Goal: Task Accomplishment & Management: Use online tool/utility

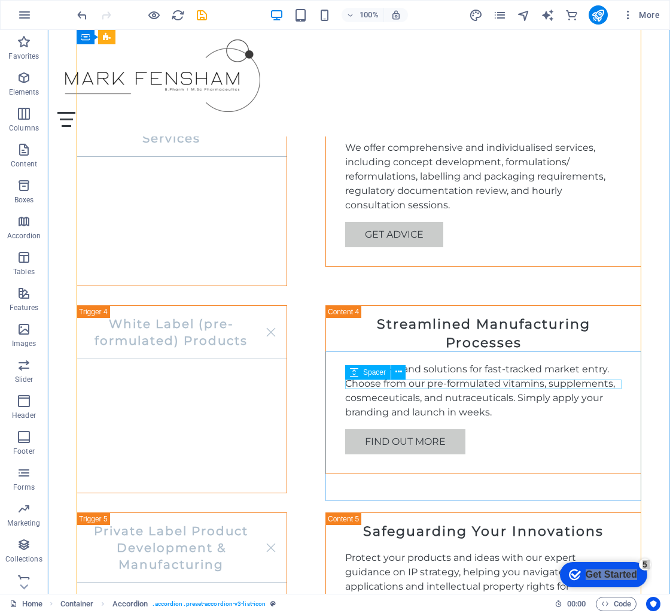
scroll to position [1220, 0]
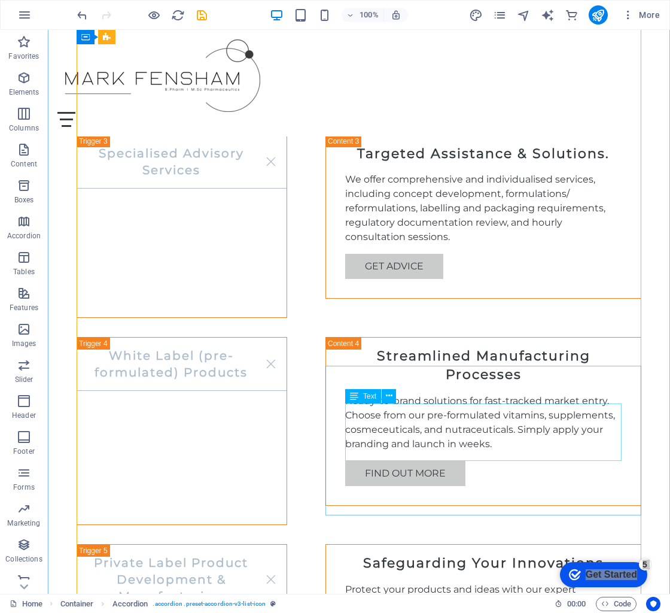
click at [492, 582] on div "Protect your products and ideas with our expert guidance on IP strategy, helpin…" at bounding box center [483, 610] width 276 height 57
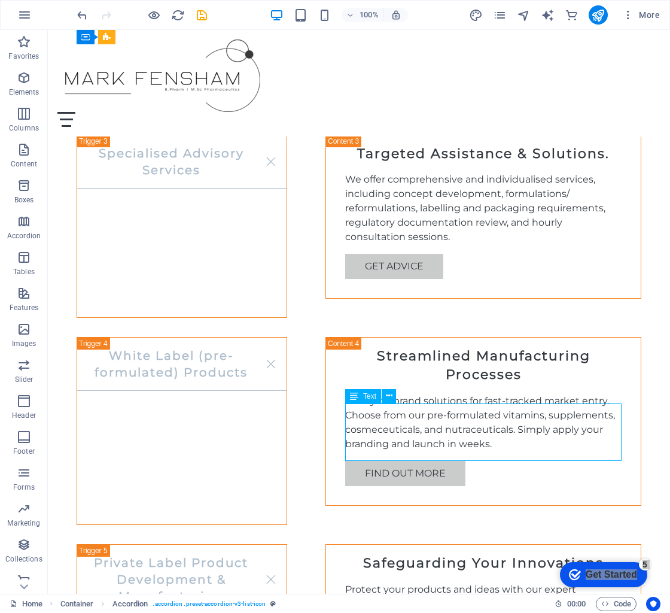
click at [492, 582] on div "Protect your products and ideas with our expert guidance on IP strategy, helpin…" at bounding box center [483, 610] width 276 height 57
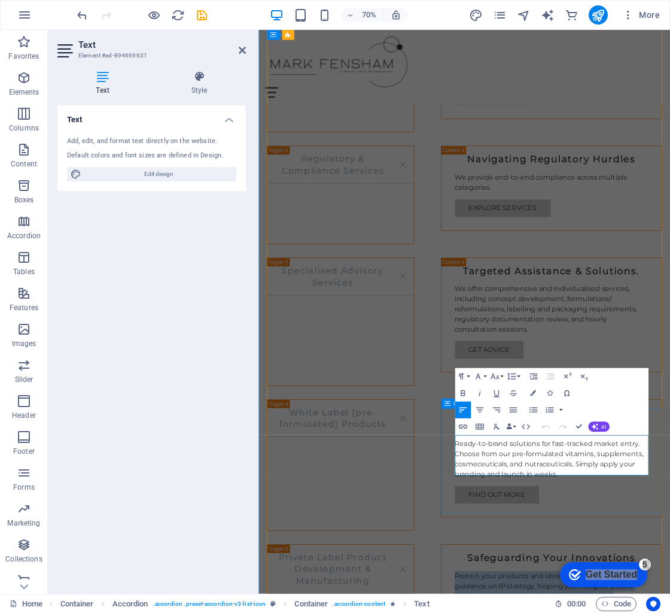
drag, startPoint x: 656, startPoint y: 652, endPoint x: 536, endPoint y: 620, distance: 123.8
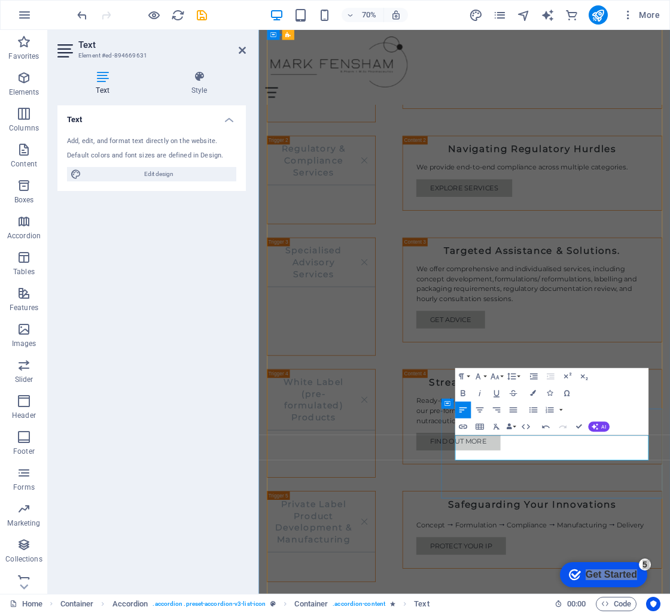
click at [510, 612] on div "Product Formulation Services Tailored Product Formulation Our team specializes …" at bounding box center [552, 492] width 565 height 1000
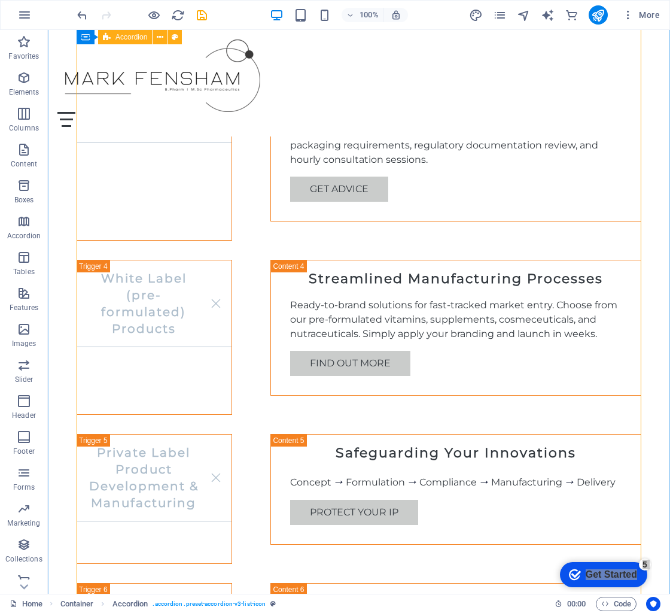
scroll to position [1261, 0]
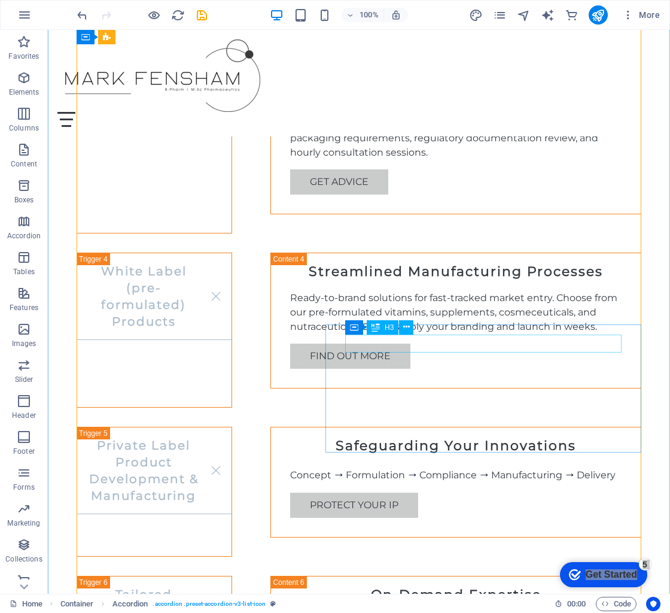
click at [434, 437] on div "Safeguarding Your Innovations" at bounding box center [455, 446] width 331 height 19
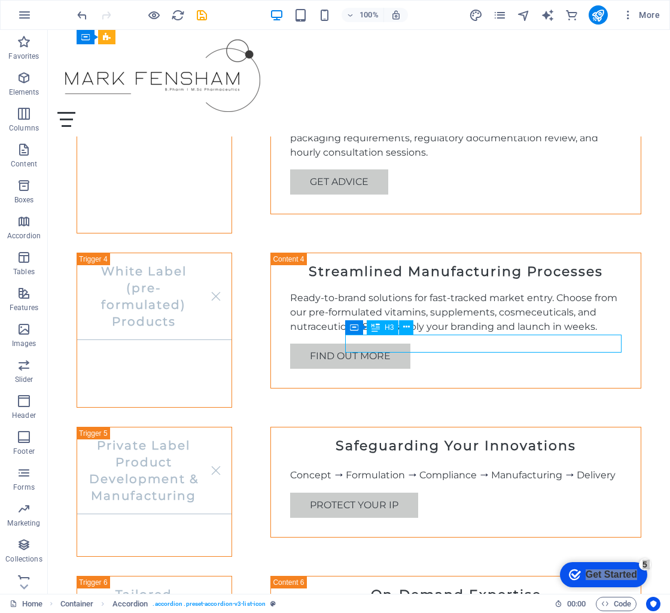
click at [434, 437] on div "Safeguarding Your Innovations" at bounding box center [455, 446] width 331 height 19
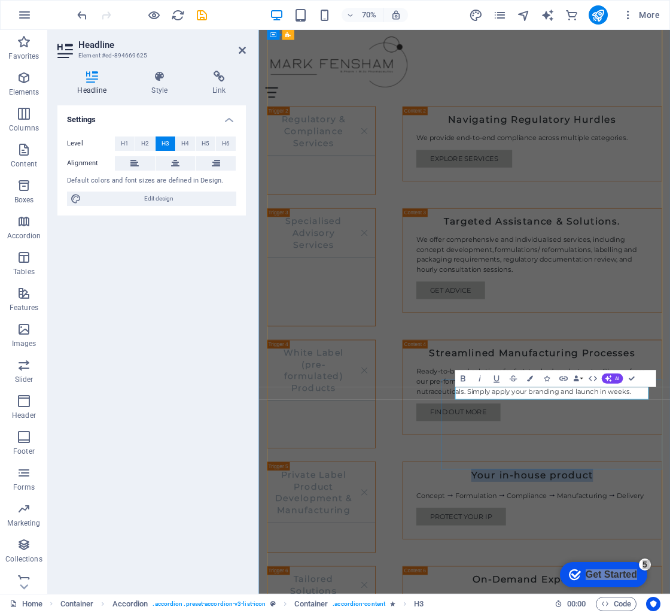
drag, startPoint x: 771, startPoint y: 547, endPoint x: 582, endPoint y: 547, distance: 189.7
drag, startPoint x: 719, startPoint y: 554, endPoint x: 641, endPoint y: 547, distance: 78.1
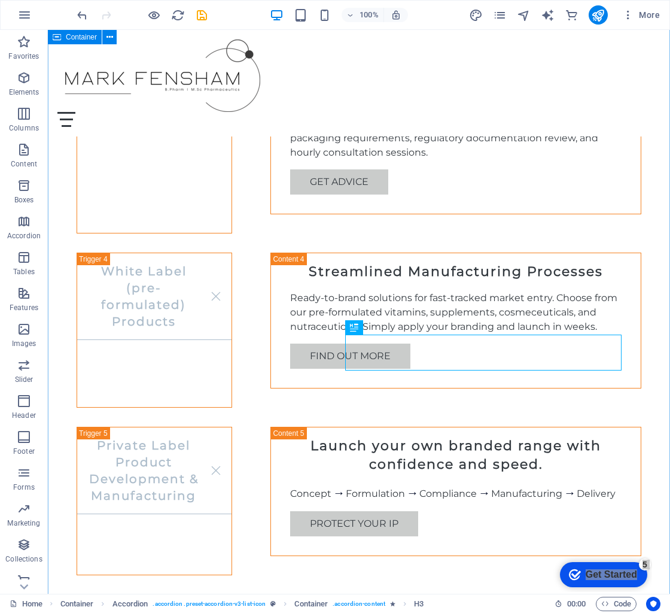
click at [649, 281] on div "Our Services Product Formulation Services Tailored Product Formulation Our team…" at bounding box center [359, 220] width 622 height 1153
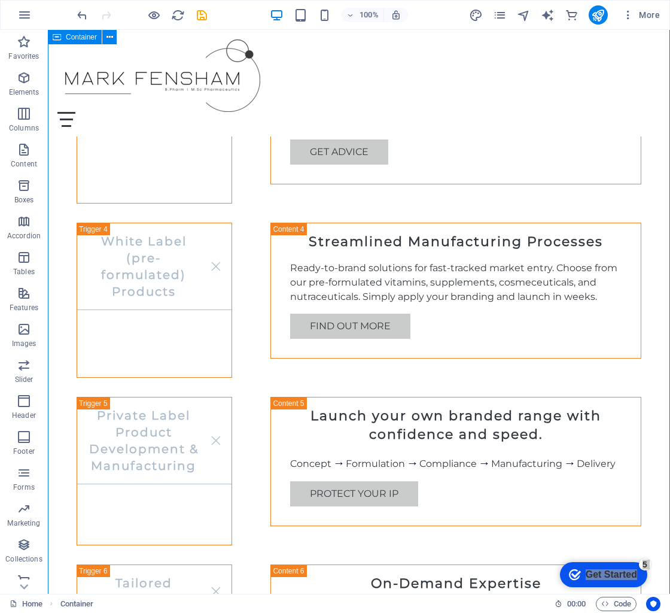
scroll to position [1293, 0]
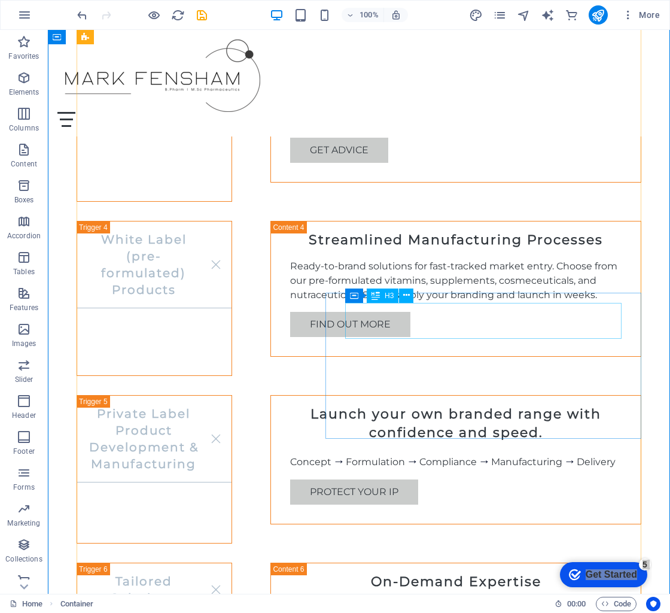
click at [566, 405] on div "Launch your own branded range with confidence and speed." at bounding box center [455, 423] width 331 height 37
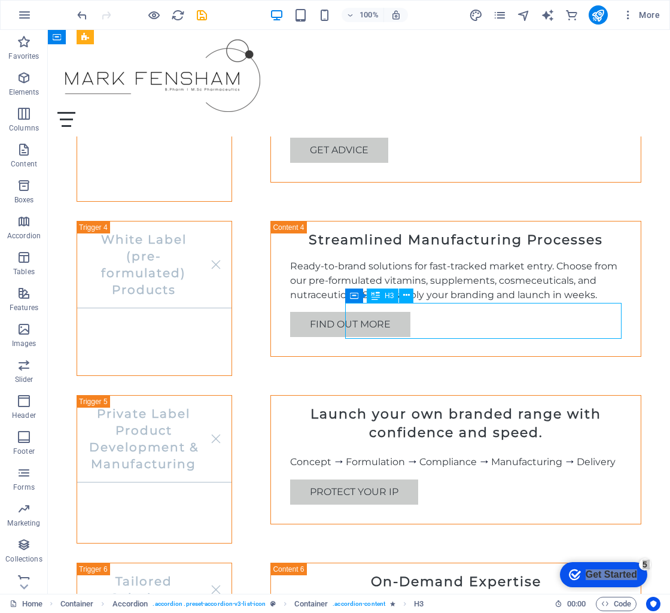
click at [566, 405] on div "Launch your own branded range with confidence and speed." at bounding box center [455, 423] width 331 height 37
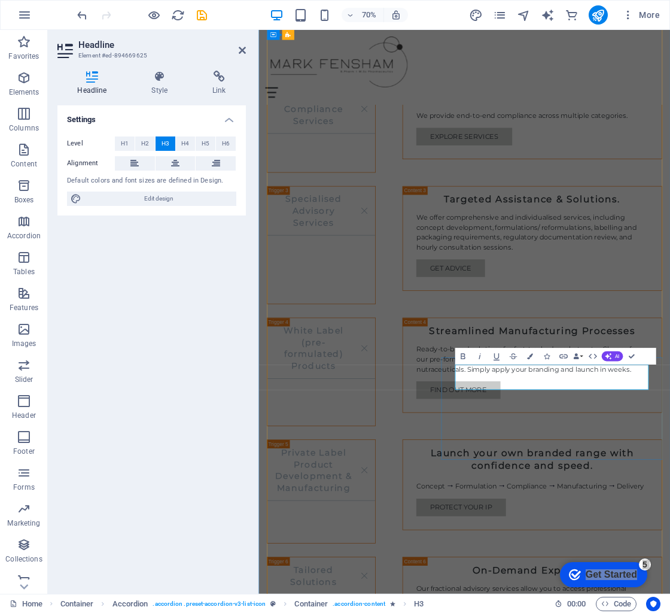
drag, startPoint x: 793, startPoint y: 535, endPoint x: 564, endPoint y: 538, distance: 228.6
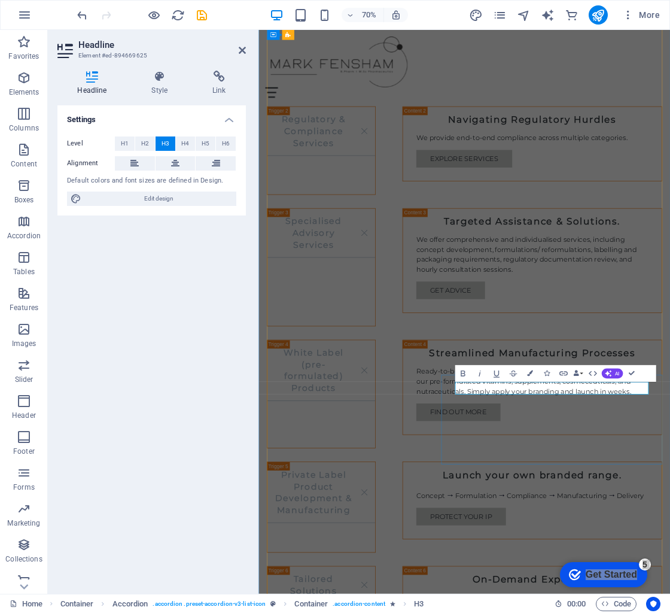
scroll to position [1249, 0]
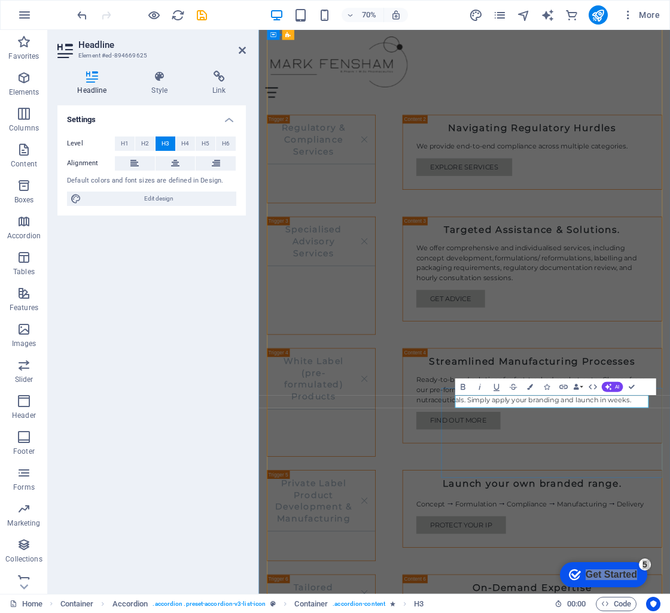
drag, startPoint x: 807, startPoint y: 562, endPoint x: 747, endPoint y: 562, distance: 59.8
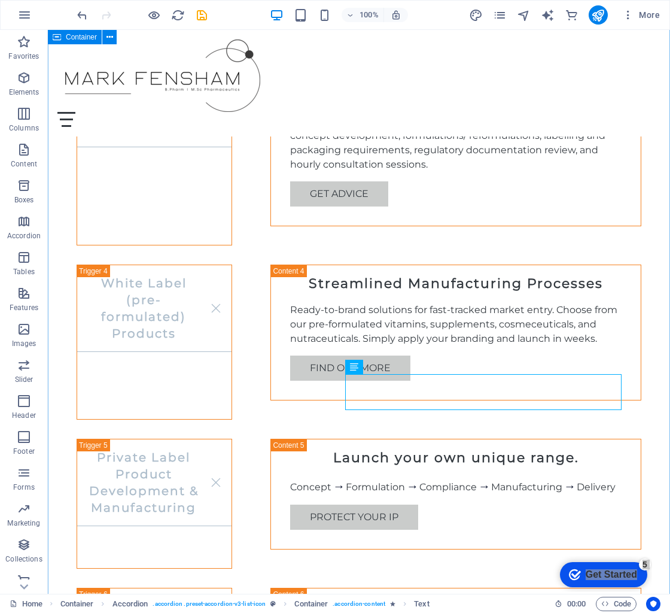
click at [648, 455] on div "Our Services Product Formulation Services Tailored Product Formulation Our team…" at bounding box center [359, 223] width 622 height 1134
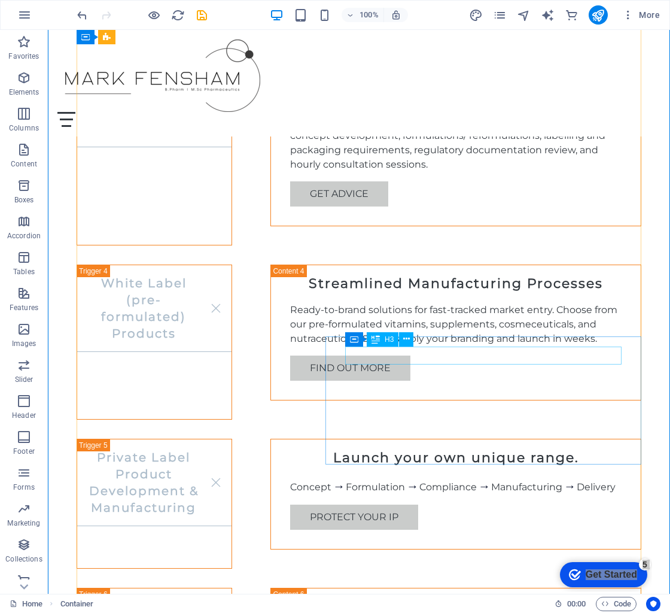
click at [606, 449] on div "Launch your own unique range." at bounding box center [455, 458] width 331 height 19
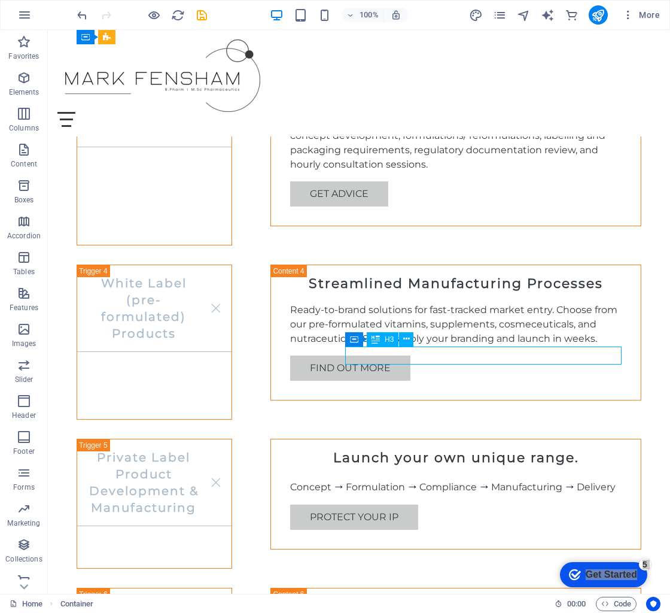
click at [606, 449] on div "Launch your own unique range." at bounding box center [455, 458] width 331 height 19
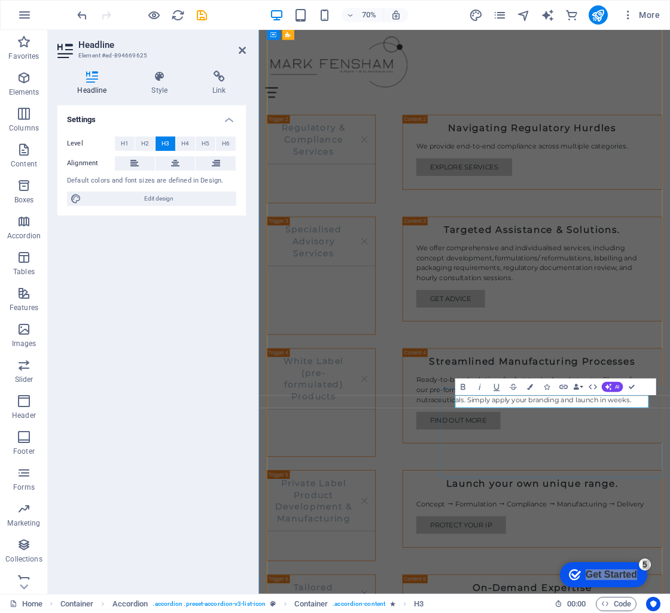
drag, startPoint x: 663, startPoint y: 563, endPoint x: 655, endPoint y: 563, distance: 7.8
drag, startPoint x: 701, startPoint y: 562, endPoint x: 707, endPoint y: 564, distance: 6.4
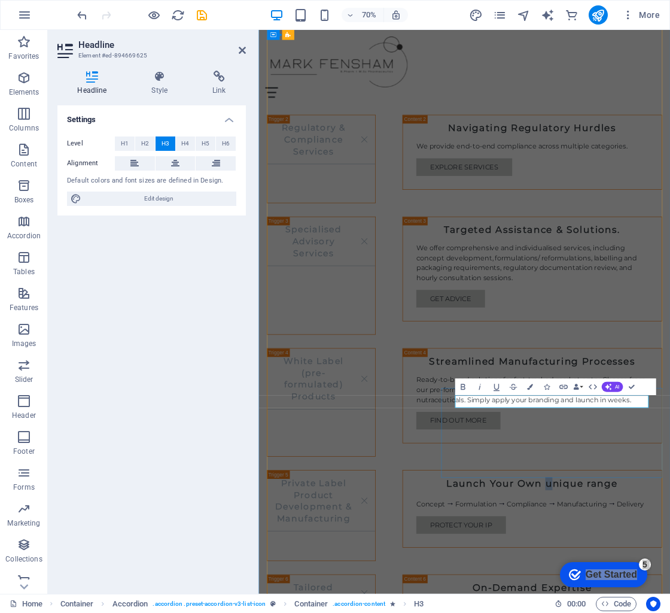
drag, startPoint x: 763, startPoint y: 561, endPoint x: 754, endPoint y: 562, distance: 8.5
drag, startPoint x: 805, startPoint y: 603, endPoint x: 813, endPoint y: 616, distance: 15.3
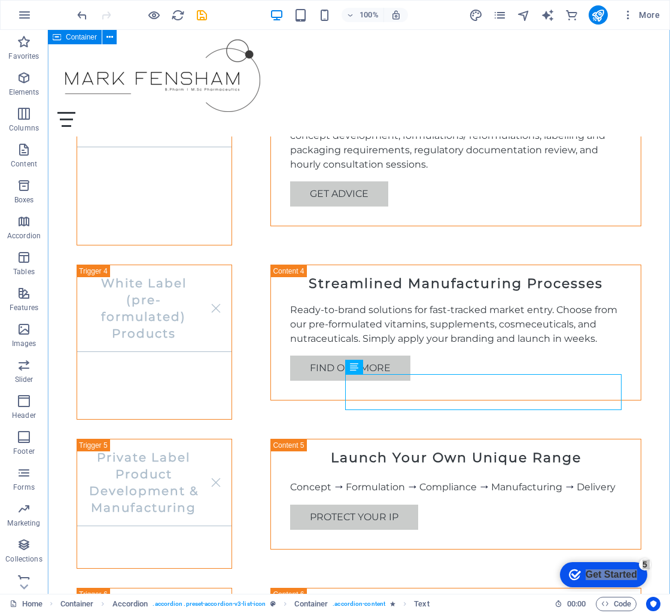
click at [652, 456] on div "Our Services Product Formulation Services Tailored Product Formulation Our team…" at bounding box center [359, 223] width 622 height 1134
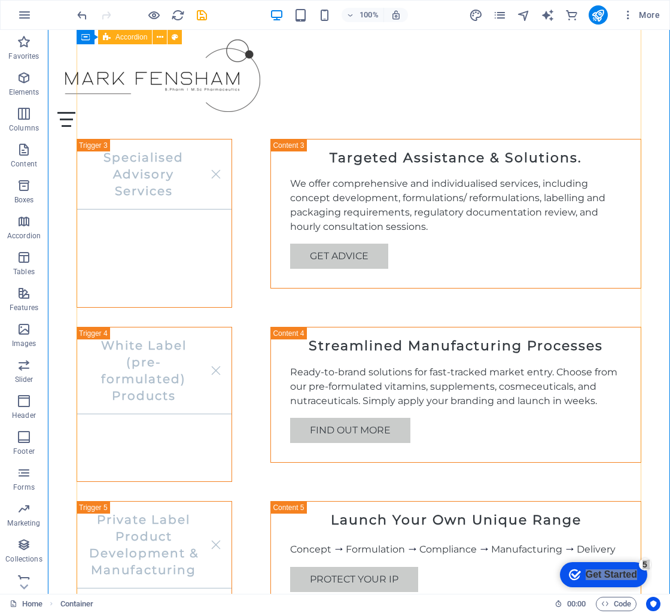
scroll to position [1163, 0]
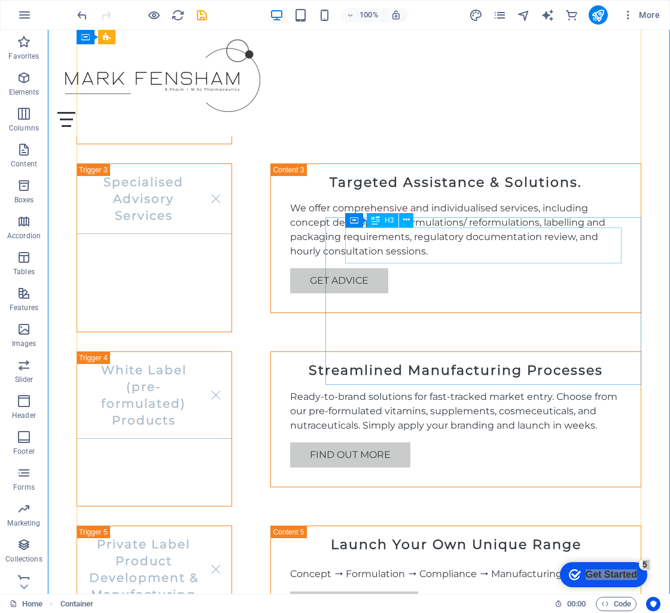
click at [568, 361] on div "Streamlined Manufacturing Processes" at bounding box center [455, 370] width 331 height 19
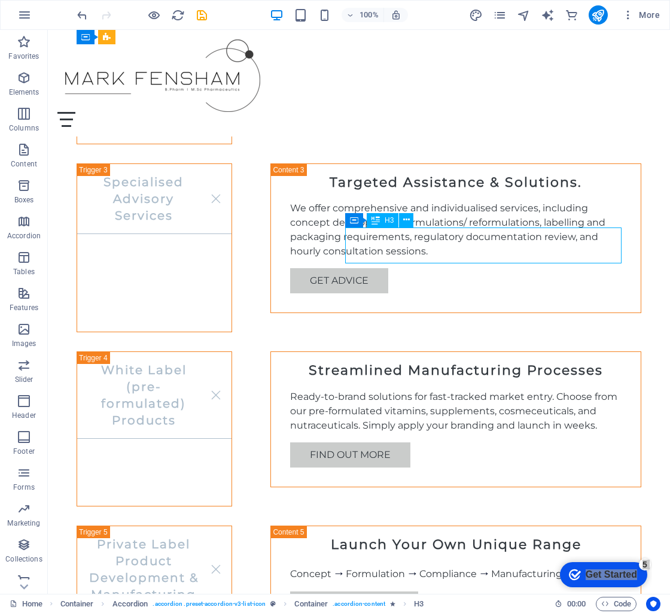
click at [568, 361] on div "Streamlined Manufacturing Processes" at bounding box center [455, 370] width 331 height 19
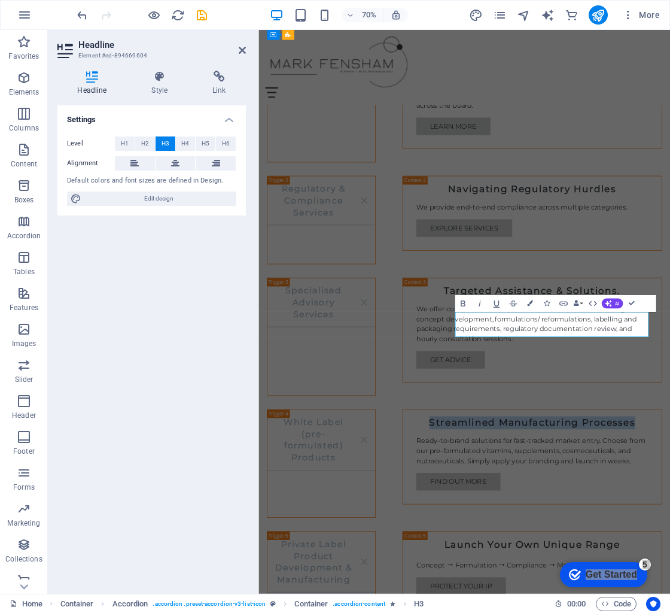
scroll to position [1163, 0]
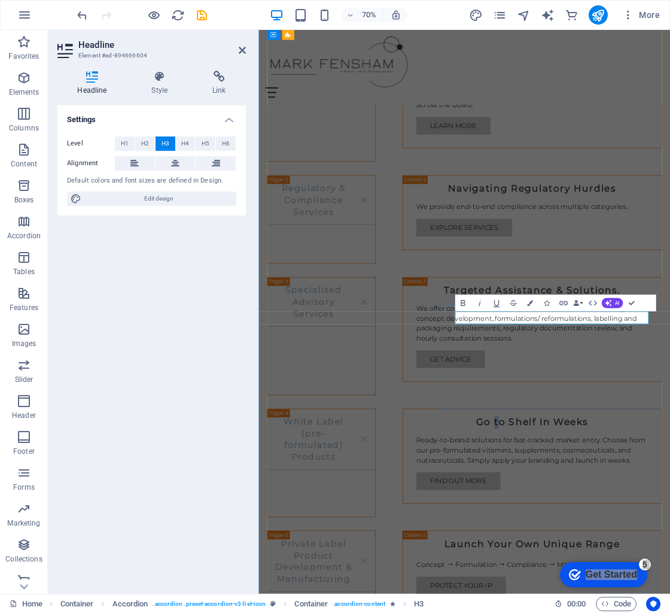
click at [627, 581] on h3 "​Go to Shelf In Weeks" at bounding box center [649, 590] width 331 height 19
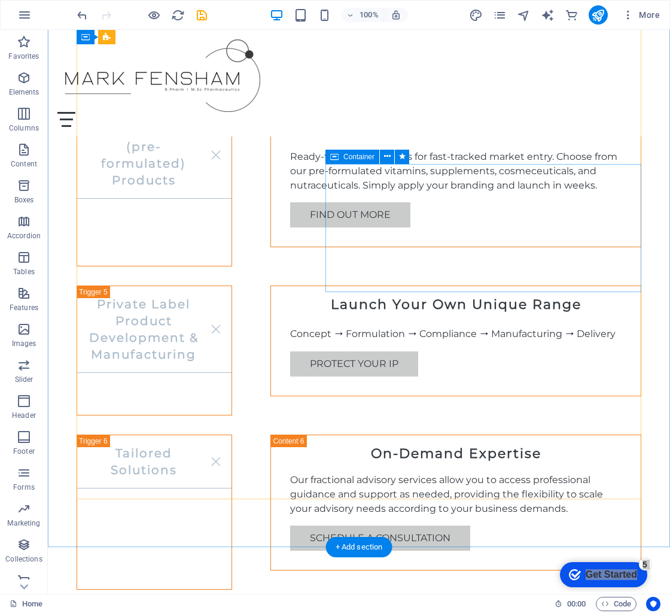
scroll to position [1404, 0]
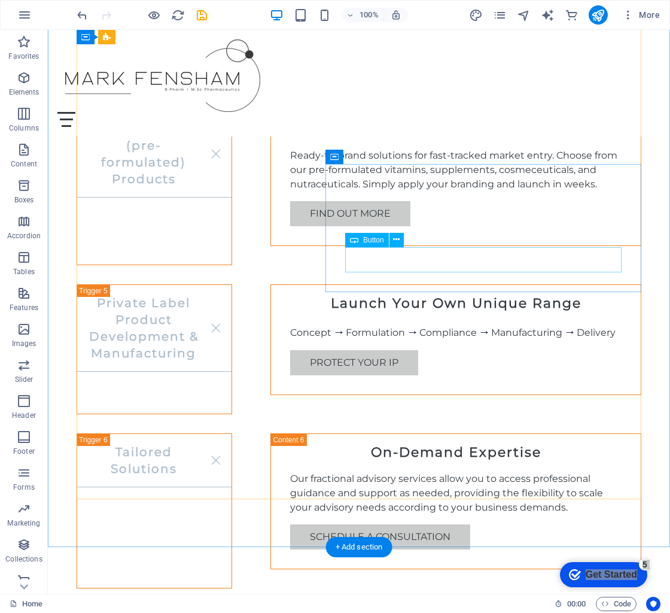
click at [431, 350] on div "Protect Your IP" at bounding box center [455, 362] width 331 height 25
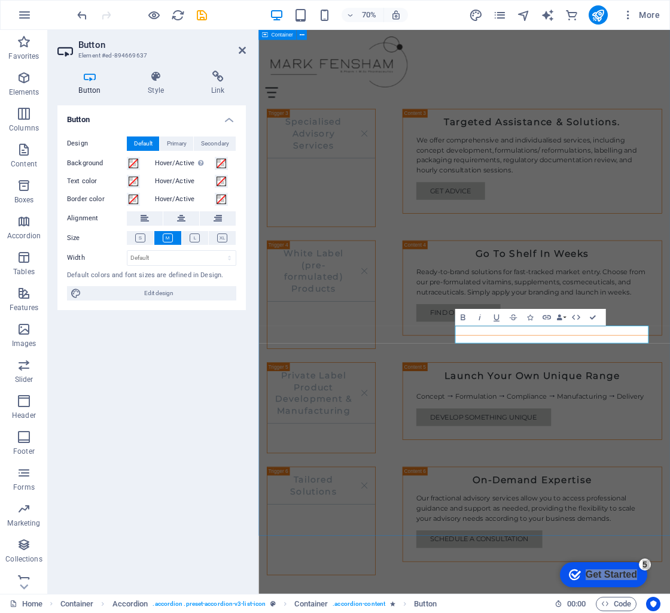
click at [522, 612] on div "Our Services Product Formulation Services Tailored Product Formulation Our team…" at bounding box center [552, 289] width 588 height 1134
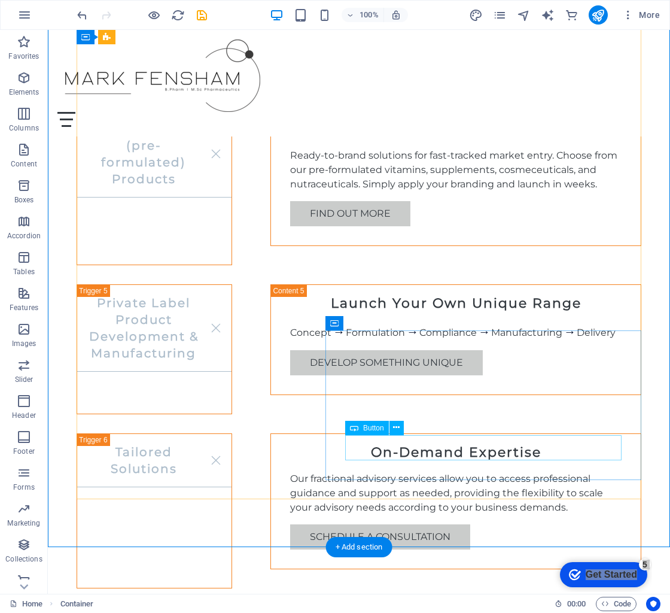
click at [434, 524] on div "Schedule a Consultation" at bounding box center [455, 536] width 331 height 25
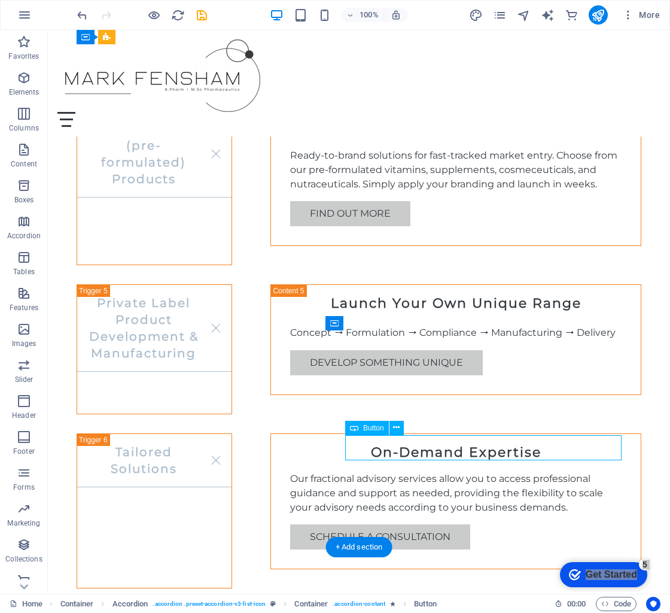
click at [434, 524] on div "Schedule a Consultation" at bounding box center [455, 536] width 331 height 25
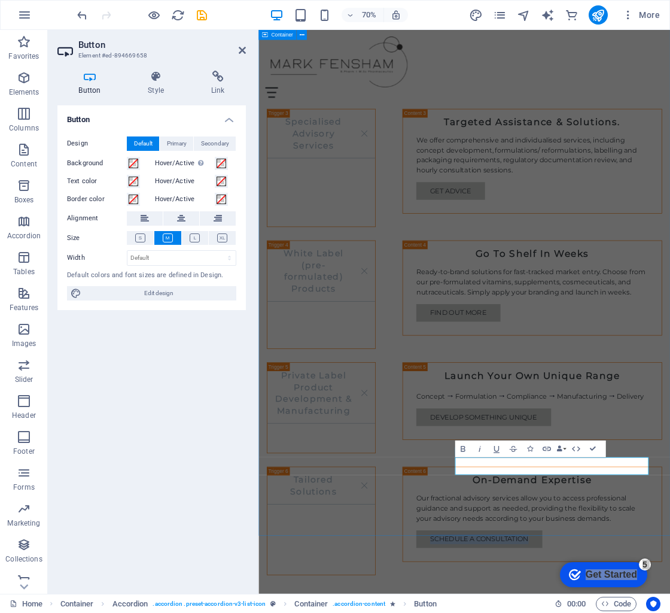
click at [659, 612] on div "Our Services Product Formulation Services Tailored Product Formulation Our team…" at bounding box center [552, 289] width 588 height 1134
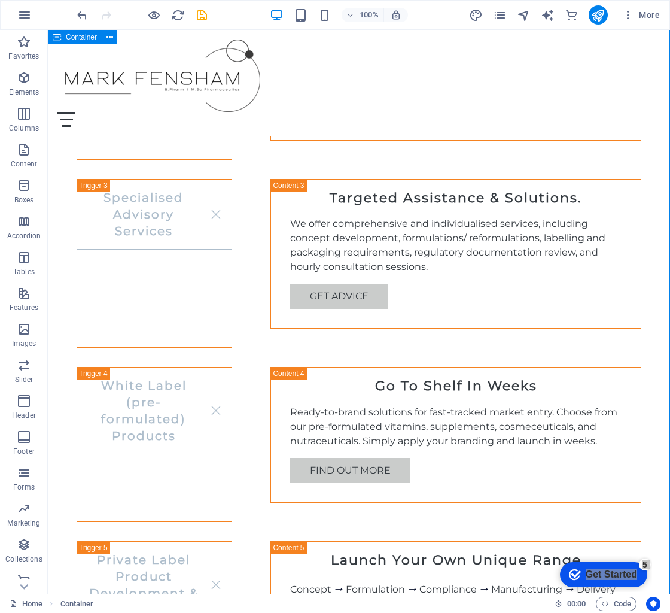
scroll to position [1100, 0]
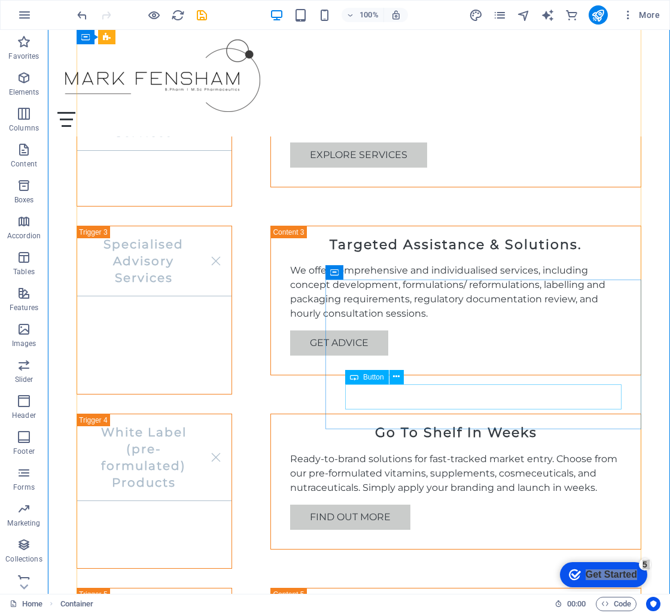
click at [436, 504] on div "Find Out More" at bounding box center [455, 516] width 331 height 25
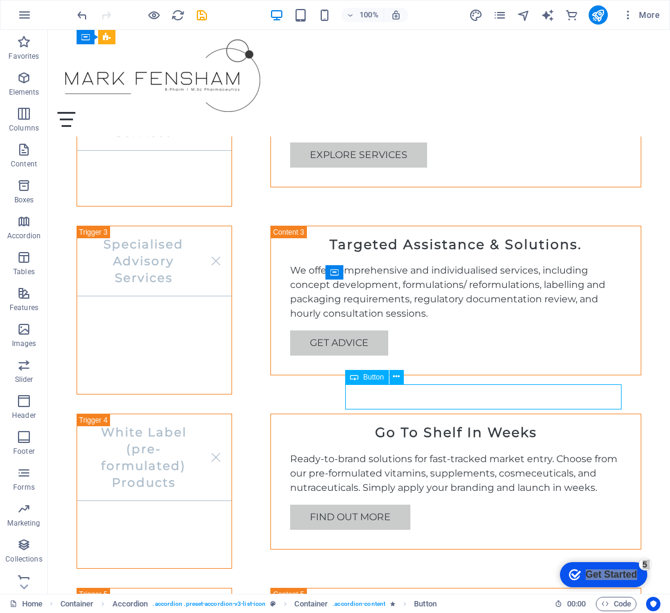
click at [436, 504] on div "Find Out More" at bounding box center [455, 516] width 331 height 25
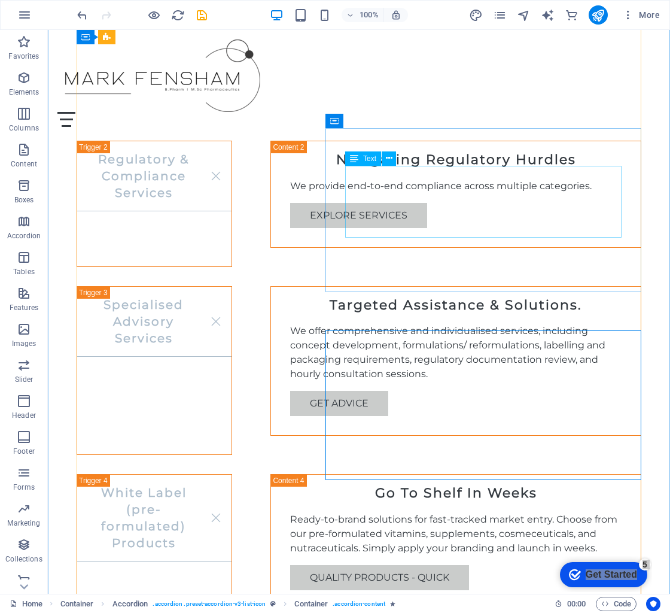
scroll to position [1049, 0]
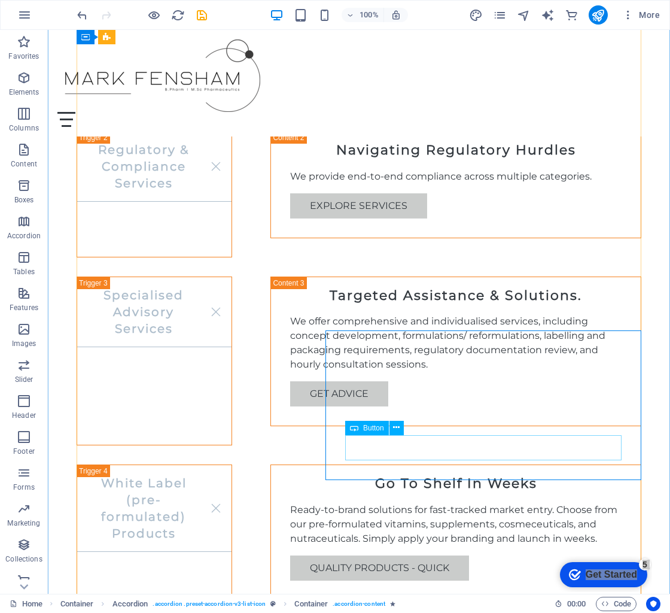
click at [422, 555] on div "quality products - quick" at bounding box center [455, 567] width 331 height 25
drag, startPoint x: 422, startPoint y: 444, endPoint x: 281, endPoint y: 622, distance: 226.6
click at [422, 555] on div "quality products - quick" at bounding box center [455, 567] width 331 height 25
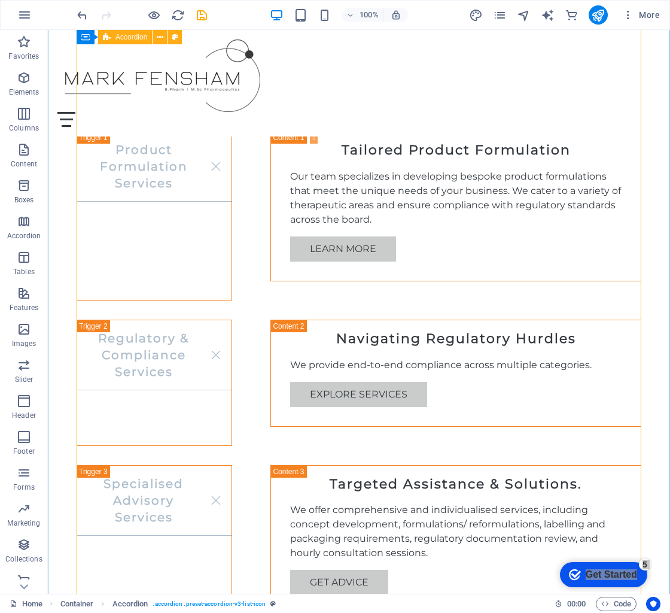
scroll to position [878, 0]
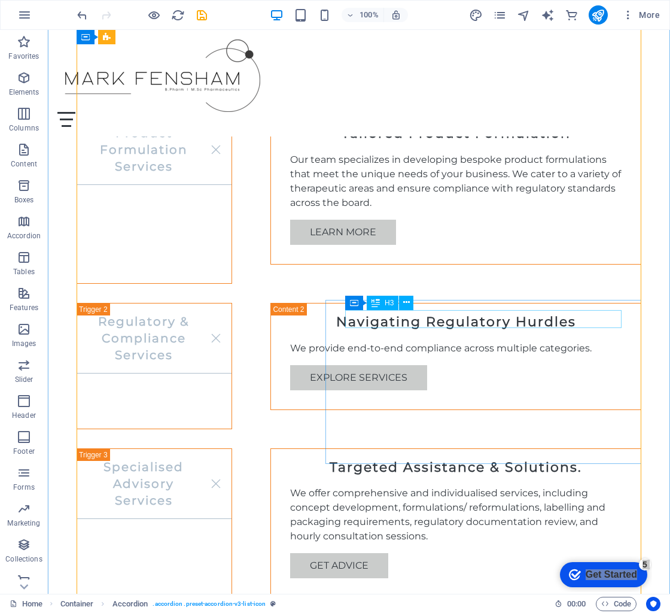
click at [583, 458] on div "Targeted Assistance & Solutions." at bounding box center [455, 467] width 331 height 19
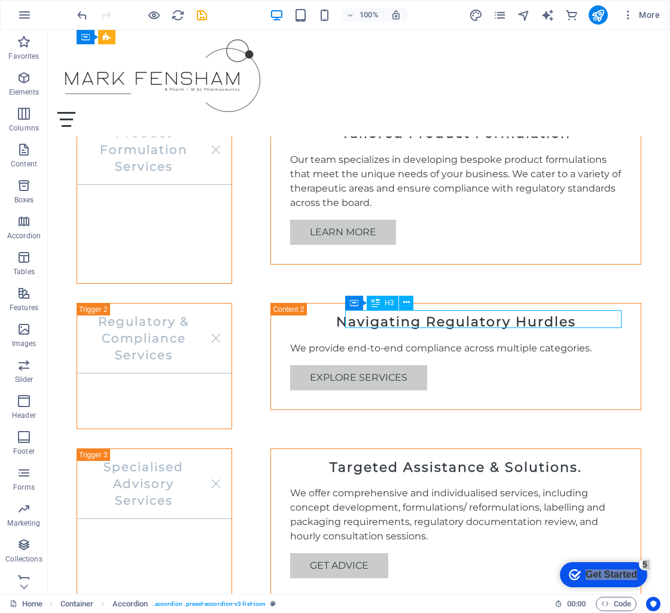
click at [583, 458] on div "Targeted Assistance & Solutions." at bounding box center [455, 467] width 331 height 19
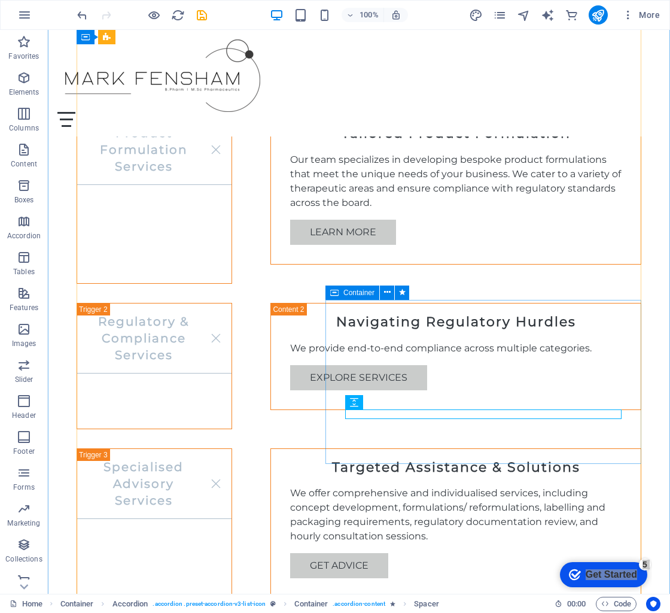
click at [640, 455] on div "Targeted Assistance & Solutions We offer comprehensive and individualised servi…" at bounding box center [455, 523] width 371 height 150
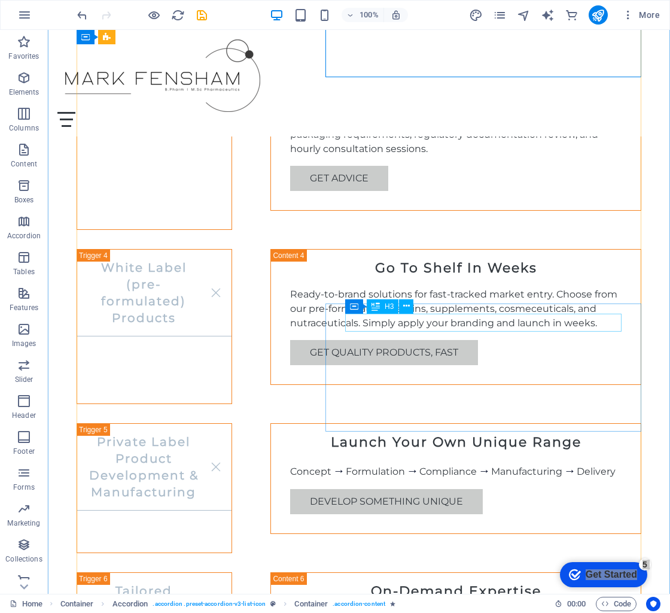
scroll to position [1264, 0]
click at [507, 434] on div "Launch Your Own Unique Range" at bounding box center [455, 443] width 331 height 19
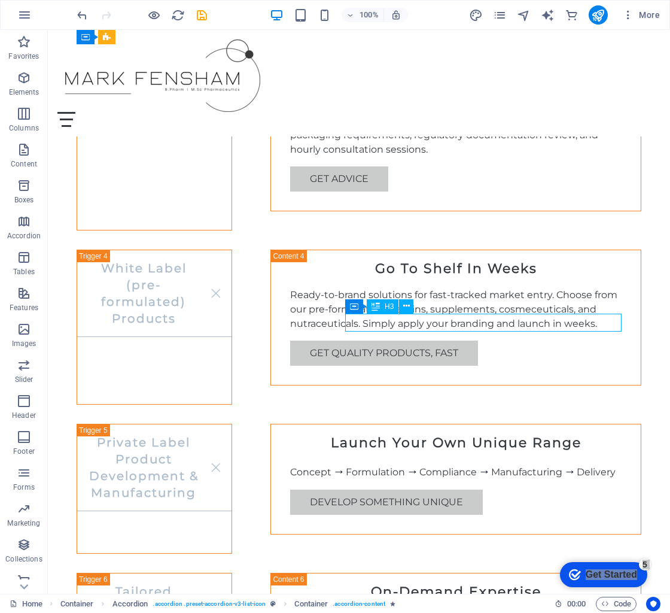
click at [507, 434] on div "Launch Your Own Unique Range" at bounding box center [455, 443] width 331 height 19
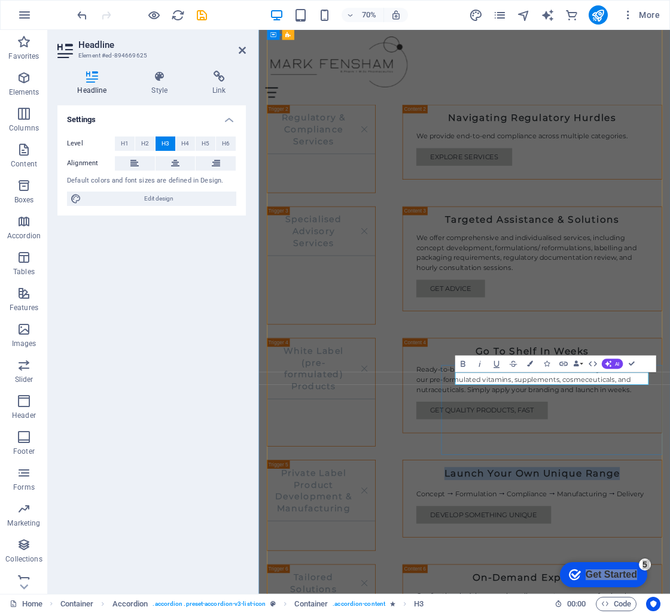
drag, startPoint x: 645, startPoint y: 528, endPoint x: 531, endPoint y: 527, distance: 113.7
drag, startPoint x: 647, startPoint y: 527, endPoint x: 549, endPoint y: 524, distance: 97.6
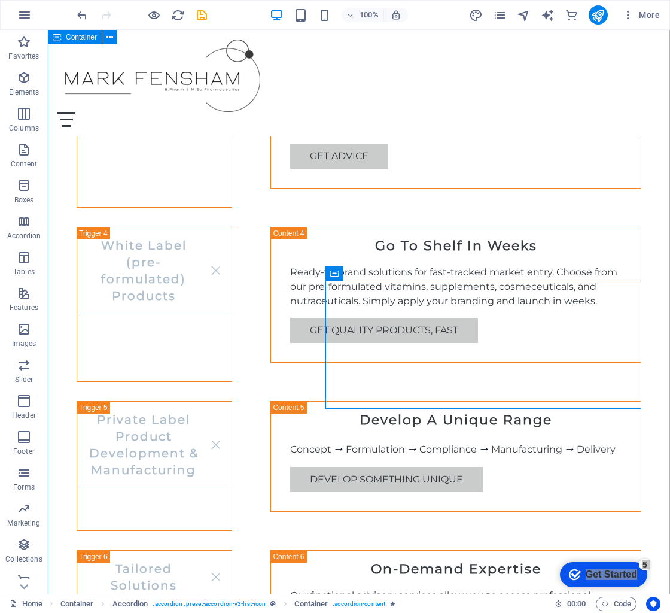
scroll to position [1288, 0]
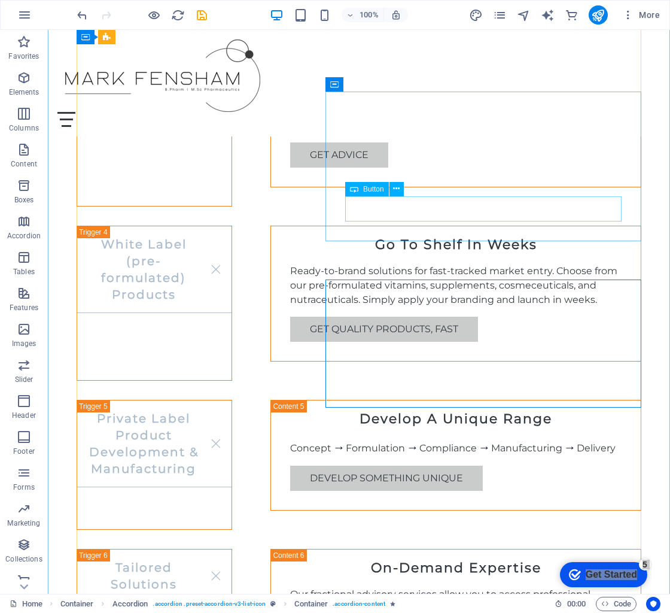
click at [452, 317] on div "get quality products, fast" at bounding box center [455, 329] width 331 height 25
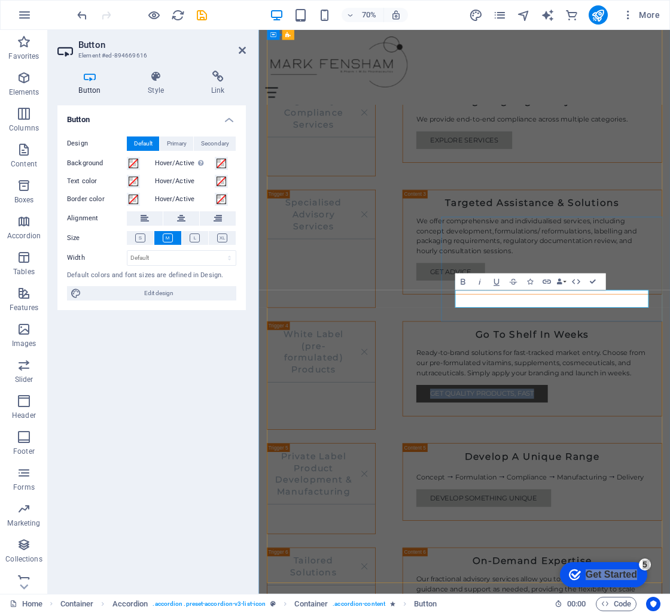
click at [670, 537] on link "get quality products, fast" at bounding box center [578, 549] width 188 height 25
click at [628, 537] on link "get quality products, fast" at bounding box center [578, 549] width 188 height 25
click at [628, 537] on link "get products, fast" at bounding box center [556, 549] width 144 height 25
click at [500, 446] on div "Product Formulation Services Tailored Product Formulation Our team specializes …" at bounding box center [552, 424] width 565 height 1000
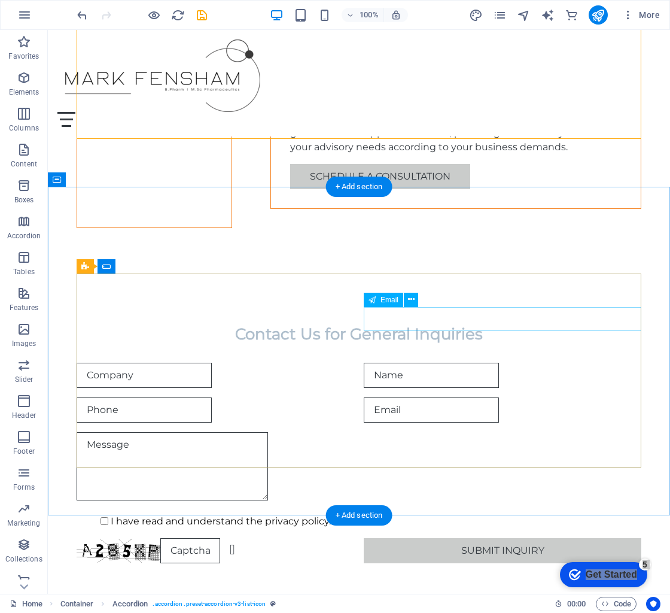
scroll to position [1763, 0]
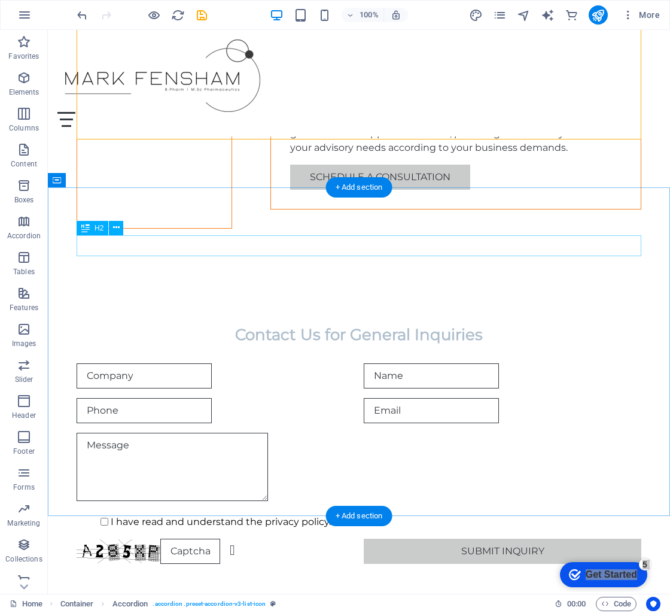
click at [423, 324] on div "Contact Us for General Inquiries" at bounding box center [359, 334] width 565 height 21
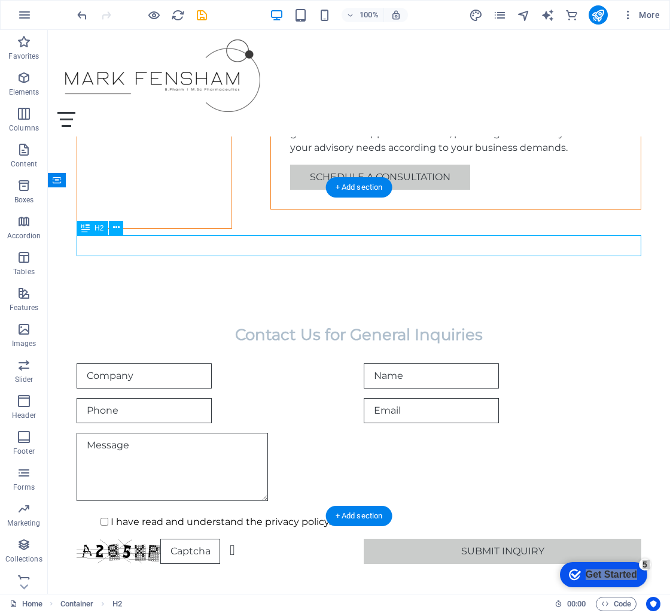
click at [424, 324] on div "Contact Us for General Inquiries" at bounding box center [359, 334] width 565 height 21
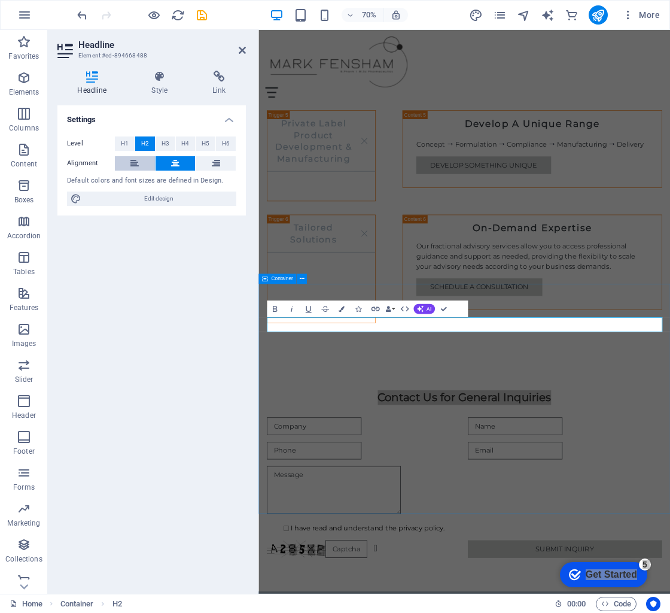
click at [128, 163] on button at bounding box center [135, 163] width 40 height 14
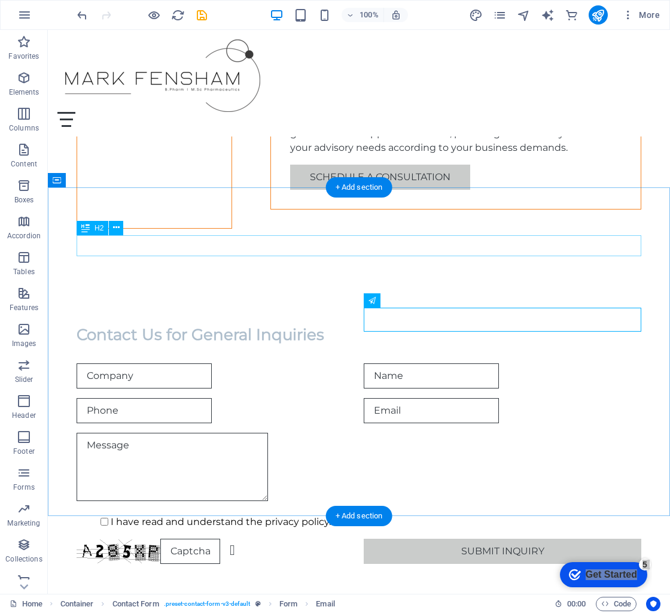
click at [150, 324] on div "Contact Us for General Inquiries" at bounding box center [359, 334] width 565 height 21
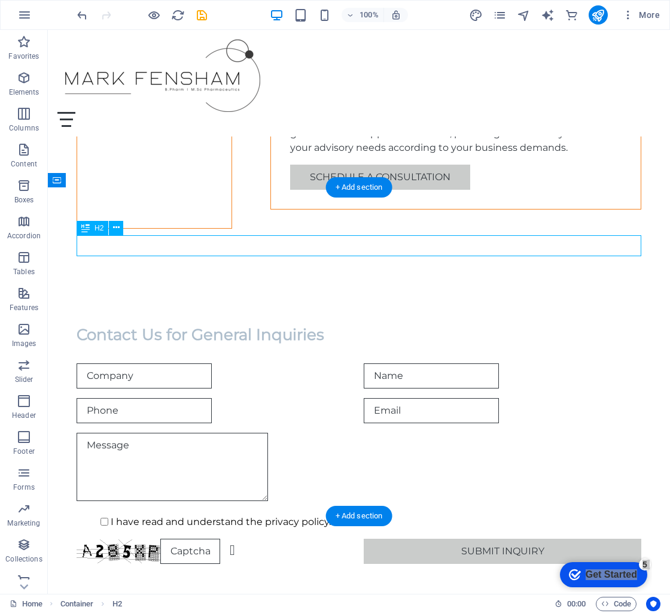
click at [150, 324] on div "Contact Us for General Inquiries" at bounding box center [359, 334] width 565 height 21
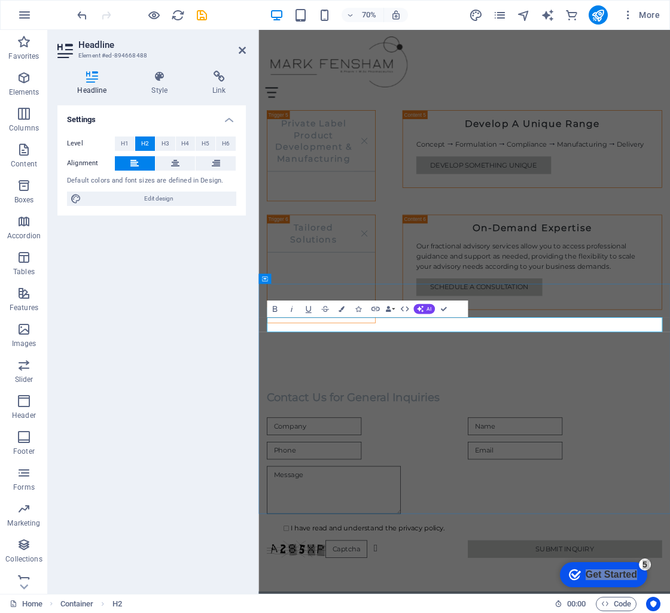
click at [542, 544] on h2 "Contact Us for General Inquiries" at bounding box center [552, 554] width 565 height 21
drag, startPoint x: 457, startPoint y: 449, endPoint x: 271, endPoint y: 449, distance: 185.5
click at [271, 544] on h2 "Contact Us for General Inquiries" at bounding box center [552, 554] width 565 height 21
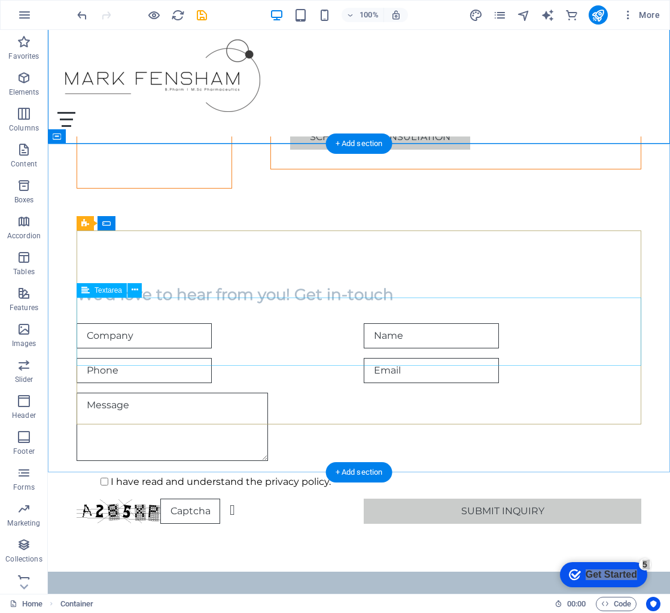
scroll to position [1808, 0]
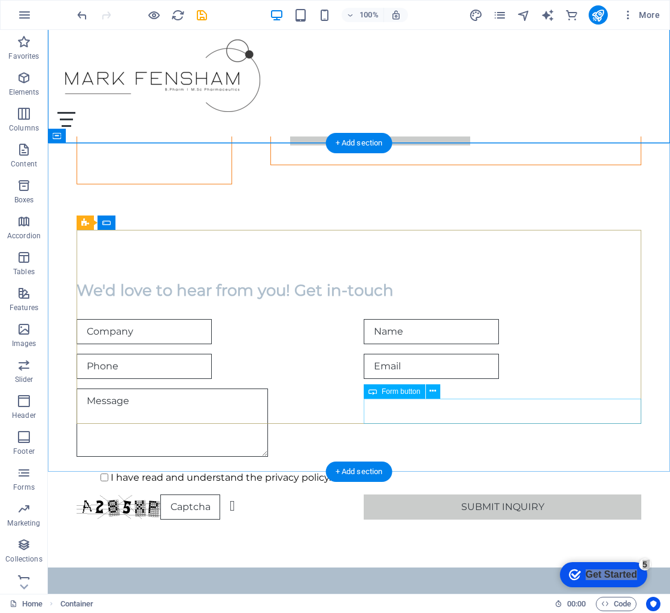
click at [385, 494] on div "Submit Inquiry" at bounding box center [503, 506] width 278 height 25
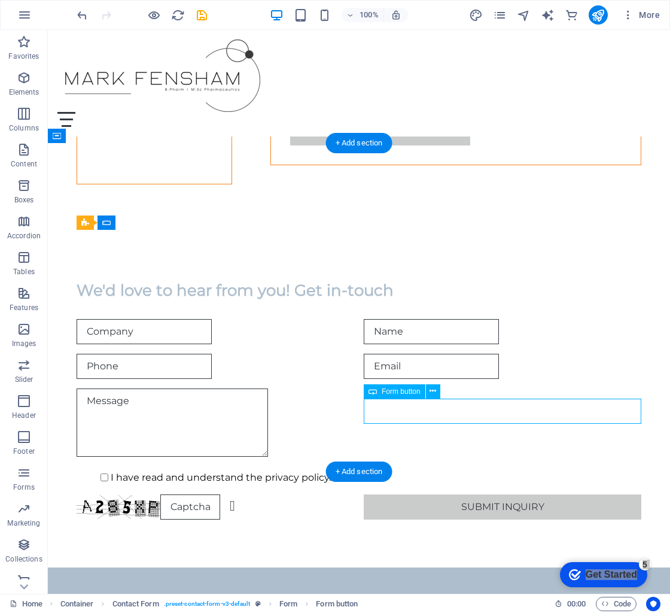
click at [394, 494] on div "Submit Inquiry" at bounding box center [503, 506] width 278 height 25
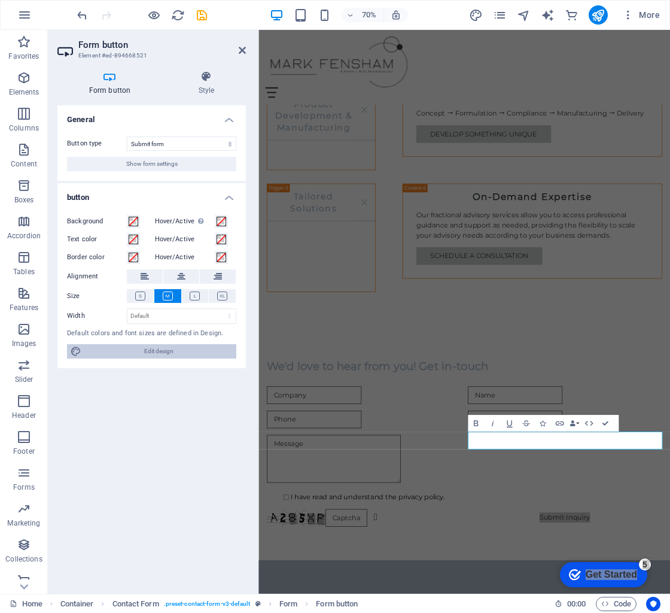
click at [187, 346] on span "Edit design" at bounding box center [159, 351] width 148 height 14
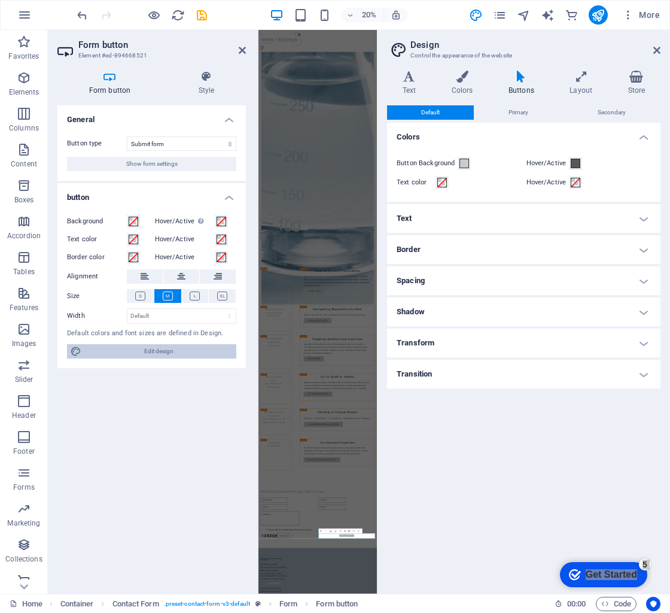
scroll to position [1577, 0]
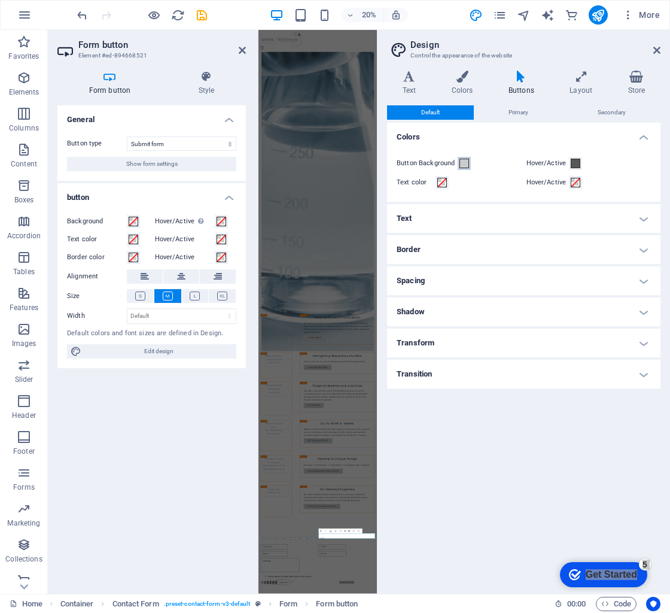
click at [467, 161] on span at bounding box center [465, 164] width 10 height 10
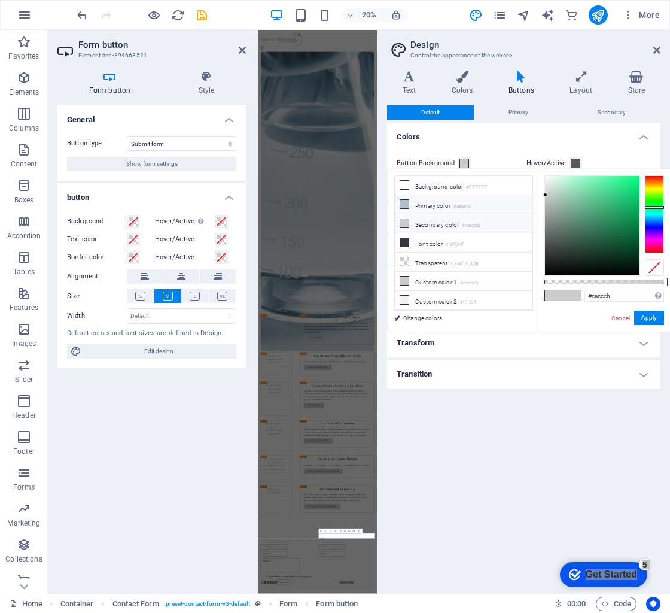
click at [458, 208] on small "#aebecc" at bounding box center [463, 206] width 18 height 8
type input "#aebecc"
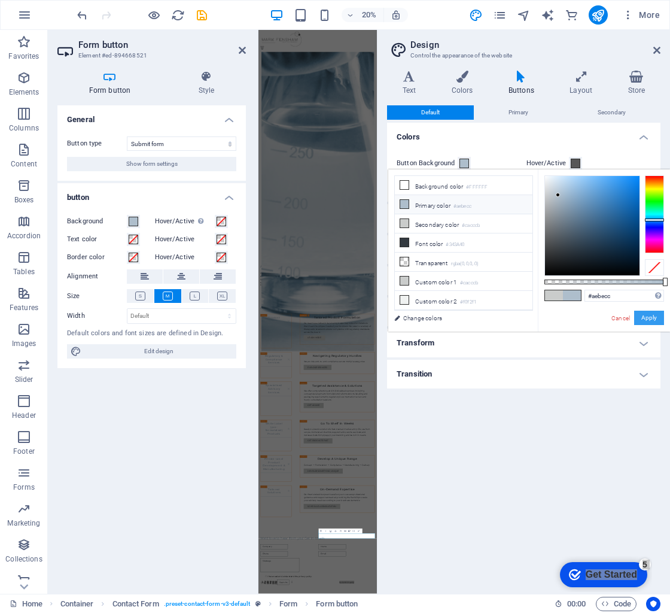
click at [655, 315] on button "Apply" at bounding box center [649, 318] width 30 height 14
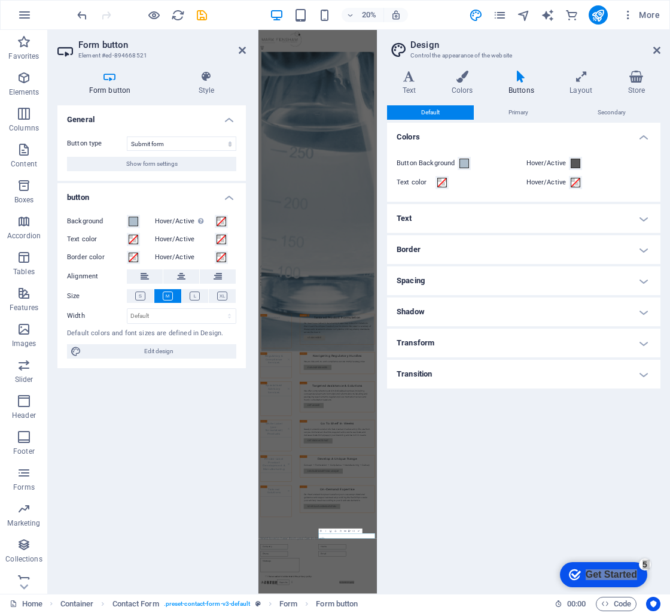
click at [592, 422] on div "Default Primary Secondary Colors Button Background Hover/Active Text color Hove…" at bounding box center [523, 344] width 273 height 479
click at [657, 51] on icon at bounding box center [656, 50] width 7 height 10
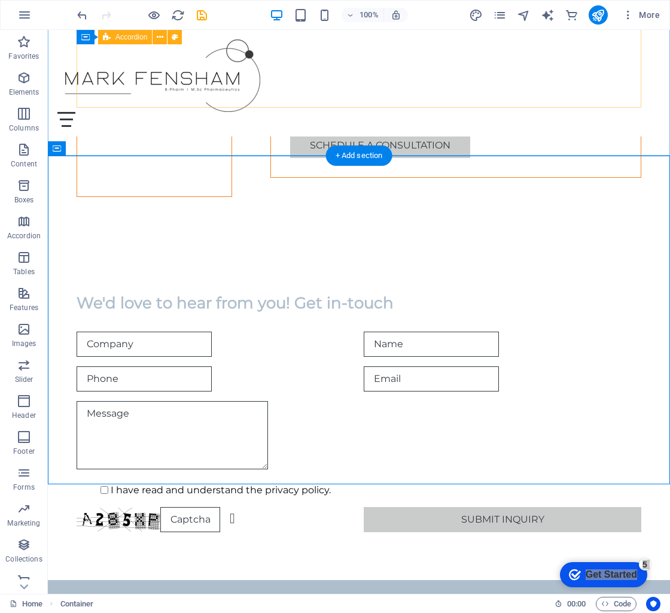
scroll to position [1868, 0]
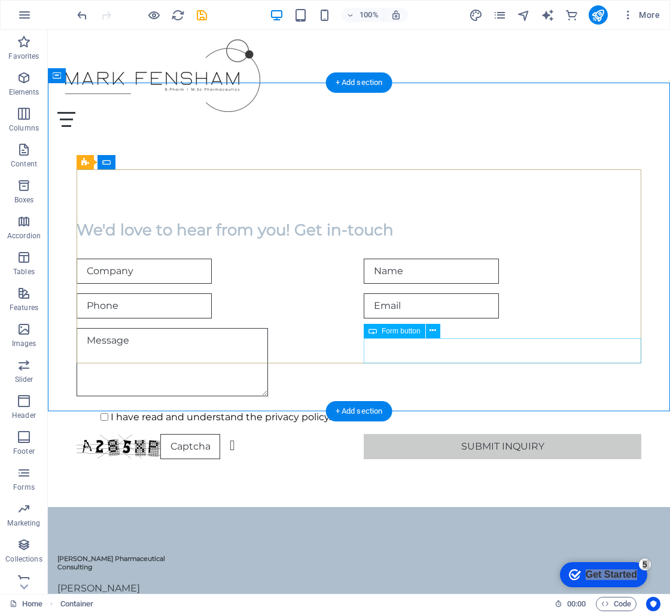
click at [411, 434] on div "Submit Inquiry" at bounding box center [503, 446] width 278 height 25
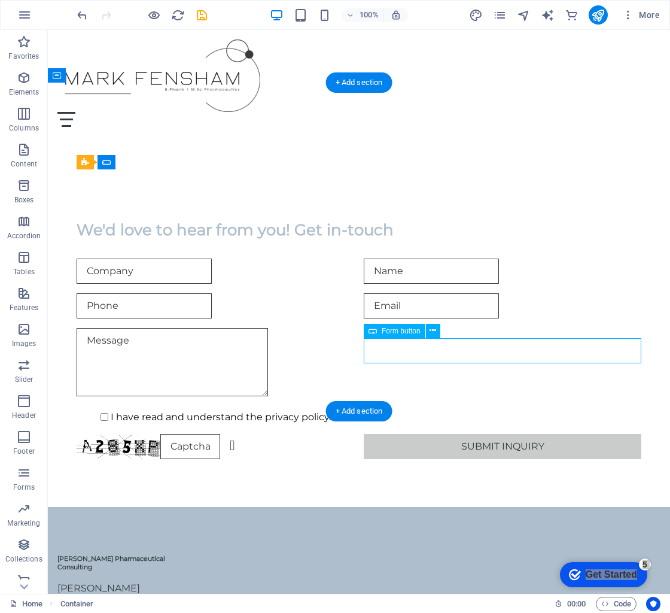
click at [411, 434] on div "Submit Inquiry" at bounding box center [503, 446] width 278 height 25
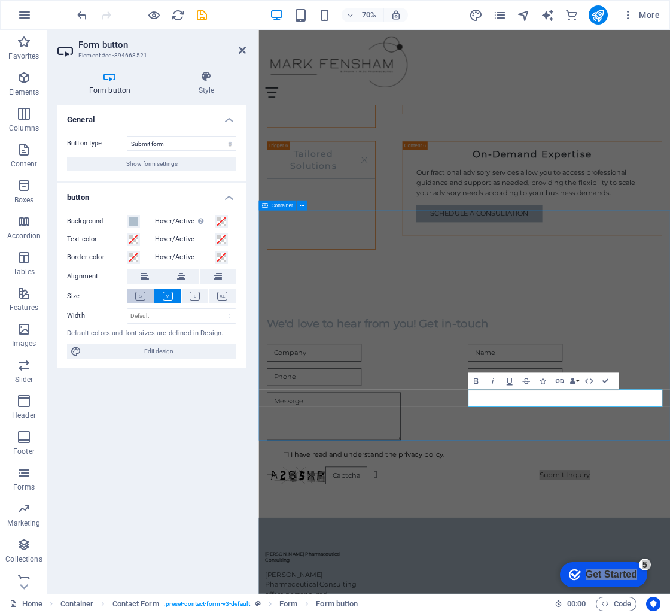
click at [138, 294] on icon at bounding box center [140, 295] width 10 height 9
click at [163, 296] on icon at bounding box center [168, 295] width 10 height 9
click at [175, 392] on div "General Button type Submit form Reset form No action Show form settings button …" at bounding box center [151, 344] width 188 height 479
click at [397, 606] on div "We'd love to hear from you! Get in-touch I have read and understand the privacy…" at bounding box center [552, 559] width 588 height 335
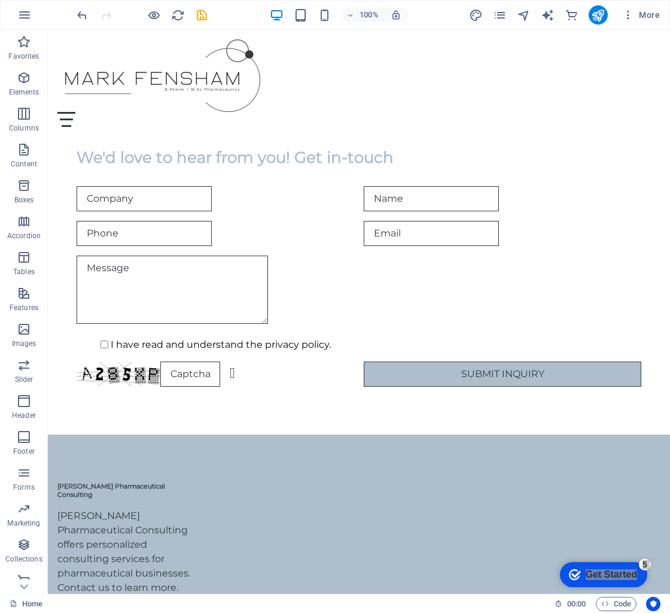
scroll to position [1909, 0]
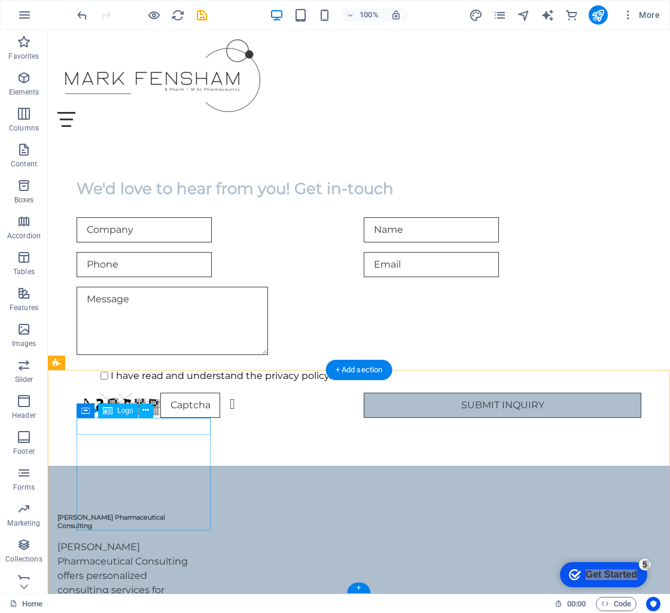
click at [131, 513] on div "[PERSON_NAME] Pharmaceutical Consulting" at bounding box center [124, 521] width 134 height 17
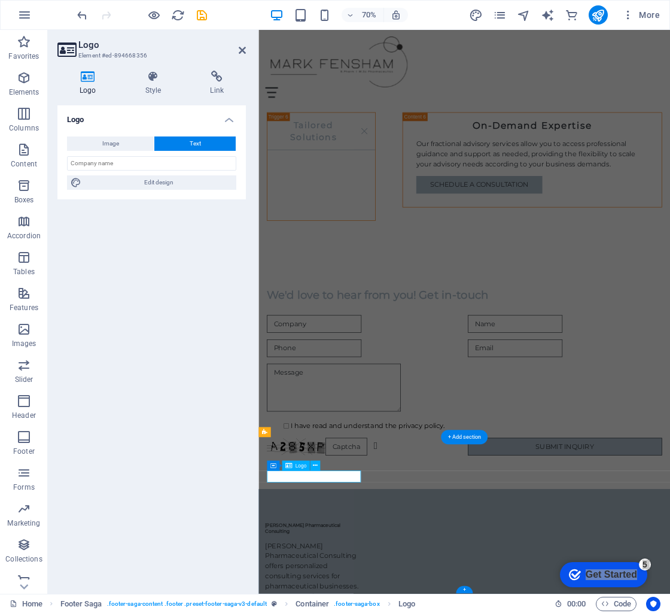
scroll to position [1873, 0]
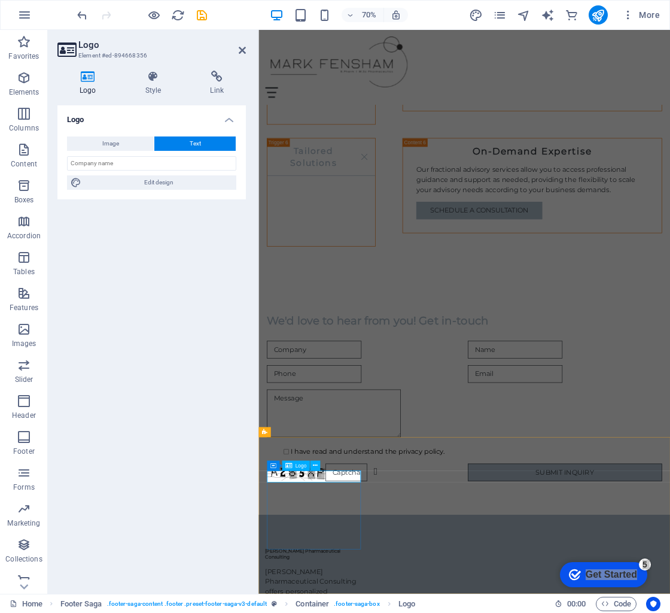
click at [290, 467] on icon at bounding box center [288, 466] width 7 height 10
click at [114, 142] on span "Image" at bounding box center [110, 143] width 17 height 14
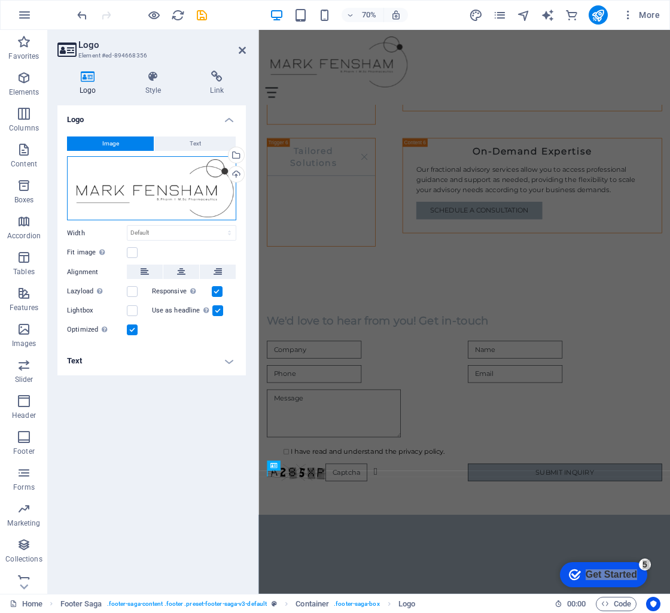
click at [139, 203] on div "Drag files here, click to choose files or select files from Files or our free s…" at bounding box center [151, 188] width 169 height 65
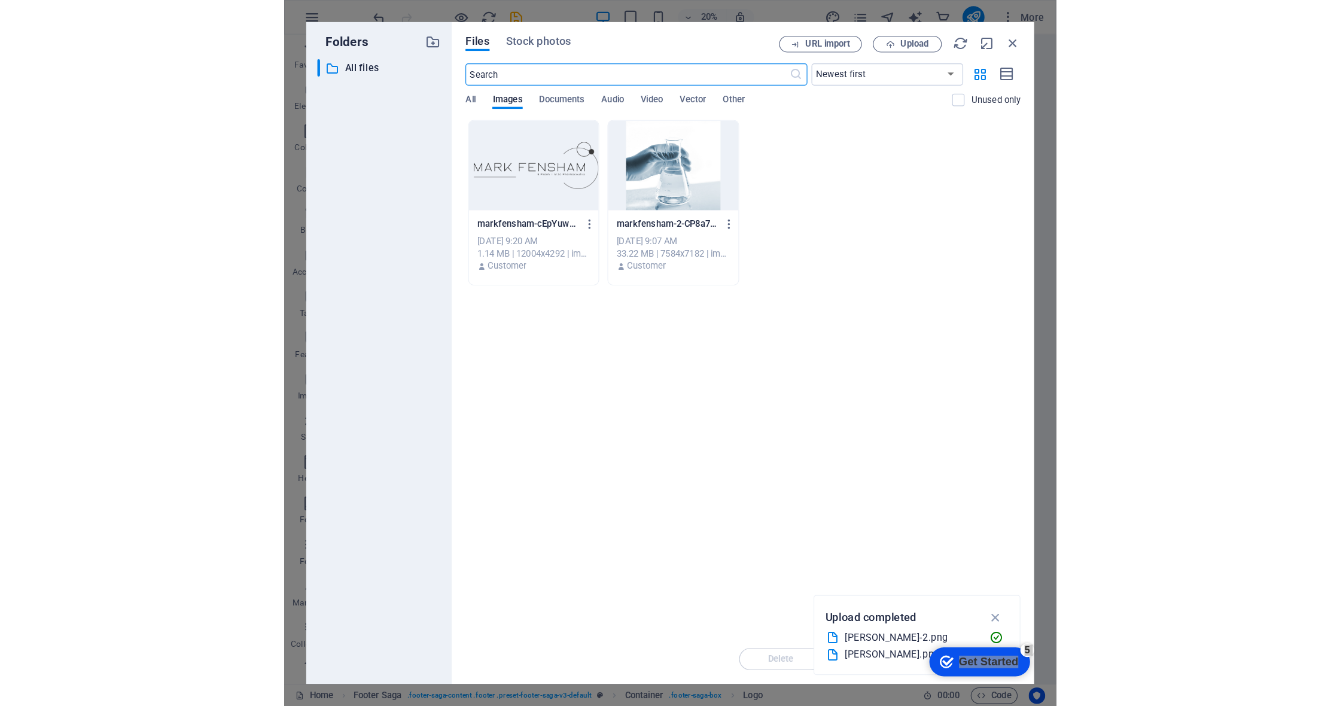
scroll to position [1577, 0]
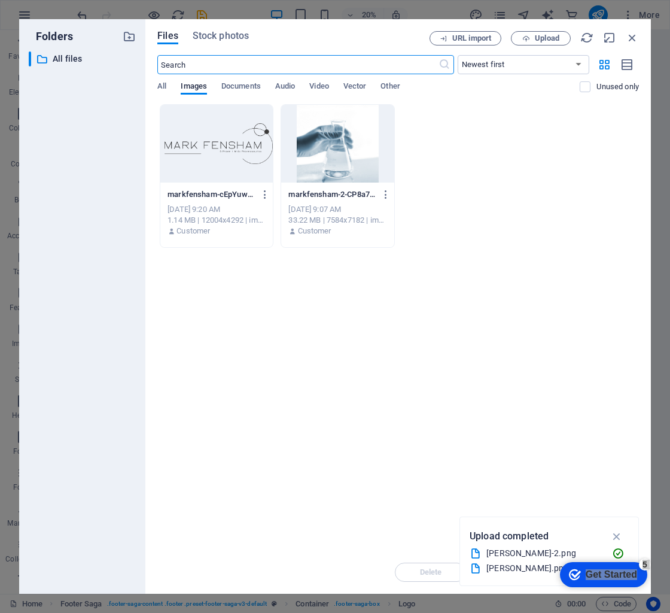
click at [220, 139] on div at bounding box center [216, 144] width 112 height 78
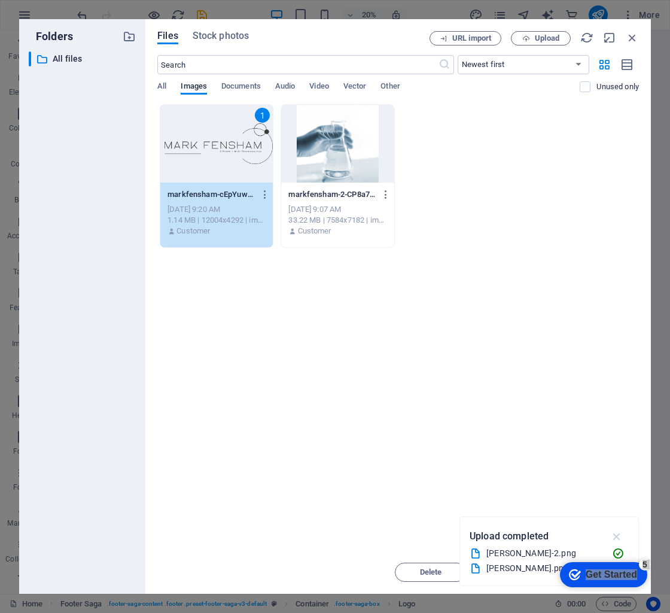
click at [616, 536] on icon "button" at bounding box center [617, 536] width 14 height 13
drag, startPoint x: 546, startPoint y: 508, endPoint x: 533, endPoint y: 516, distance: 15.6
click at [546, 508] on div "Drop files here to upload them instantly 1 markfensham-cEpYuwmQm8e6wRRhJ2Nwjw.p…" at bounding box center [398, 327] width 482 height 446
drag, startPoint x: 355, startPoint y: 35, endPoint x: 512, endPoint y: 34, distance: 156.8
click at [512, 34] on div "Files Stock photos URL import Upload" at bounding box center [398, 38] width 482 height 14
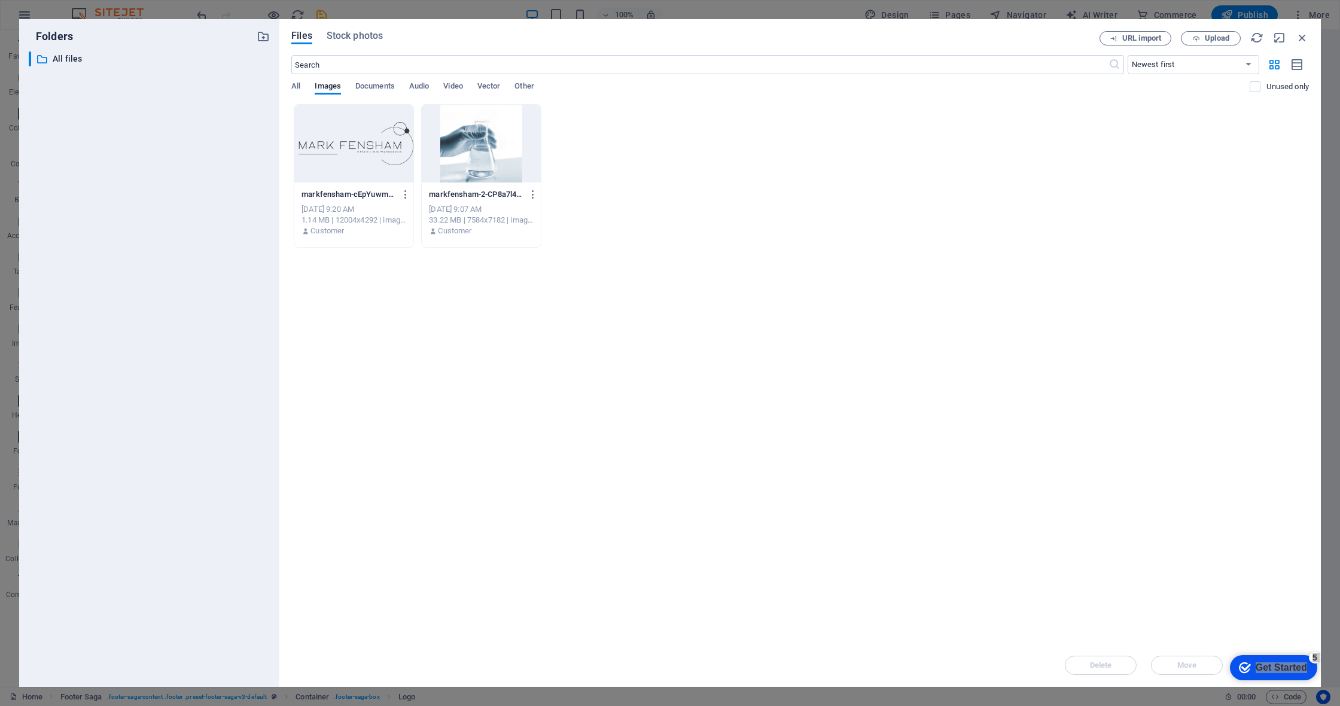
scroll to position [1910, 0]
click at [670, 32] on icon "button" at bounding box center [1302, 37] width 13 height 13
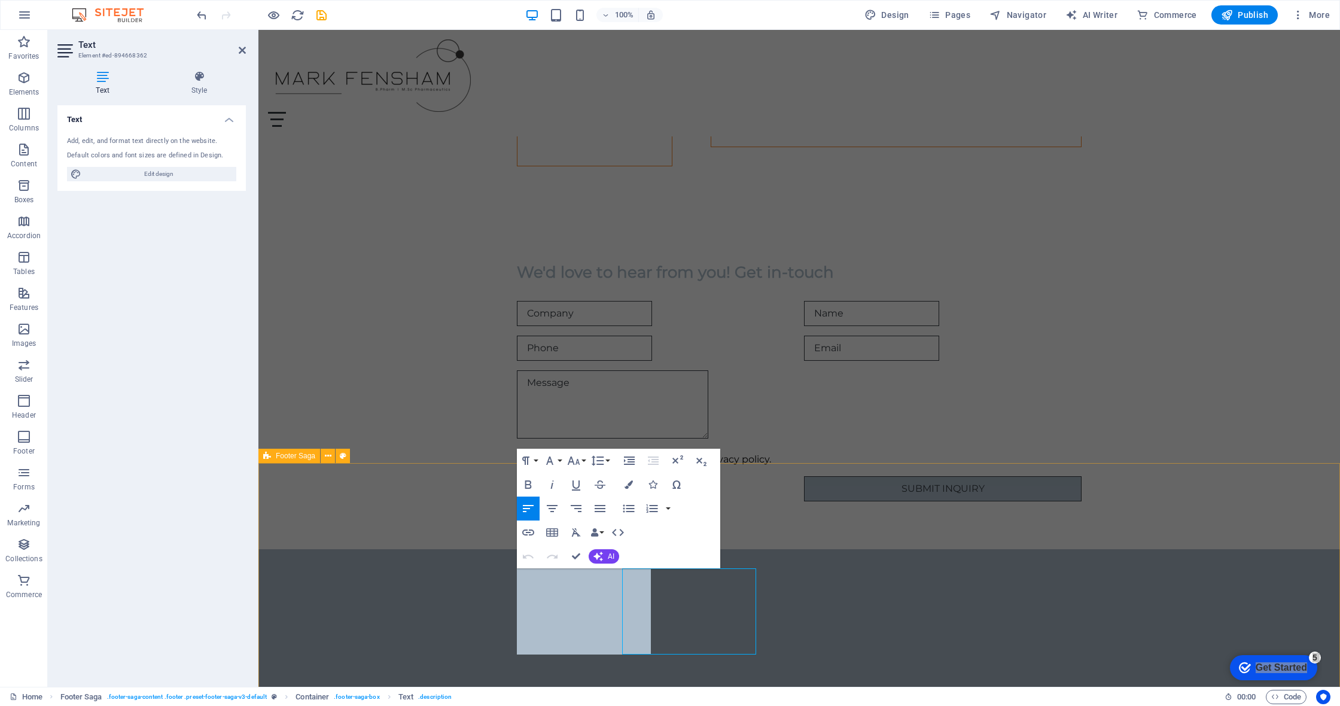
scroll to position [1895, 0]
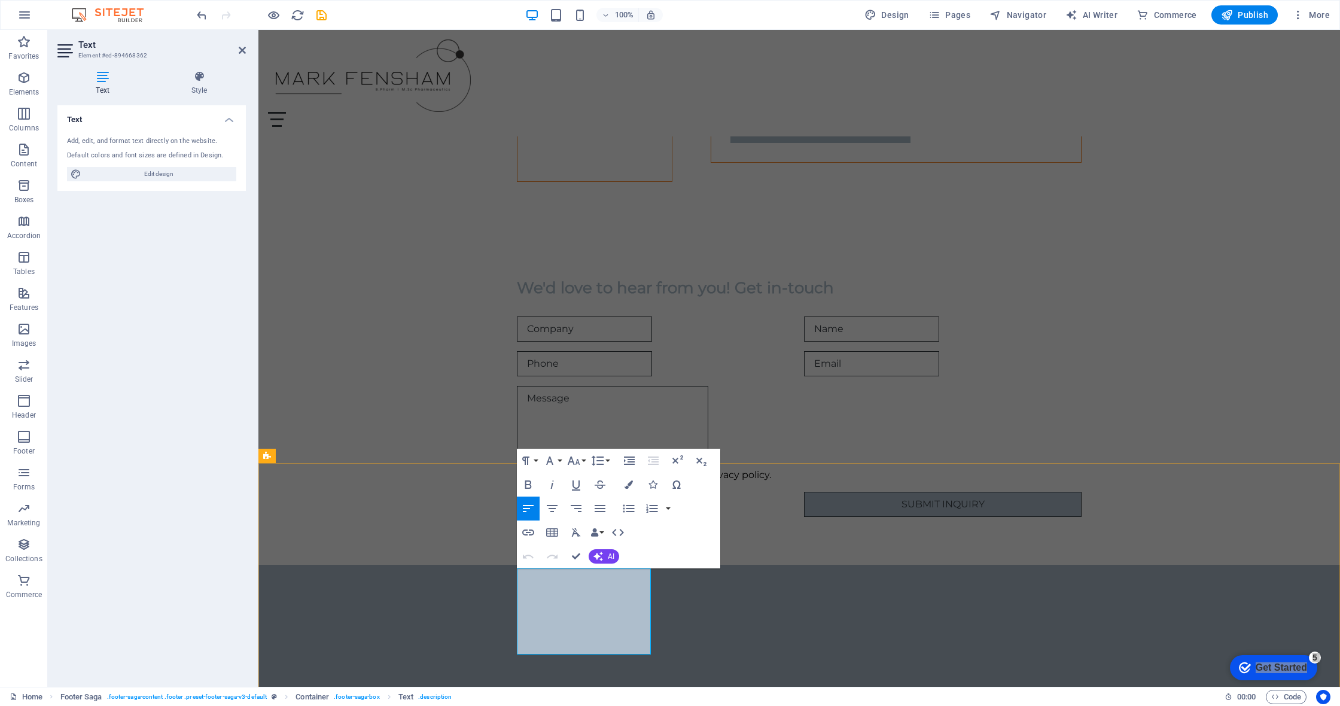
drag, startPoint x: 541, startPoint y: 601, endPoint x: 518, endPoint y: 568, distance: 40.2
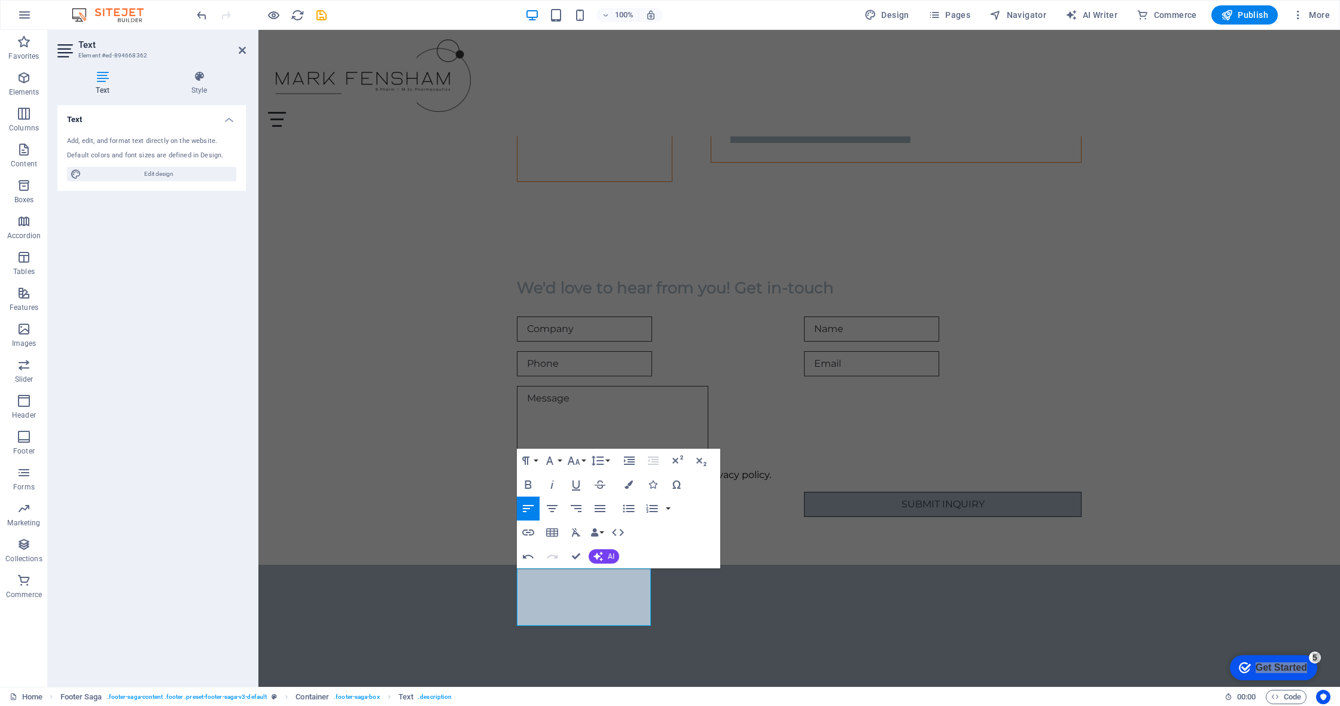
drag, startPoint x: 593, startPoint y: 607, endPoint x: 600, endPoint y: 608, distance: 6.7
drag, startPoint x: 638, startPoint y: 620, endPoint x: 514, endPoint y: 580, distance: 130.2
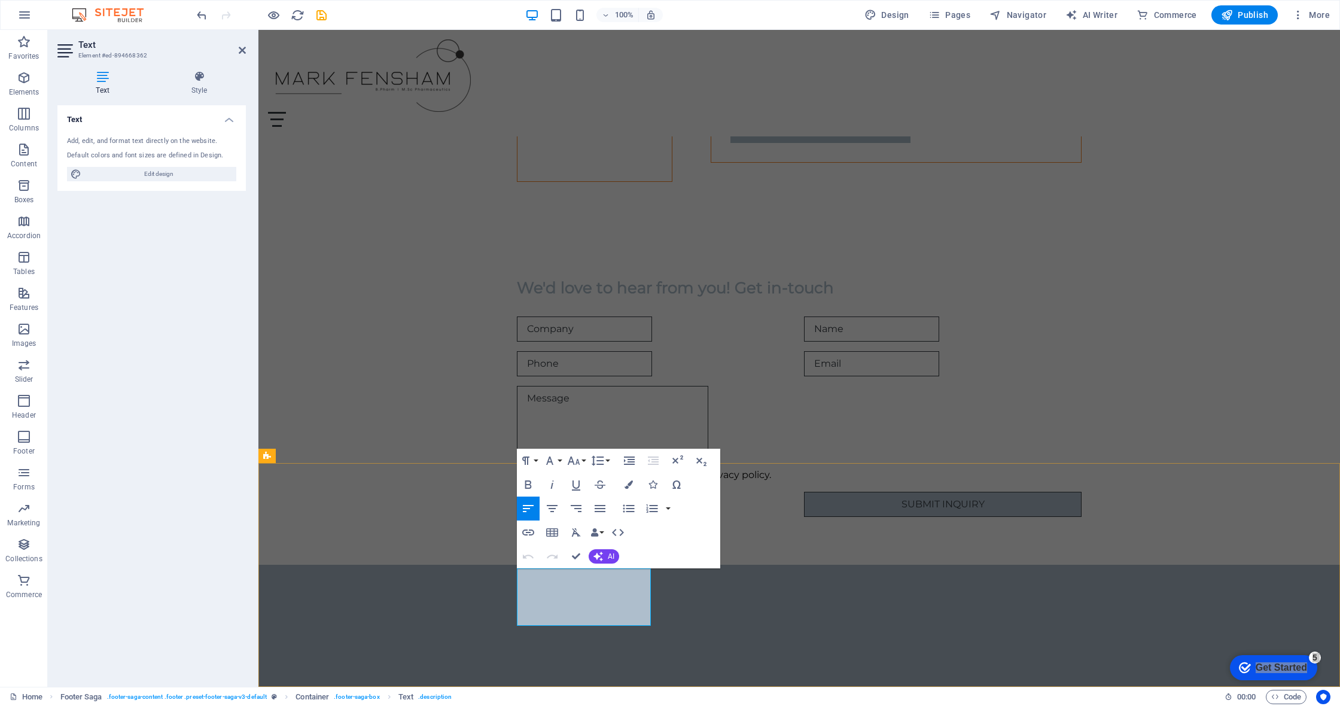
drag, startPoint x: 643, startPoint y: 618, endPoint x: 523, endPoint y: 574, distance: 128.2
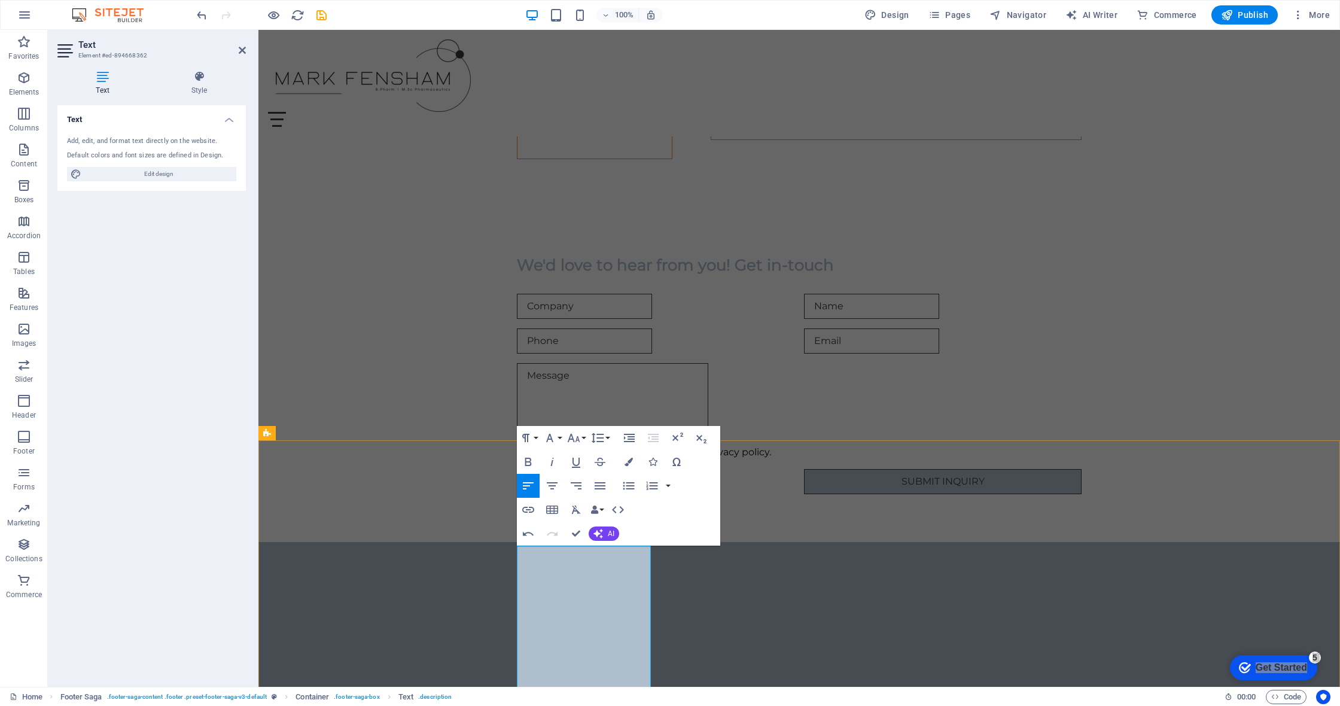
drag, startPoint x: 589, startPoint y: 641, endPoint x: 530, endPoint y: 608, distance: 67.8
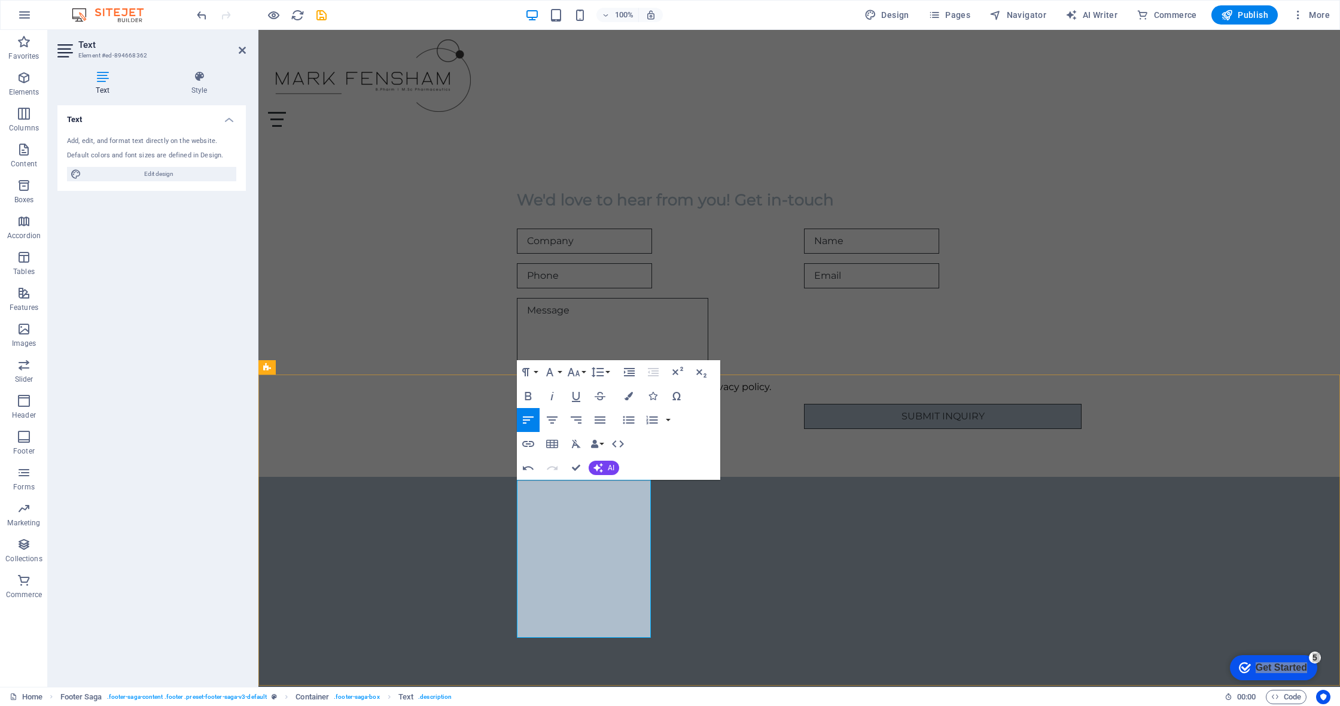
scroll to position [1982, 0]
drag, startPoint x: 647, startPoint y: 631, endPoint x: 524, endPoint y: 575, distance: 136.0
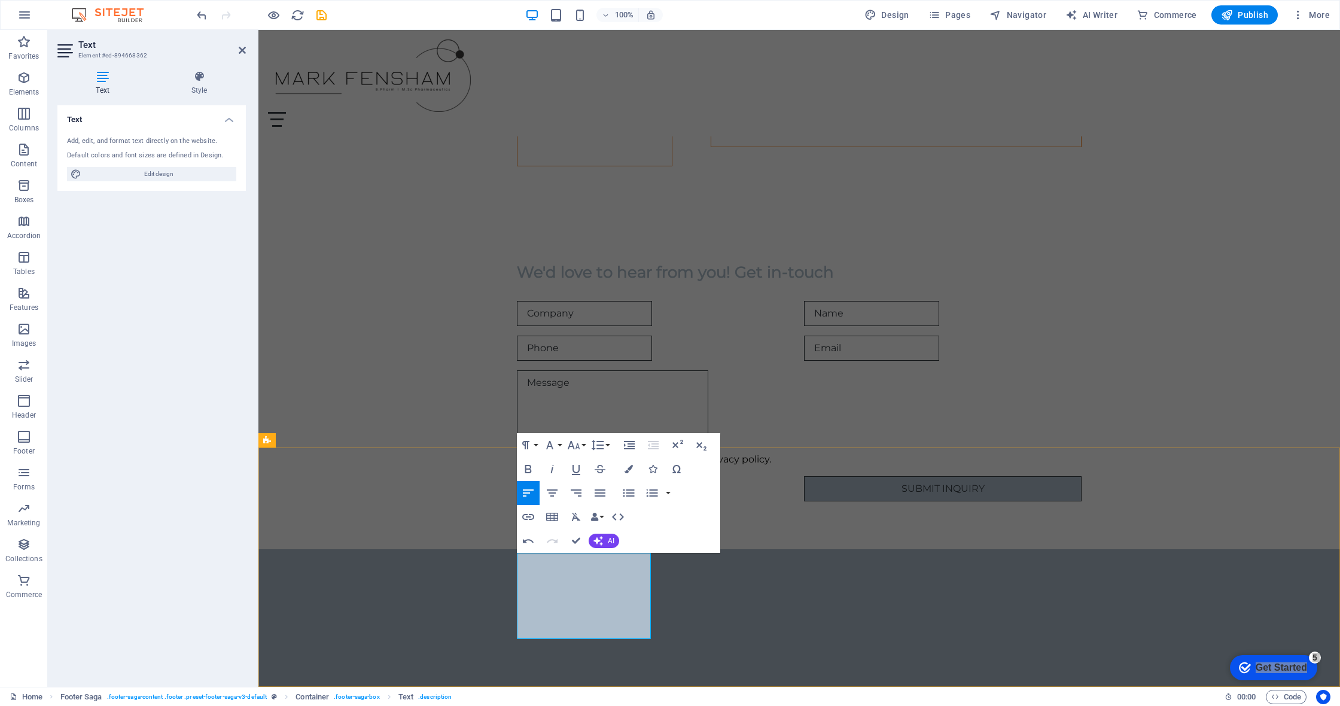
drag, startPoint x: 592, startPoint y: 627, endPoint x: 518, endPoint y: 562, distance: 99.2
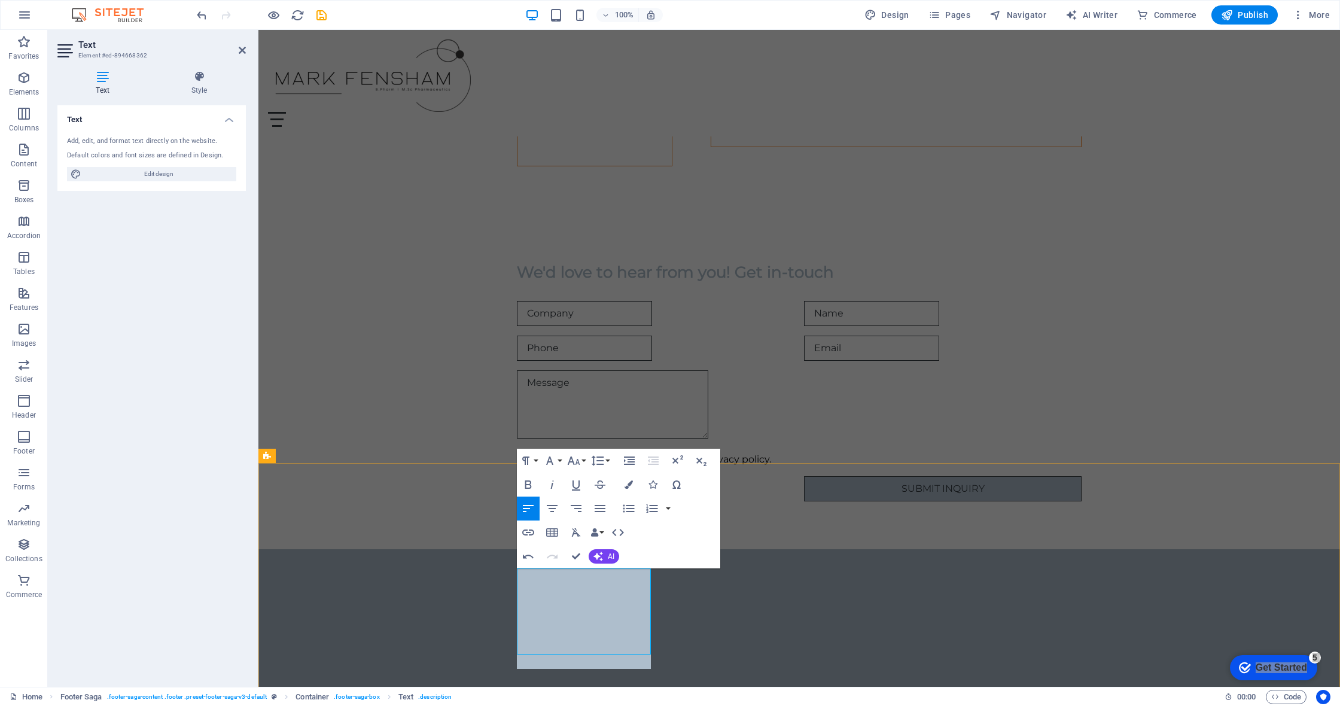
scroll to position [1895, 0]
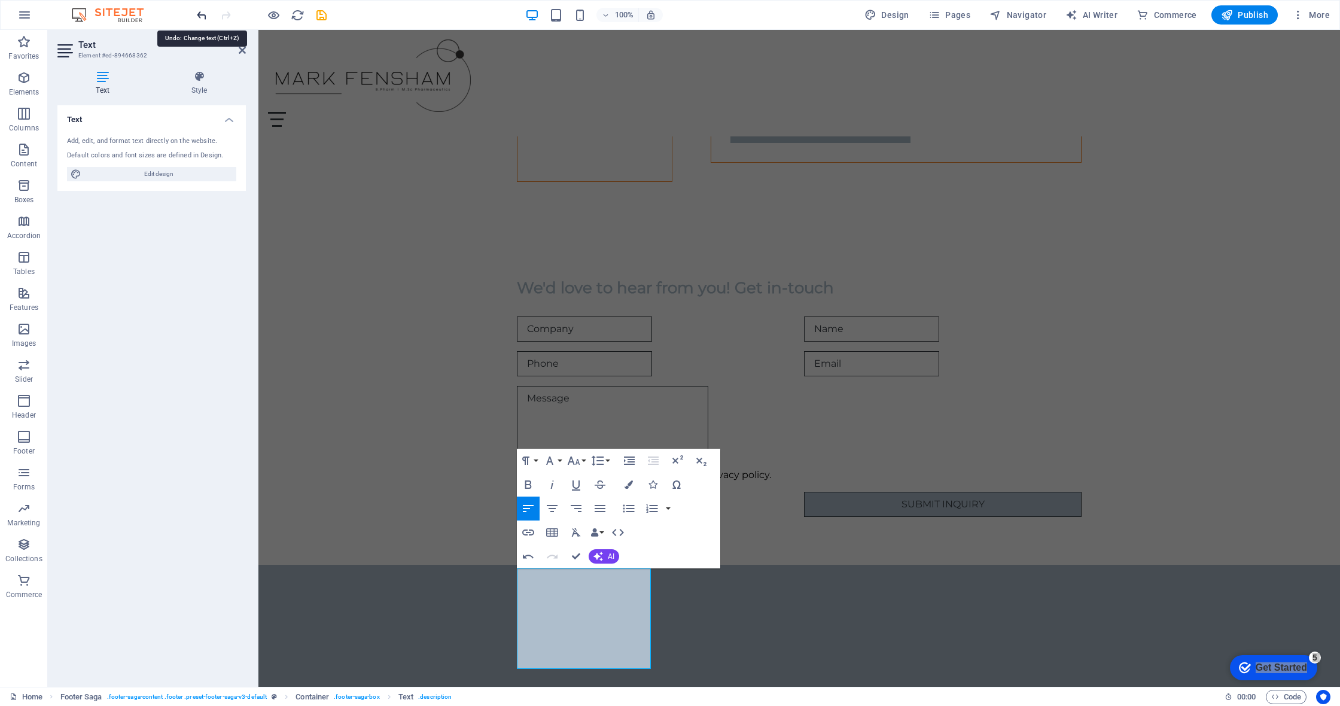
click at [206, 11] on icon "undo" at bounding box center [202, 15] width 14 height 14
click at [209, 19] on div at bounding box center [261, 14] width 134 height 19
click at [206, 19] on icon "undo" at bounding box center [202, 15] width 14 height 14
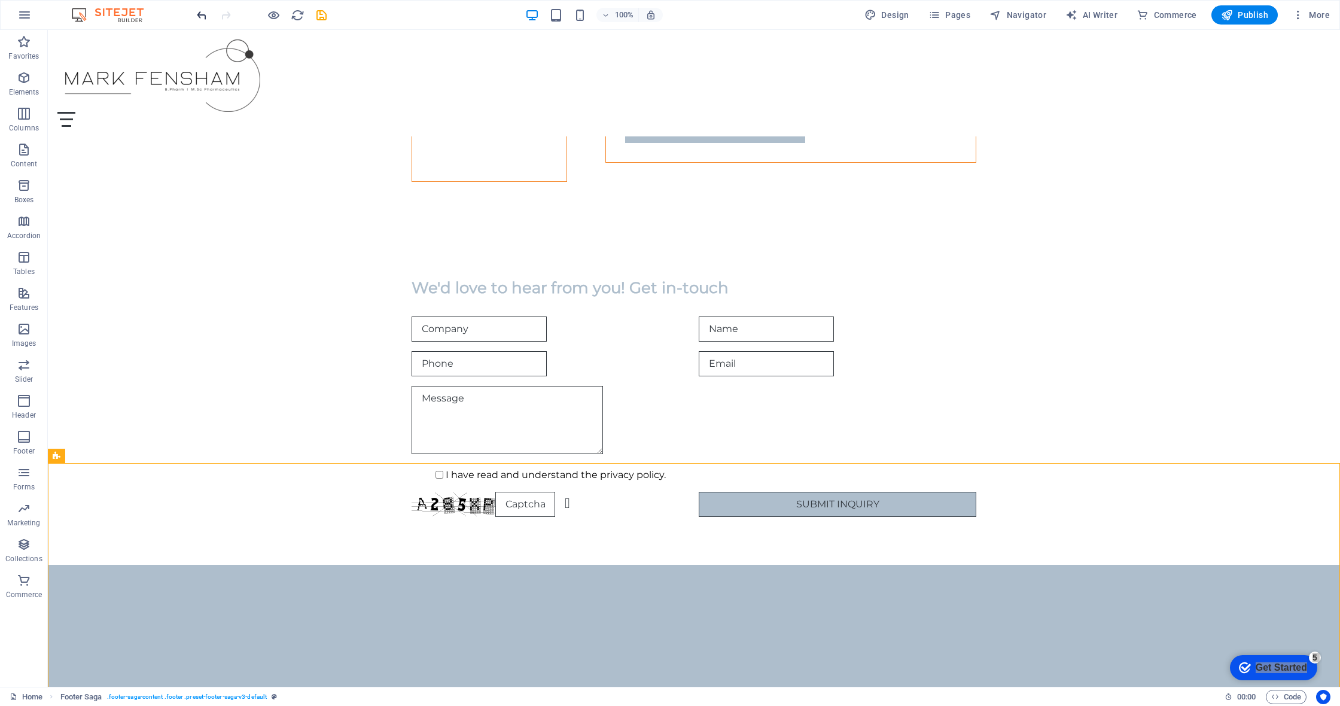
click at [207, 14] on icon "undo" at bounding box center [202, 15] width 14 height 14
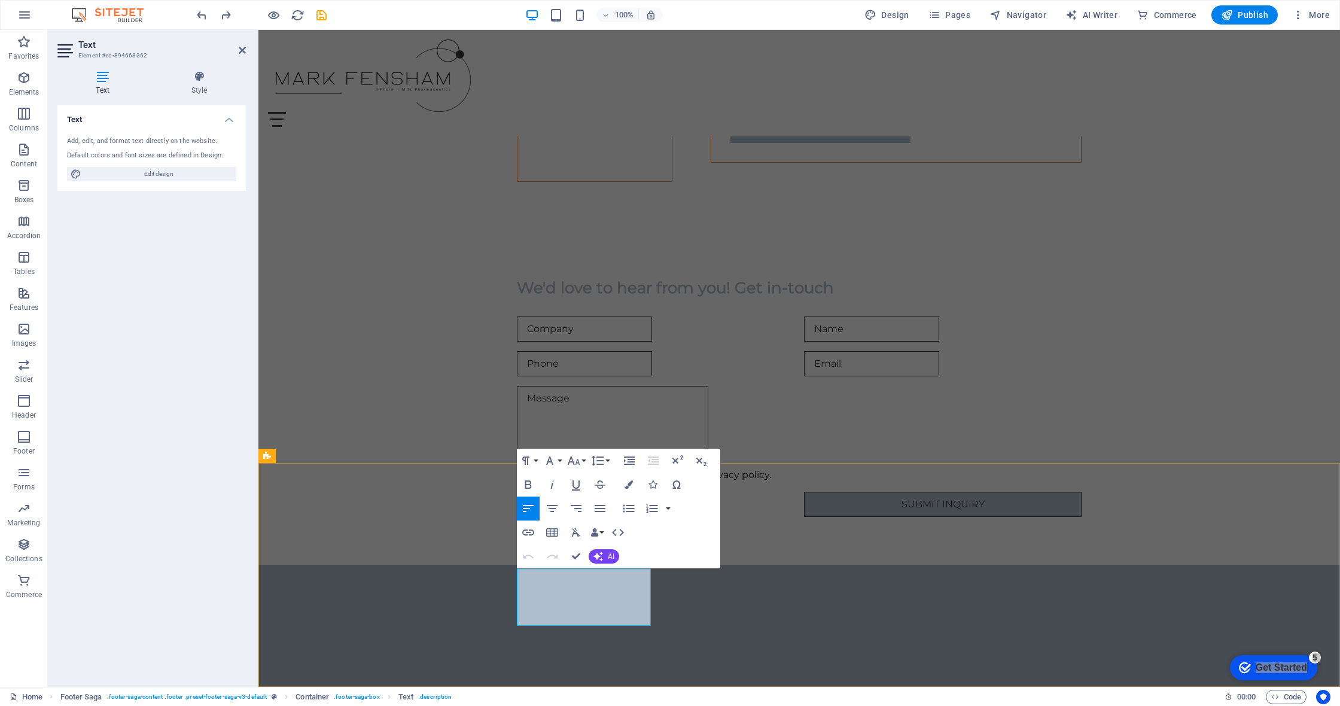
drag, startPoint x: 600, startPoint y: 608, endPoint x: 606, endPoint y: 609, distance: 6.1
drag, startPoint x: 639, startPoint y: 618, endPoint x: 519, endPoint y: 576, distance: 127.3
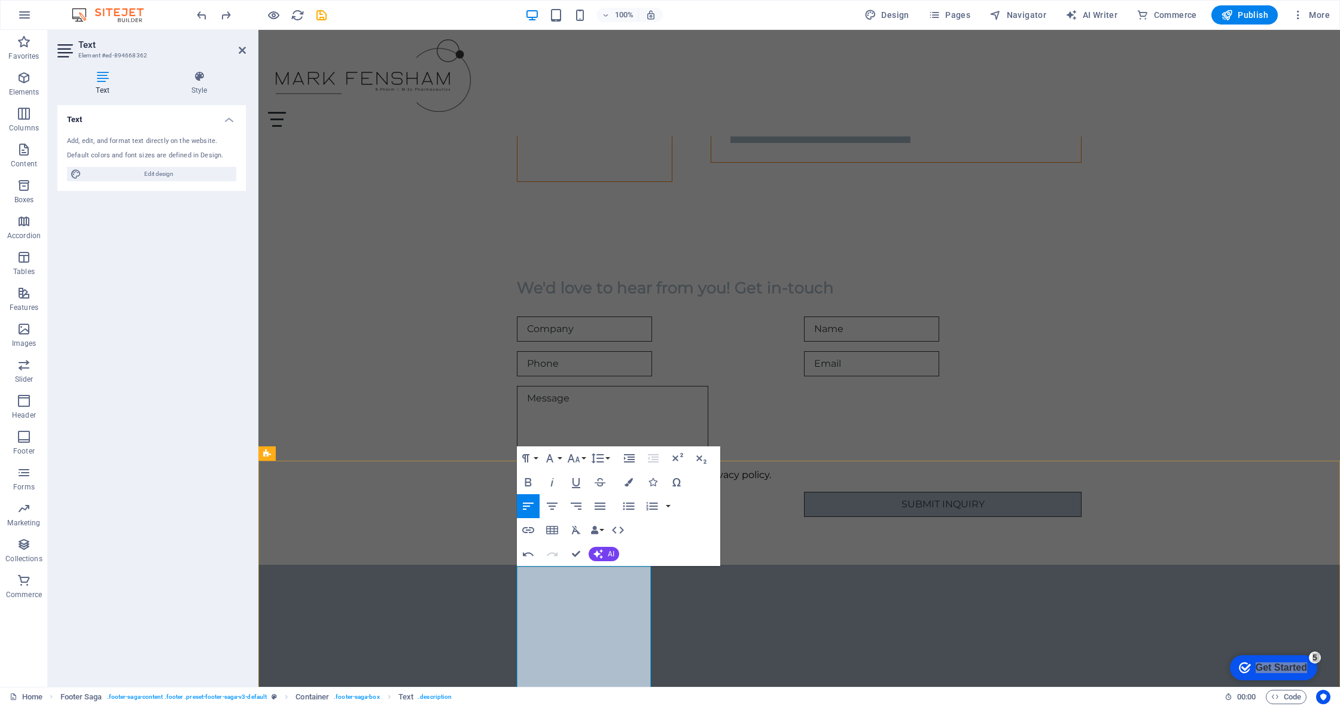
scroll to position [1897, 0]
drag, startPoint x: 613, startPoint y: 681, endPoint x: 521, endPoint y: 629, distance: 105.3
drag, startPoint x: 626, startPoint y: 646, endPoint x: 503, endPoint y: 623, distance: 125.3
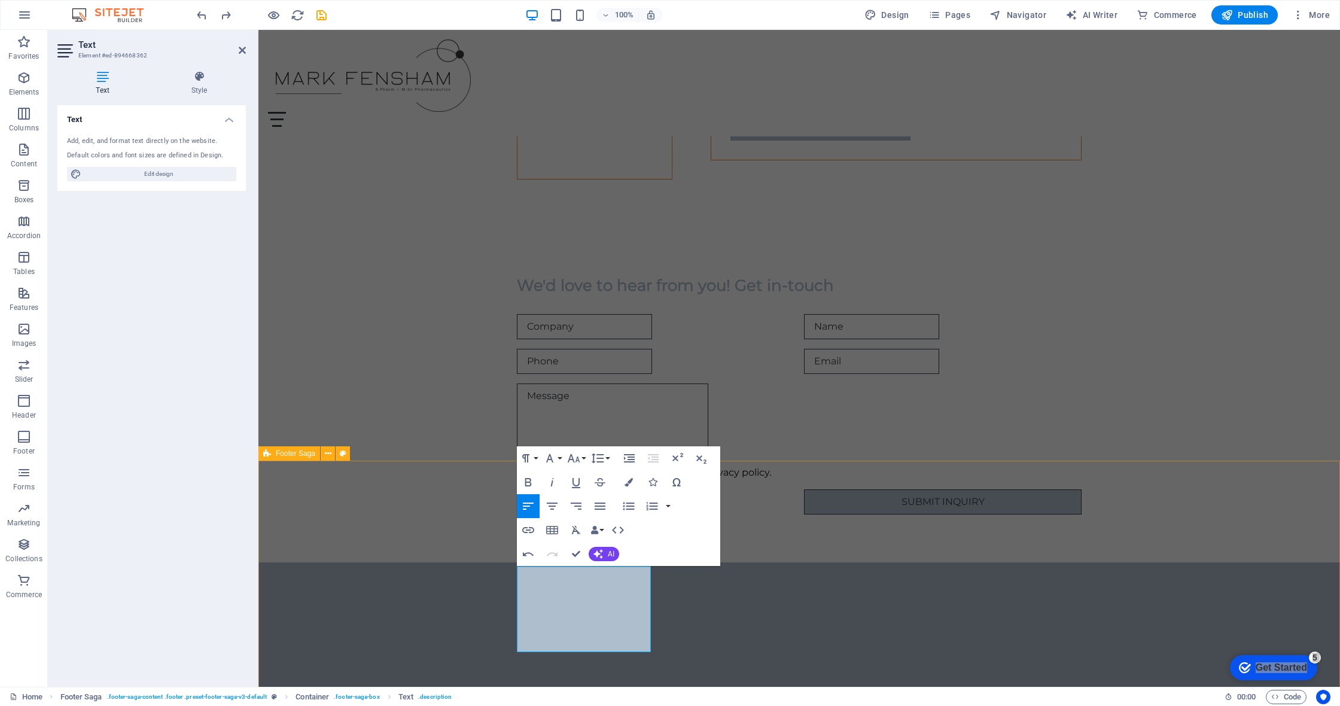
scroll to position [1895, 0]
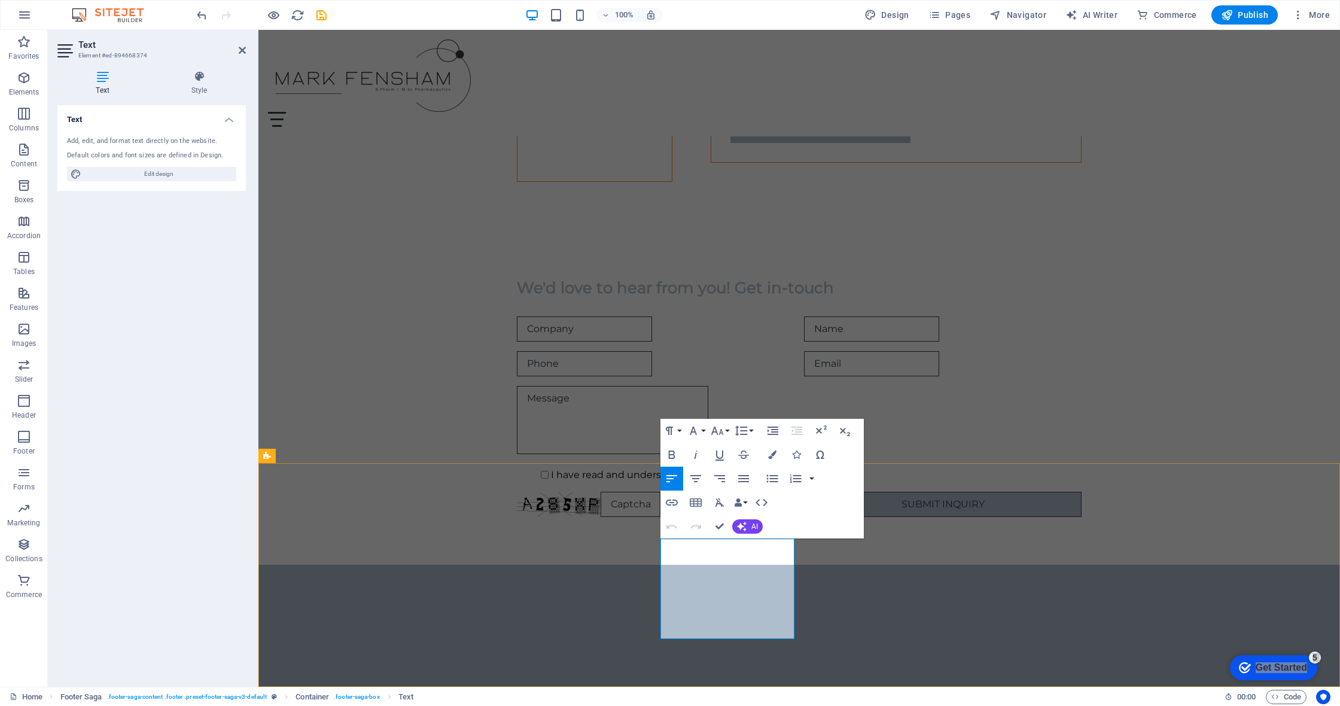
click at [194, 174] on span "Edit design" at bounding box center [159, 174] width 148 height 14
select select "px"
select select "200"
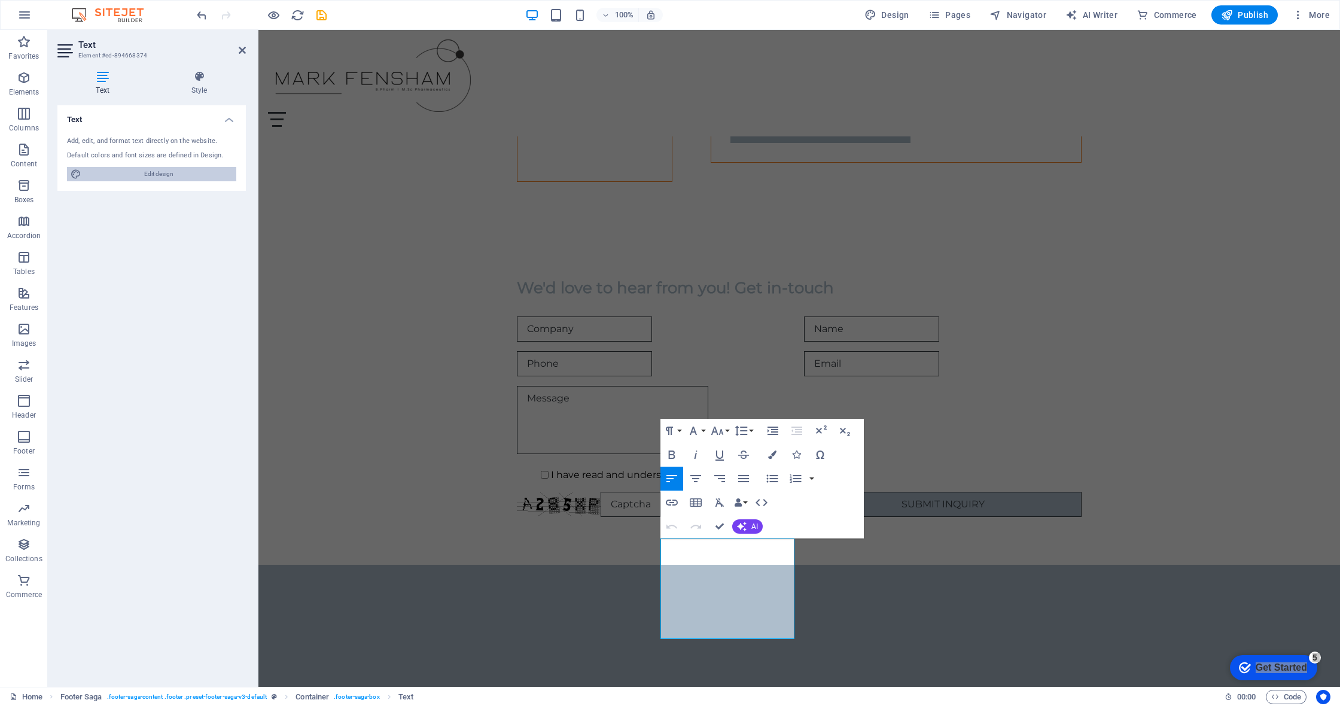
select select "px"
select select "rem"
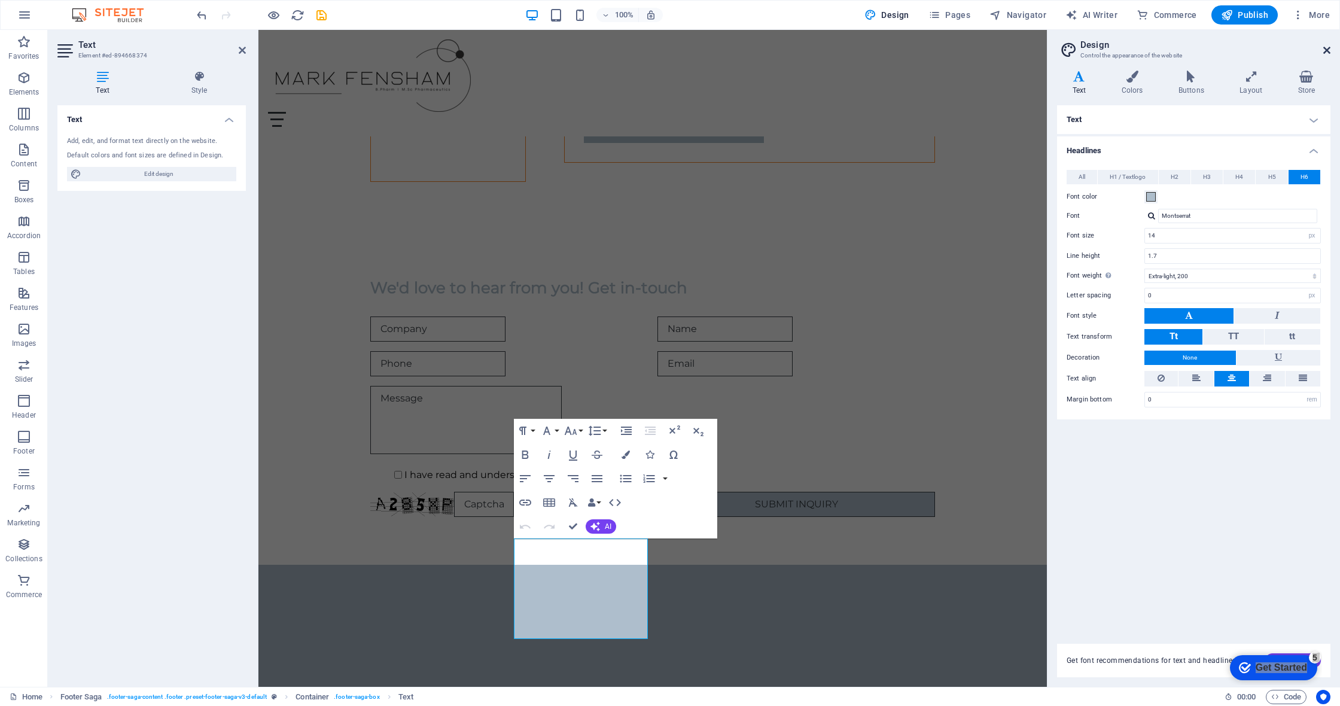
click at [670, 50] on icon at bounding box center [1326, 50] width 7 height 10
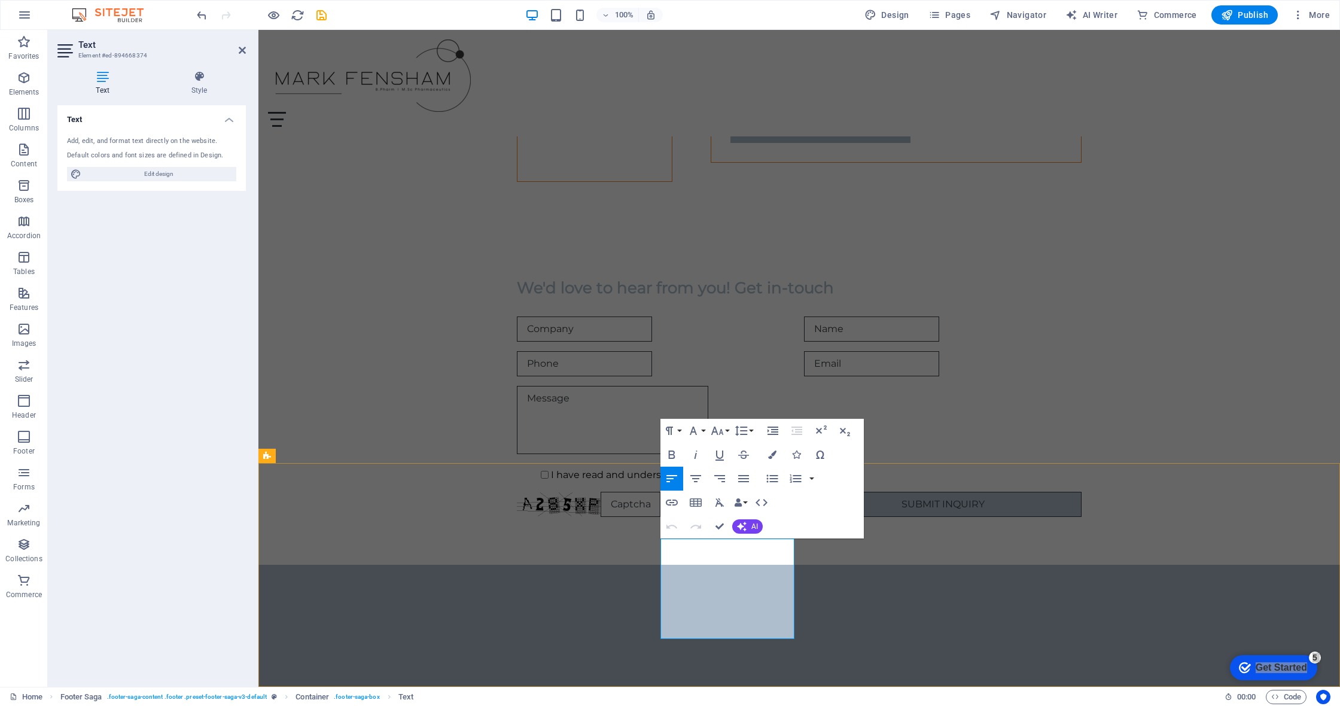
drag, startPoint x: 714, startPoint y: 592, endPoint x: 651, endPoint y: 588, distance: 63.0
drag, startPoint x: 696, startPoint y: 574, endPoint x: 675, endPoint y: 574, distance: 21.5
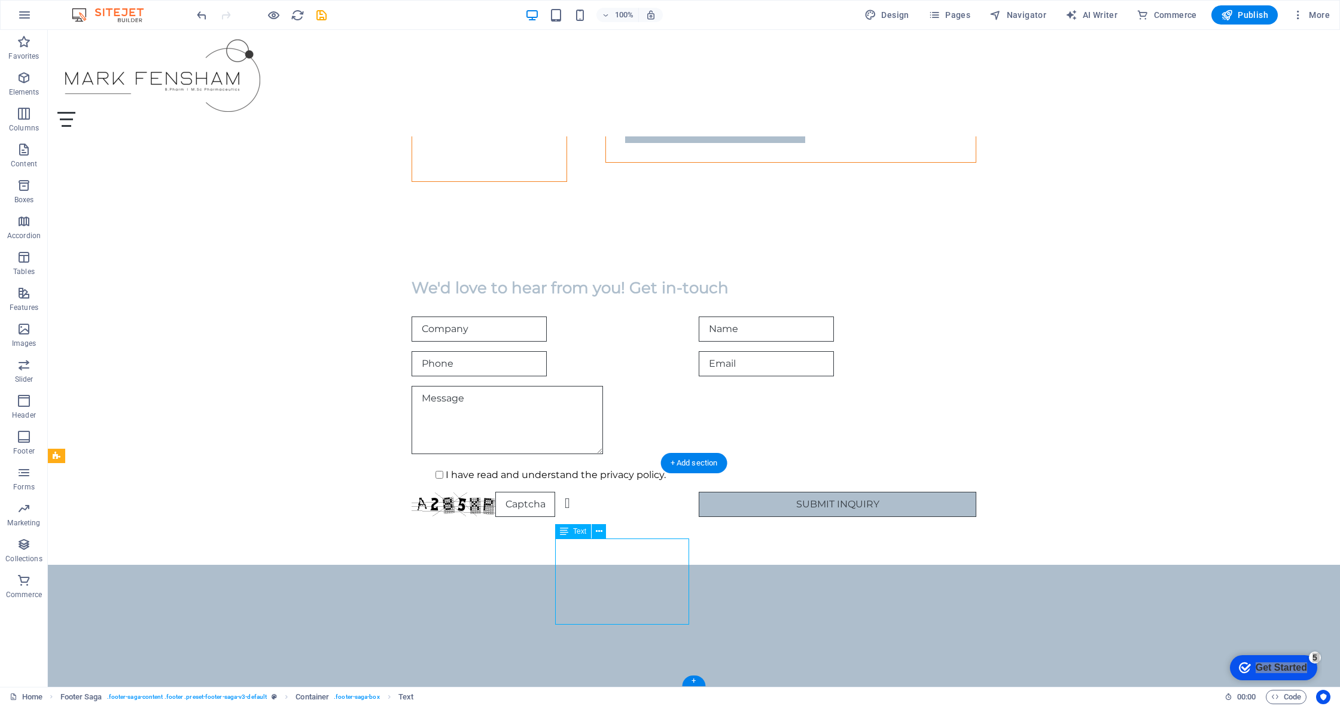
click at [602, 532] on icon at bounding box center [599, 531] width 7 height 13
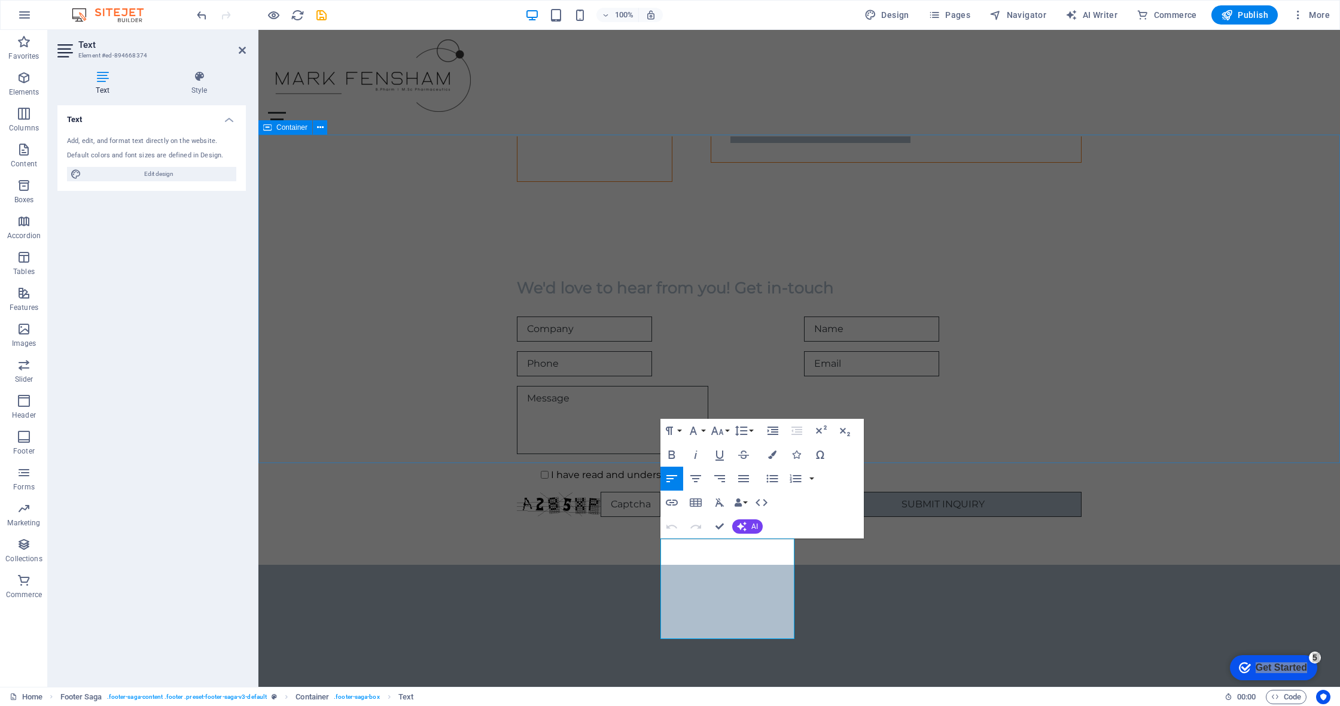
click at [670, 433] on div "We'd love to hear from you! Get in-touch I have read and understand the privacy…" at bounding box center [799, 397] width 1082 height 335
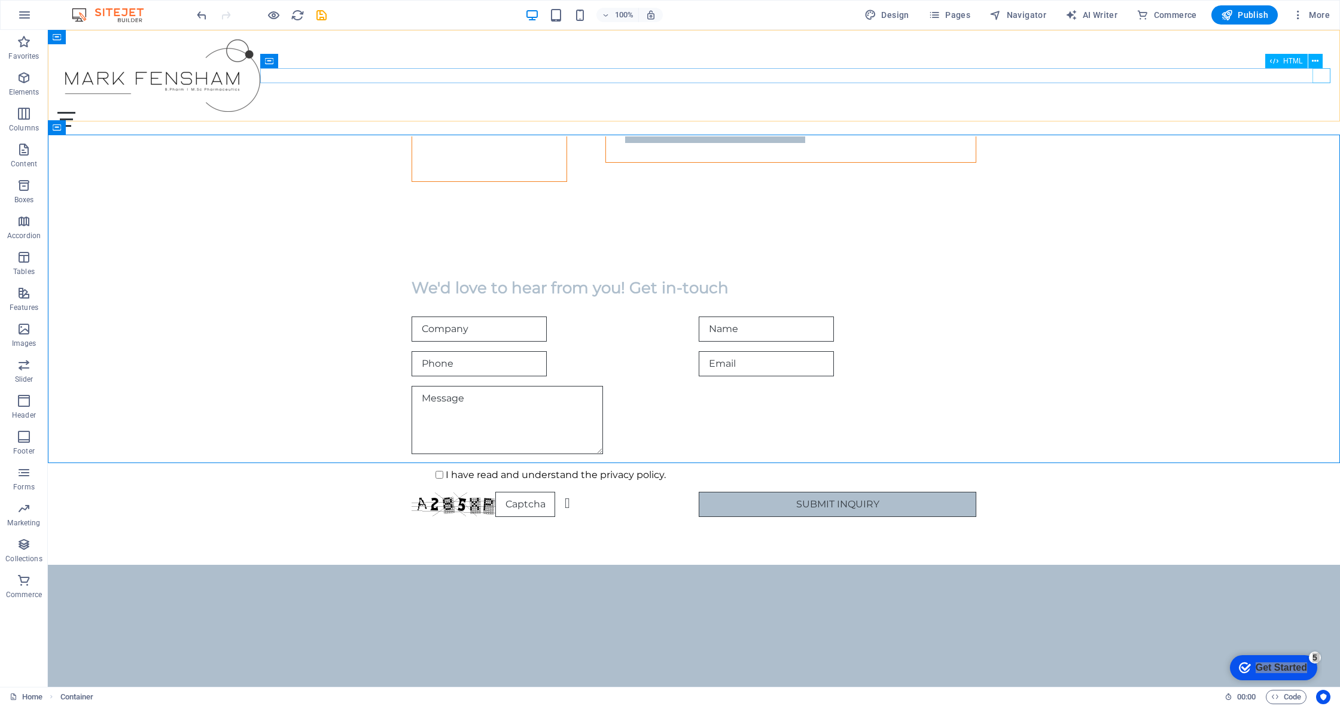
click at [670, 112] on div "Menu" at bounding box center [693, 119] width 1273 height 15
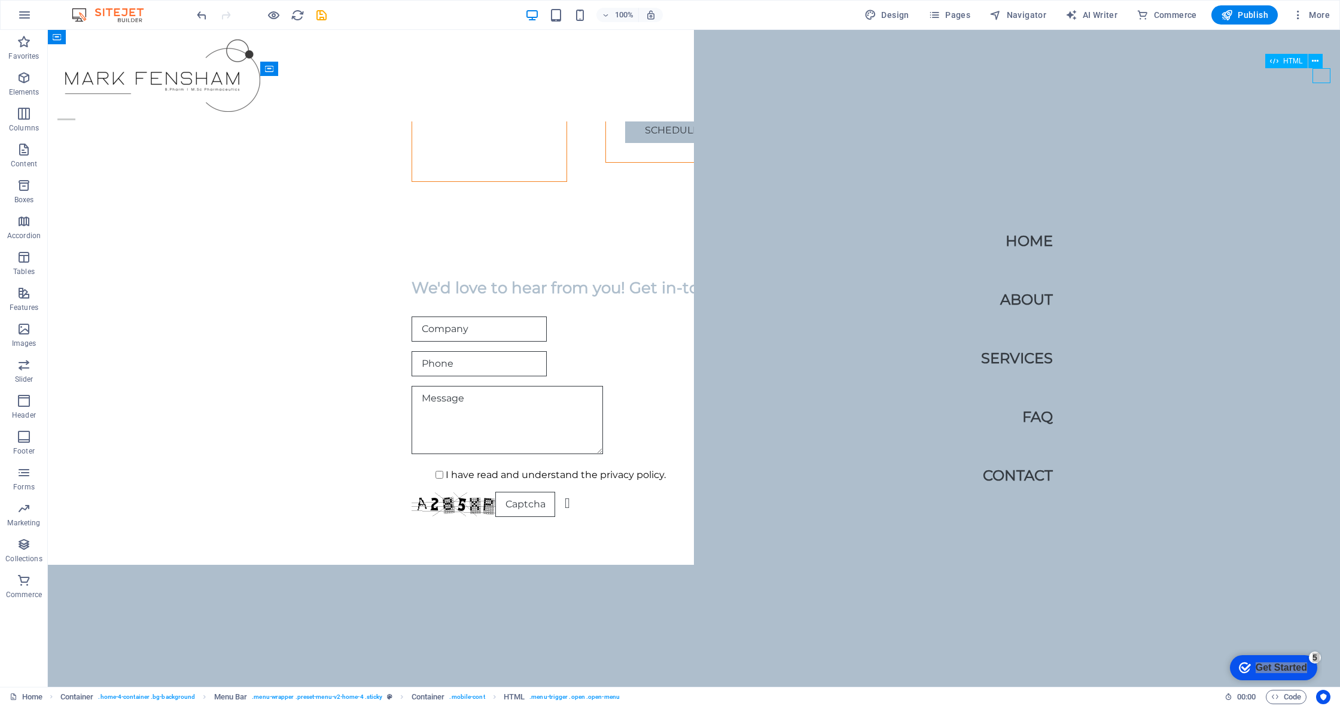
click at [75, 112] on div "Menu" at bounding box center [66, 119] width 18 height 15
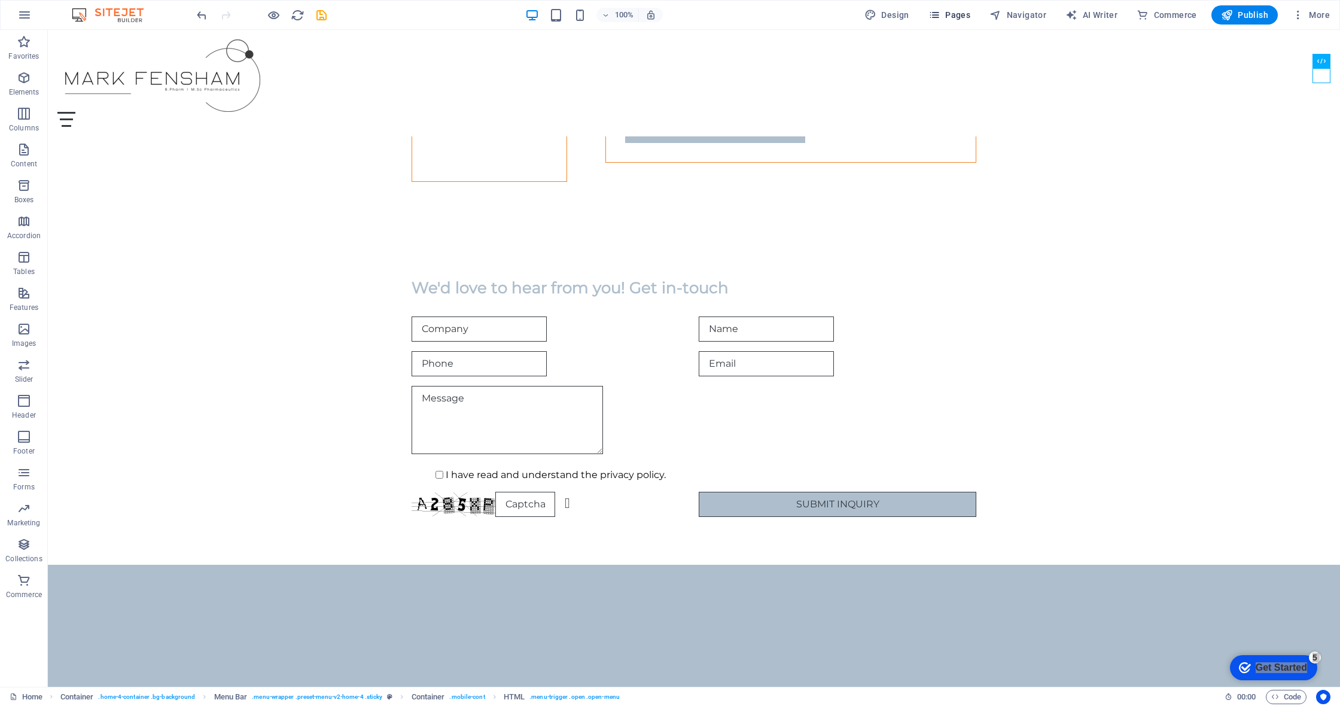
click at [670, 17] on span "Pages" at bounding box center [950, 15] width 42 height 12
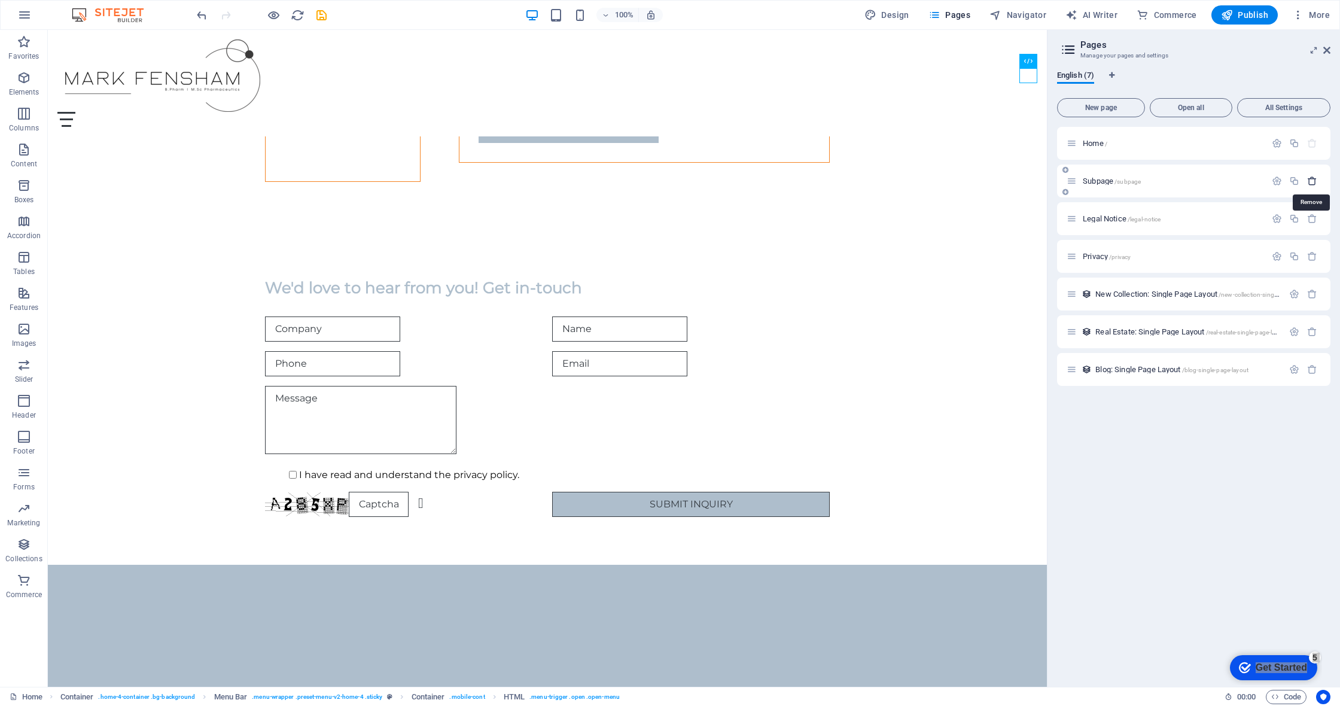
click at [670, 182] on icon "button" at bounding box center [1312, 181] width 10 height 10
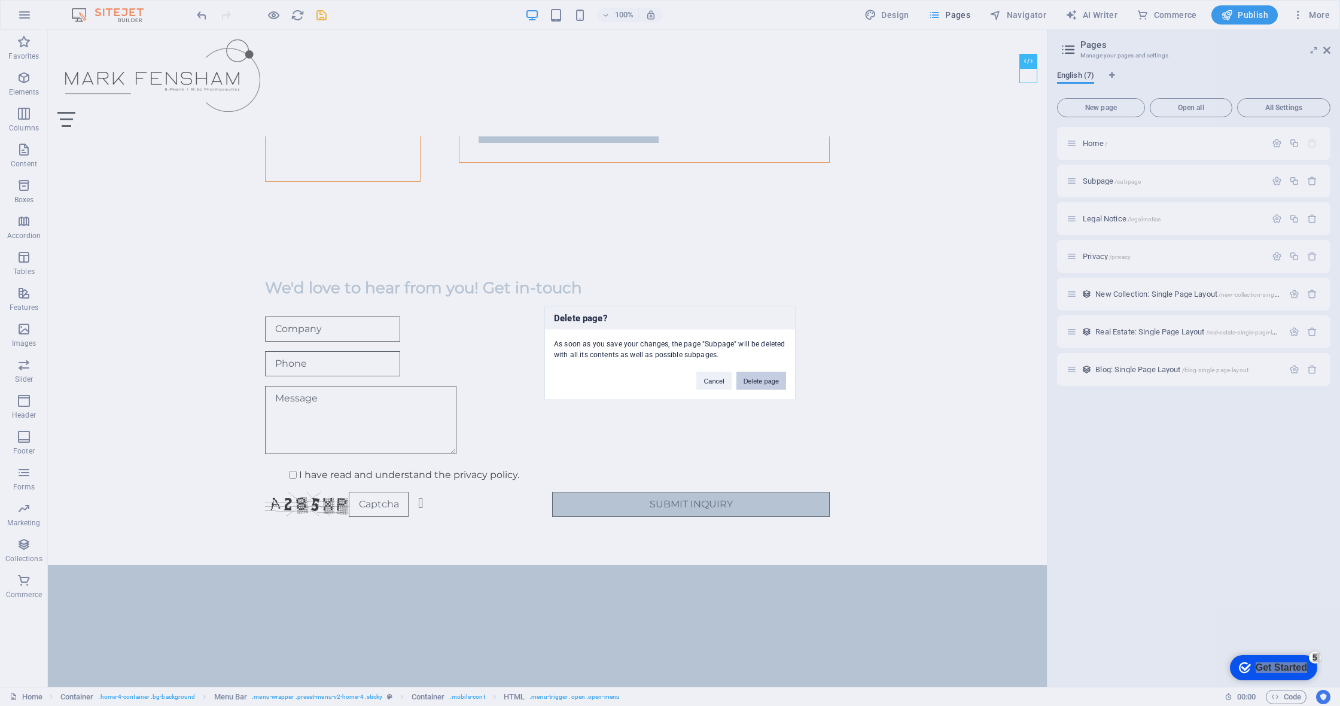
click at [670, 385] on button "Delete page" at bounding box center [762, 381] width 50 height 18
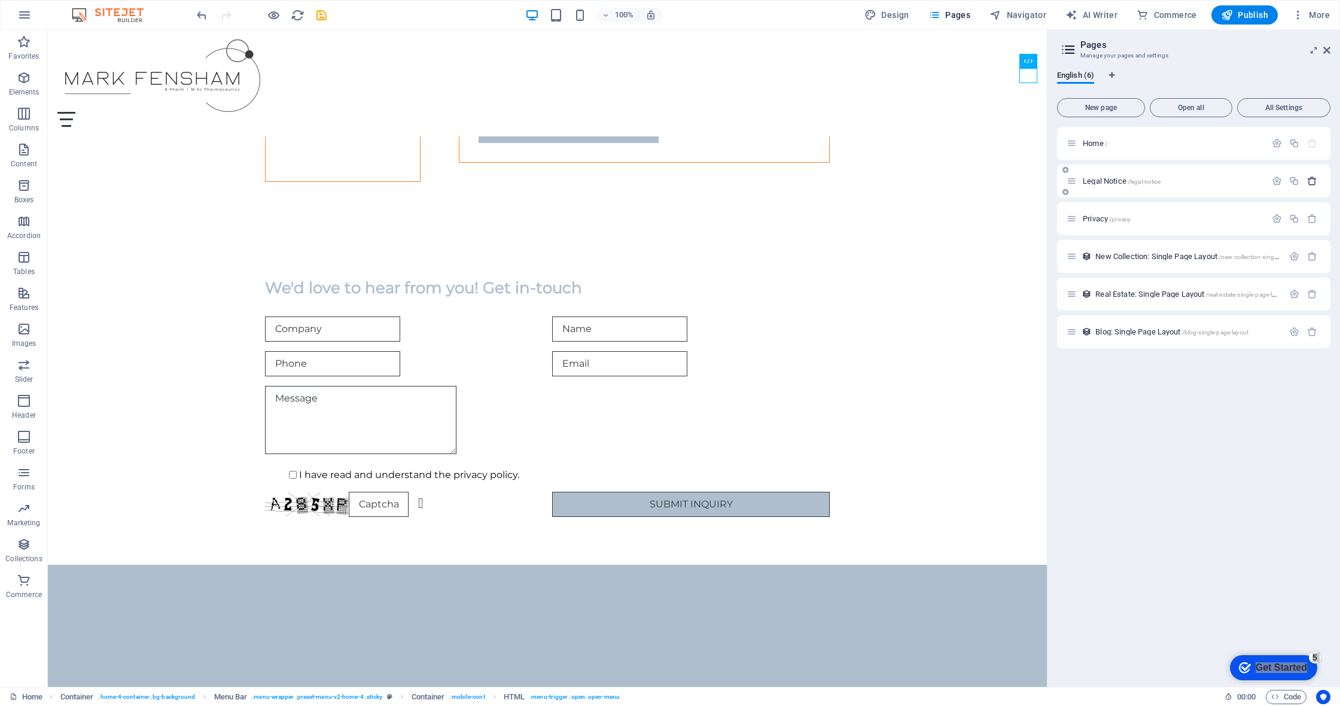
click at [670, 181] on icon "button" at bounding box center [1312, 181] width 10 height 10
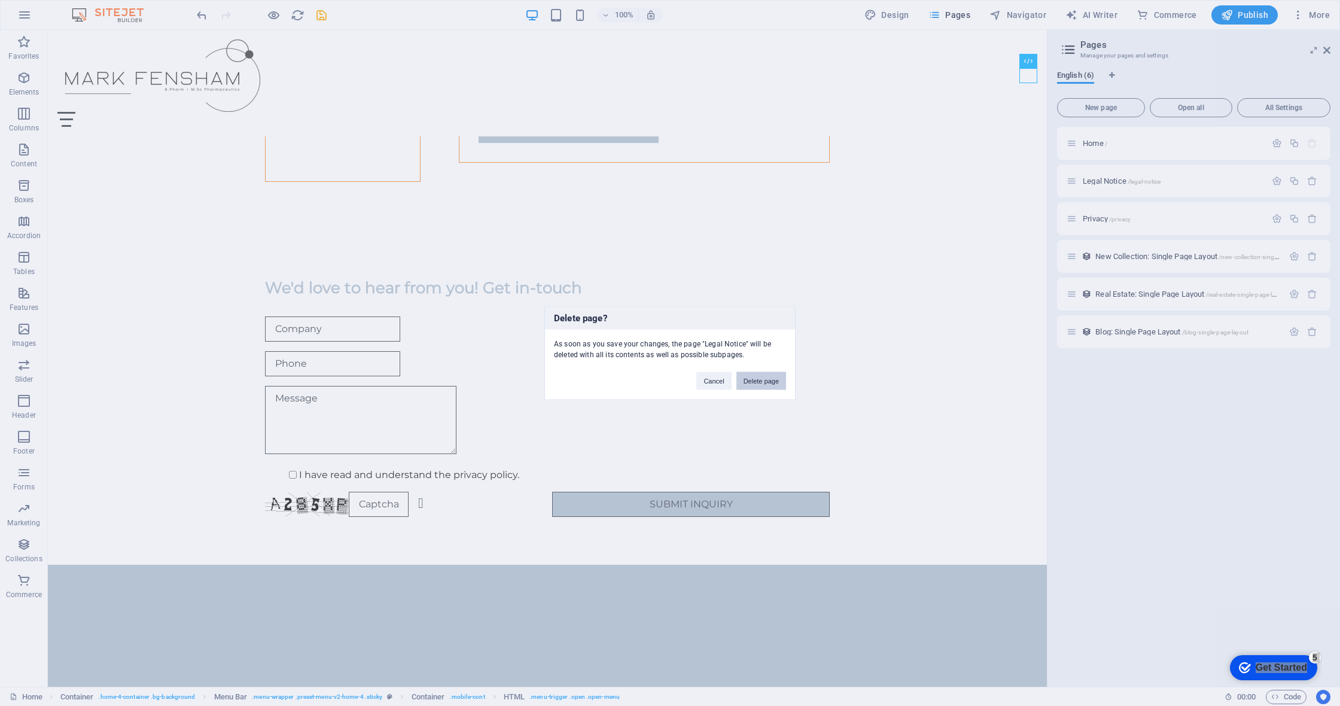
click at [670, 378] on button "Delete page" at bounding box center [762, 381] width 50 height 18
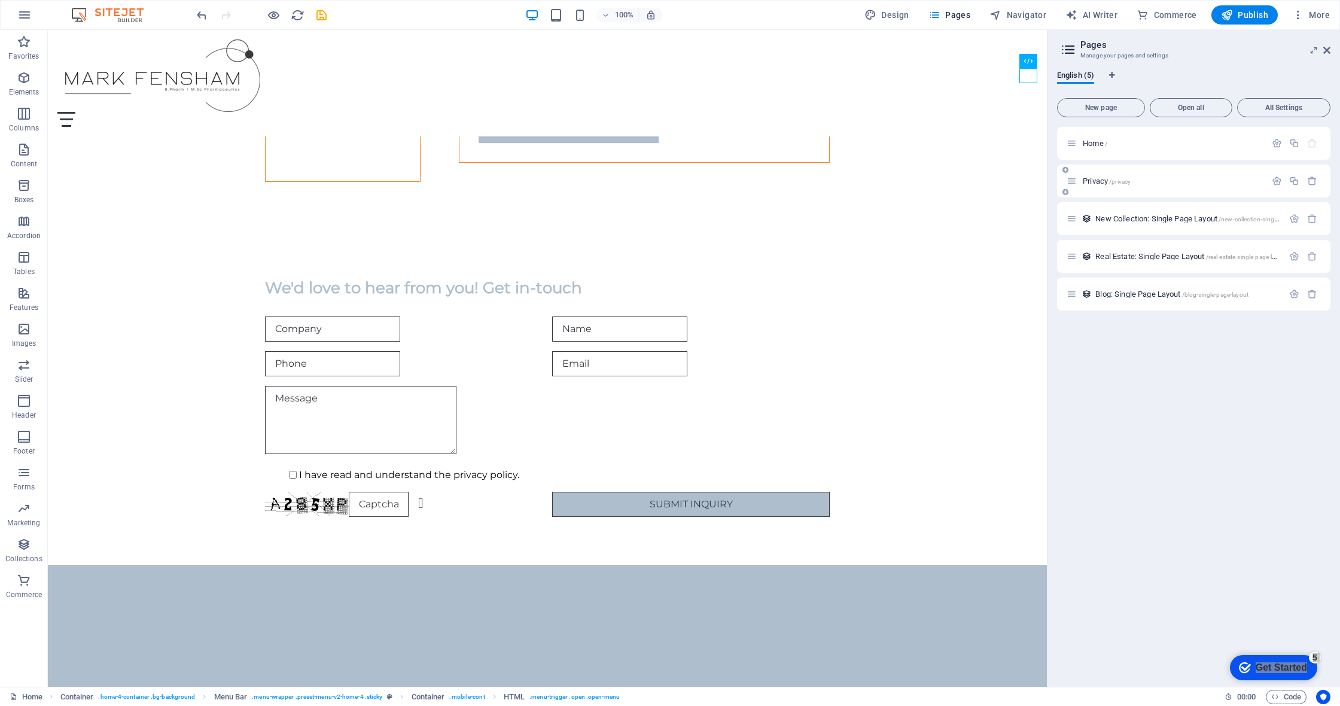
click at [670, 187] on div at bounding box center [1294, 181] width 53 height 13
click at [670, 185] on icon "button" at bounding box center [1312, 181] width 10 height 10
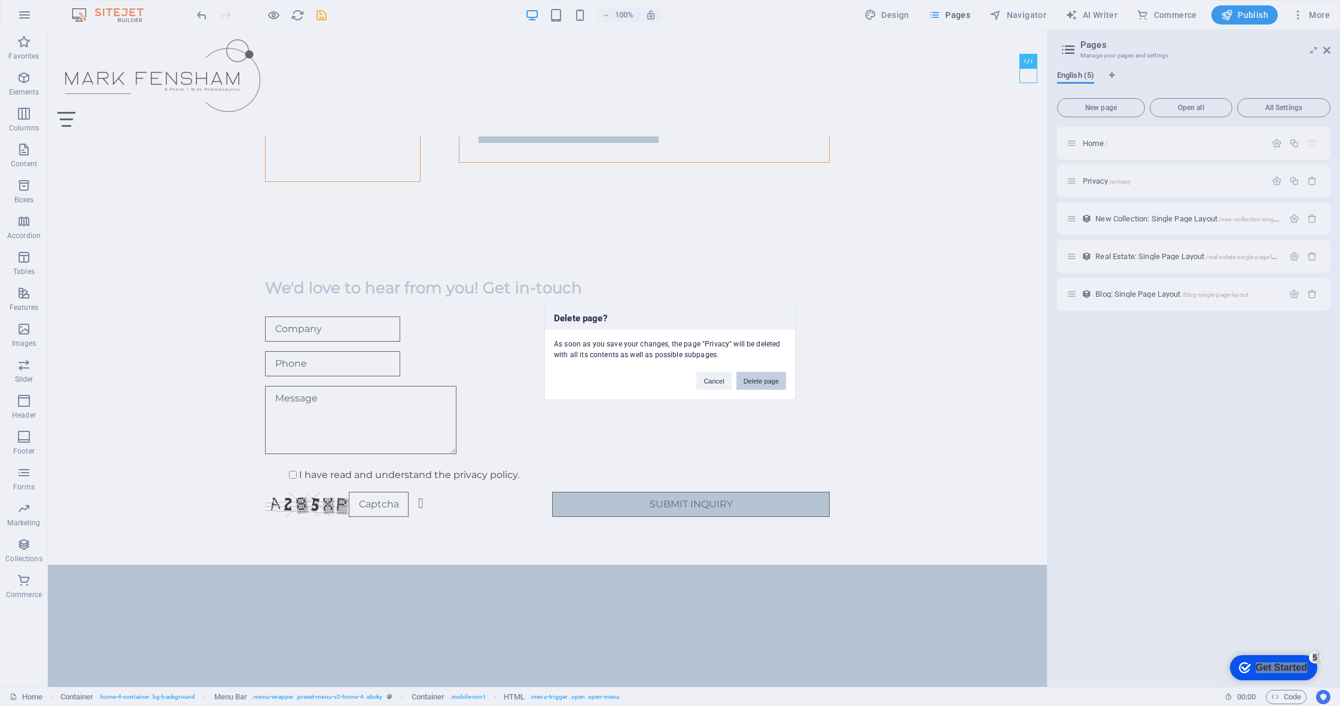
click at [670, 382] on button "Delete page" at bounding box center [762, 381] width 50 height 18
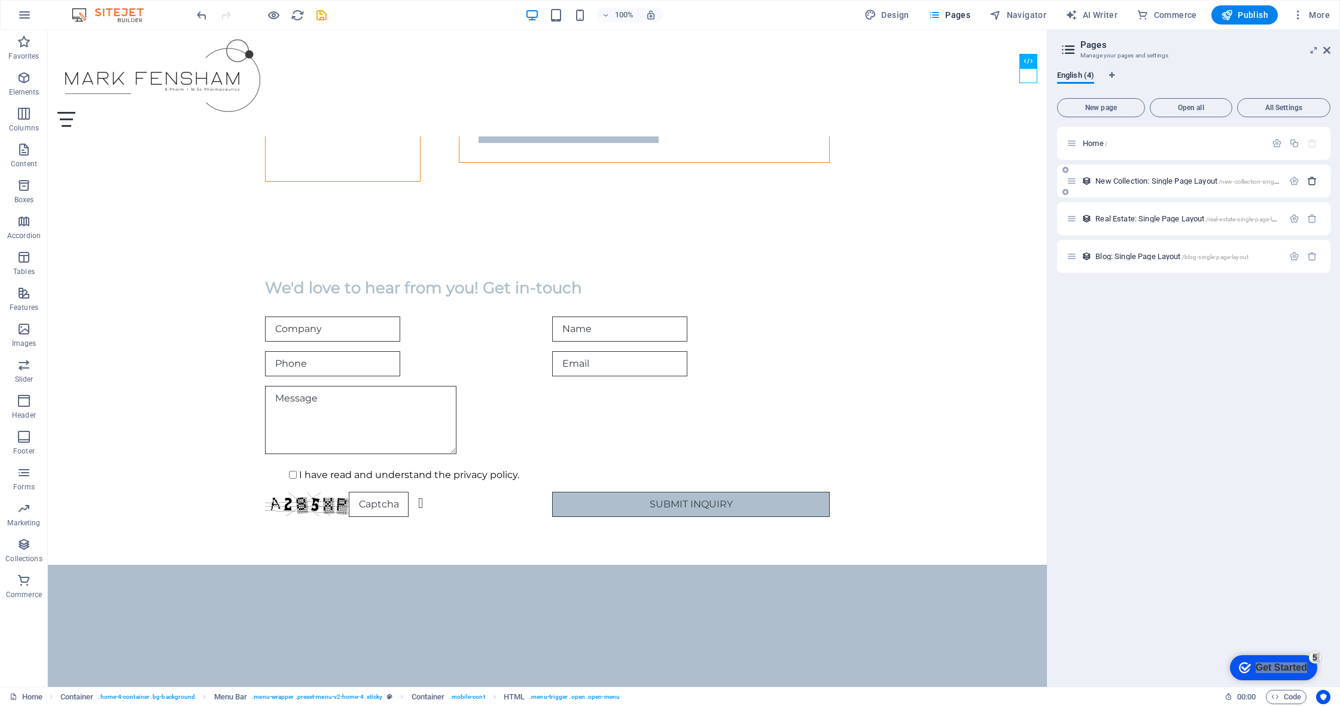
click at [670, 184] on icon "button" at bounding box center [1312, 181] width 10 height 10
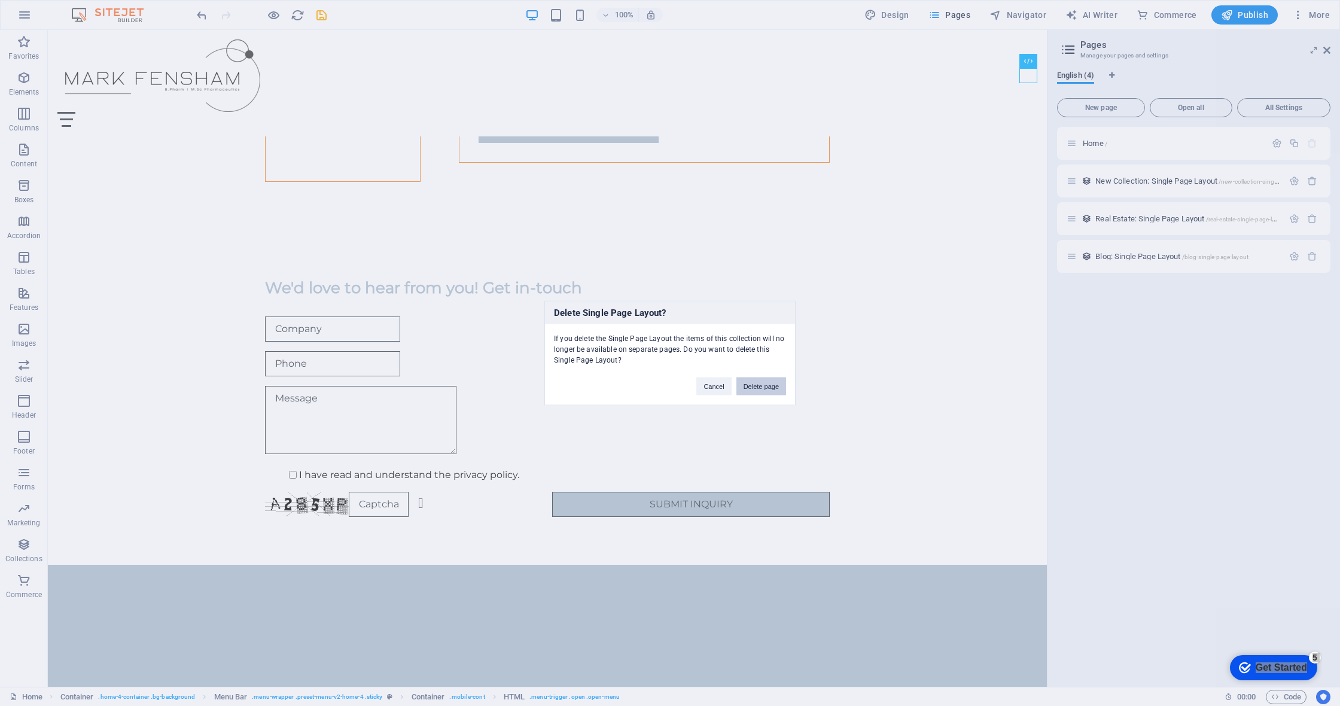
click at [670, 384] on button "Delete page" at bounding box center [762, 387] width 50 height 18
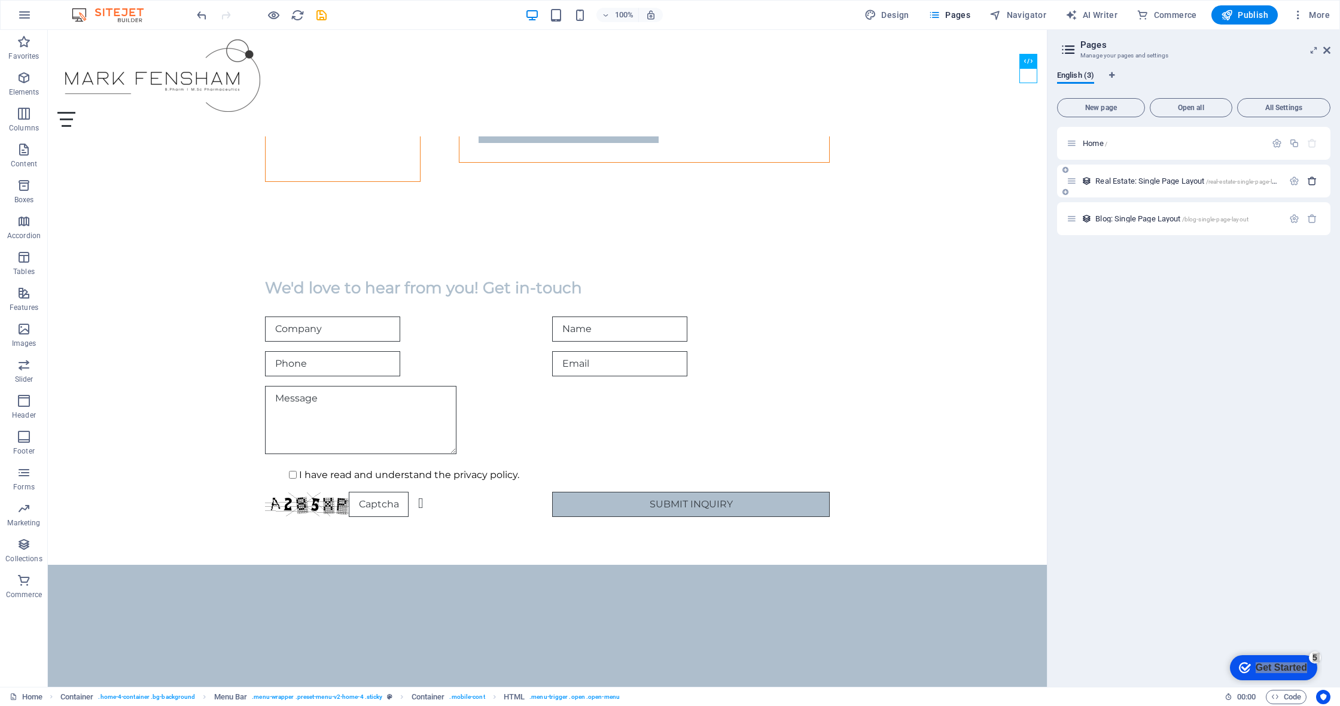
click at [670, 183] on icon "button" at bounding box center [1312, 181] width 10 height 10
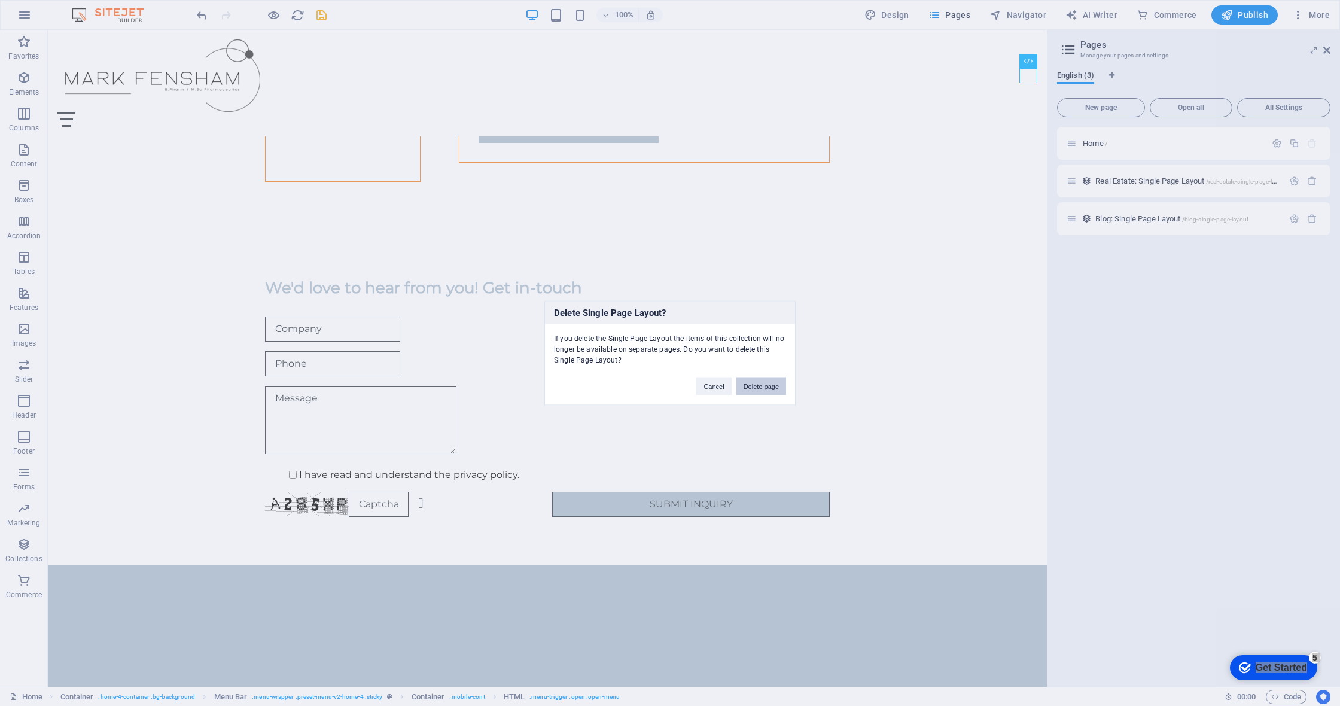
click at [670, 385] on button "Delete page" at bounding box center [762, 387] width 50 height 18
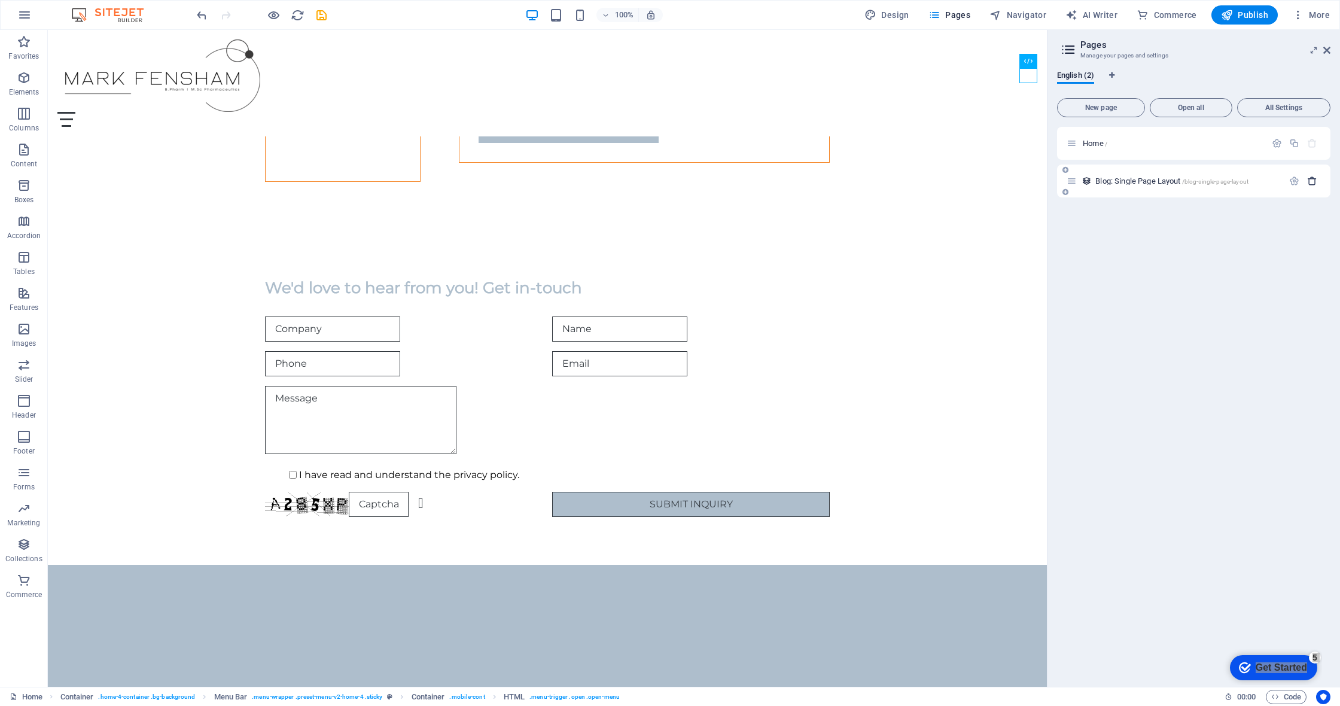
click at [670, 178] on icon "button" at bounding box center [1312, 181] width 10 height 10
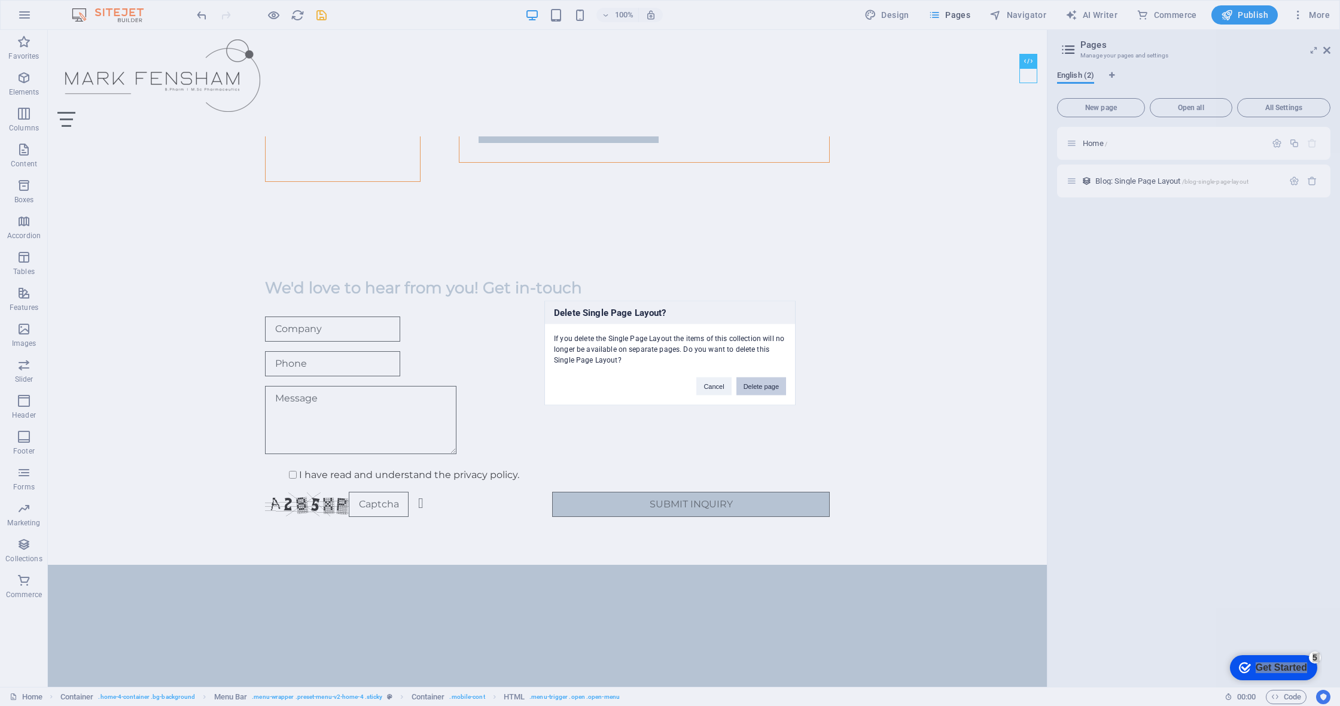
click at [670, 391] on button "Delete page" at bounding box center [762, 387] width 50 height 18
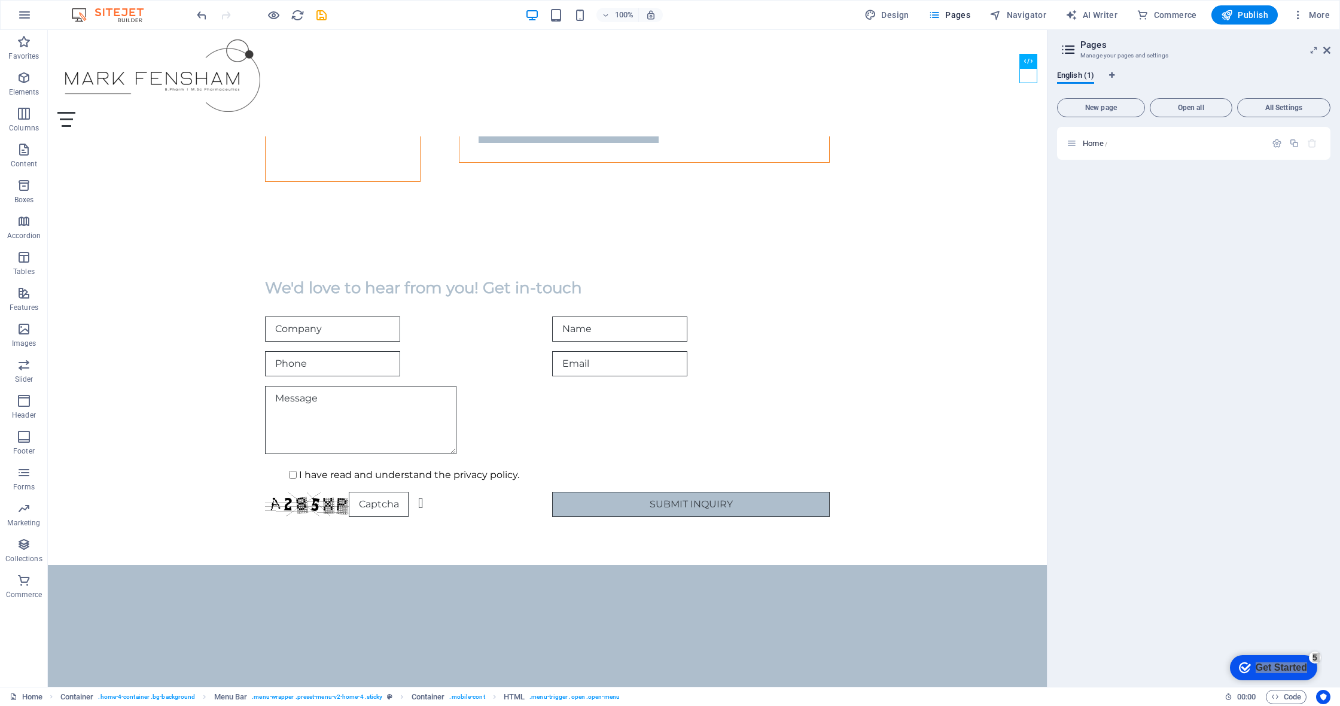
click at [670, 52] on aside "Pages Manage your pages and settings English (1) New page Open all All Settings…" at bounding box center [1193, 358] width 293 height 657
click at [670, 51] on aside "Pages Manage your pages and settings English (1) New page Open all All Settings…" at bounding box center [1193, 358] width 293 height 657
click at [670, 50] on icon at bounding box center [1326, 50] width 7 height 10
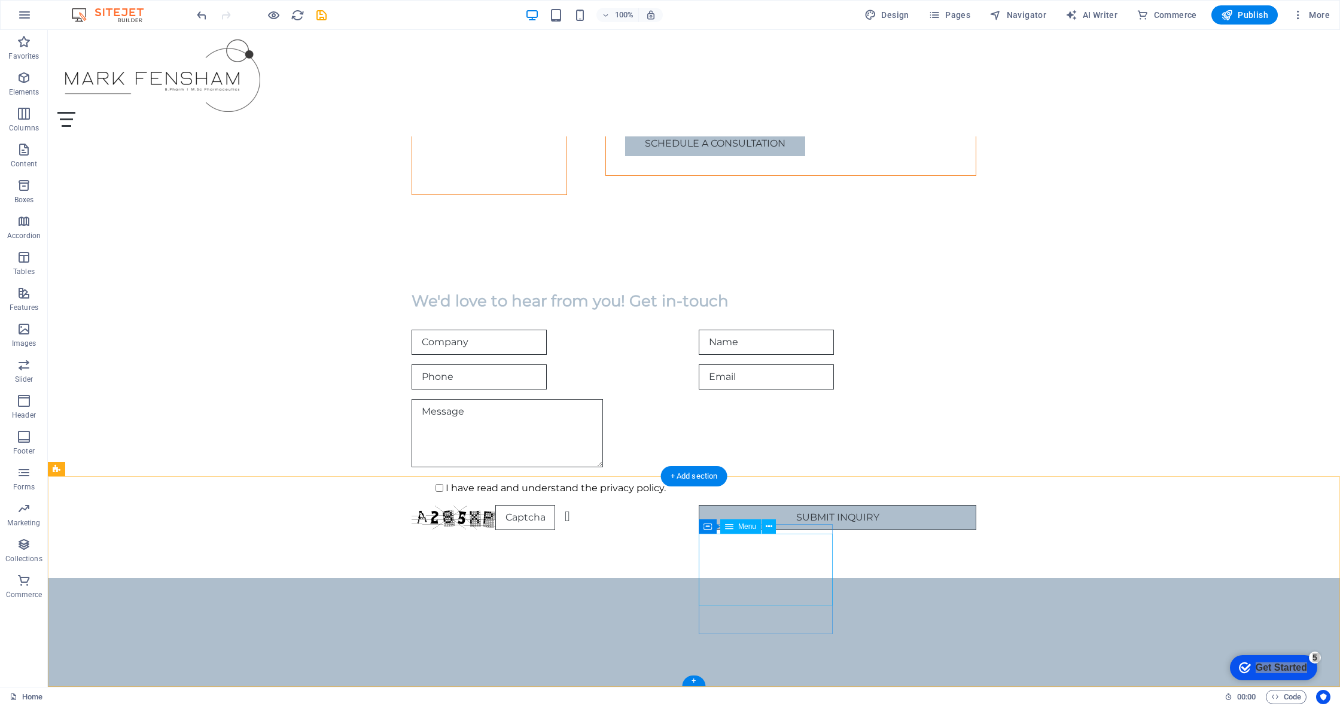
click at [670, 544] on span "Icon" at bounding box center [934, 540] width 14 height 7
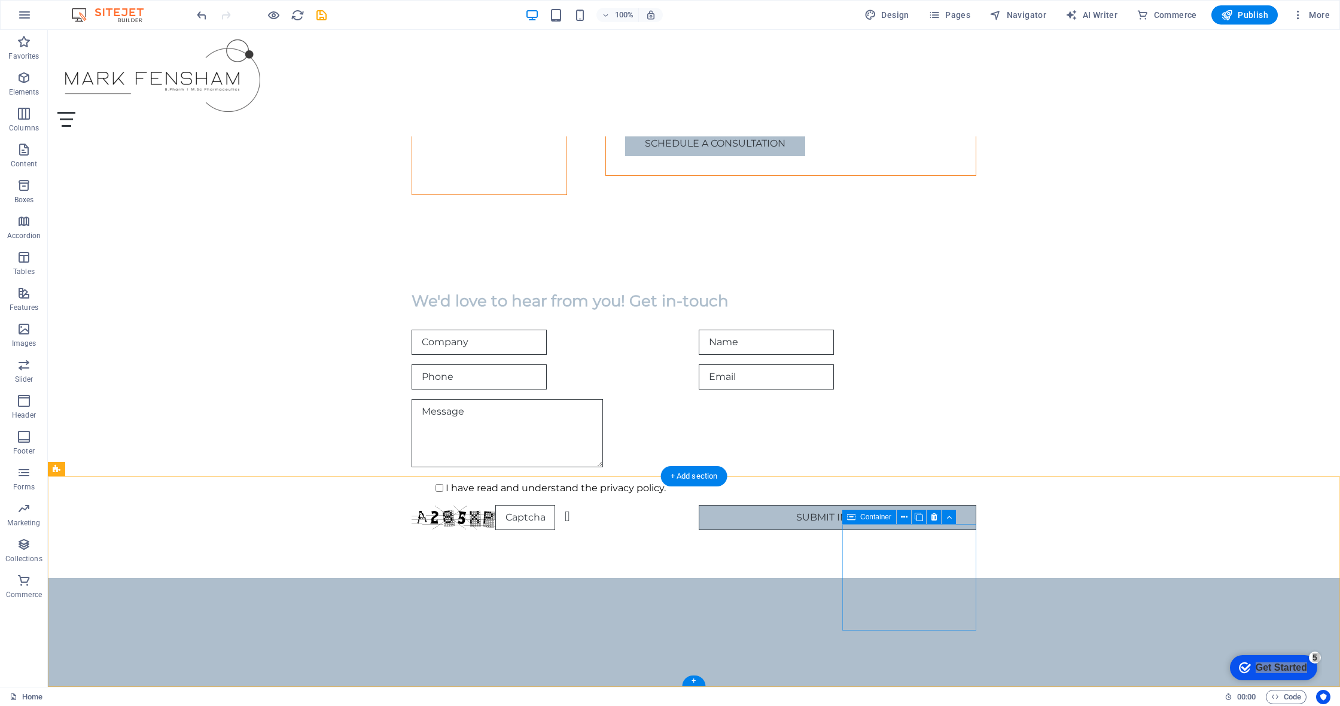
click at [670, 518] on icon at bounding box center [934, 517] width 7 height 13
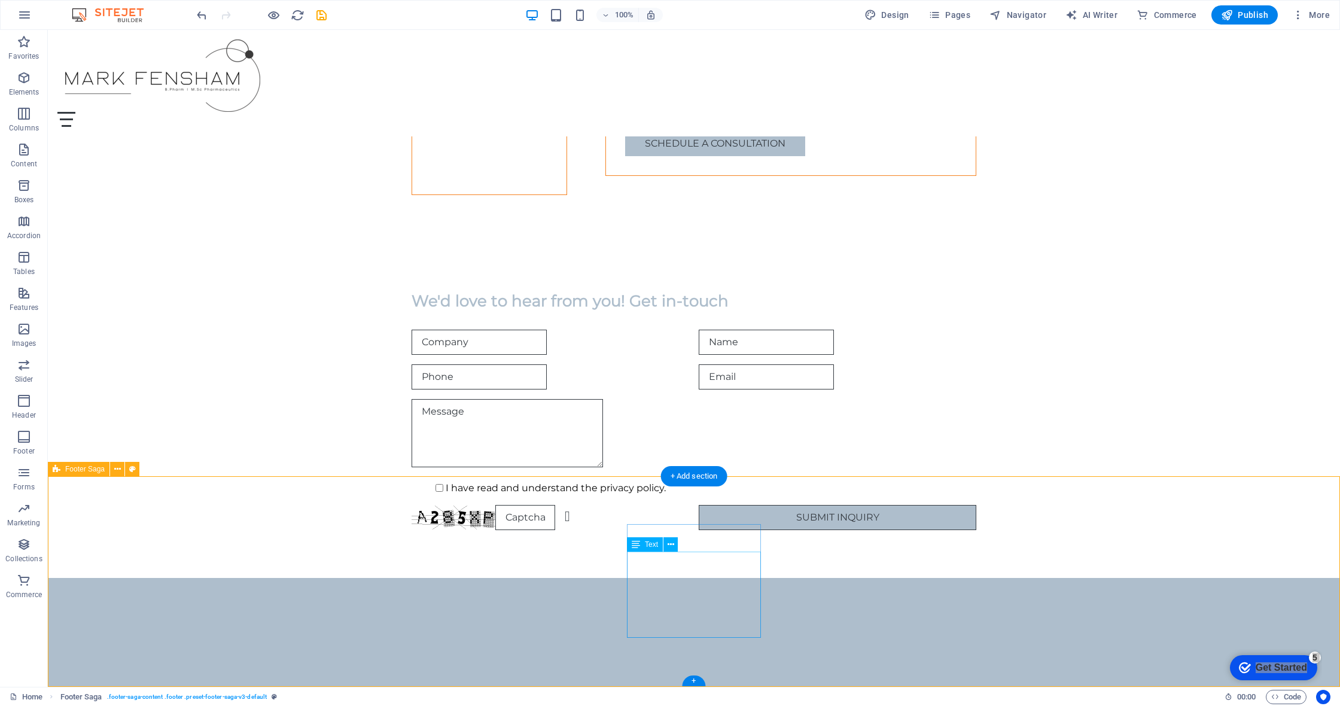
drag, startPoint x: 655, startPoint y: 592, endPoint x: 866, endPoint y: 592, distance: 210.6
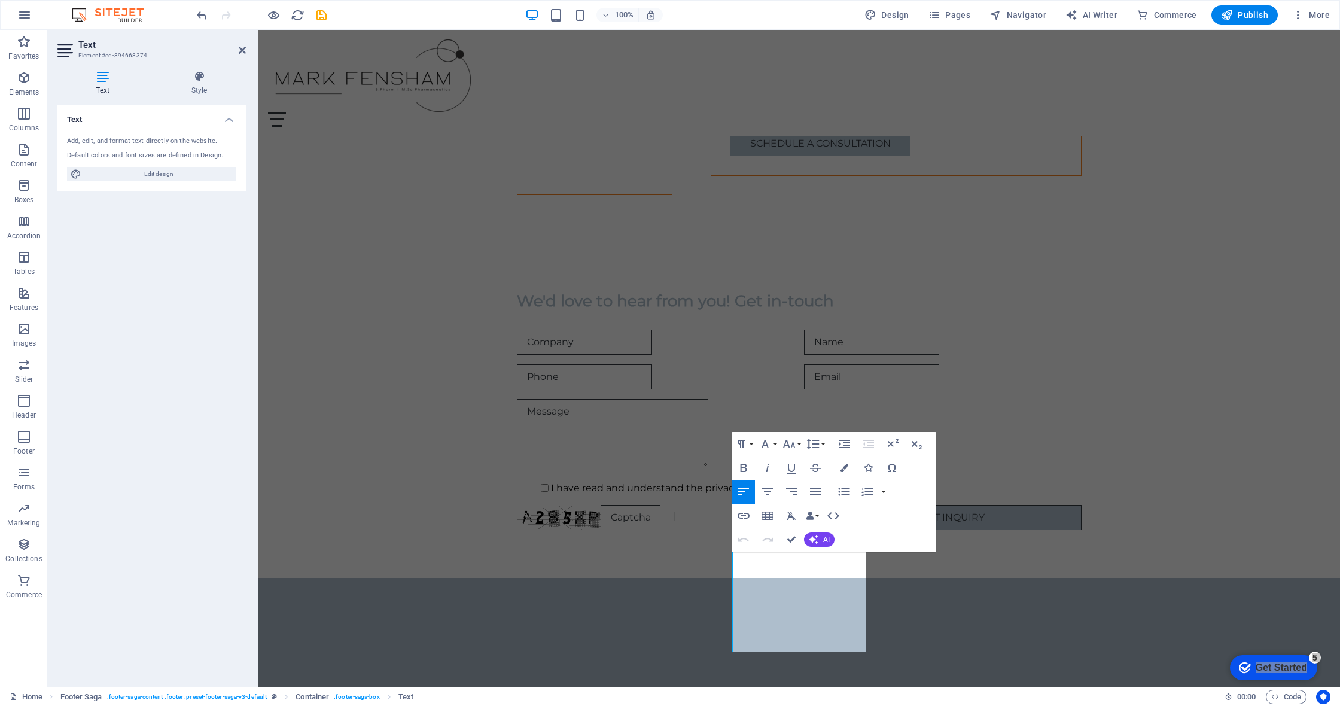
drag, startPoint x: 247, startPoint y: 51, endPoint x: 252, endPoint y: 57, distance: 7.2
click at [247, 51] on aside "Text Element #ed-894668374 Text Style Text Add, edit, and format text directly …" at bounding box center [153, 358] width 211 height 657
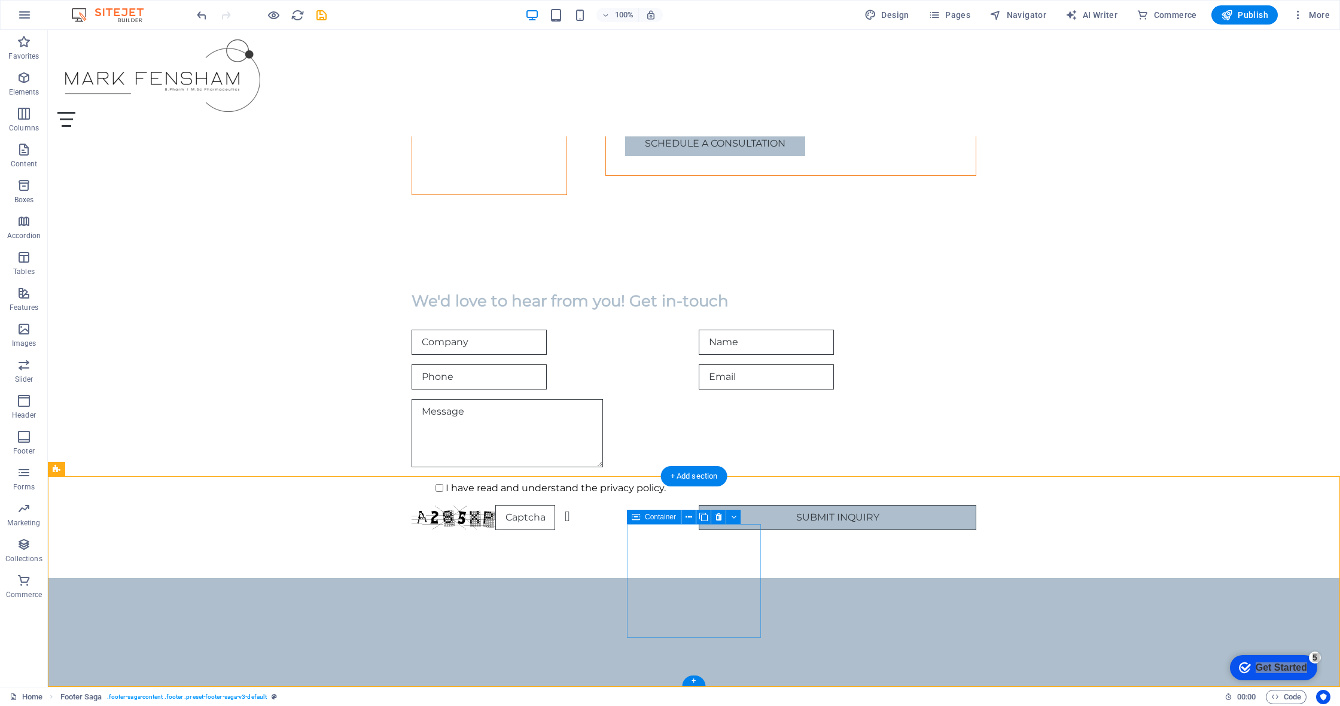
click at [635, 519] on icon at bounding box center [636, 517] width 8 height 14
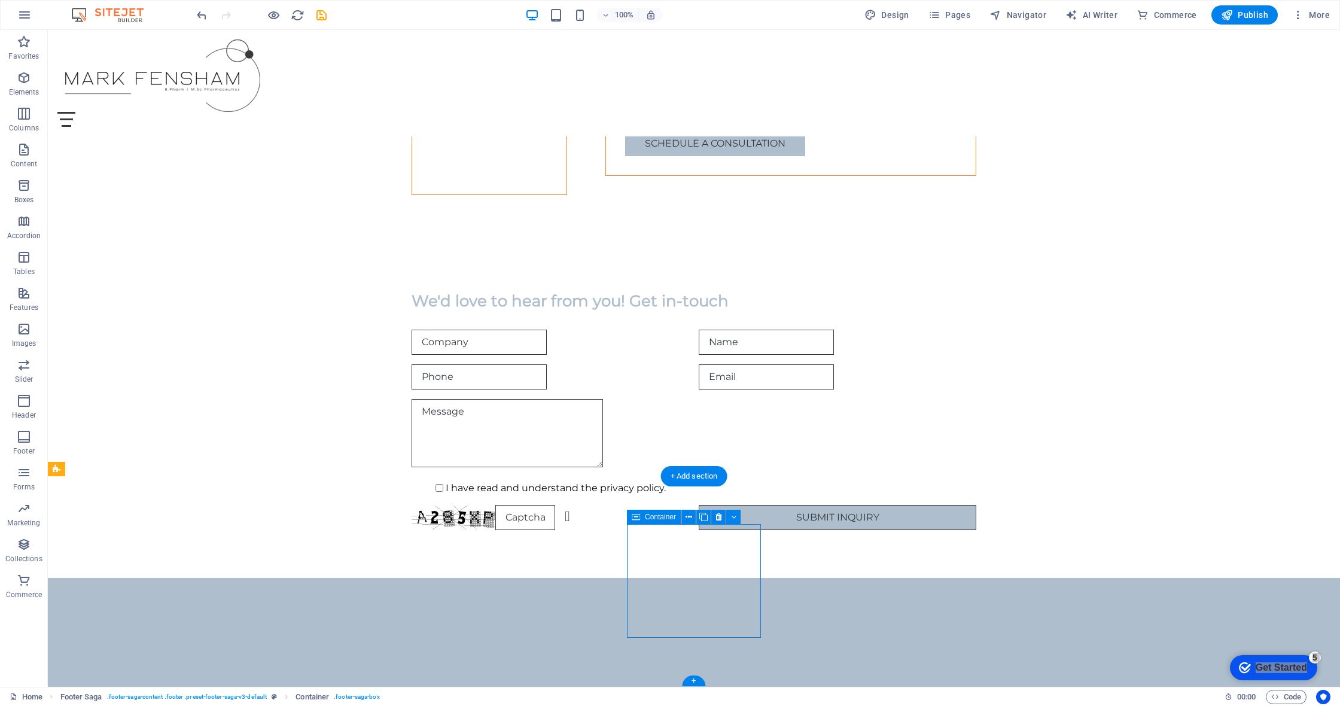
click at [636, 518] on icon at bounding box center [636, 517] width 8 height 14
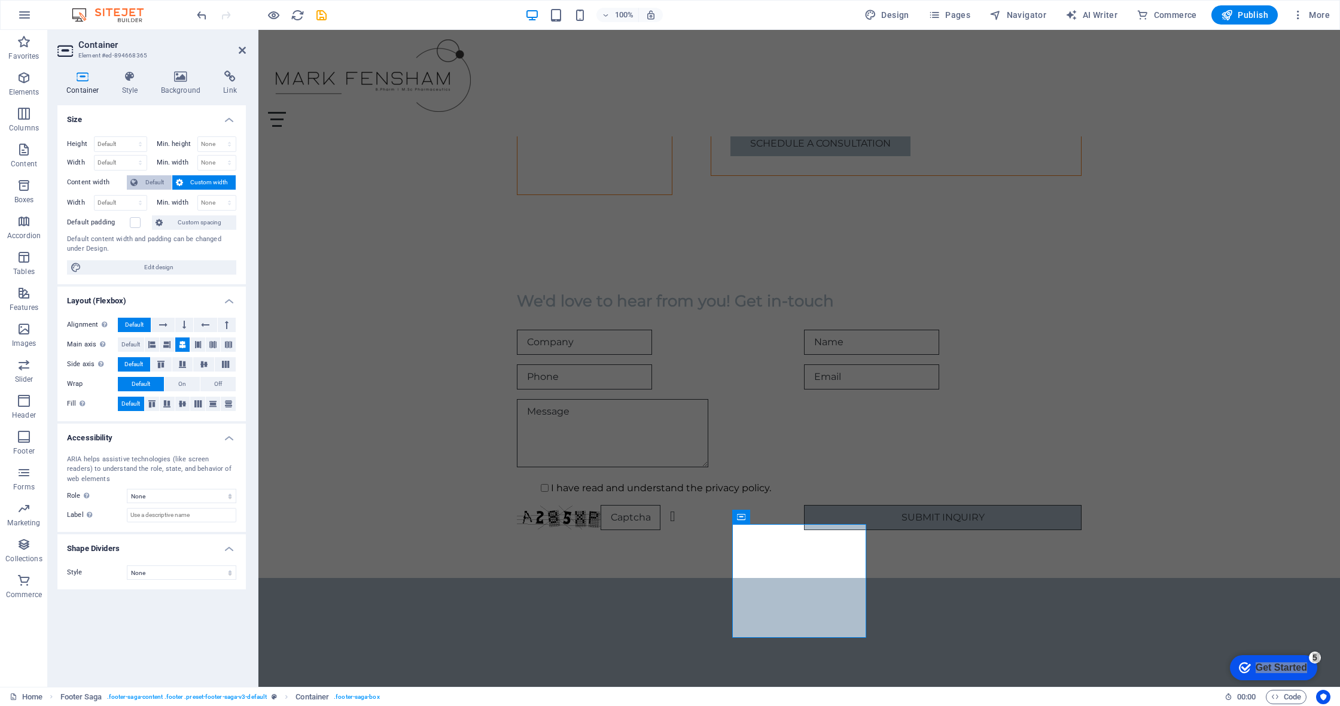
click at [154, 182] on span "Default" at bounding box center [154, 182] width 27 height 14
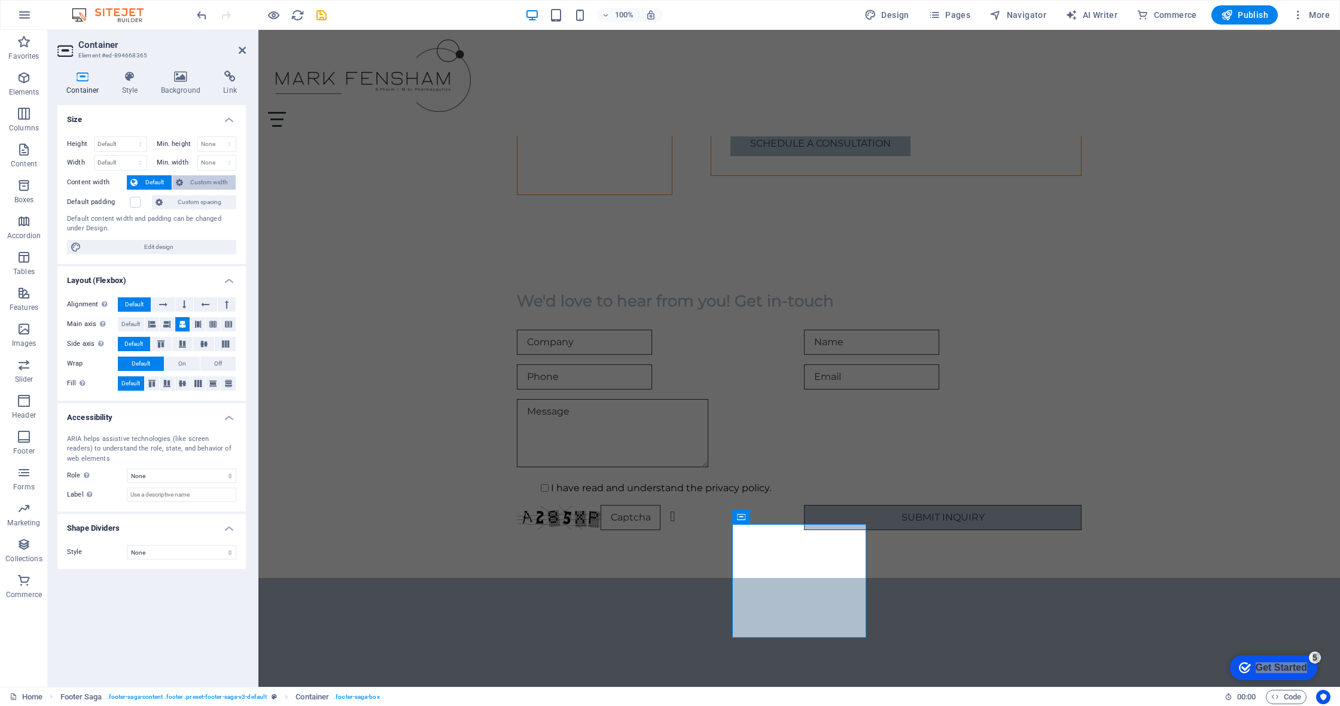
click at [196, 181] on span "Custom width" at bounding box center [210, 182] width 46 height 14
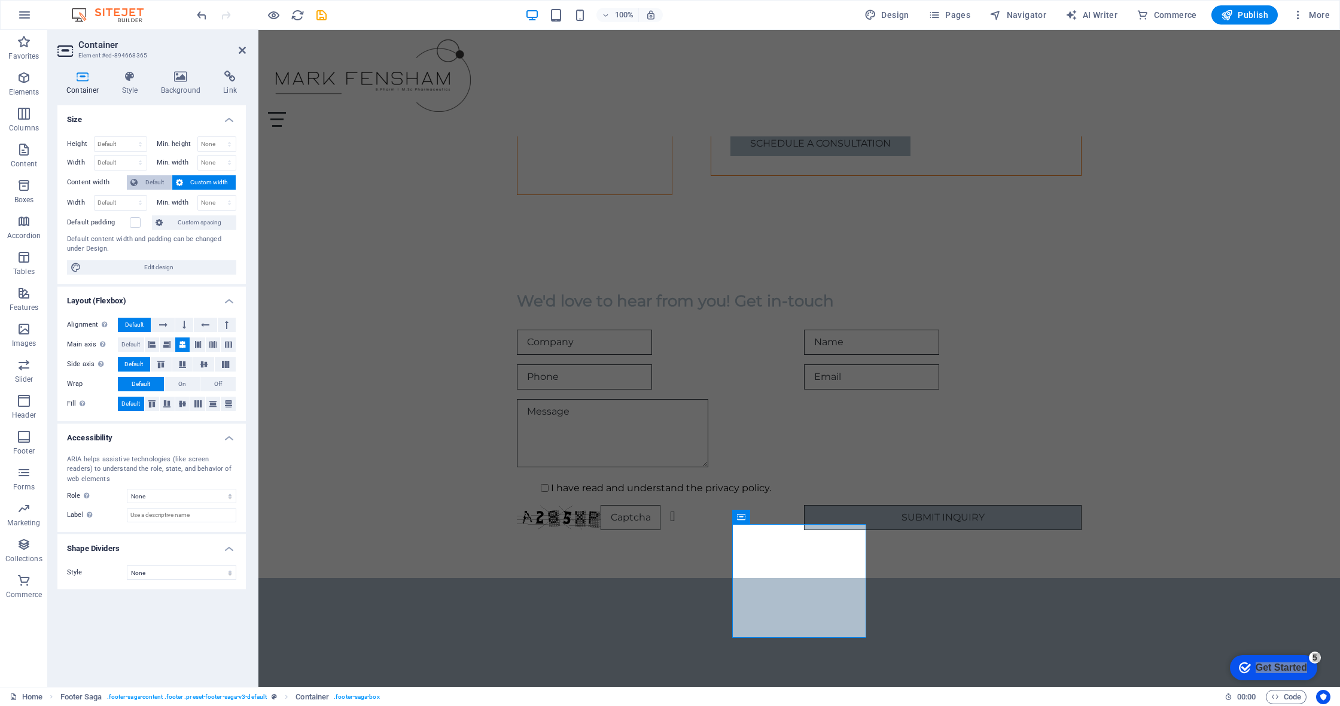
click at [144, 178] on span "Default" at bounding box center [154, 182] width 27 height 14
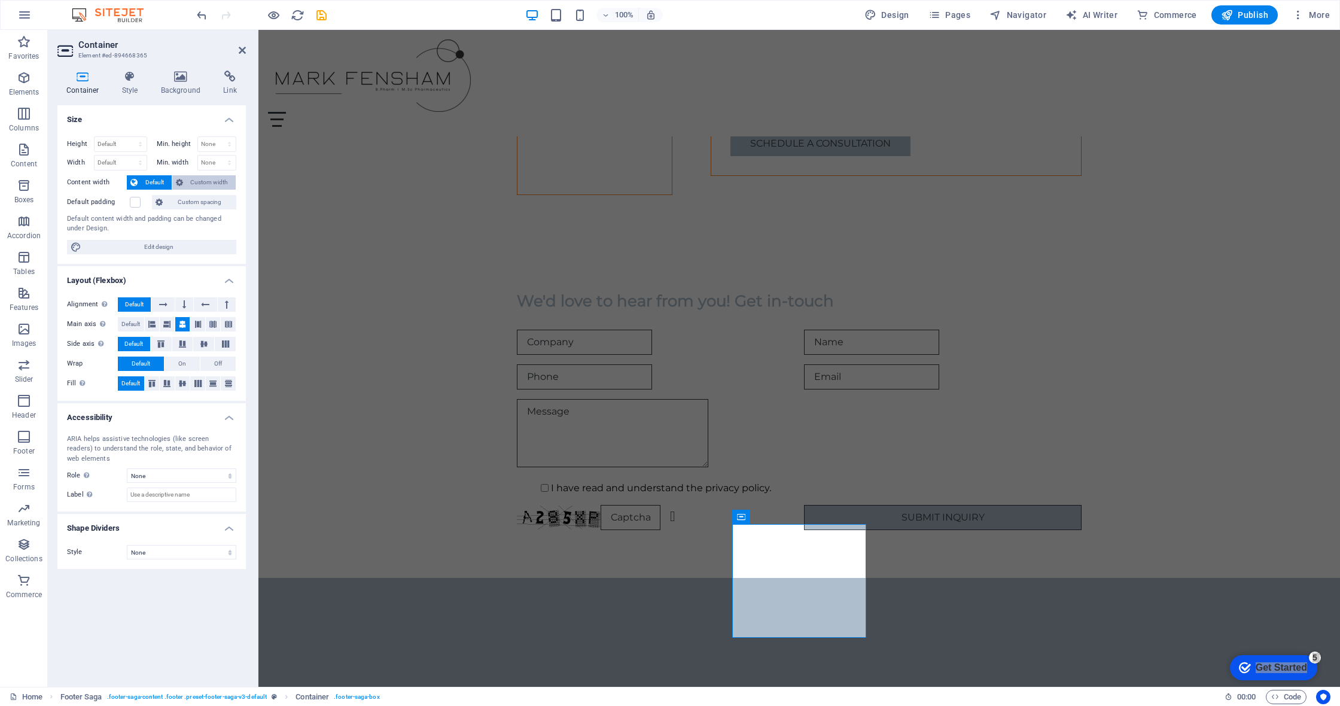
click at [177, 185] on icon at bounding box center [179, 182] width 7 height 14
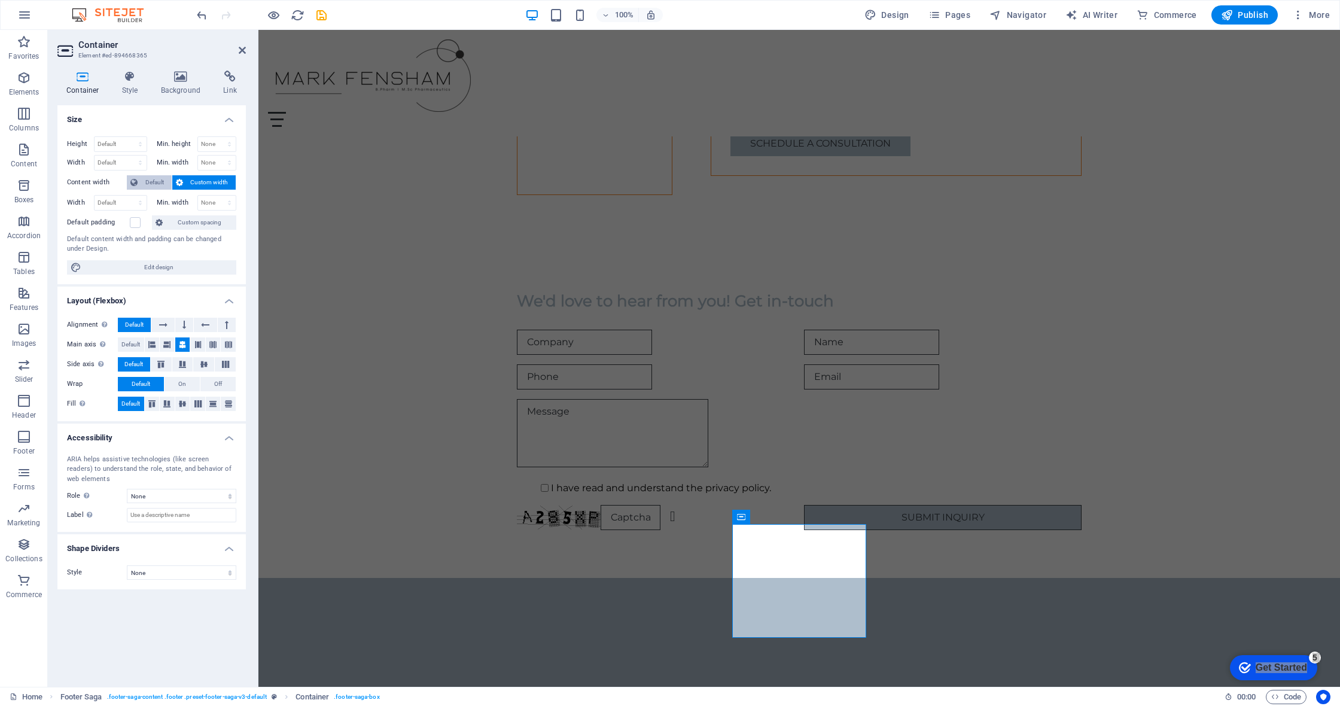
click at [160, 185] on span "Default" at bounding box center [154, 182] width 27 height 14
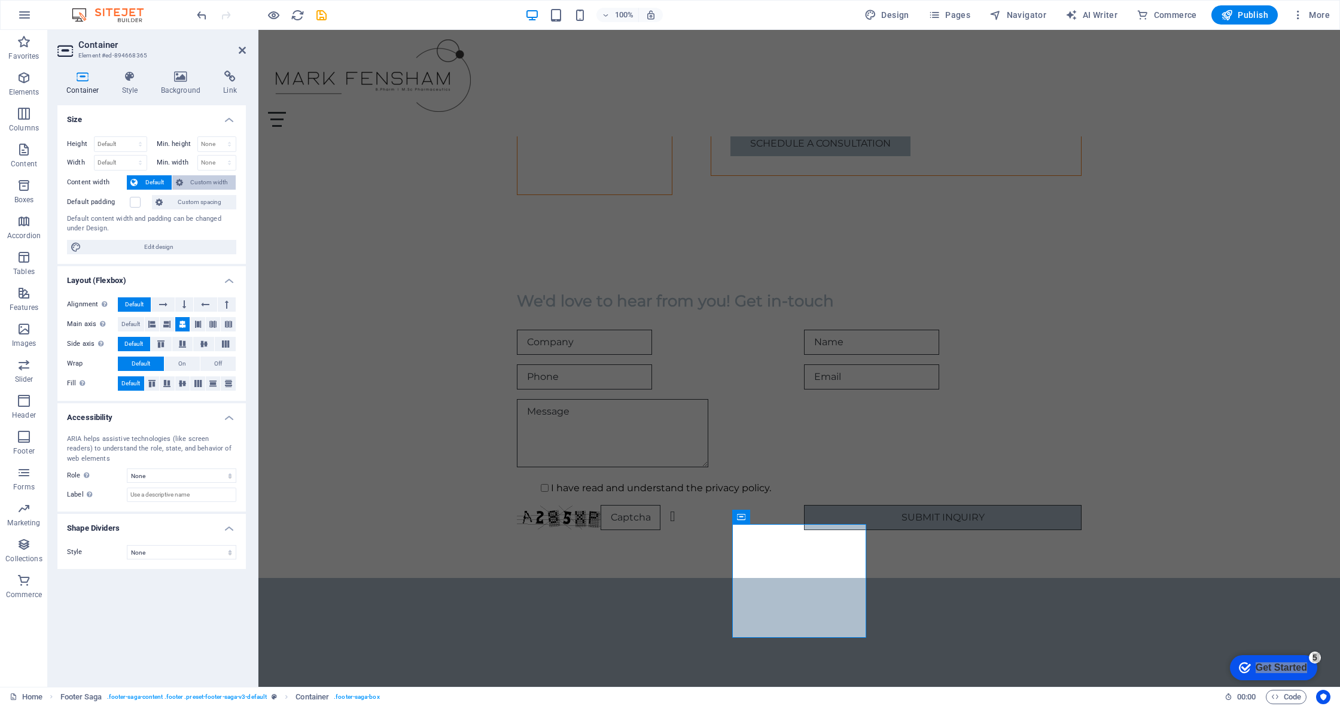
click at [194, 184] on span "Custom width" at bounding box center [210, 182] width 46 height 14
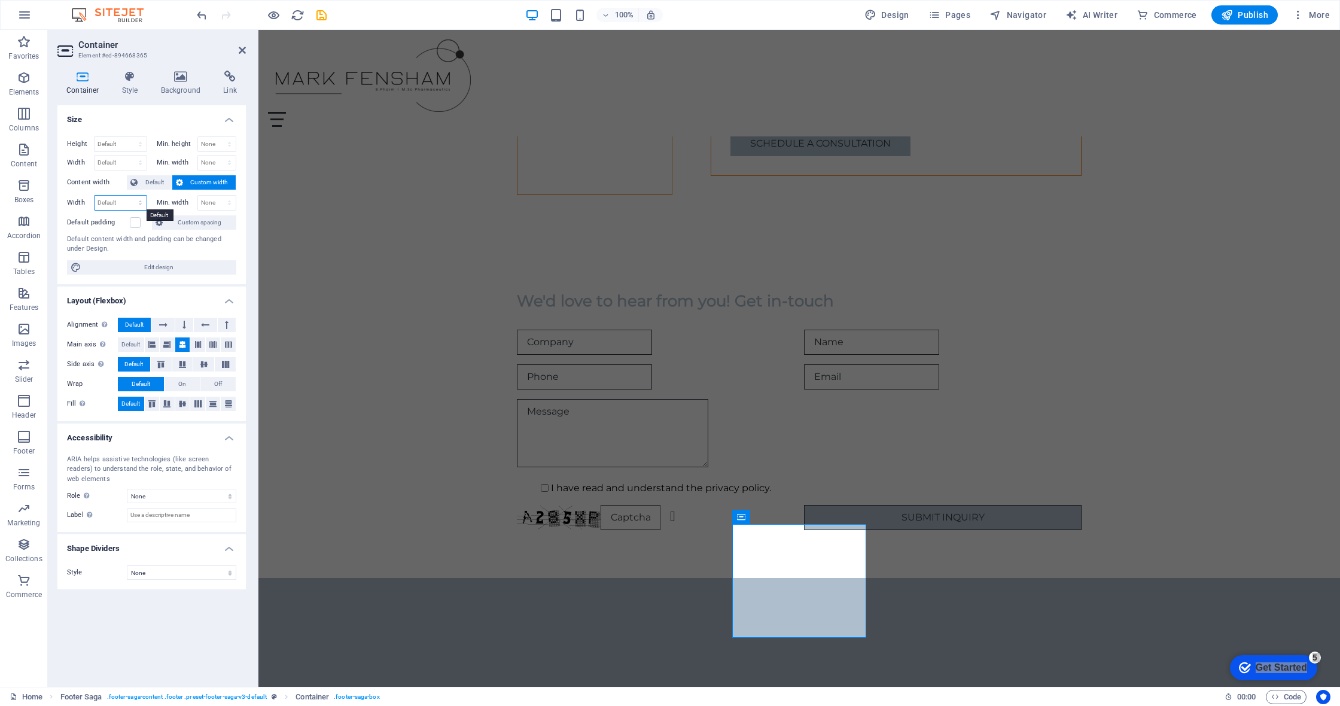
select select "px"
click at [120, 203] on input "224" at bounding box center [121, 203] width 52 height 14
drag, startPoint x: 112, startPoint y: 204, endPoint x: 94, endPoint y: 203, distance: 18.0
click at [94, 203] on div "224 Default px rem % em vh vw" at bounding box center [120, 203] width 53 height 16
type input "400"
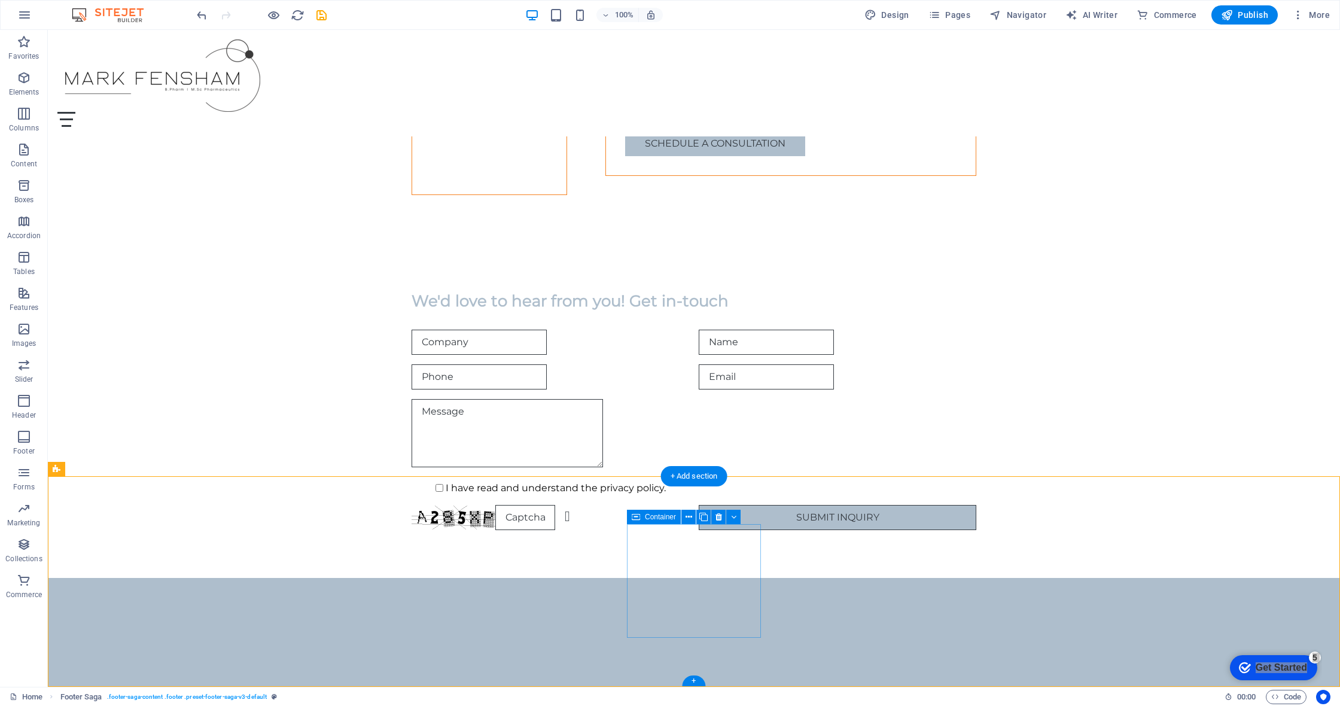
click at [633, 518] on icon at bounding box center [636, 517] width 8 height 14
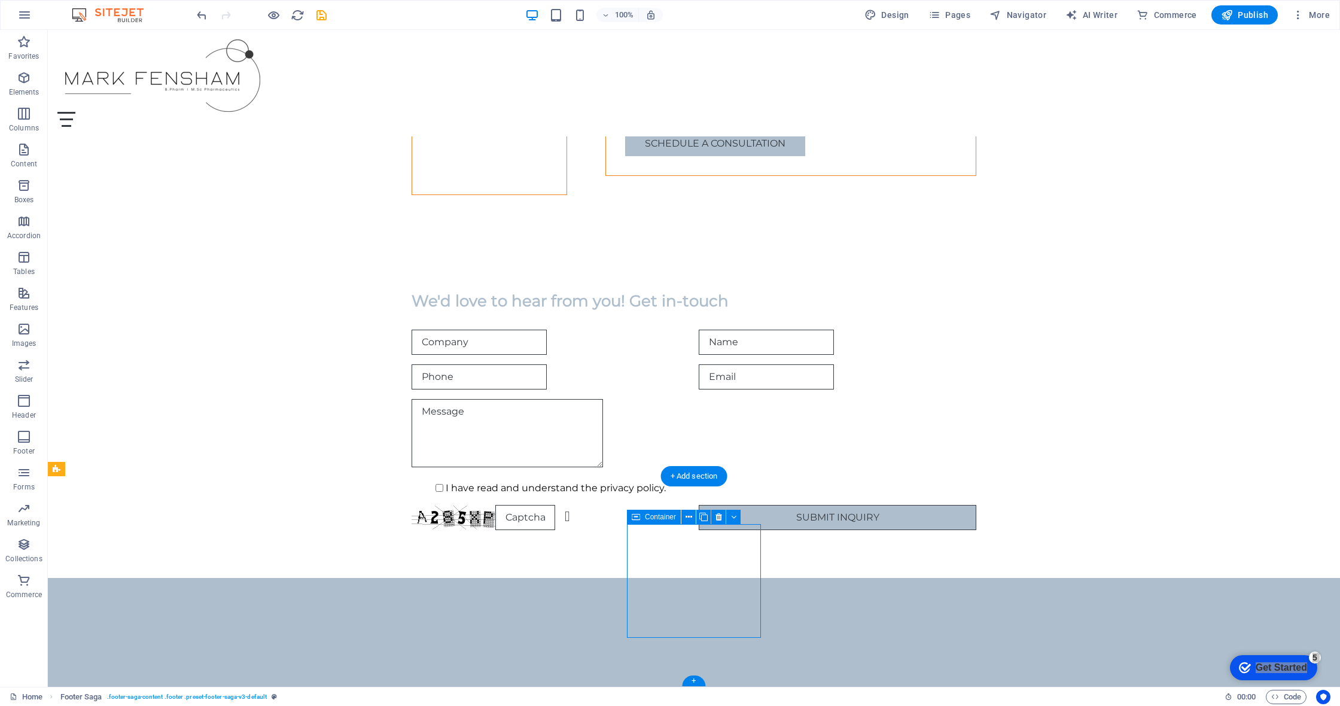
click at [634, 518] on icon at bounding box center [636, 517] width 8 height 14
select select "px"
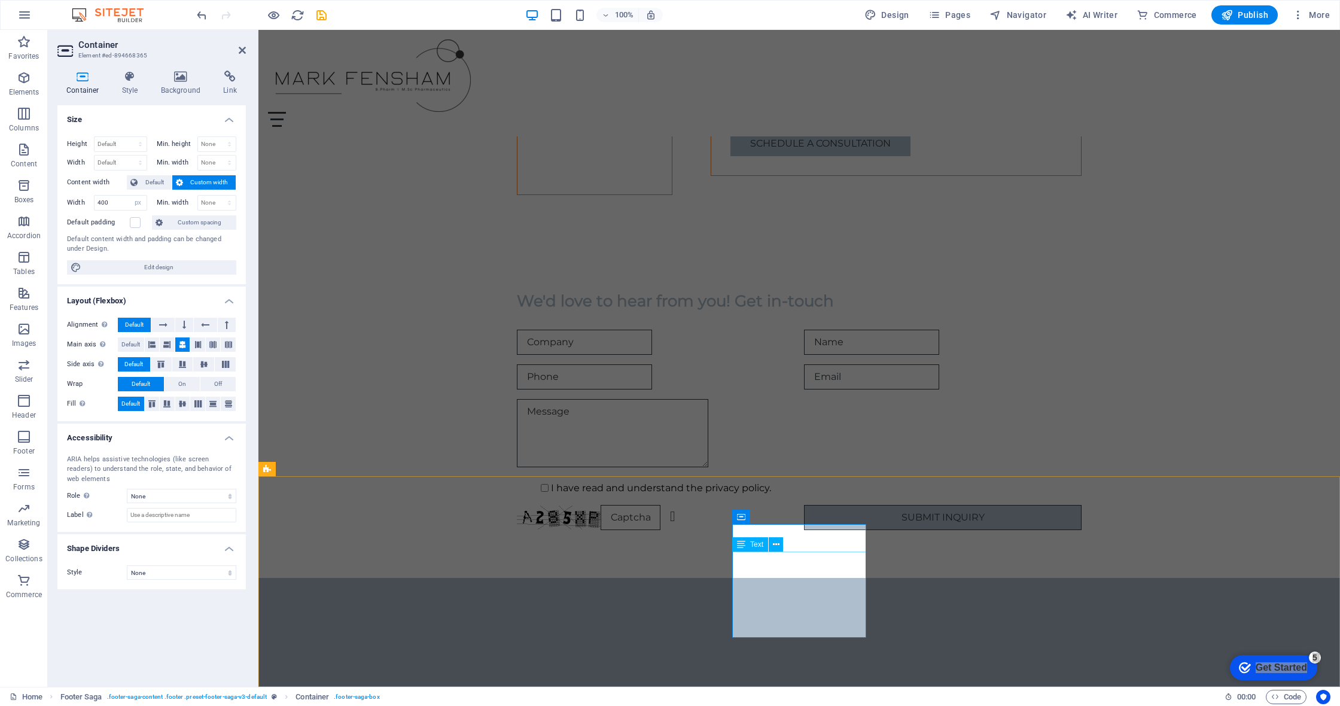
click at [670, 540] on div "Spacer" at bounding box center [776, 535] width 45 height 14
click at [670, 546] on icon at bounding box center [776, 544] width 7 height 13
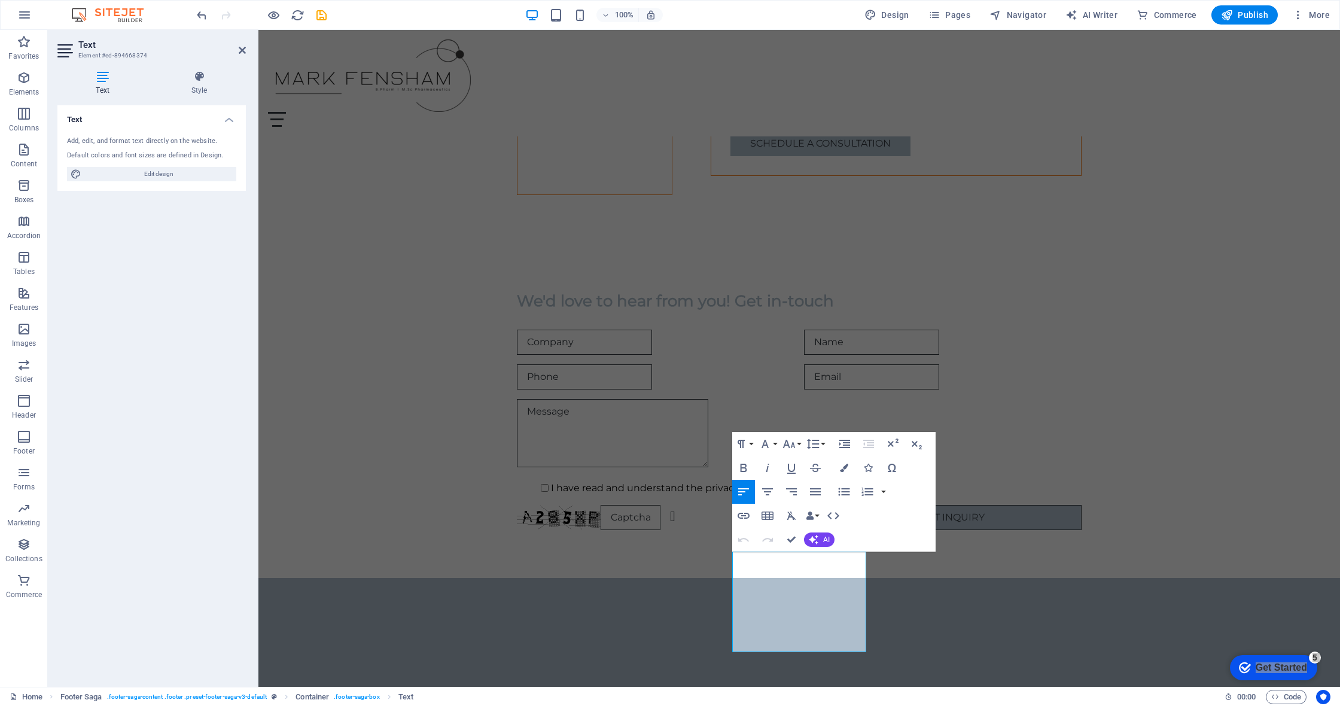
click at [174, 180] on div "Add, edit, and format text directly on the website. Default colors and font siz…" at bounding box center [151, 159] width 188 height 64
click at [177, 175] on span "Edit design" at bounding box center [159, 174] width 148 height 14
select select "px"
select select "200"
select select "px"
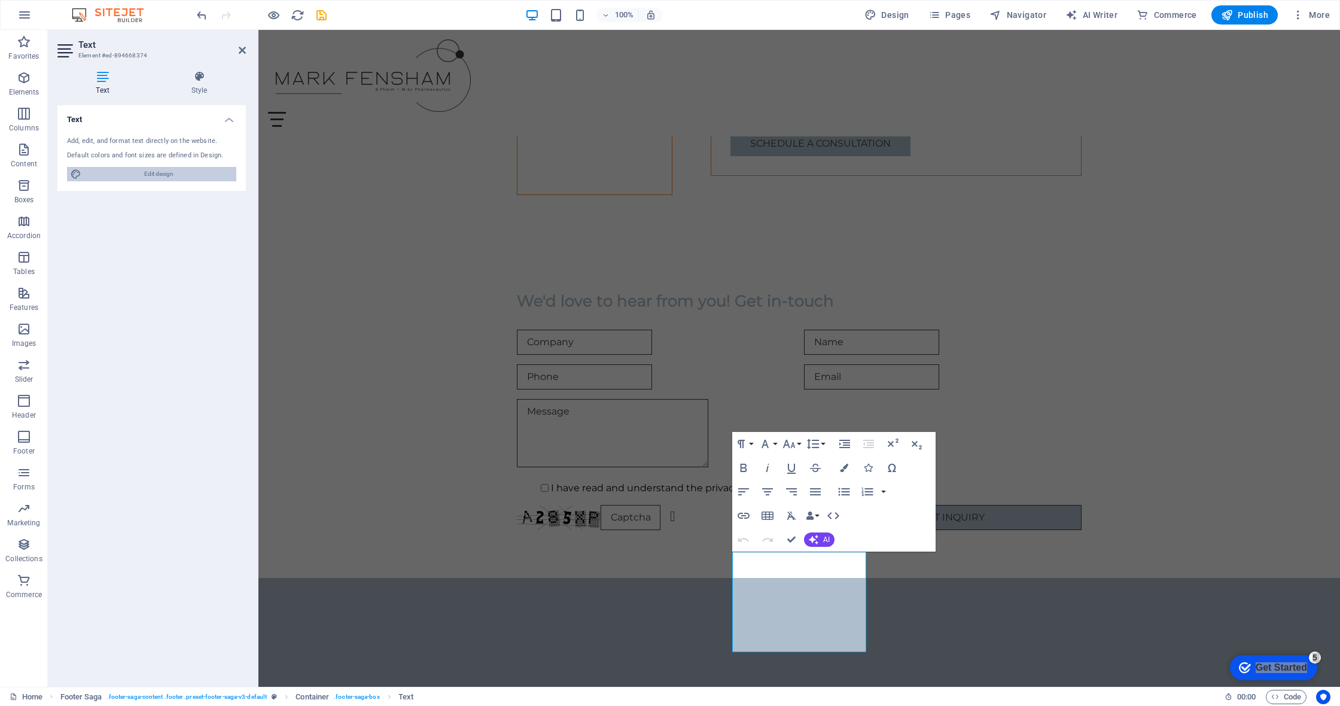
select select "rem"
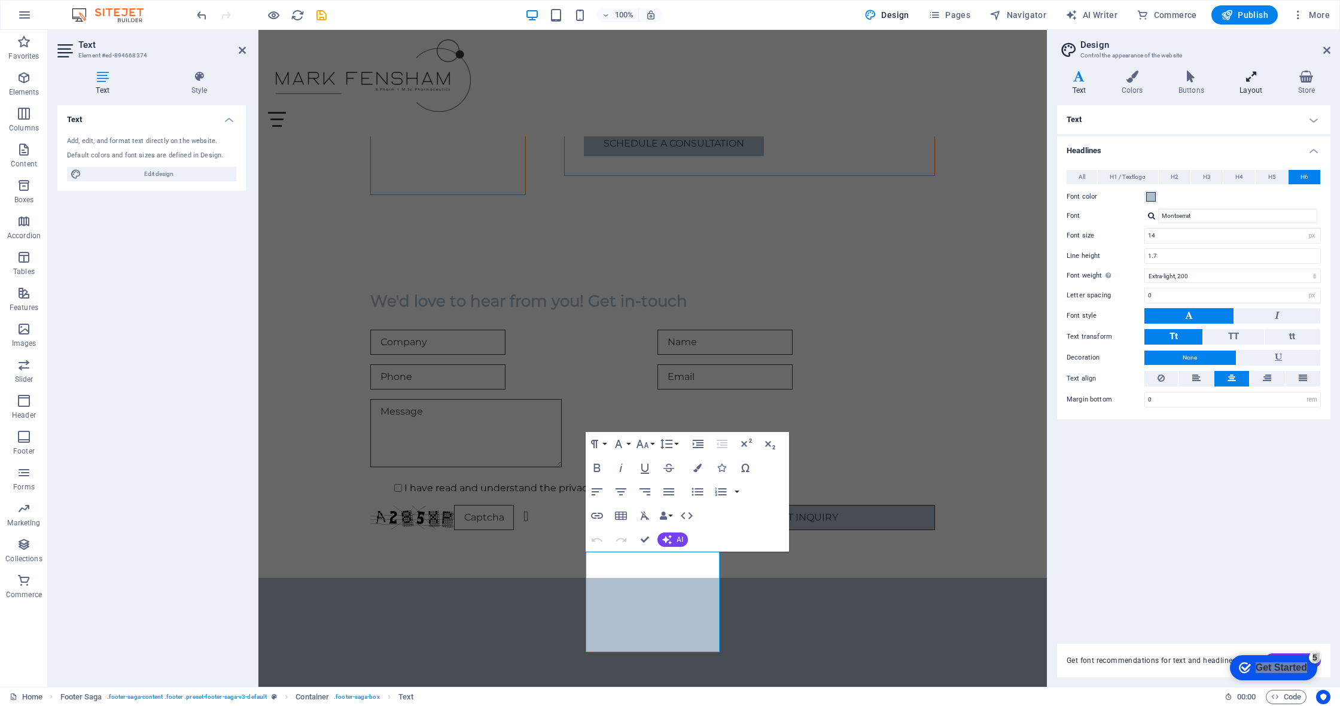
click at [670, 84] on h4 "Layout" at bounding box center [1254, 83] width 58 height 25
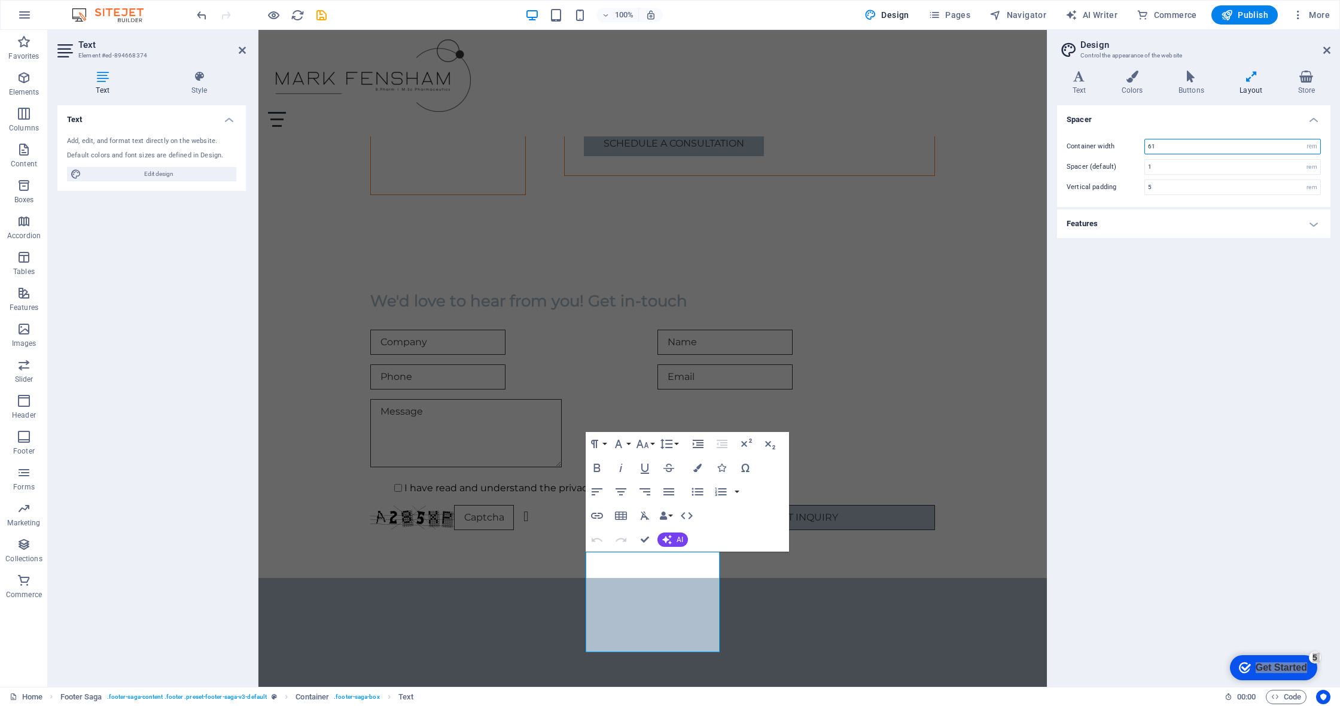
click at [670, 145] on input "61" at bounding box center [1232, 146] width 175 height 14
type input "6"
click at [670, 279] on div "Spacer Container width 80 rem px Spacer (default) 1 rem Vertical padding 5 rem …" at bounding box center [1193, 391] width 273 height 572
click at [670, 139] on div "80 rem px" at bounding box center [1233, 147] width 177 height 16
click at [670, 144] on input "80" at bounding box center [1232, 146] width 175 height 14
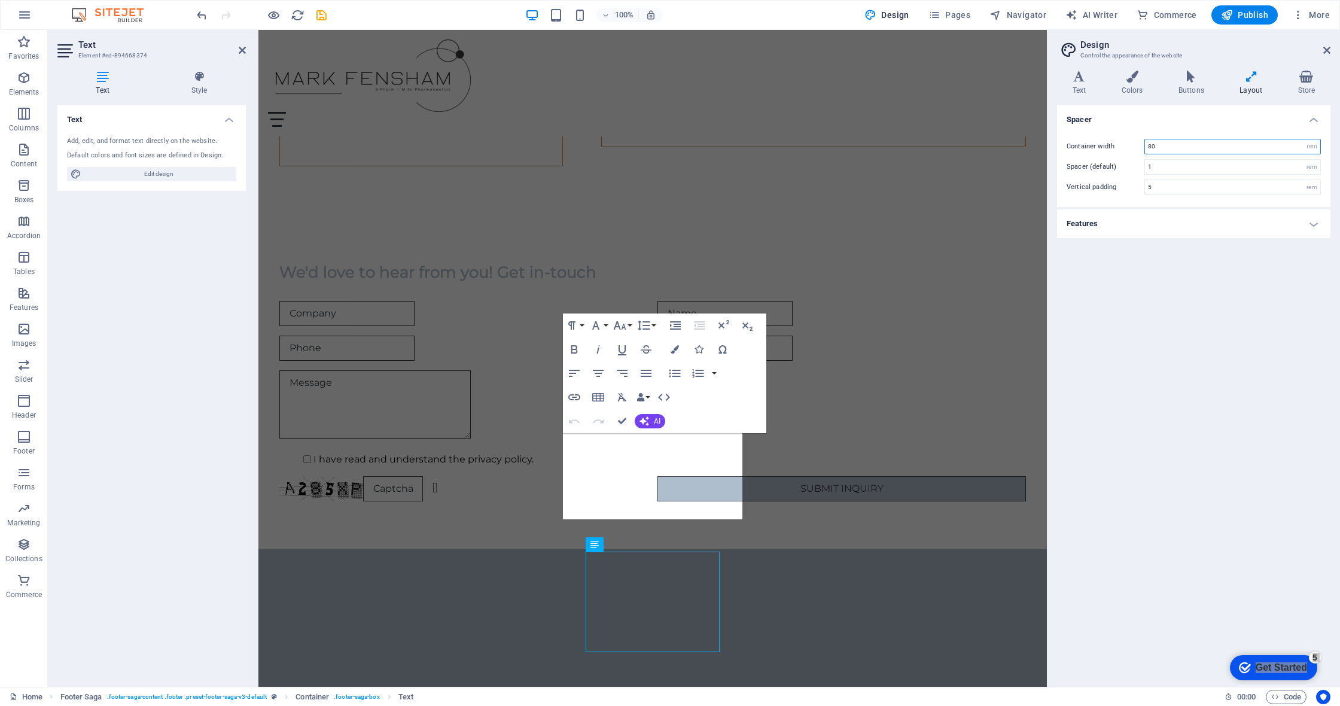
drag, startPoint x: 1176, startPoint y: 146, endPoint x: 1126, endPoint y: 147, distance: 49.7
click at [670, 147] on div "Container width 80 rem px" at bounding box center [1194, 147] width 254 height 16
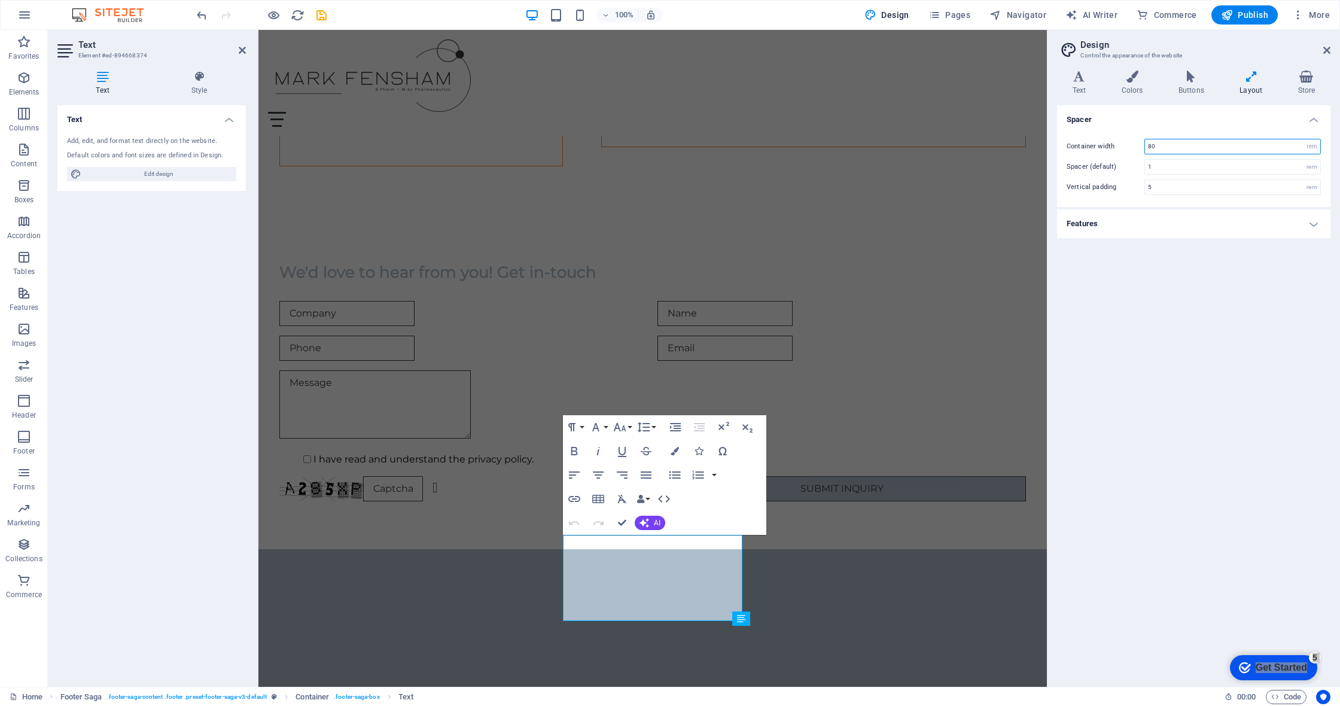
scroll to position [1780, 0]
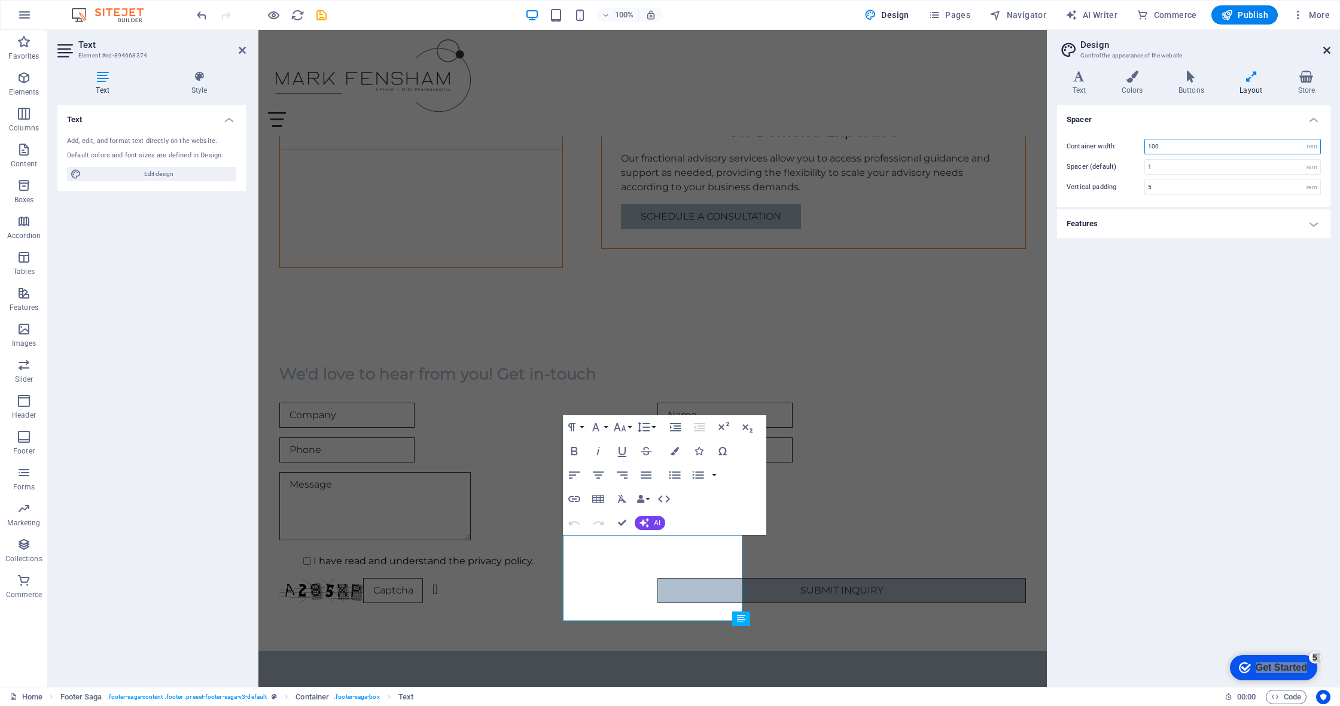
type input "100"
click at [670, 51] on icon at bounding box center [1326, 50] width 7 height 10
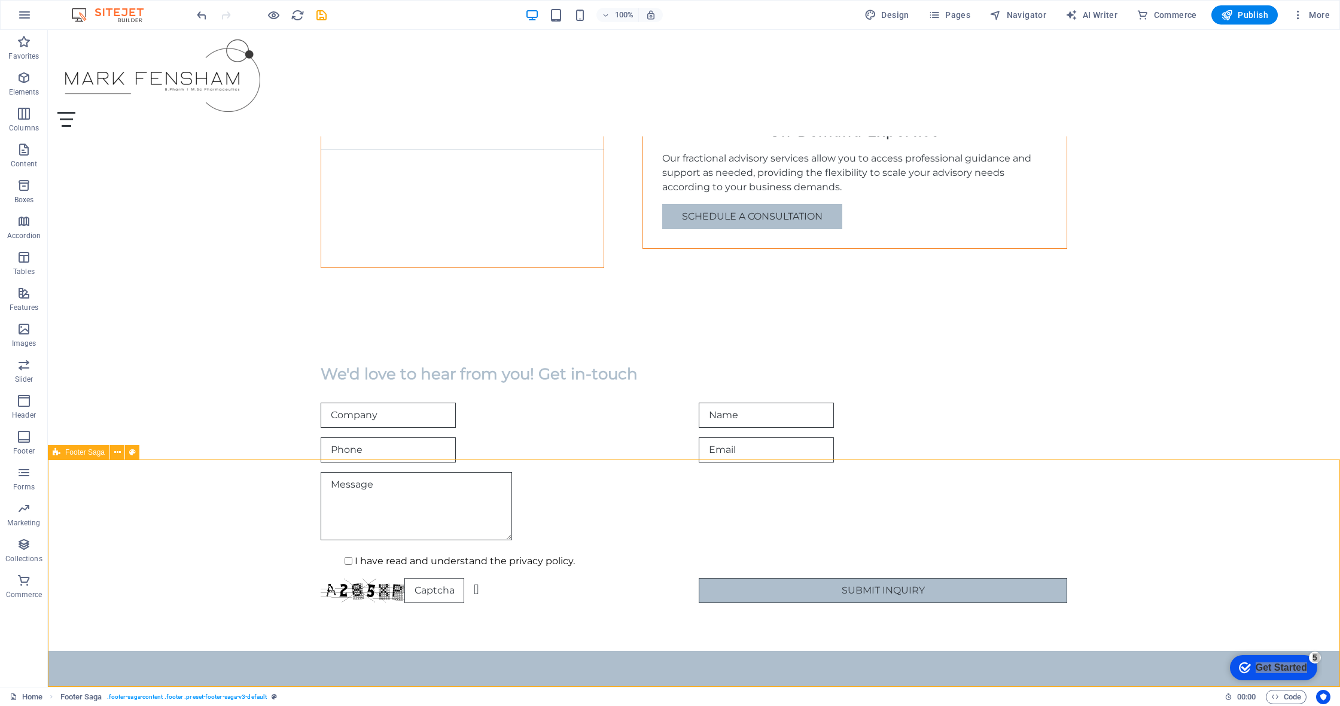
scroll to position [1725, 0]
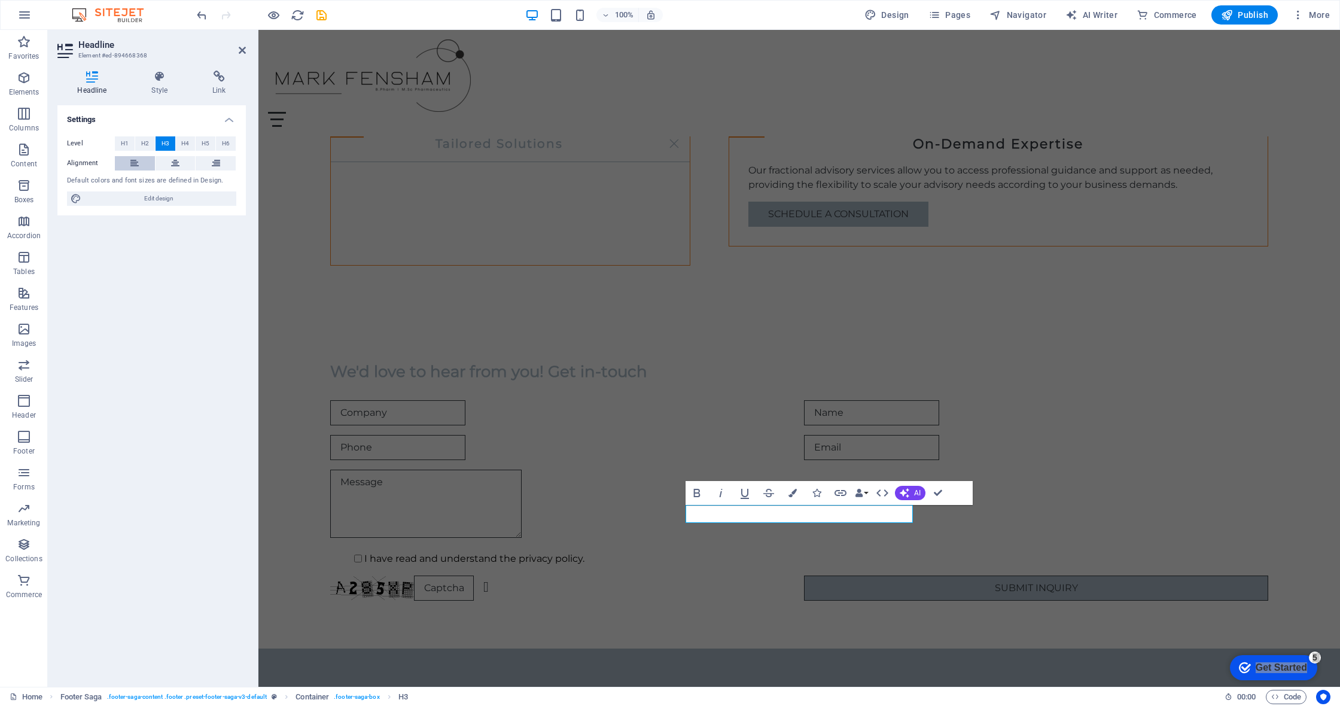
click at [141, 167] on button at bounding box center [135, 163] width 40 height 14
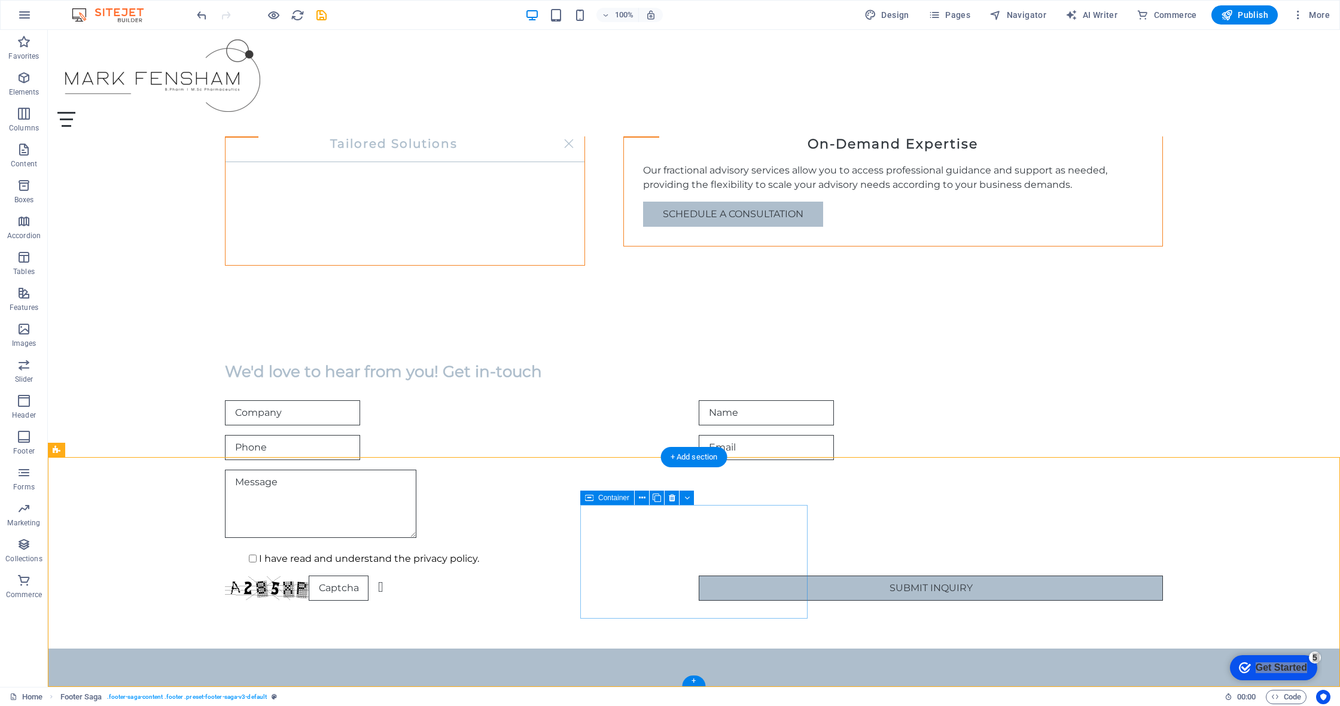
click at [592, 501] on icon at bounding box center [589, 498] width 8 height 14
click at [644, 500] on icon at bounding box center [642, 498] width 7 height 13
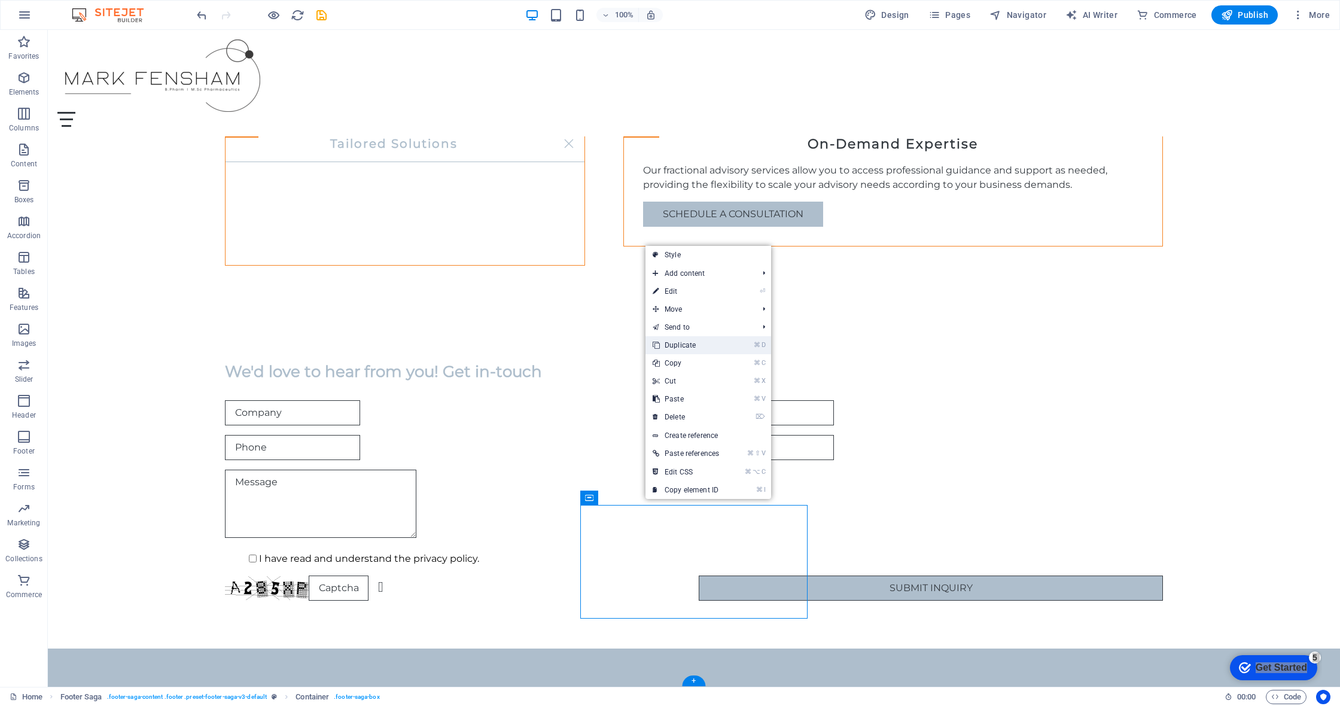
click at [670, 351] on link "⌘ D Duplicate" at bounding box center [686, 345] width 81 height 18
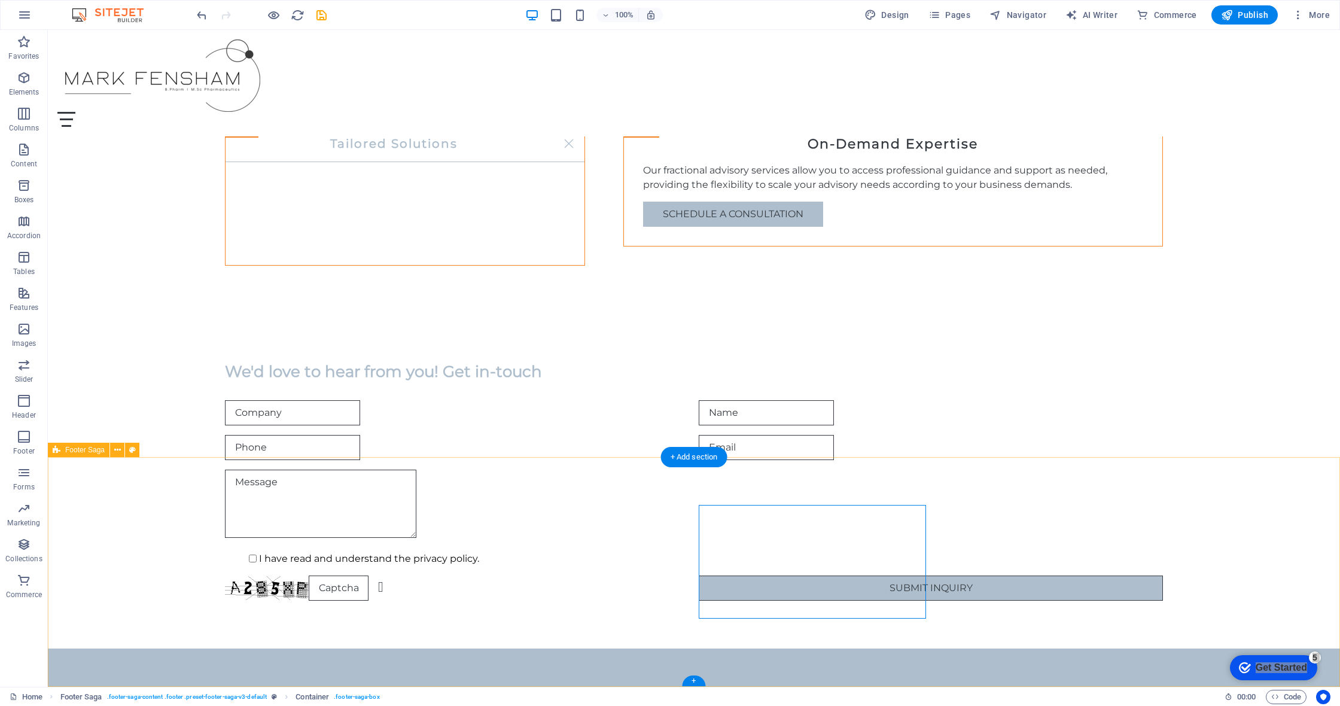
click at [87, 447] on span "Footer Saga" at bounding box center [84, 449] width 39 height 7
click at [89, 451] on span "Footer Saga" at bounding box center [84, 449] width 39 height 7
select select "footer"
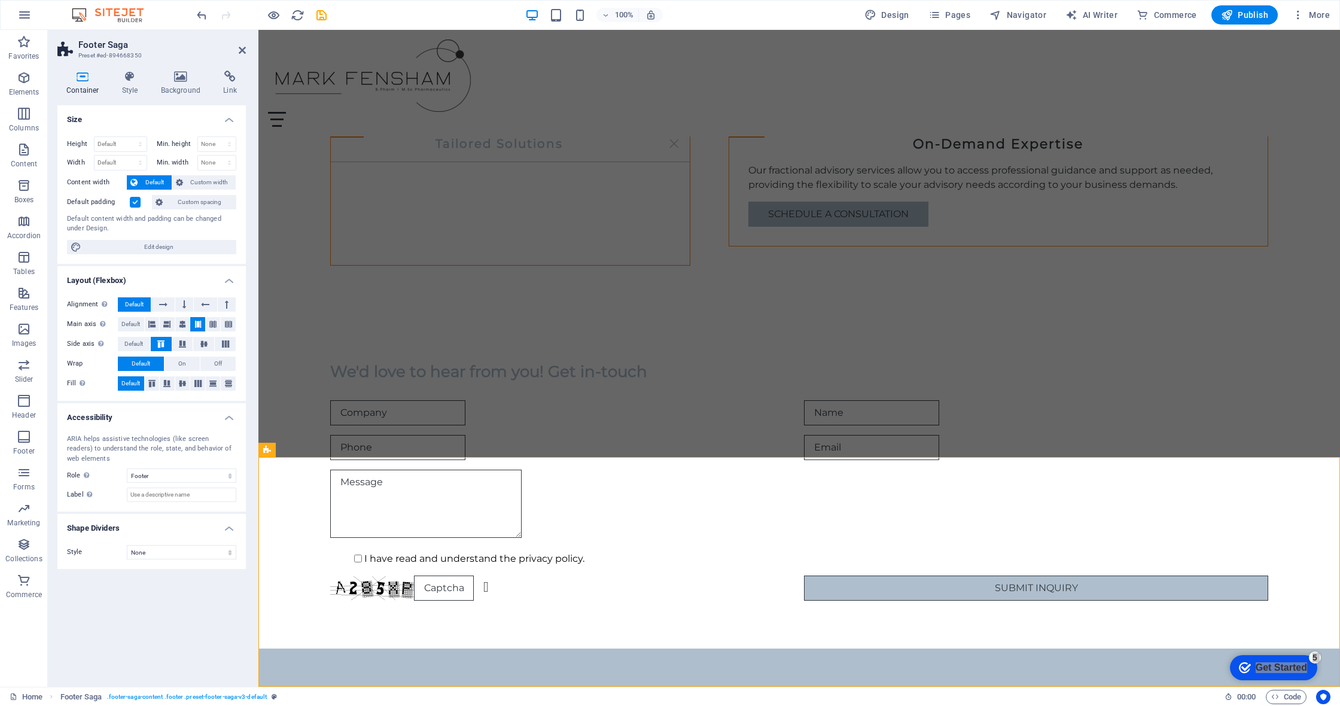
click at [581, 501] on div "Container" at bounding box center [594, 498] width 54 height 14
click at [582, 499] on div "Container" at bounding box center [594, 498] width 54 height 14
select select "px"
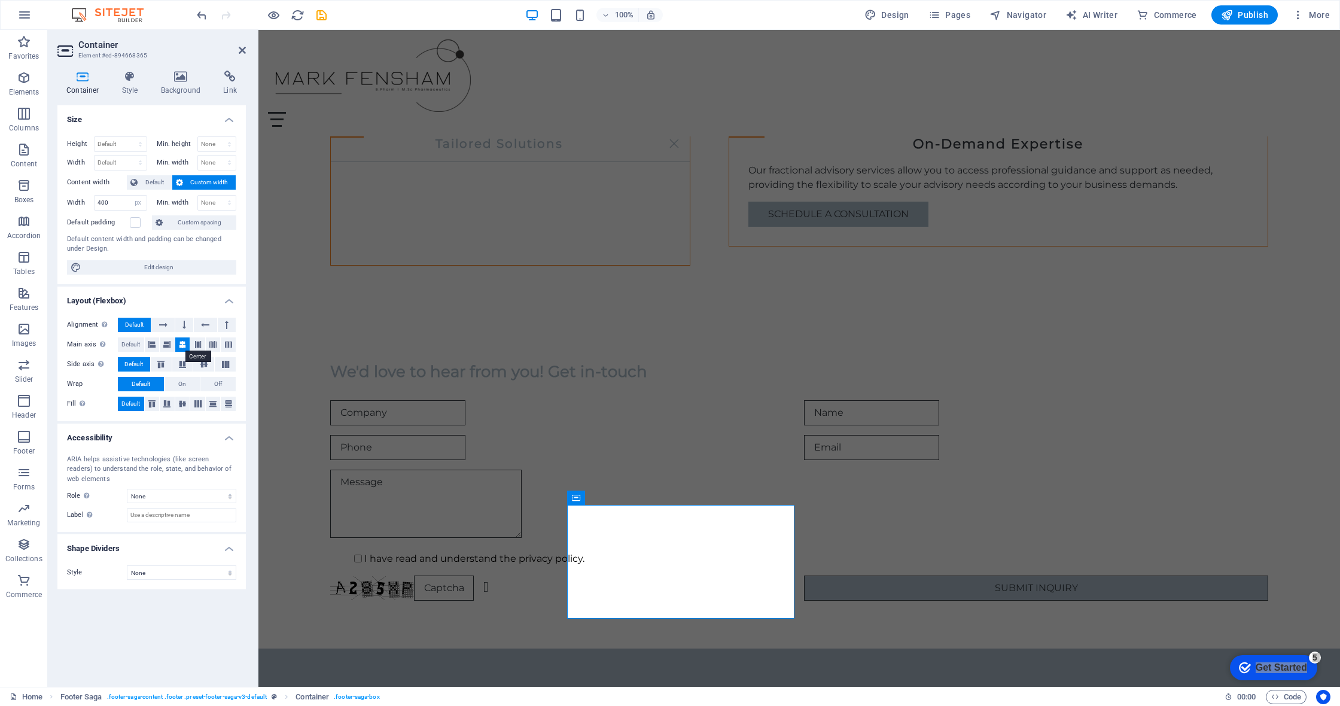
click at [185, 345] on icon at bounding box center [182, 344] width 7 height 14
click at [169, 323] on button at bounding box center [162, 325] width 23 height 14
click at [141, 324] on span "Default" at bounding box center [134, 325] width 19 height 14
click at [181, 406] on icon at bounding box center [182, 404] width 7 height 14
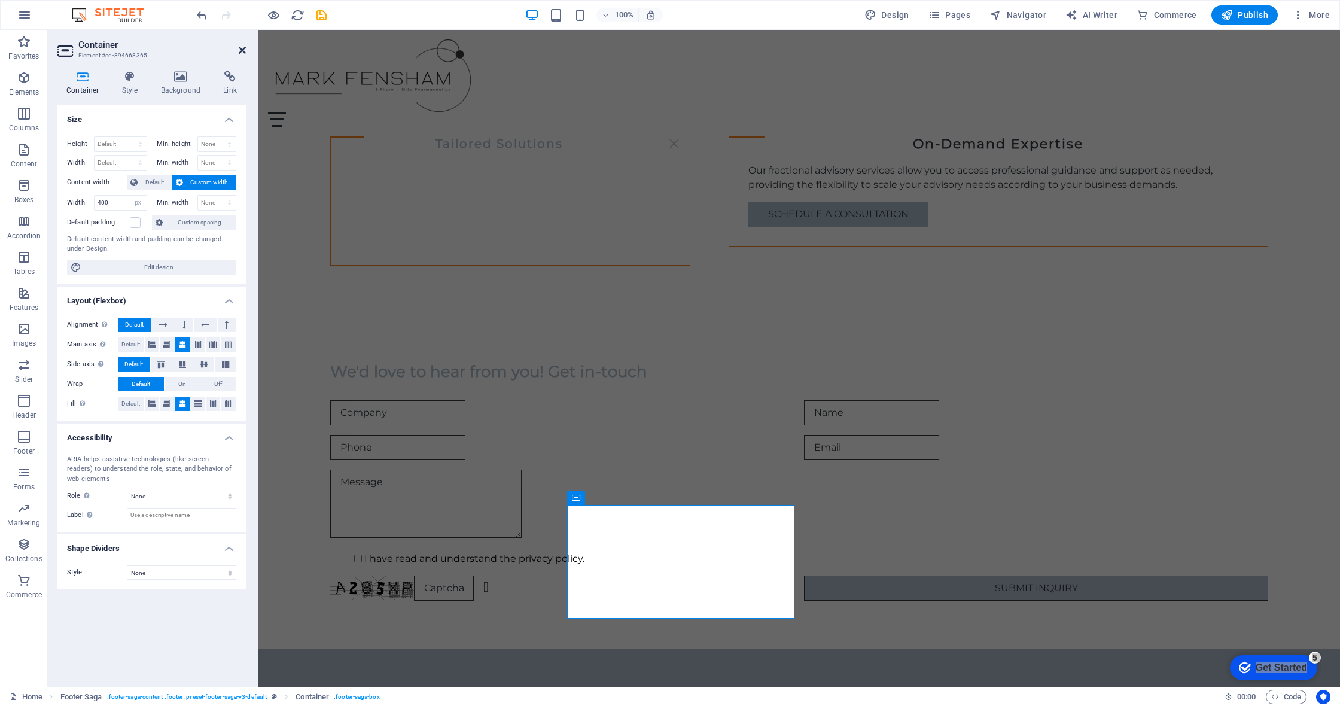
click at [239, 51] on icon at bounding box center [242, 50] width 7 height 10
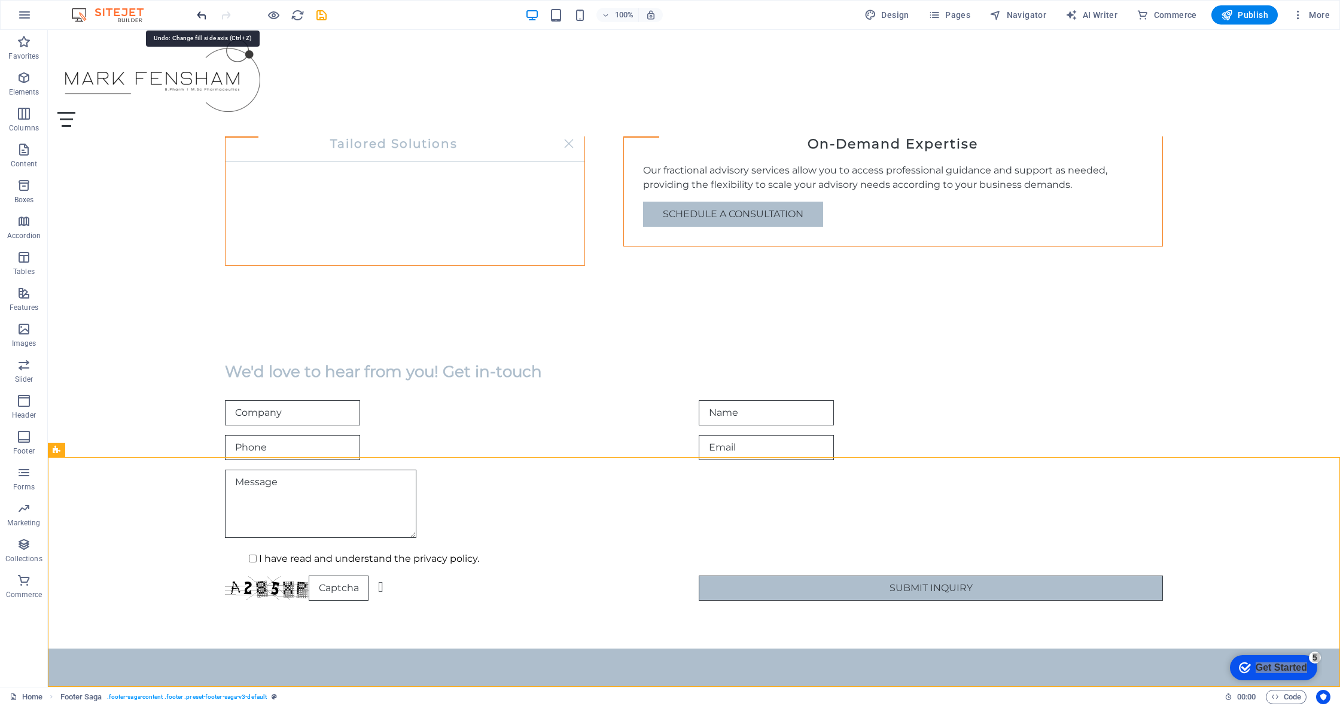
click at [202, 19] on icon "undo" at bounding box center [202, 15] width 14 height 14
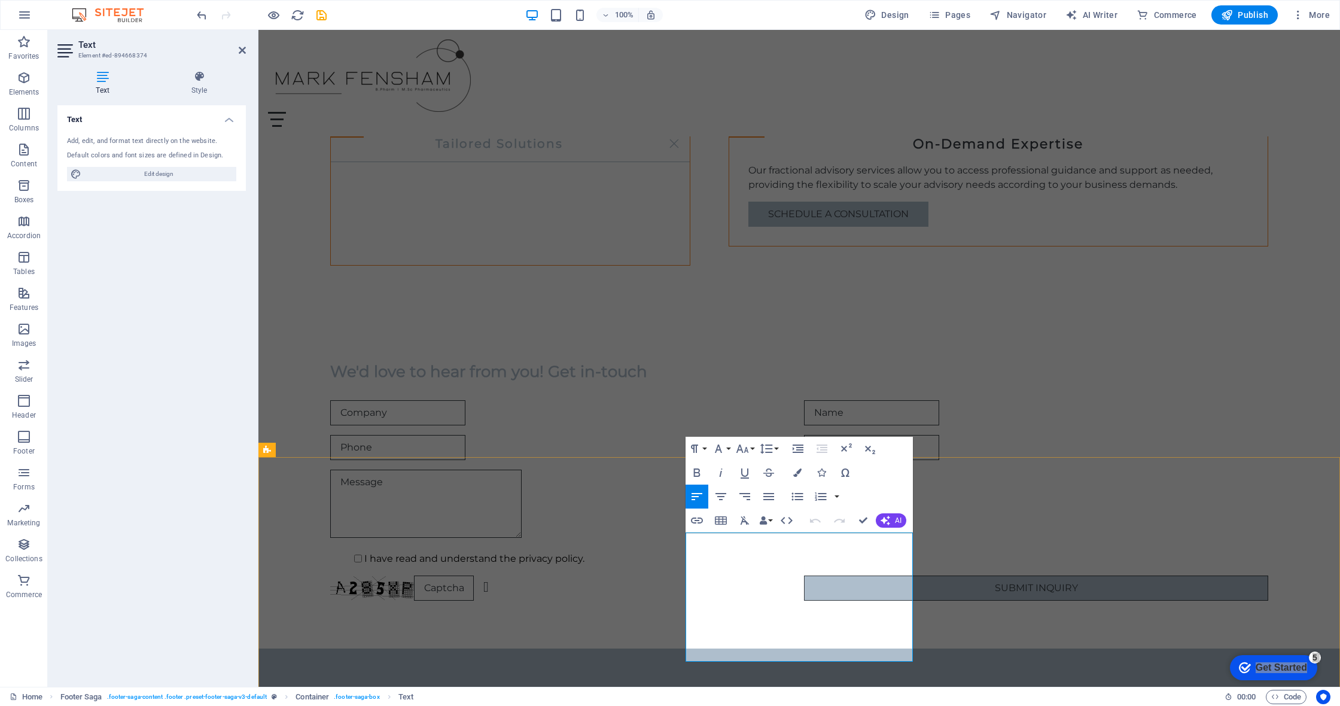
drag, startPoint x: 780, startPoint y: 658, endPoint x: 686, endPoint y: 656, distance: 94.5
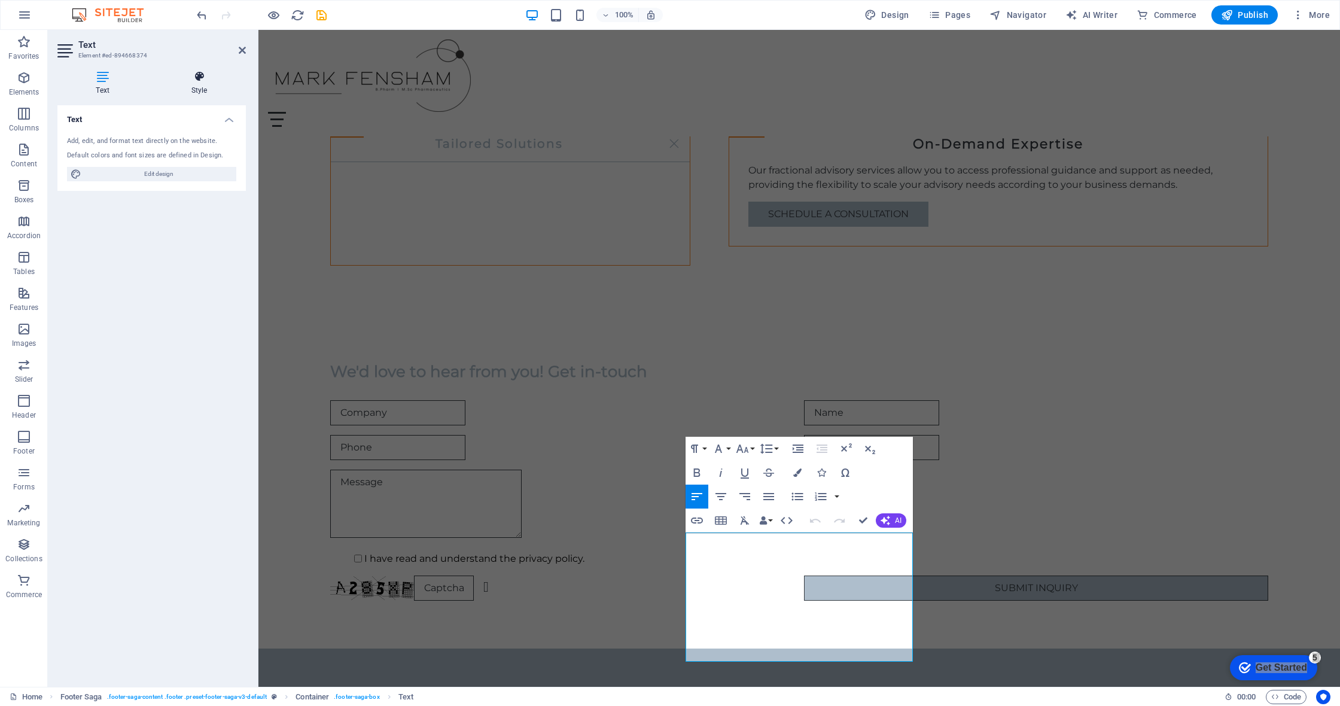
click at [200, 84] on h4 "Style" at bounding box center [199, 83] width 93 height 25
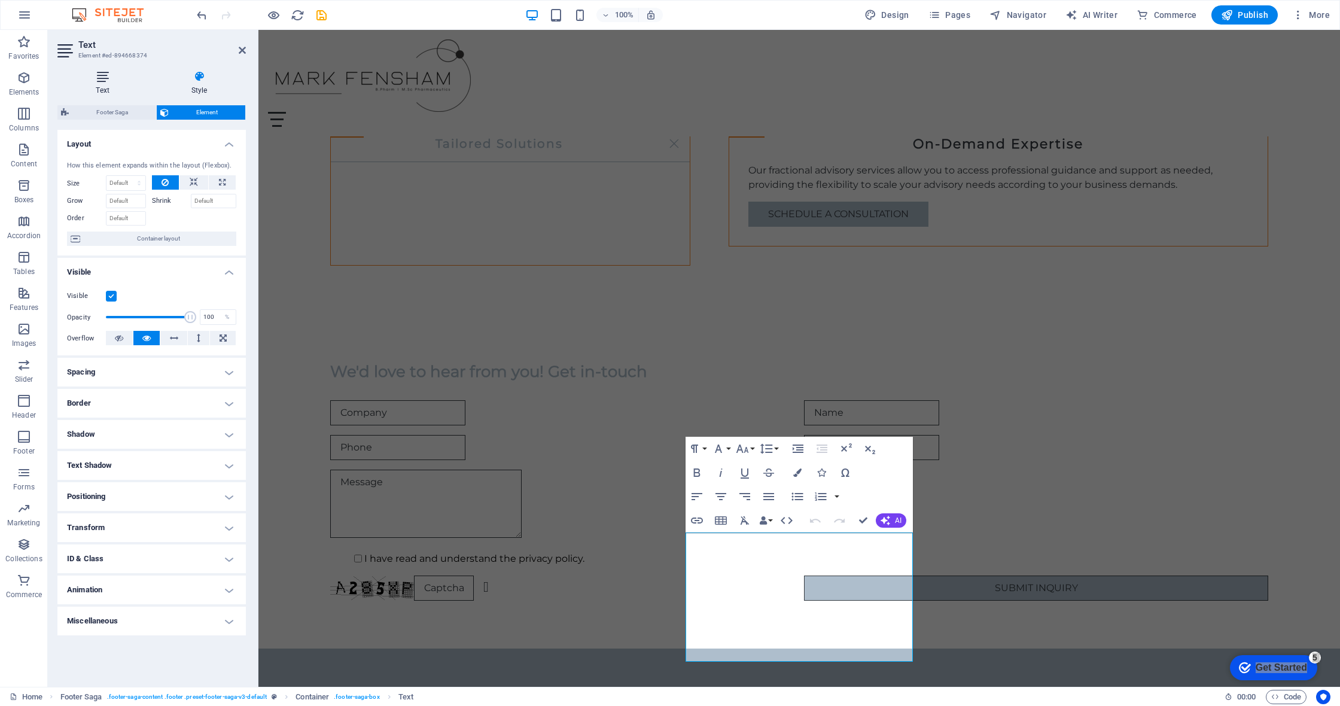
drag, startPoint x: 111, startPoint y: 85, endPoint x: 118, endPoint y: 87, distance: 7.0
click at [112, 86] on h4 "Text" at bounding box center [104, 83] width 95 height 25
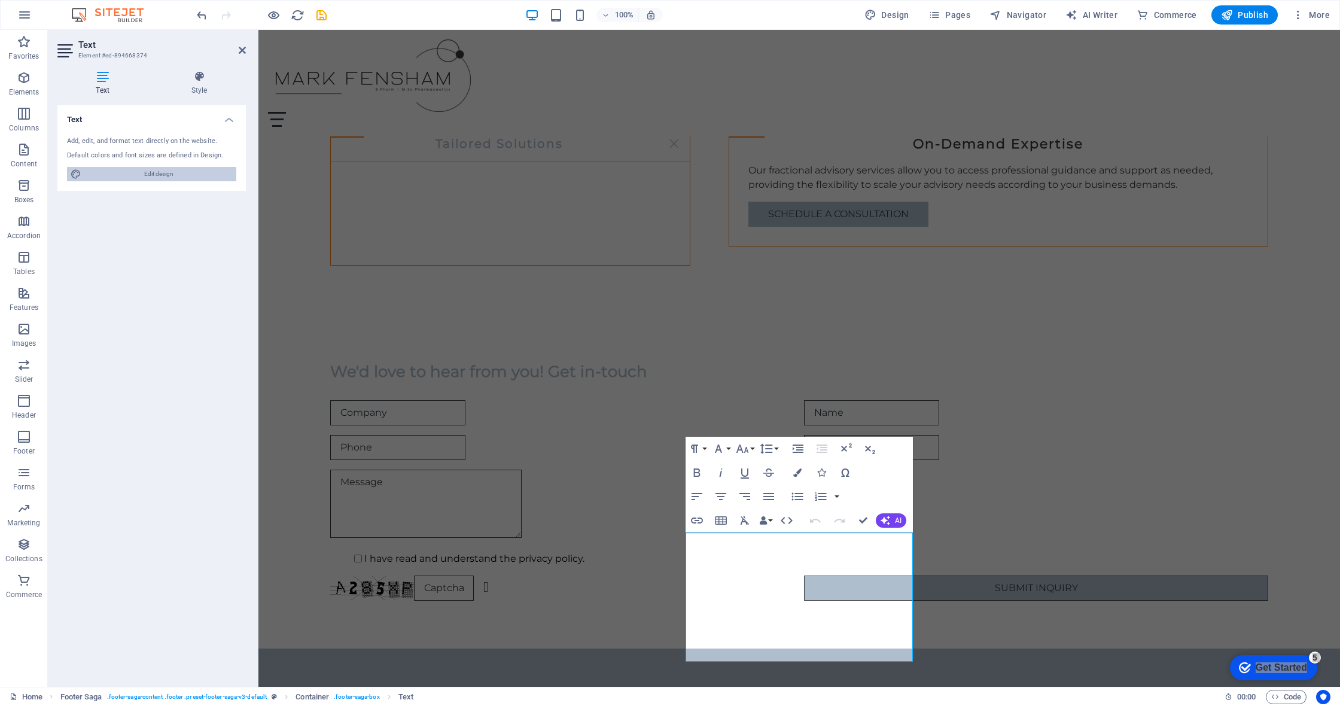
click at [162, 171] on span "Edit design" at bounding box center [159, 174] width 148 height 14
select select "px"
select select "200"
select select "px"
select select "rem"
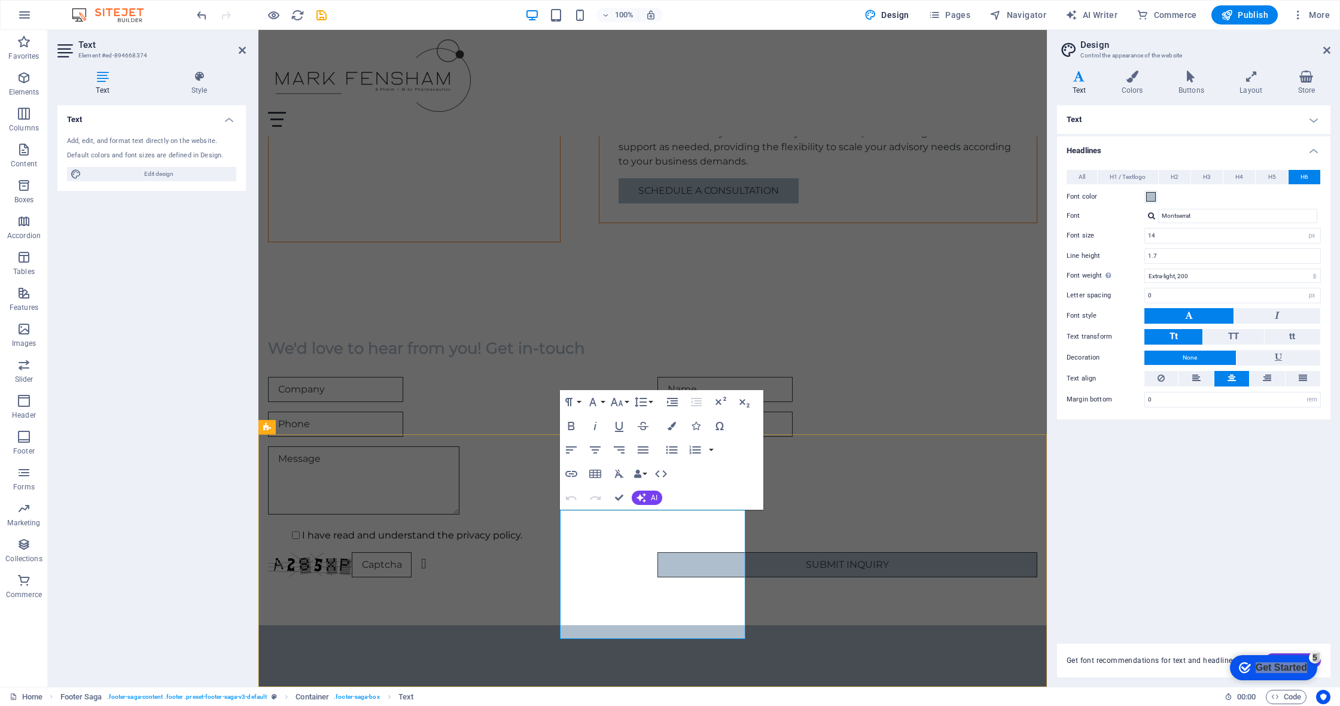
scroll to position [1791, 0]
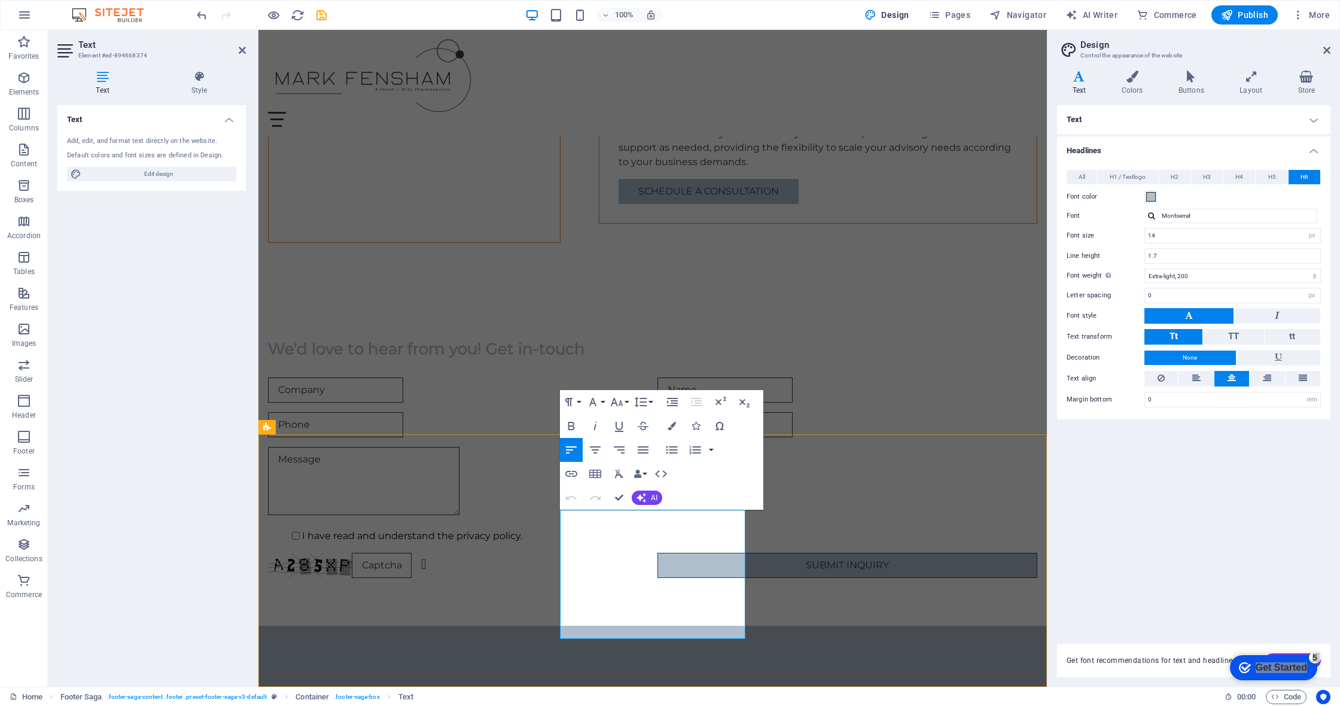
drag, startPoint x: 638, startPoint y: 632, endPoint x: 579, endPoint y: 619, distance: 60.7
drag, startPoint x: 664, startPoint y: 632, endPoint x: 562, endPoint y: 619, distance: 102.6
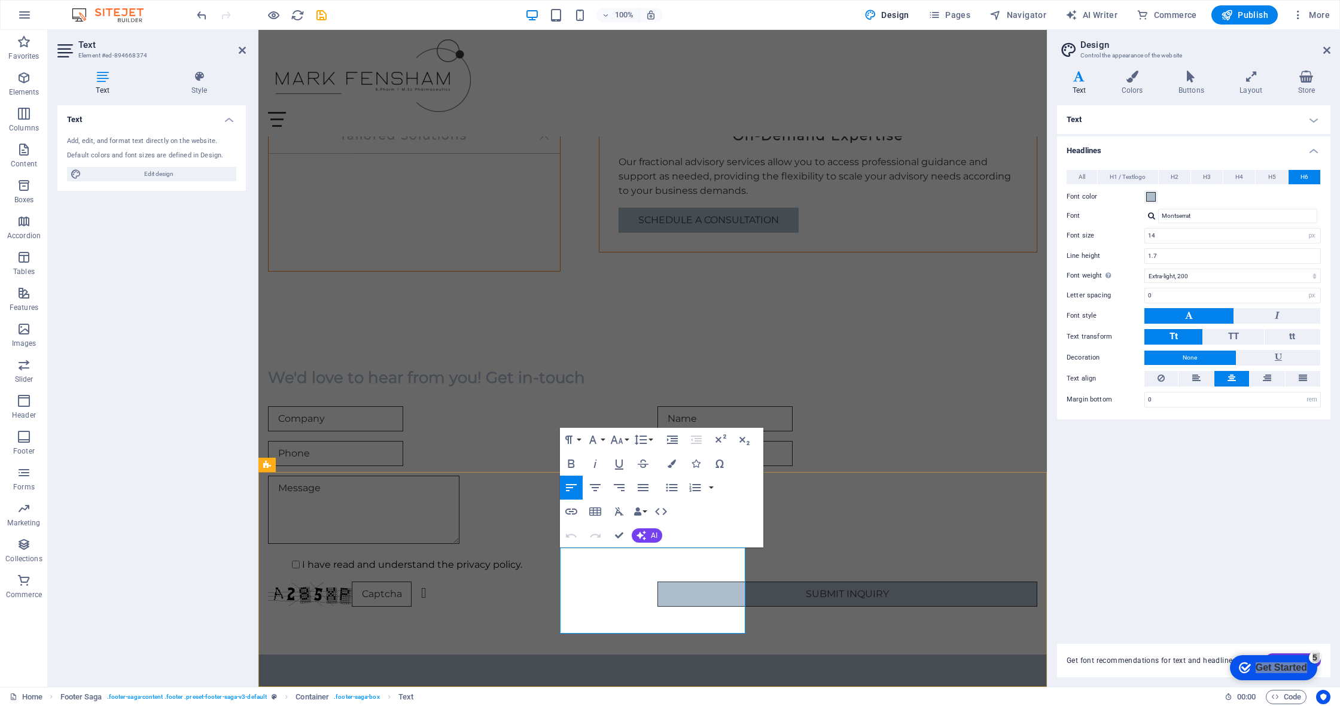
scroll to position [1753, 0]
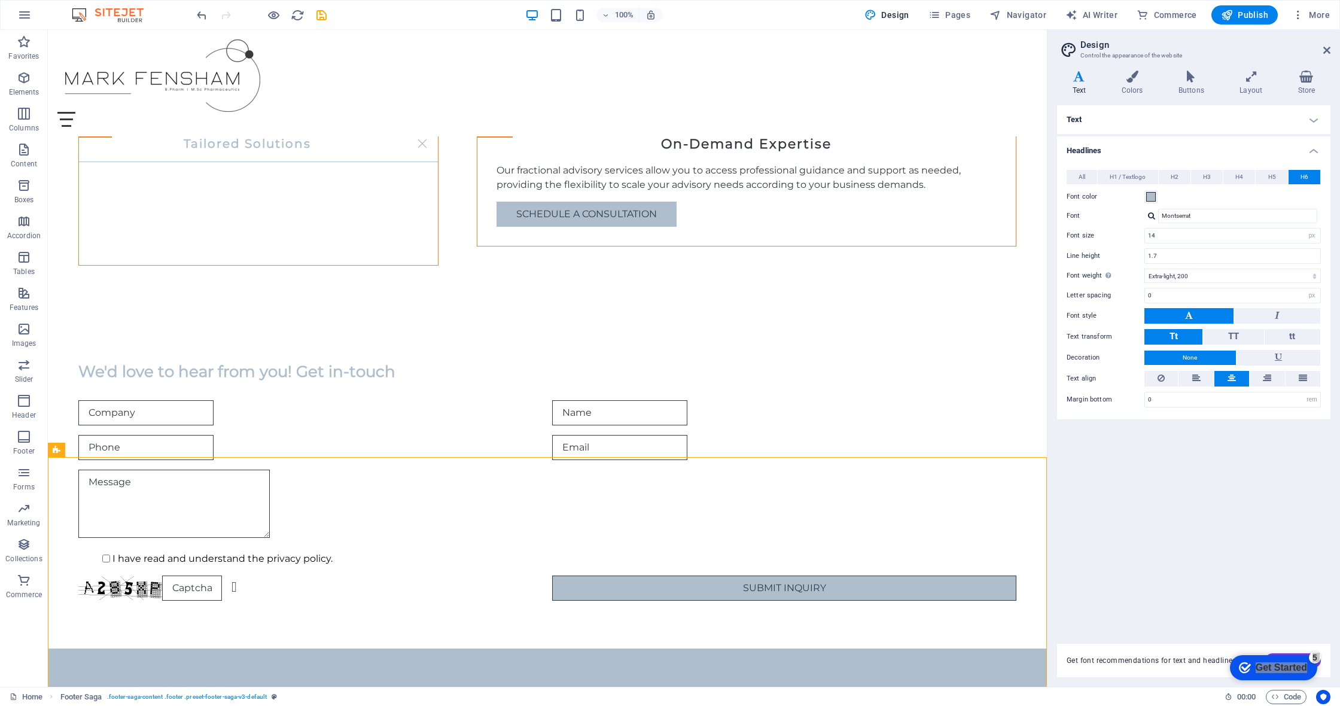
click at [670, 51] on aside "Design Control the appearance of the website Variants Text Colors Buttons Layou…" at bounding box center [1193, 358] width 293 height 657
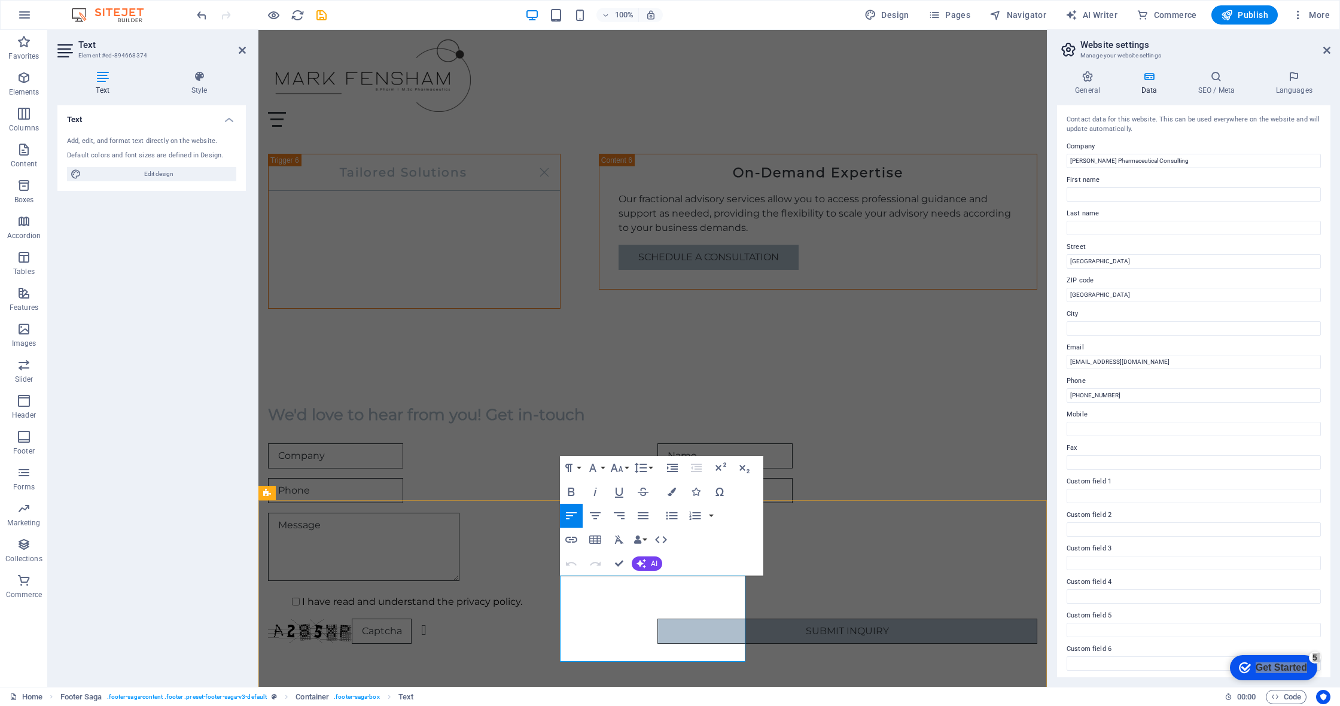
drag, startPoint x: 608, startPoint y: 583, endPoint x: 579, endPoint y: 583, distance: 29.3
drag, startPoint x: 568, startPoint y: 584, endPoint x: 577, endPoint y: 585, distance: 9.0
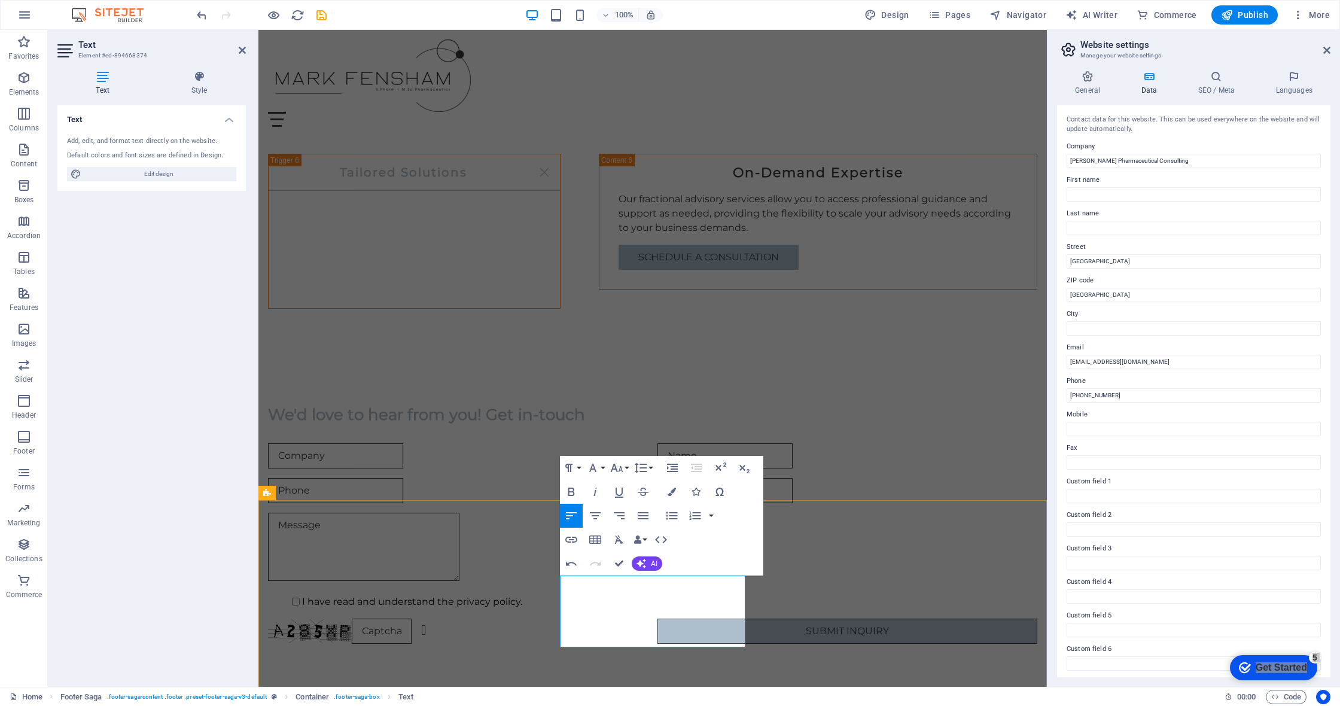
scroll to position [0, 5]
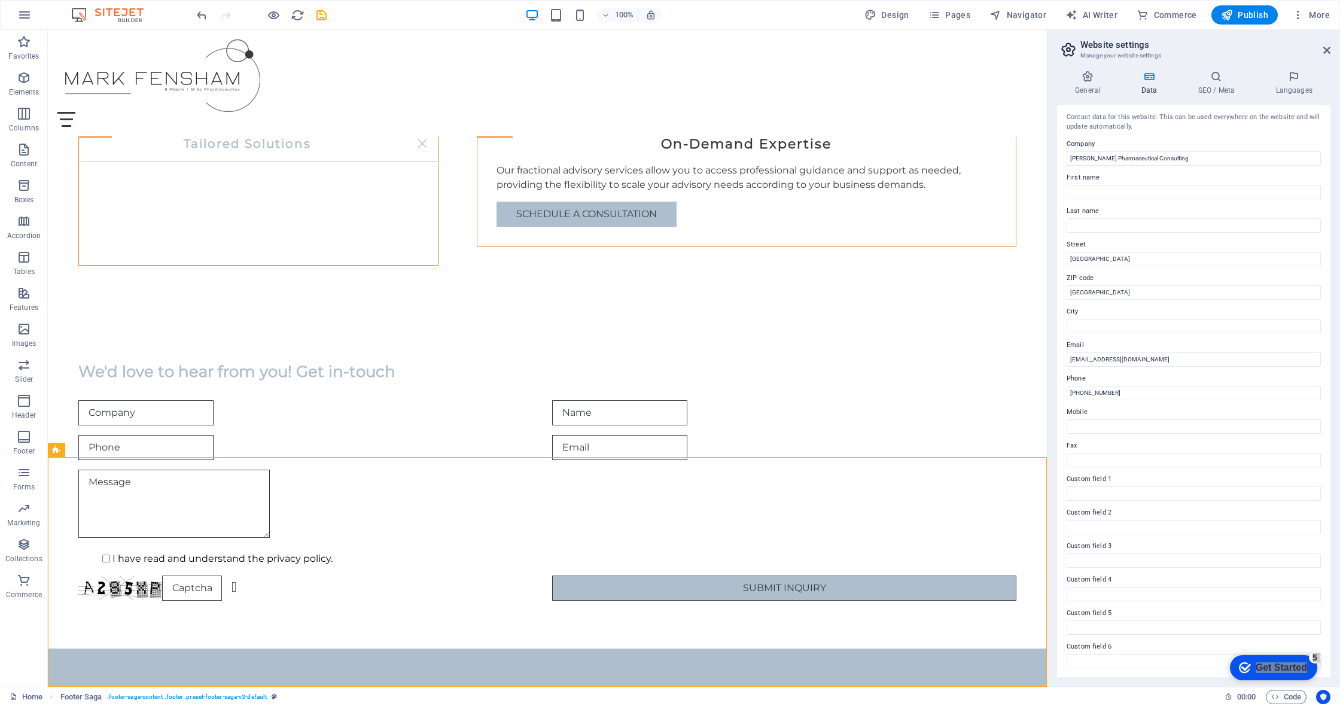
scroll to position [2, 0]
click at [670, 489] on input "Custom field 1" at bounding box center [1194, 494] width 254 height 14
type input "A Division of Omnifen (Pty) Ltd"
click at [670, 524] on input "Custom field 2" at bounding box center [1194, 528] width 254 height 14
type input "[DOMAIN_NAME]"
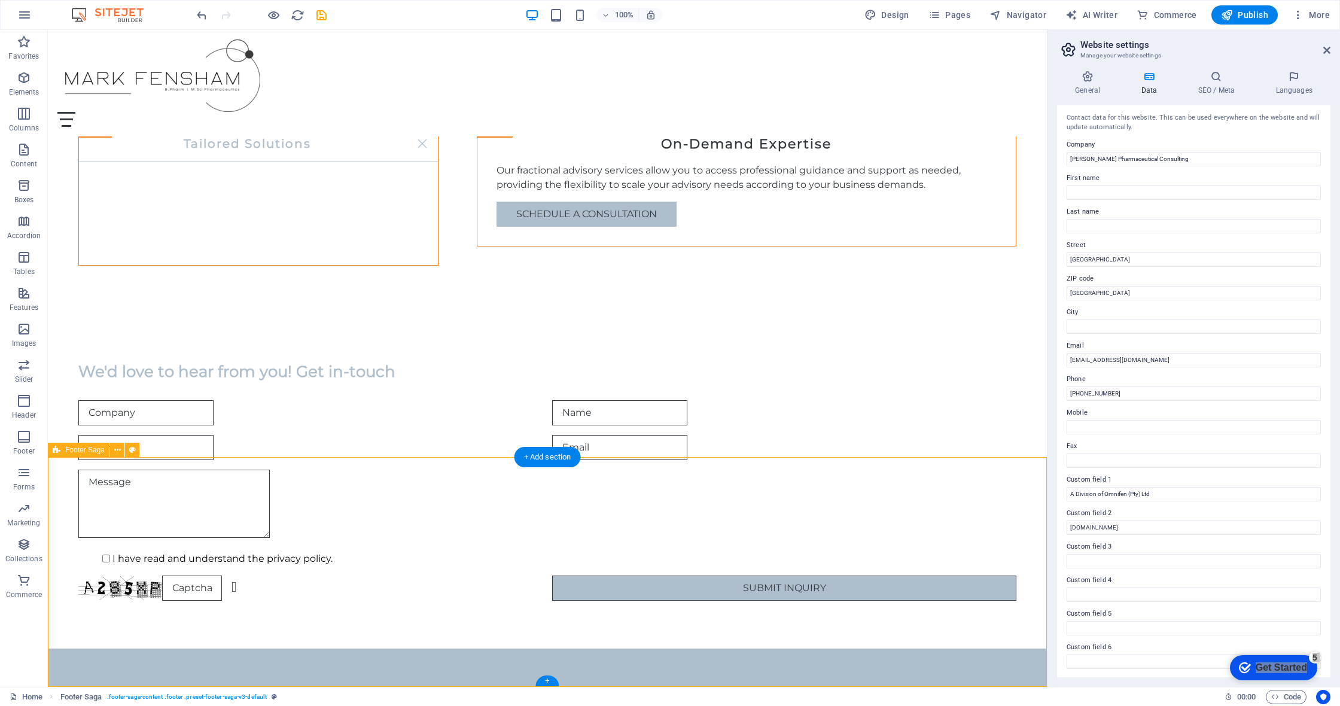
click at [670, 50] on icon at bounding box center [1326, 50] width 7 height 10
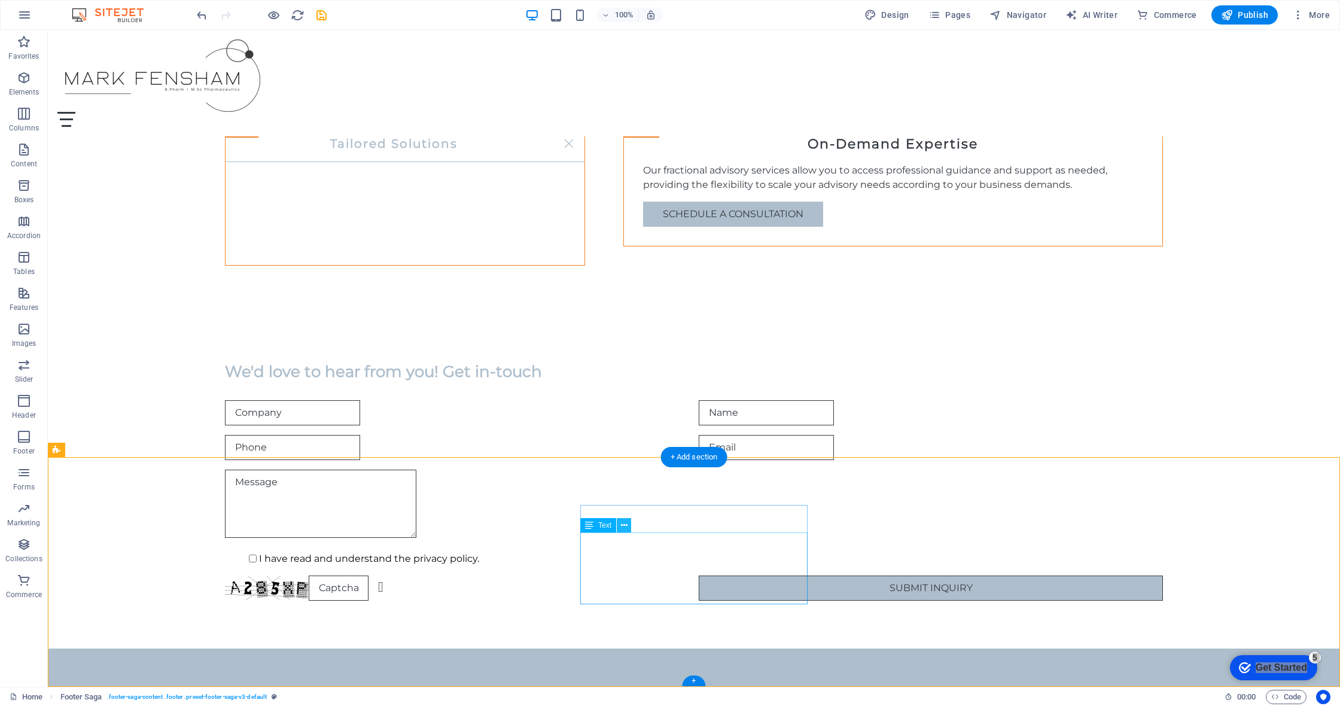
click at [624, 527] on icon at bounding box center [624, 525] width 7 height 13
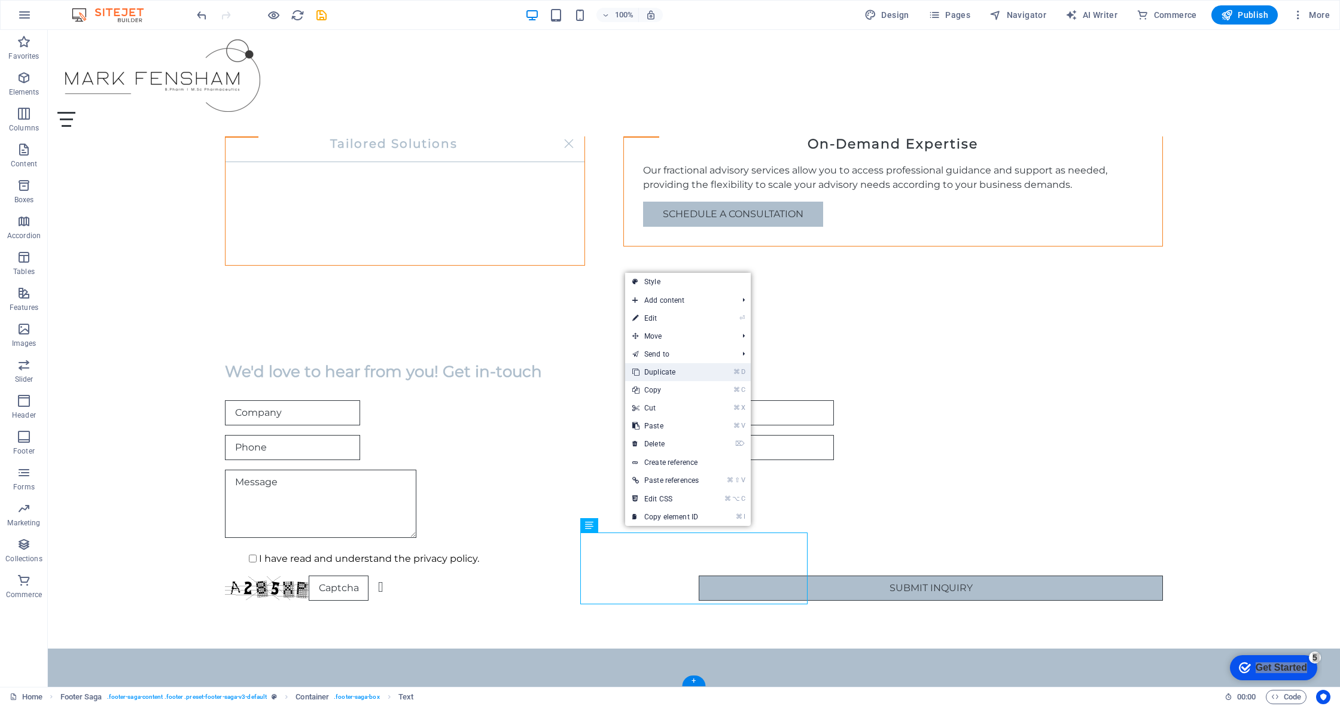
click at [670, 373] on link "⌘ D Duplicate" at bounding box center [665, 372] width 81 height 18
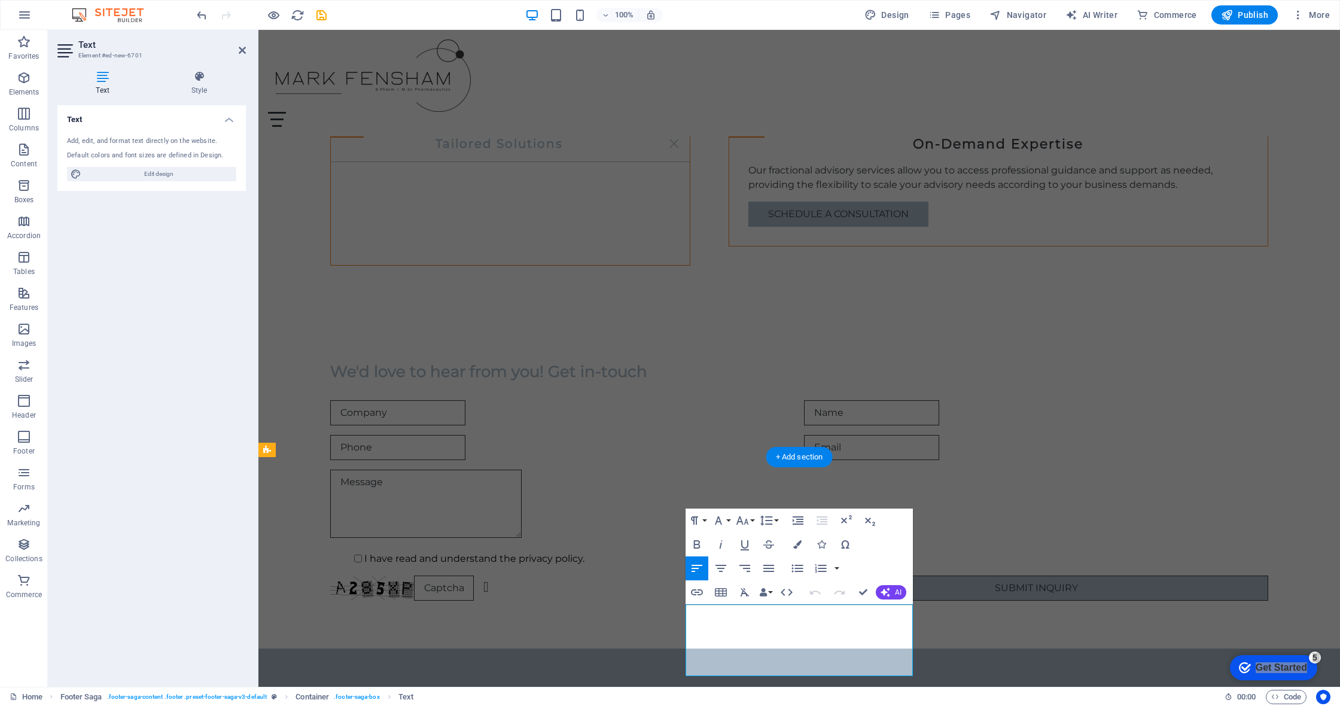
drag, startPoint x: 817, startPoint y: 626, endPoint x: 674, endPoint y: 611, distance: 143.8
drag, startPoint x: 880, startPoint y: 668, endPoint x: 686, endPoint y: 634, distance: 197.4
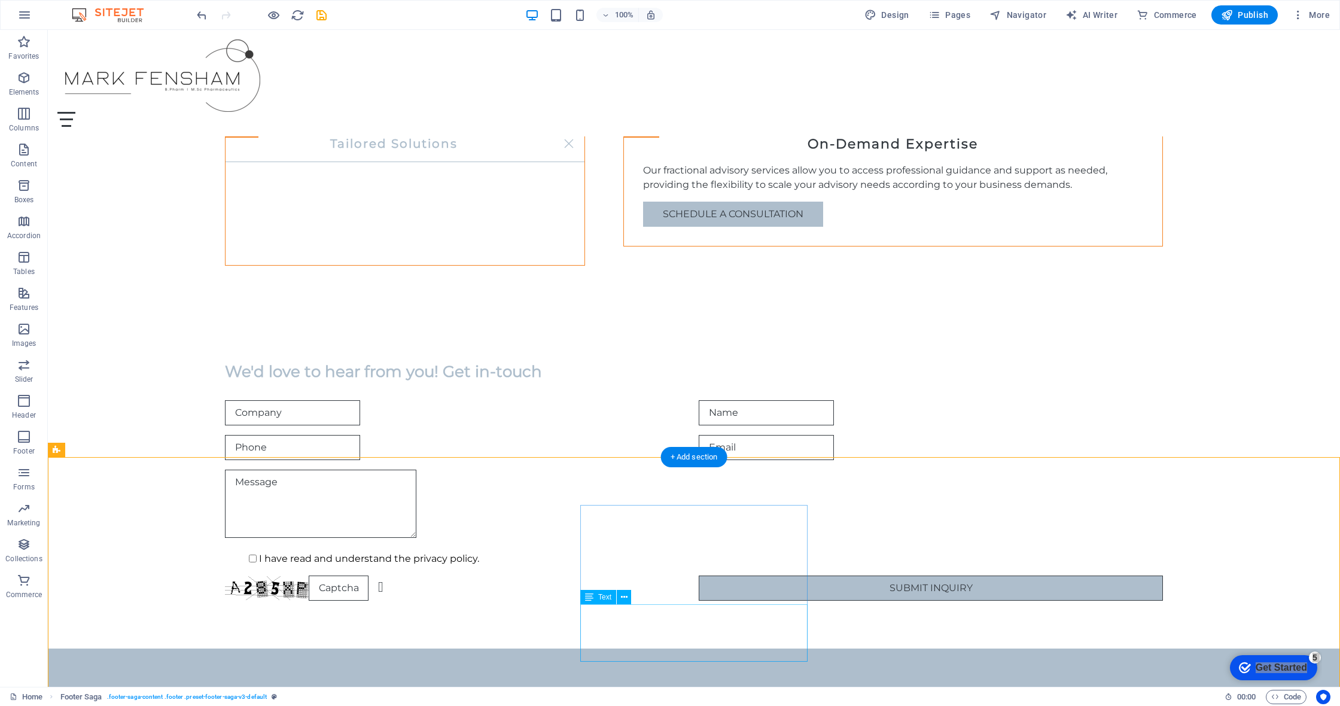
drag, startPoint x: 678, startPoint y: 653, endPoint x: 467, endPoint y: 653, distance: 210.6
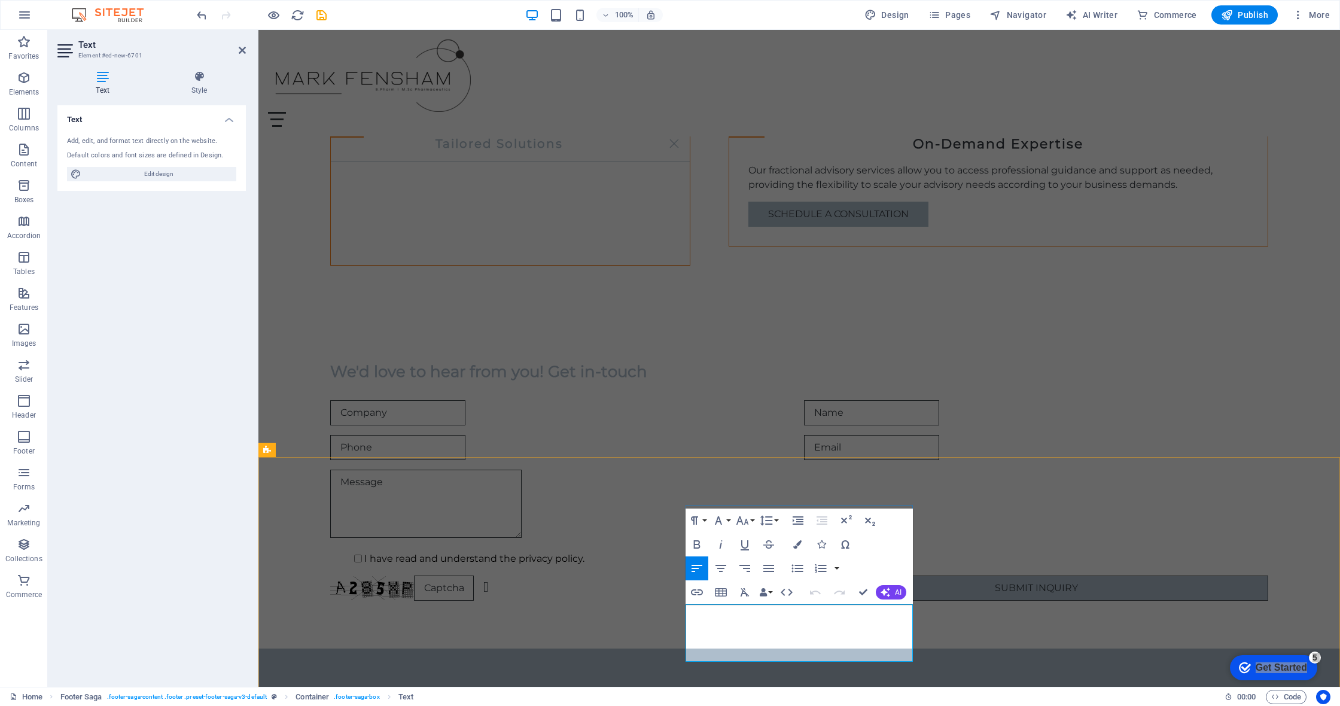
drag, startPoint x: 783, startPoint y: 655, endPoint x: 685, endPoint y: 653, distance: 97.6
drag, startPoint x: 791, startPoint y: 658, endPoint x: 686, endPoint y: 655, distance: 105.3
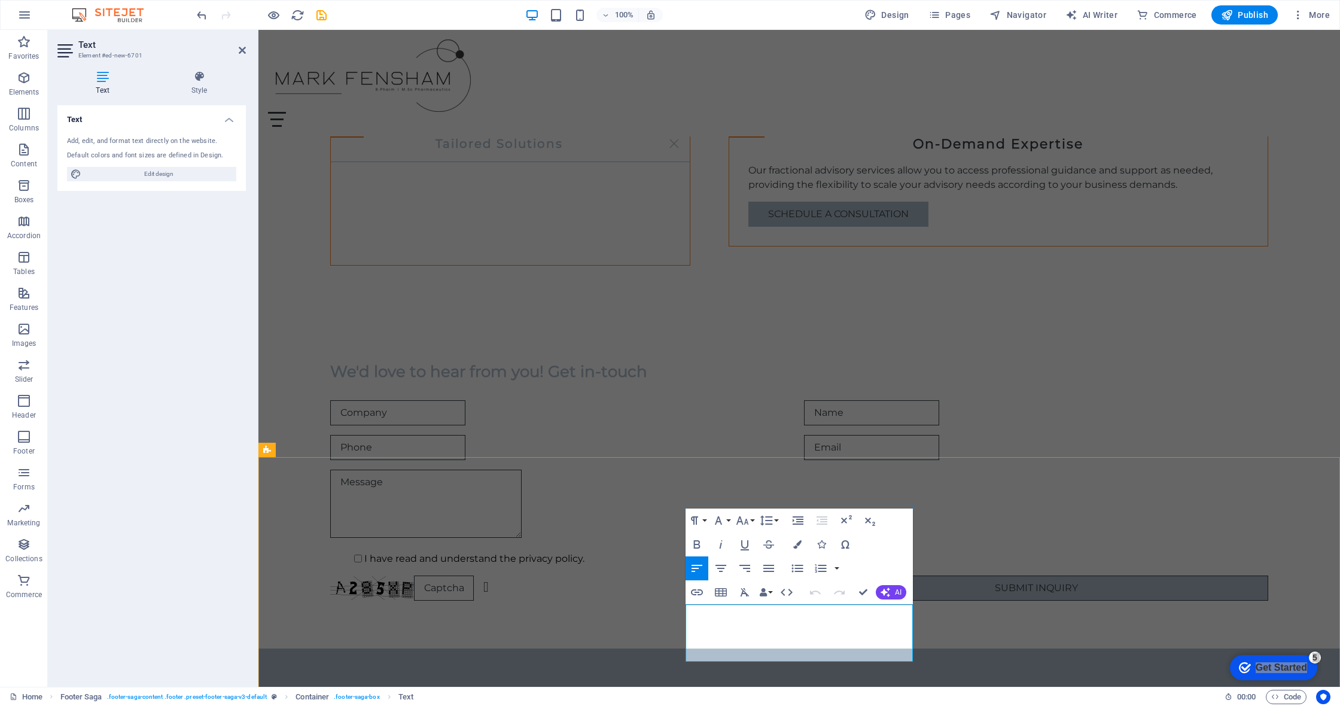
click at [202, 78] on icon at bounding box center [199, 77] width 93 height 12
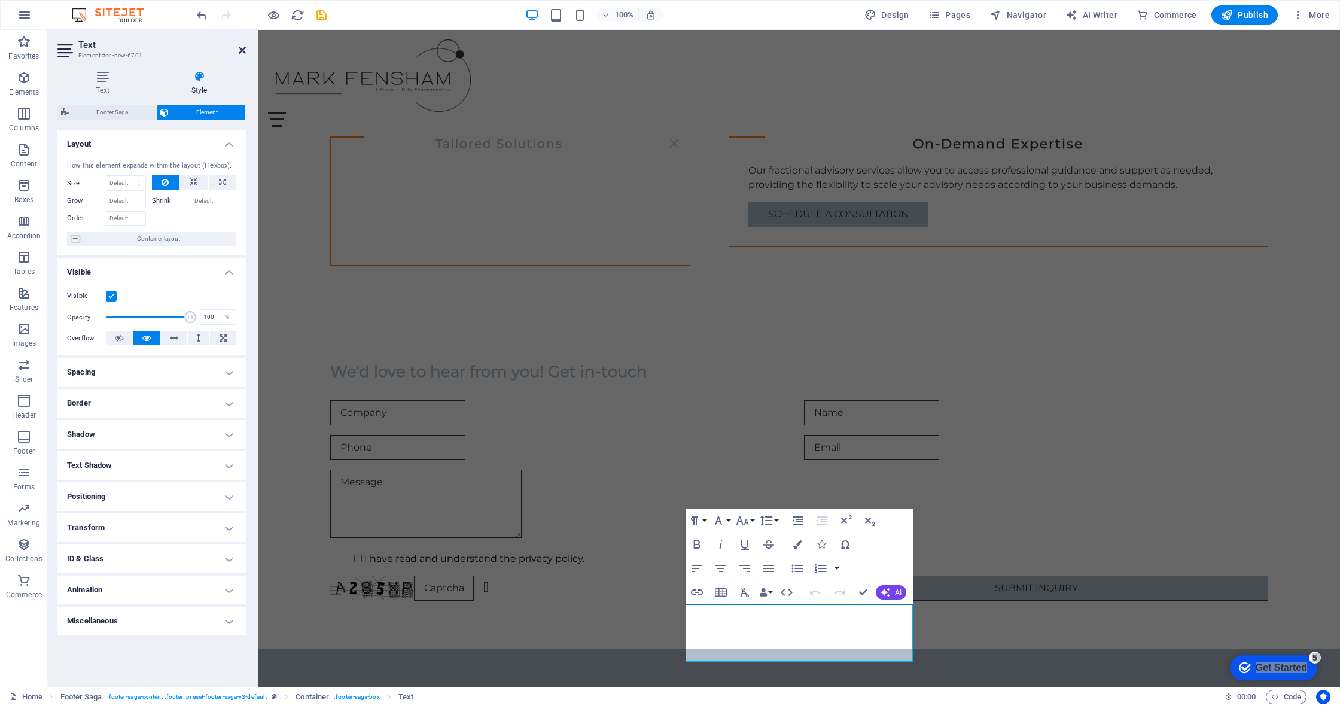
click at [243, 51] on icon at bounding box center [242, 50] width 7 height 10
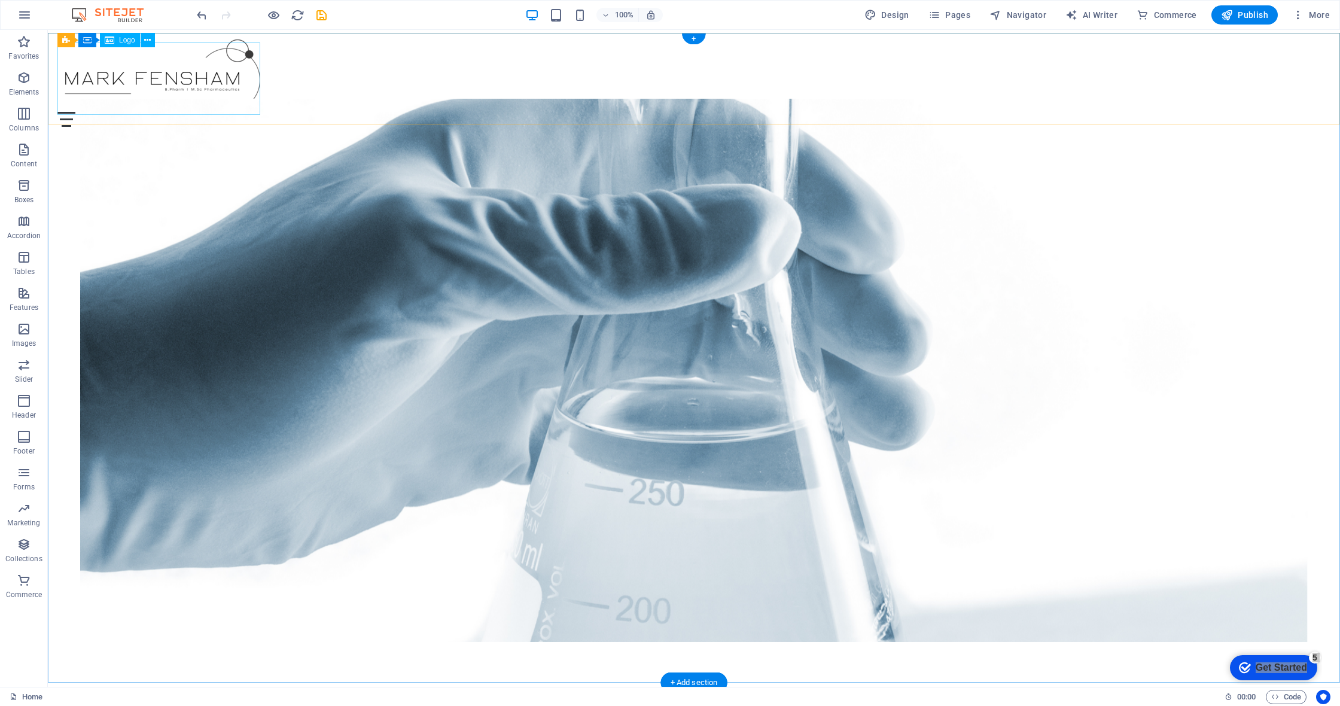
scroll to position [-1, 0]
click at [191, 51] on div at bounding box center [693, 75] width 1273 height 72
click at [214, 83] on div at bounding box center [693, 75] width 1273 height 72
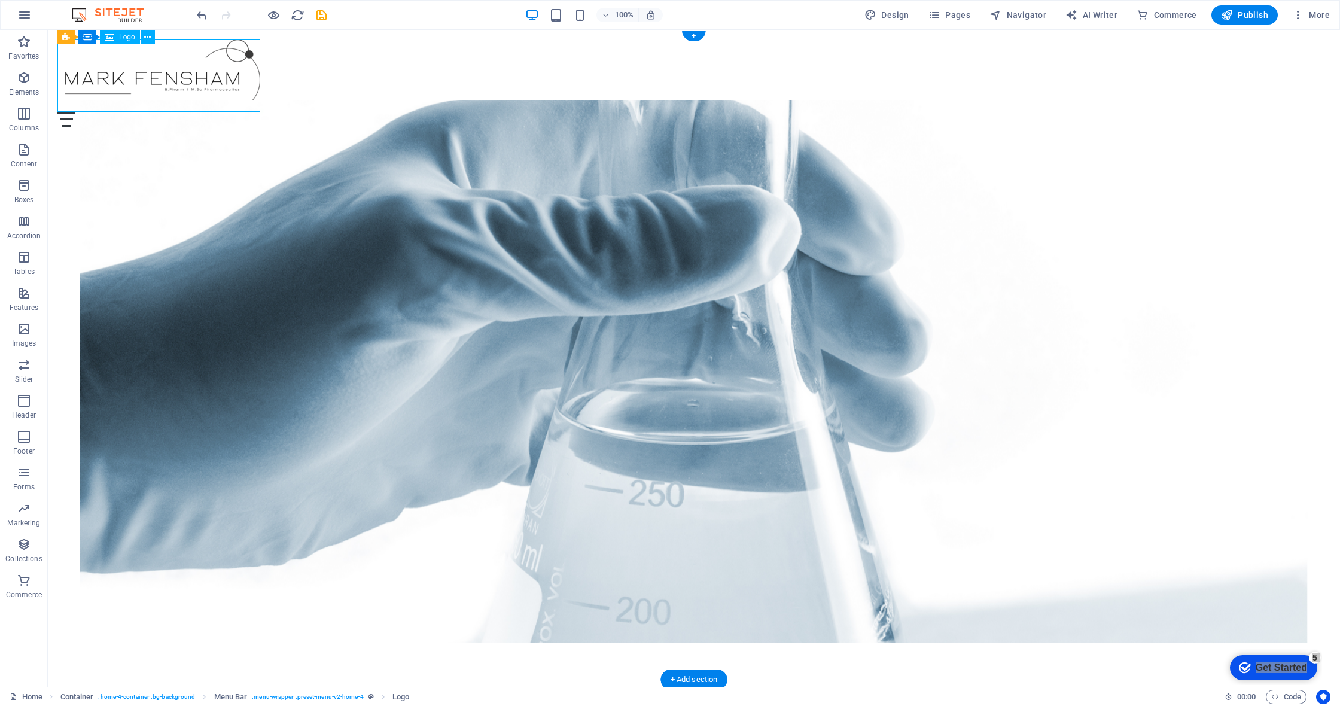
select select "px"
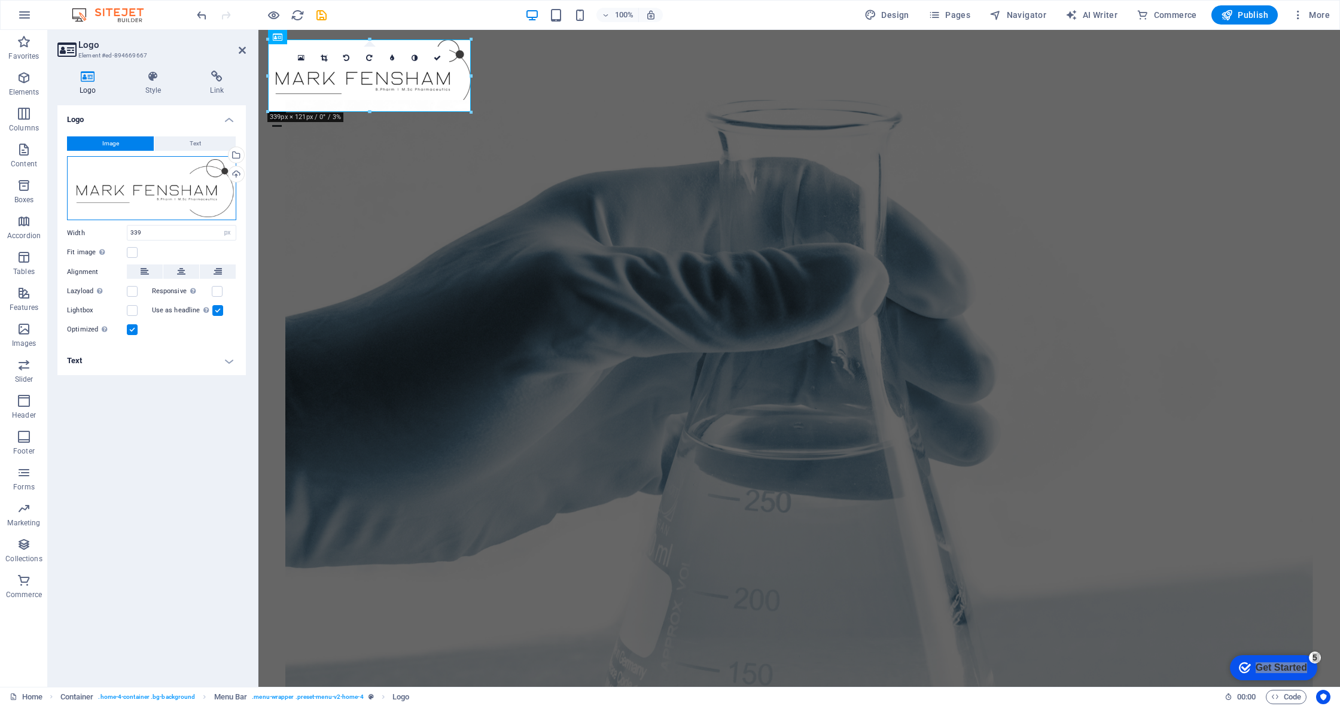
click at [209, 202] on div "Drag files here, click to choose files or select files from Files or our free s…" at bounding box center [151, 188] width 169 height 65
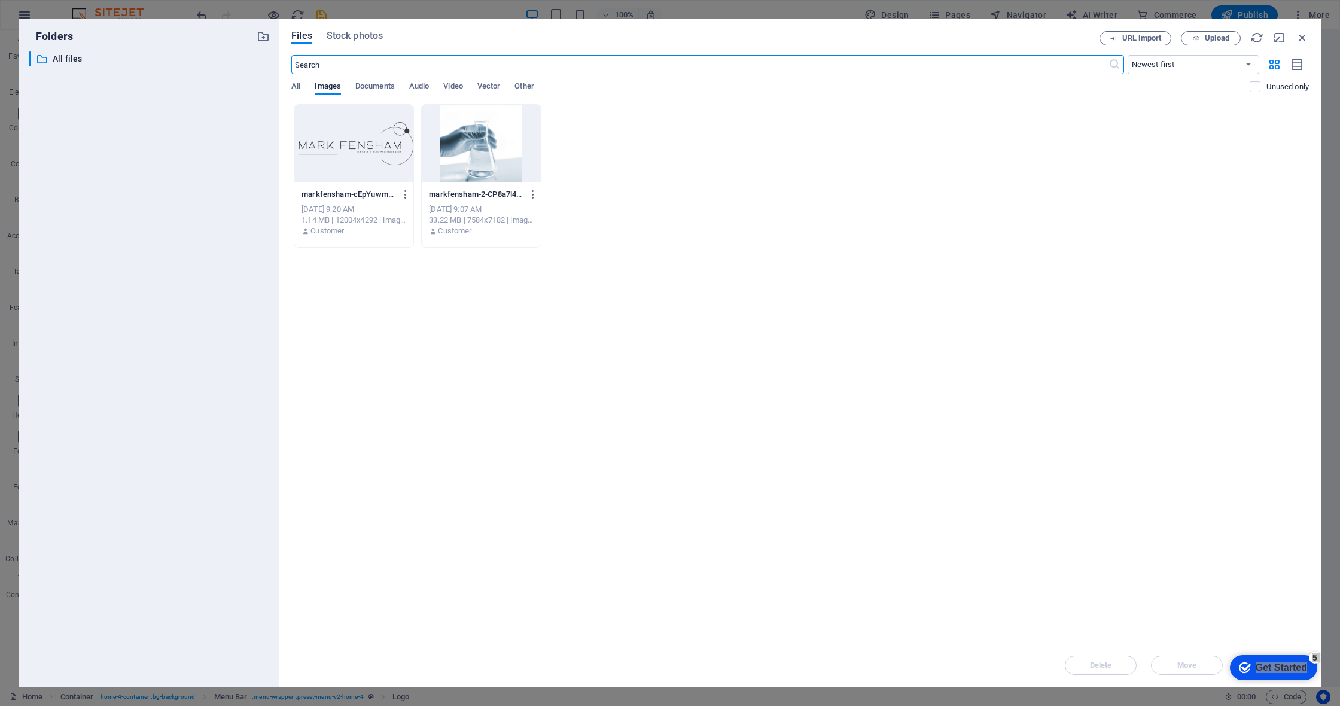
click at [339, 167] on div at bounding box center [353, 144] width 119 height 78
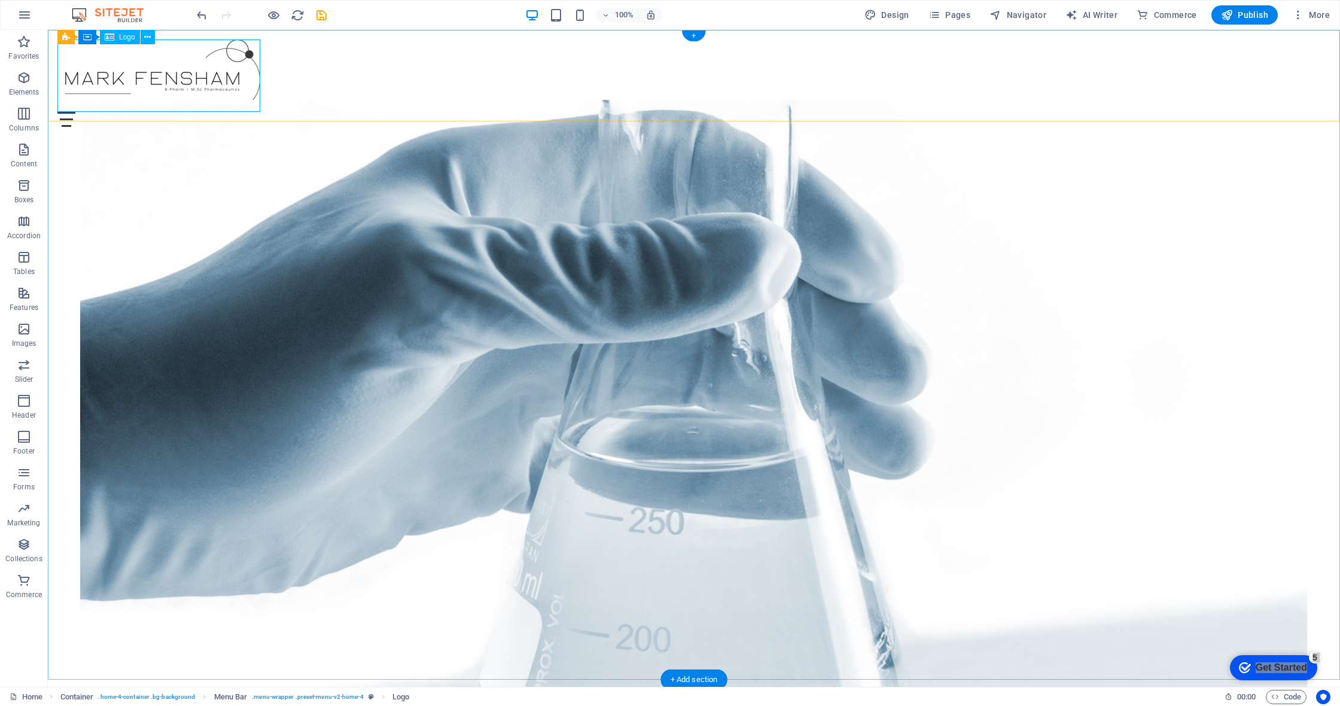
click at [176, 84] on div at bounding box center [693, 75] width 1273 height 72
select select "px"
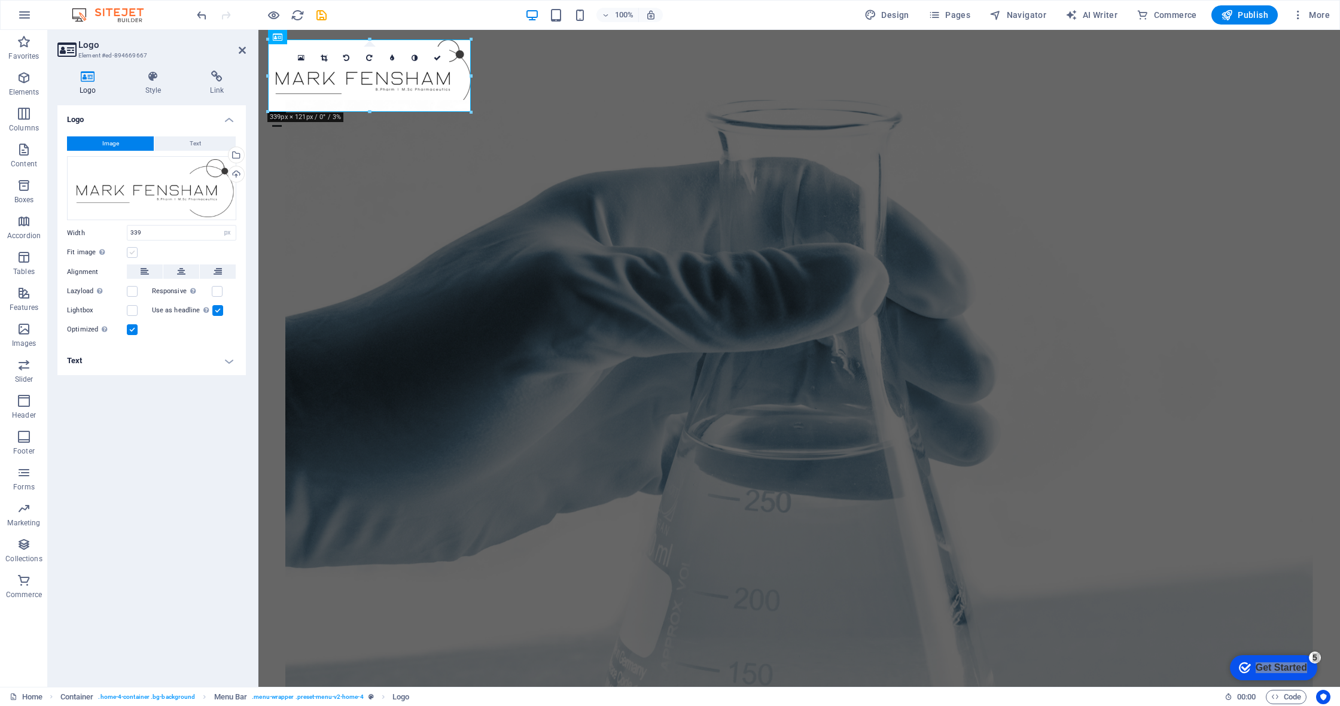
click at [133, 248] on label at bounding box center [132, 252] width 11 height 11
click at [0, 0] on input "Fit image Automatically fit image to a fixed width and height" at bounding box center [0, 0] width 0 height 0
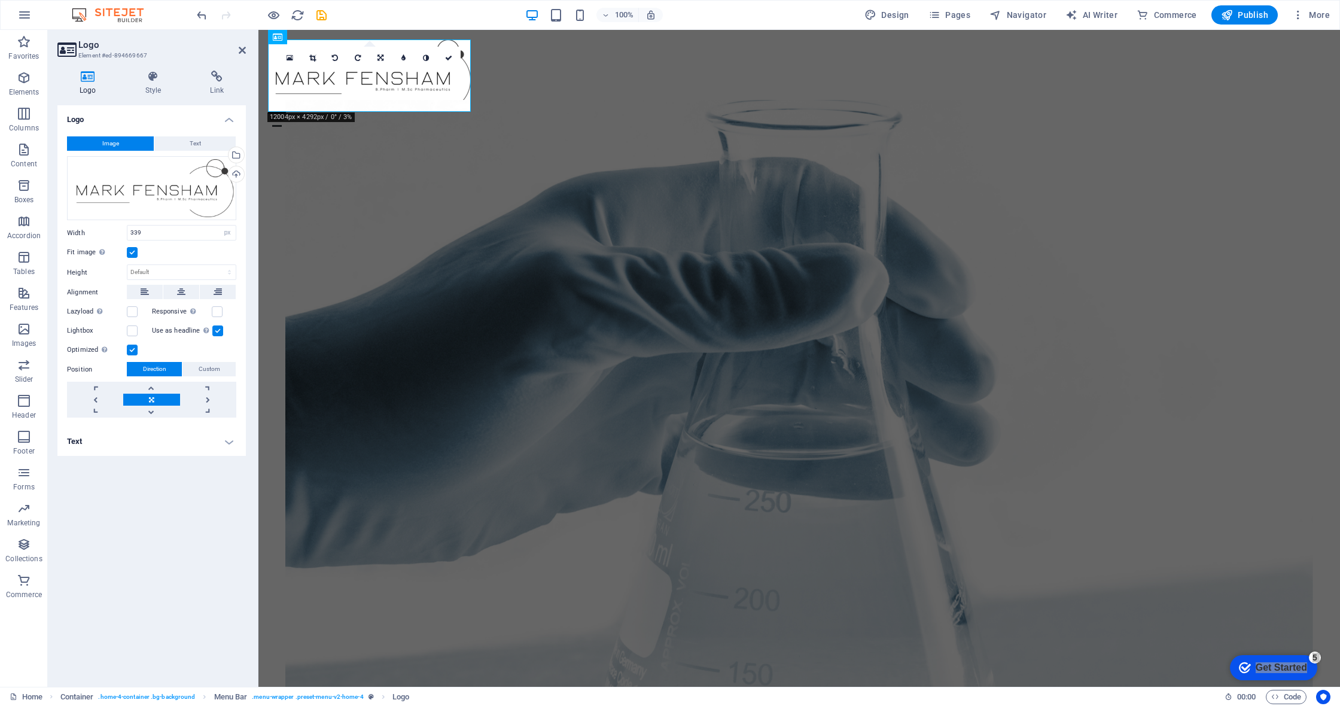
click at [125, 250] on label "Fit image Automatically fit image to a fixed width and height" at bounding box center [97, 252] width 60 height 14
click at [0, 0] on input "Fit image Automatically fit image to a fixed width and height" at bounding box center [0, 0] width 0 height 0
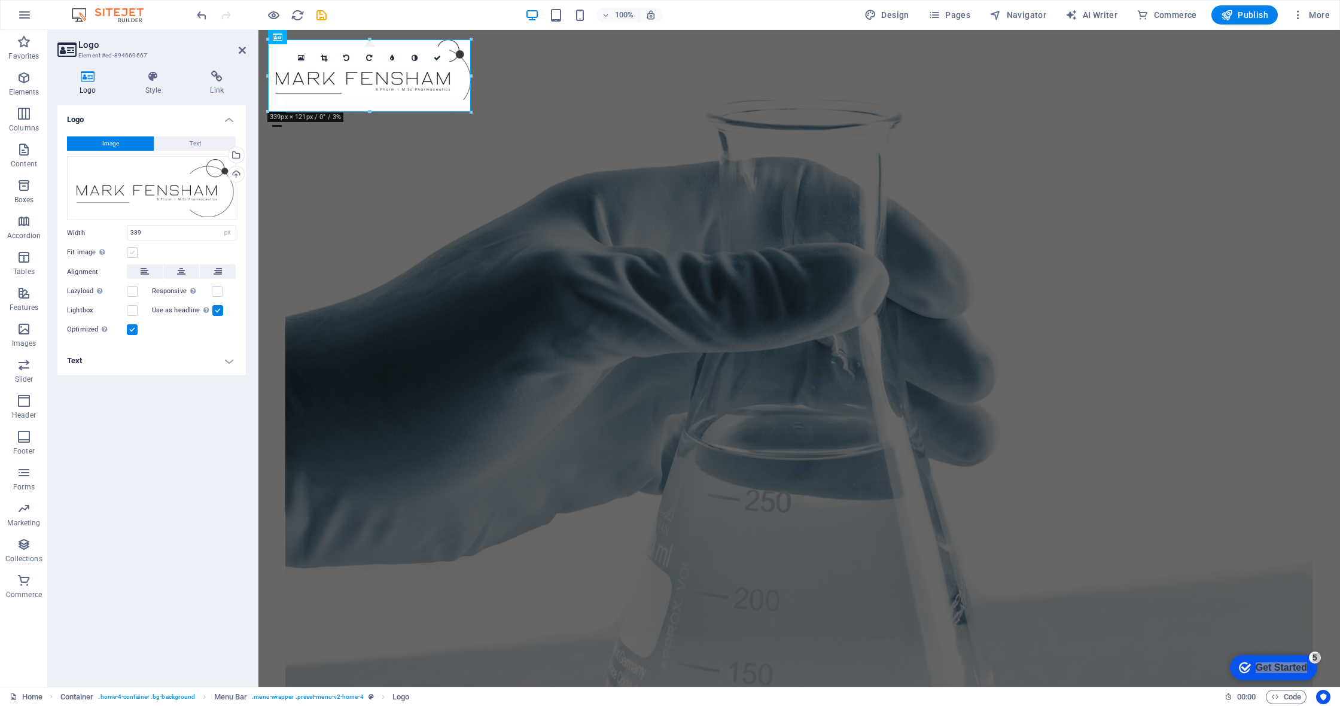
click at [129, 250] on label at bounding box center [132, 252] width 11 height 11
click at [0, 0] on input "Fit image Automatically fit image to a fixed width and height" at bounding box center [0, 0] width 0 height 0
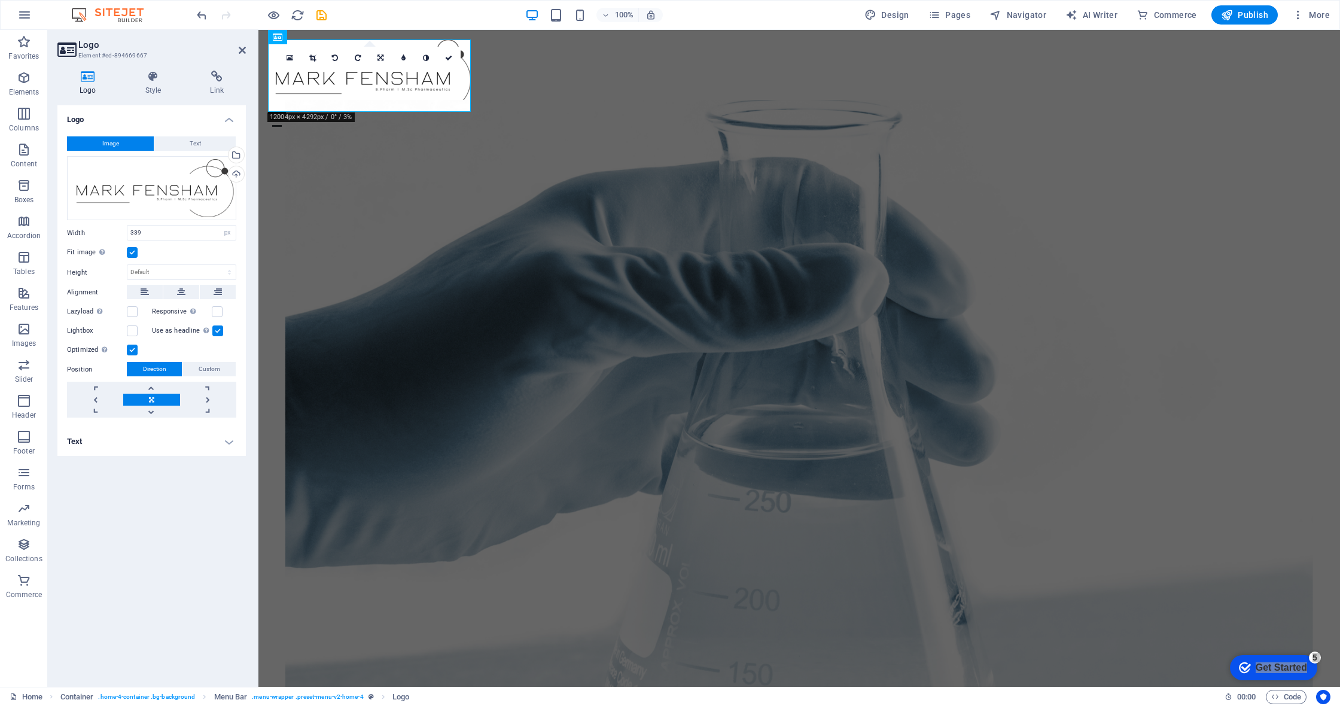
click at [129, 250] on label at bounding box center [132, 252] width 11 height 11
click at [0, 0] on input "Fit image Automatically fit image to a fixed width and height" at bounding box center [0, 0] width 0 height 0
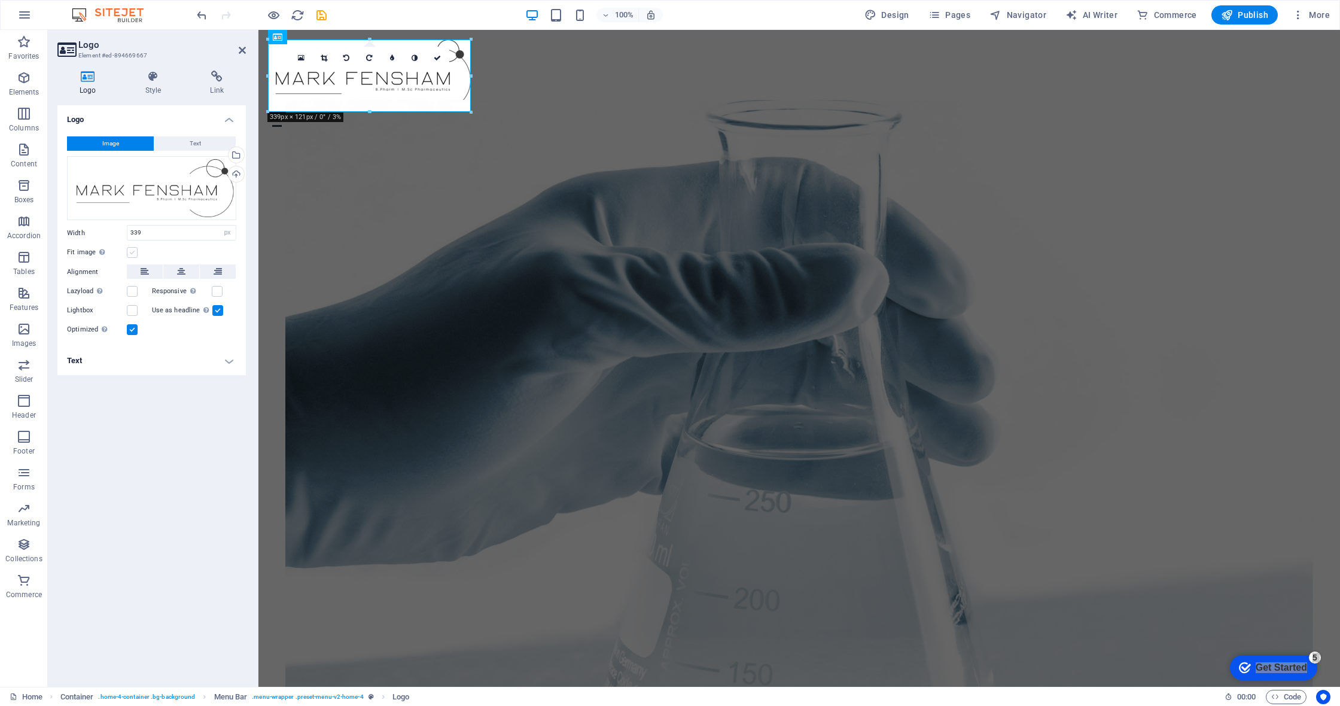
click at [129, 250] on label at bounding box center [132, 252] width 11 height 11
click at [0, 0] on input "Fit image Automatically fit image to a fixed width and height" at bounding box center [0, 0] width 0 height 0
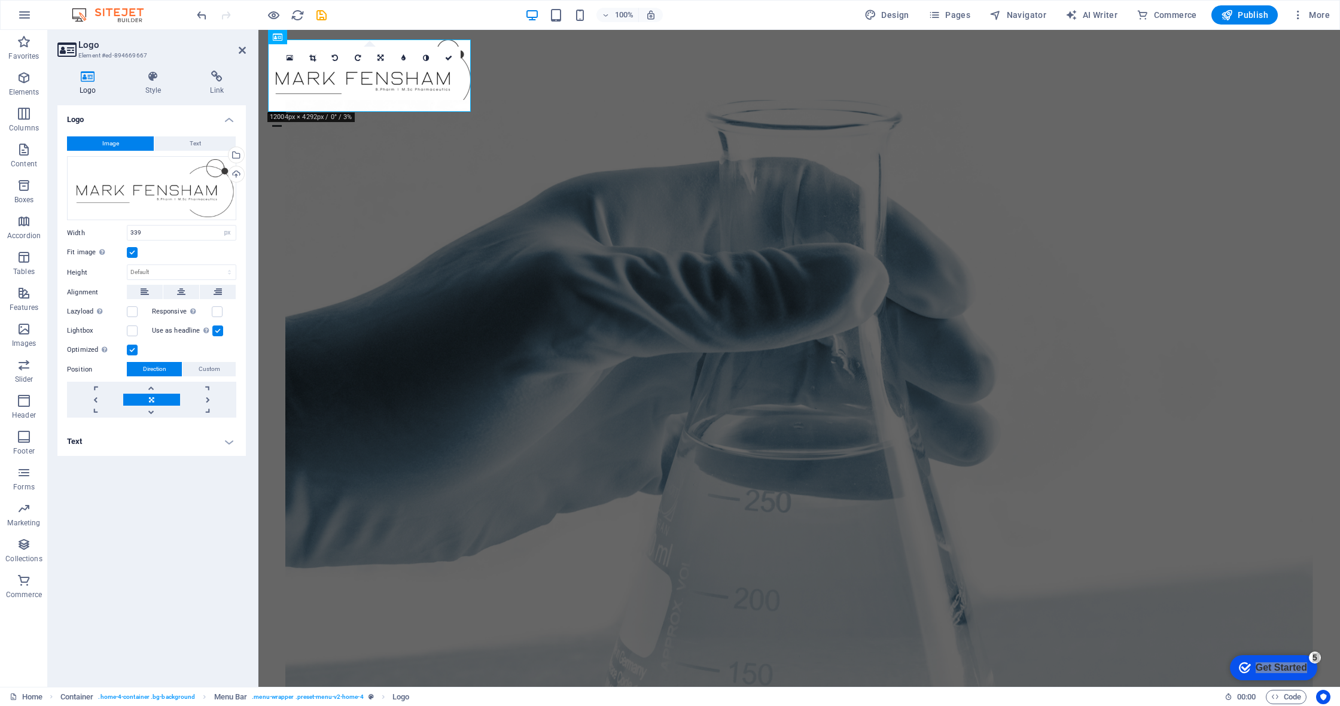
click at [176, 251] on div "Fit image Automatically fit image to a fixed width and height" at bounding box center [151, 252] width 169 height 14
click at [170, 195] on div "Drag files here, click to choose files or select files from Files or our free s…" at bounding box center [151, 188] width 169 height 65
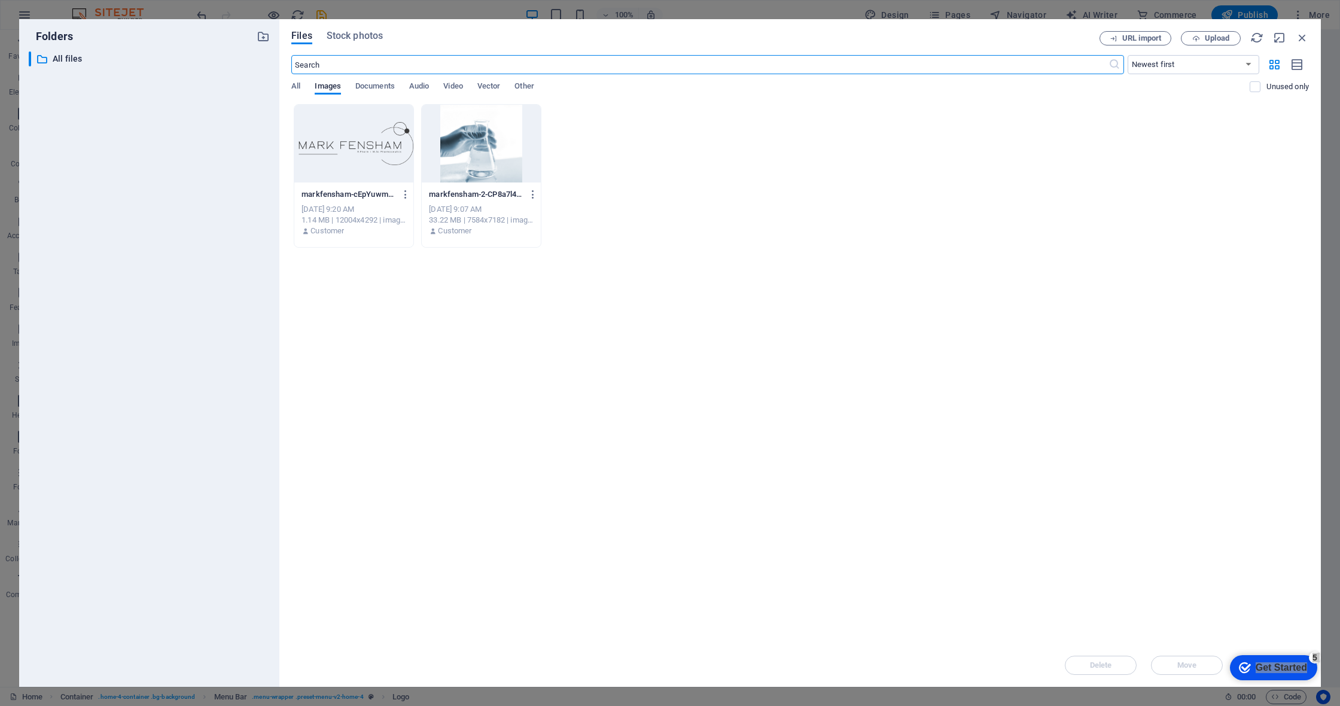
click at [339, 146] on div at bounding box center [353, 144] width 119 height 78
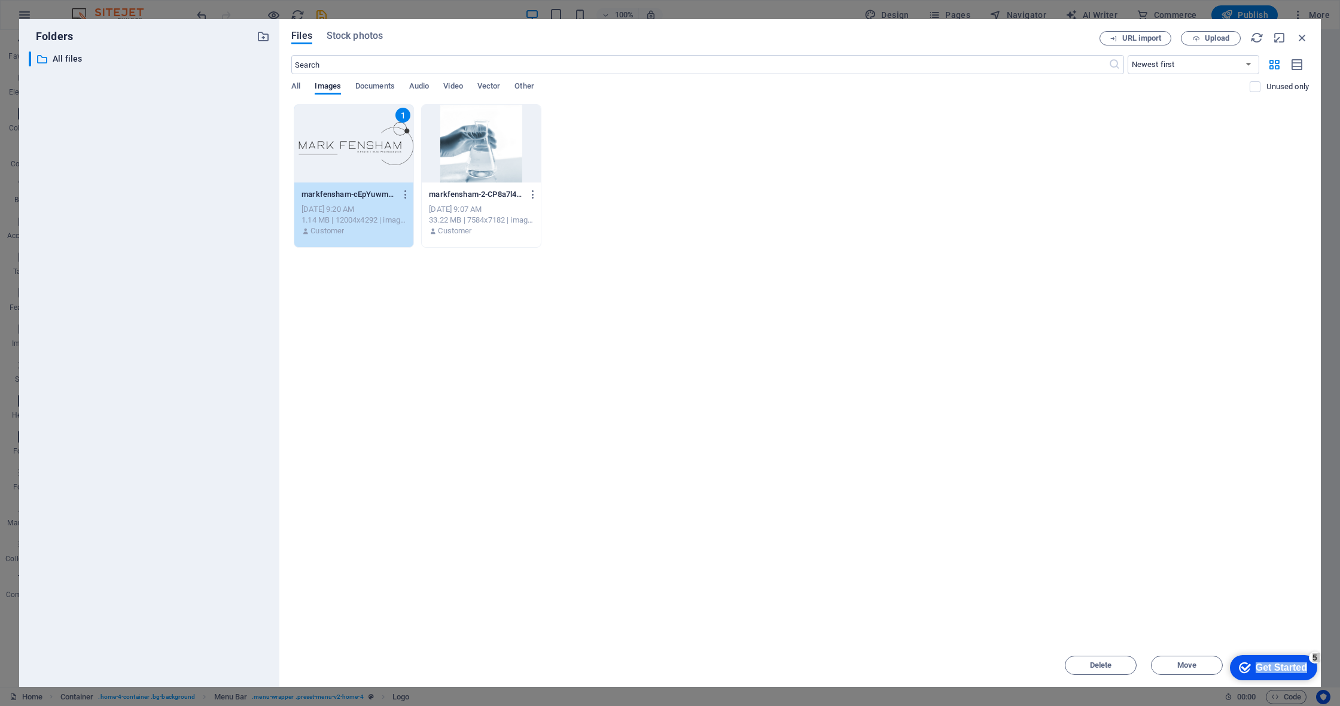
click at [670, 612] on icon "Get Started 5 items remaining, 0% complete" at bounding box center [1245, 667] width 12 height 11
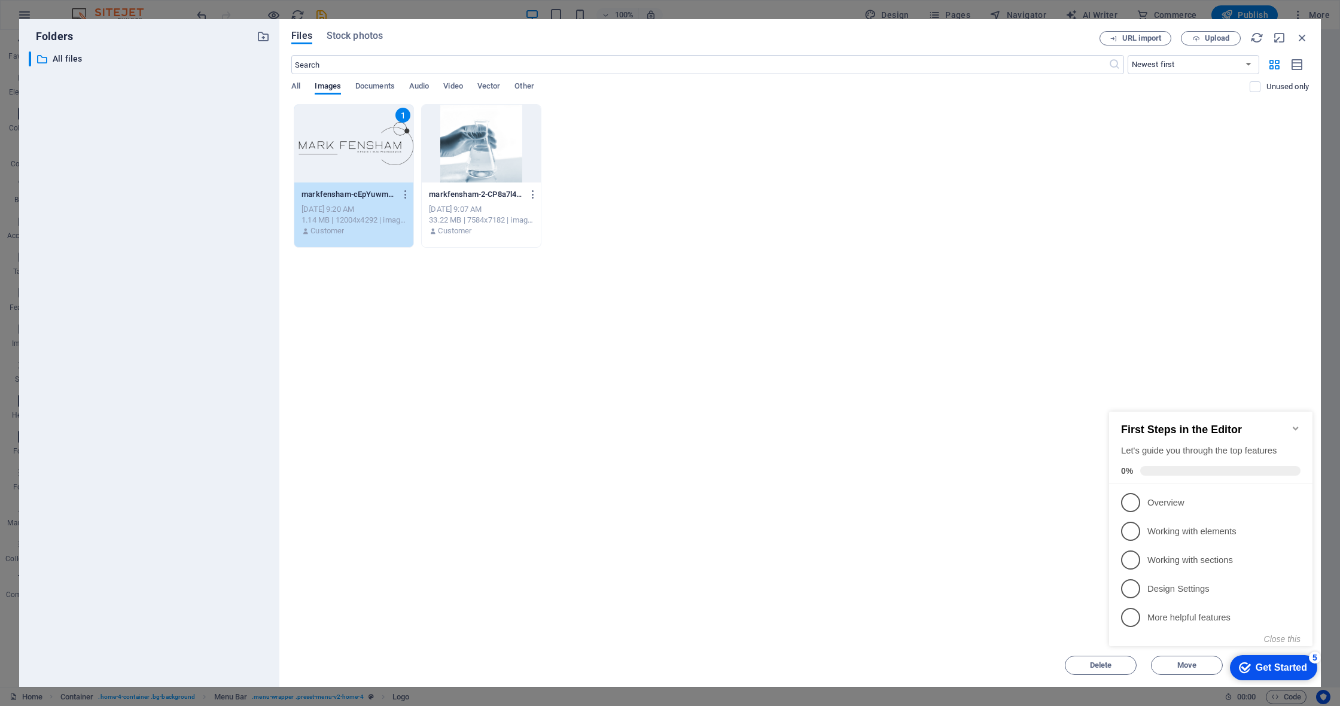
click at [670, 424] on icon "Minimize checklist" at bounding box center [1296, 429] width 10 height 10
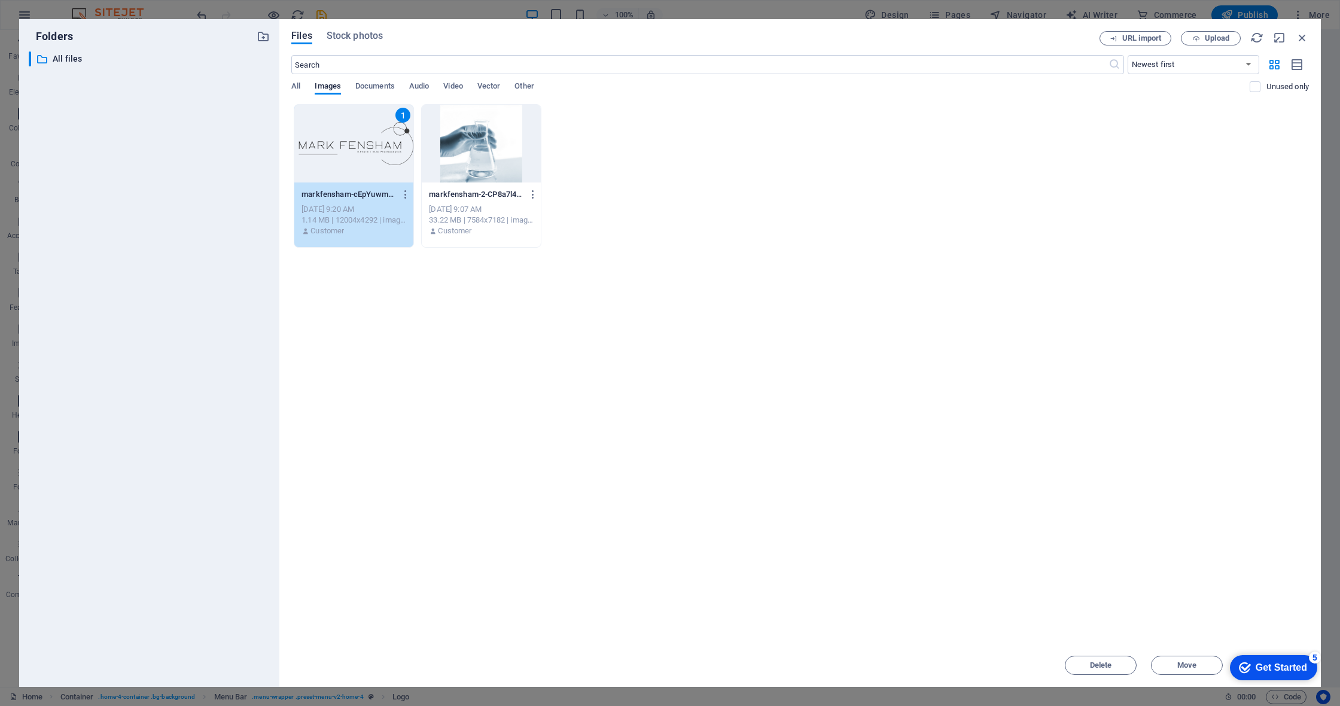
click at [368, 146] on div "1" at bounding box center [353, 144] width 119 height 78
click at [368, 146] on div at bounding box center [353, 144] width 119 height 78
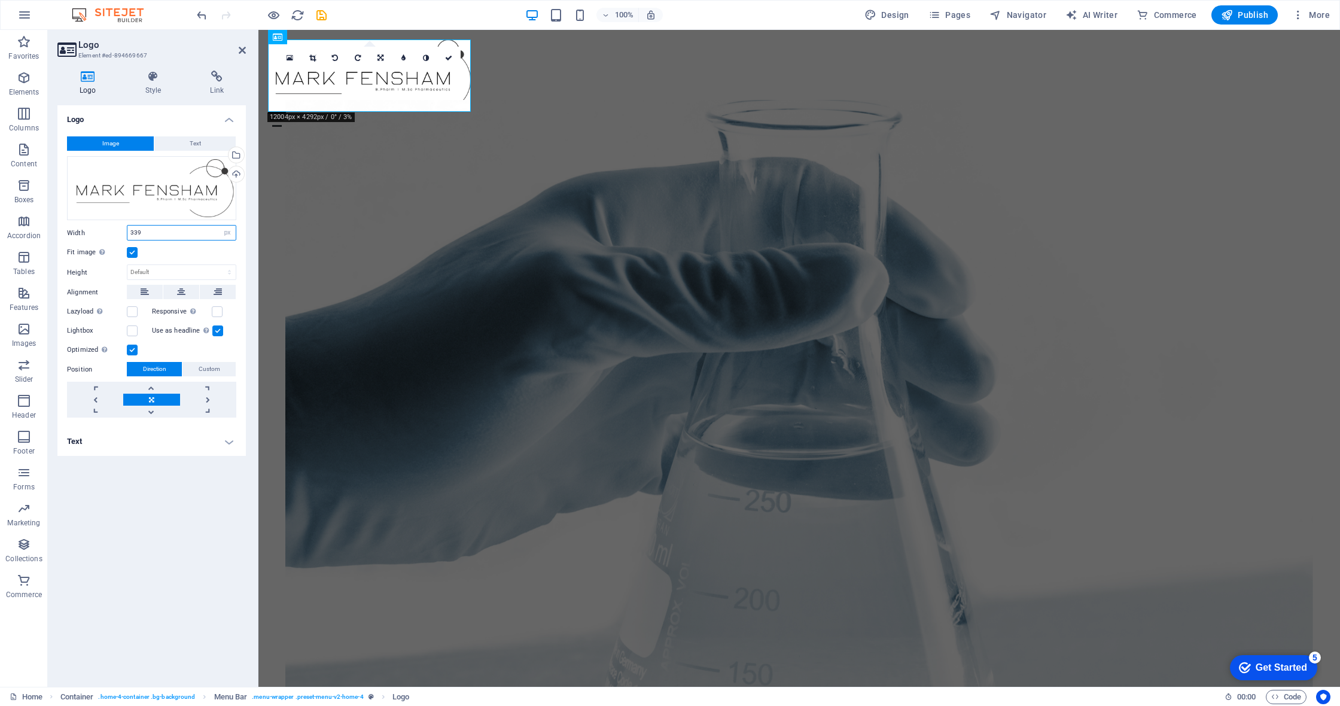
click at [173, 229] on input "339" at bounding box center [181, 233] width 108 height 14
type input "340"
click at [401, 241] on figure at bounding box center [799, 399] width 1028 height 598
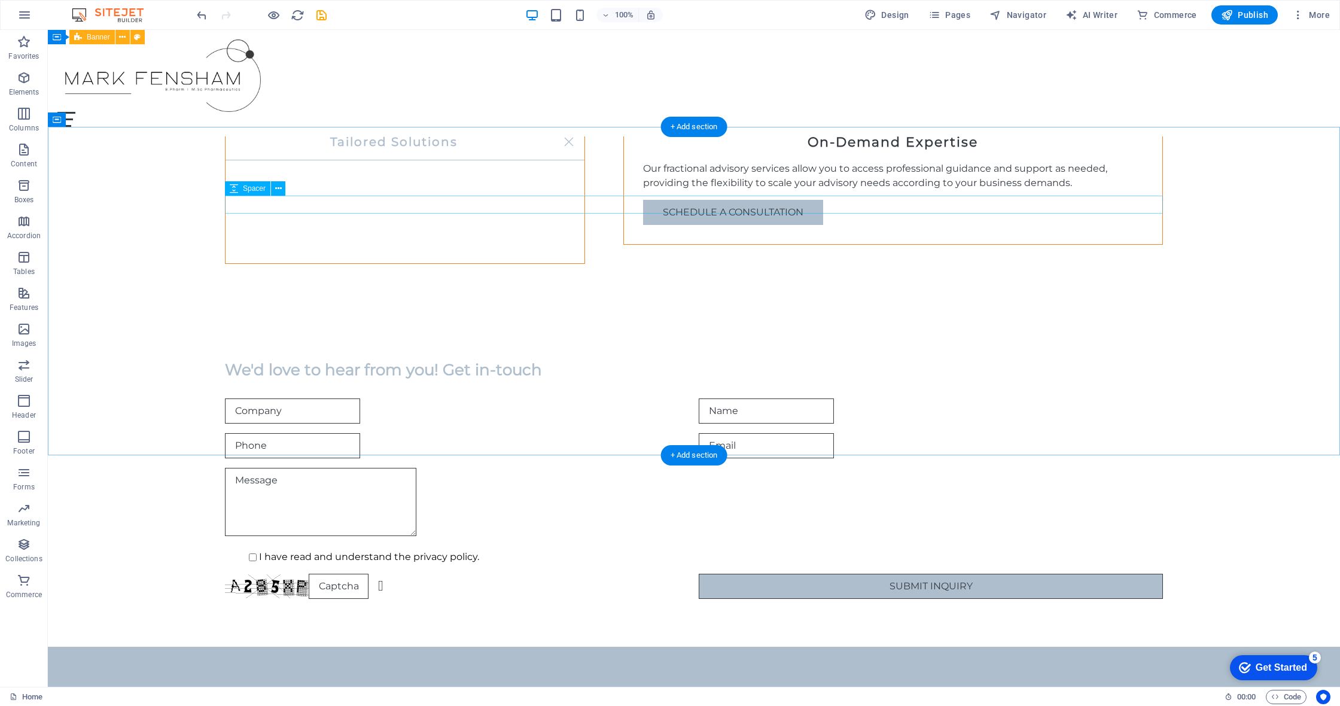
scroll to position [1732, 0]
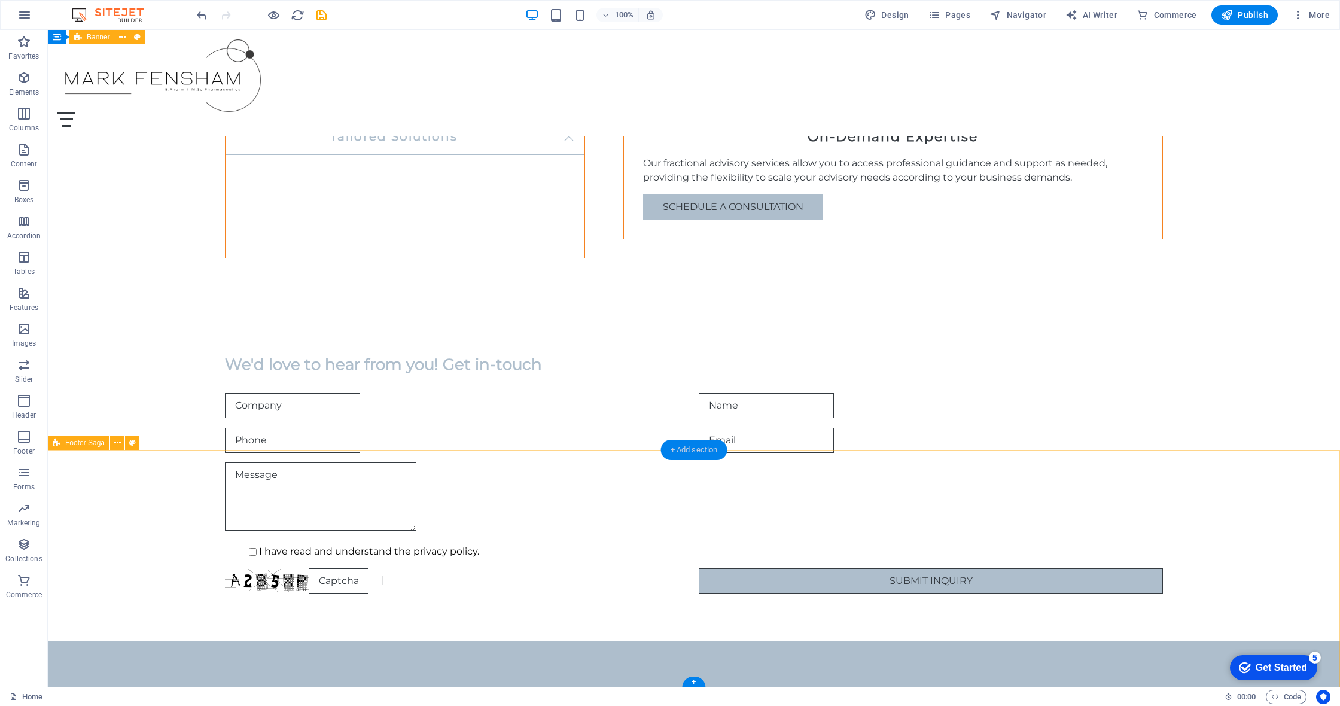
click at [670, 447] on div "+ Add section" at bounding box center [694, 450] width 66 height 20
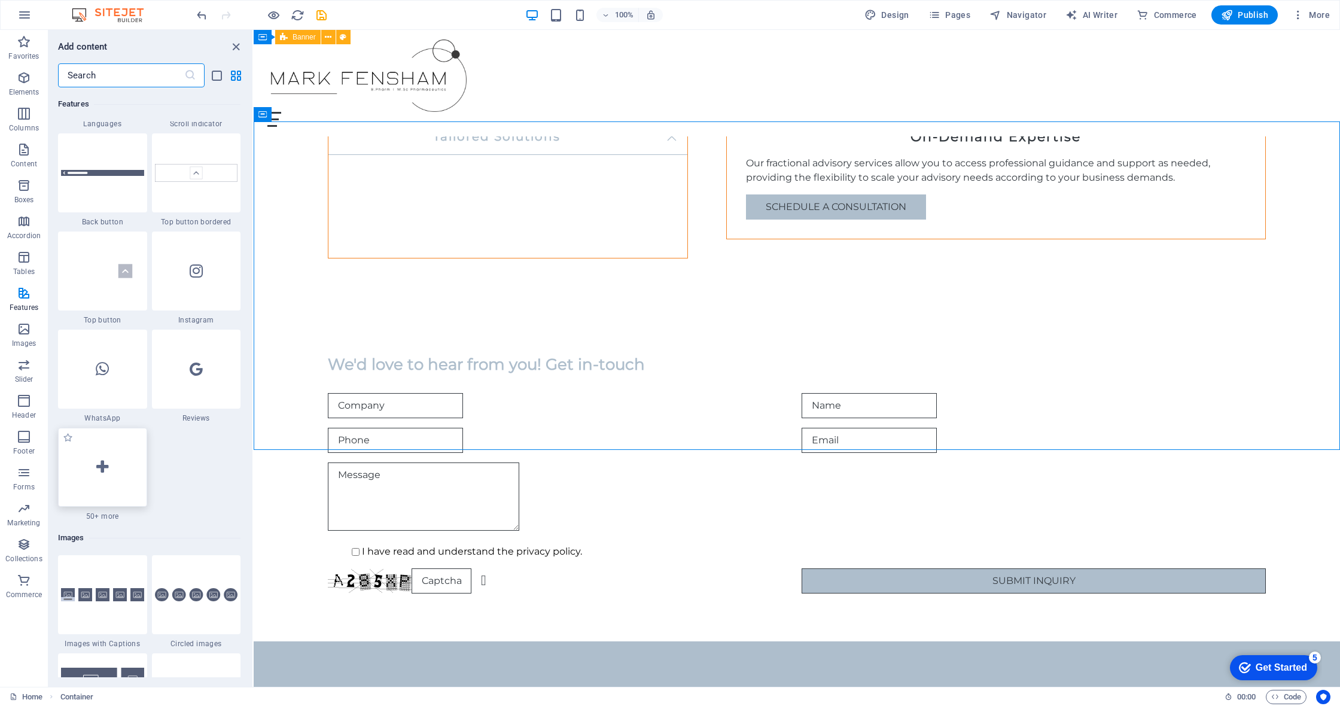
scroll to position [5643, 0]
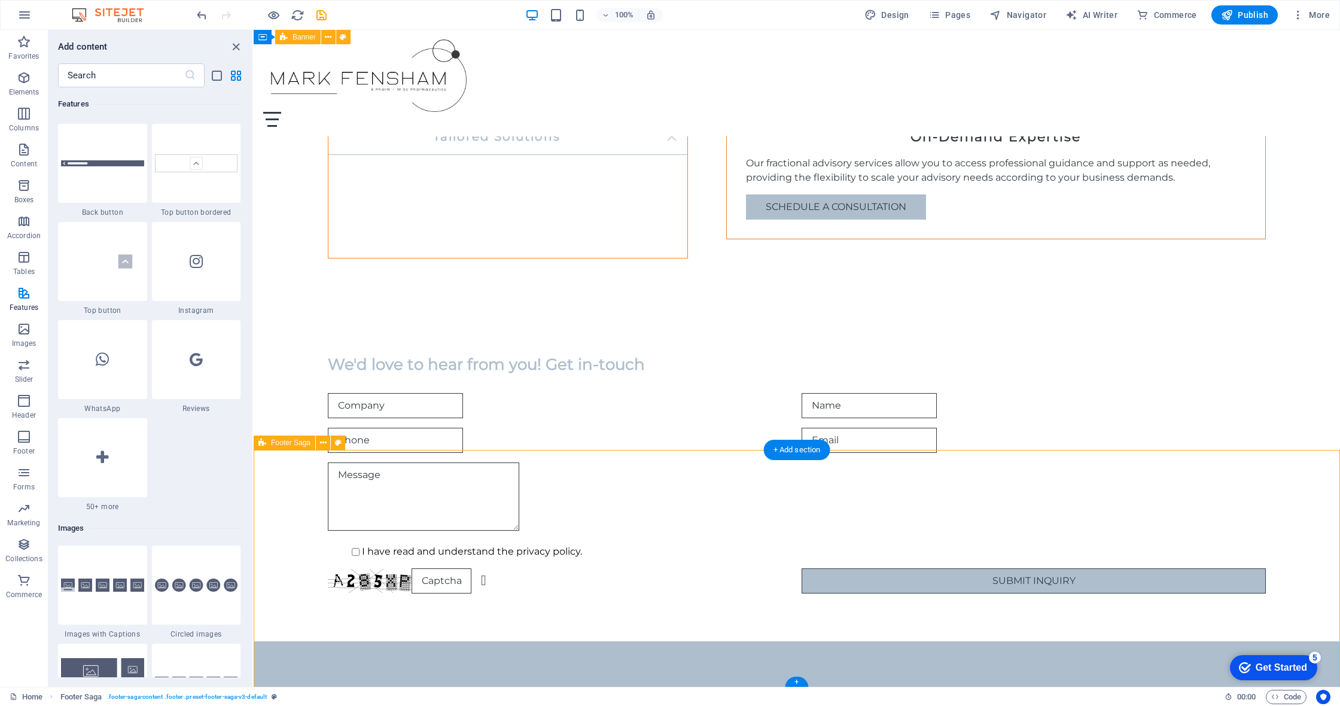
select select "footer"
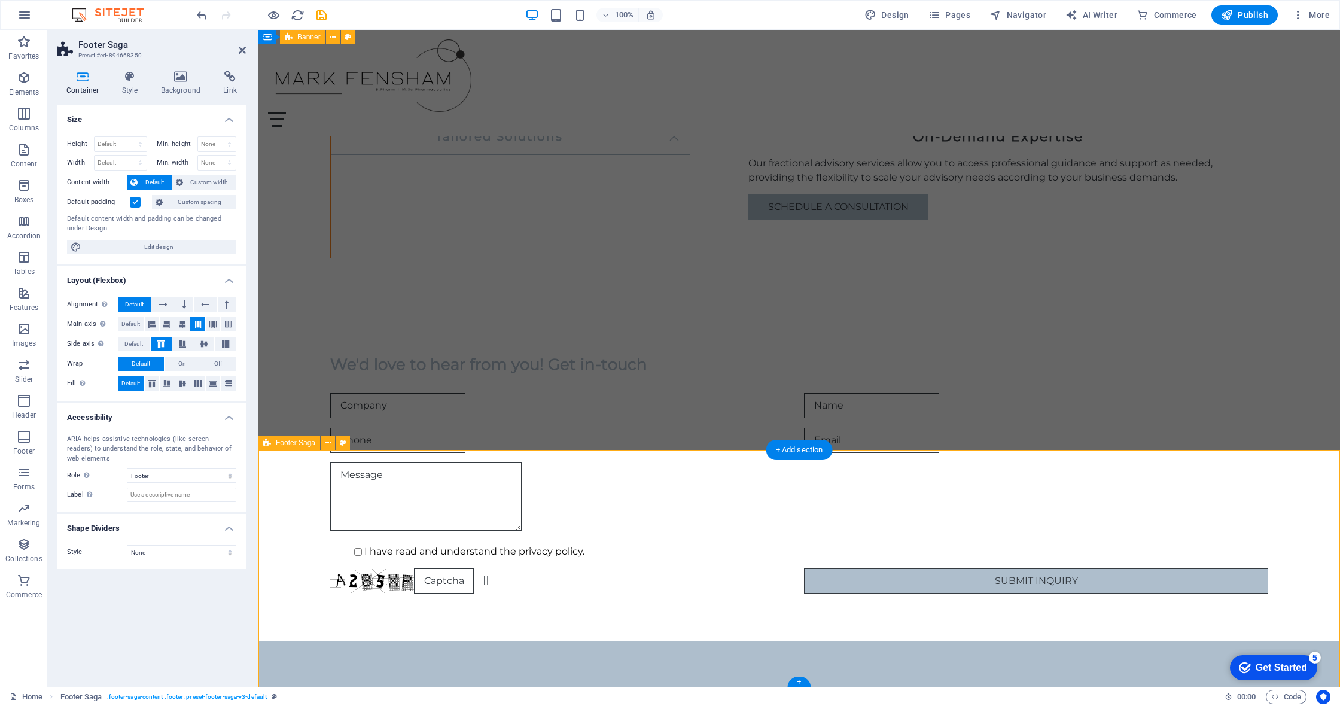
click at [670, 454] on div "+ Add section" at bounding box center [799, 450] width 66 height 20
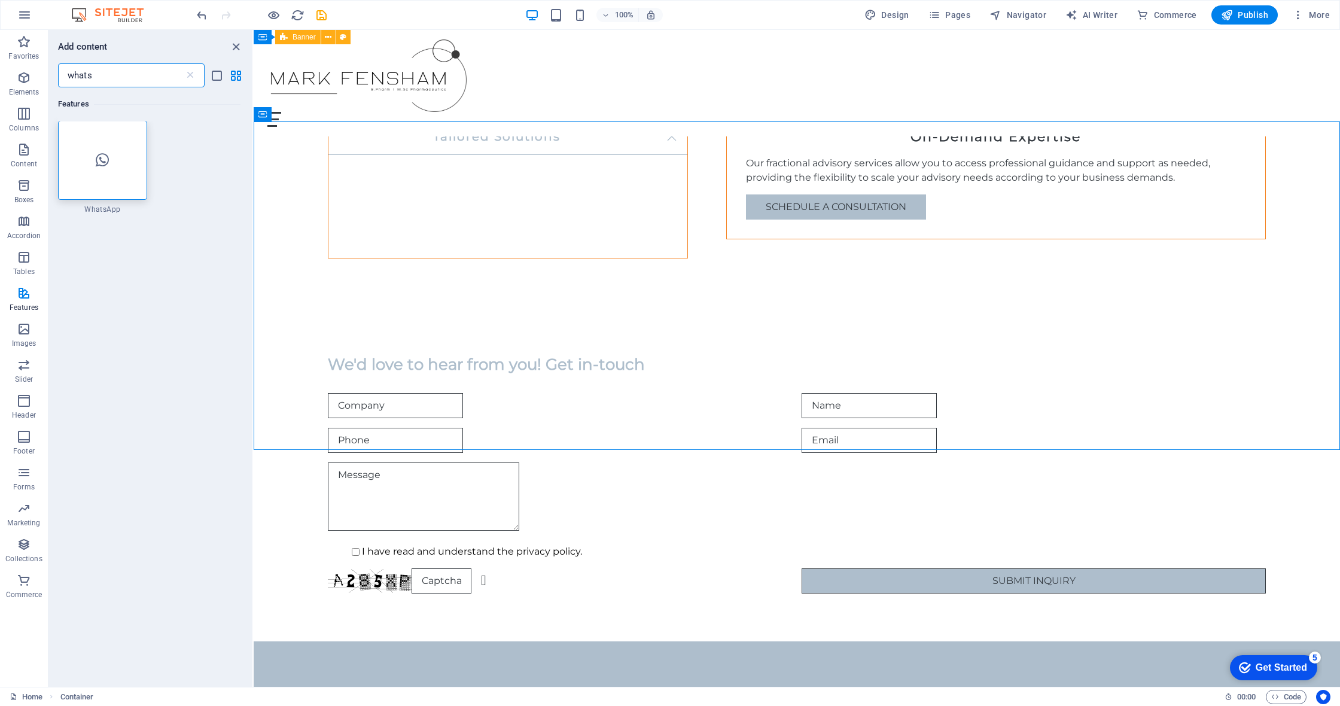
scroll to position [0, 0]
type input "whats"
click at [106, 168] on icon at bounding box center [102, 161] width 13 height 16
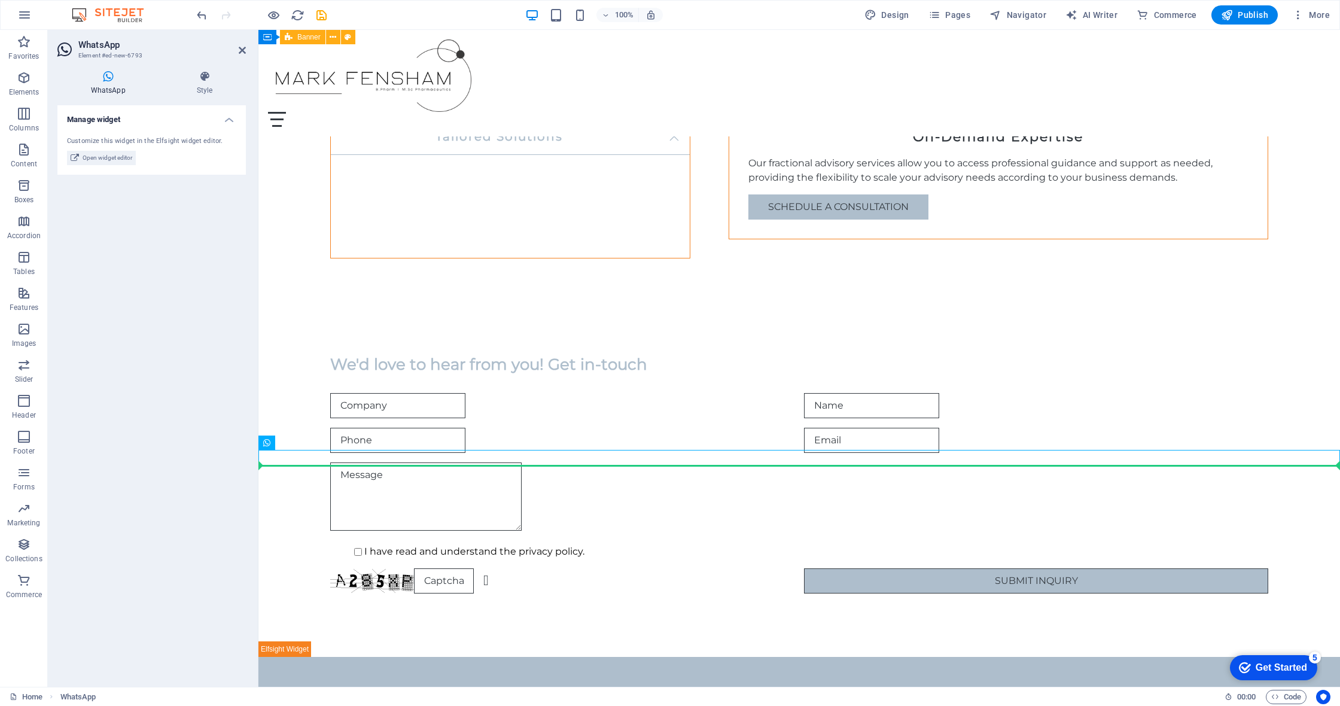
drag, startPoint x: 430, startPoint y: 459, endPoint x: 1059, endPoint y: 572, distance: 639.5
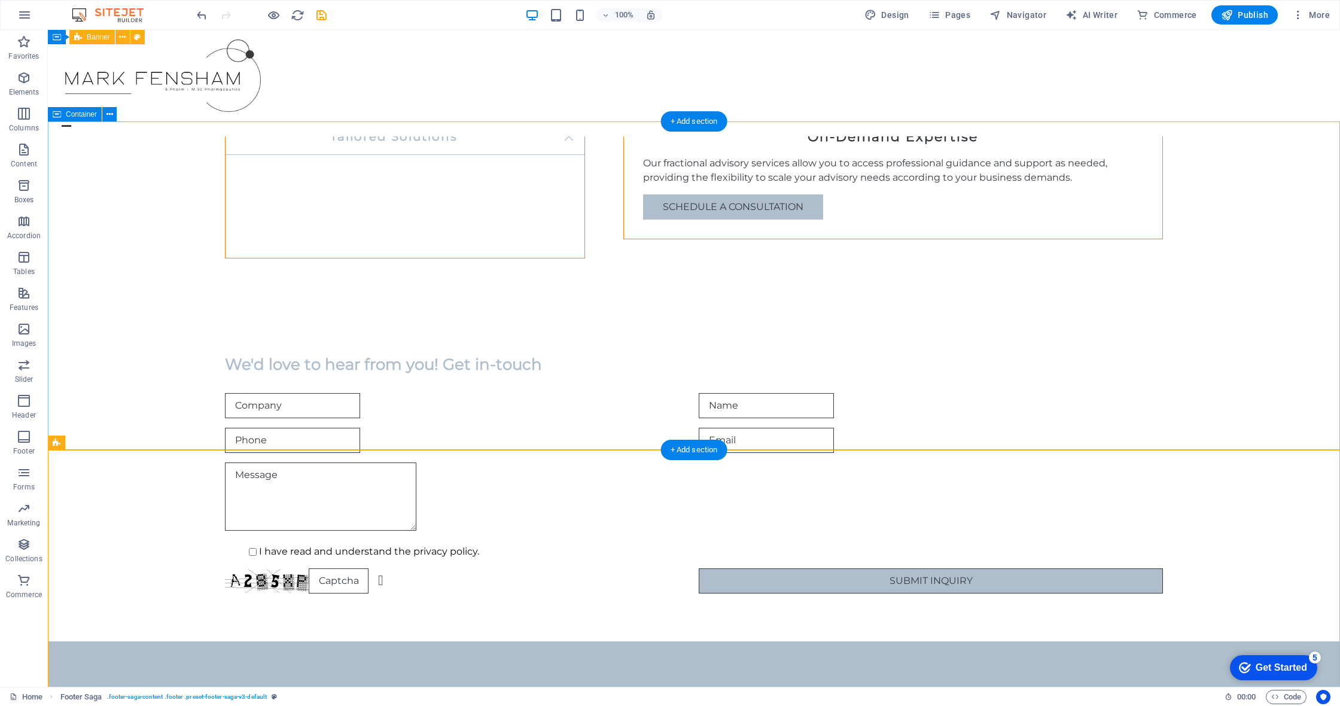
click at [670, 436] on div "We'd love to hear from you! Get in-touch I have read and understand the privacy…" at bounding box center [694, 473] width 1292 height 335
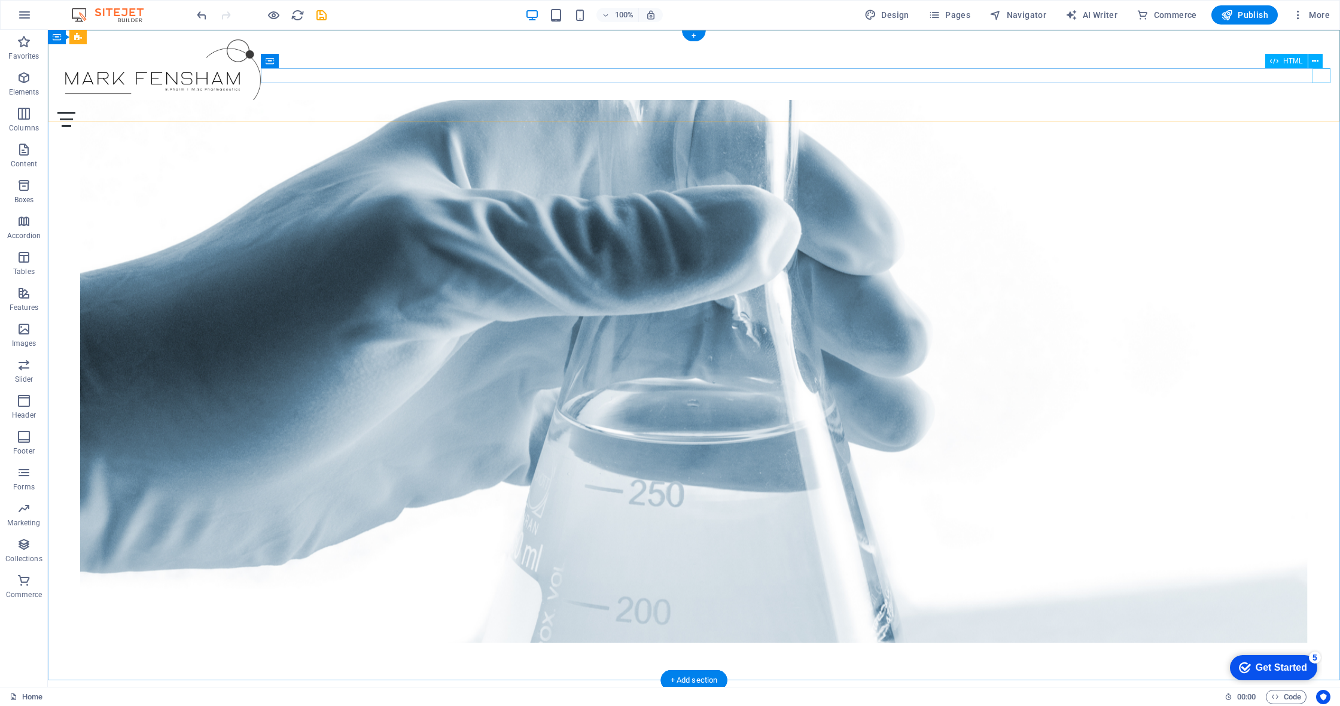
click at [670, 112] on div "Menu" at bounding box center [693, 119] width 1273 height 15
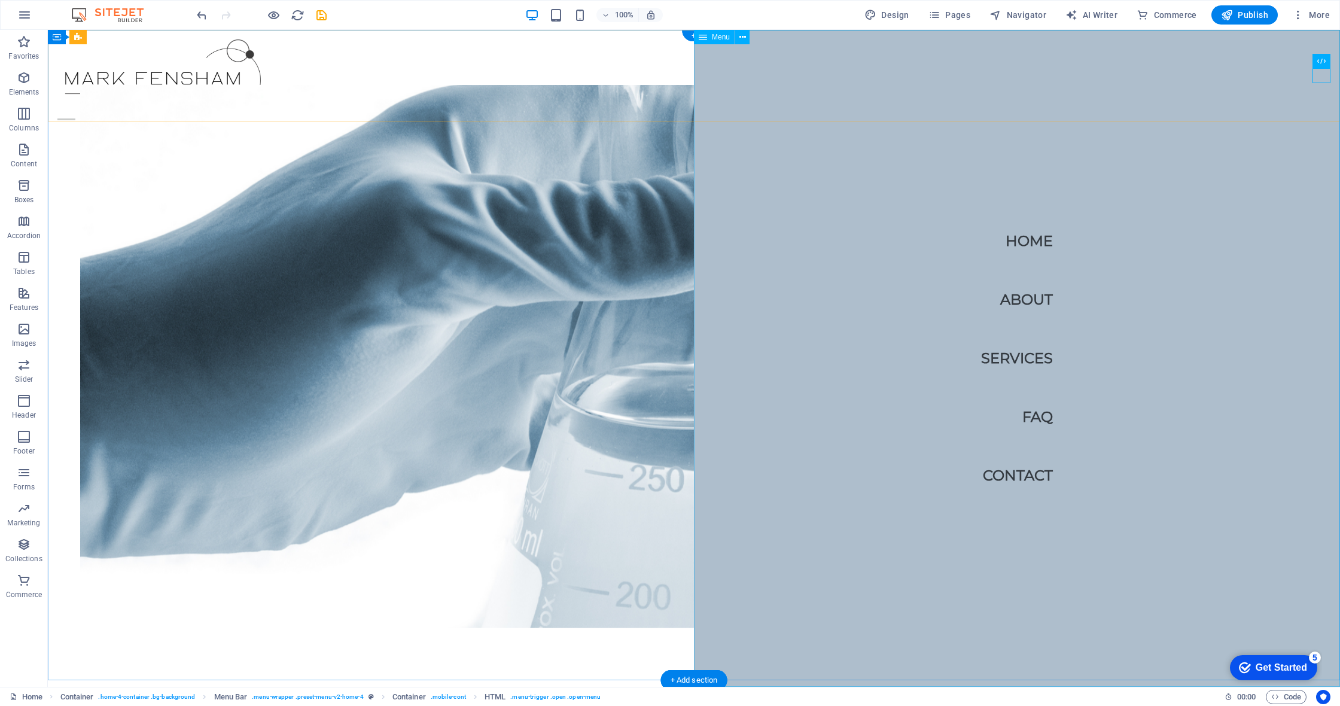
click at [670, 38] on span "Menu" at bounding box center [721, 37] width 18 height 7
select select
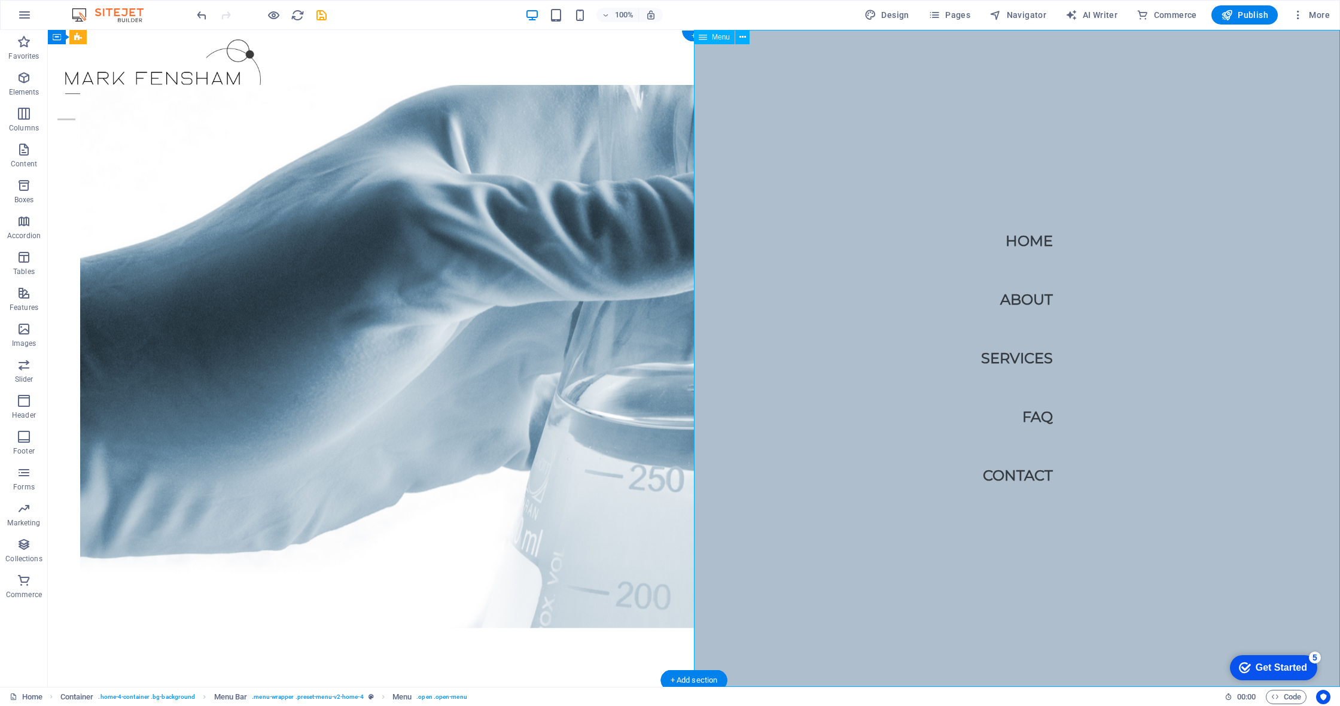
select select
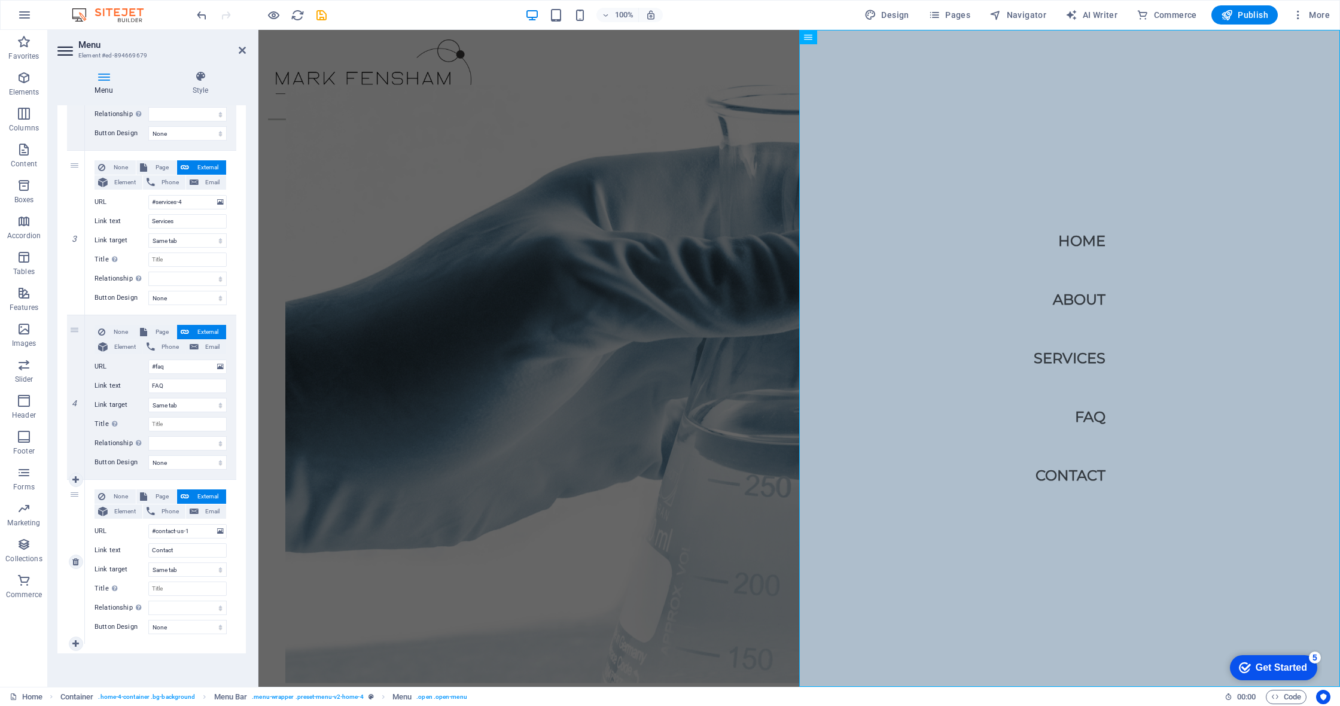
scroll to position [397, 0]
click at [75, 398] on icon at bounding box center [75, 397] width 7 height 8
select select
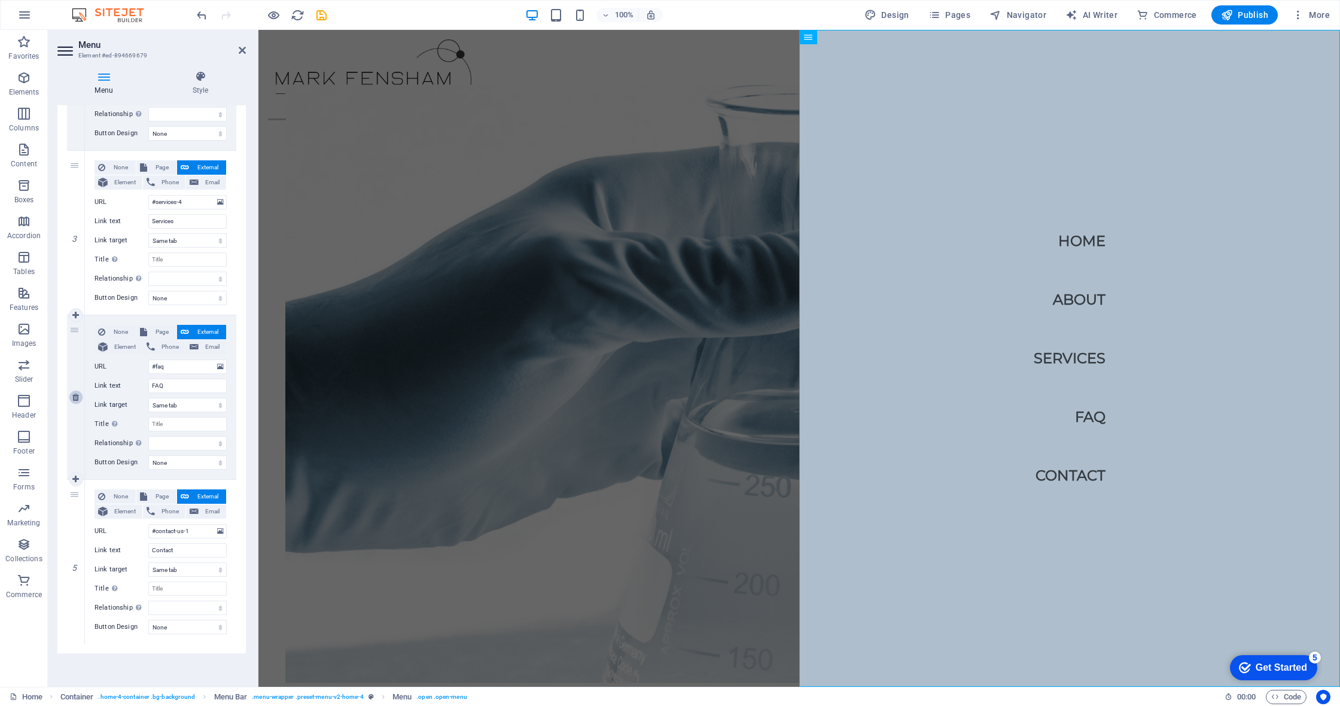
type input "#contact-us-1"
type input "Contact"
select select
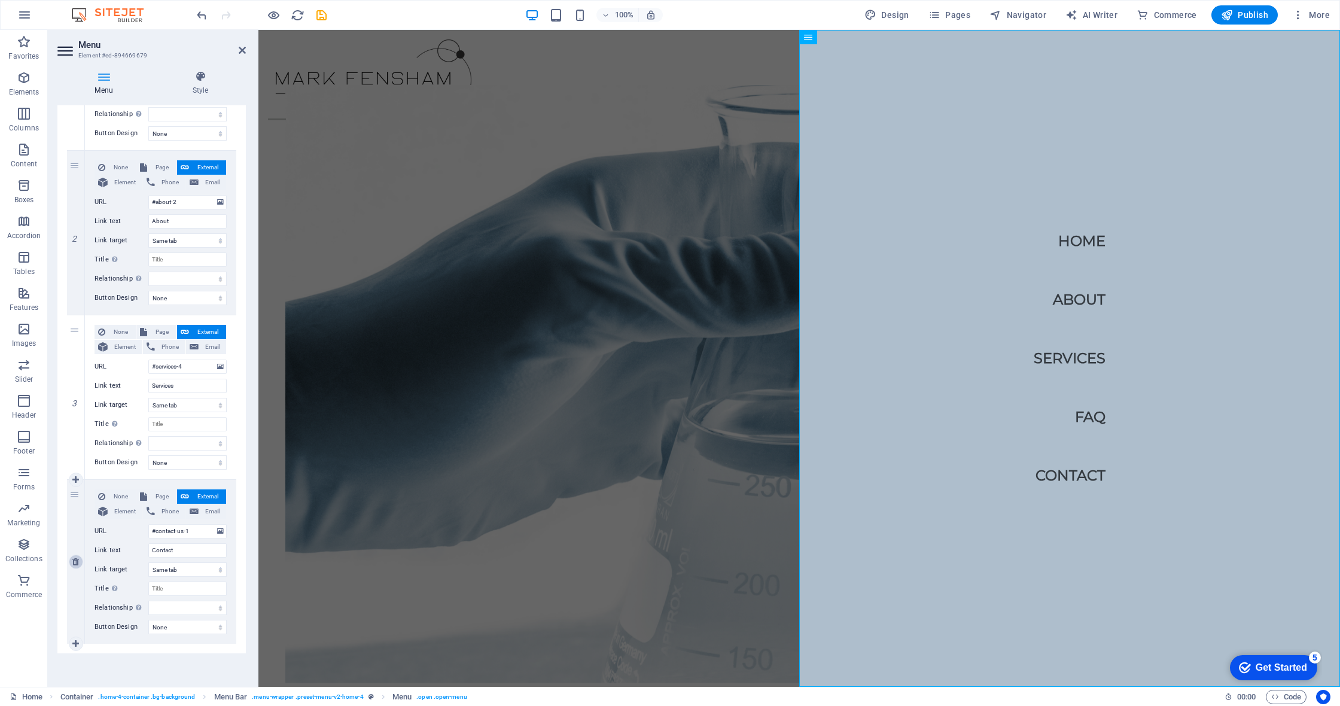
scroll to position [233, 0]
click at [75, 398] on icon at bounding box center [75, 397] width 7 height 8
select select
type input "#contact-us-1"
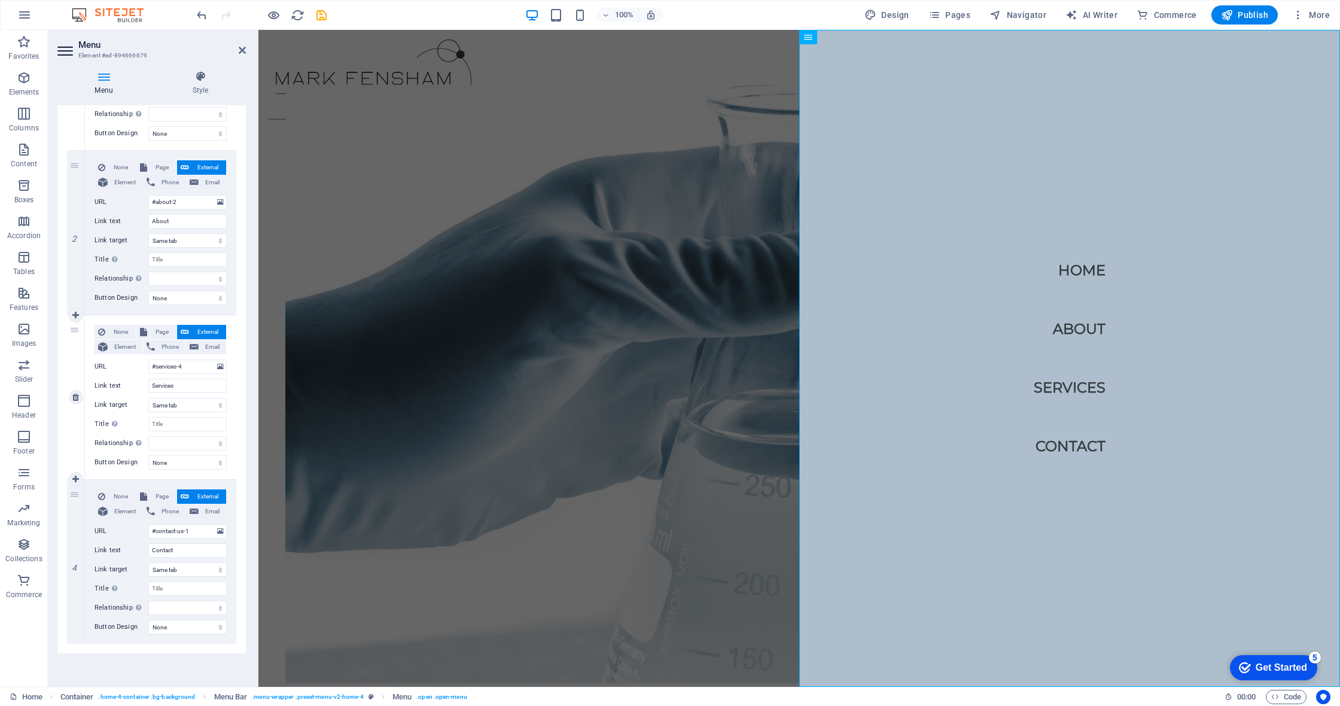
type input "Contact"
select select
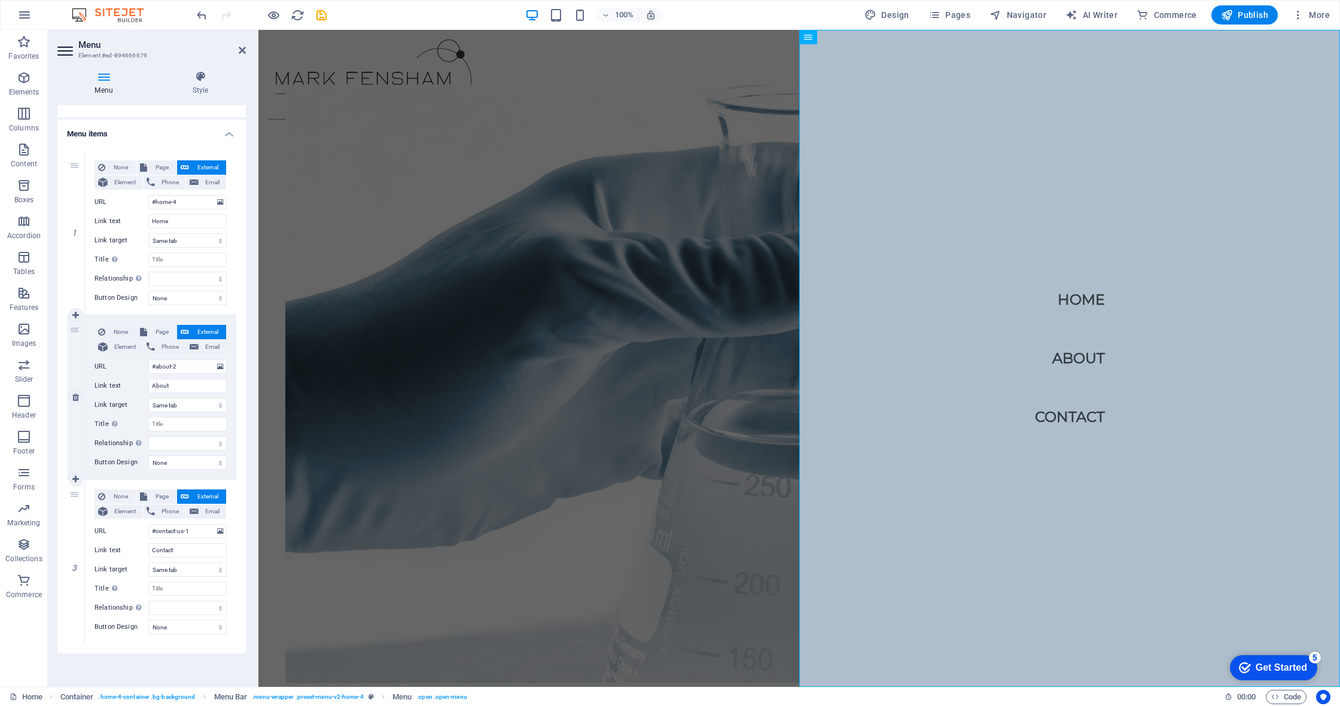
click at [75, 398] on icon at bounding box center [75, 397] width 7 height 8
select select
type input "#contact-us-1"
type input "Contact"
select select
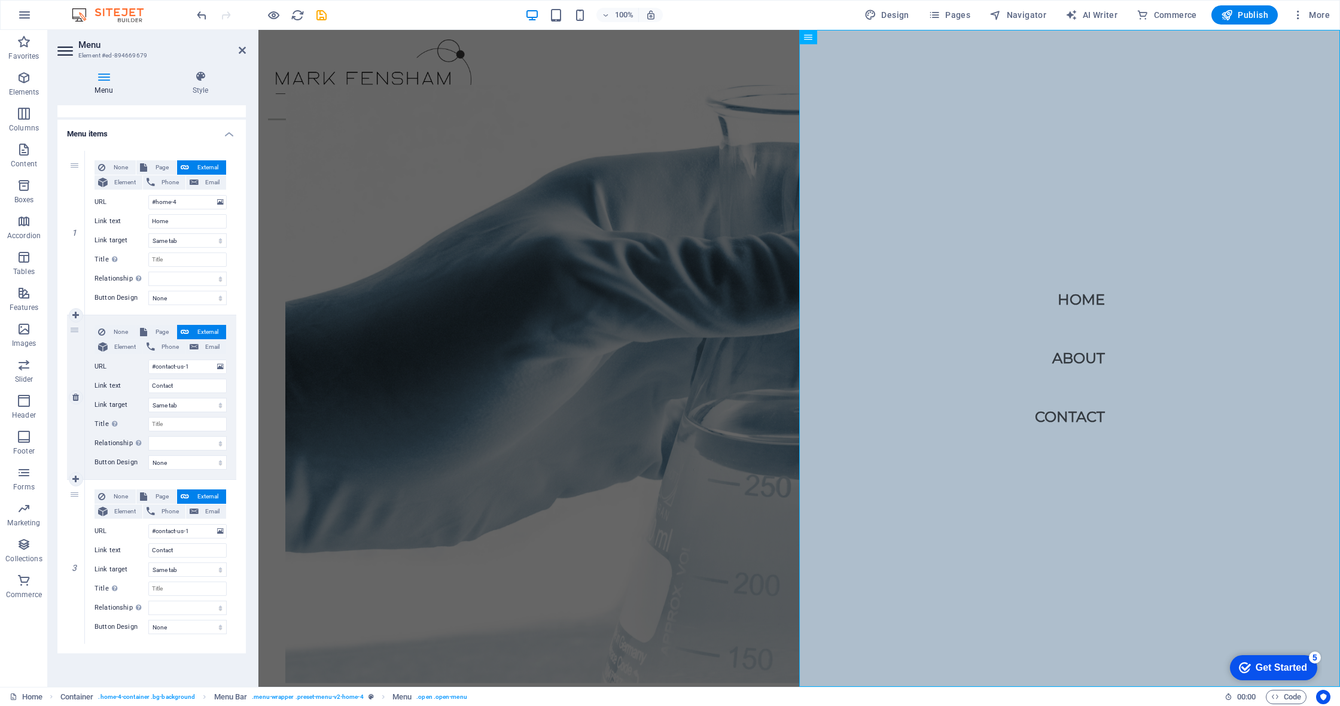
scroll to position [0, 0]
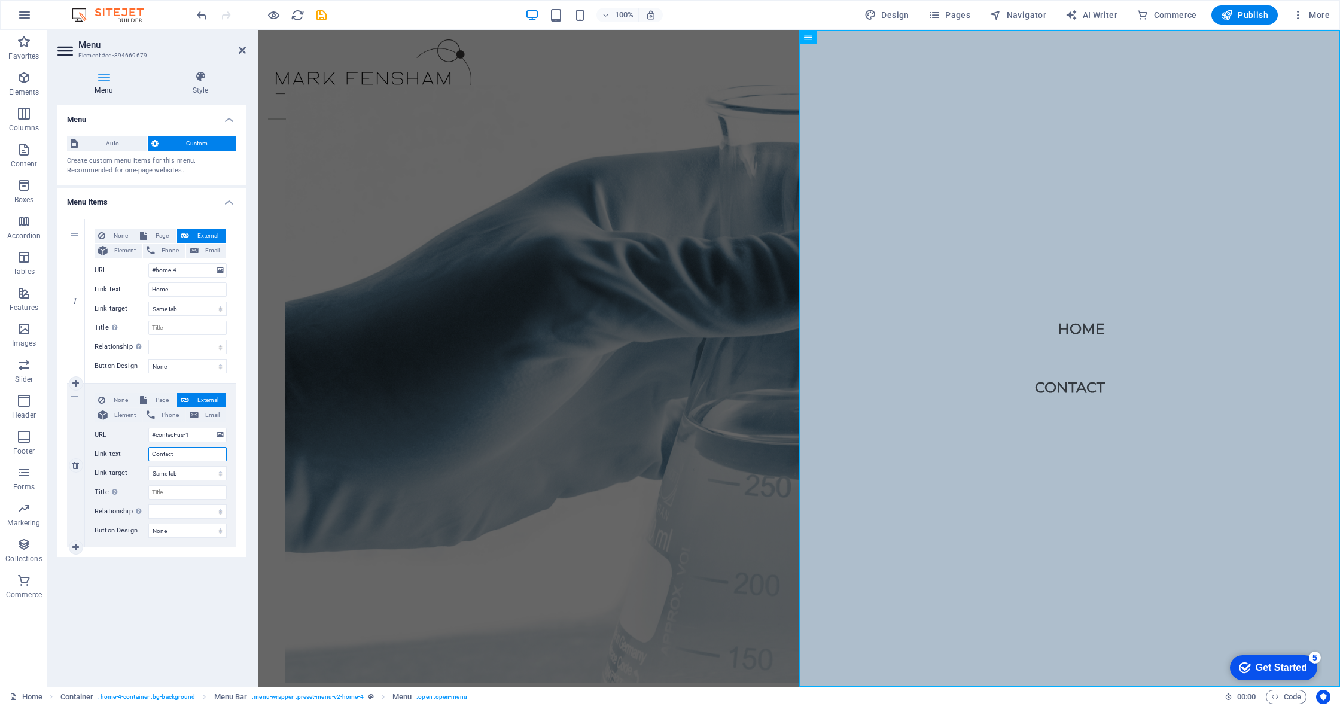
click at [211, 455] on input "Contact" at bounding box center [187, 454] width 78 height 14
click at [168, 403] on span "Page" at bounding box center [162, 400] width 22 height 14
select select
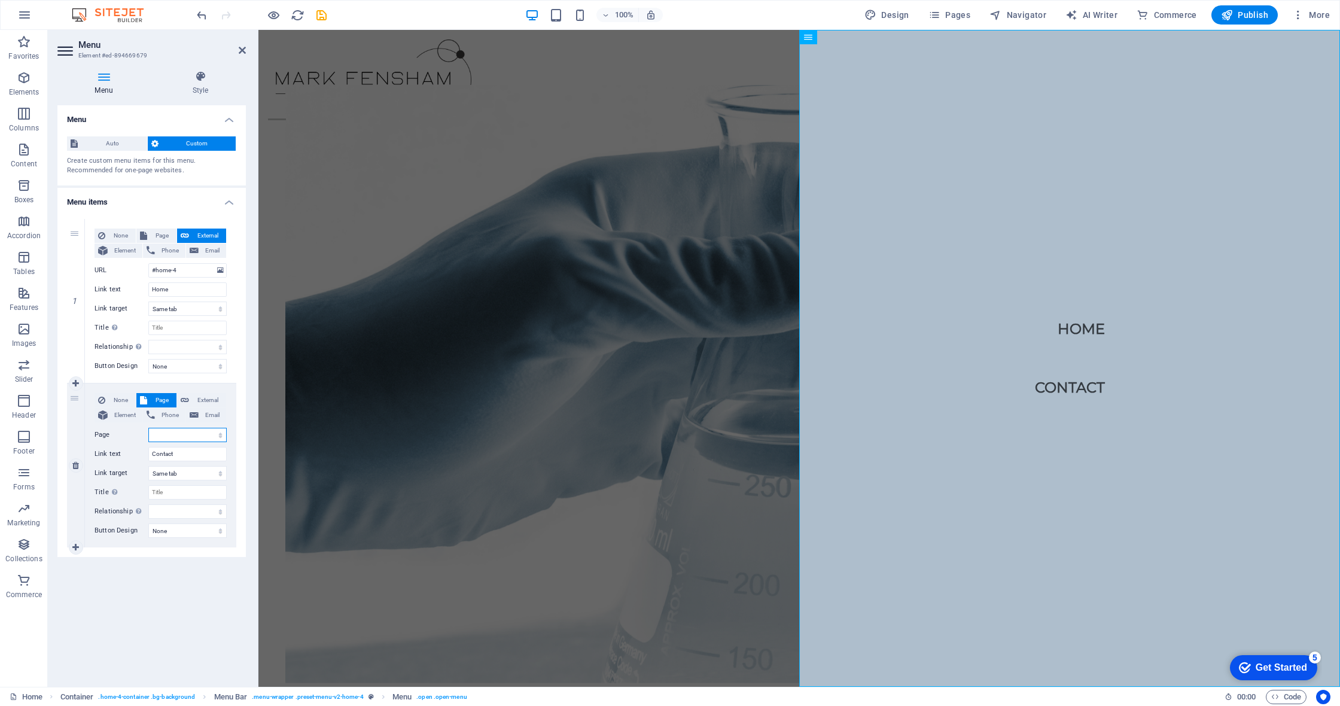
select select "0"
select select
click at [200, 397] on span "External" at bounding box center [208, 400] width 30 height 14
select select
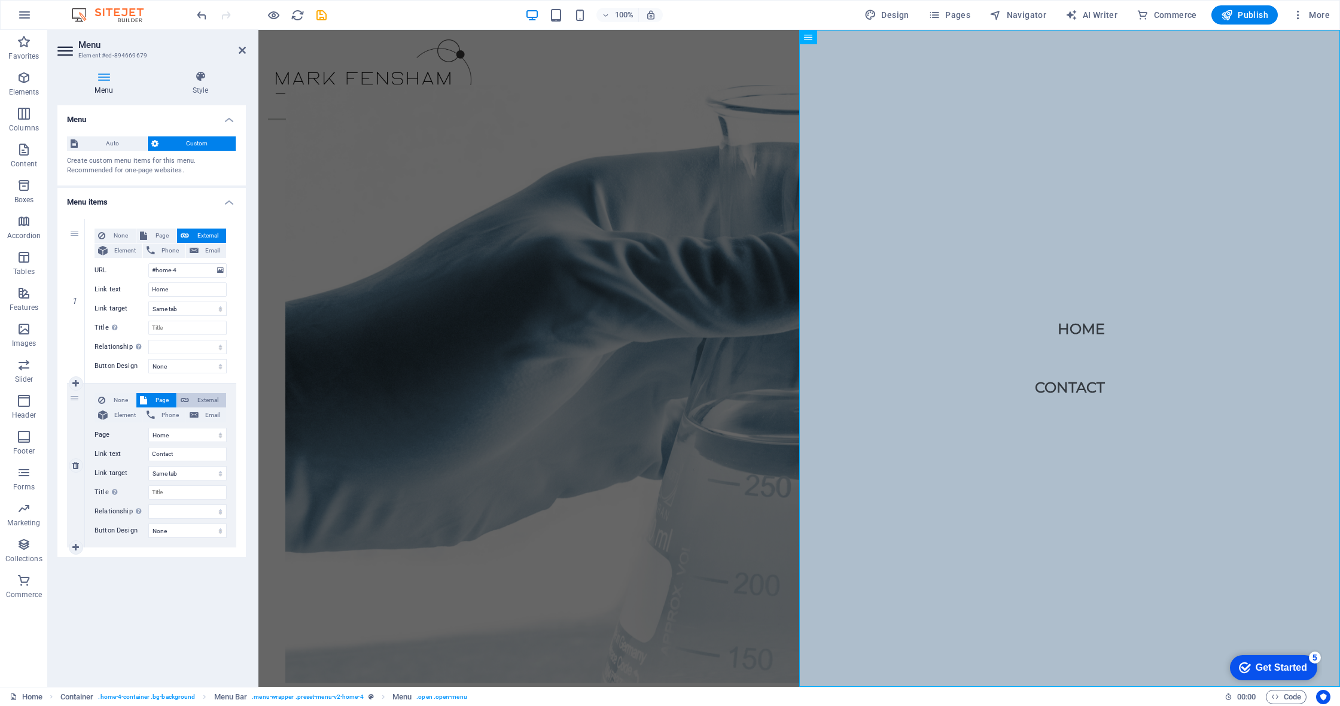
select select "blank"
select select
drag, startPoint x: 181, startPoint y: 434, endPoint x: 141, endPoint y: 435, distance: 40.1
click at [127, 433] on div "URL #contact-us-1" at bounding box center [161, 435] width 132 height 14
paste input "[URL][DOMAIN_NAME]"
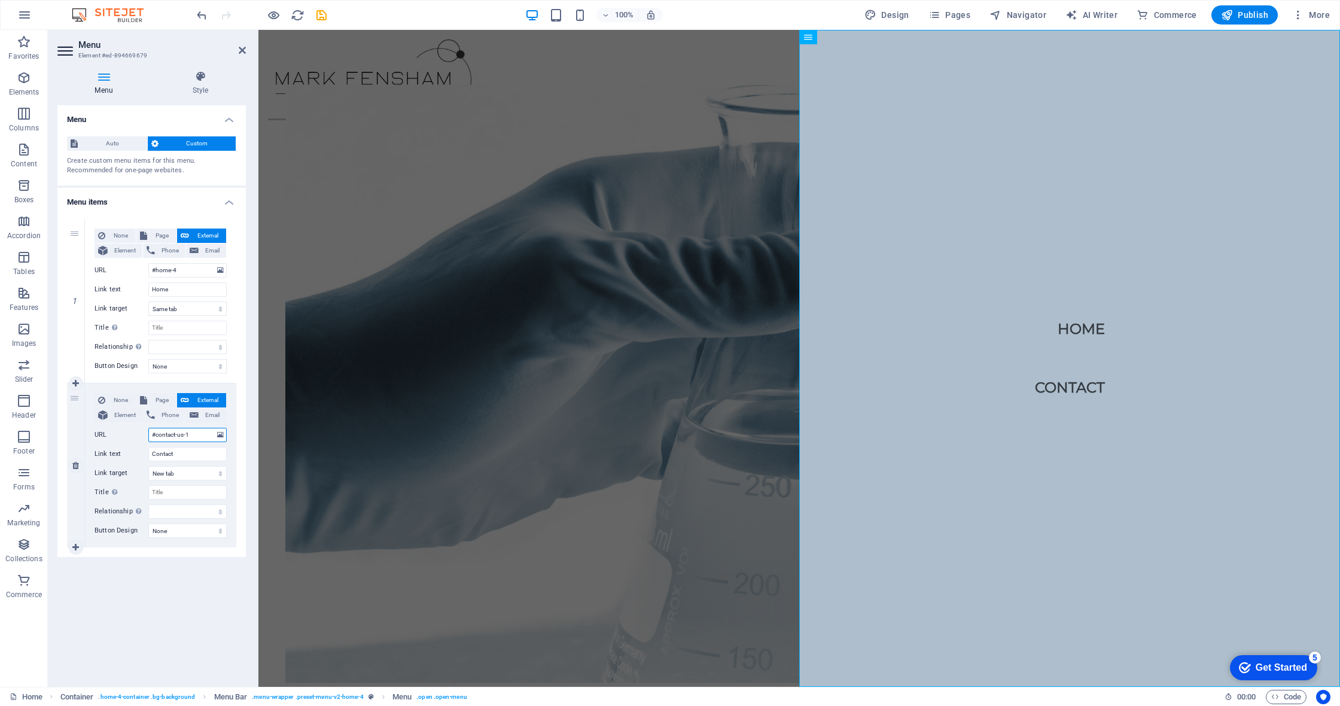
type input "[URL][DOMAIN_NAME]"
select select
type input "[URL][DOMAIN_NAME]"
click at [190, 451] on input "Contact" at bounding box center [187, 454] width 78 height 14
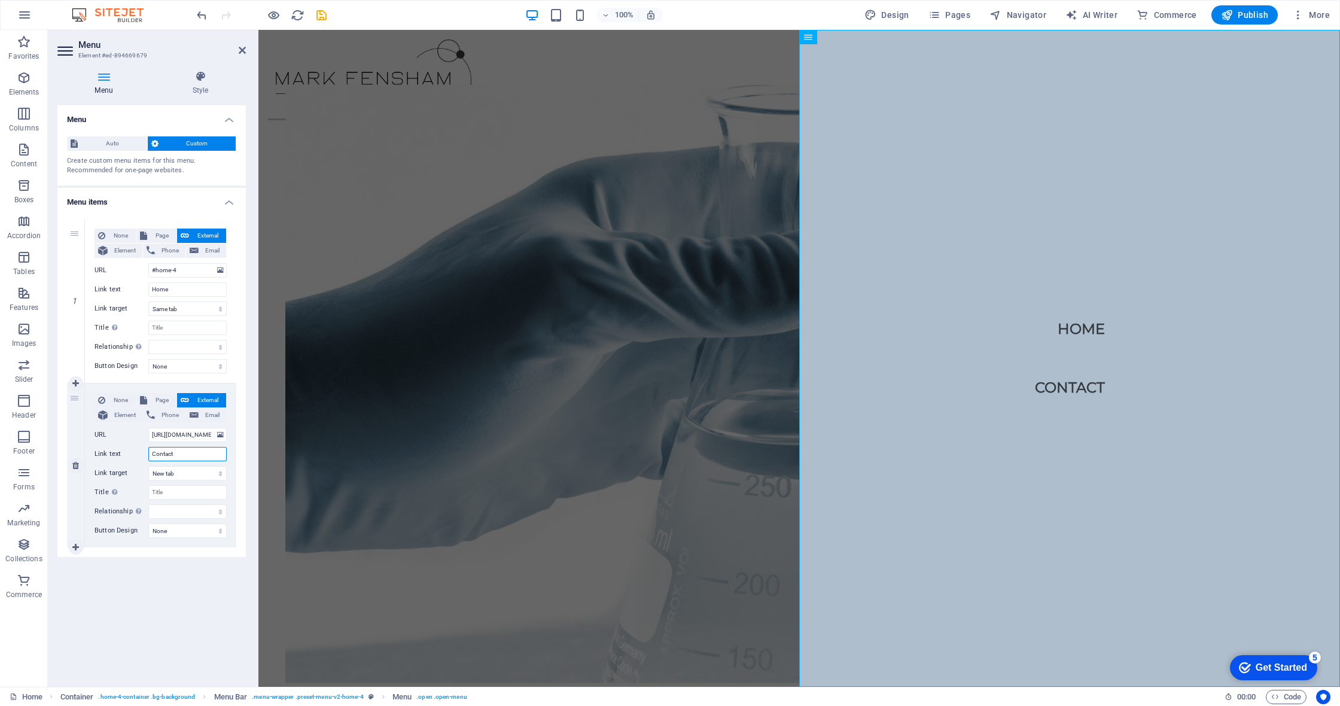
drag, startPoint x: 180, startPoint y: 452, endPoint x: 135, endPoint y: 454, distance: 45.5
click at [135, 454] on div "Link text Contact" at bounding box center [161, 454] width 132 height 14
type input "Omnifen"
select select
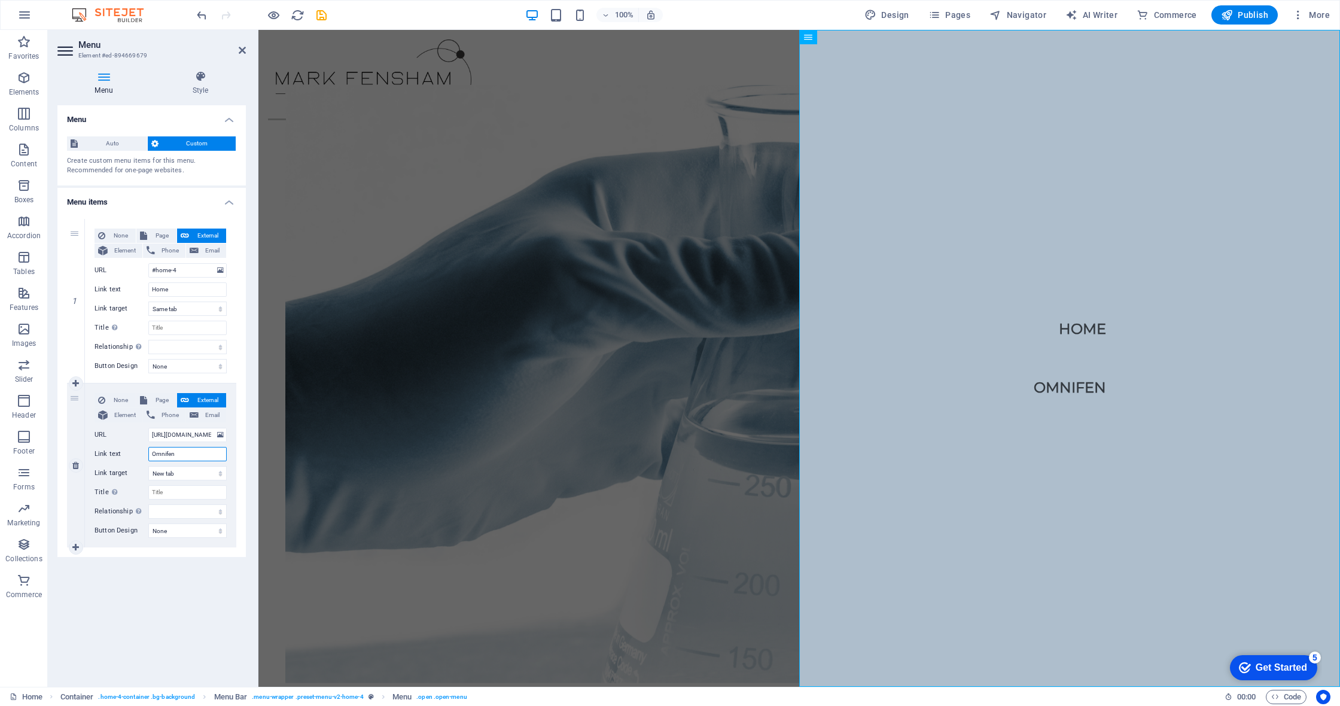
type input "Omnifen"
select select
type input "Omnifen (Pty"
select select
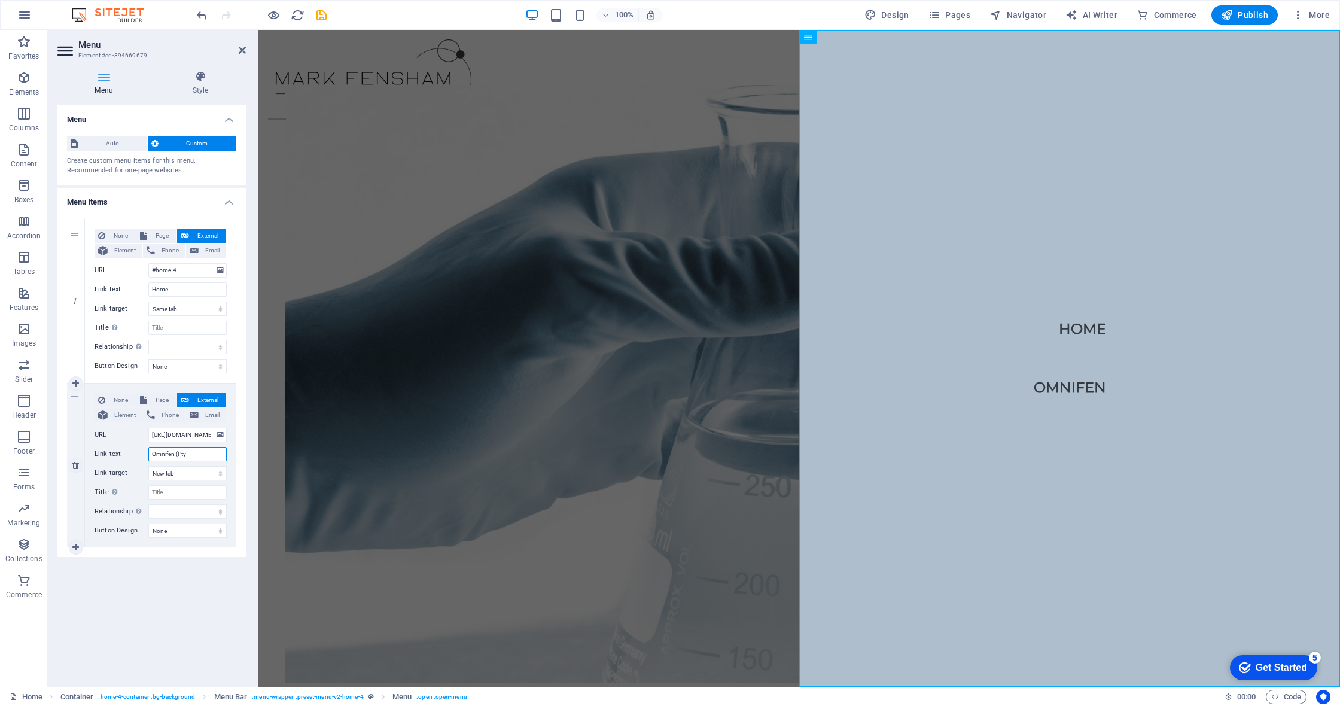
select select
type input "Omnifen (Pty) Ltd"
select select
type input "Omnifen (Pty) Ltd"
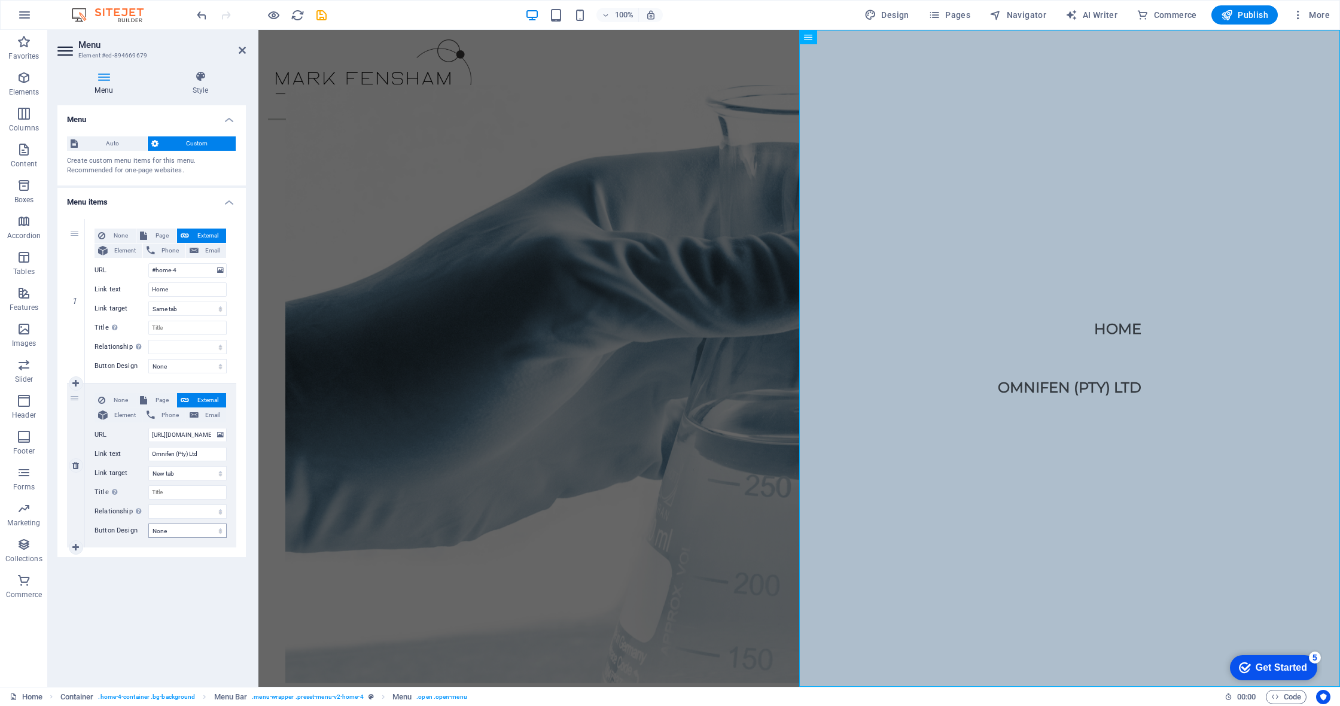
drag, startPoint x: 193, startPoint y: 565, endPoint x: 191, endPoint y: 535, distance: 30.0
click at [193, 565] on div "Menu Auto Custom Create custom menu items for this menu. Recommended for one-pa…" at bounding box center [151, 391] width 188 height 572
select select "external"
select select
click at [175, 606] on div "Menu Auto Custom Create custom menu items for this menu. Recommended for one-pa…" at bounding box center [151, 391] width 188 height 572
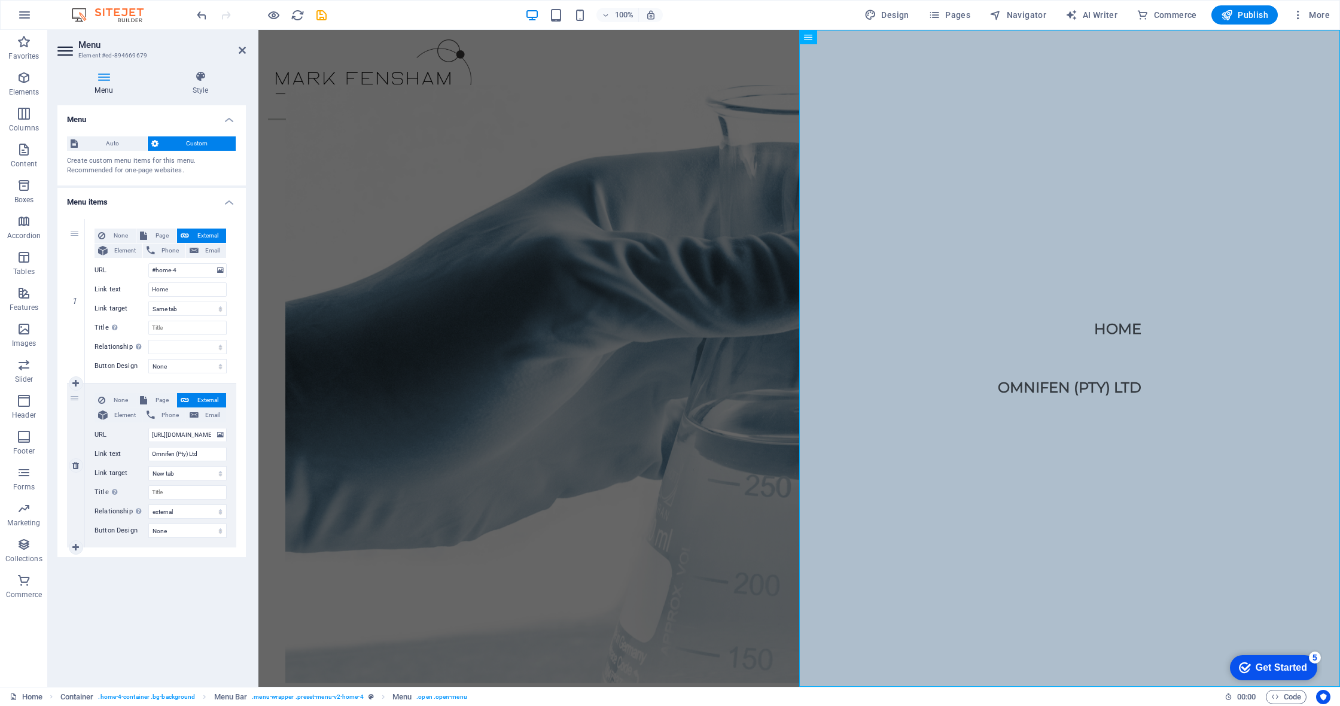
click at [73, 398] on div "2" at bounding box center [76, 466] width 18 height 164
click at [670, 66] on div "Menu Home Omnifen (Pty) Ltd" at bounding box center [799, 76] width 1082 height 92
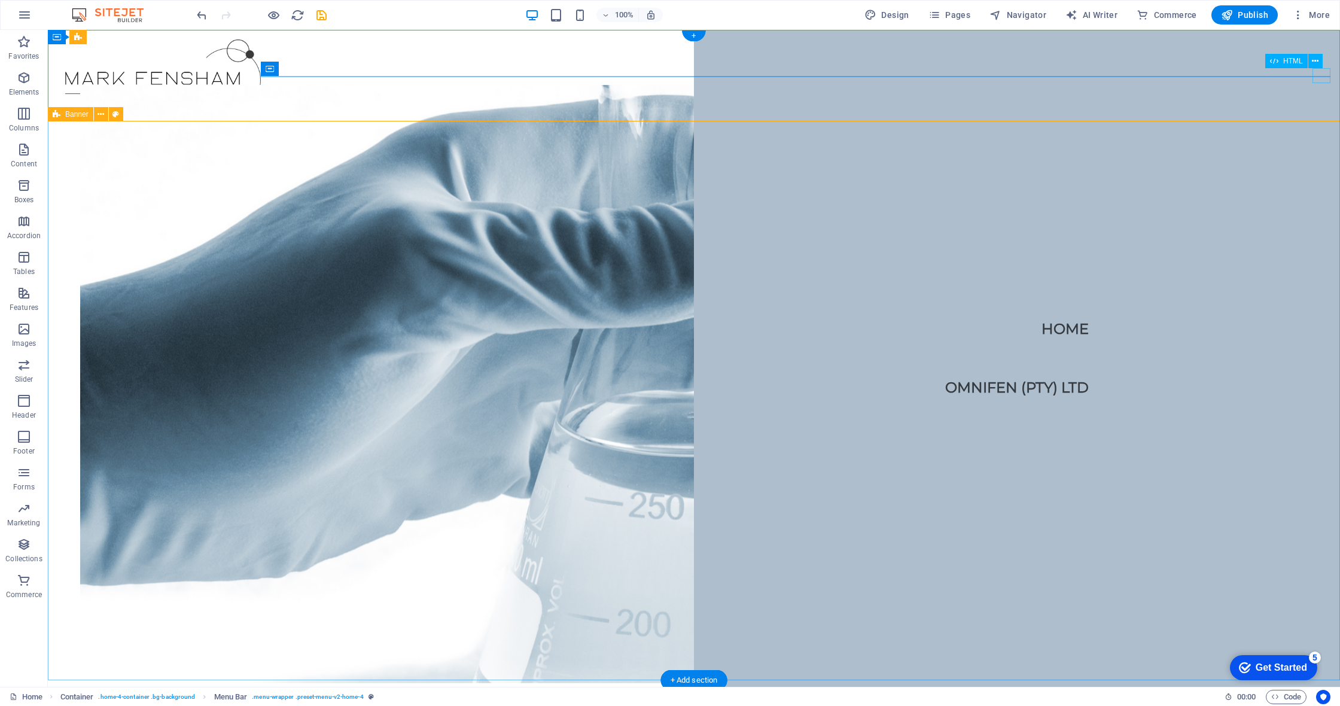
click at [75, 112] on div "Menu" at bounding box center [66, 119] width 18 height 15
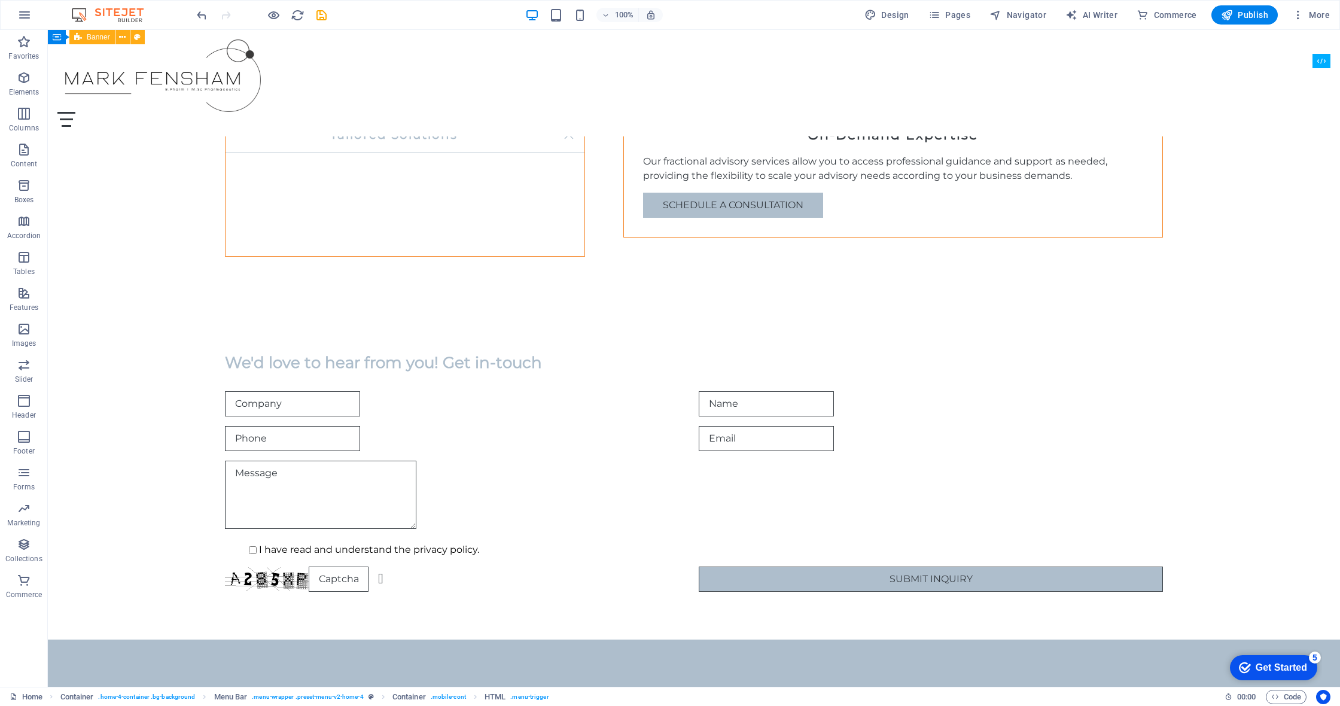
scroll to position [1733, 0]
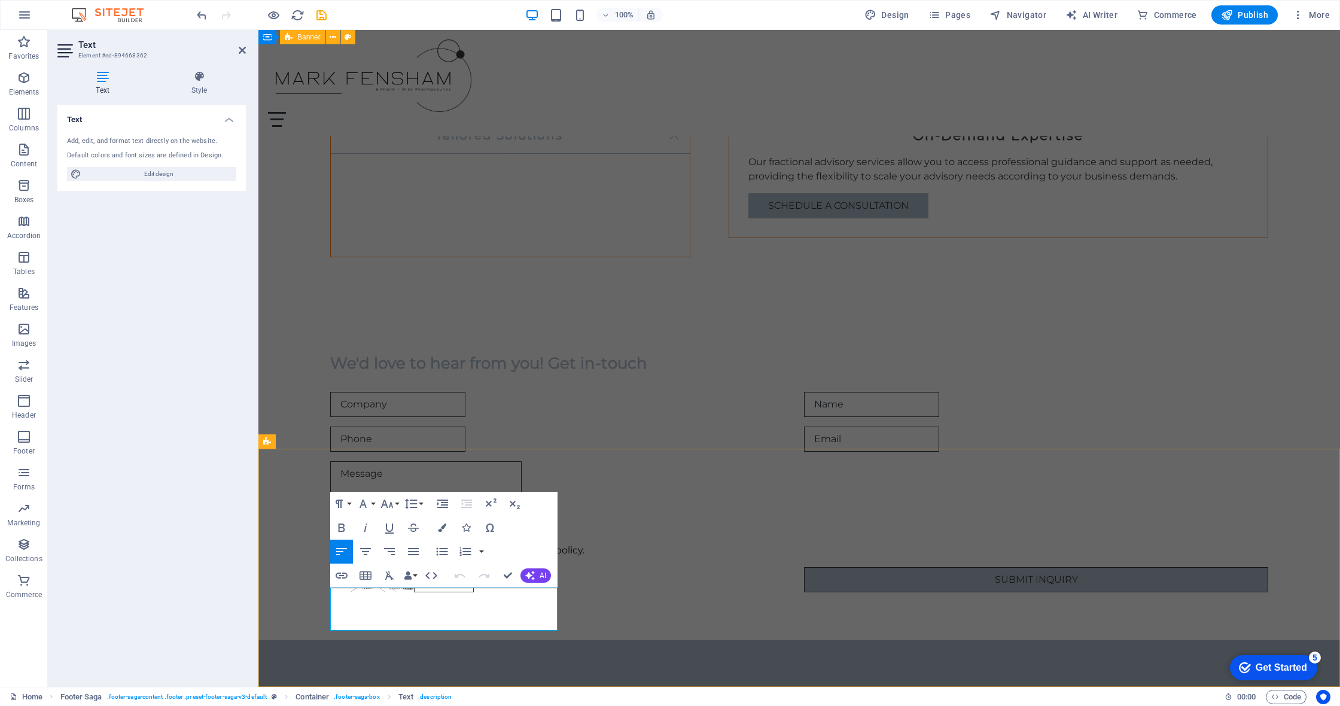
drag, startPoint x: 379, startPoint y: 625, endPoint x: 333, endPoint y: 594, distance: 55.3
click at [371, 530] on icon "button" at bounding box center [365, 528] width 14 height 14
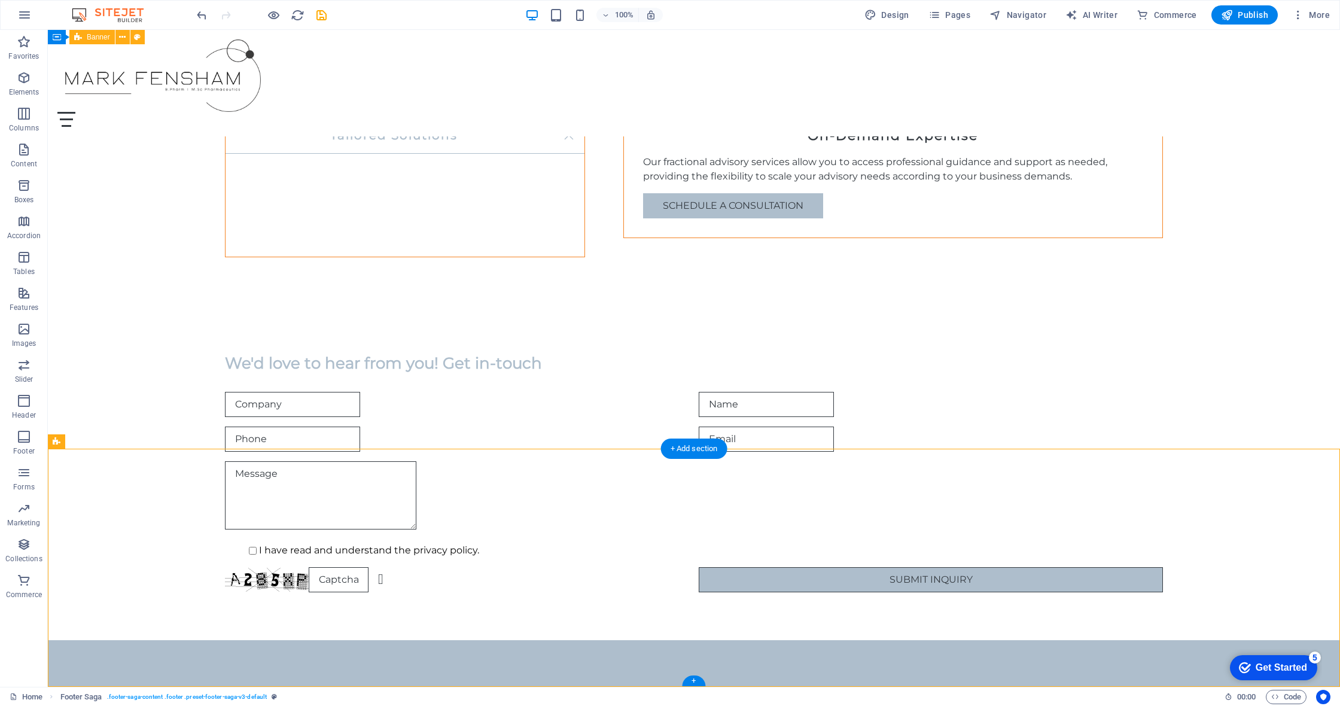
drag, startPoint x: 190, startPoint y: 530, endPoint x: 579, endPoint y: 538, distance: 389.0
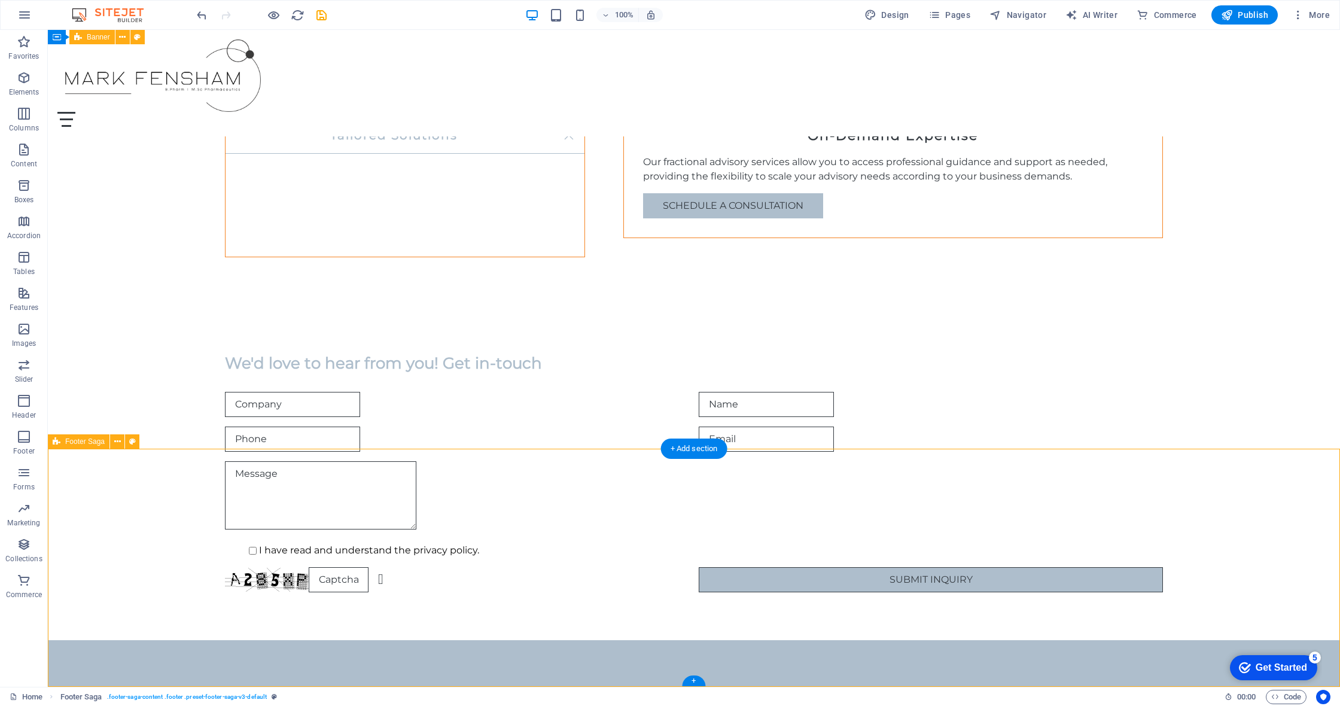
select select "footer"
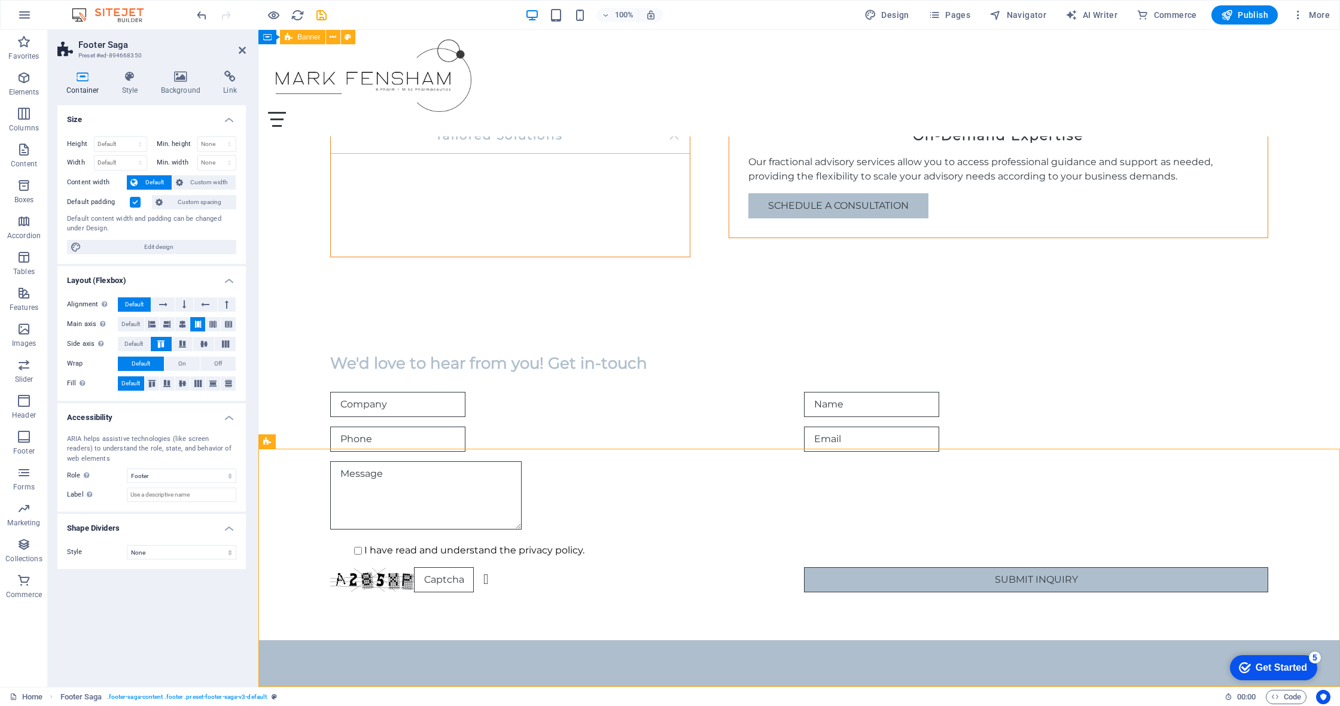
drag, startPoint x: 512, startPoint y: 481, endPoint x: 515, endPoint y: 586, distance: 104.7
select select "px"
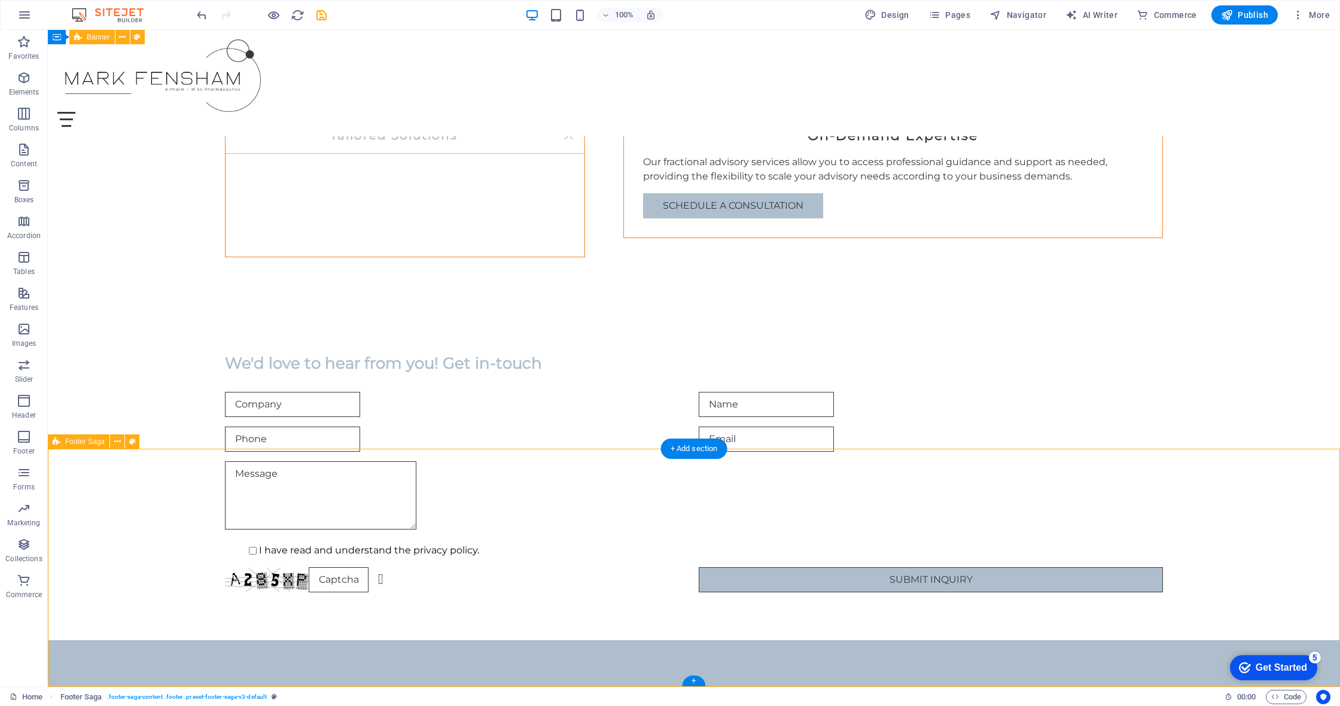
select select "footer"
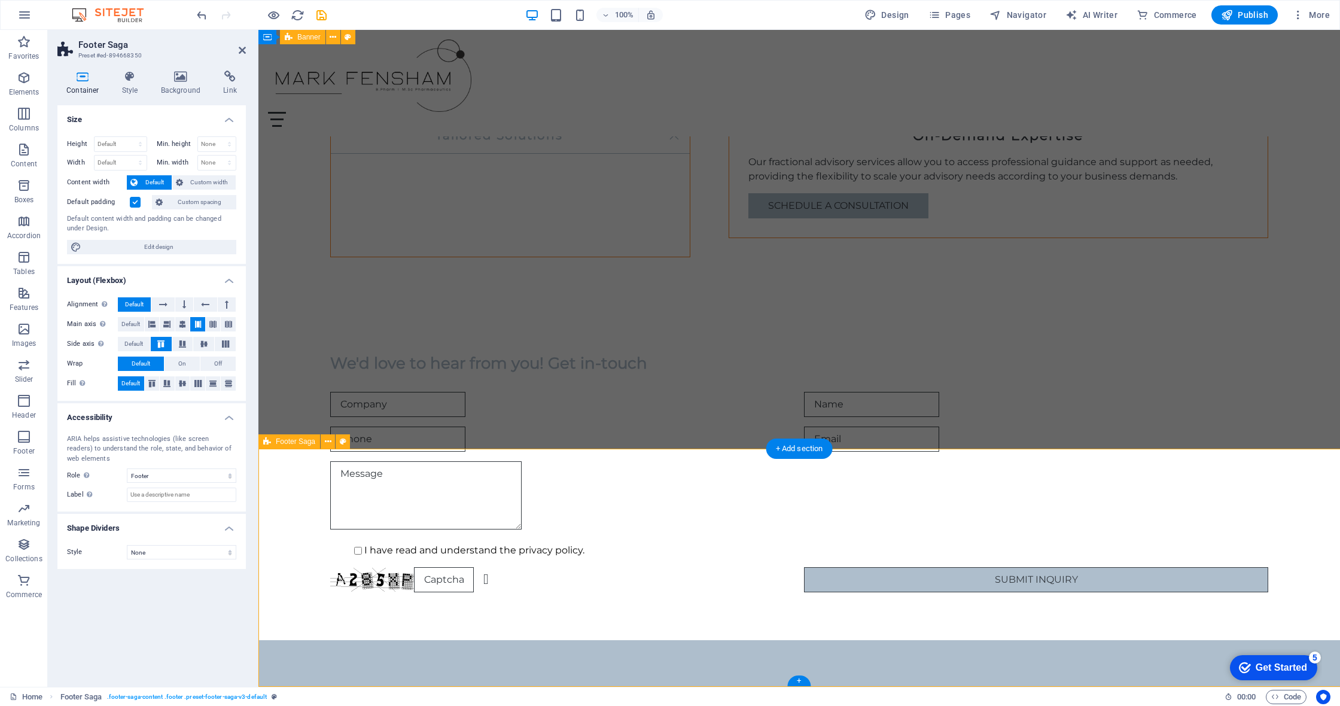
drag, startPoint x: 1166, startPoint y: 516, endPoint x: 957, endPoint y: 515, distance: 208.8
click at [670, 425] on div "We'd love to hear from you! Get in-touch I have read and understand the privacy…" at bounding box center [799, 472] width 1082 height 335
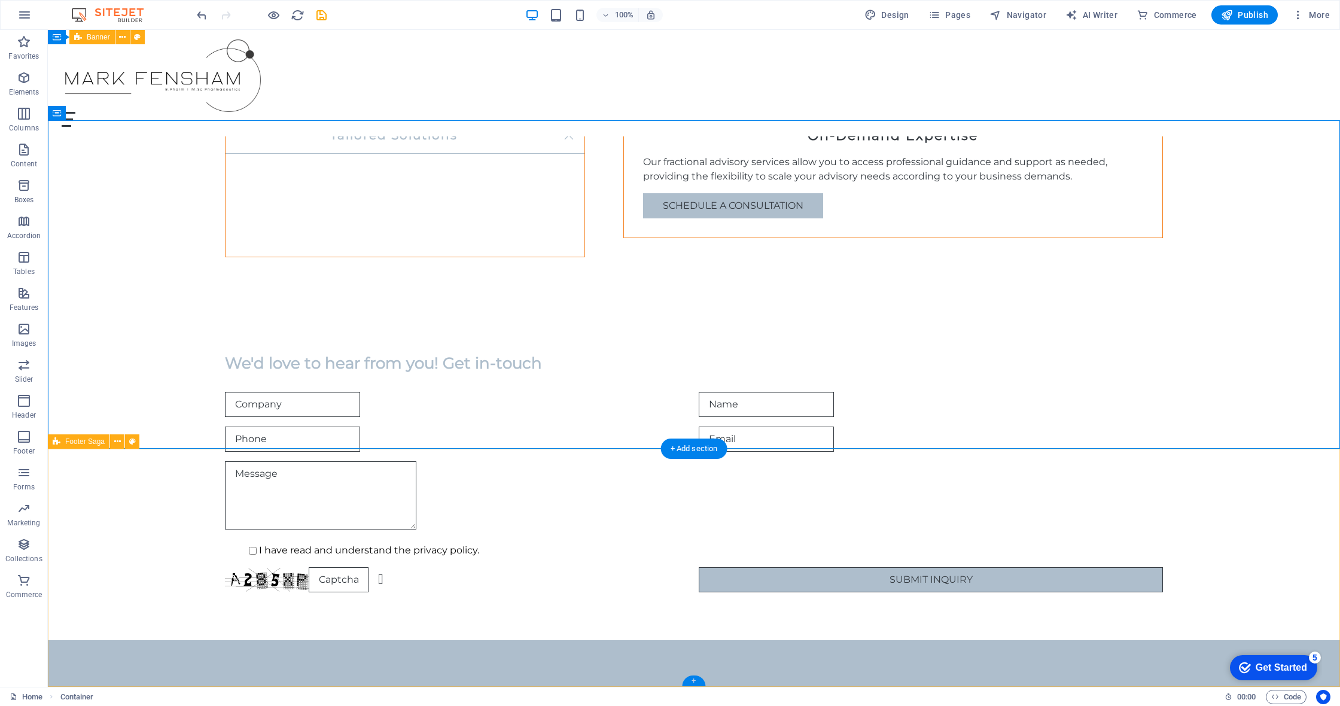
click at [670, 612] on div "+" at bounding box center [693, 680] width 23 height 11
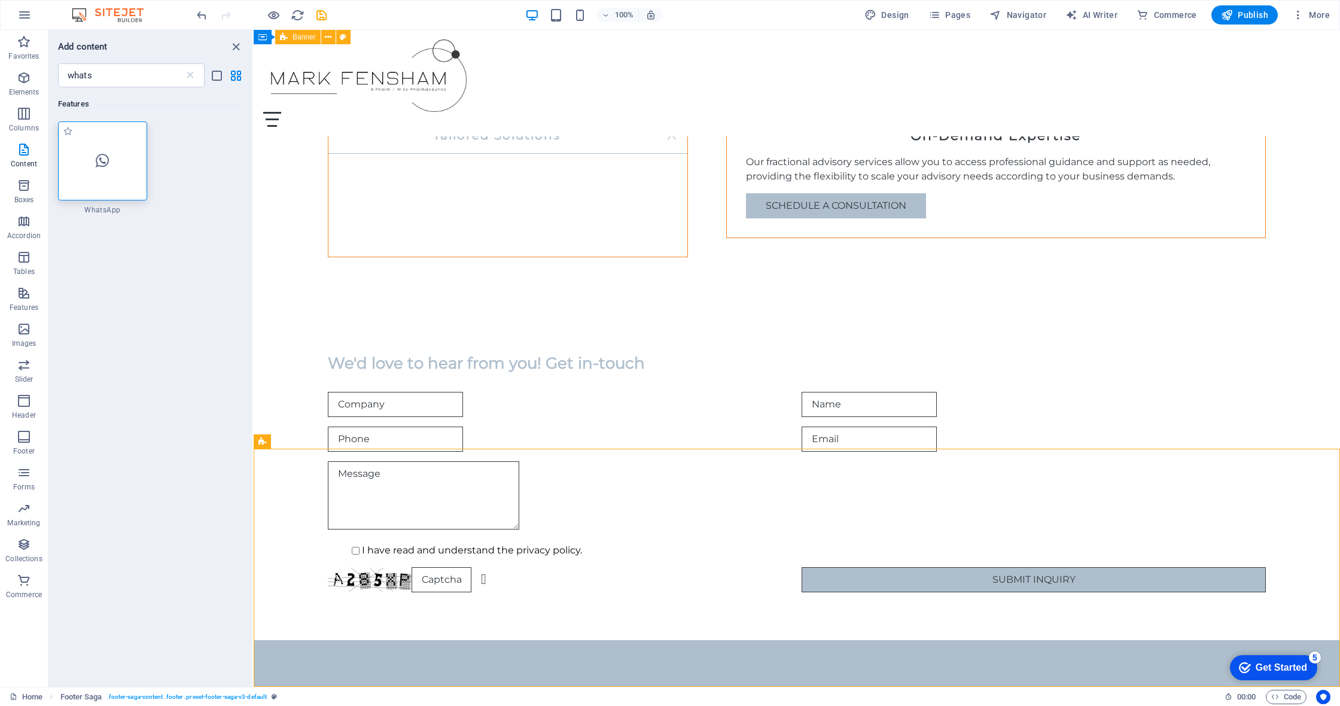
click at [104, 141] on div at bounding box center [102, 160] width 89 height 79
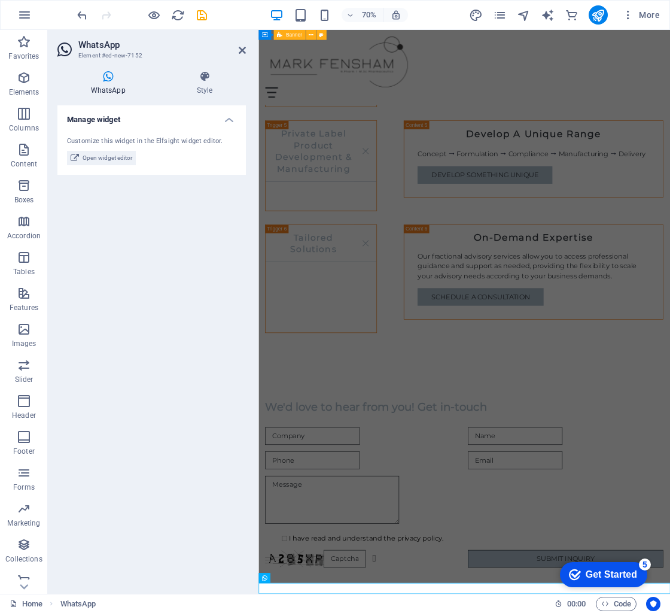
scroll to position [1931, 0]
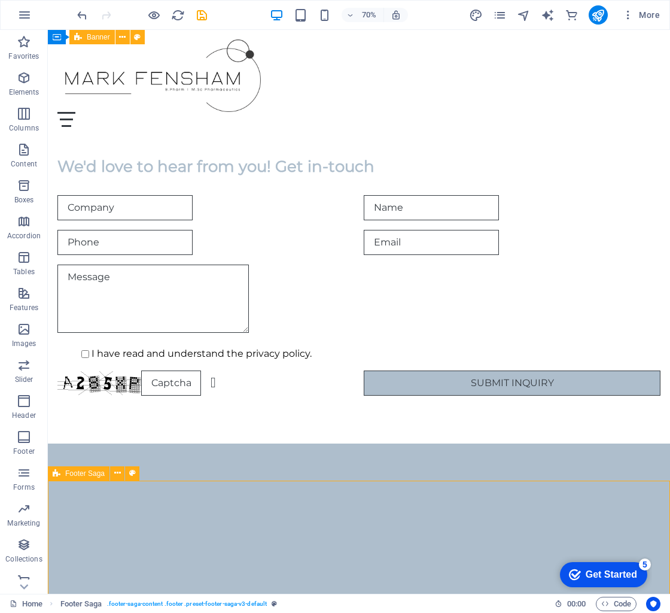
scroll to position [1924, 0]
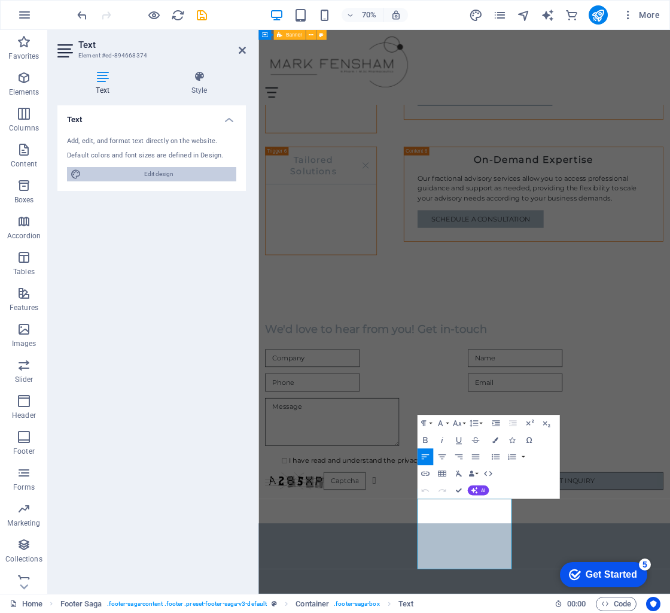
click at [214, 170] on span "Edit design" at bounding box center [159, 174] width 148 height 14
select select "px"
select select "200"
select select "px"
select select "rem"
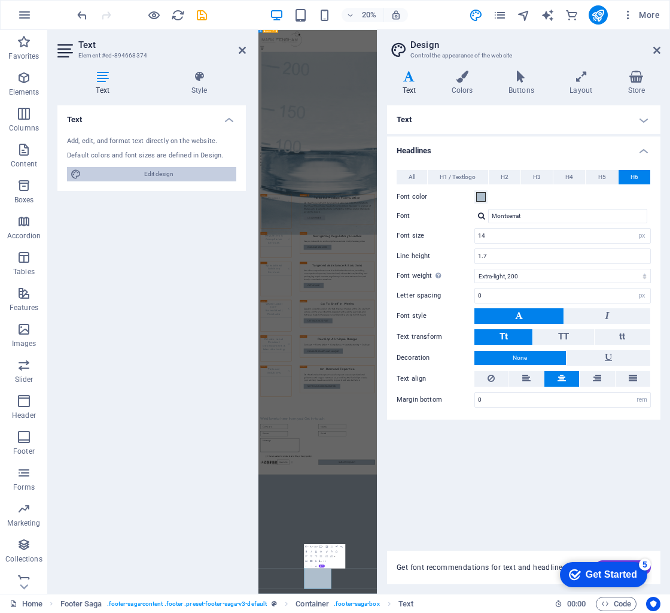
scroll to position [1553, 0]
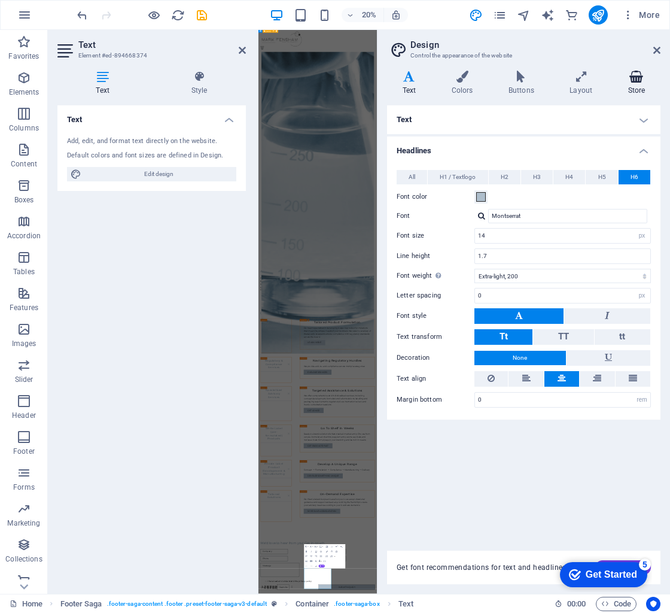
click at [637, 86] on h4 "Store" at bounding box center [637, 83] width 48 height 25
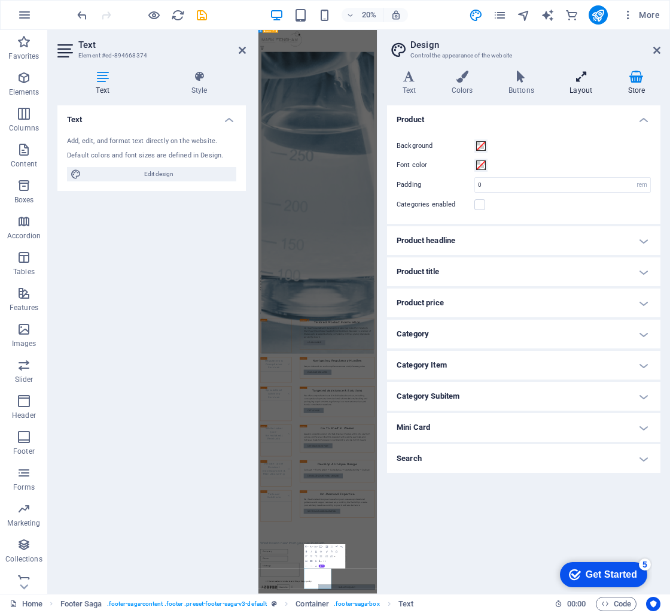
click at [587, 83] on h4 "Layout" at bounding box center [584, 83] width 58 height 25
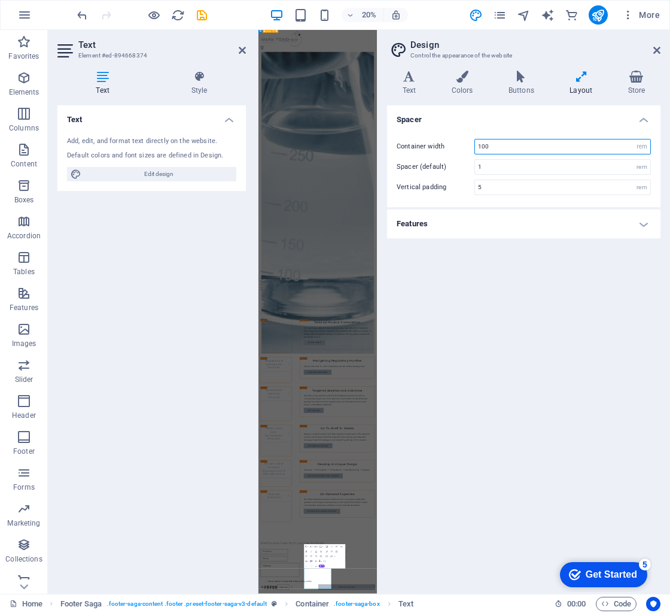
click at [529, 145] on input "100" at bounding box center [562, 146] width 175 height 14
drag, startPoint x: 518, startPoint y: 145, endPoint x: 462, endPoint y: 143, distance: 56.3
click at [462, 143] on div "Container width 100 rem px" at bounding box center [524, 147] width 254 height 16
type input "200"
click at [590, 266] on div "Spacer Container width 200 rem px Spacer (default) 1 rem Vertical padding 5 rem…" at bounding box center [523, 344] width 273 height 479
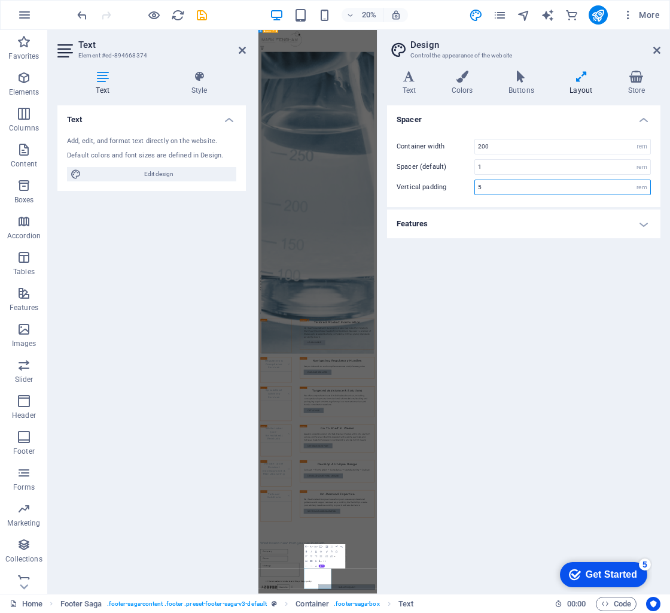
click at [573, 185] on input "5" at bounding box center [562, 187] width 175 height 14
click at [583, 238] on div "Spacer Container width 200 rem px Spacer (default) 1 rem Vertical padding 5 rem…" at bounding box center [523, 344] width 273 height 479
click at [588, 223] on h4 "Features" at bounding box center [523, 223] width 273 height 29
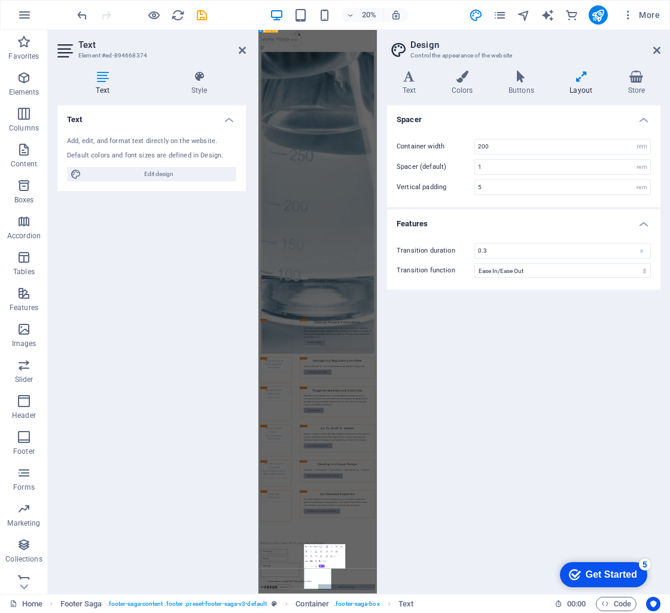
click at [588, 223] on h4 "Features" at bounding box center [523, 220] width 273 height 22
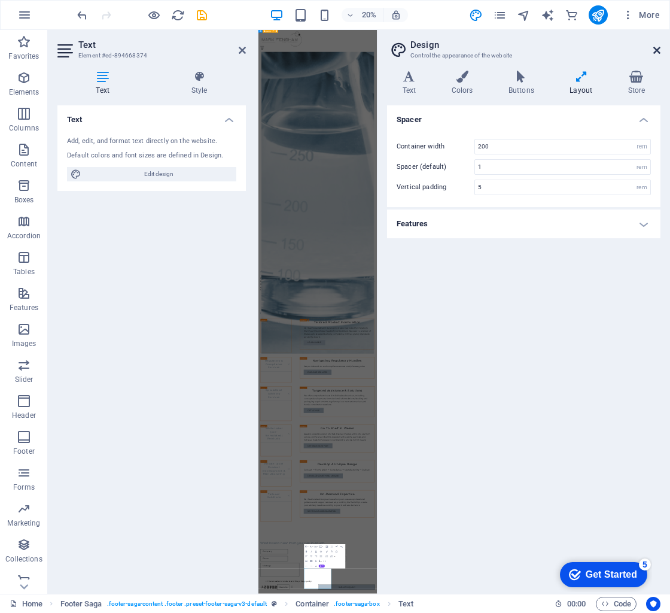
click at [656, 54] on icon at bounding box center [656, 50] width 7 height 10
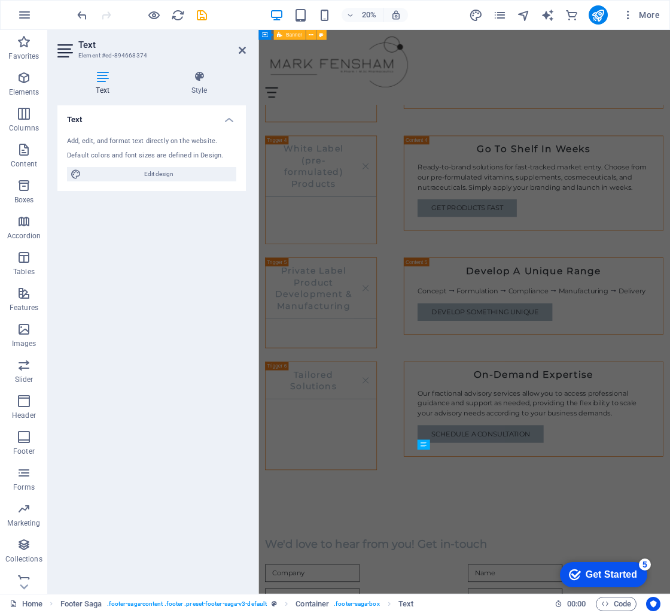
scroll to position [1930, 0]
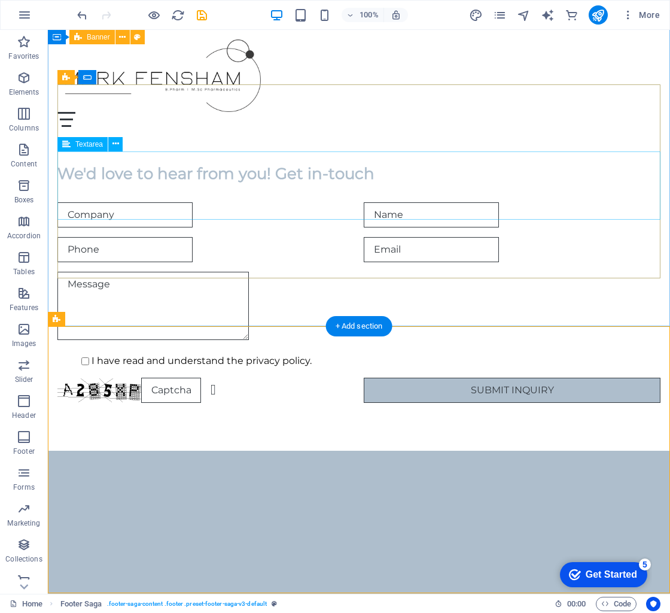
scroll to position [1924, 0]
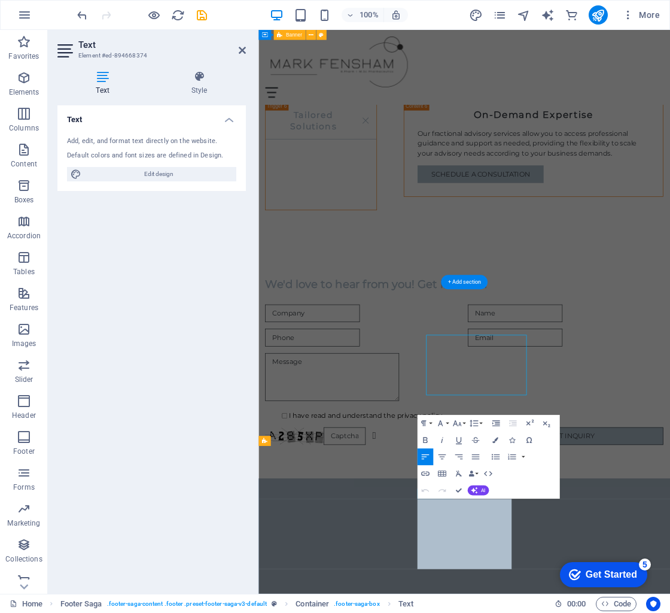
scroll to position [1860, 0]
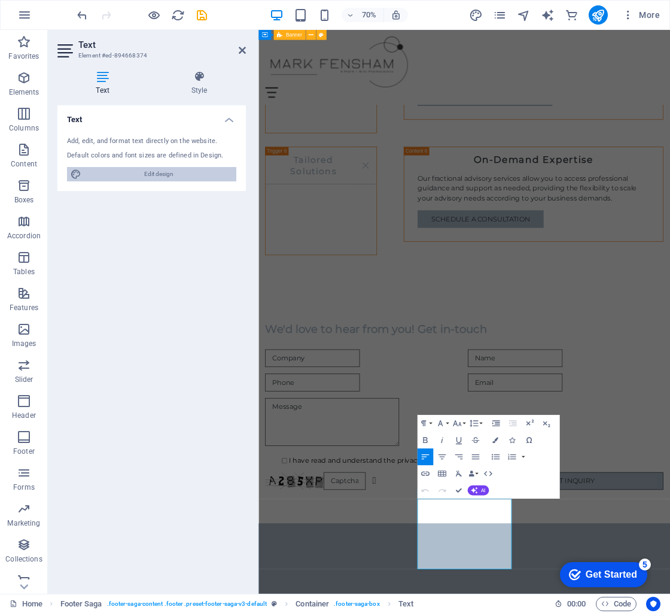
click at [177, 175] on span "Edit design" at bounding box center [159, 174] width 148 height 14
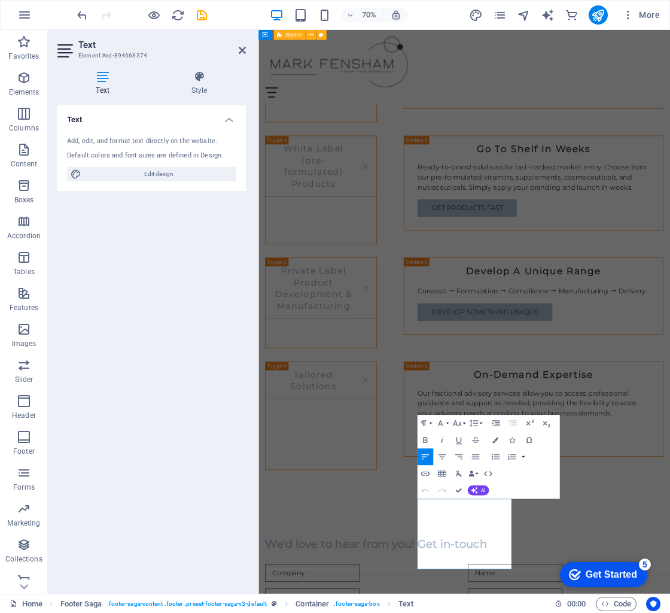
select select "px"
select select "200"
select select "px"
select select "rem"
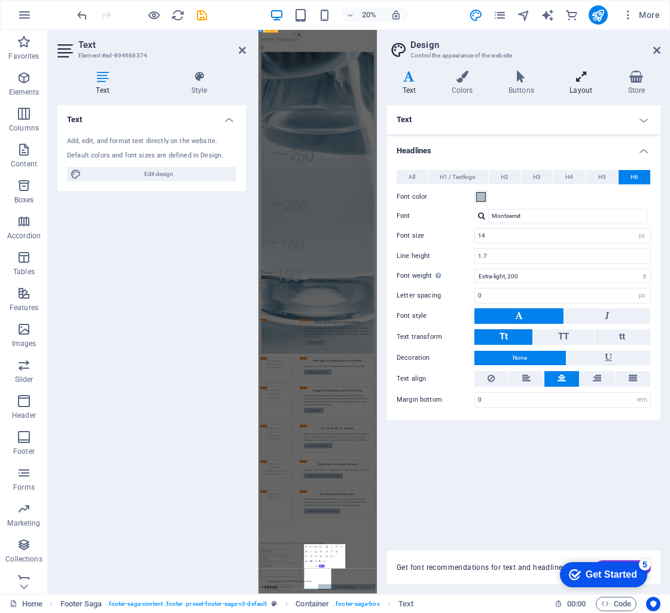
click at [594, 83] on h4 "Layout" at bounding box center [584, 83] width 58 height 25
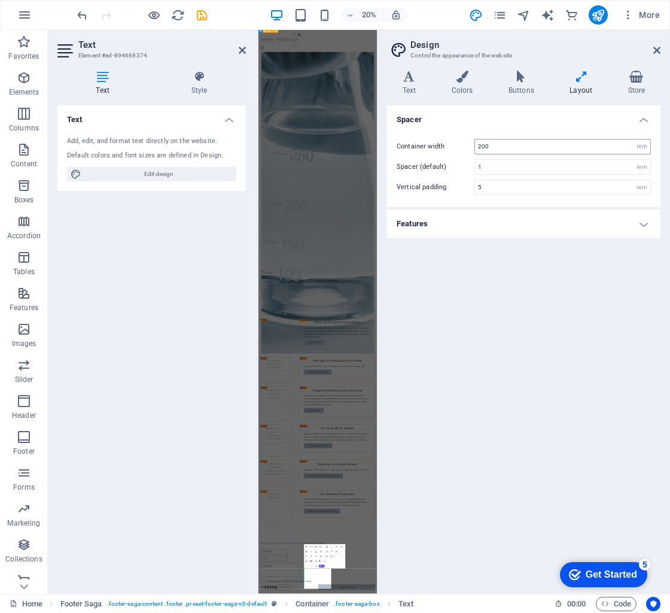
drag, startPoint x: 534, startPoint y: 154, endPoint x: 527, endPoint y: 142, distance: 13.4
click at [534, 154] on div "Container width 200 rem px Spacer (default) 1 rem Vertical padding 5 rem" at bounding box center [524, 167] width 278 height 80
drag, startPoint x: 527, startPoint y: 142, endPoint x: 455, endPoint y: 144, distance: 71.8
click at [455, 144] on div "Container width 200 rem px" at bounding box center [524, 147] width 254 height 16
type input "300"
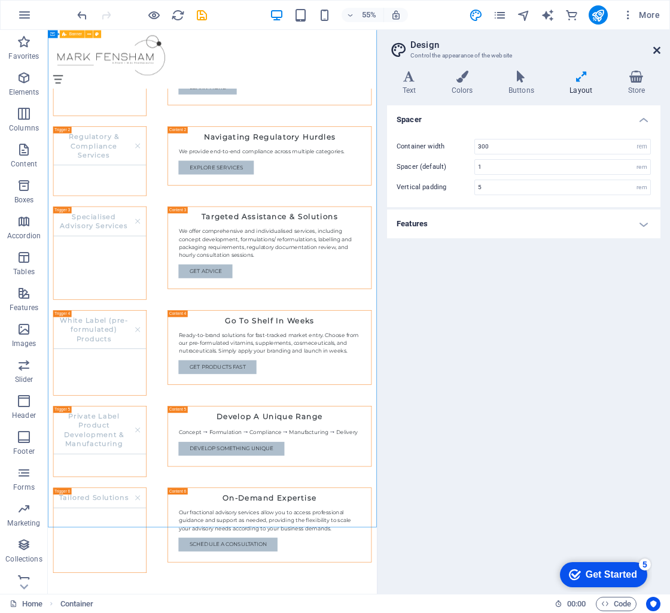
drag, startPoint x: 652, startPoint y: 53, endPoint x: 658, endPoint y: 51, distance: 6.2
click at [654, 53] on header "Design Control the appearance of the website" at bounding box center [525, 45] width 271 height 31
click at [658, 51] on icon at bounding box center [656, 50] width 7 height 10
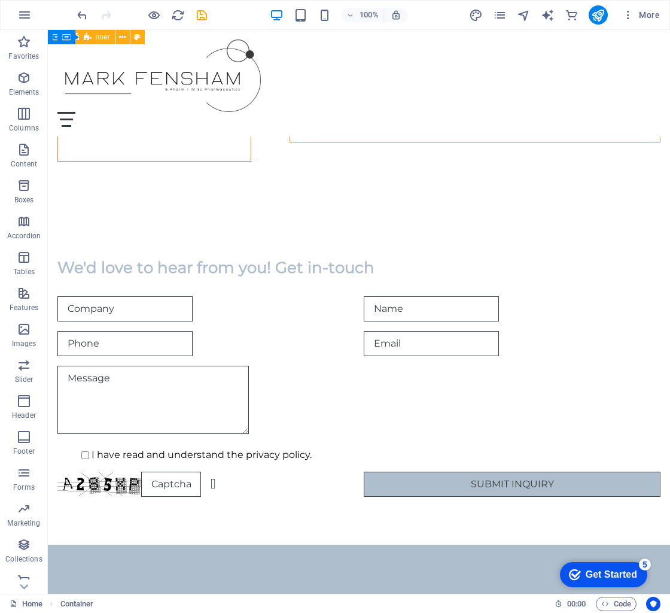
scroll to position [1924, 0]
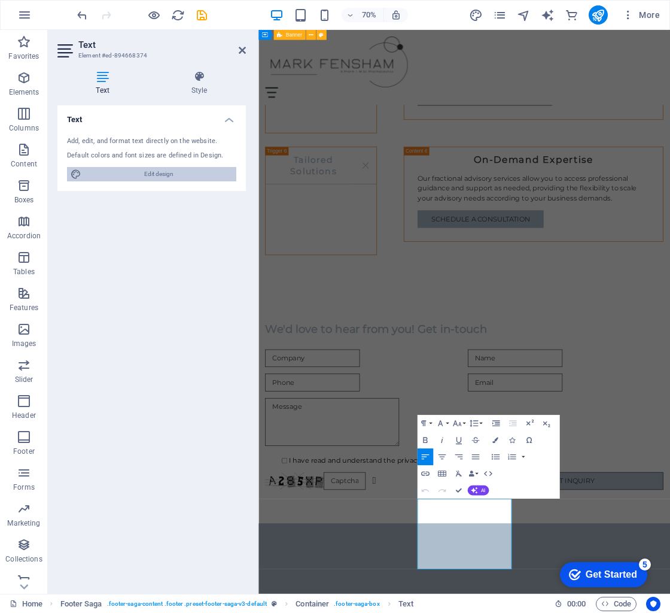
click at [172, 171] on span "Edit design" at bounding box center [159, 174] width 148 height 14
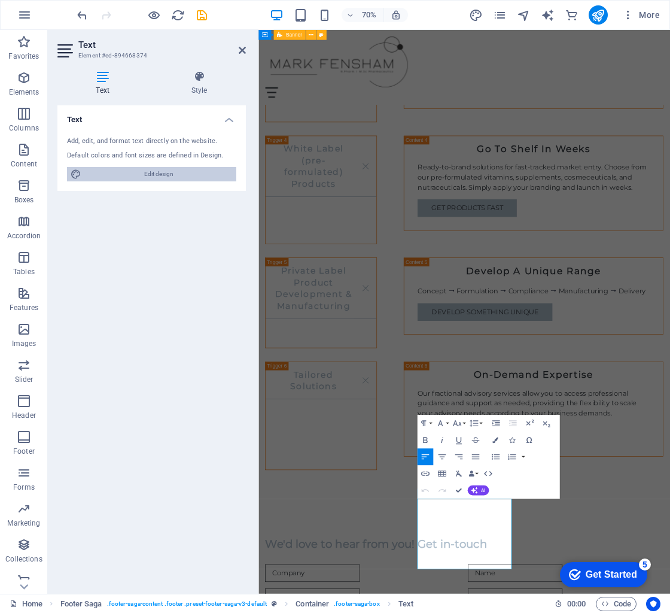
select select "px"
select select "200"
select select "px"
select select "rem"
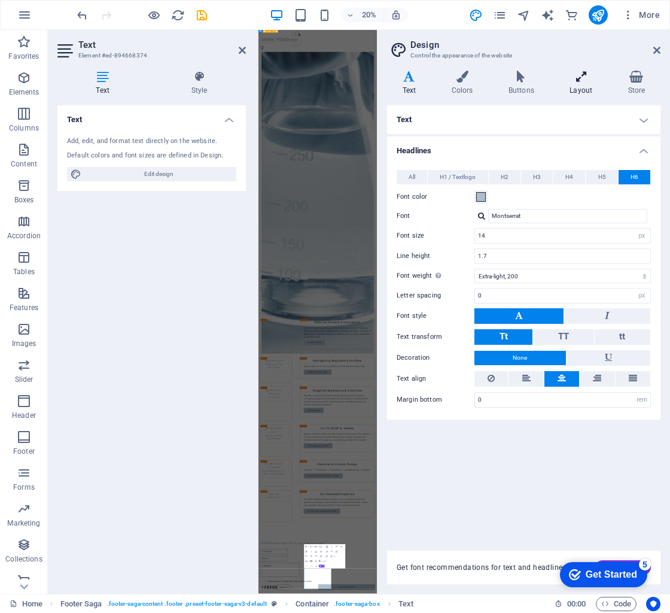
click at [585, 84] on h4 "Layout" at bounding box center [584, 83] width 58 height 25
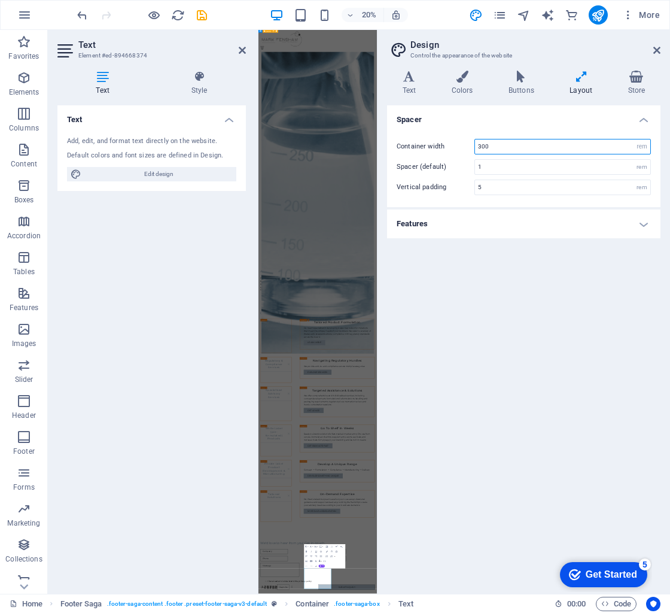
click at [515, 148] on input "300" at bounding box center [562, 146] width 175 height 14
drag, startPoint x: 482, startPoint y: 145, endPoint x: 476, endPoint y: 148, distance: 6.4
click at [476, 148] on input "300" at bounding box center [562, 146] width 175 height 14
type input "500"
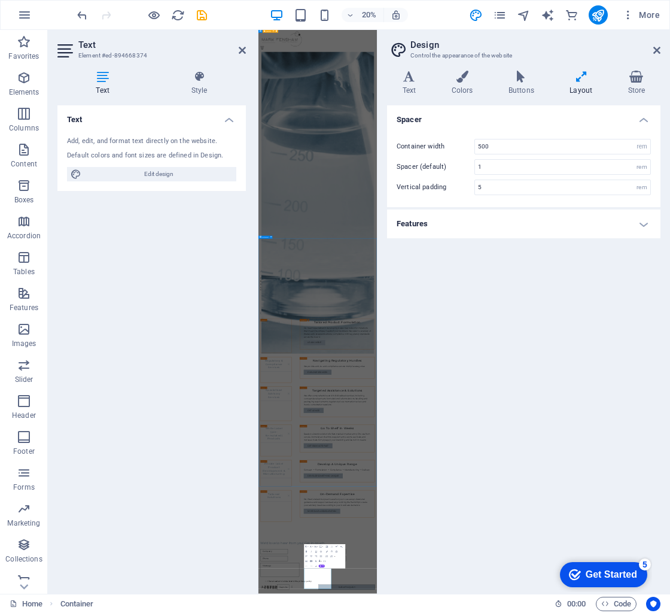
scroll to position [1395, 0]
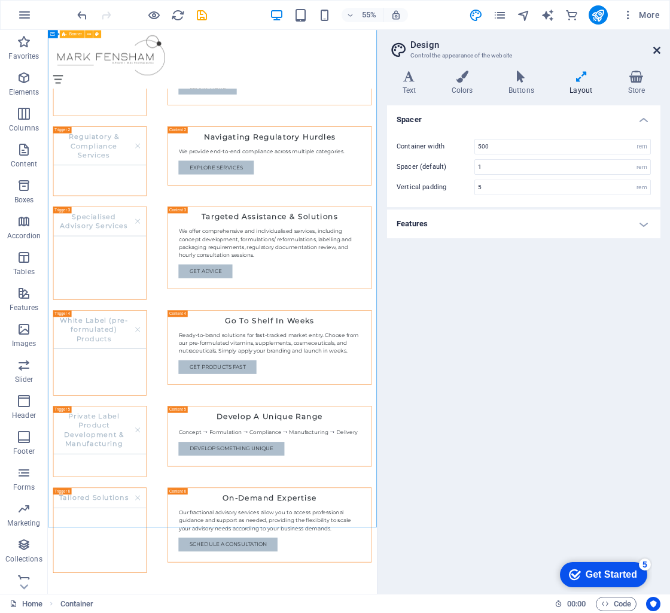
click at [659, 48] on icon at bounding box center [656, 50] width 7 height 10
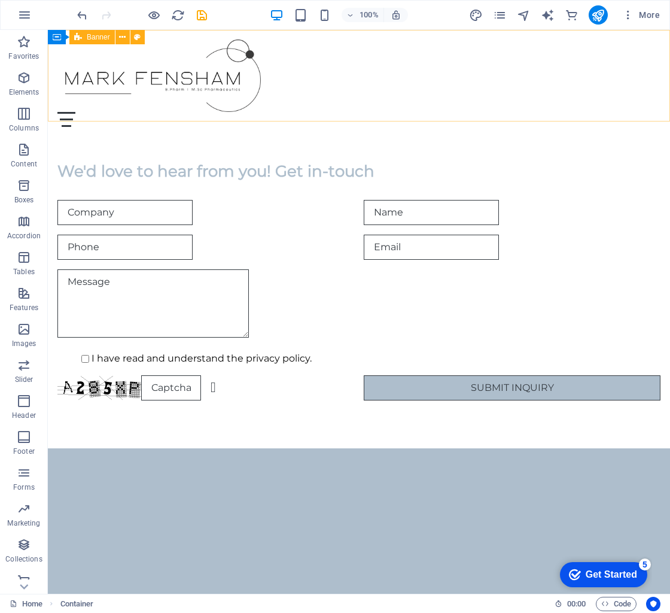
scroll to position [1924, 0]
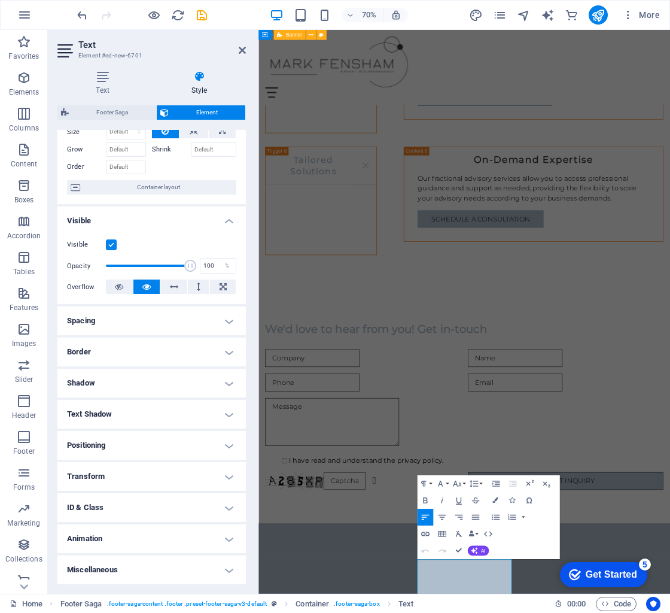
scroll to position [51, 0]
click at [192, 325] on h4 "Spacing" at bounding box center [151, 321] width 188 height 29
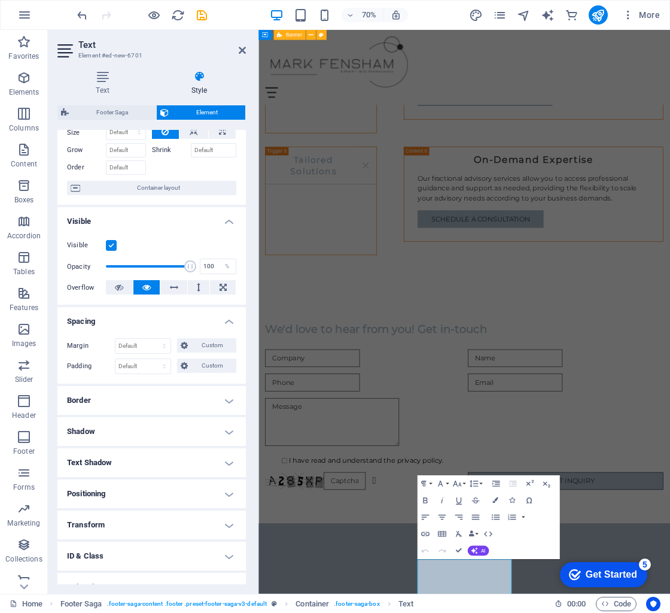
click at [193, 323] on h4 "Spacing" at bounding box center [151, 318] width 188 height 22
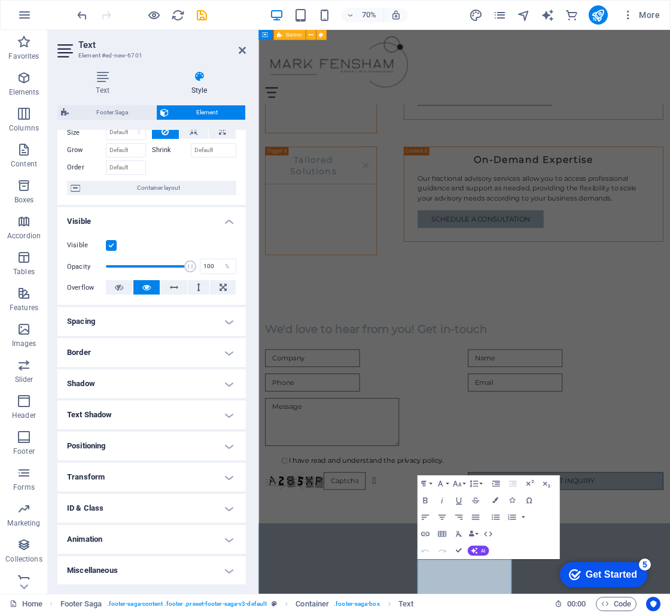
click at [188, 342] on h4 "Border" at bounding box center [151, 352] width 188 height 29
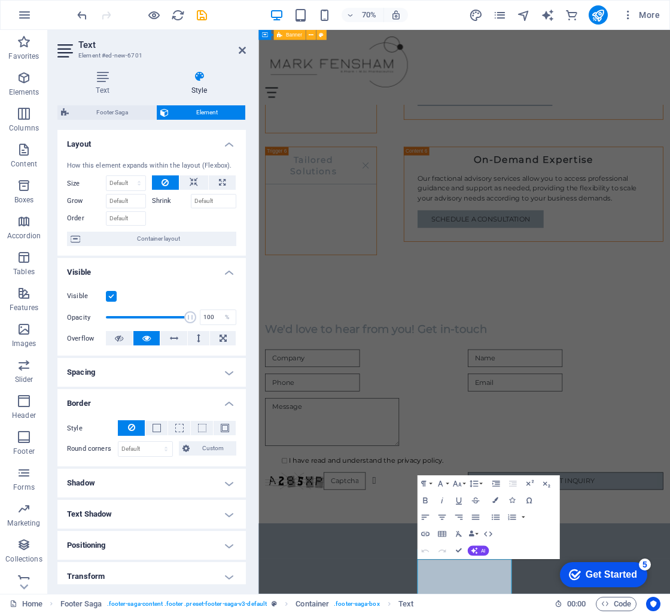
scroll to position [0, 0]
click at [196, 244] on span "Container layout" at bounding box center [158, 239] width 149 height 14
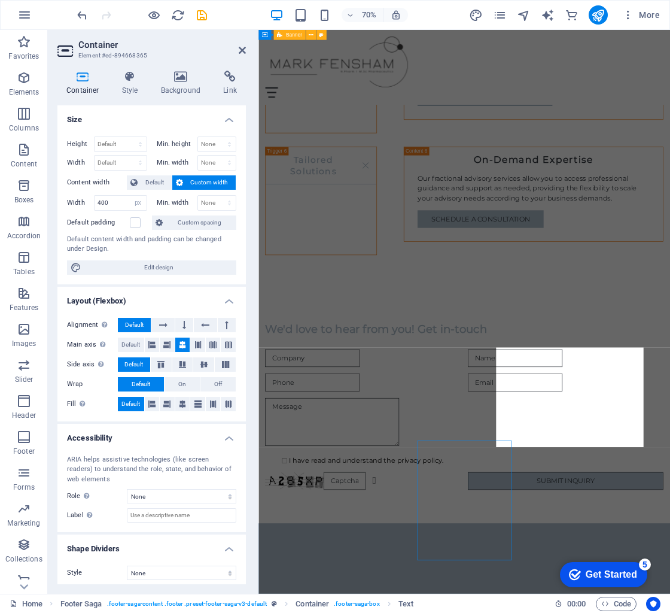
scroll to position [1916, 0]
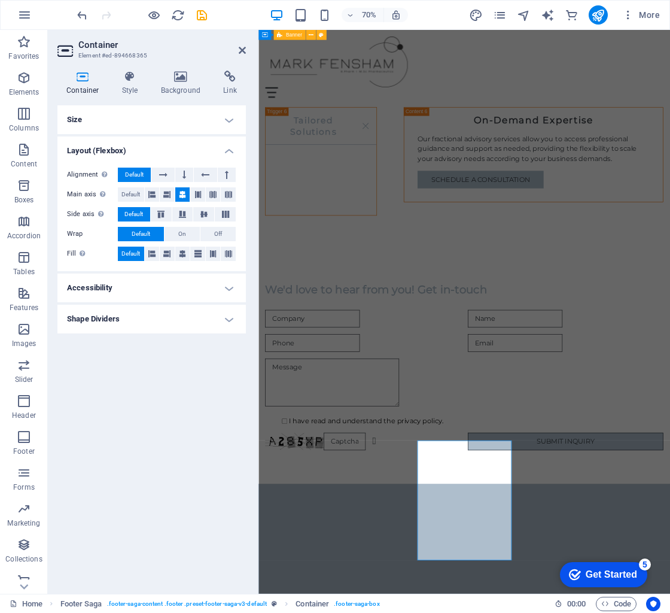
click at [238, 51] on header "Container Element #ed-894668365" at bounding box center [151, 45] width 188 height 31
click at [241, 50] on icon at bounding box center [242, 50] width 7 height 10
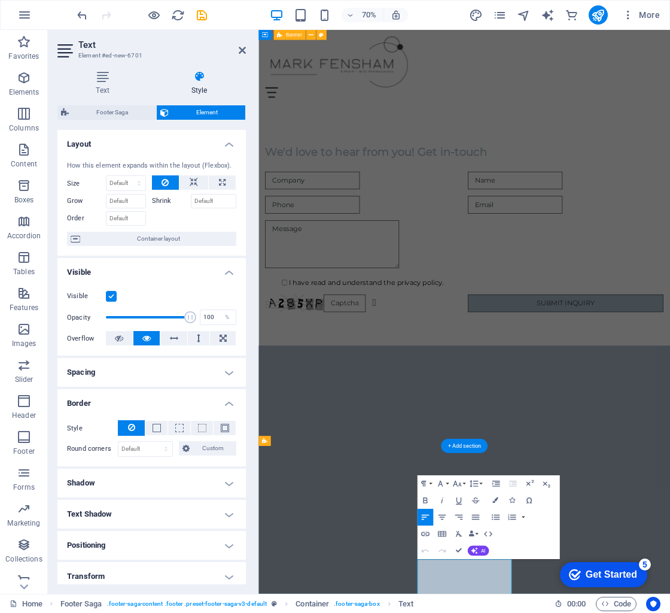
scroll to position [1860, 0]
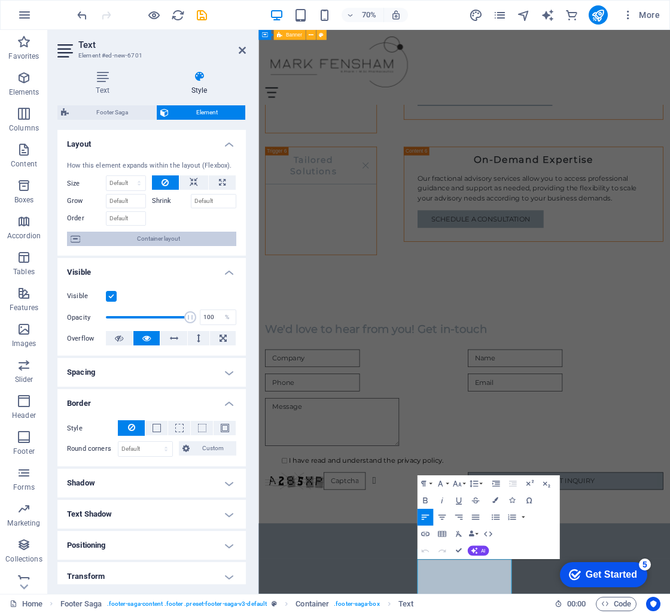
click at [177, 238] on span "Container layout" at bounding box center [158, 239] width 149 height 14
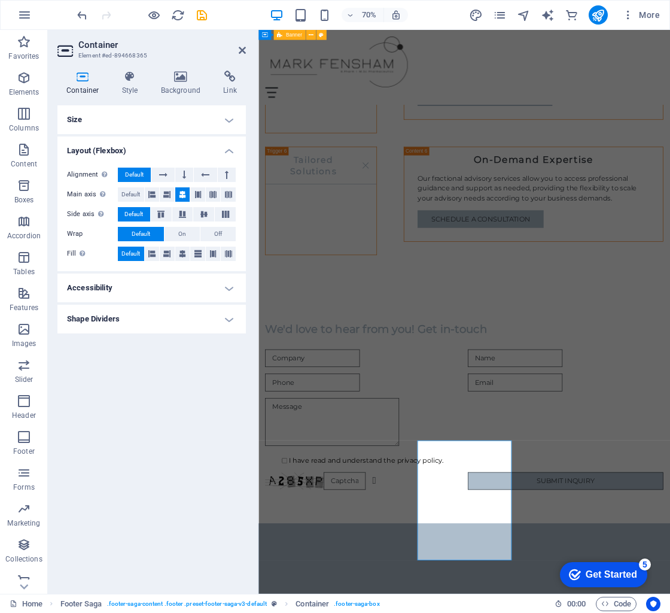
scroll to position [1916, 0]
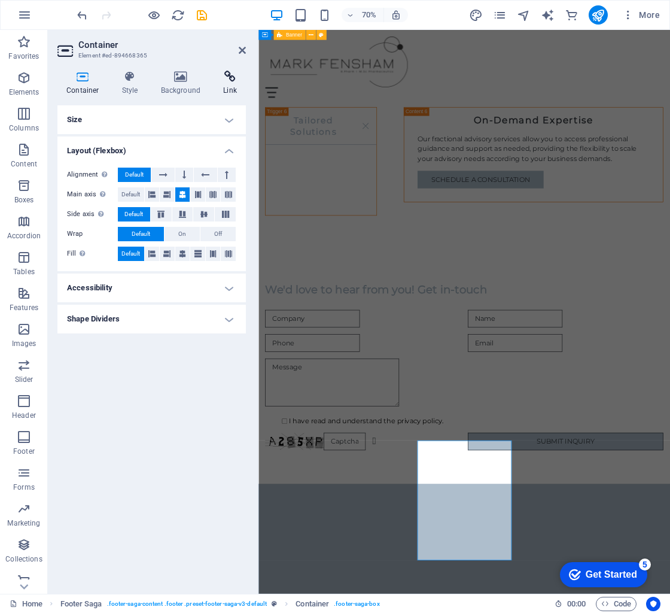
click at [237, 81] on icon at bounding box center [230, 77] width 32 height 12
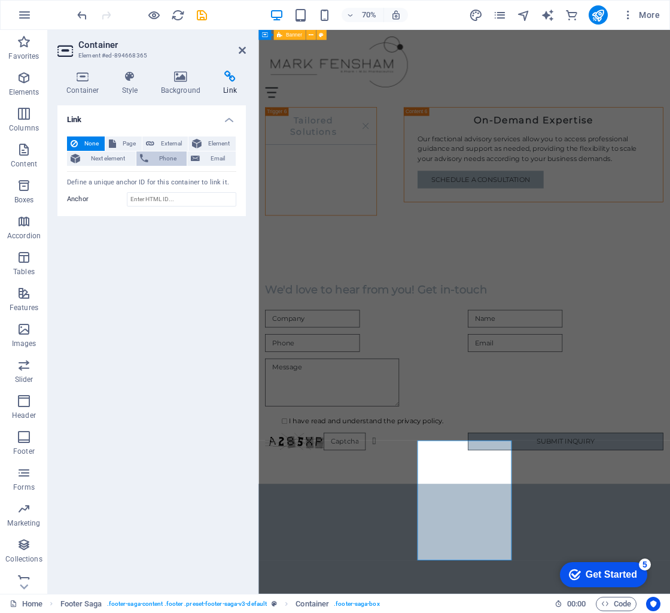
click at [168, 162] on span "Phone" at bounding box center [168, 158] width 32 height 14
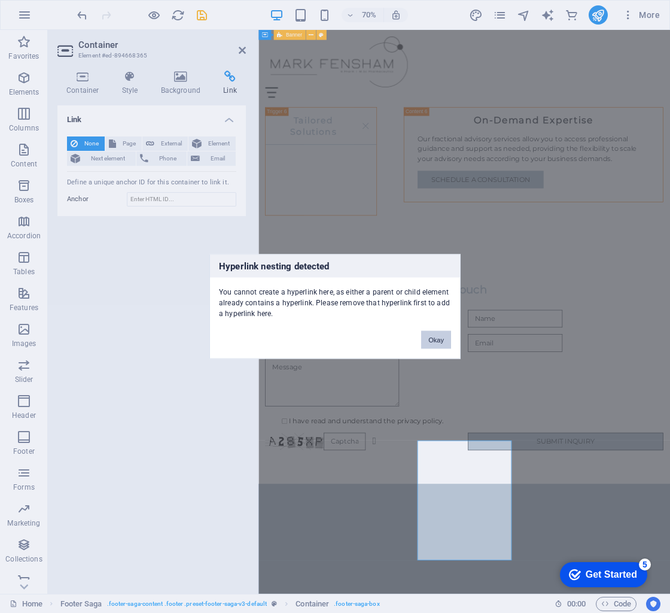
click at [440, 345] on button "Okay" at bounding box center [436, 340] width 30 height 18
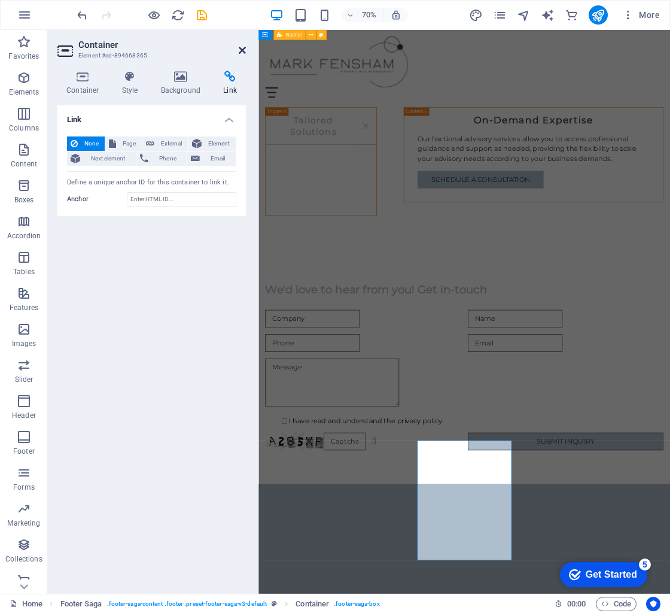
click at [244, 49] on icon at bounding box center [242, 50] width 7 height 10
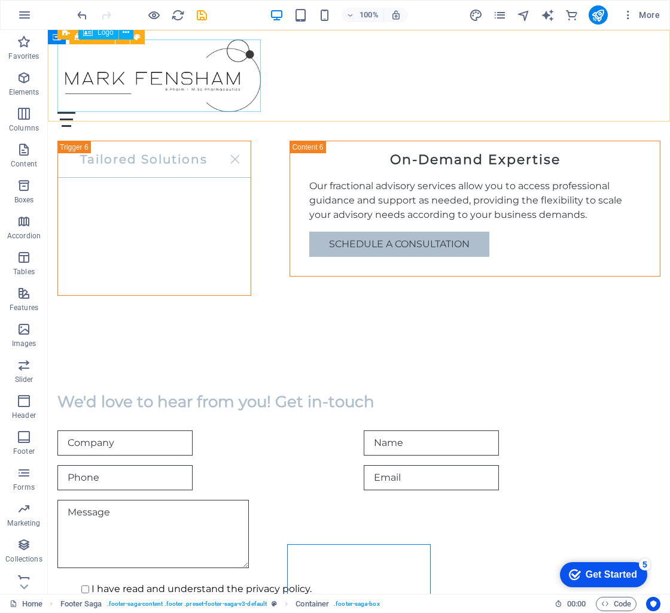
scroll to position [1754, 0]
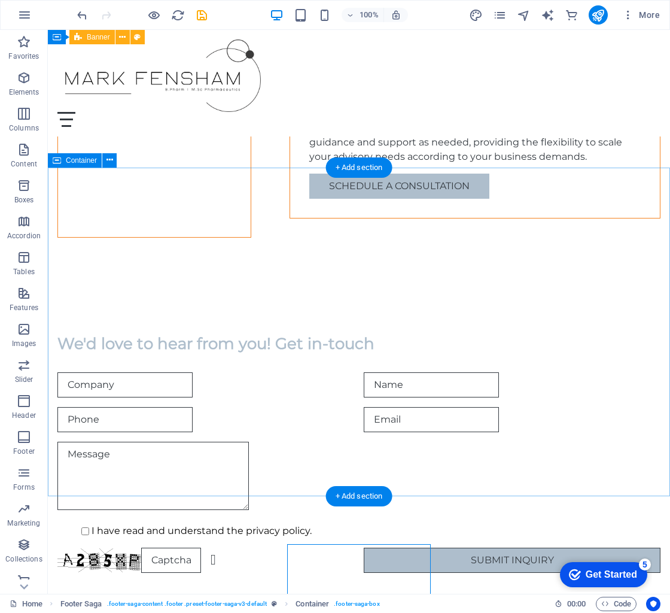
click at [567, 479] on div "We'd love to hear from you! Get in-touch I have read and understand the privacy…" at bounding box center [359, 452] width 622 height 335
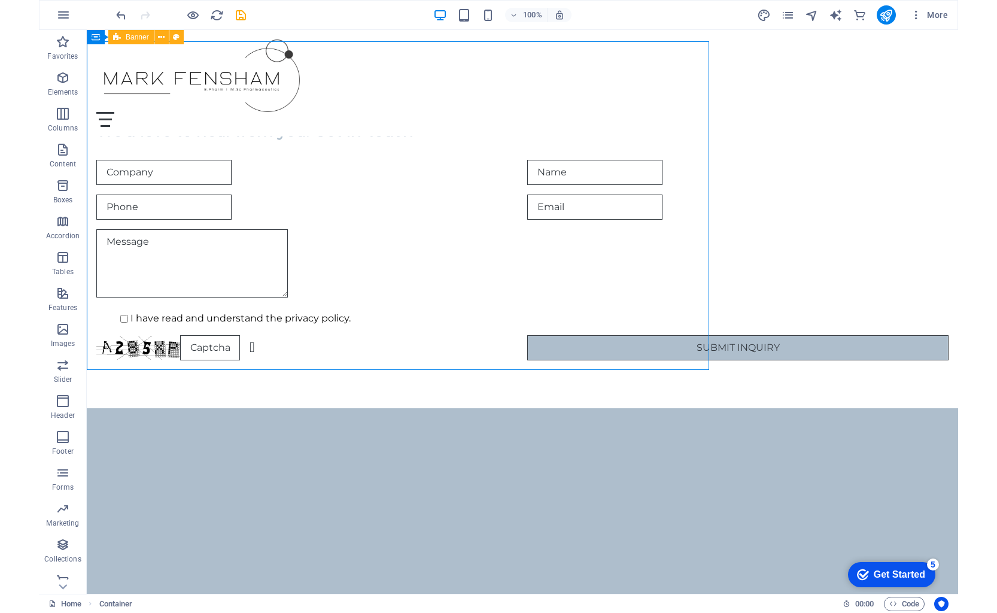
scroll to position [1791, 0]
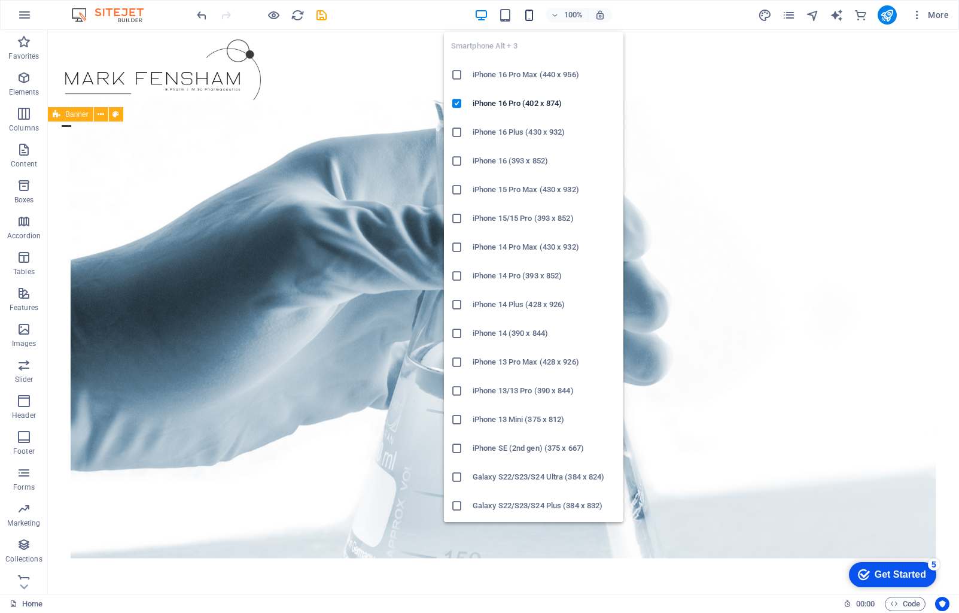
click at [527, 16] on icon "button" at bounding box center [529, 15] width 14 height 14
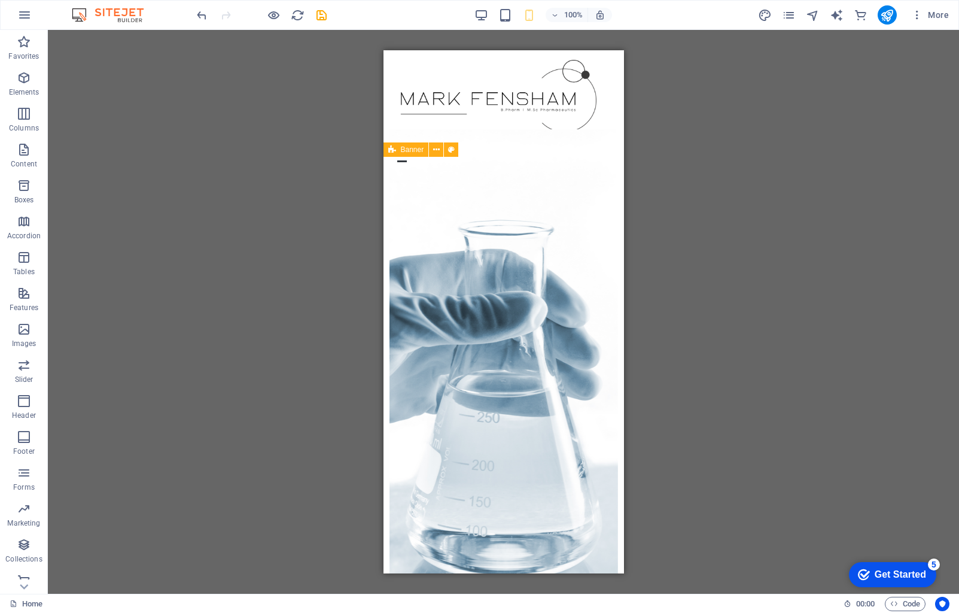
click at [719, 127] on div "H2 Container Banner Container Container Menu Bar Menu H2 Text Spacer Container …" at bounding box center [503, 312] width 911 height 564
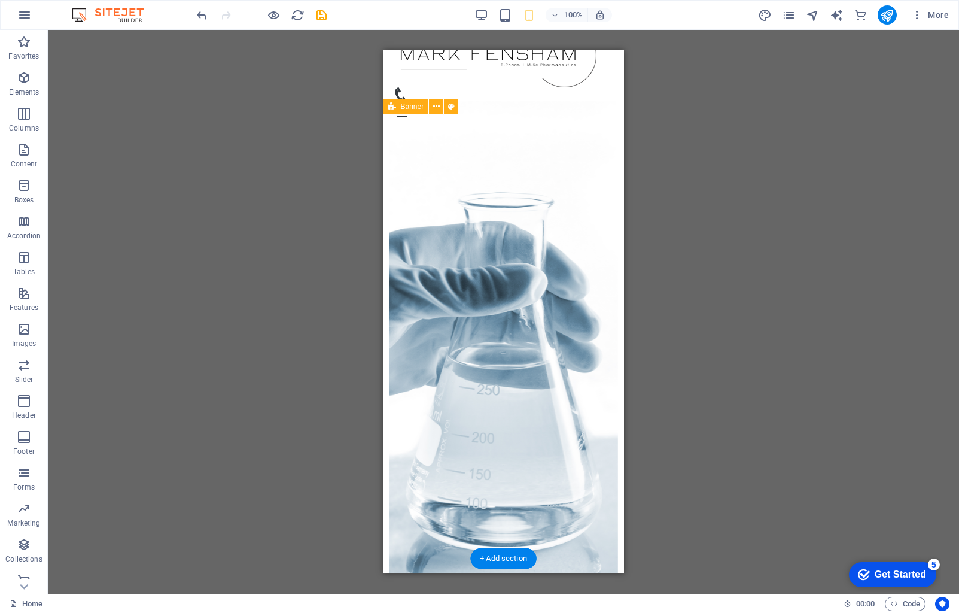
scroll to position [45, 0]
click at [579, 95] on figure at bounding box center [498, 94] width 212 height 15
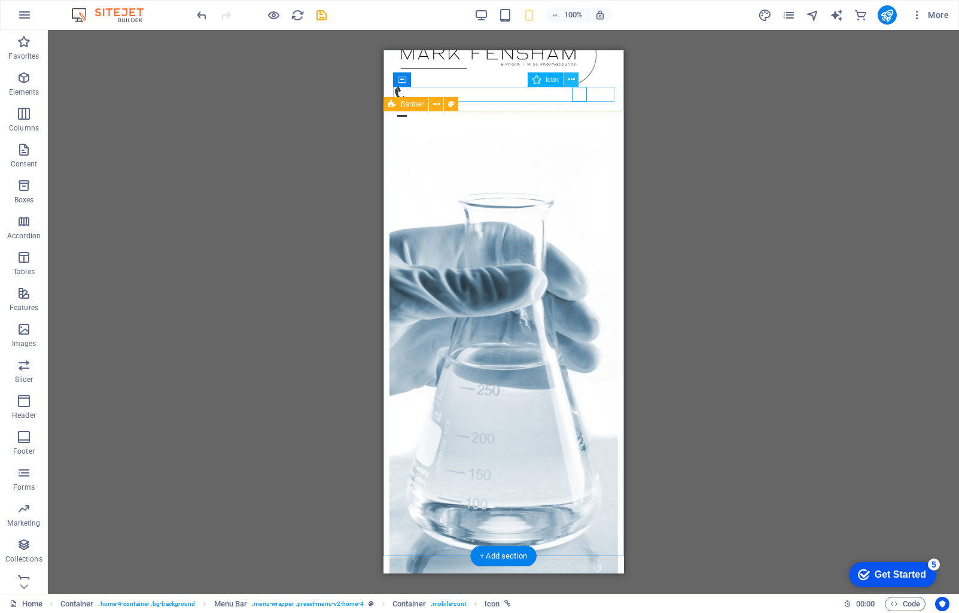
click at [576, 82] on button at bounding box center [571, 79] width 14 height 14
click at [745, 100] on div "H2 Container Banner Container Container Menu Bar Menu H2 Text Spacer Container …" at bounding box center [503, 312] width 911 height 564
click at [580, 98] on figure at bounding box center [498, 94] width 212 height 15
select select "xMidYMid"
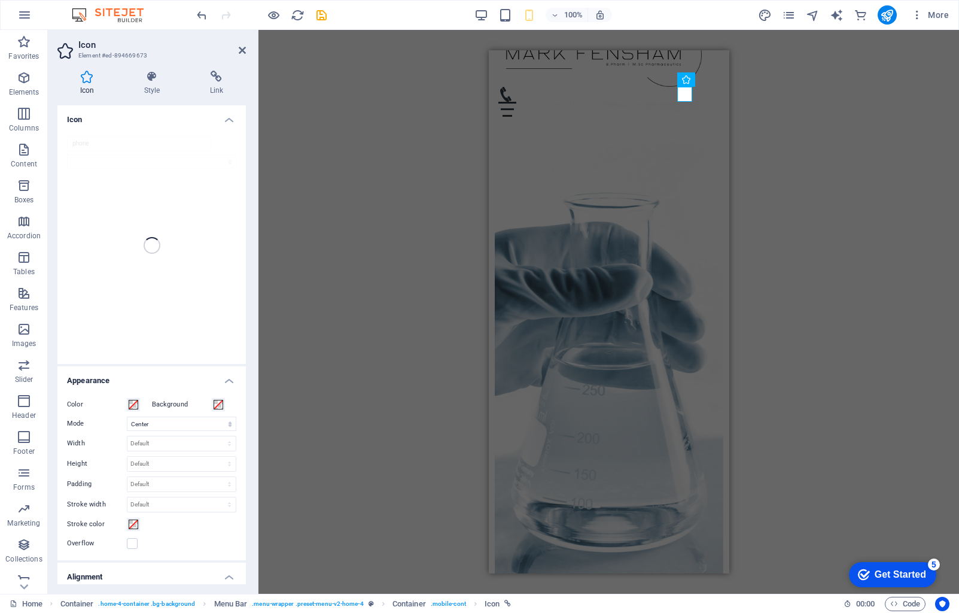
scroll to position [0, 0]
click at [312, 101] on div "H2 Container Banner Container Container Menu Bar Menu H2 Text Spacer Container …" at bounding box center [608, 312] width 701 height 564
click at [685, 96] on figure at bounding box center [604, 94] width 212 height 15
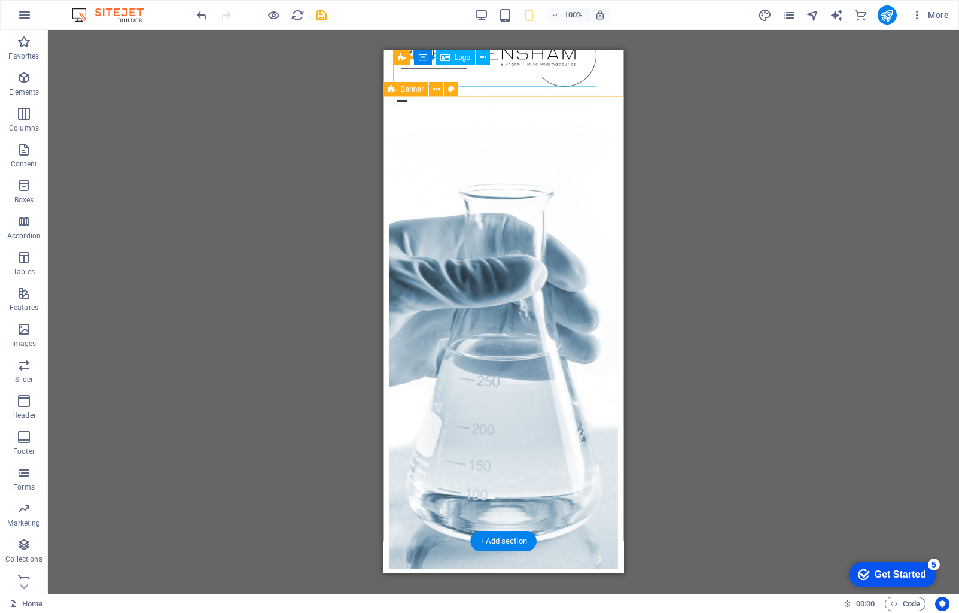
click at [496, 69] on div at bounding box center [502, 50] width 221 height 72
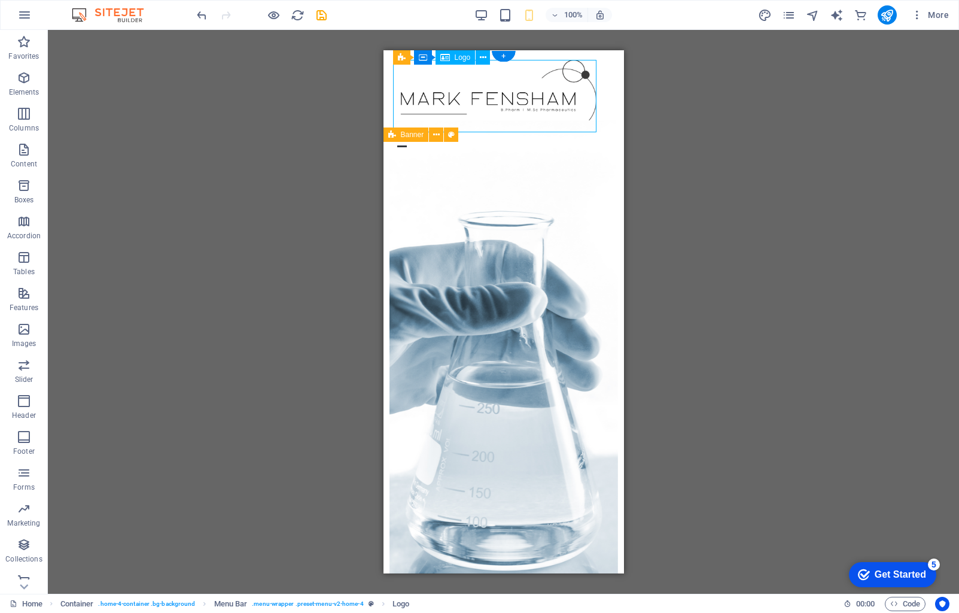
drag, startPoint x: 500, startPoint y: 68, endPoint x: 503, endPoint y: 99, distance: 31.3
click at [500, 98] on div at bounding box center [502, 96] width 221 height 72
click at [693, 110] on div "H2 Container Banner Container Container Menu Bar Menu H2 Text Spacer Container …" at bounding box center [503, 312] width 911 height 564
click at [607, 132] on div "Menu" at bounding box center [502, 139] width 221 height 15
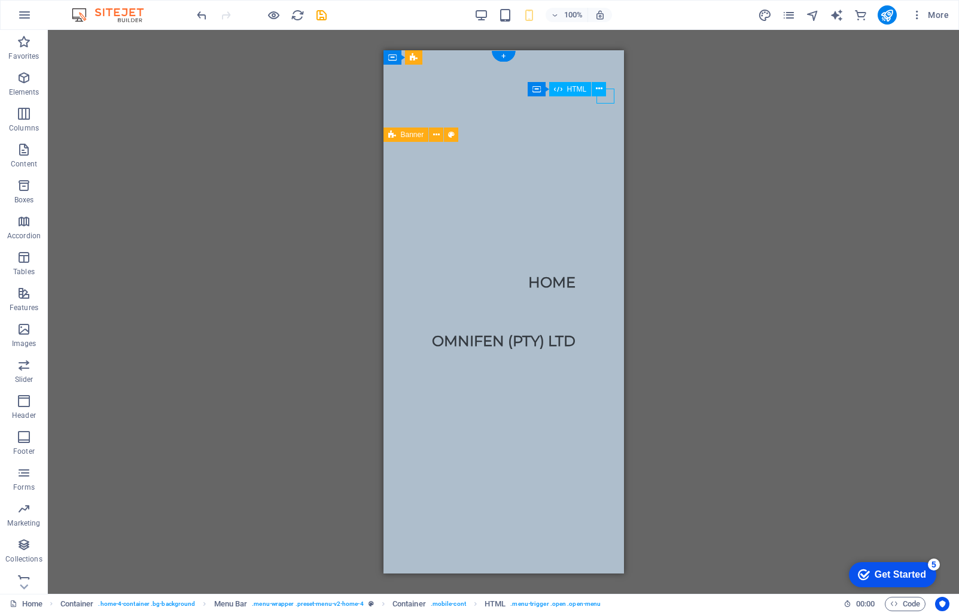
click at [410, 132] on div "Menu" at bounding box center [401, 139] width 18 height 15
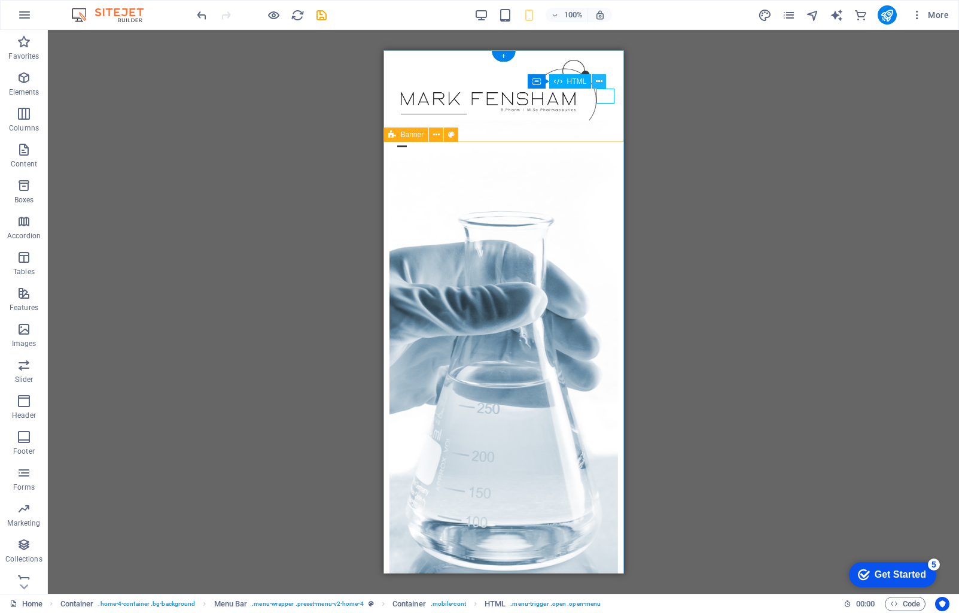
click at [601, 82] on icon at bounding box center [599, 81] width 7 height 13
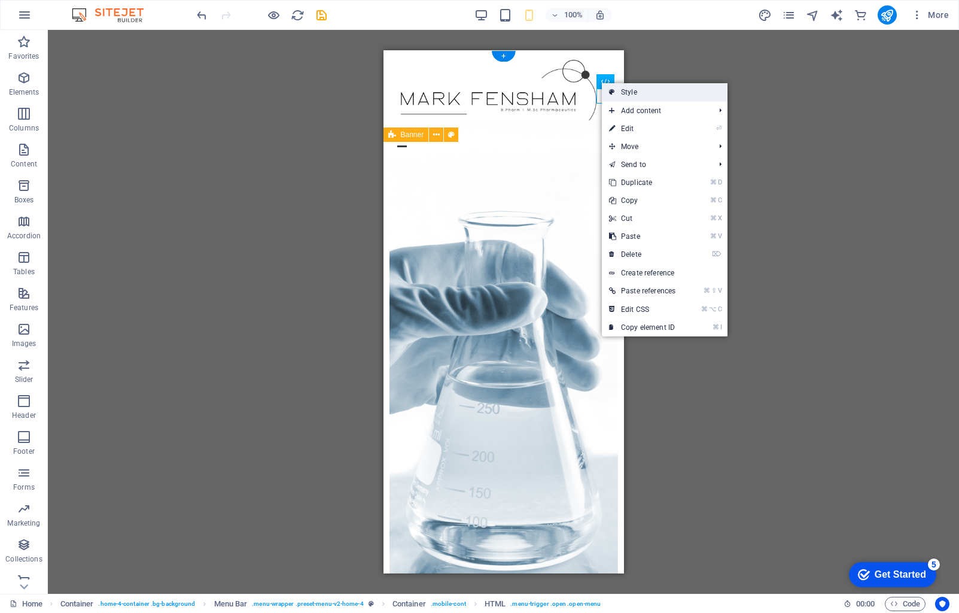
click at [623, 90] on link "Style" at bounding box center [665, 92] width 126 height 18
select select "rem"
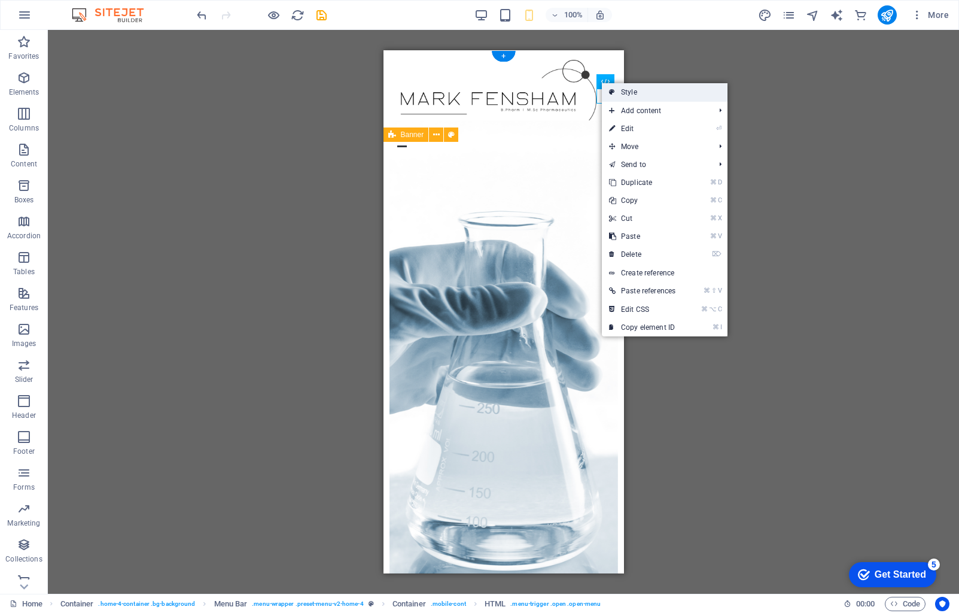
select select "rem"
select select "preset-menu-v2-home-4"
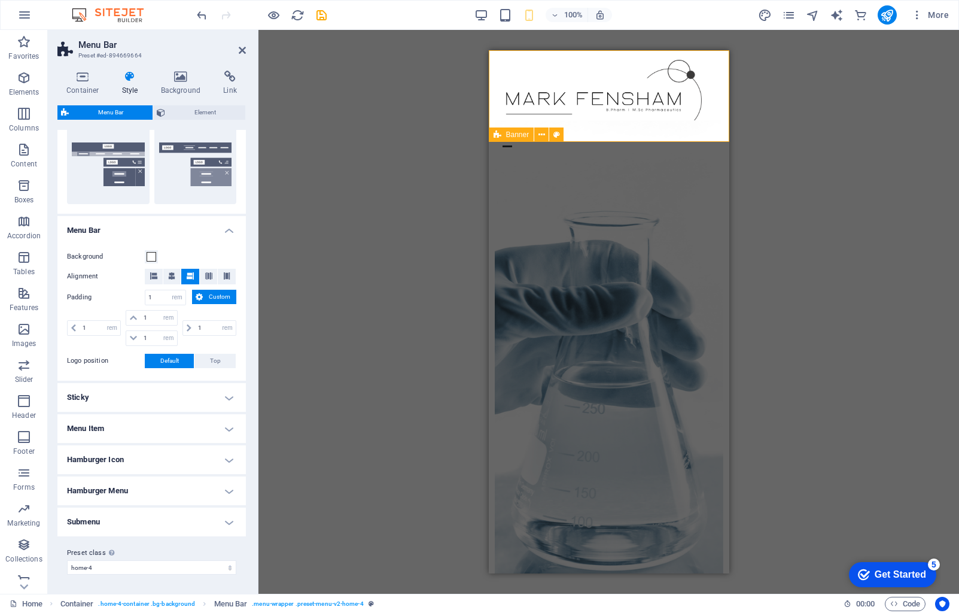
scroll to position [287, 0]
click at [209, 424] on h4 "Menu Item" at bounding box center [151, 429] width 188 height 29
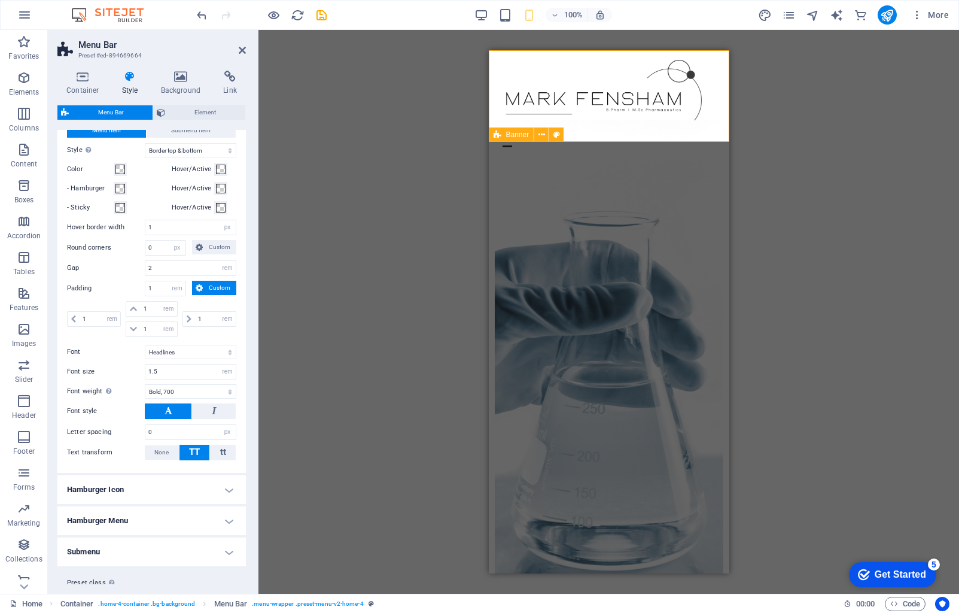
scroll to position [617, 0]
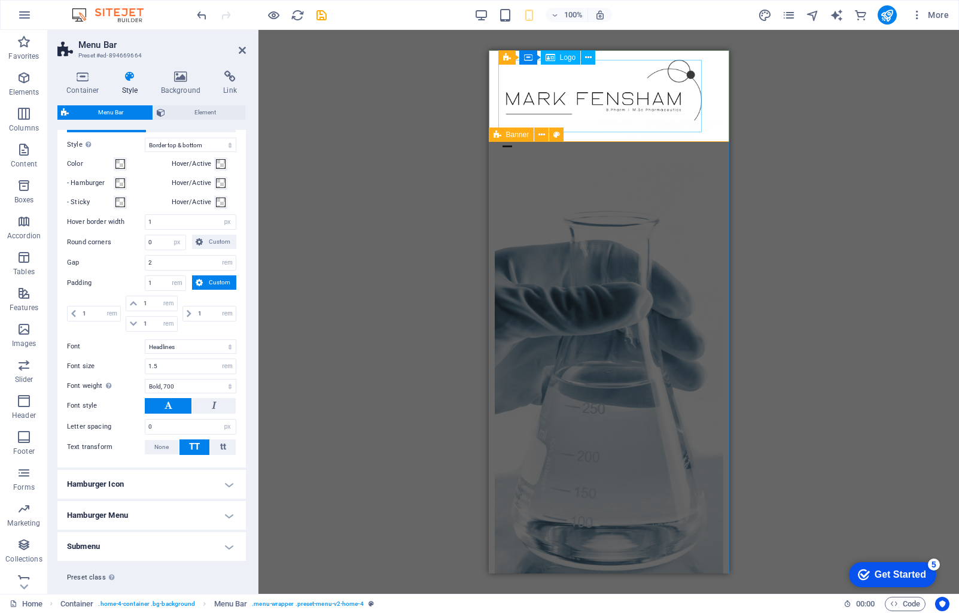
click at [557, 97] on div at bounding box center [608, 96] width 221 height 72
click at [627, 99] on div at bounding box center [608, 96] width 221 height 72
select select "px"
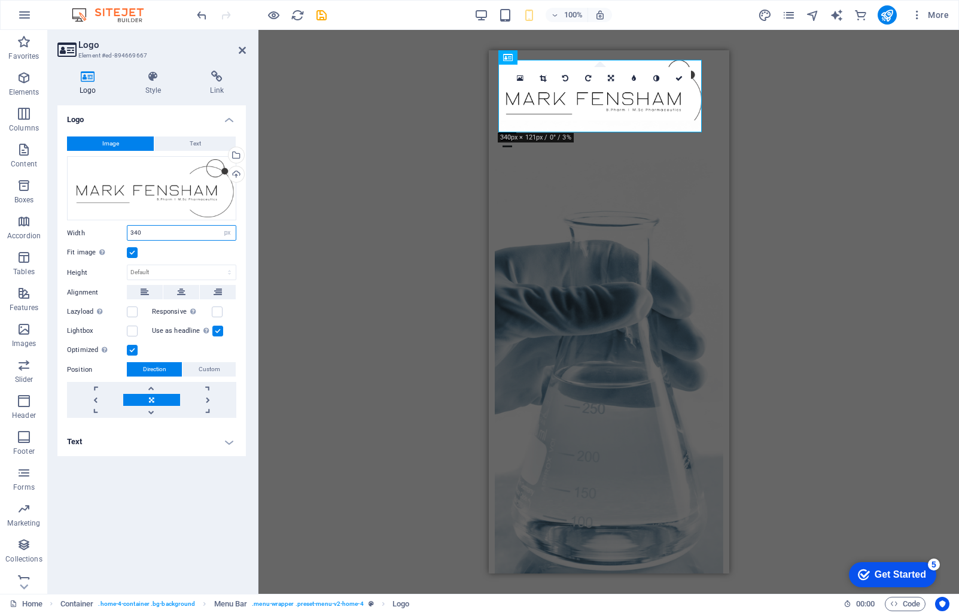
click at [161, 234] on input "340" at bounding box center [181, 233] width 108 height 14
type input "330"
click at [790, 249] on div "Drag here to replace the existing content. Press “Ctrl” if you want to create a…" at bounding box center [608, 312] width 701 height 564
click at [241, 50] on icon at bounding box center [242, 50] width 7 height 10
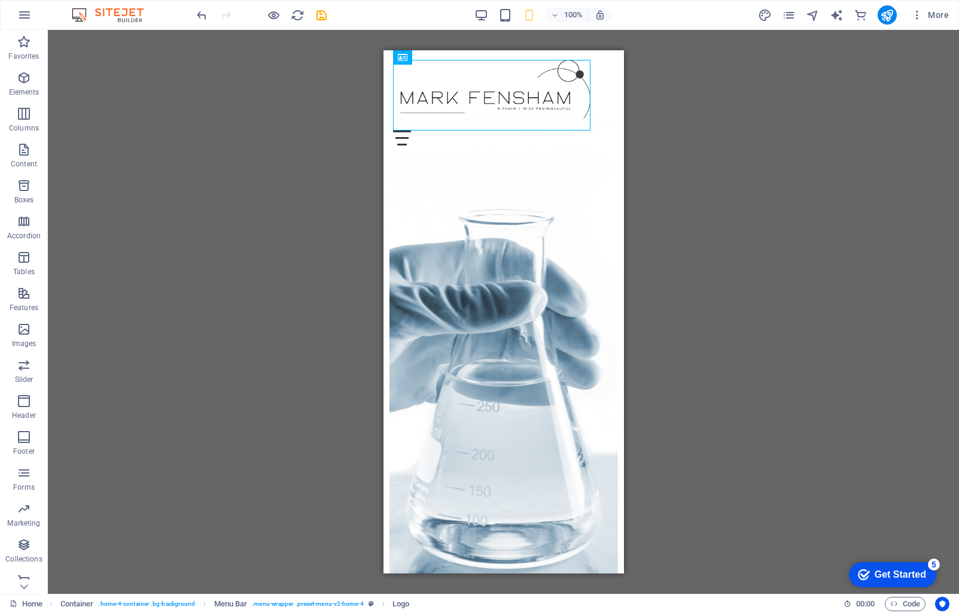
click at [791, 157] on div "Drag here to replace the existing content. Press “Ctrl” if you want to create a…" at bounding box center [503, 312] width 911 height 564
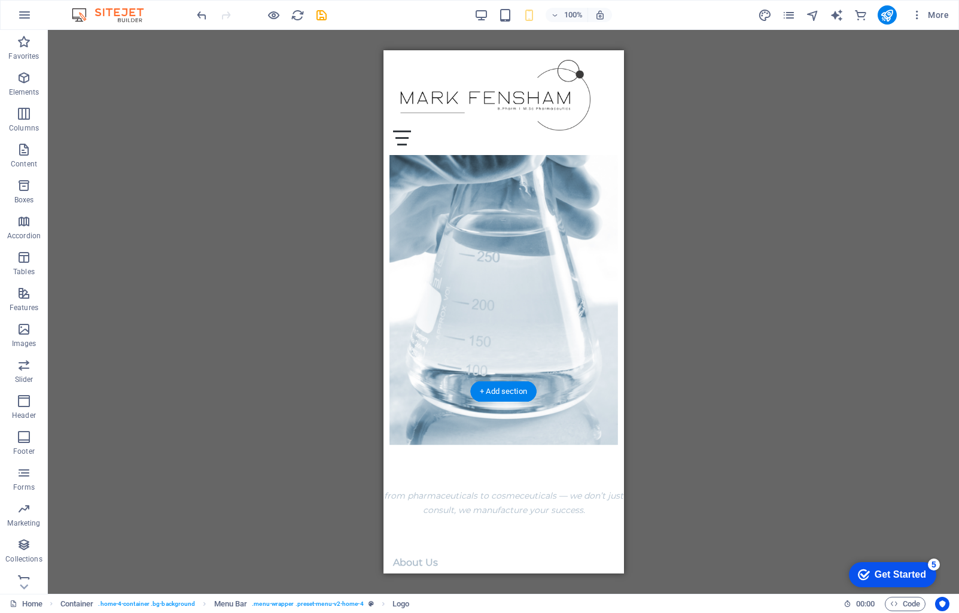
scroll to position [230, 0]
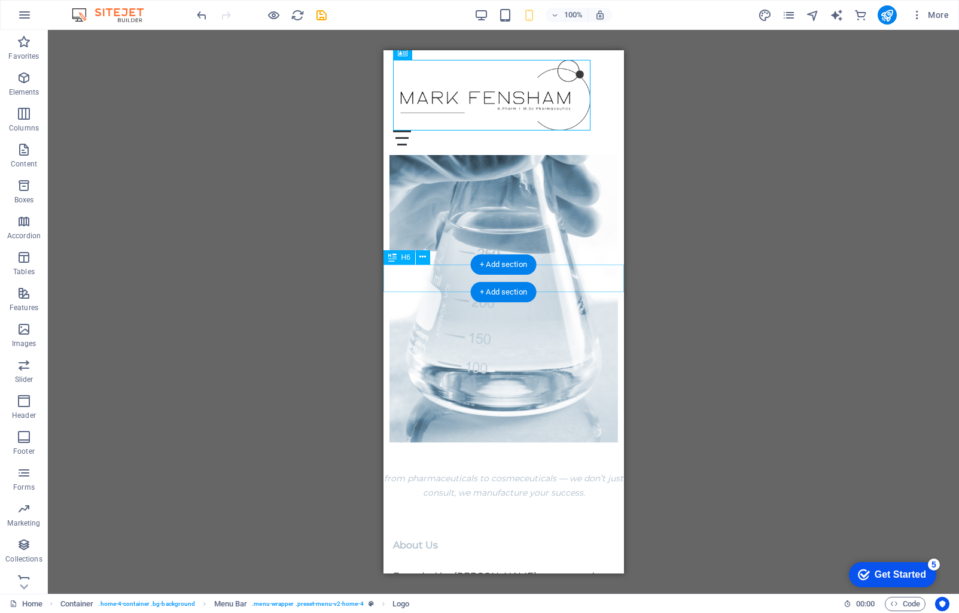
click at [586, 471] on div "from pharmaceuticals to cosmeceuticals — we don’t just consult, we manufacture …" at bounding box center [503, 485] width 241 height 29
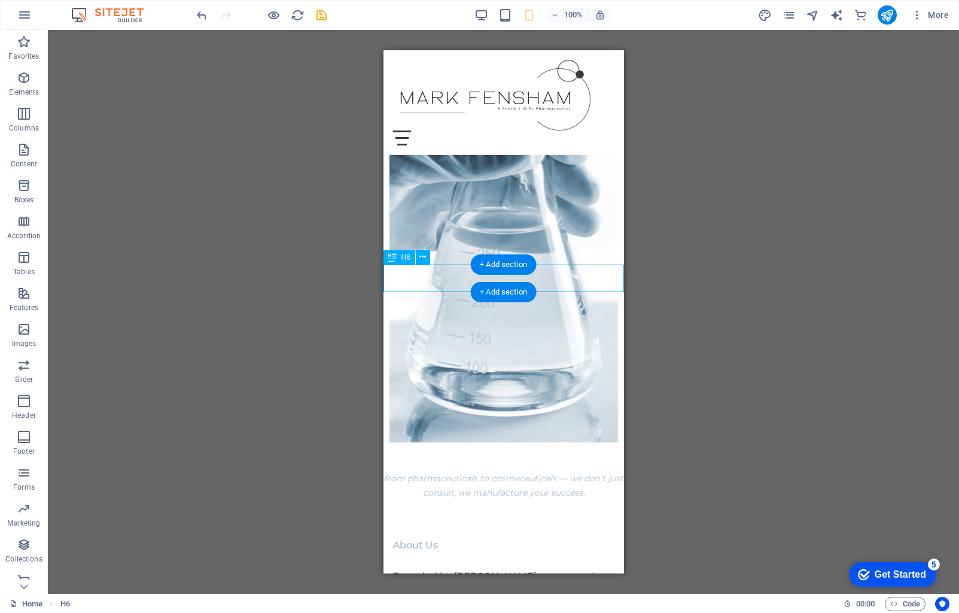
click at [425, 471] on div "from pharmaceuticals to cosmeceuticals — we don’t just consult, we manufacture …" at bounding box center [503, 485] width 241 height 29
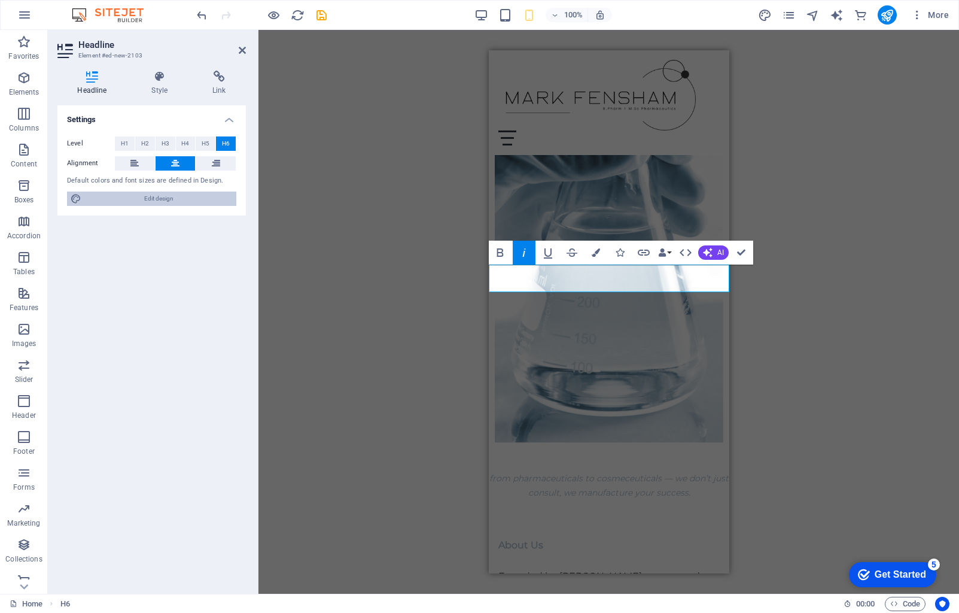
click at [178, 199] on span "Edit design" at bounding box center [159, 198] width 148 height 14
select select "px"
select select "200"
select select "px"
select select "rem"
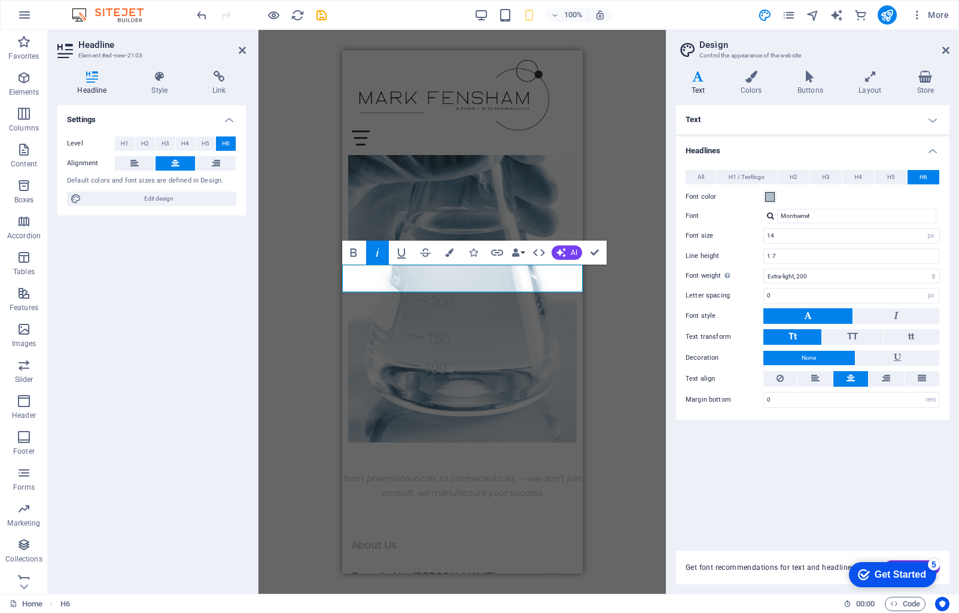
click at [813, 107] on h4 "Text" at bounding box center [812, 119] width 273 height 29
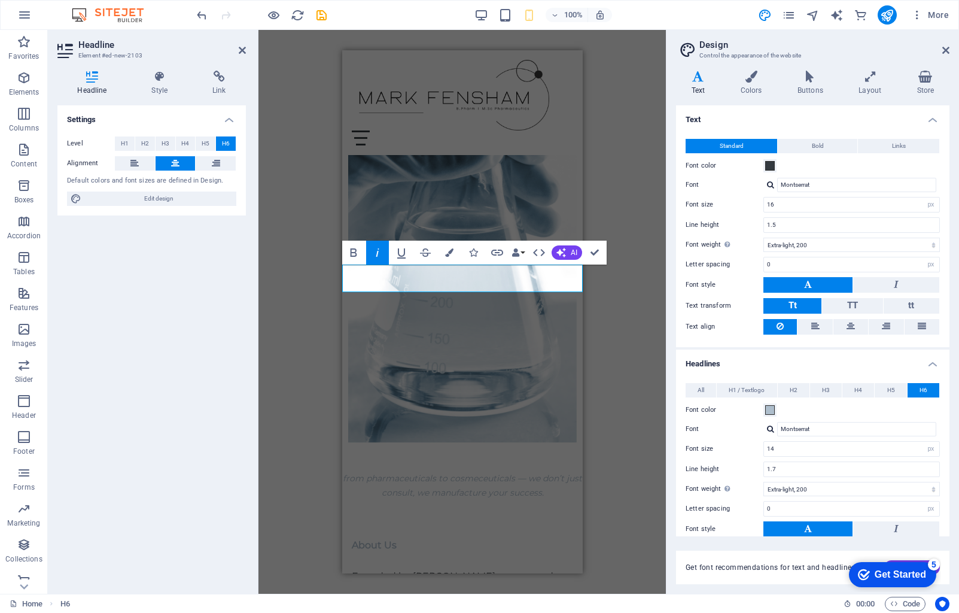
click at [813, 107] on h4 "Text" at bounding box center [812, 116] width 273 height 22
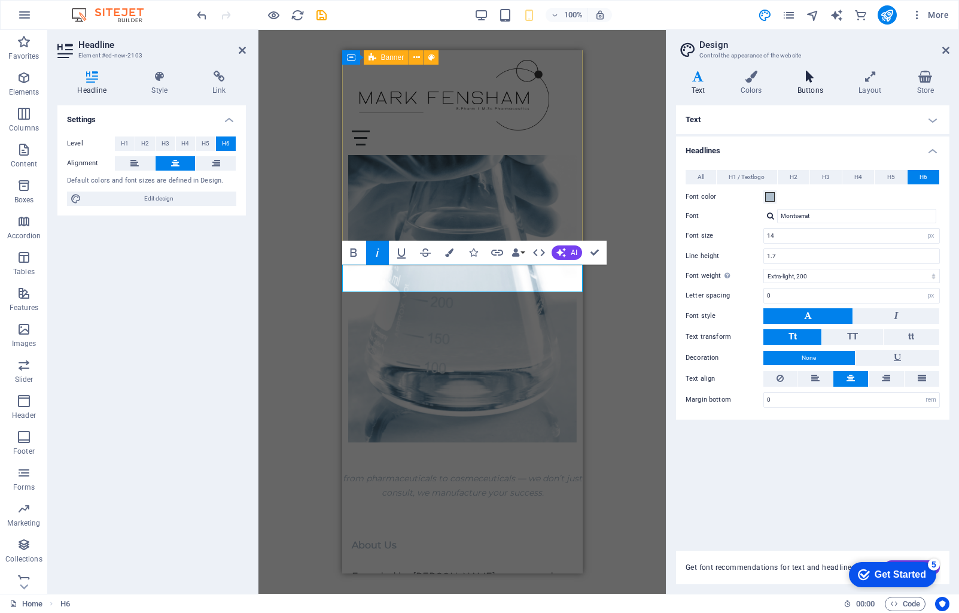
click at [814, 85] on h4 "Buttons" at bounding box center [812, 83] width 61 height 25
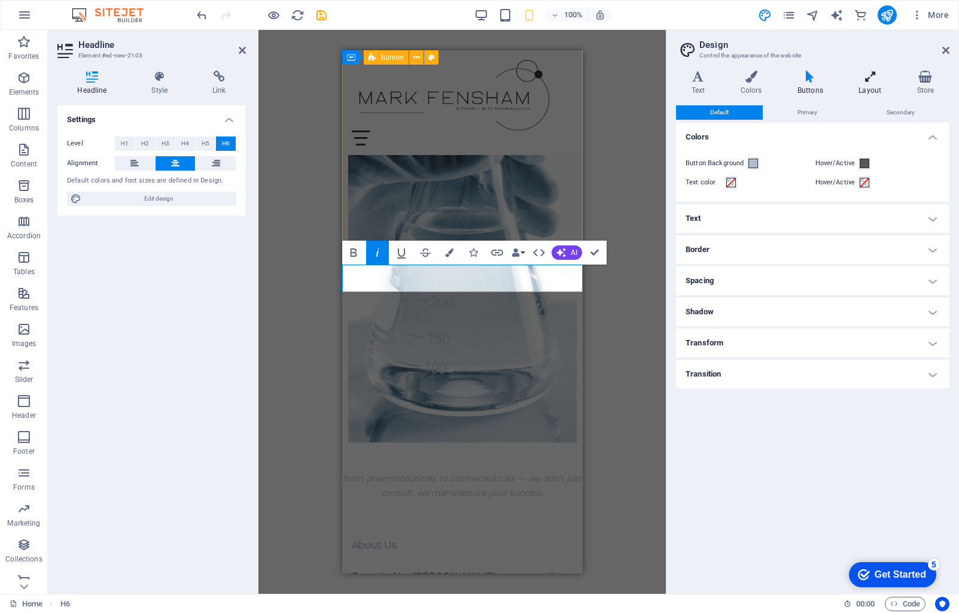
click at [881, 81] on icon at bounding box center [870, 77] width 53 height 12
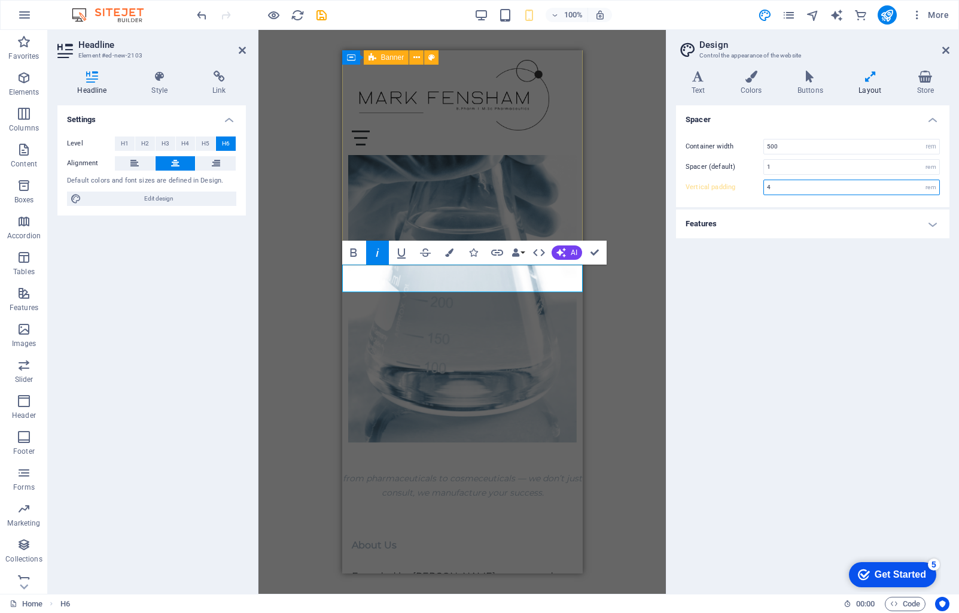
click at [781, 191] on input "4" at bounding box center [851, 187] width 175 height 14
click at [761, 188] on label "Vertical padding" at bounding box center [725, 187] width 78 height 7
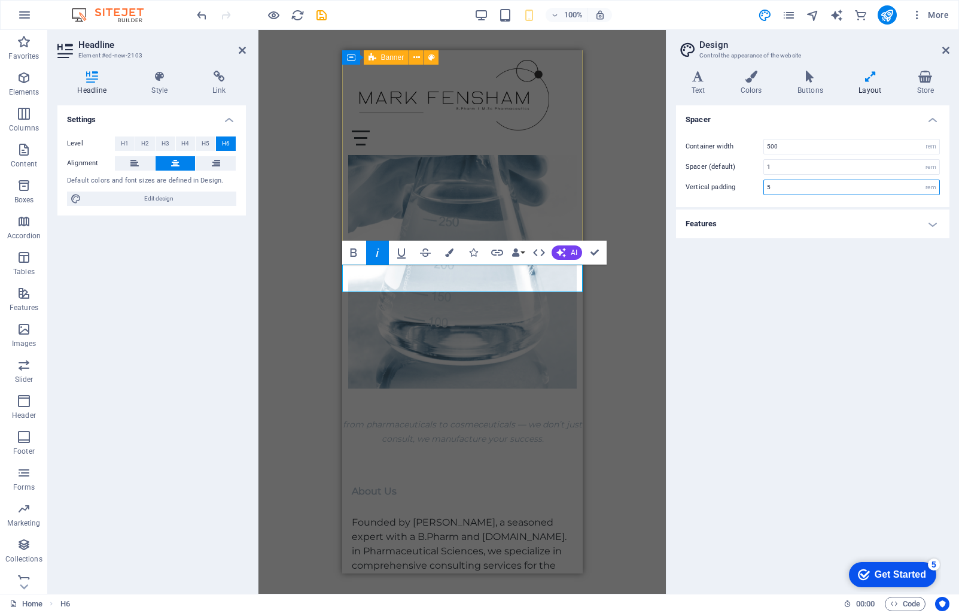
click at [779, 187] on input "4" at bounding box center [851, 187] width 175 height 14
type input "5"
type input "10"
click at [780, 289] on div "Spacer Container width 500 rem px Spacer (default) 1 rem Vertical padding 10 re…" at bounding box center [812, 344] width 273 height 479
click at [786, 165] on input "1" at bounding box center [851, 167] width 175 height 14
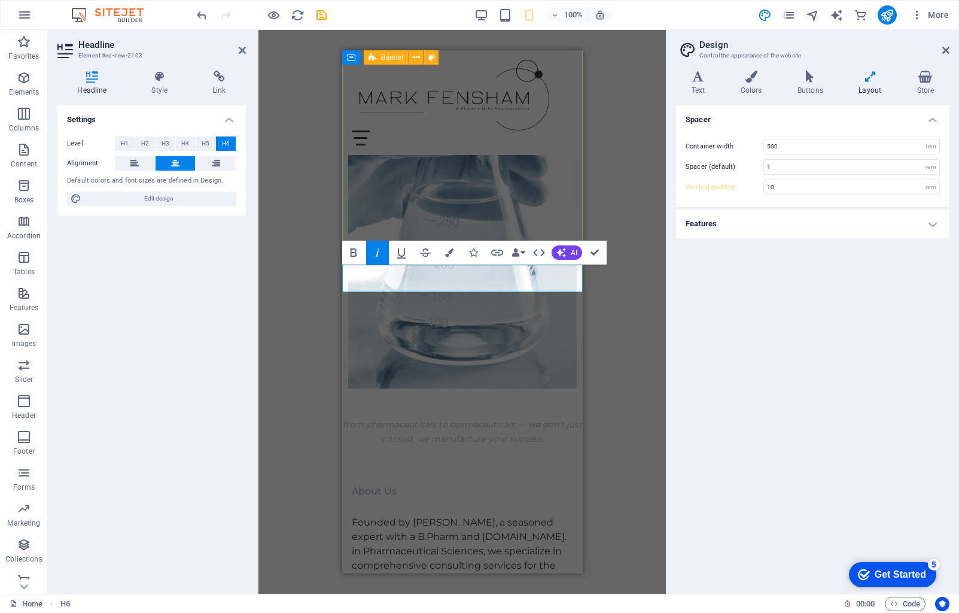
click at [637, 248] on div "H2 Container Container Banner Container Menu Bar Menu H2 Text Spacer Container …" at bounding box center [461, 312] width 407 height 564
click at [350, 534] on em "from pharmaceuticals to cosmeceuticals — we don’t just consult, we manufacture …" at bounding box center [461, 546] width 239 height 25
click at [190, 13] on div "100% More" at bounding box center [480, 15] width 958 height 29
click at [199, 14] on icon "undo" at bounding box center [202, 15] width 14 height 14
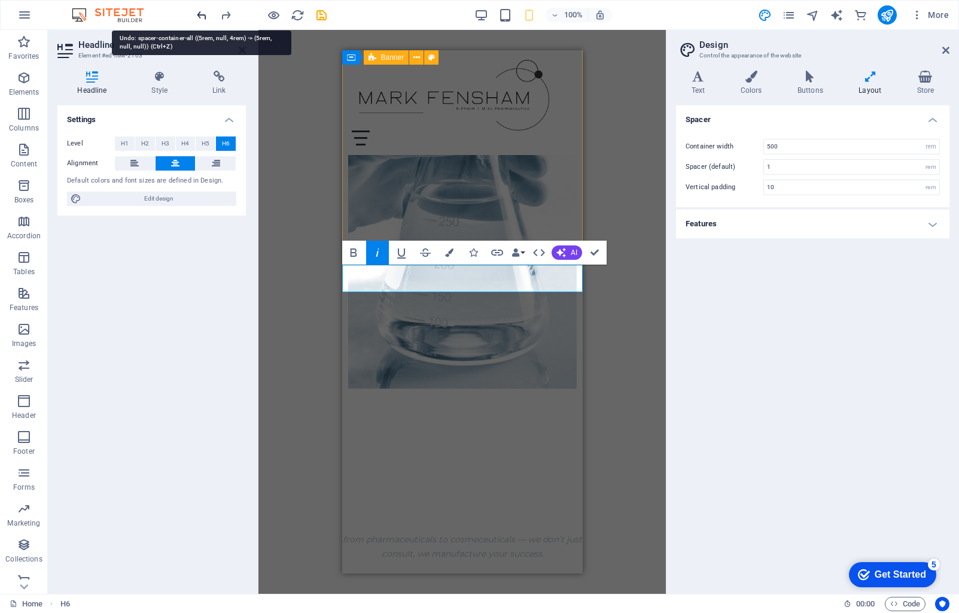
click at [200, 16] on icon "undo" at bounding box center [202, 15] width 14 height 14
click at [224, 16] on icon "redo" at bounding box center [226, 15] width 14 height 14
click at [490, 534] on em "from pharmaceuticals to cosmeceuticals — we don’t just consult, we manufacture …" at bounding box center [461, 546] width 239 height 25
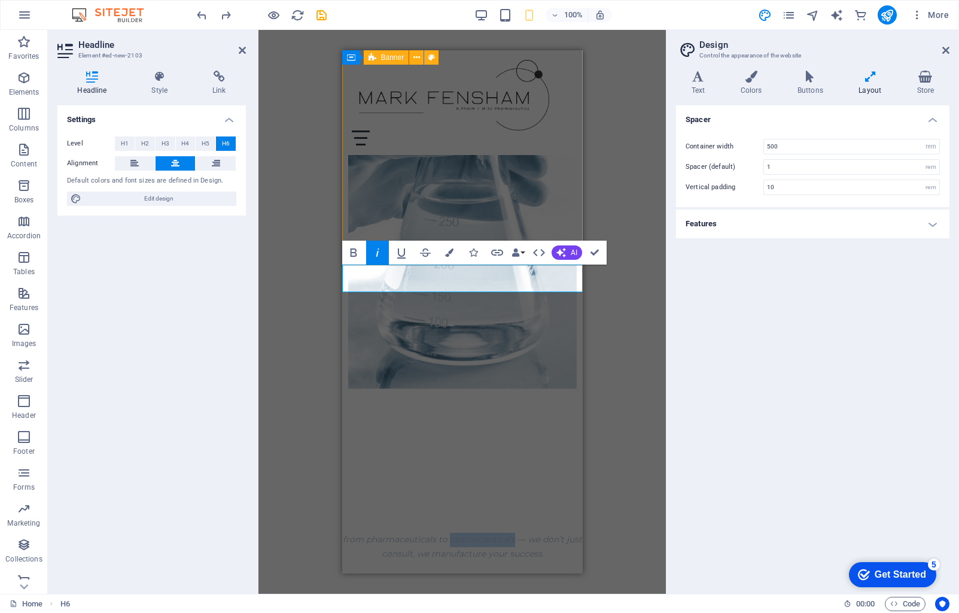
click at [490, 534] on em "from pharmaceuticals to cosmeceuticals — we don’t just consult, we manufacture …" at bounding box center [461, 546] width 239 height 25
click at [345, 534] on em "from pharmaceuticals to cosmeceuticals — we don’t just consult, we manufacture …" at bounding box center [461, 546] width 239 height 25
click at [343, 534] on em "from pharmaceuticals to cosmeceuticals — we don’t just consult, we manufacture …" at bounding box center [461, 546] width 239 height 25
click at [556, 438] on em "from pharmaceuticals to cosmeceuticals — we don’t just consult, we manufacture …" at bounding box center [461, 450] width 239 height 25
click at [555, 438] on em "from pharmaceuticals to cosmeceuticals — we ‌don’t just consult, we manufacture…" at bounding box center [462, 450] width 204 height 25
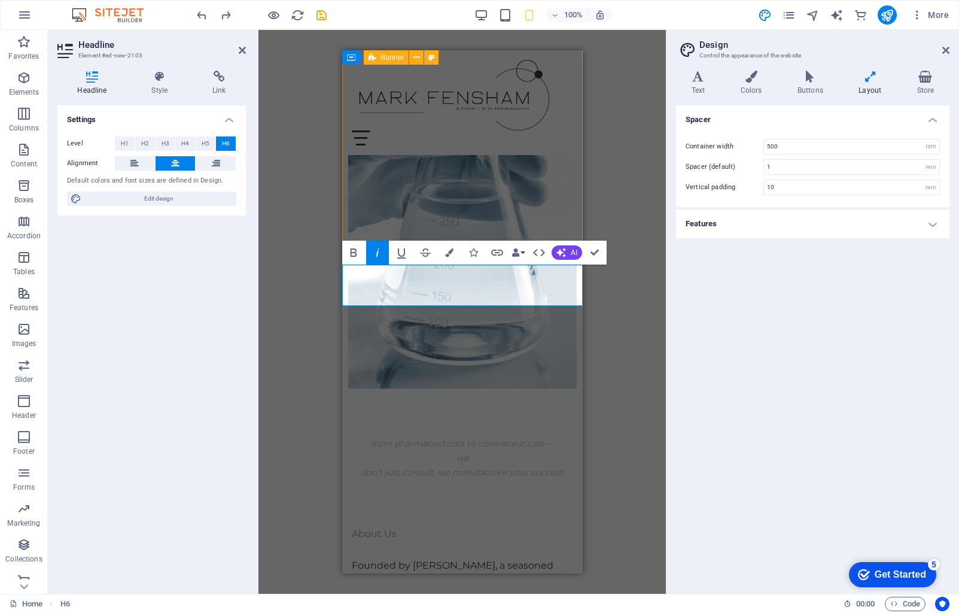
click at [357, 437] on h6 "from pharmaceuticals to cosmeceuticals — ‌we ‌don’t just consult, we manufactur…" at bounding box center [462, 458] width 241 height 42
click at [622, 274] on div "H2 Container Container Banner Container Menu Bar Menu H2 Text Spacer Container …" at bounding box center [461, 312] width 407 height 564
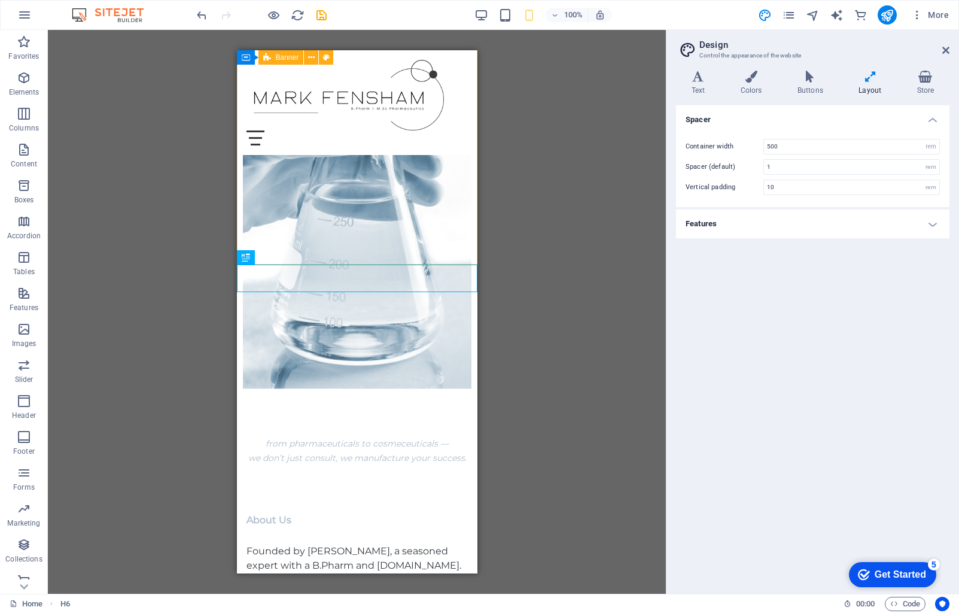
click at [632, 187] on div "H2 Container Container Banner Container Menu Bar Menu H2 Text Spacer Container …" at bounding box center [357, 312] width 618 height 564
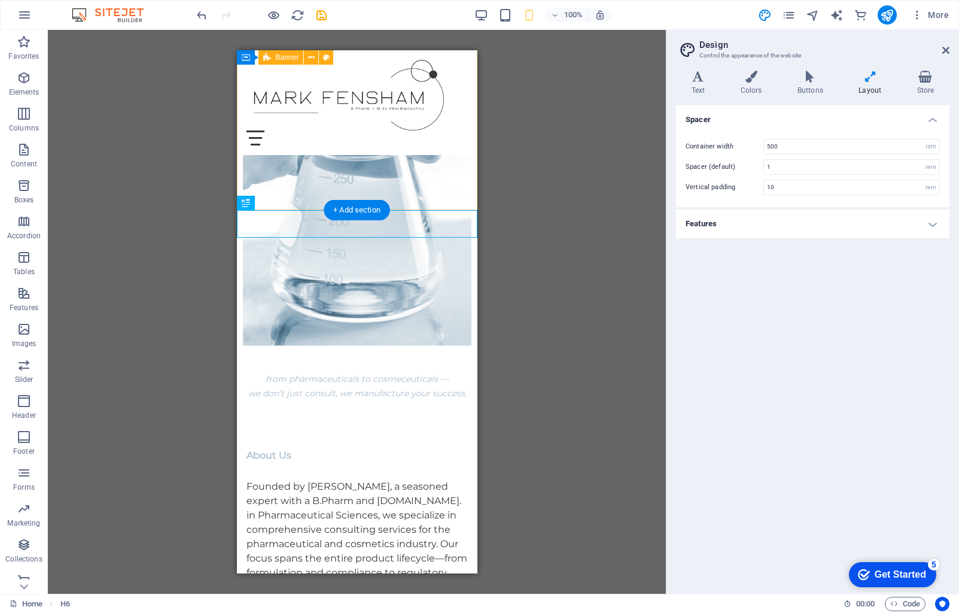
scroll to position [299, 0]
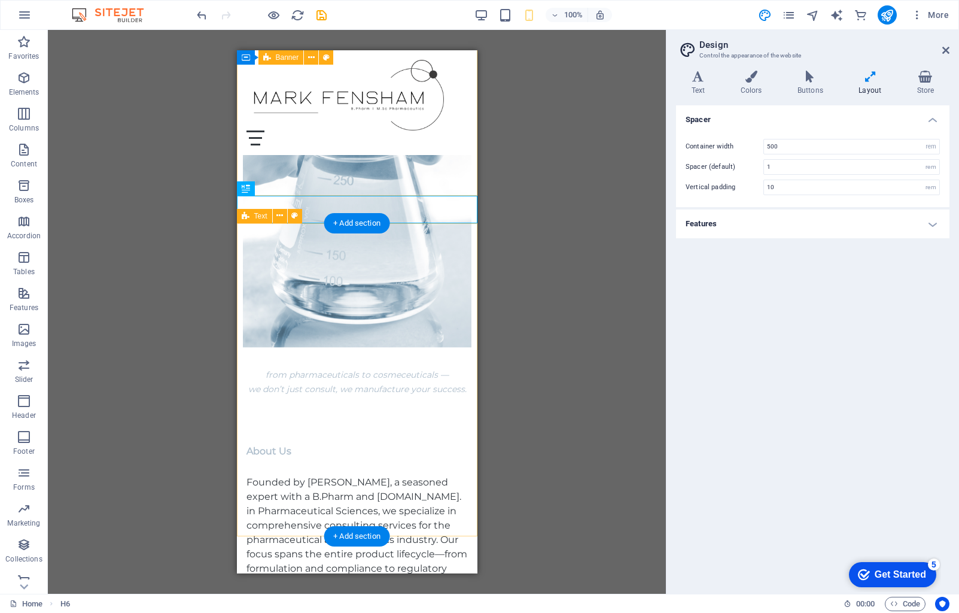
click at [323, 397] on div "About Us Founded by Mark Fensham, a seasoned expert with a B.Pharm and M.Sc. in…" at bounding box center [356, 554] width 241 height 314
click at [322, 397] on div "About Us Founded by Mark Fensham, a seasoned expert with a B.Pharm and M.Sc. in…" at bounding box center [356, 554] width 241 height 314
click at [320, 397] on div "About Us Founded by Mark Fensham, a seasoned expert with a B.Pharm and M.Sc. in…" at bounding box center [356, 554] width 241 height 314
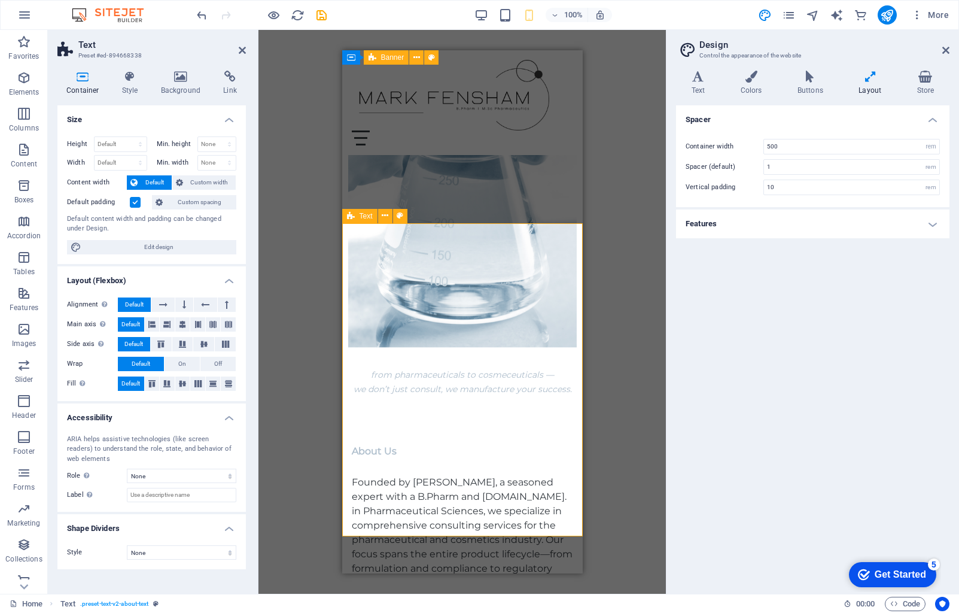
click at [389, 397] on div "About Us Founded by Mark Fensham, a seasoned expert with a B.Pharm and M.Sc. in…" at bounding box center [462, 554] width 241 height 314
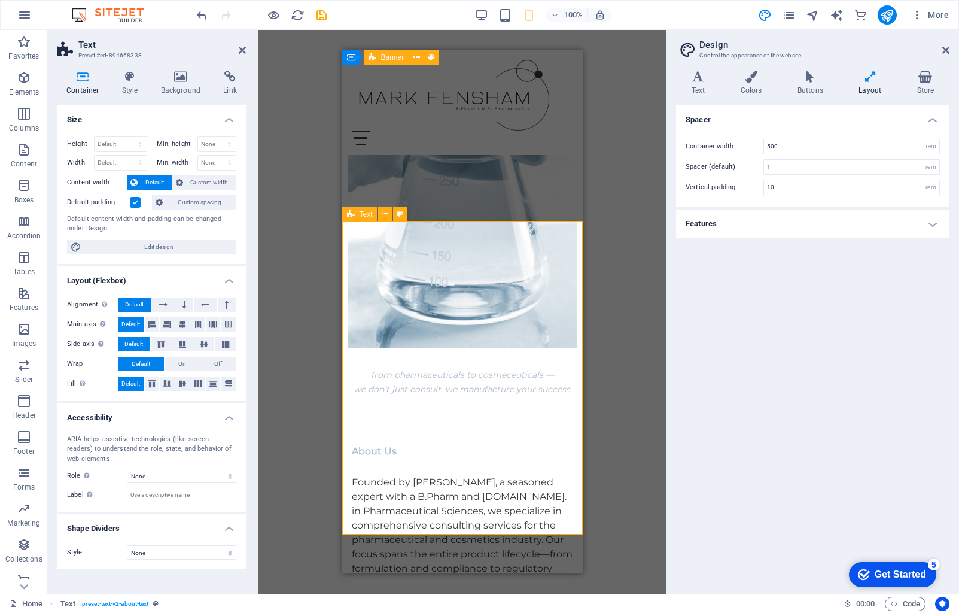
scroll to position [301, 0]
drag, startPoint x: 621, startPoint y: 378, endPoint x: 592, endPoint y: 359, distance: 34.2
click at [621, 378] on div "Drag here to replace the existing content. Press “Ctrl” if you want to create a…" at bounding box center [461, 312] width 407 height 564
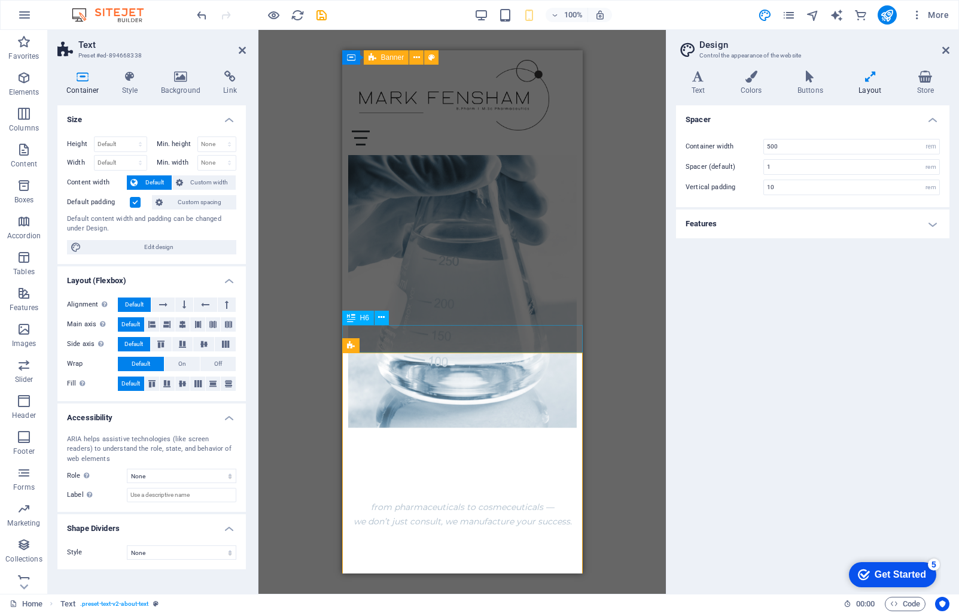
scroll to position [170, 0]
click at [500, 497] on div "from pharmaceuticals to cosmeceuticals — we don’t just consult, we manufacture …" at bounding box center [462, 511] width 241 height 29
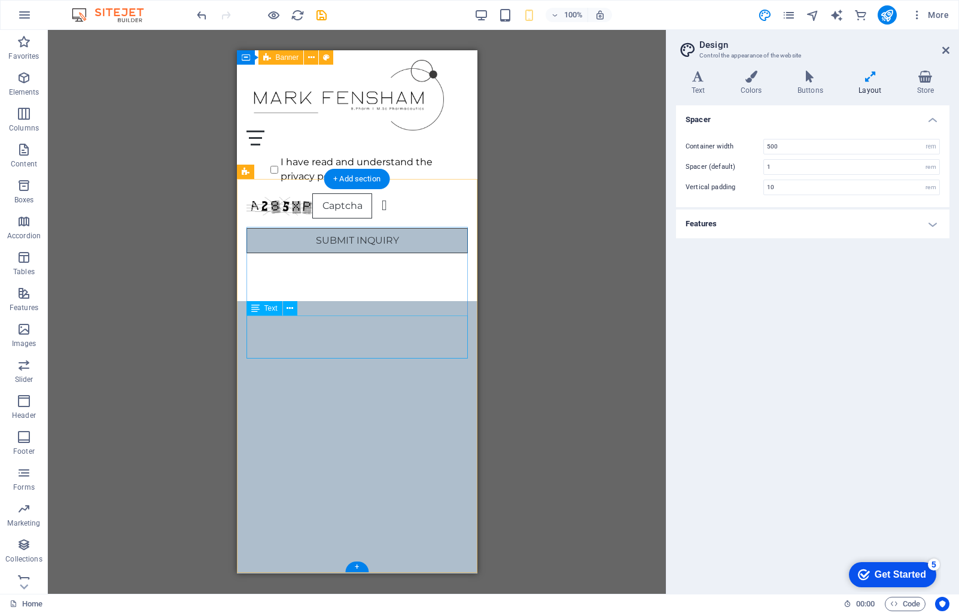
scroll to position [2922, 0]
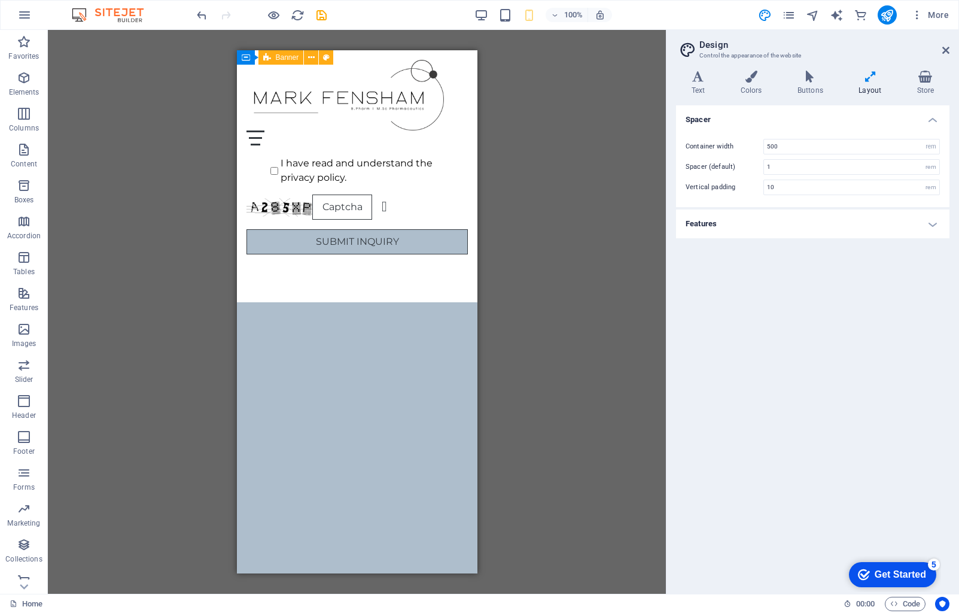
click at [573, 315] on div "Drag here to replace the existing content. Press “Ctrl” if you want to create a…" at bounding box center [357, 312] width 618 height 564
drag, startPoint x: 947, startPoint y: 49, endPoint x: 927, endPoint y: 49, distance: 19.1
click at [946, 49] on icon at bounding box center [945, 50] width 7 height 10
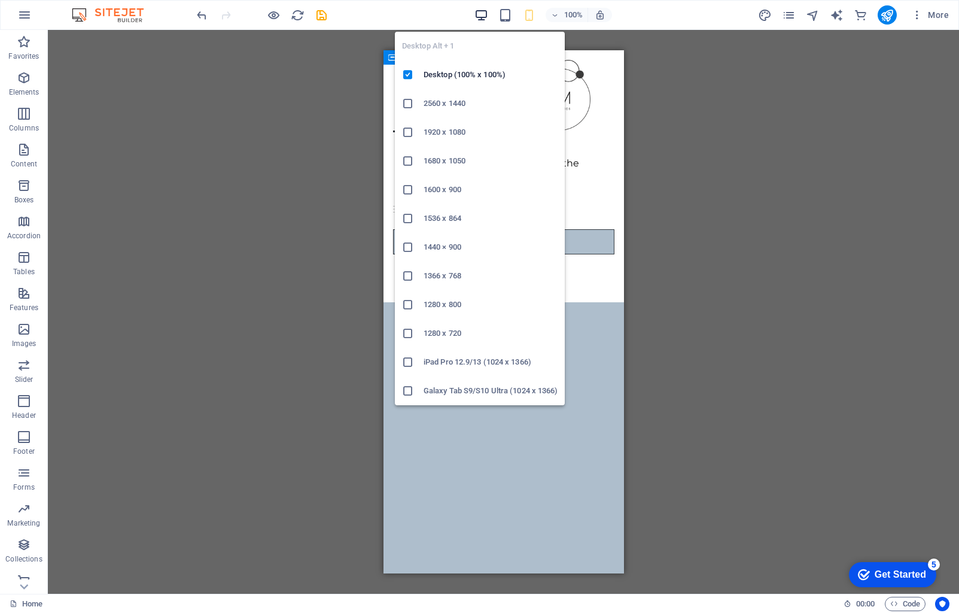
click at [481, 16] on icon "button" at bounding box center [481, 15] width 14 height 14
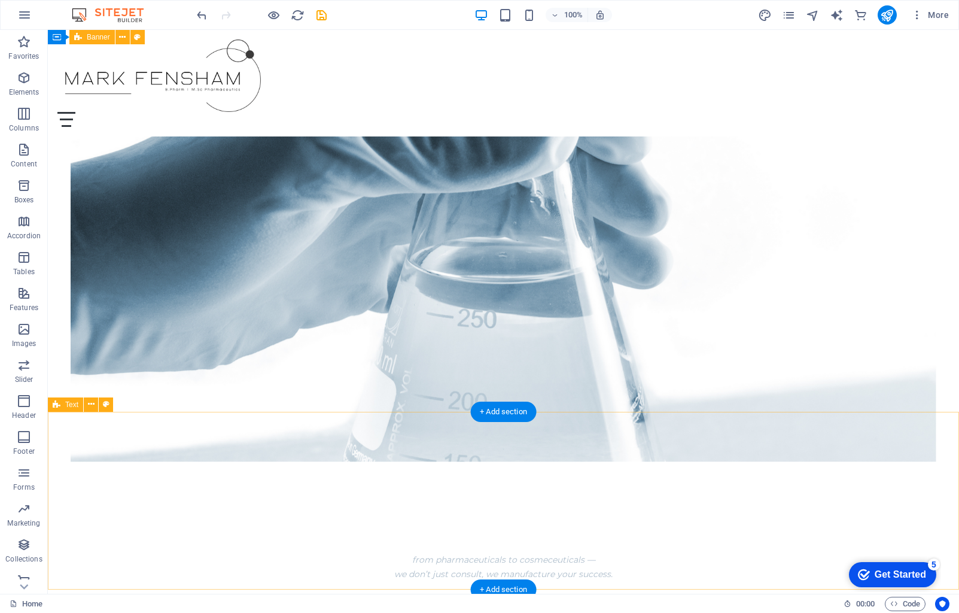
scroll to position [125, 0]
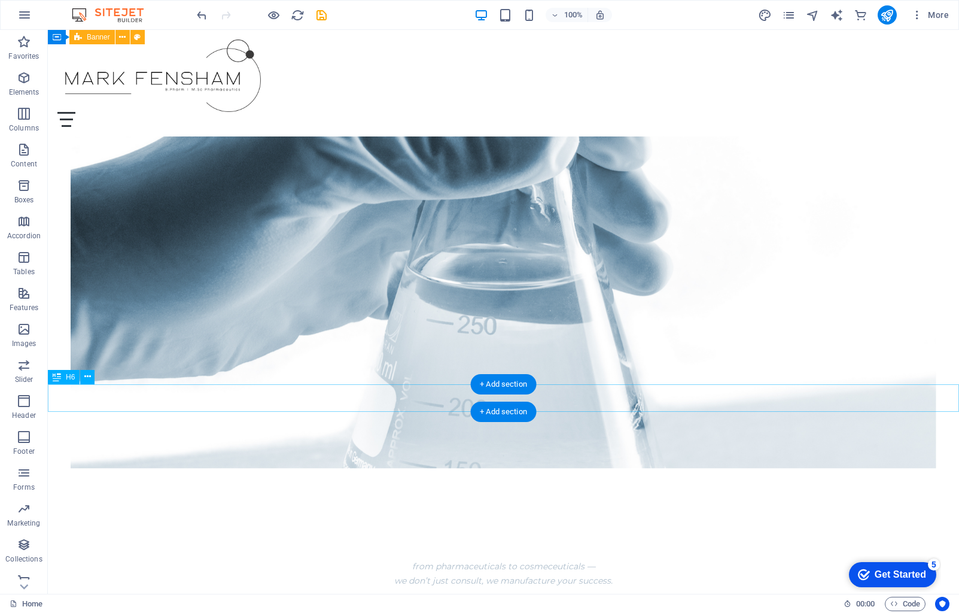
click at [445, 559] on div "from pharmaceuticals to cosmeceuticals — we don’t just consult, we manufacture …" at bounding box center [503, 573] width 911 height 29
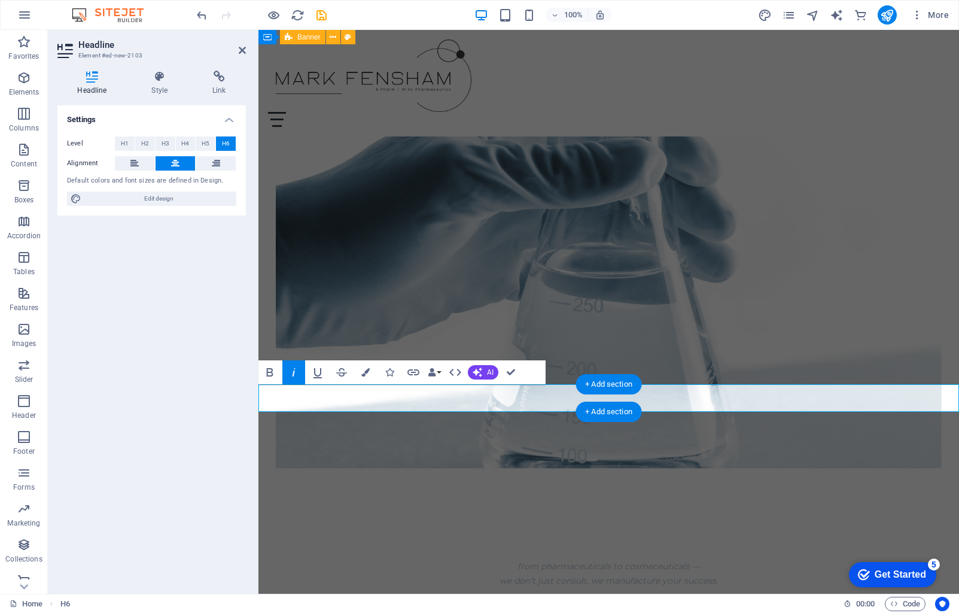
click at [465, 559] on h6 "from pharmaceuticals to cosmeceuticals — we don’t just consult, we manufacture …" at bounding box center [608, 573] width 701 height 29
drag, startPoint x: 525, startPoint y: 390, endPoint x: 474, endPoint y: 392, distance: 50.3
click at [476, 559] on h6 "from pharmaceuticals to cosmeceuticals — we don’t just consult, we manufacture …" at bounding box center [608, 573] width 701 height 29
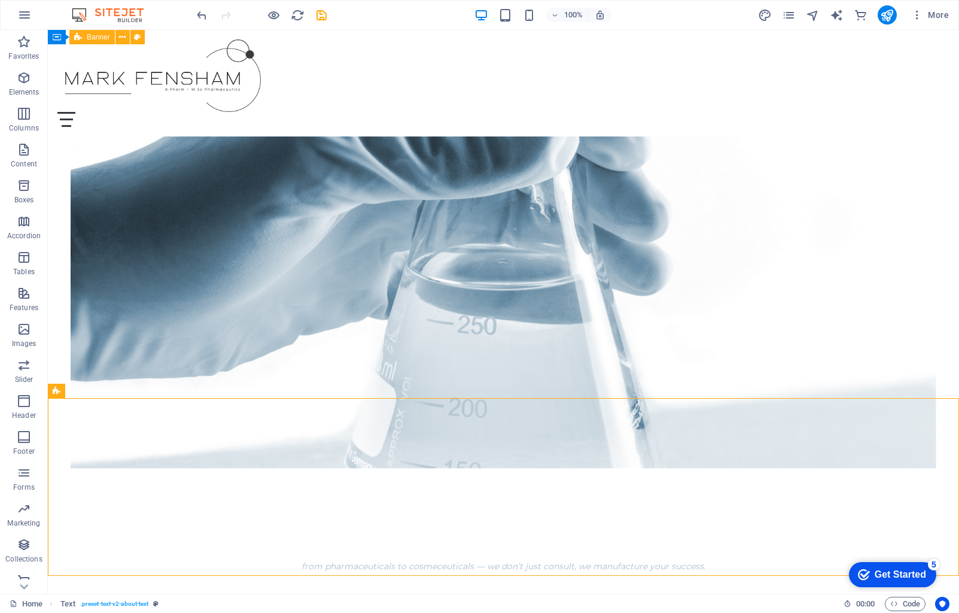
click at [616, 367] on figure at bounding box center [504, 239] width 866 height 458
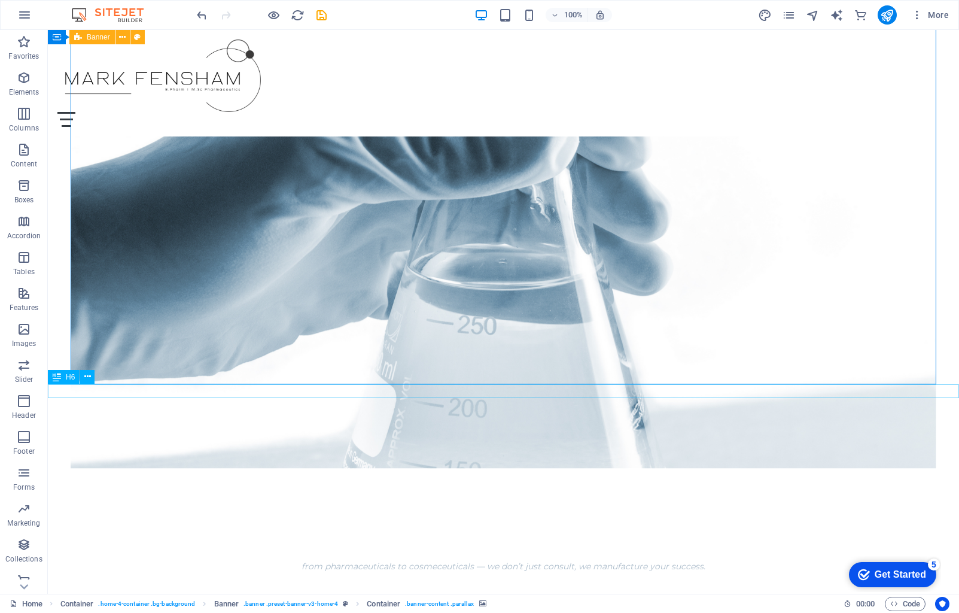
click at [481, 559] on div "from pharmaceuticals to cosmeceuticals — we don’t just consult, we manufacture …" at bounding box center [503, 566] width 911 height 14
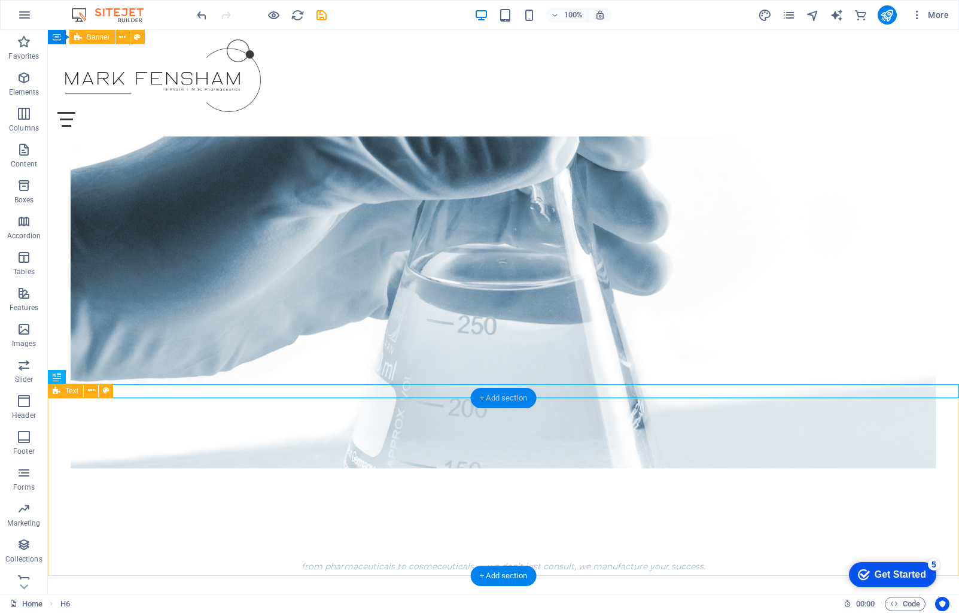
click at [483, 395] on div "+ Add section" at bounding box center [503, 398] width 66 height 20
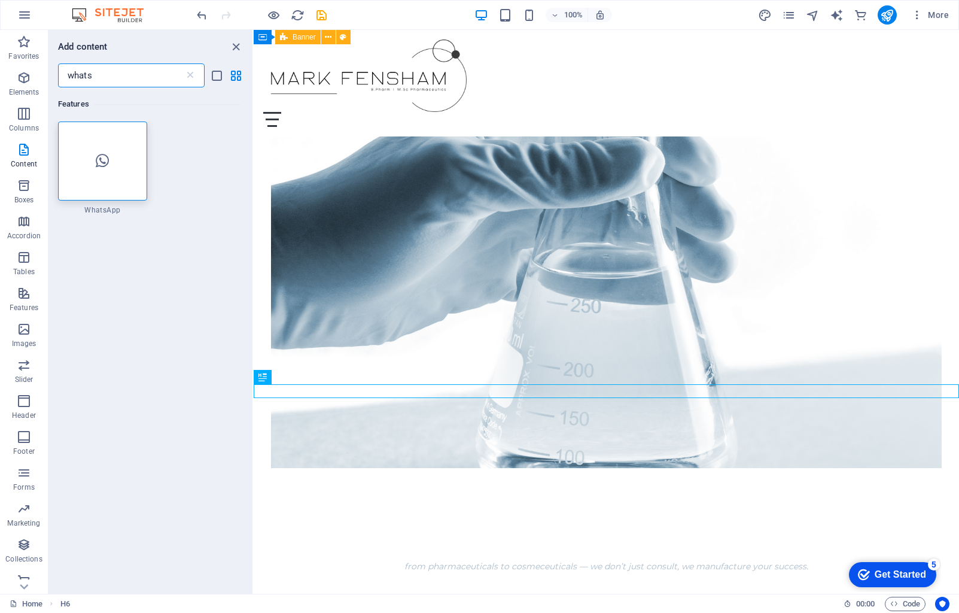
drag, startPoint x: 98, startPoint y: 75, endPoint x: 54, endPoint y: 74, distance: 44.3
click at [54, 74] on div "whats ​" at bounding box center [150, 75] width 204 height 24
type input "spacer"
click at [83, 145] on icon at bounding box center [79, 143] width 16 height 16
select select "px"
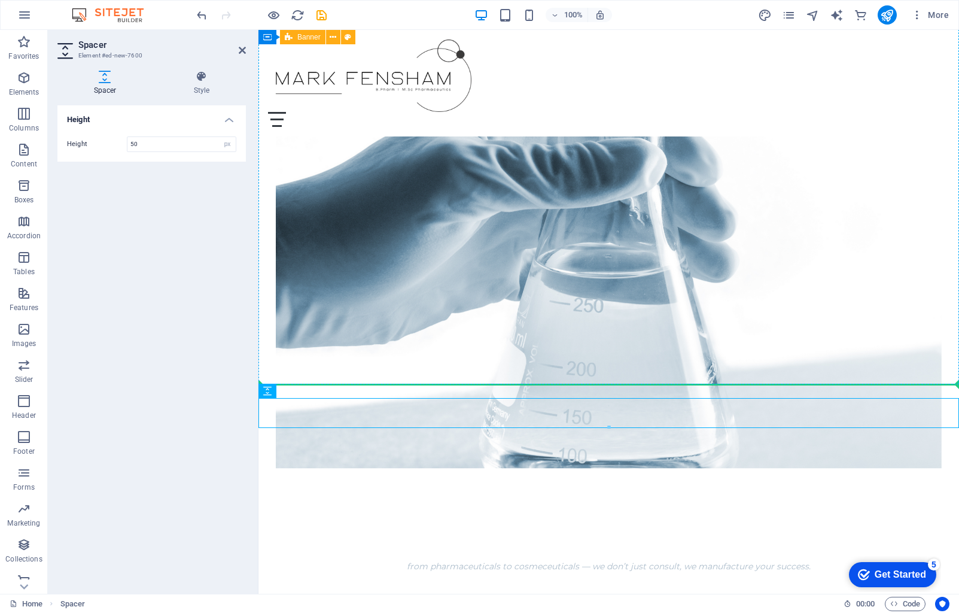
drag, startPoint x: 629, startPoint y: 397, endPoint x: 629, endPoint y: 380, distance: 16.8
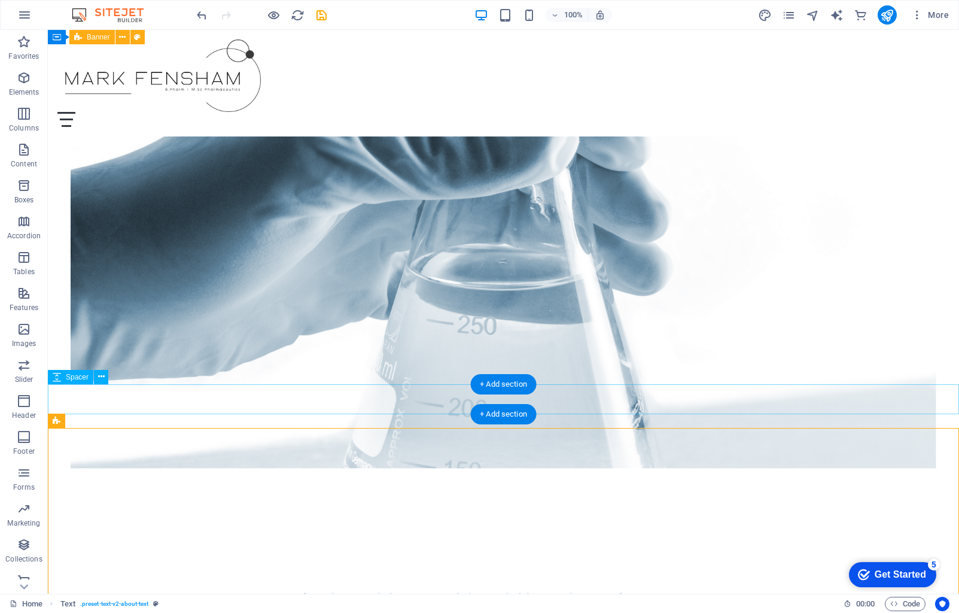
click at [598, 559] on div at bounding box center [503, 574] width 911 height 30
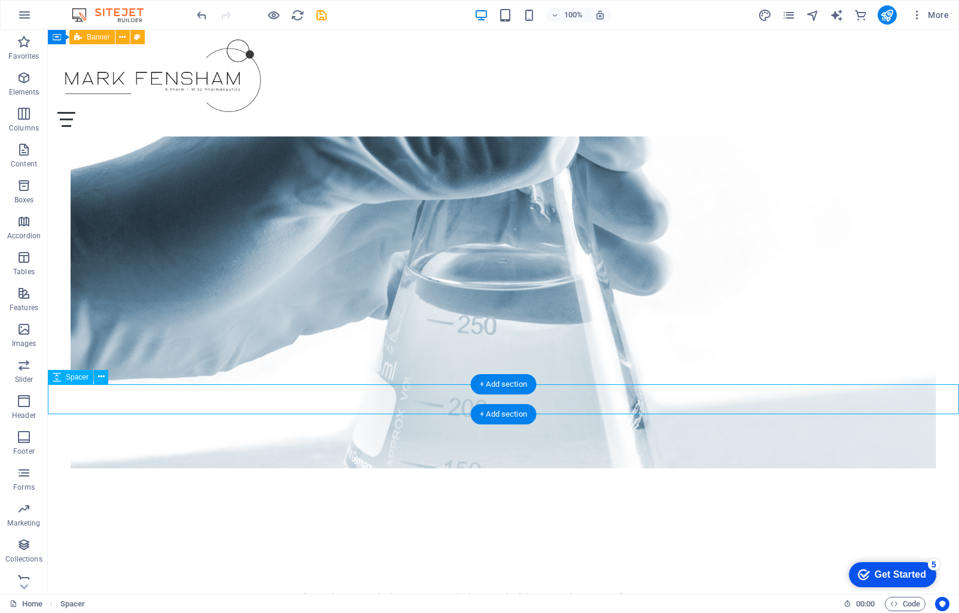
click at [598, 559] on div at bounding box center [503, 574] width 911 height 30
select select "px"
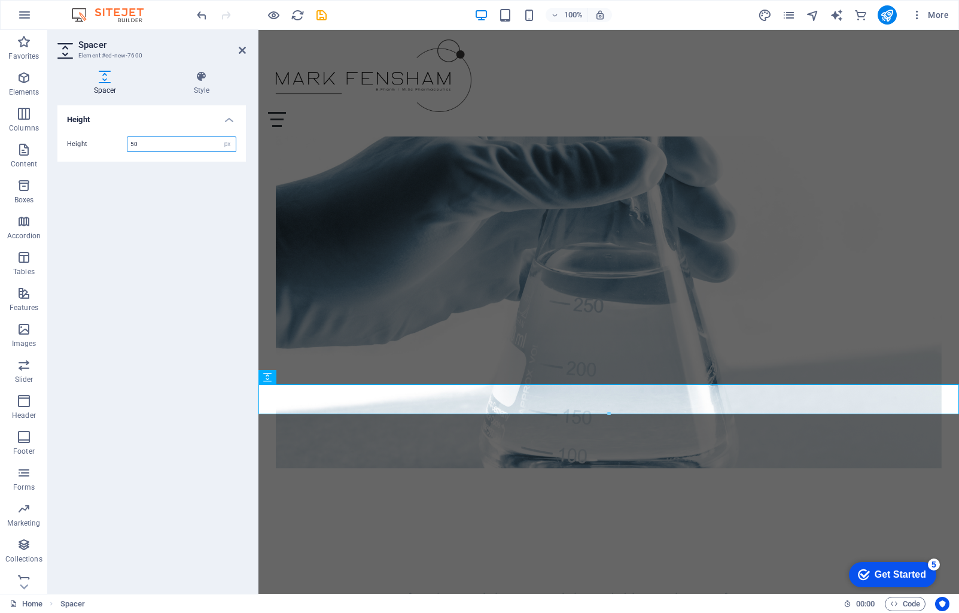
click at [154, 147] on input "50" at bounding box center [181, 144] width 108 height 14
drag, startPoint x: 154, startPoint y: 147, endPoint x: 121, endPoint y: 142, distance: 33.8
click at [121, 142] on div "Height 50 px rem vh vw" at bounding box center [151, 144] width 169 height 16
type input "24"
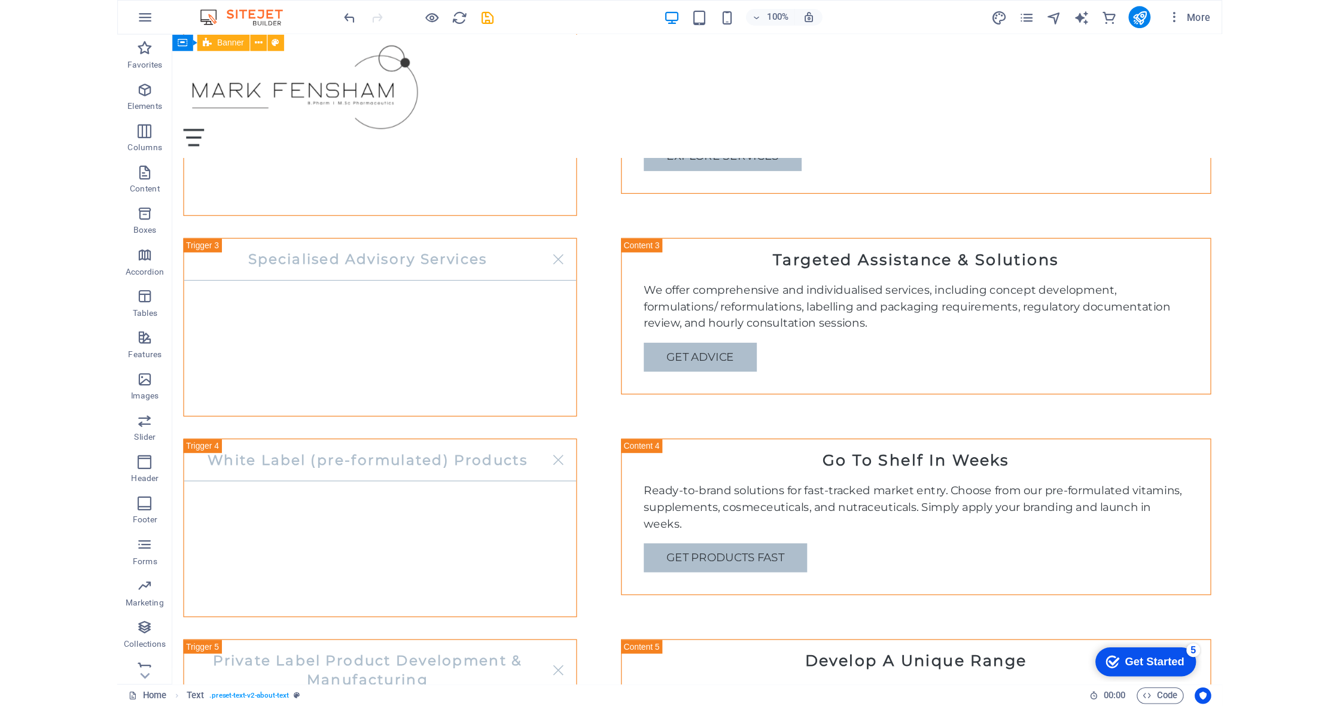
scroll to position [1091, 0]
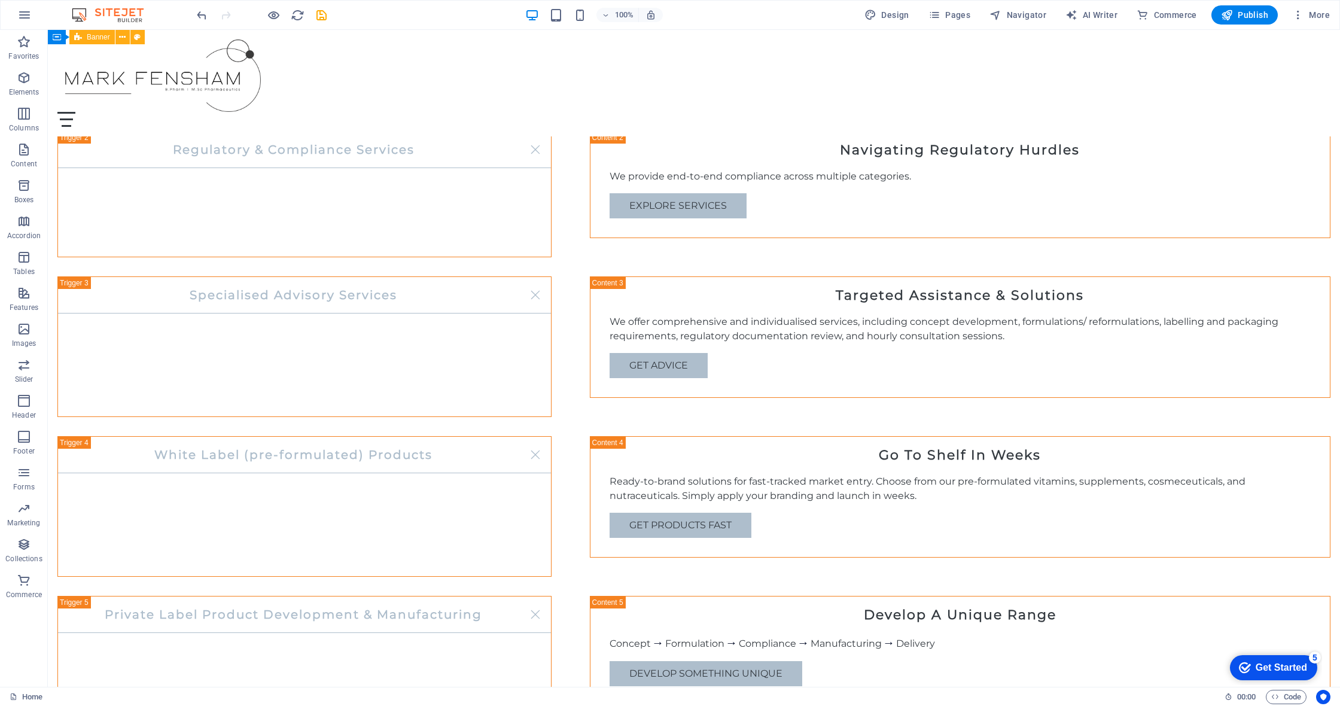
click at [581, 22] on div "100%" at bounding box center [594, 14] width 138 height 19
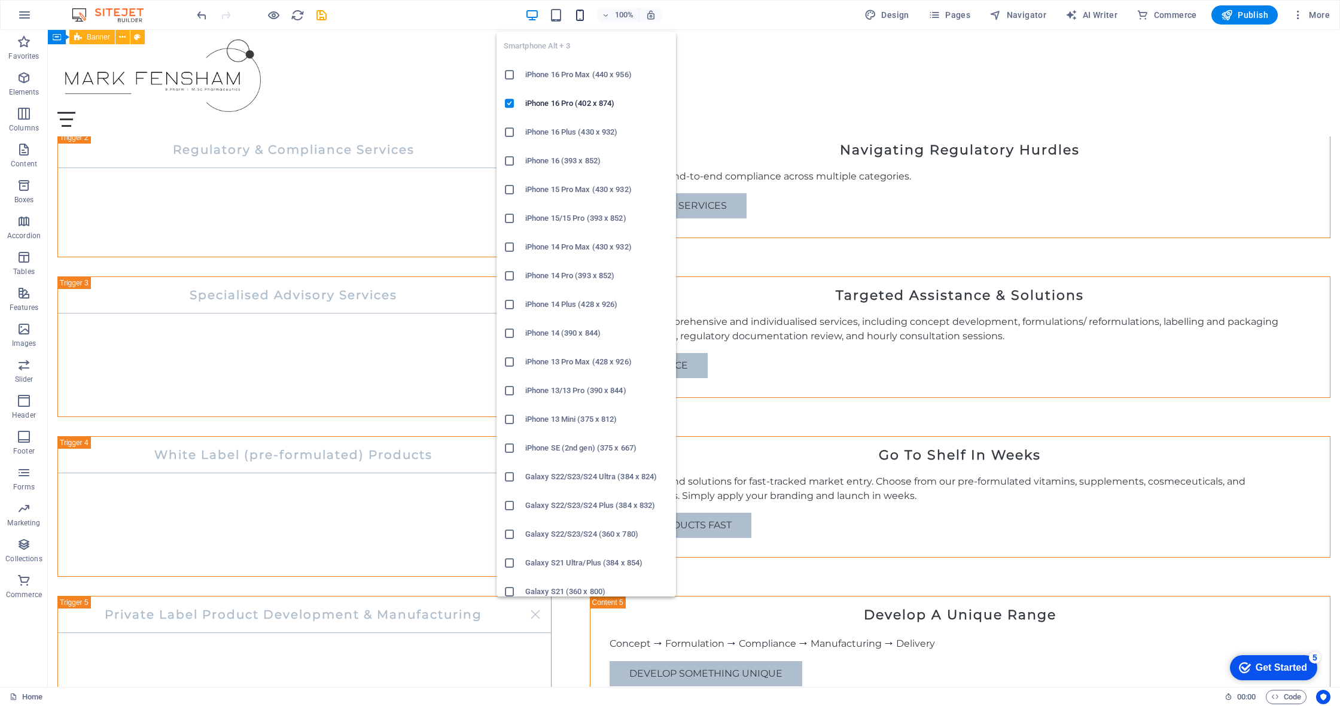
click at [581, 19] on icon "button" at bounding box center [580, 15] width 14 height 14
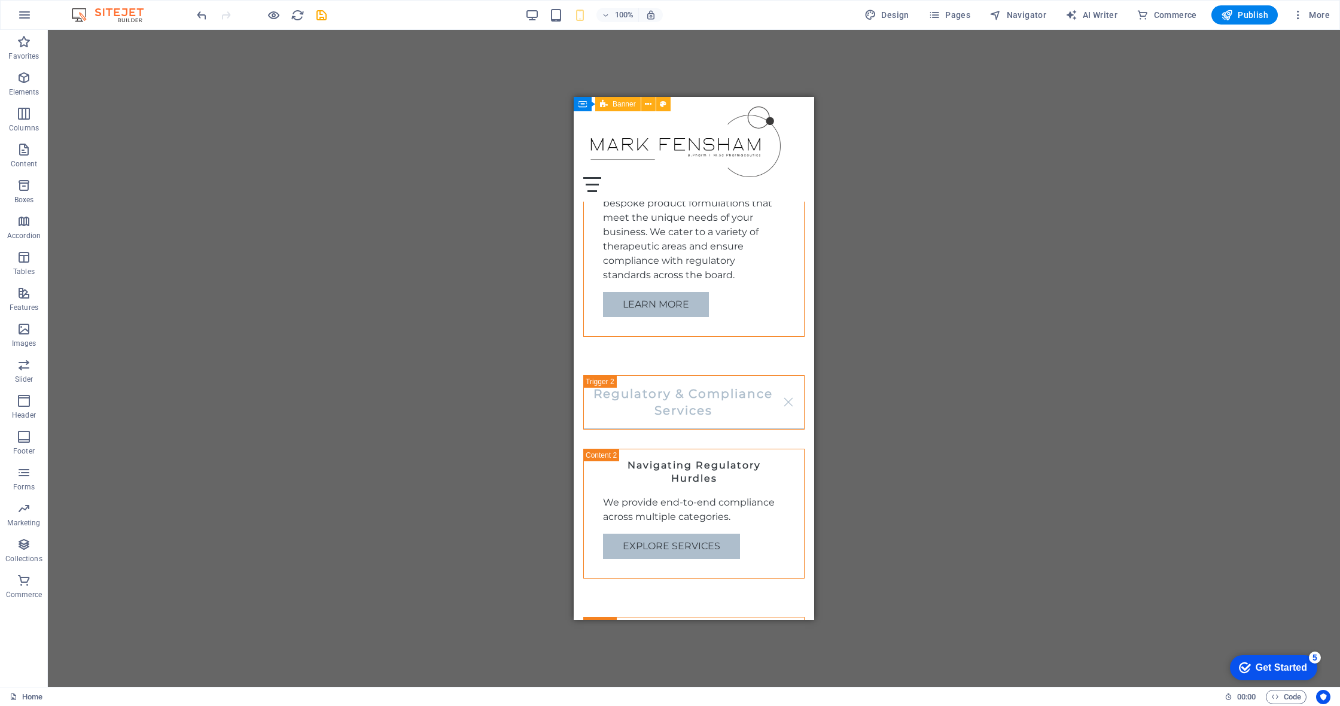
click at [926, 199] on div "H2 Container Container Banner Container Menu Bar Menu H2 Text Spacer Container …" at bounding box center [694, 358] width 1292 height 657
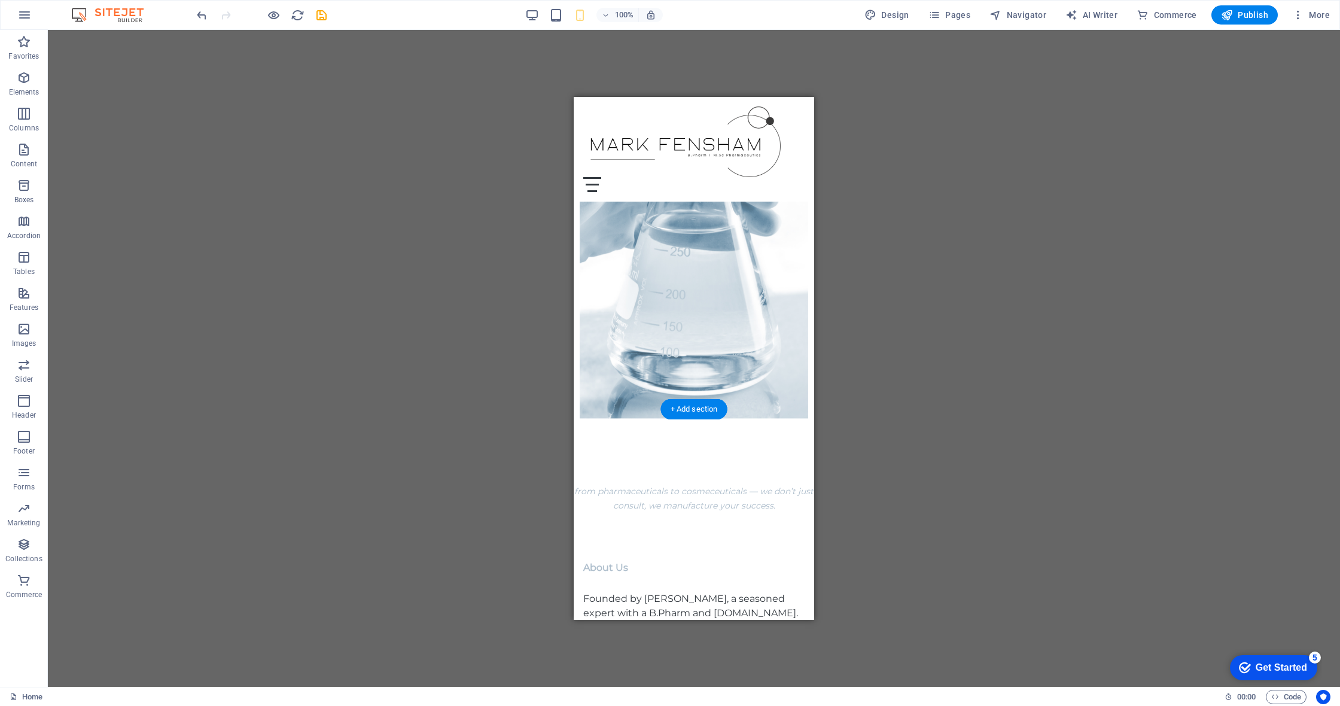
scroll to position [257, 0]
click at [582, 471] on div "from pharmaceuticals to cosmeceuticals — we don’t just consult, we manufacture …" at bounding box center [694, 485] width 241 height 29
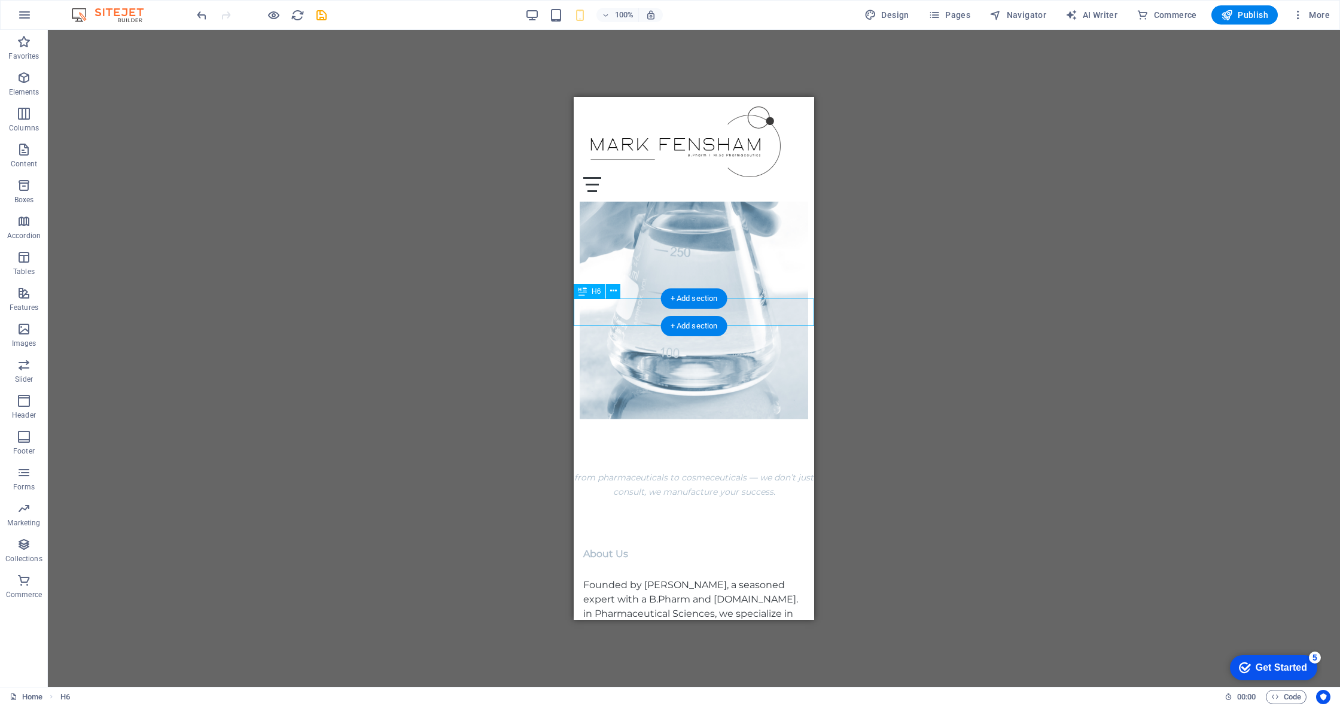
click at [582, 471] on div "from pharmaceuticals to cosmeceuticals — we don’t just consult, we manufacture …" at bounding box center [694, 485] width 241 height 29
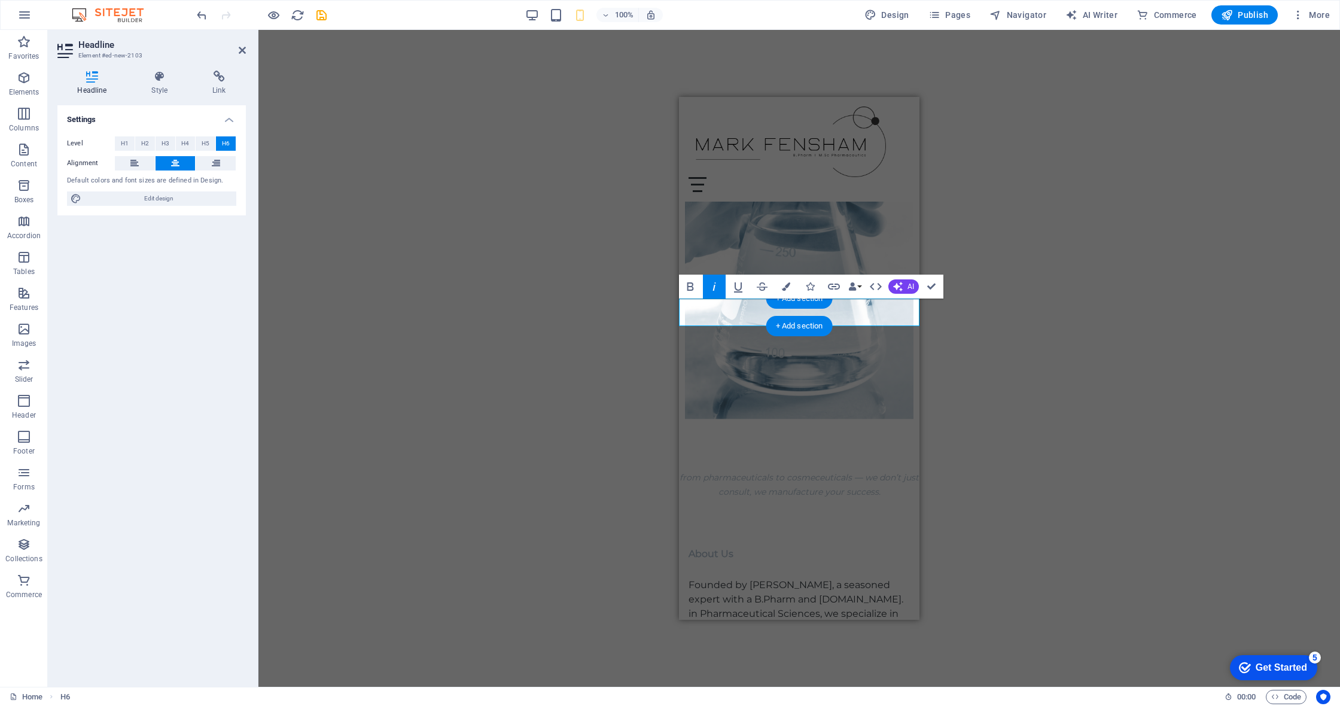
click at [582, 316] on div "H2 Container Banner Container Menu Bar Menu H2 Text Spacer Container Container …" at bounding box center [799, 358] width 1082 height 657
click at [245, 52] on icon at bounding box center [242, 50] width 7 height 10
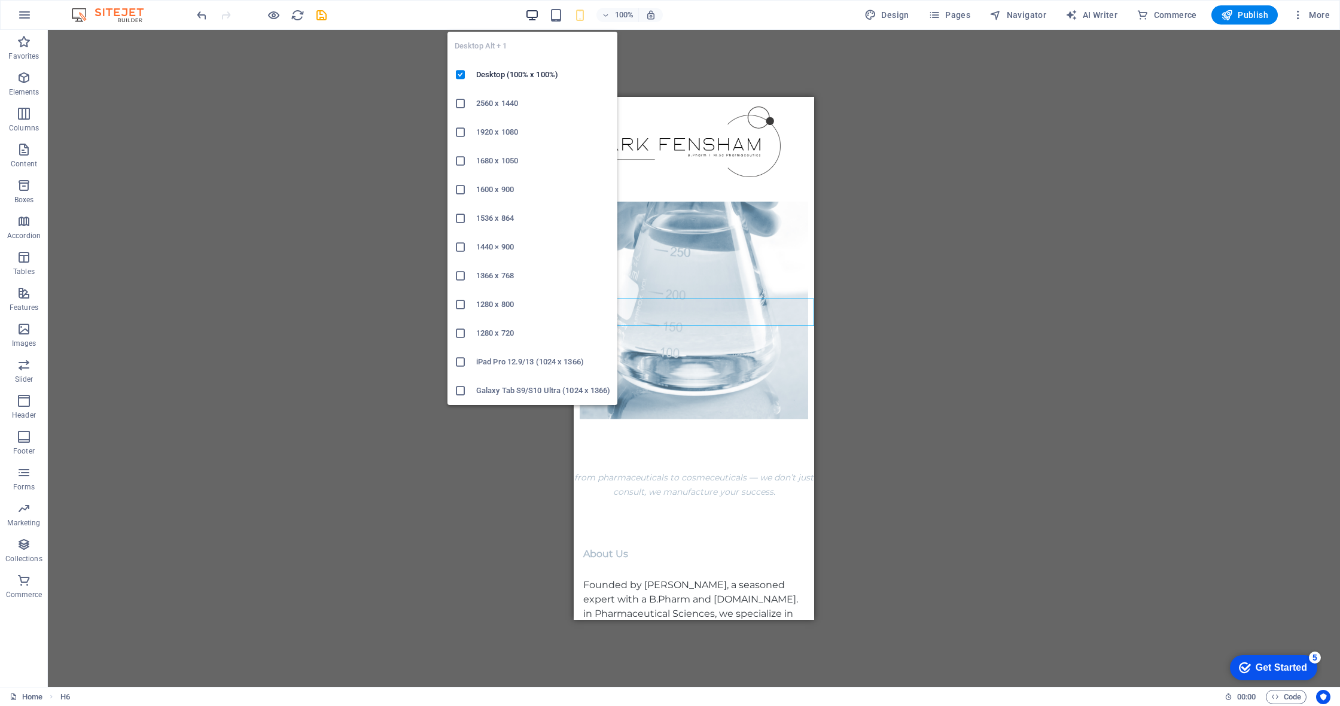
click at [532, 13] on icon "button" at bounding box center [532, 15] width 14 height 14
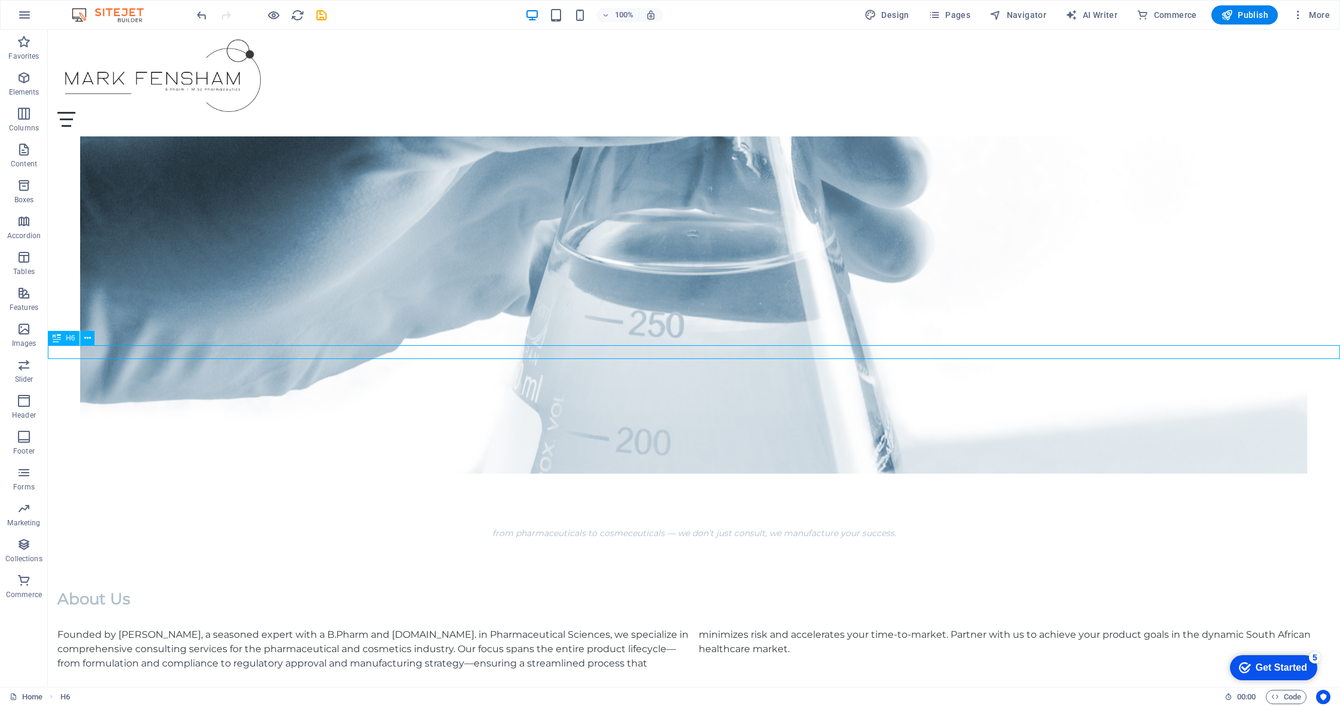
click at [616, 527] on div "from pharmaceuticals to cosmeceuticals — we don’t just consult, we manufacture …" at bounding box center [694, 534] width 1292 height 14
click at [610, 527] on div "from pharmaceuticals to cosmeceuticals — we don’t just consult, we manufacture …" at bounding box center [694, 534] width 1292 height 14
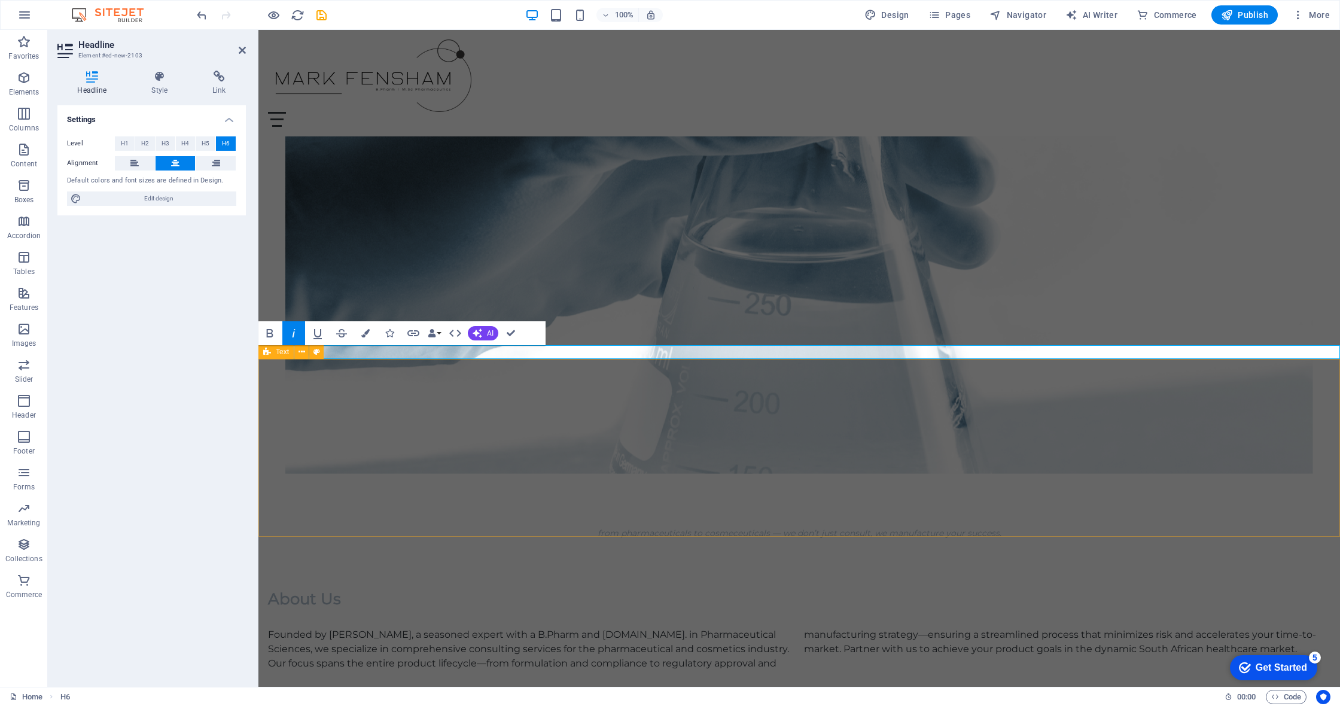
click at [634, 541] on div "About Us Founded by Mark Fensham, a seasoned expert with a B.Pharm and M.Sc. in…" at bounding box center [799, 630] width 1082 height 178
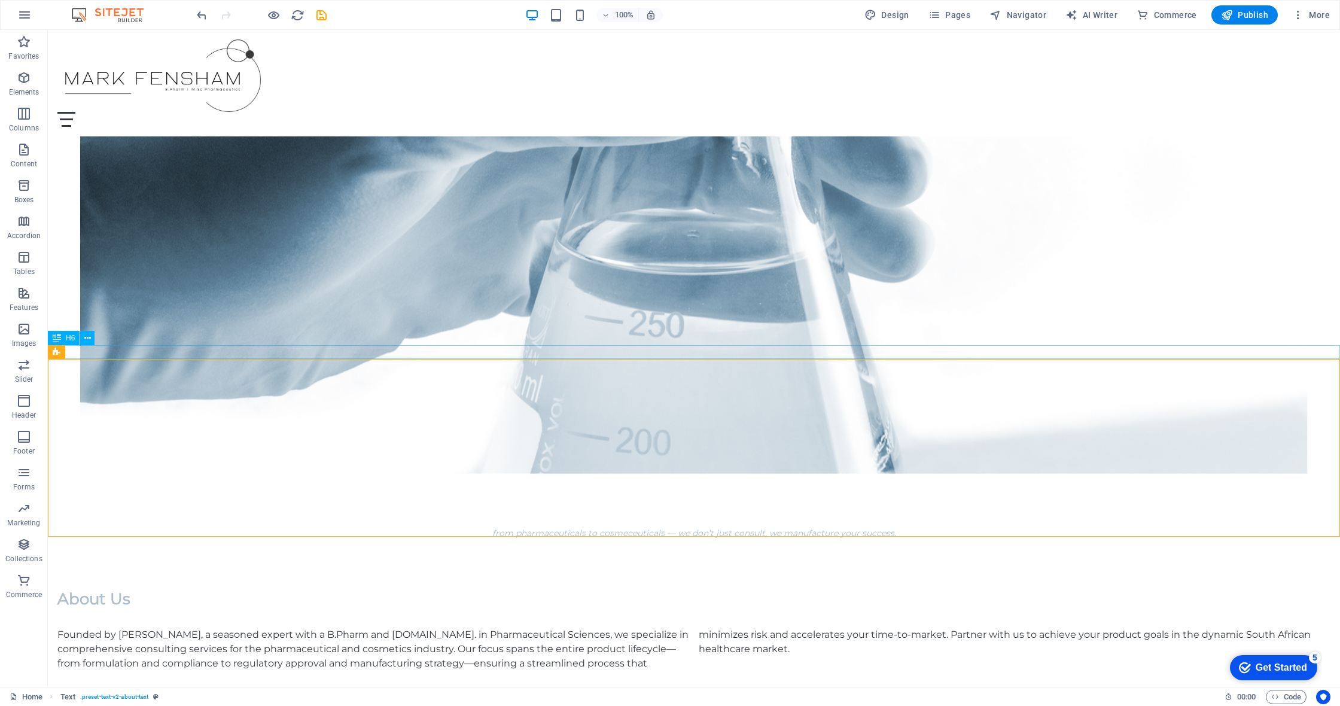
click at [650, 527] on div "from pharmaceuticals to cosmeceuticals — we don’t just consult, we manufacture …" at bounding box center [694, 534] width 1292 height 14
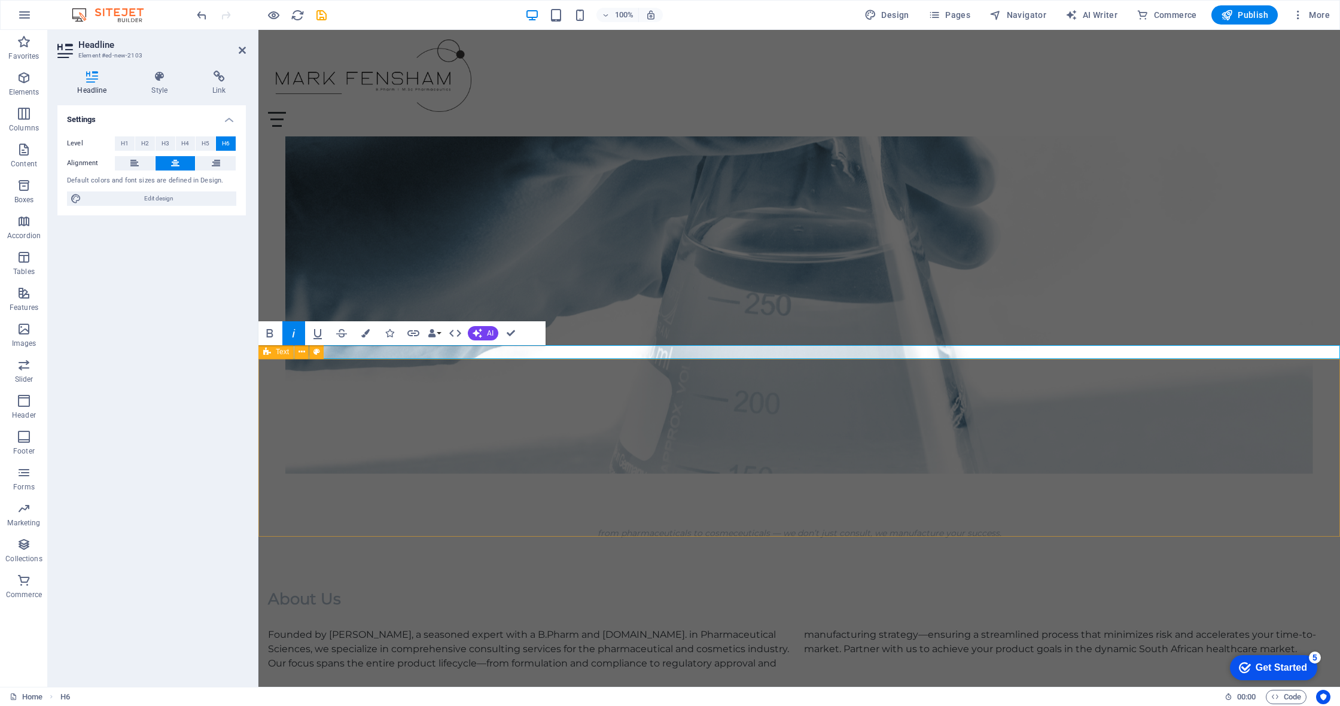
click at [675, 541] on div "About Us Founded by Mark Fensham, a seasoned expert with a B.Pharm and M.Sc. in…" at bounding box center [799, 630] width 1082 height 178
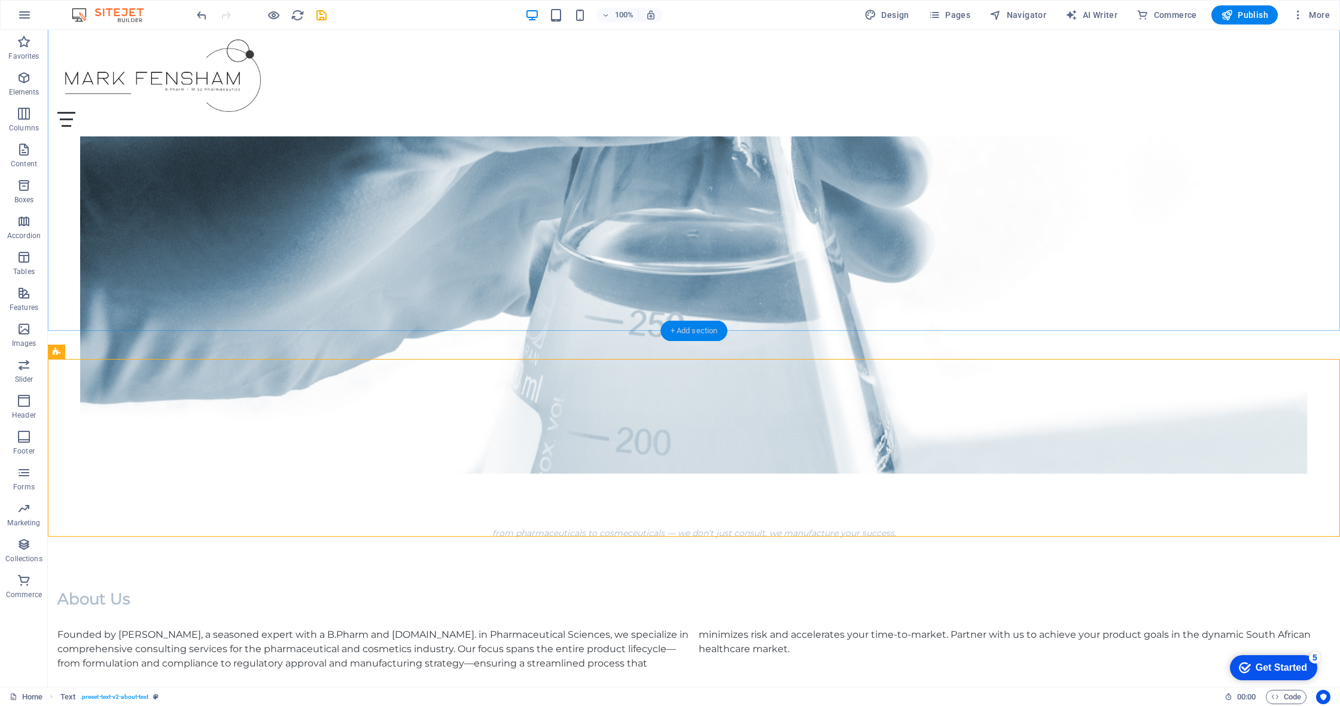
click at [689, 336] on div "+ Add section" at bounding box center [694, 331] width 66 height 20
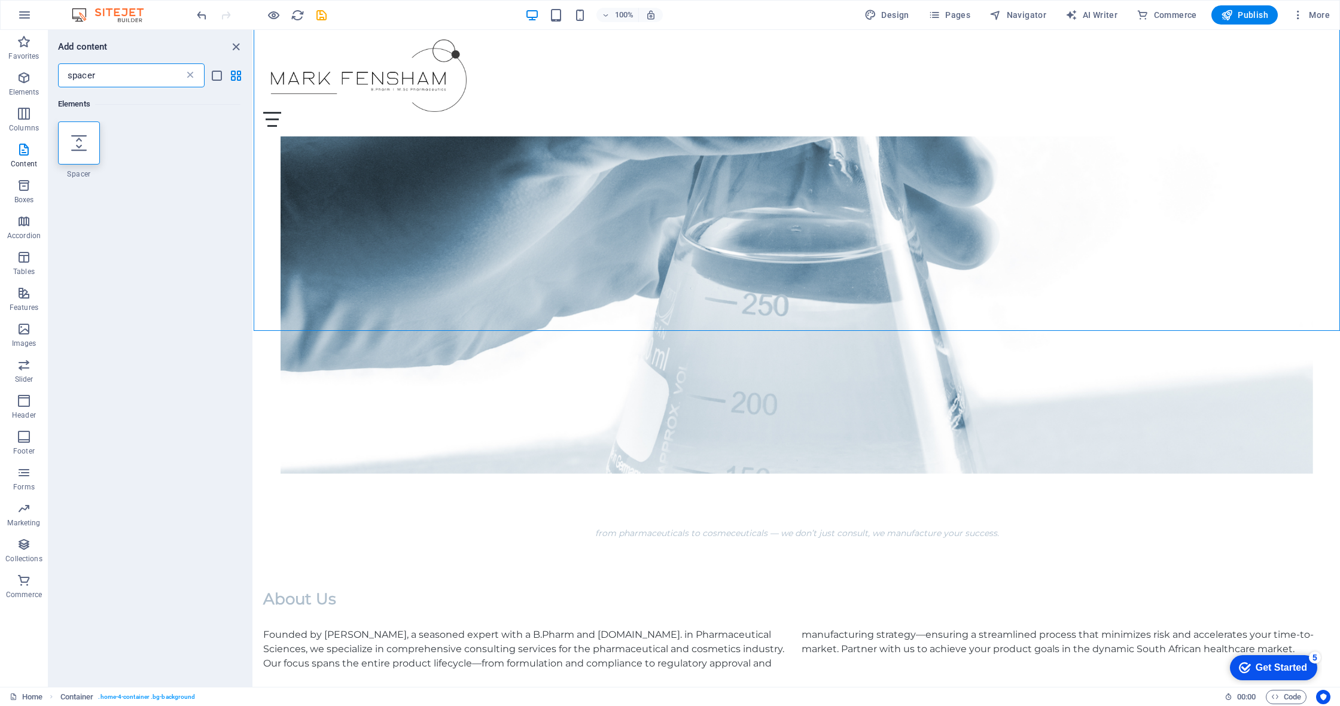
click at [192, 77] on icon at bounding box center [190, 75] width 12 height 12
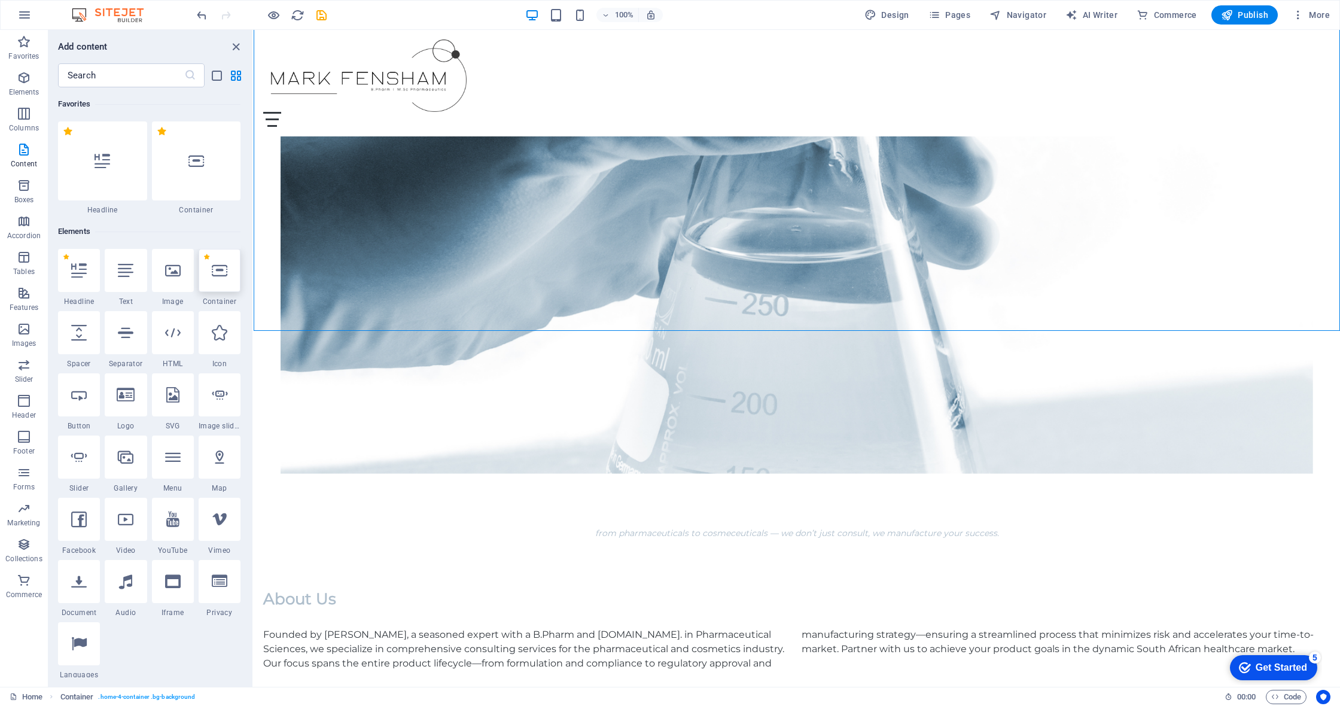
click at [209, 278] on div at bounding box center [220, 270] width 42 height 43
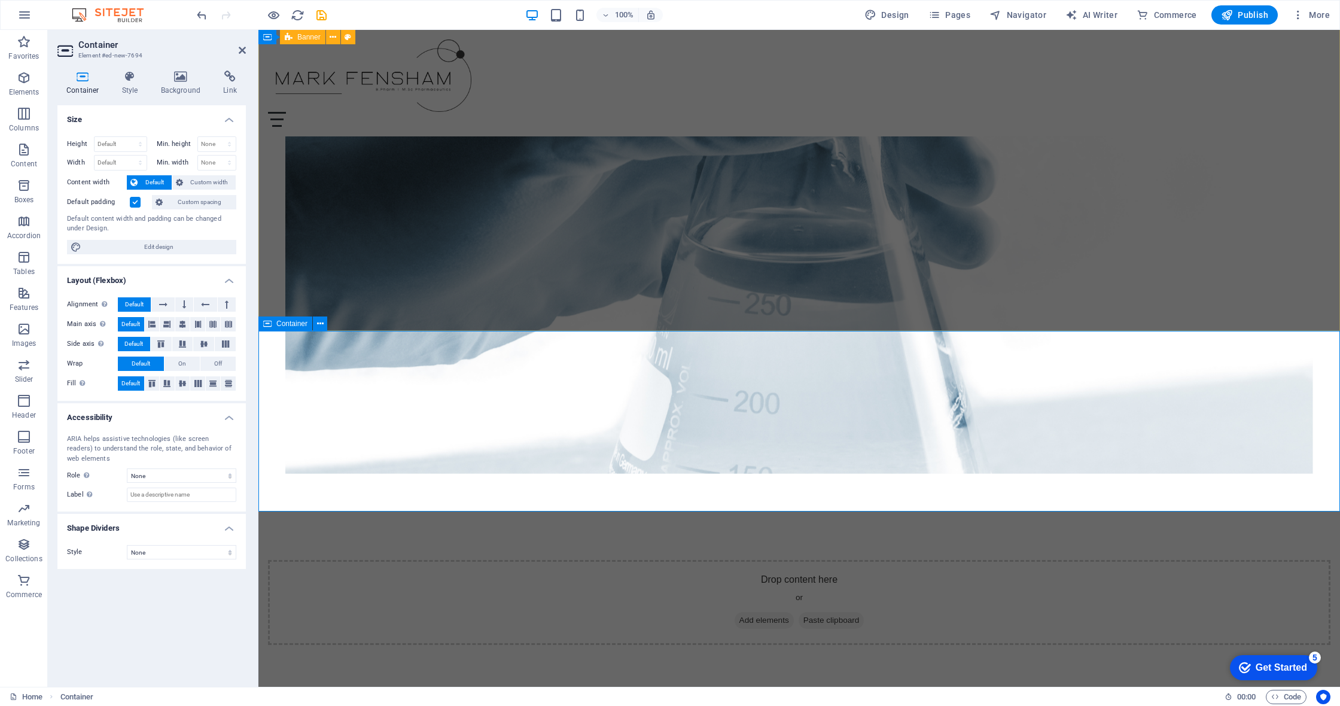
click at [620, 560] on div "Drop content here or Add elements Paste clipboard" at bounding box center [799, 602] width 1063 height 85
click at [628, 560] on div "Drop content here or Add elements Paste clipboard" at bounding box center [799, 602] width 1063 height 85
click at [760, 560] on div "Drop content here or Add elements Paste clipboard" at bounding box center [799, 602] width 1063 height 85
drag, startPoint x: 838, startPoint y: 405, endPoint x: 839, endPoint y: 427, distance: 21.6
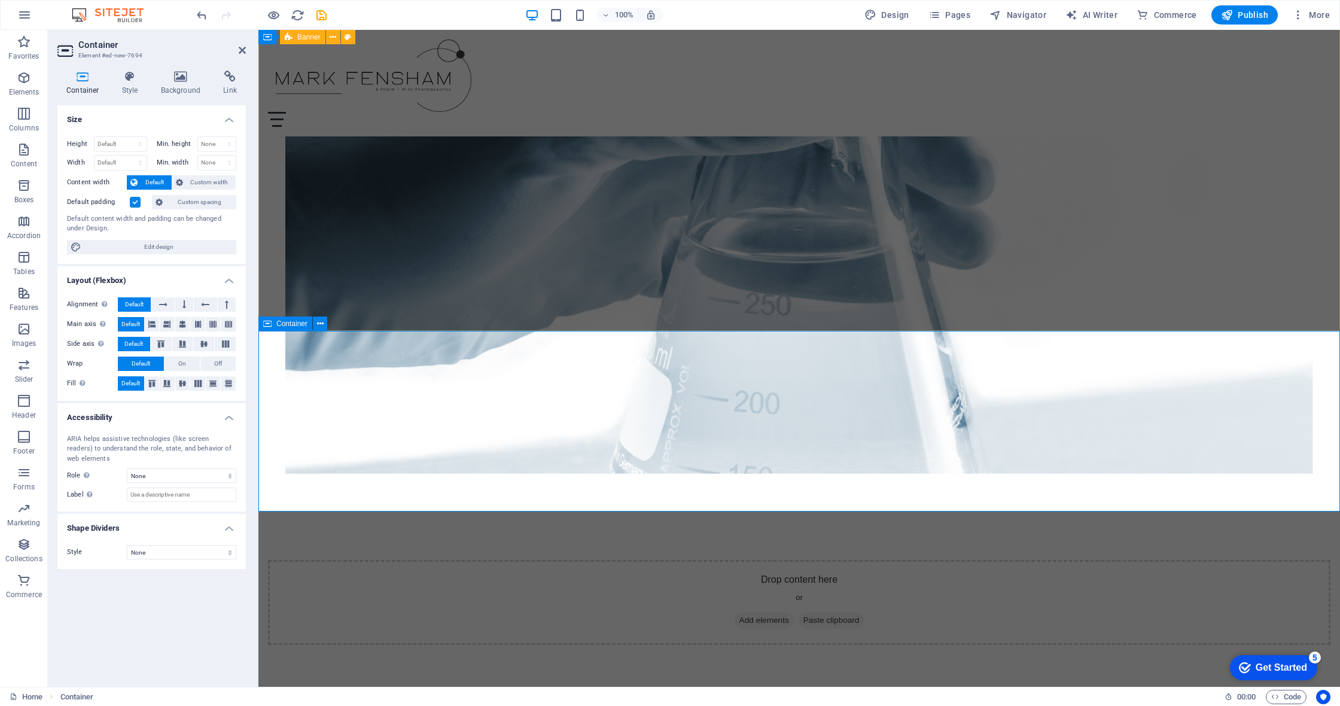
click at [838, 560] on div "Drop content here or Add elements Paste clipboard" at bounding box center [799, 602] width 1063 height 85
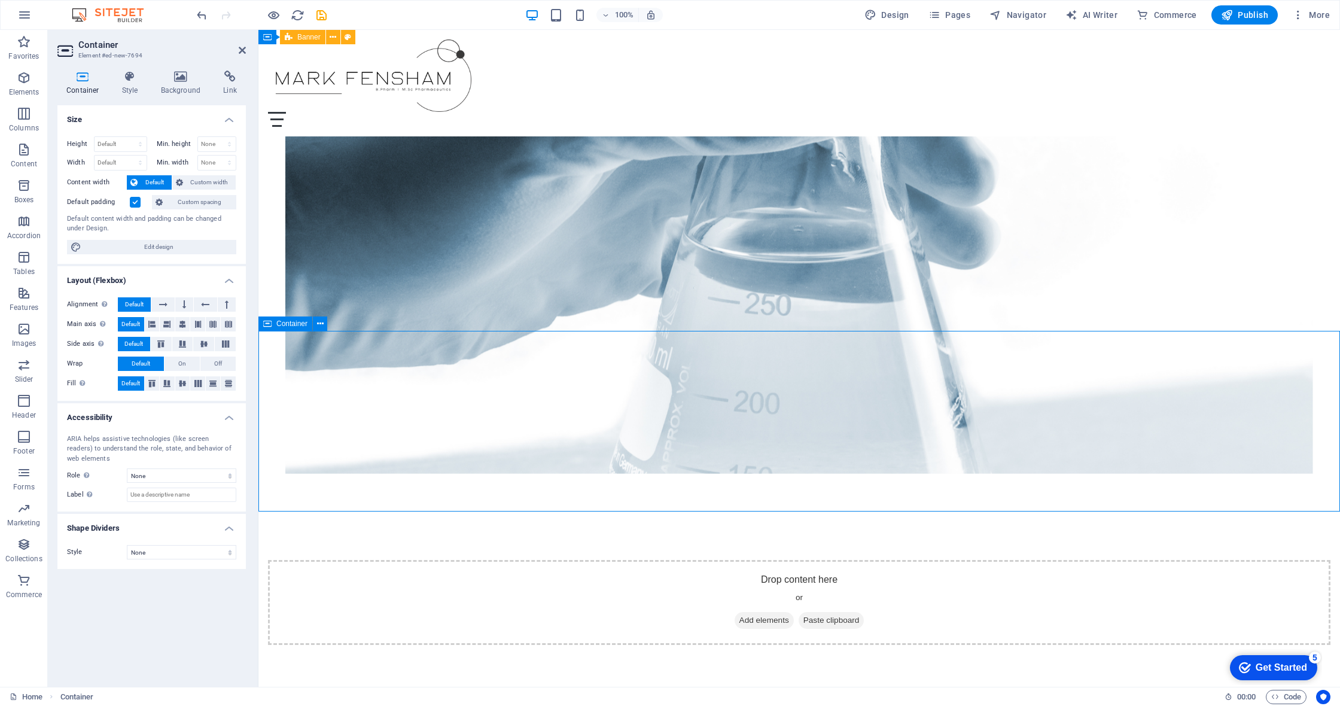
click at [826, 560] on div "Drop content here or Add elements Paste clipboard" at bounding box center [799, 602] width 1063 height 85
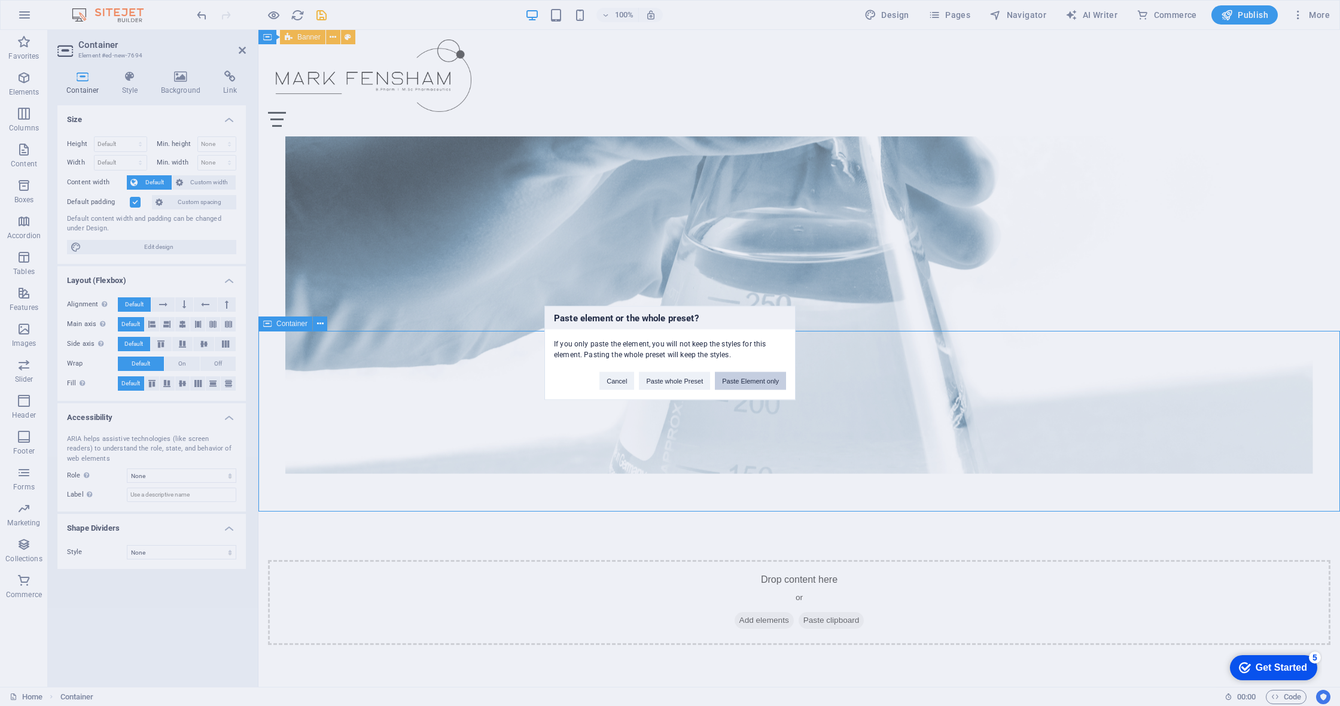
click at [737, 384] on button "Paste Element only" at bounding box center [750, 381] width 71 height 18
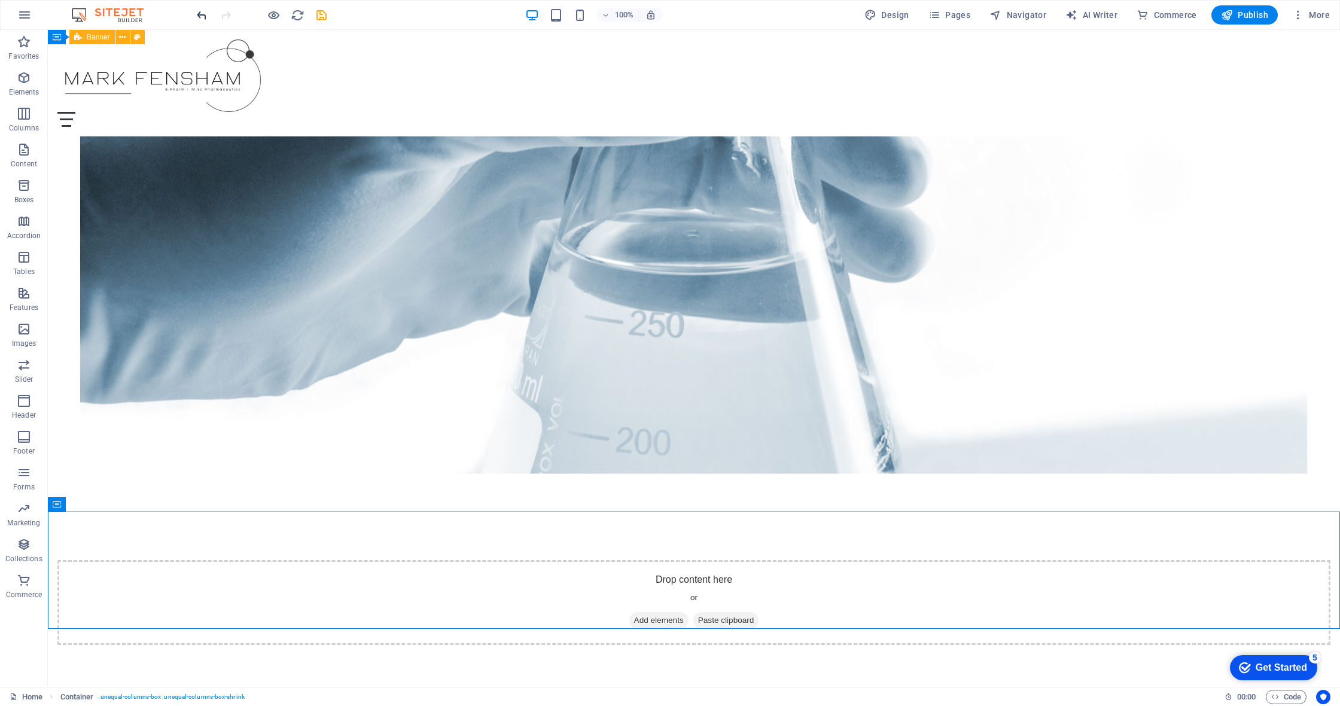
click at [203, 18] on icon "undo" at bounding box center [202, 15] width 14 height 14
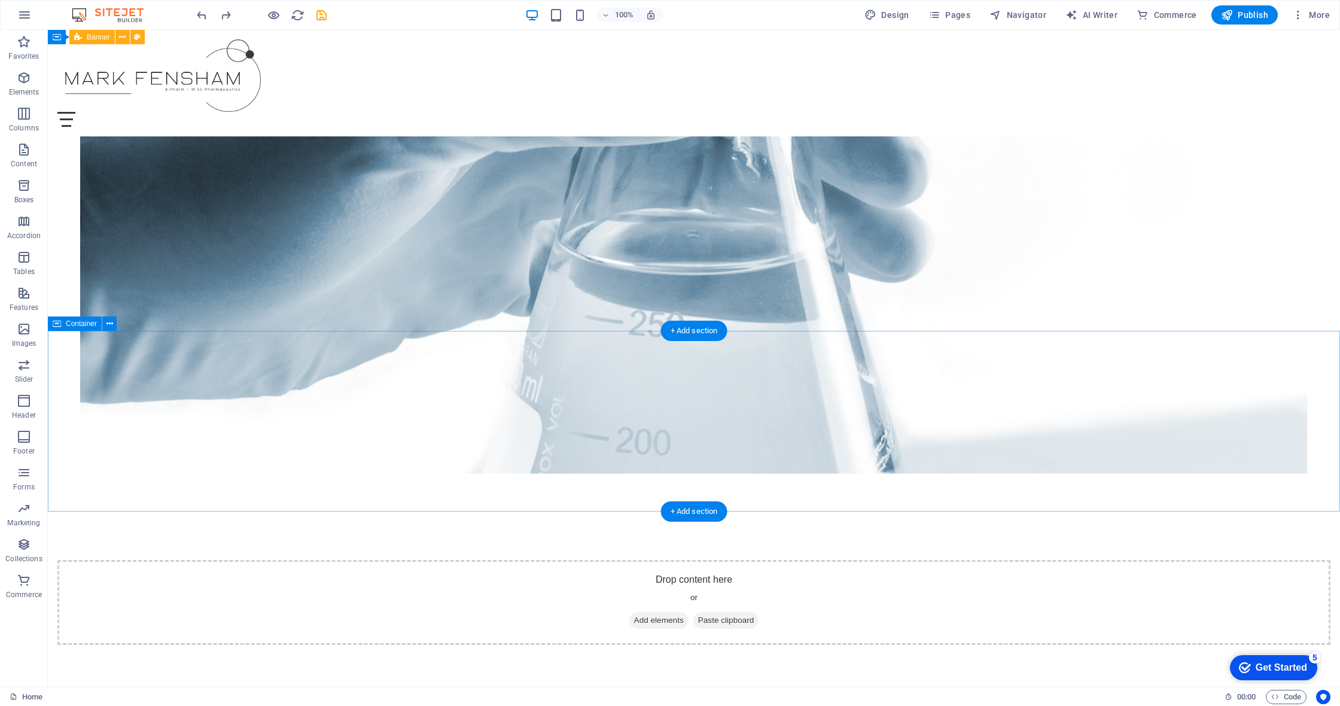
click at [473, 560] on div "Drop content here or Add elements Paste clipboard" at bounding box center [693, 602] width 1273 height 85
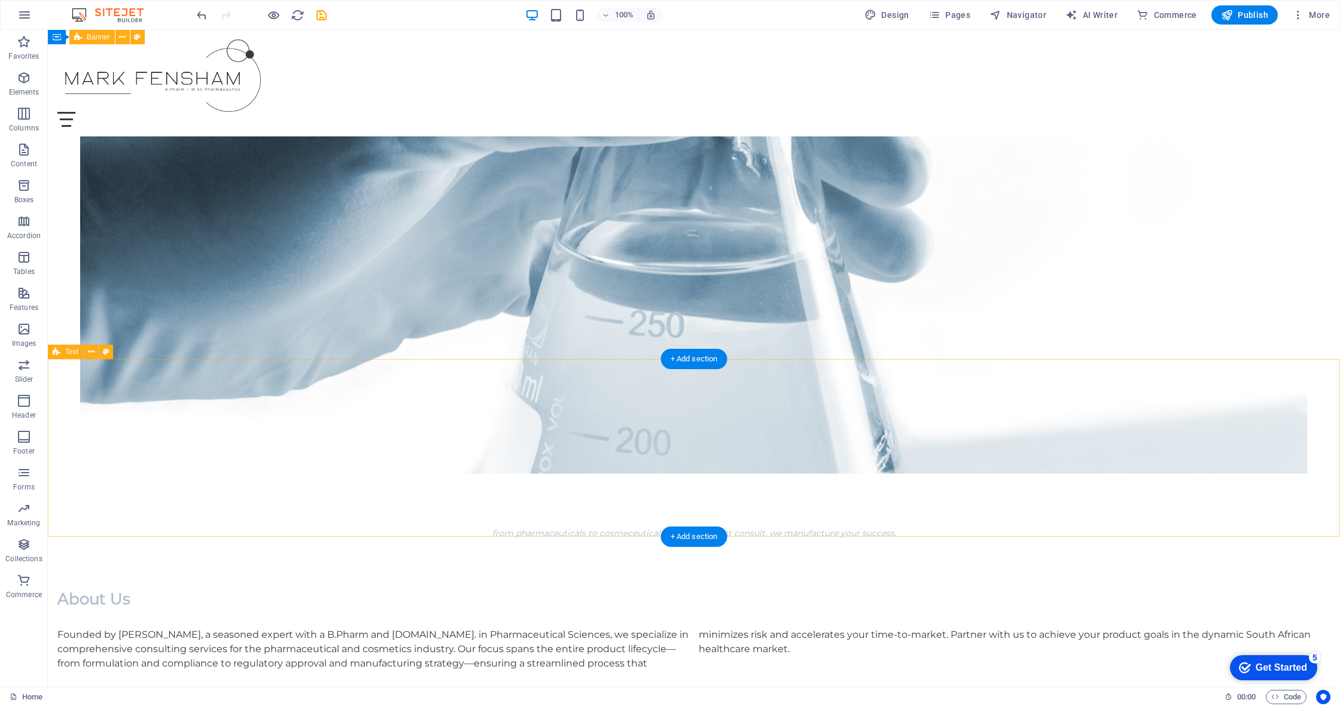
click at [662, 541] on div "About Us Founded by Mark Fensham, a seasoned expert with a B.Pharm and M.Sc. in…" at bounding box center [694, 630] width 1292 height 178
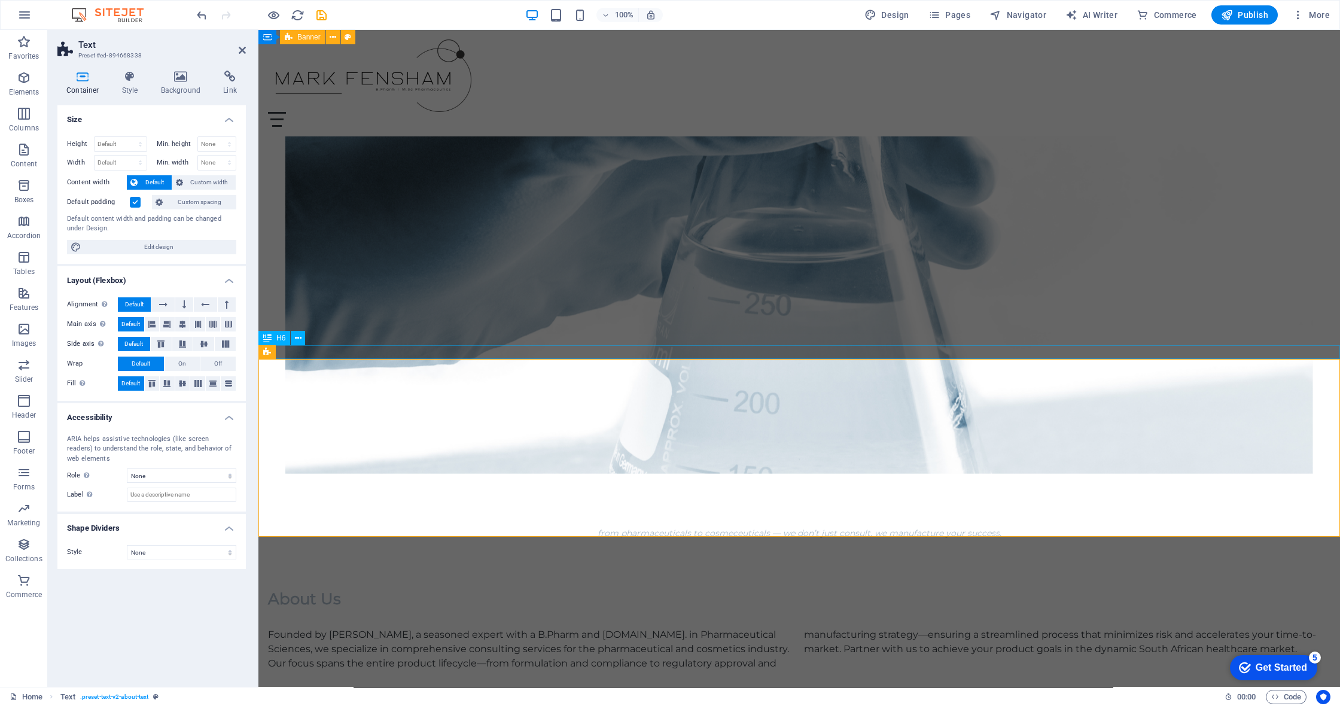
click at [132, 202] on label at bounding box center [135, 202] width 11 height 11
click at [0, 0] on input "Default padding" at bounding box center [0, 0] width 0 height 0
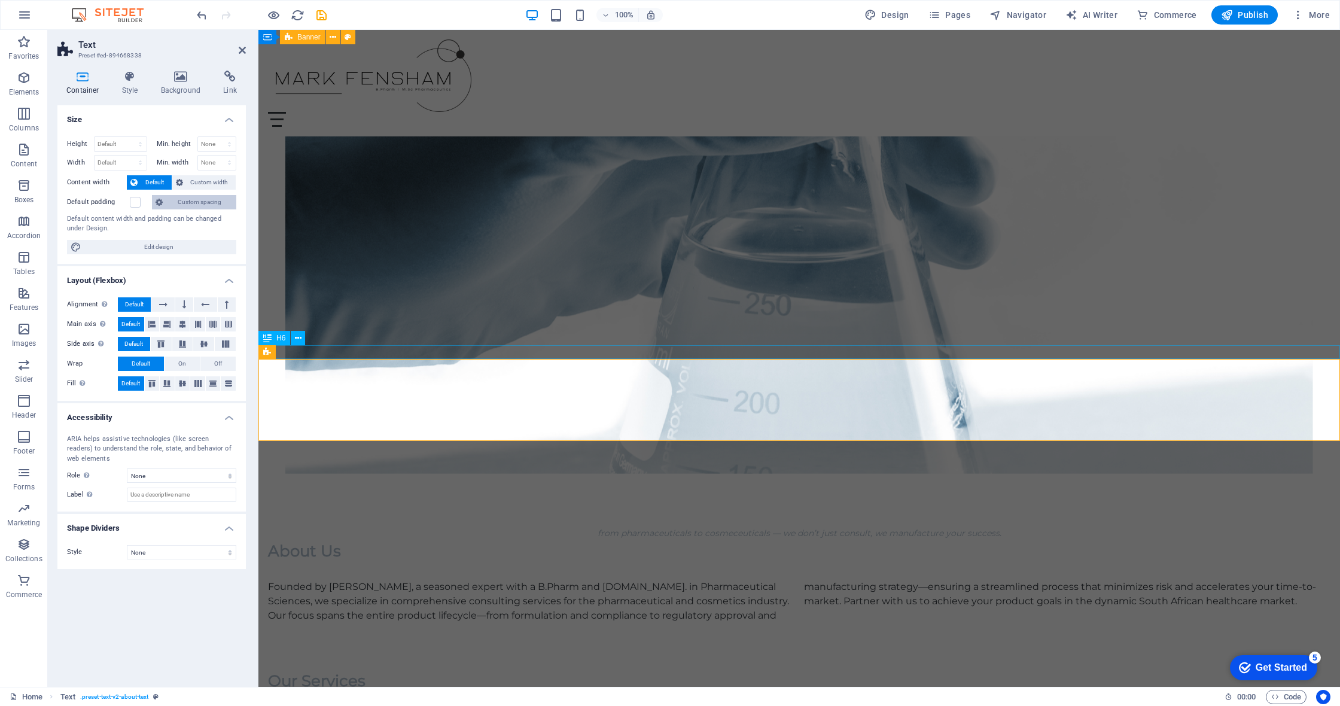
click at [174, 200] on span "Custom spacing" at bounding box center [199, 202] width 66 height 14
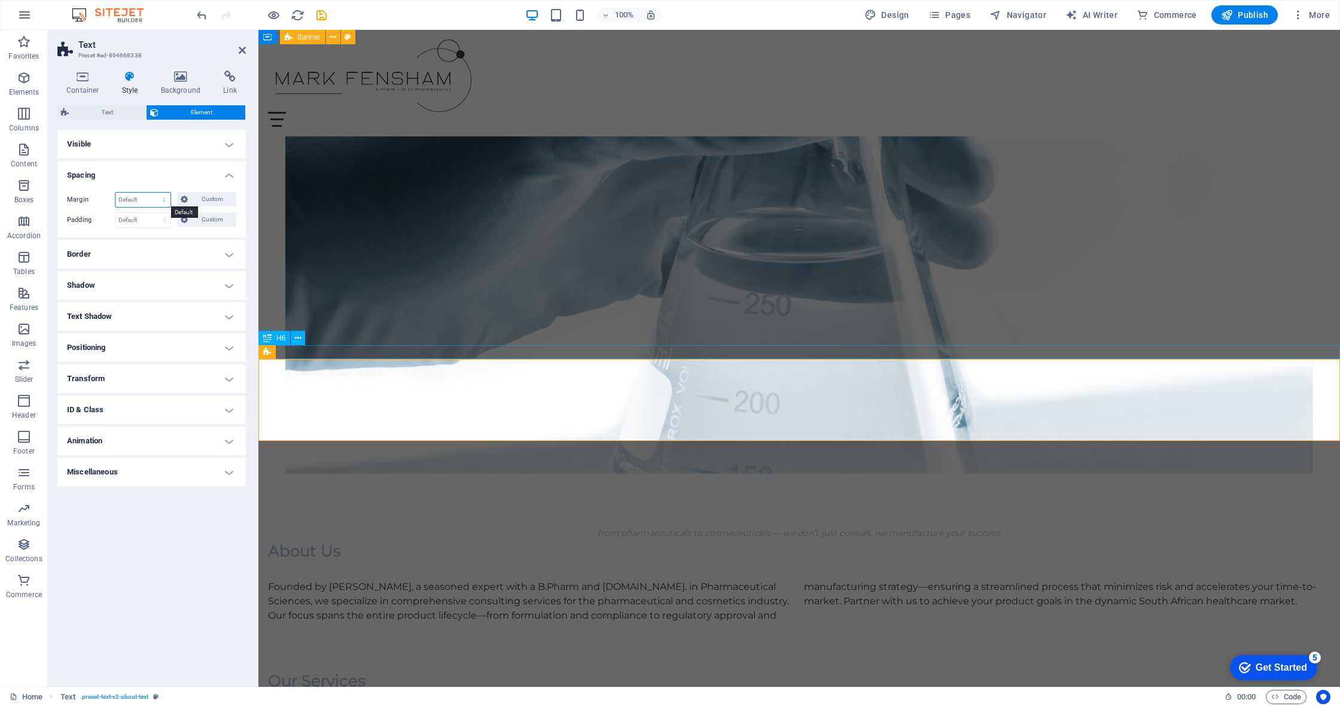
select select "px"
type input "0"
select select "px"
type input "0"
click at [139, 224] on input "0" at bounding box center [142, 220] width 55 height 14
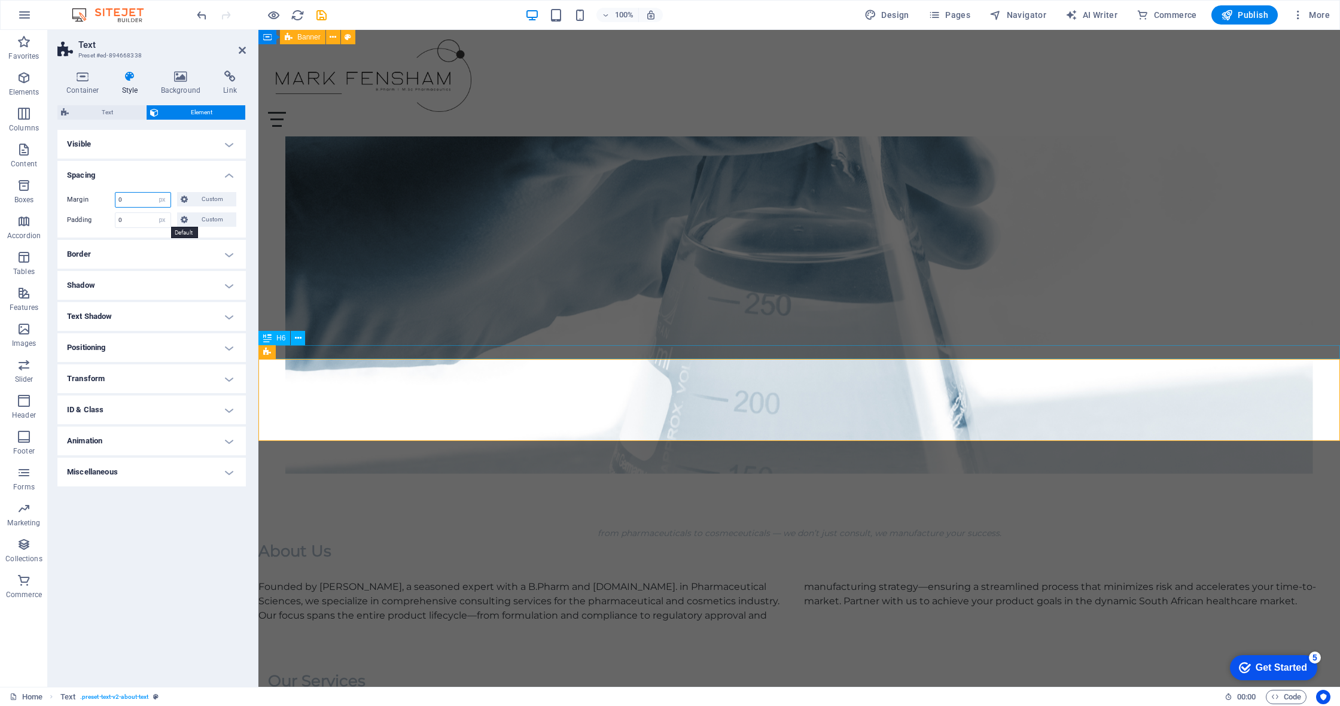
click at [123, 197] on input "0" at bounding box center [142, 200] width 55 height 14
click at [119, 198] on input "0" at bounding box center [142, 200] width 55 height 14
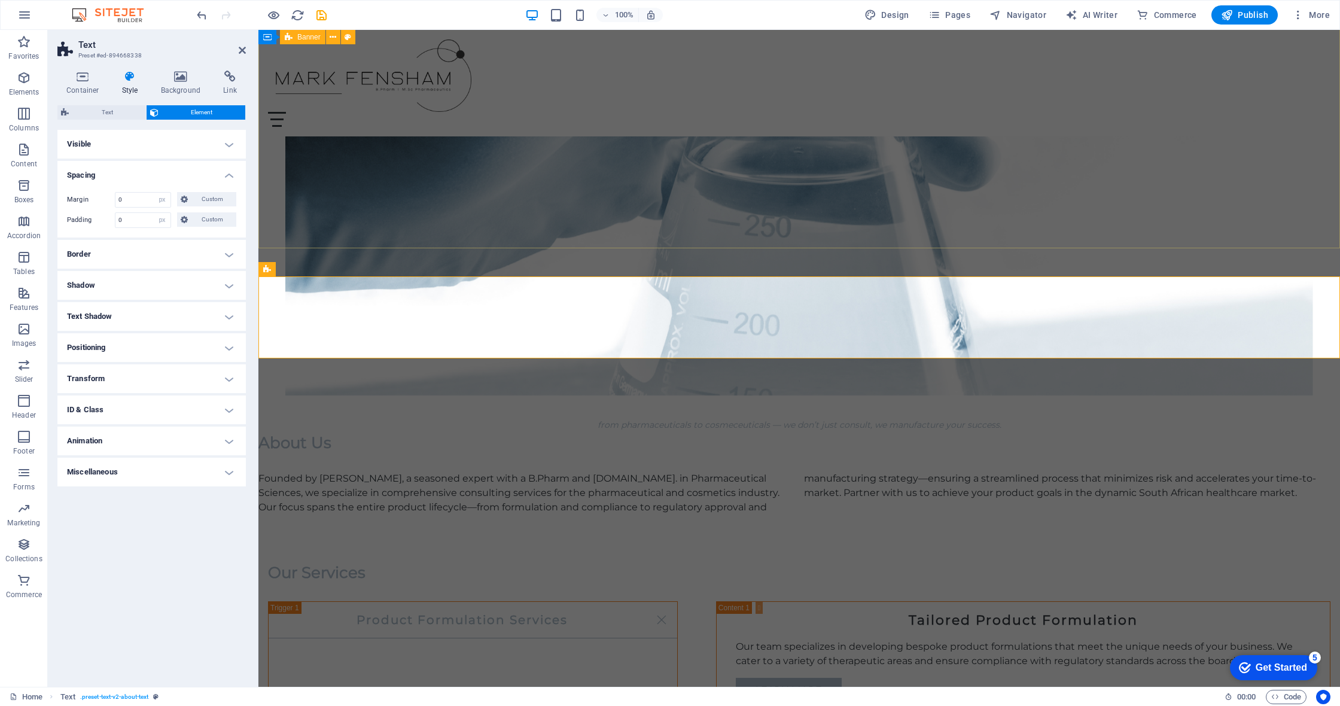
scroll to position [333, 0]
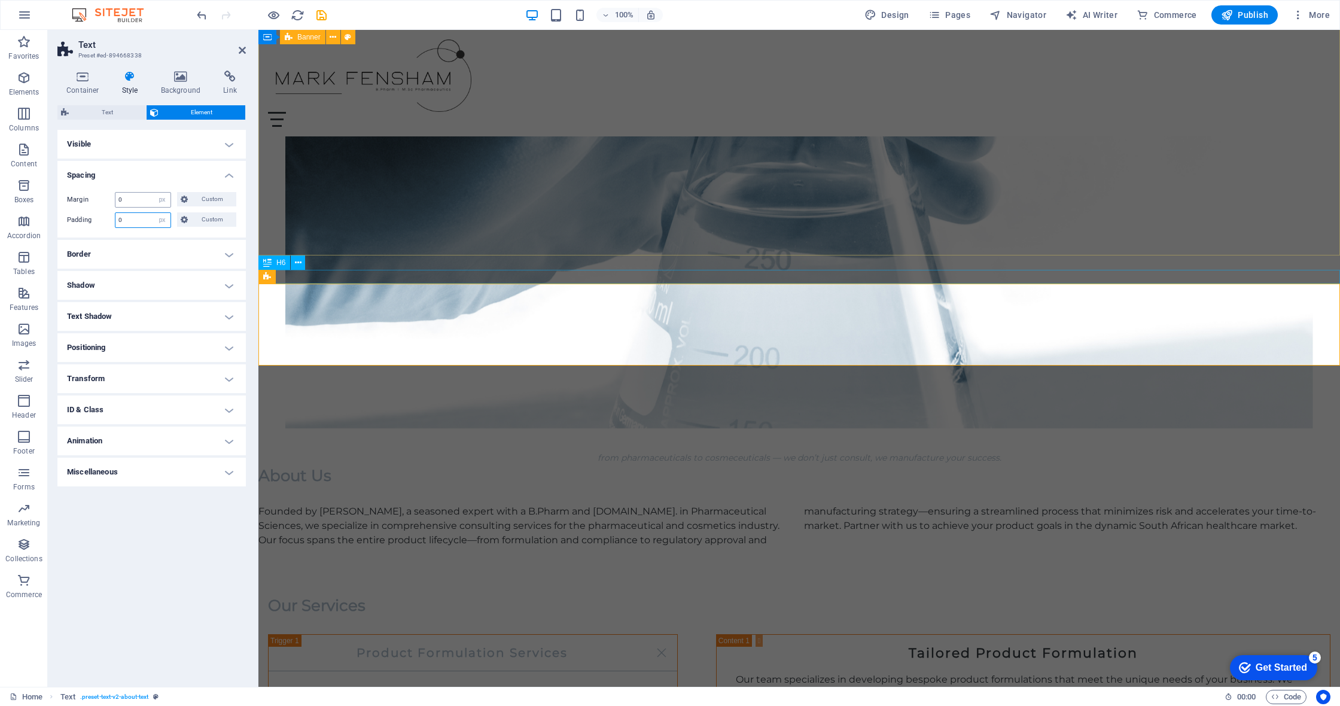
drag, startPoint x: 126, startPoint y: 222, endPoint x: 119, endPoint y: 201, distance: 22.0
click at [117, 221] on input "0" at bounding box center [142, 220] width 55 height 14
click at [120, 198] on input "0" at bounding box center [142, 200] width 55 height 14
click at [117, 199] on input "0" at bounding box center [142, 200] width 55 height 14
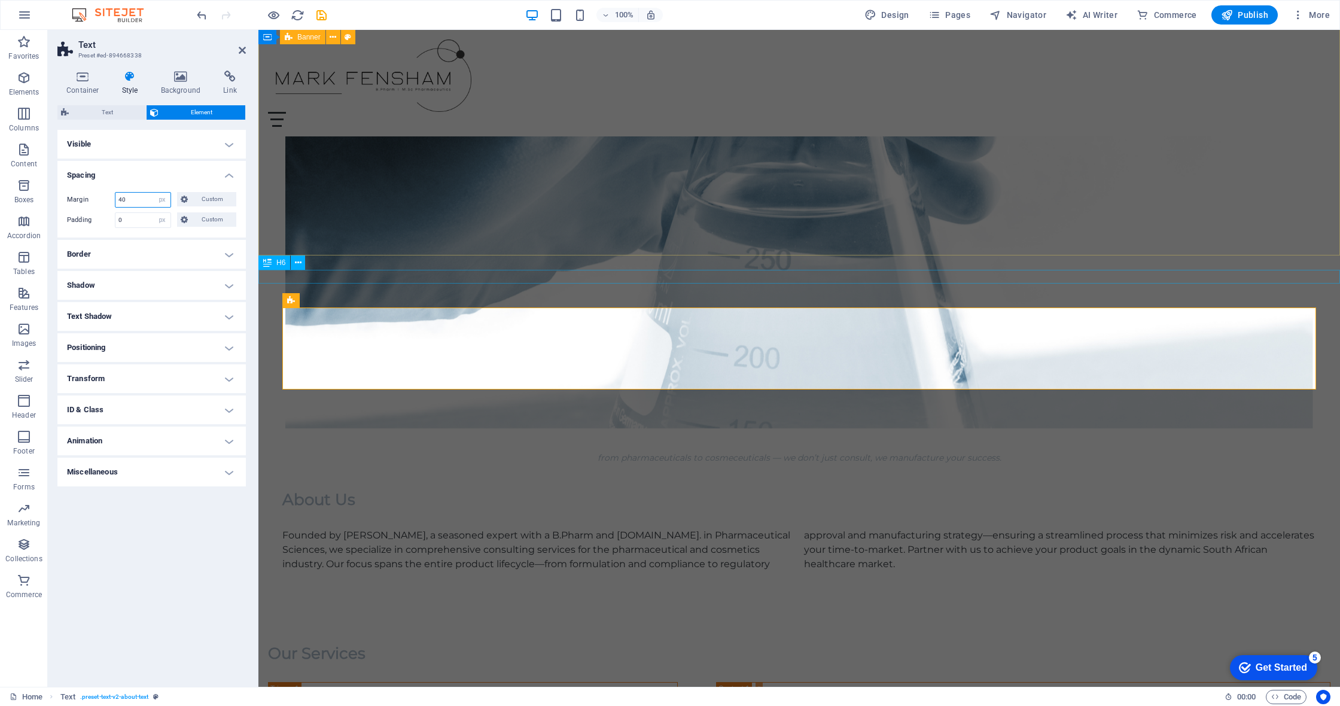
click at [127, 200] on input "40" at bounding box center [142, 200] width 55 height 14
click at [121, 200] on input "40" at bounding box center [142, 200] width 55 height 14
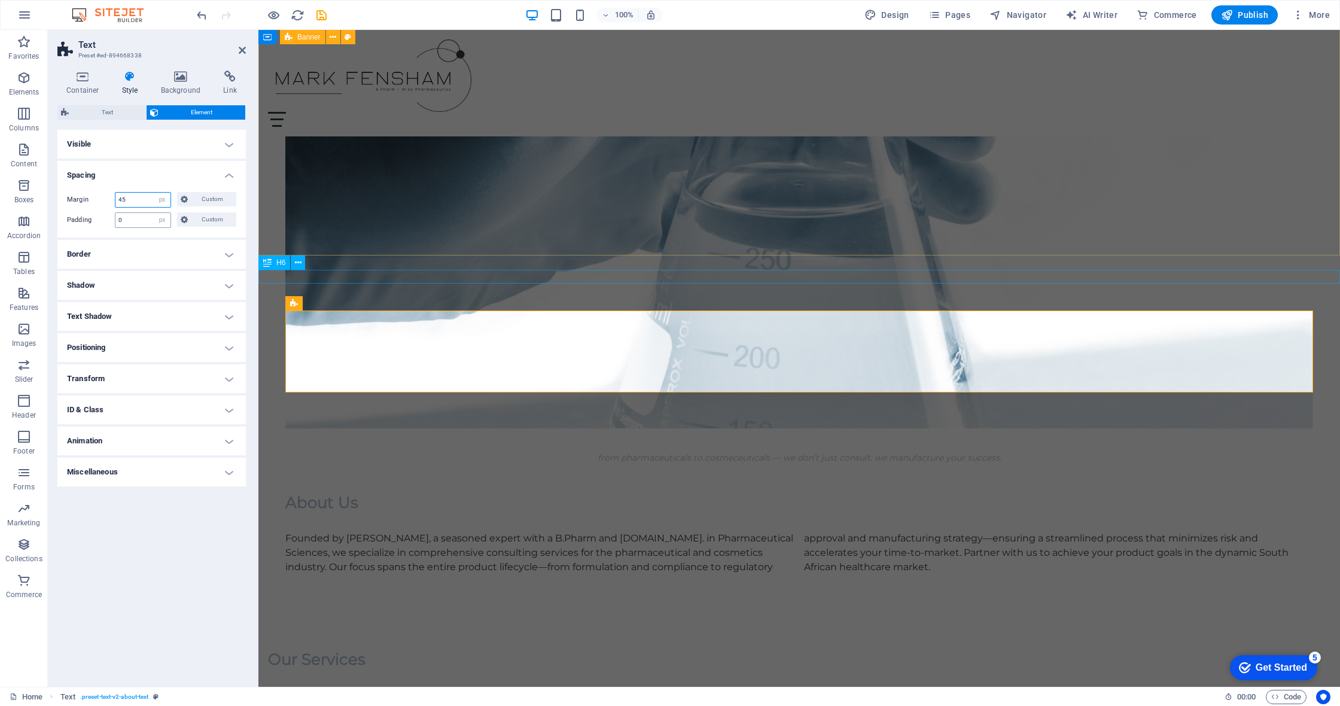
type input "45"
click at [129, 215] on input "0" at bounding box center [142, 220] width 55 height 14
click at [119, 220] on input "0" at bounding box center [142, 220] width 55 height 14
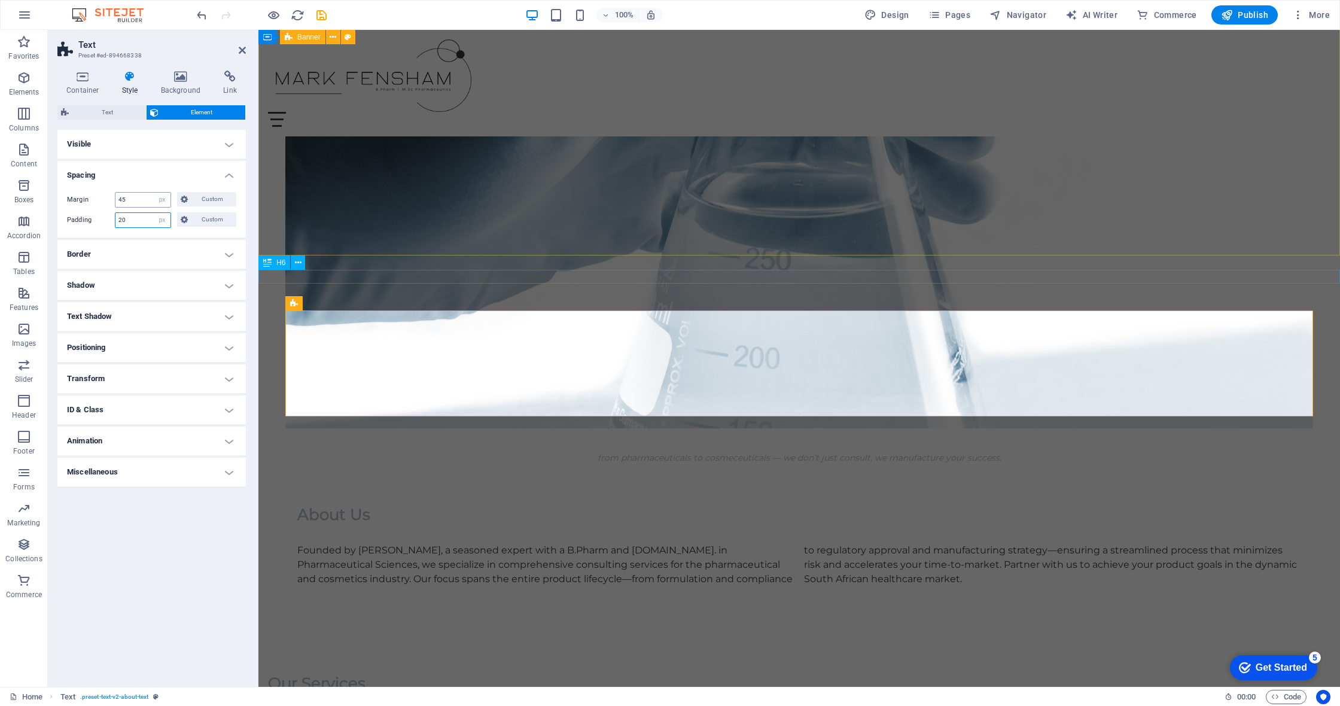
type input "20"
drag, startPoint x: 126, startPoint y: 199, endPoint x: 117, endPoint y: 200, distance: 8.5
click at [117, 200] on input "45" at bounding box center [142, 200] width 55 height 14
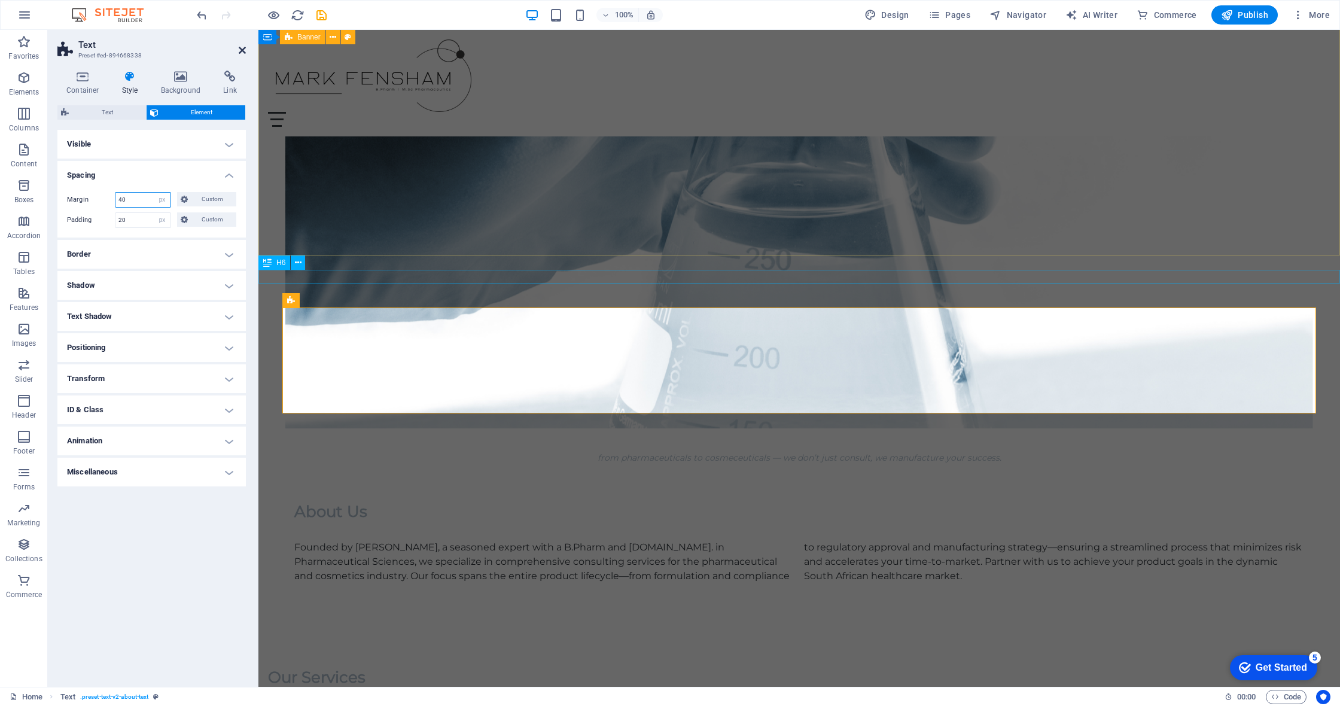
type input "40"
click at [242, 55] on link at bounding box center [242, 50] width 7 height 10
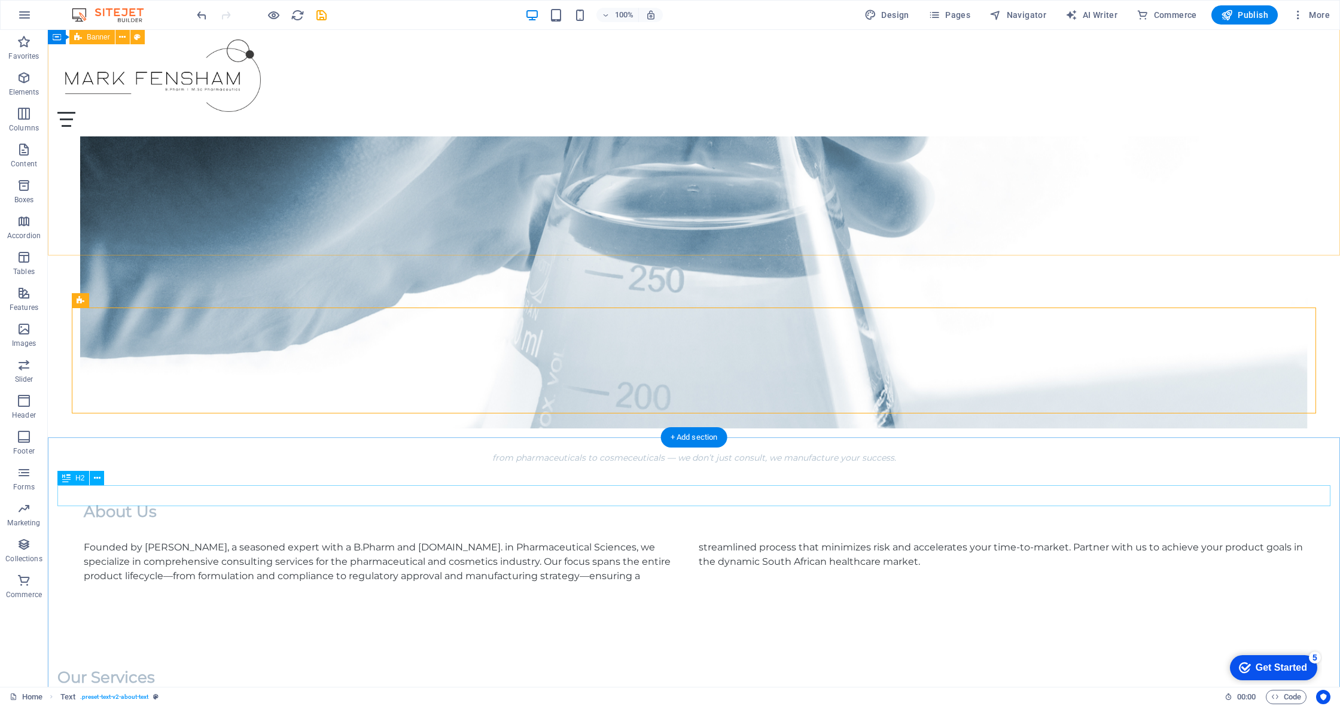
click at [997, 612] on div "Our Services" at bounding box center [693, 677] width 1273 height 21
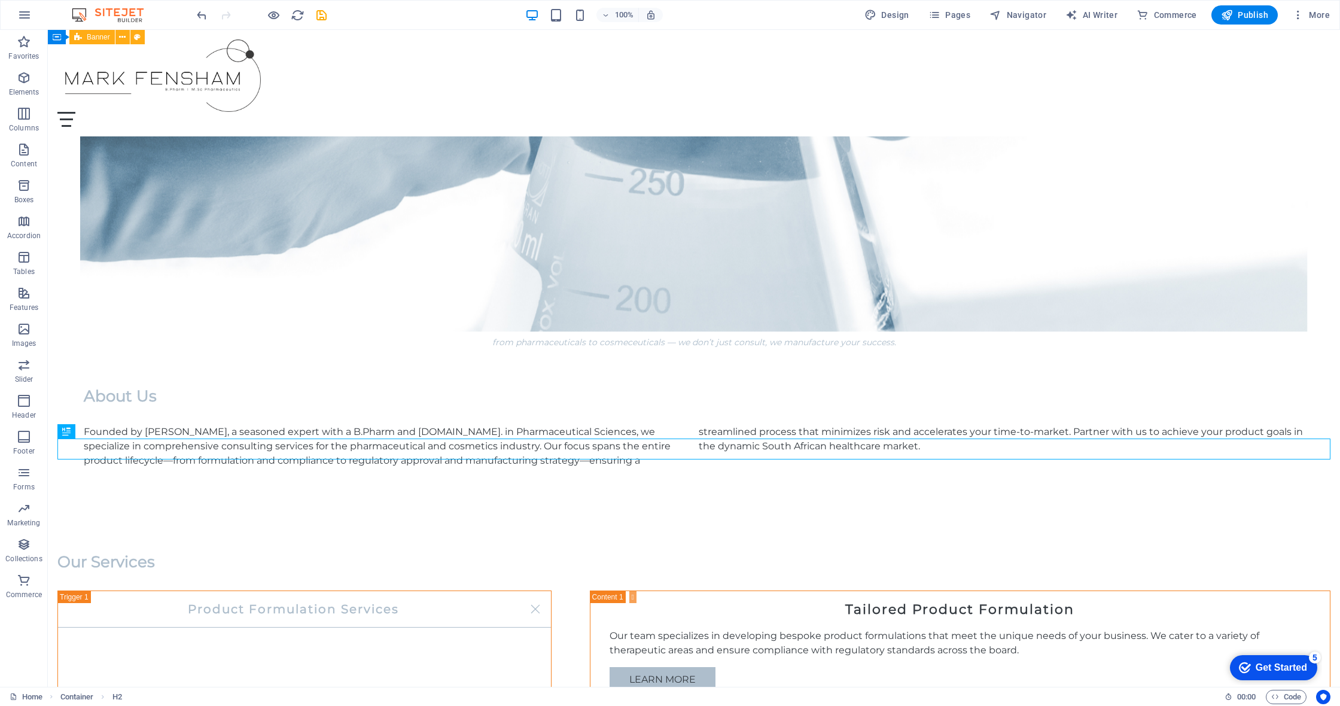
scroll to position [473, 0]
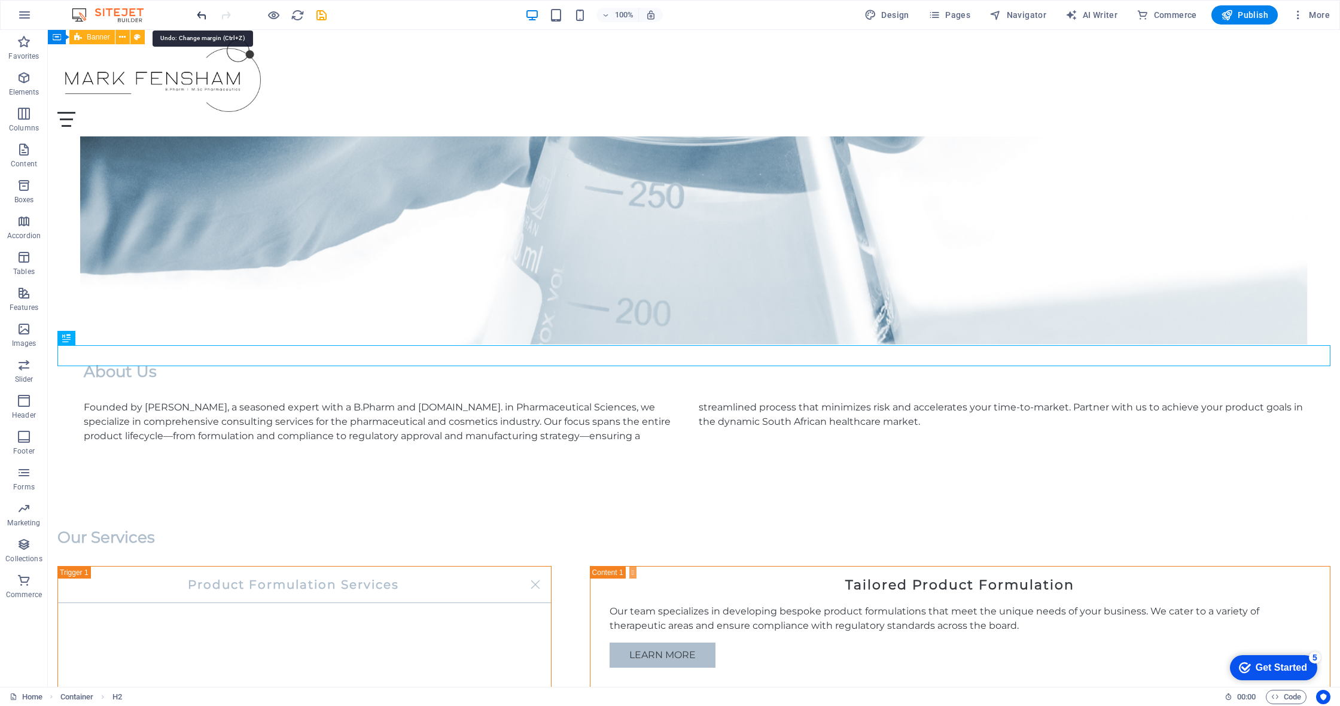
click at [199, 19] on icon "undo" at bounding box center [202, 15] width 14 height 14
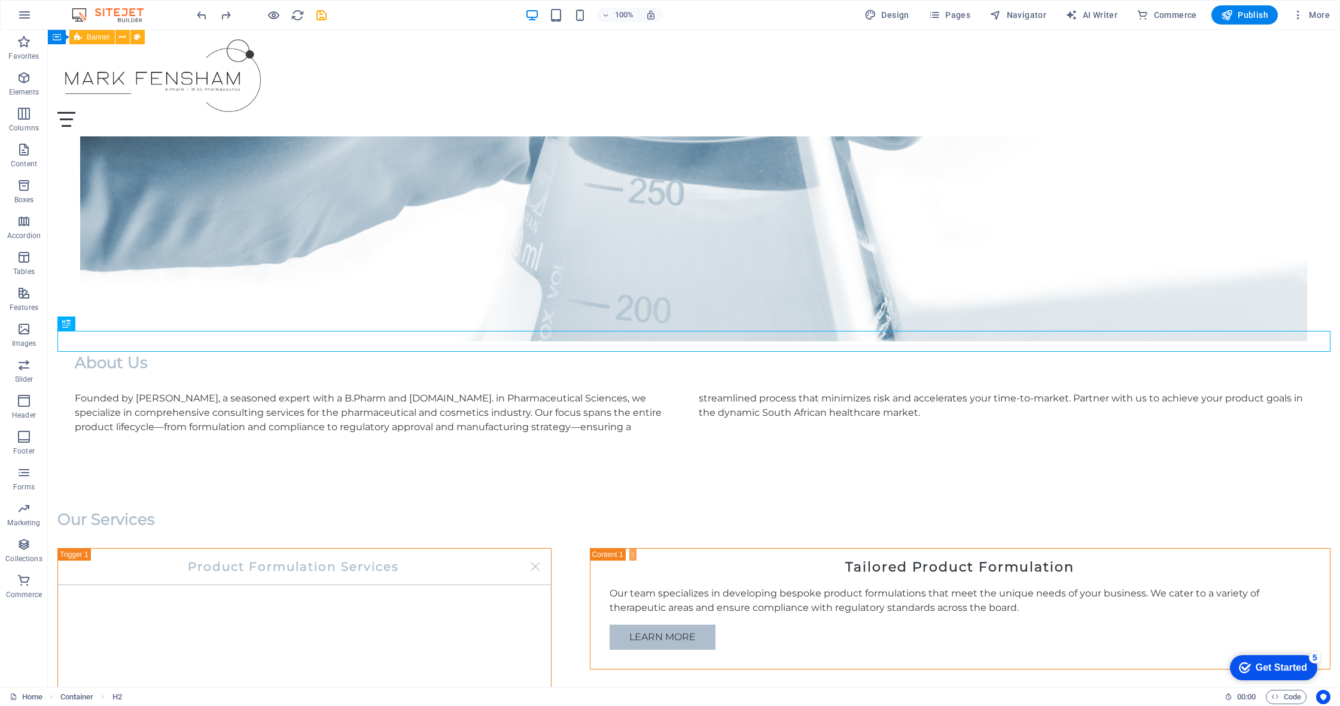
scroll to position [448, 0]
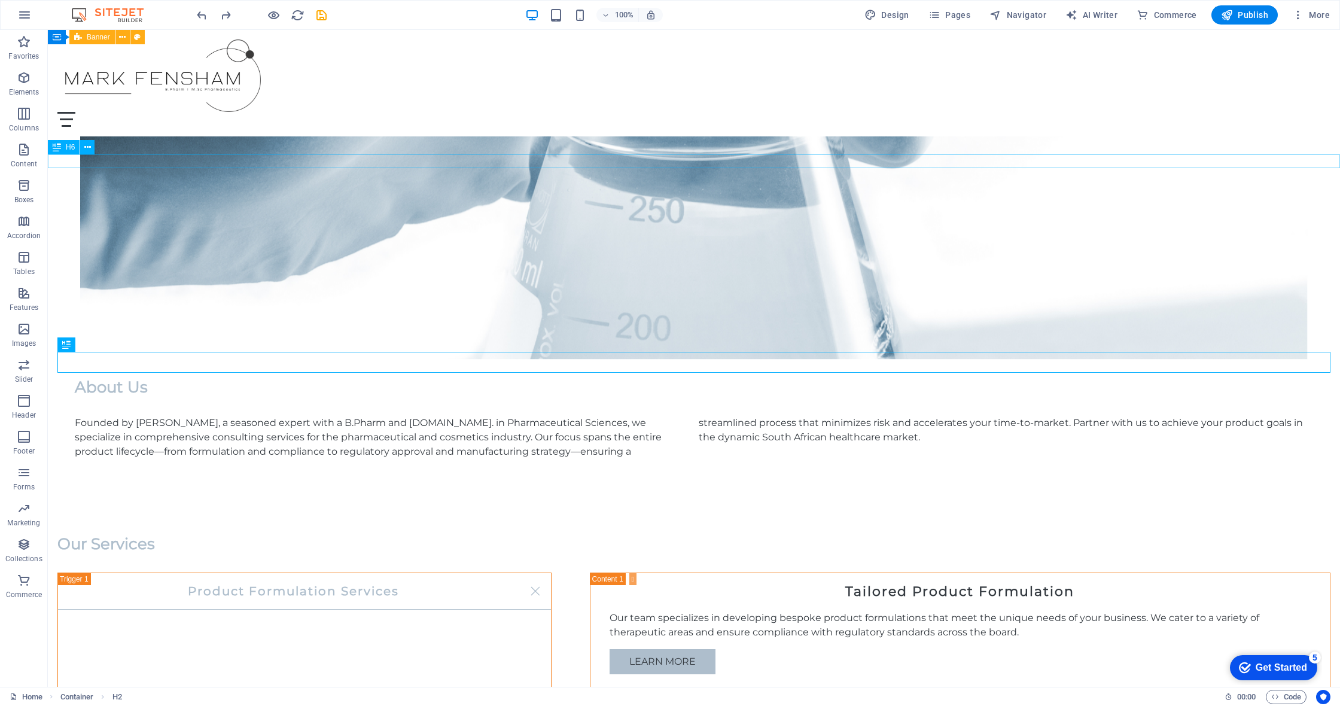
click at [284, 336] on div "from pharmaceuticals to cosmeceuticals — we don’t just consult, we manufacture …" at bounding box center [694, 343] width 1292 height 14
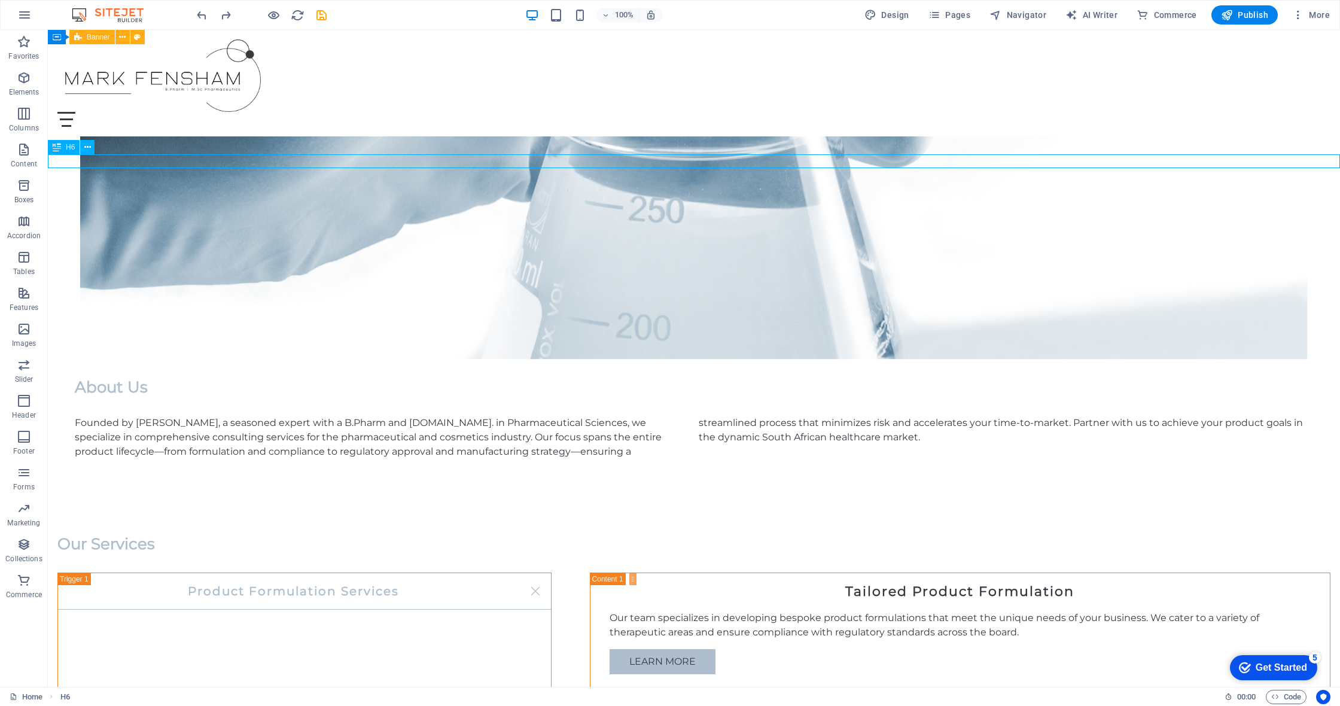
click at [284, 336] on div "from pharmaceuticals to cosmeceuticals — we don’t just consult, we manufacture …" at bounding box center [694, 343] width 1292 height 14
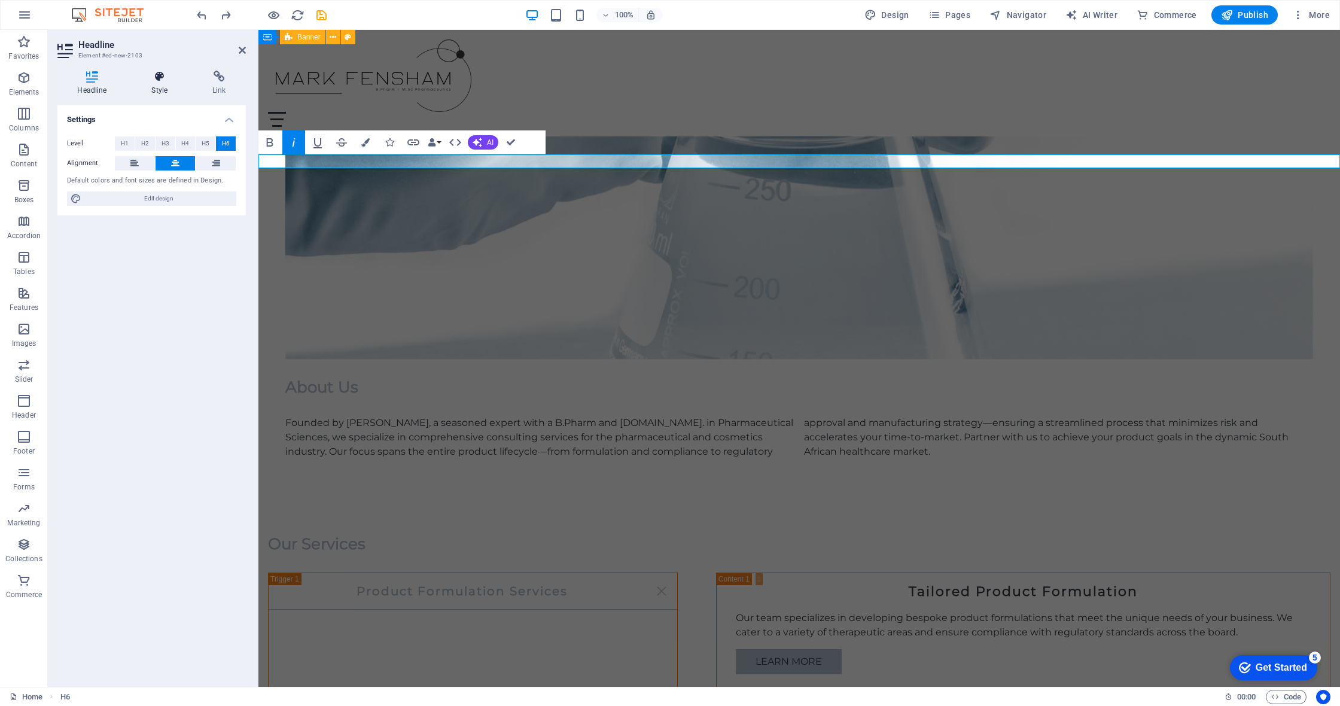
click at [160, 87] on h4 "Style" at bounding box center [162, 83] width 61 height 25
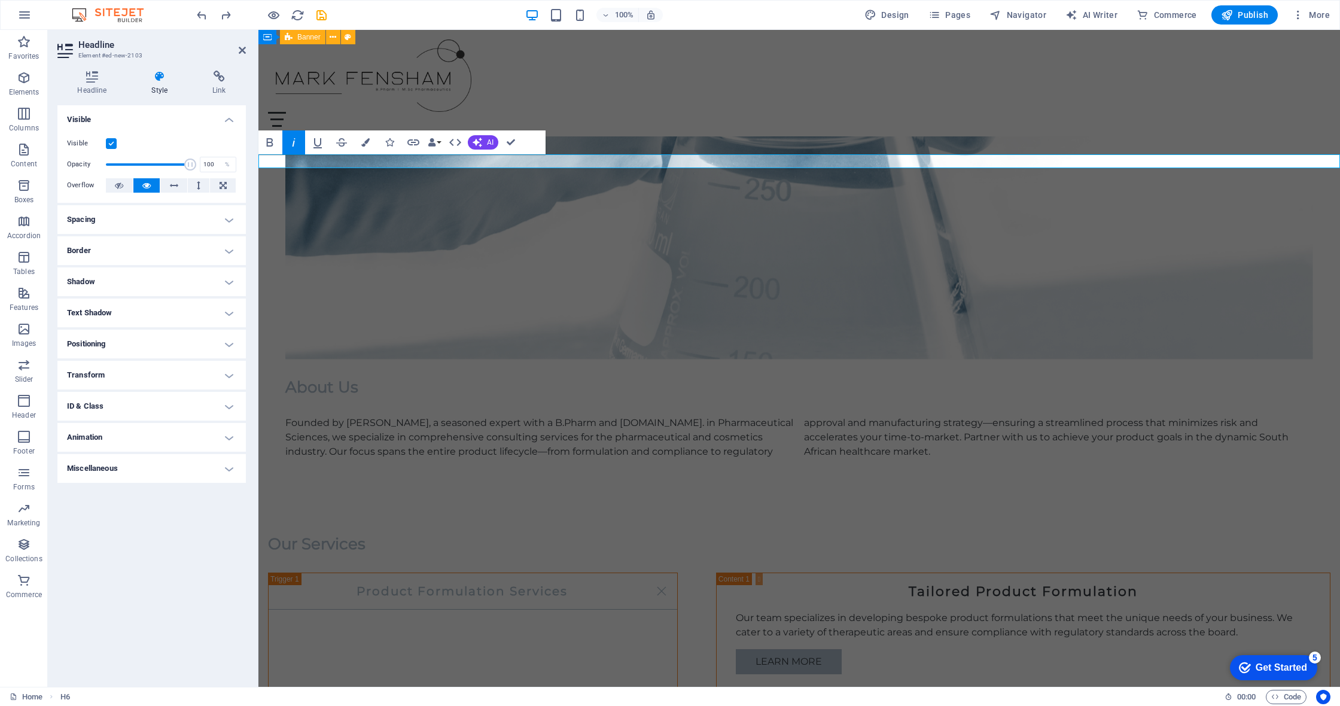
click at [119, 232] on h4 "Spacing" at bounding box center [151, 219] width 188 height 29
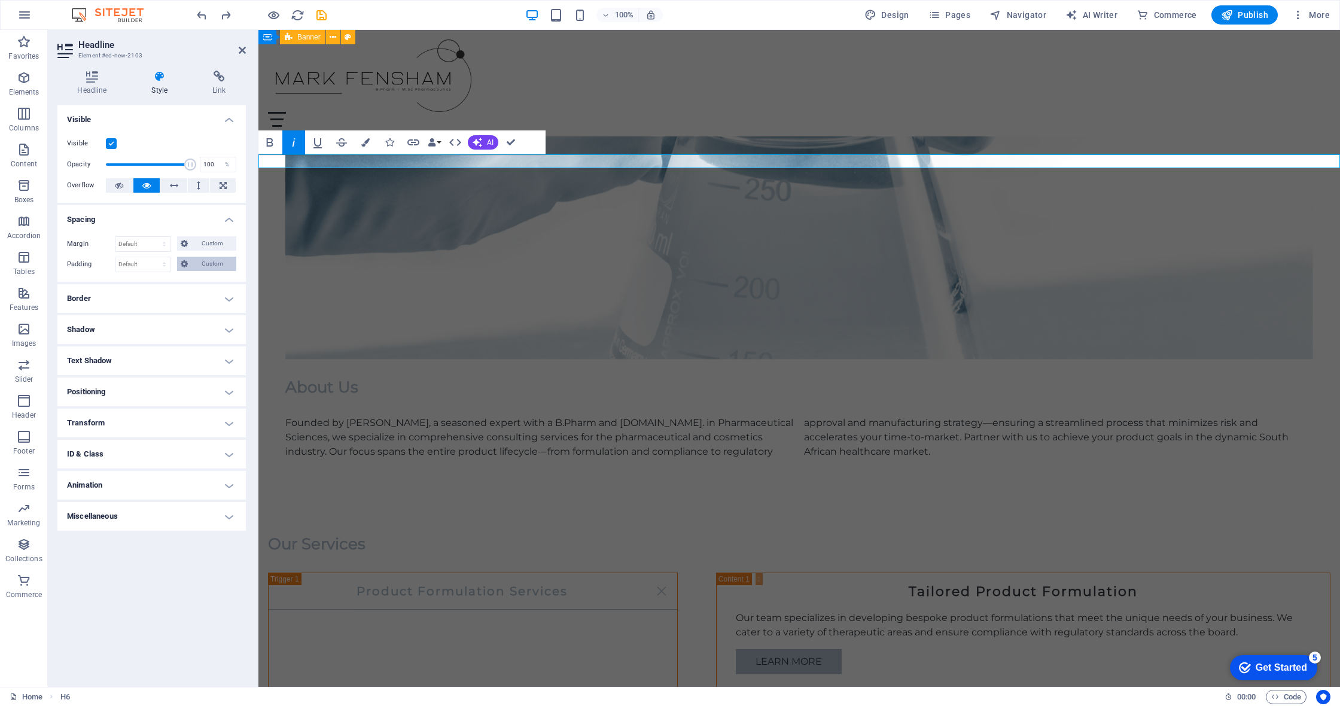
click at [193, 262] on span "Custom" at bounding box center [211, 264] width 41 height 14
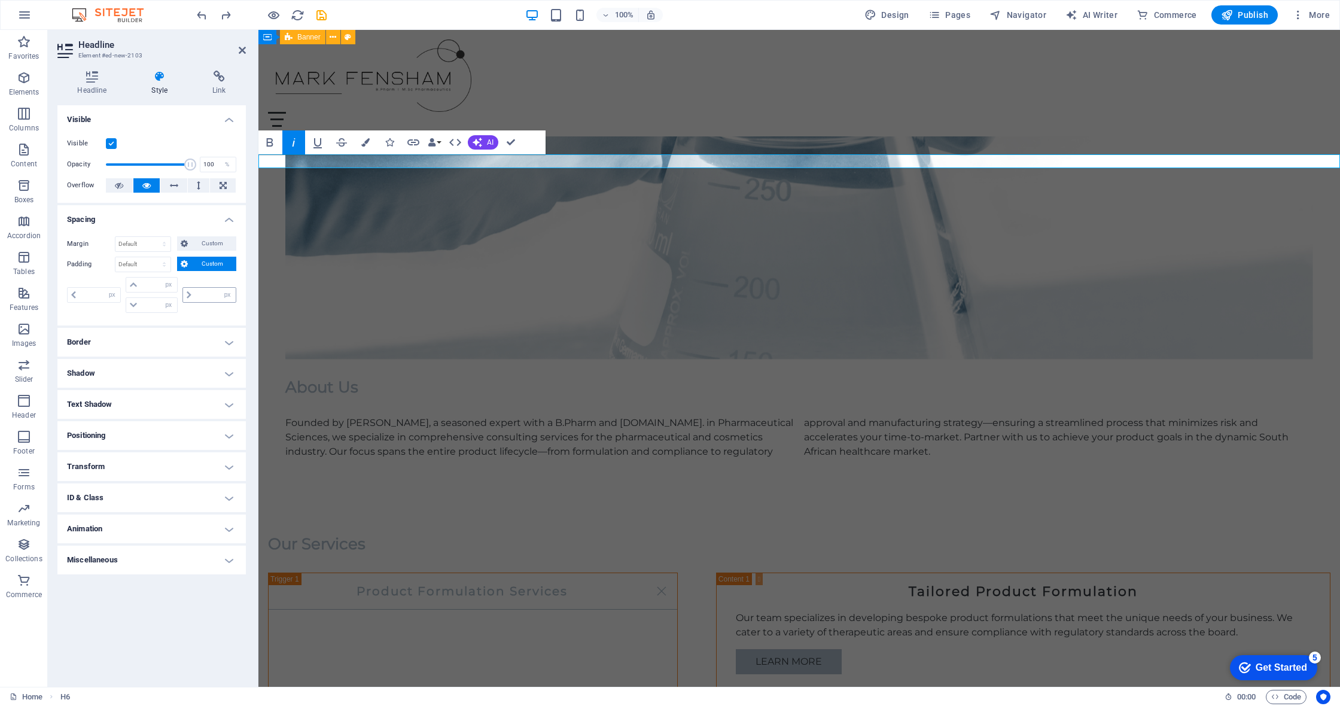
click at [191, 294] on span at bounding box center [189, 295] width 12 height 14
click at [215, 296] on input "number" at bounding box center [215, 295] width 41 height 14
click at [216, 296] on input "10" at bounding box center [215, 295] width 41 height 14
type input "100"
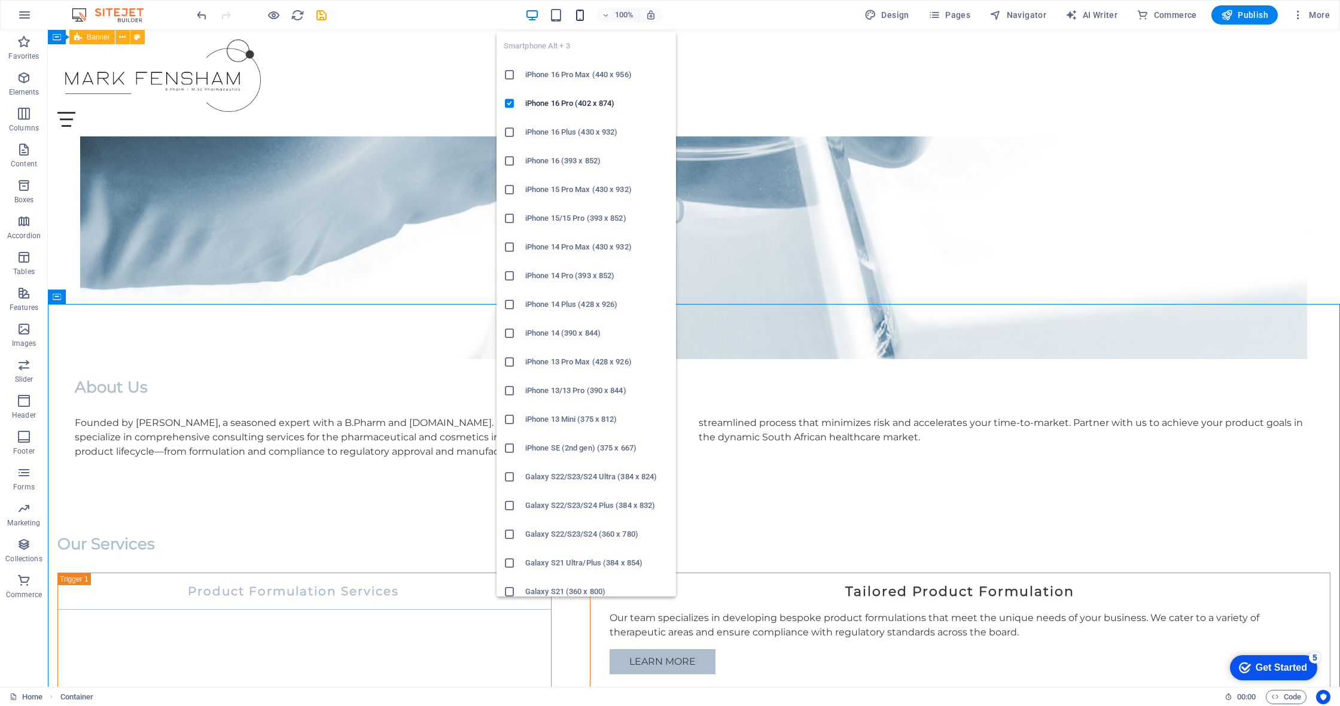
click at [581, 15] on icon "button" at bounding box center [580, 15] width 14 height 14
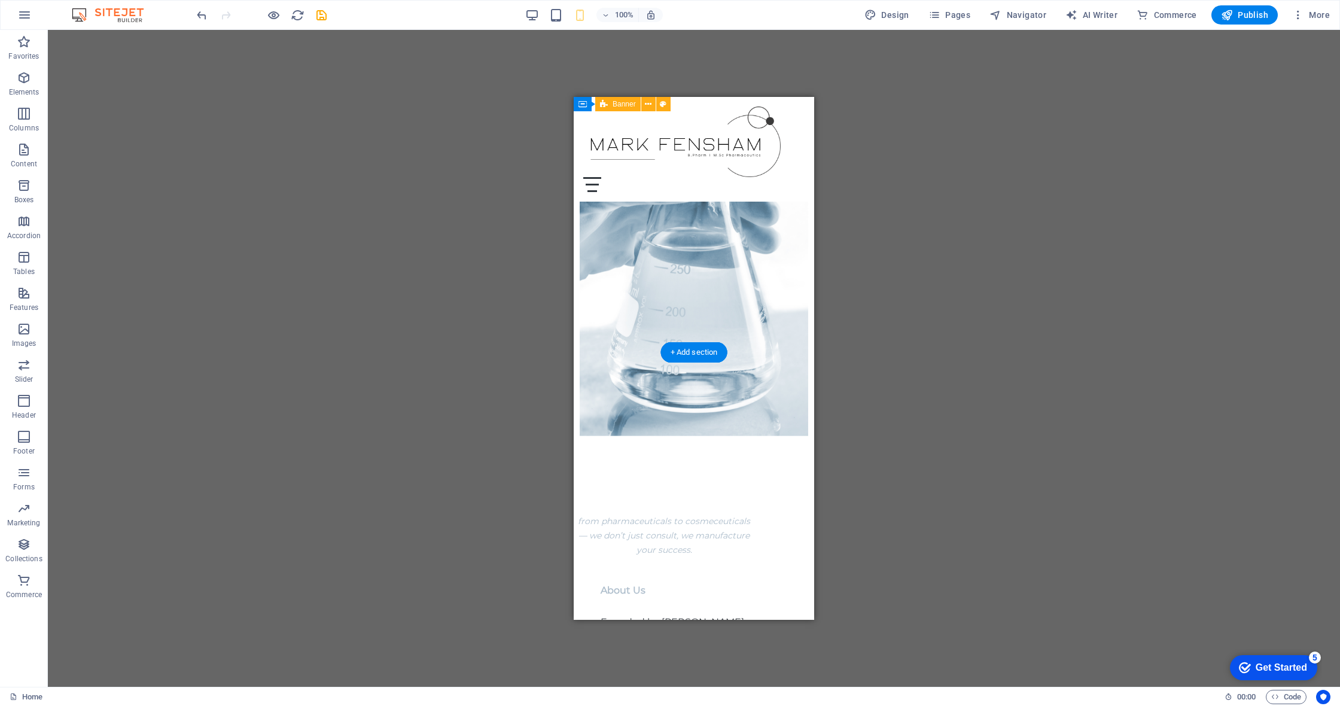
scroll to position [224, 0]
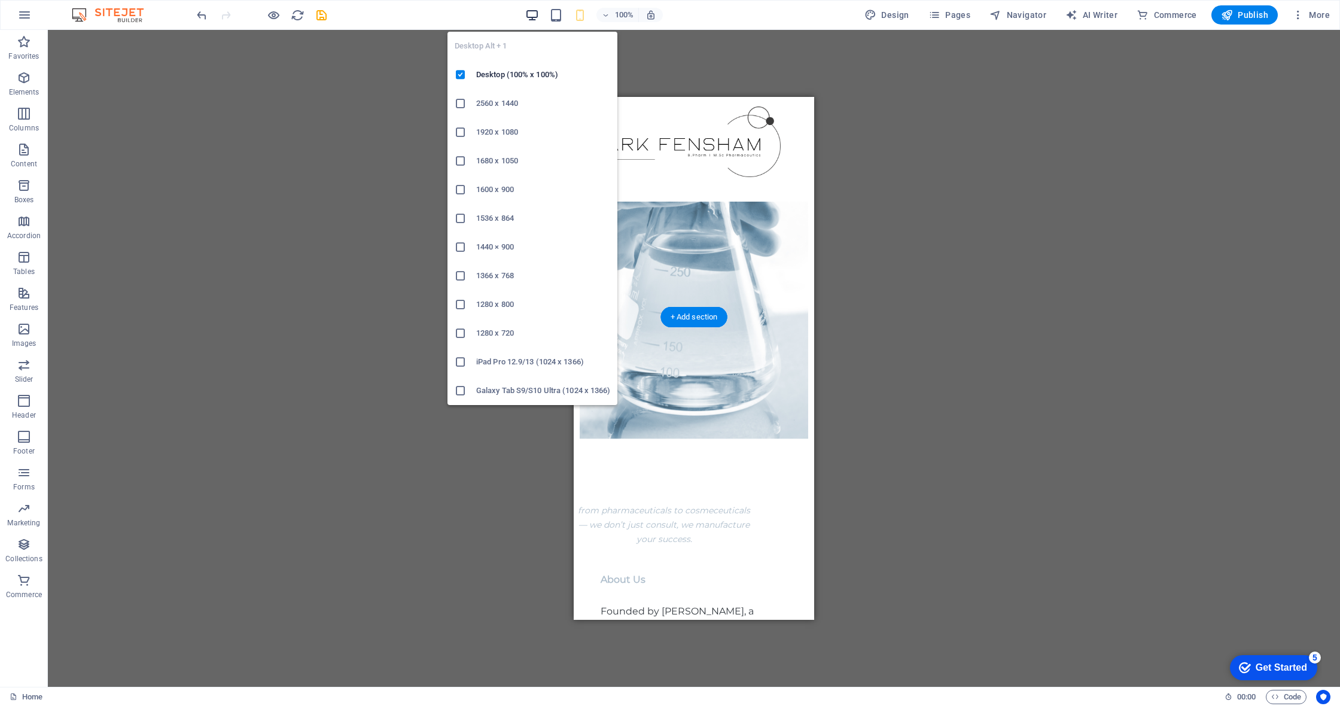
click at [537, 16] on icon "button" at bounding box center [532, 15] width 14 height 14
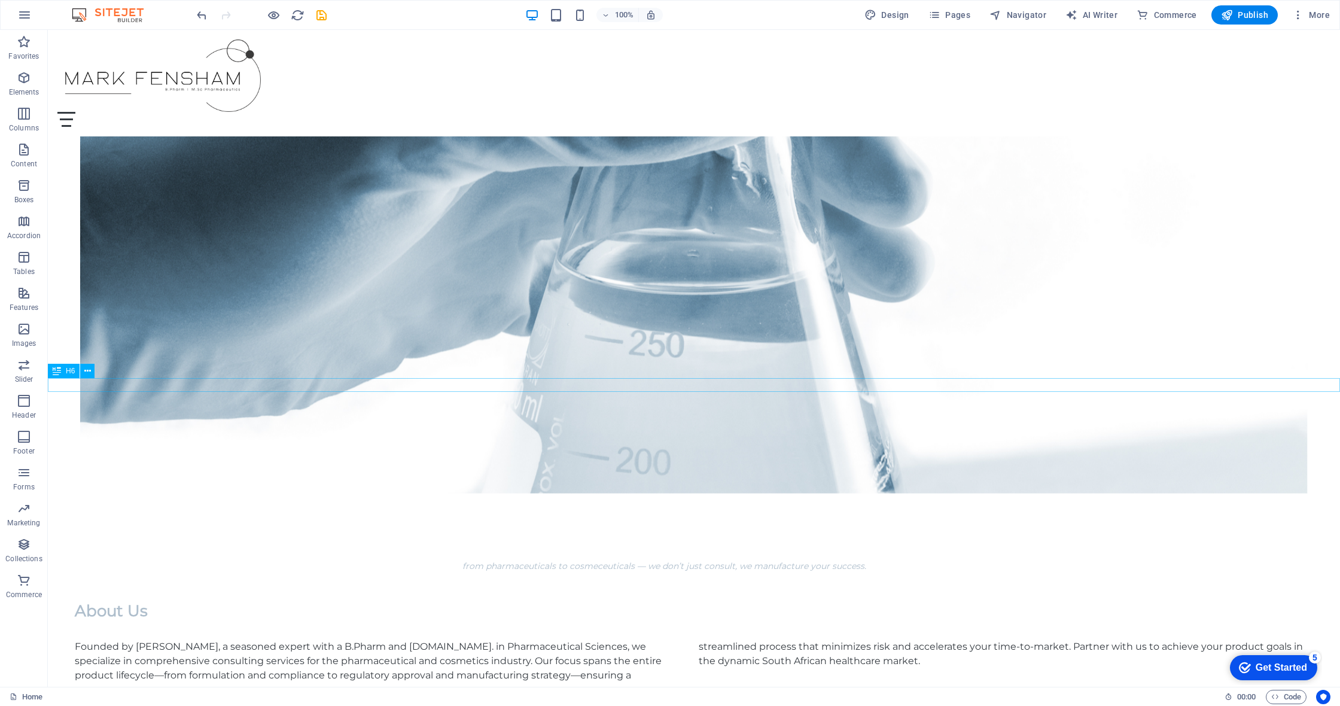
click at [539, 559] on div "from pharmaceuticals to cosmeceuticals — we don’t just consult, we manufacture …" at bounding box center [694, 566] width 1292 height 14
select select "px"
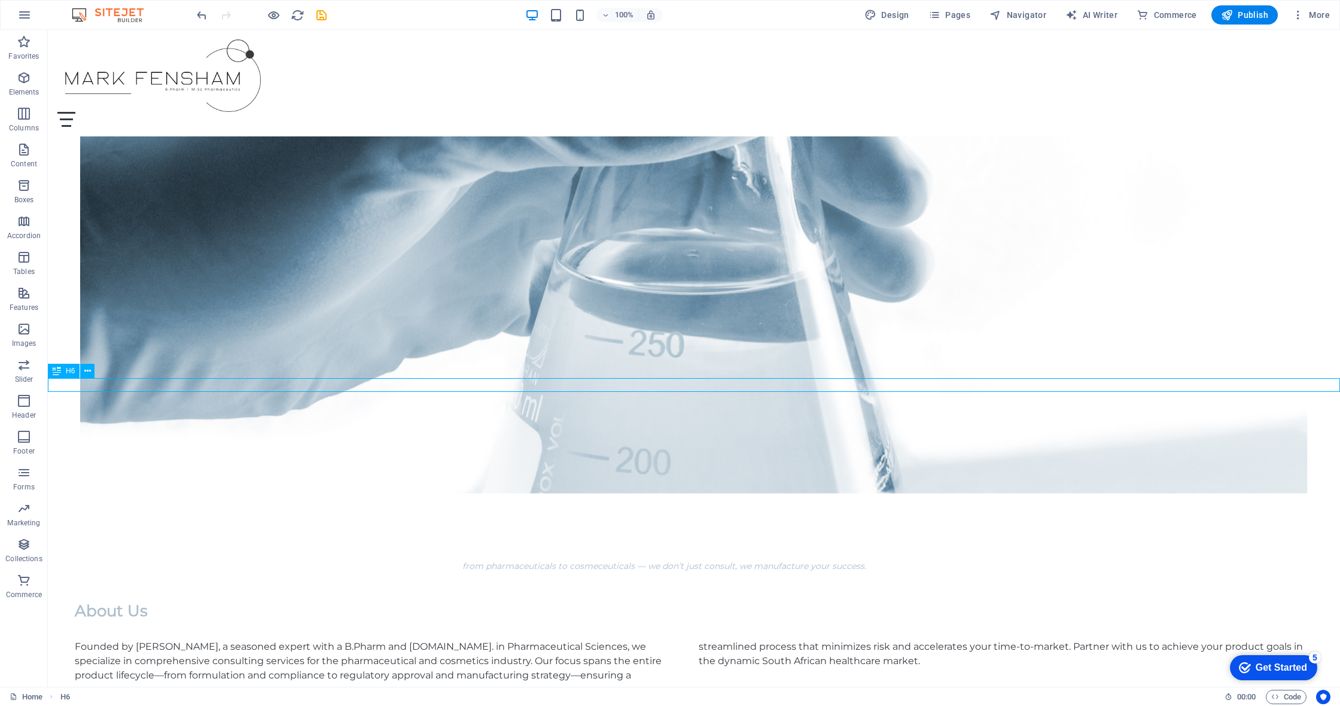
select select "px"
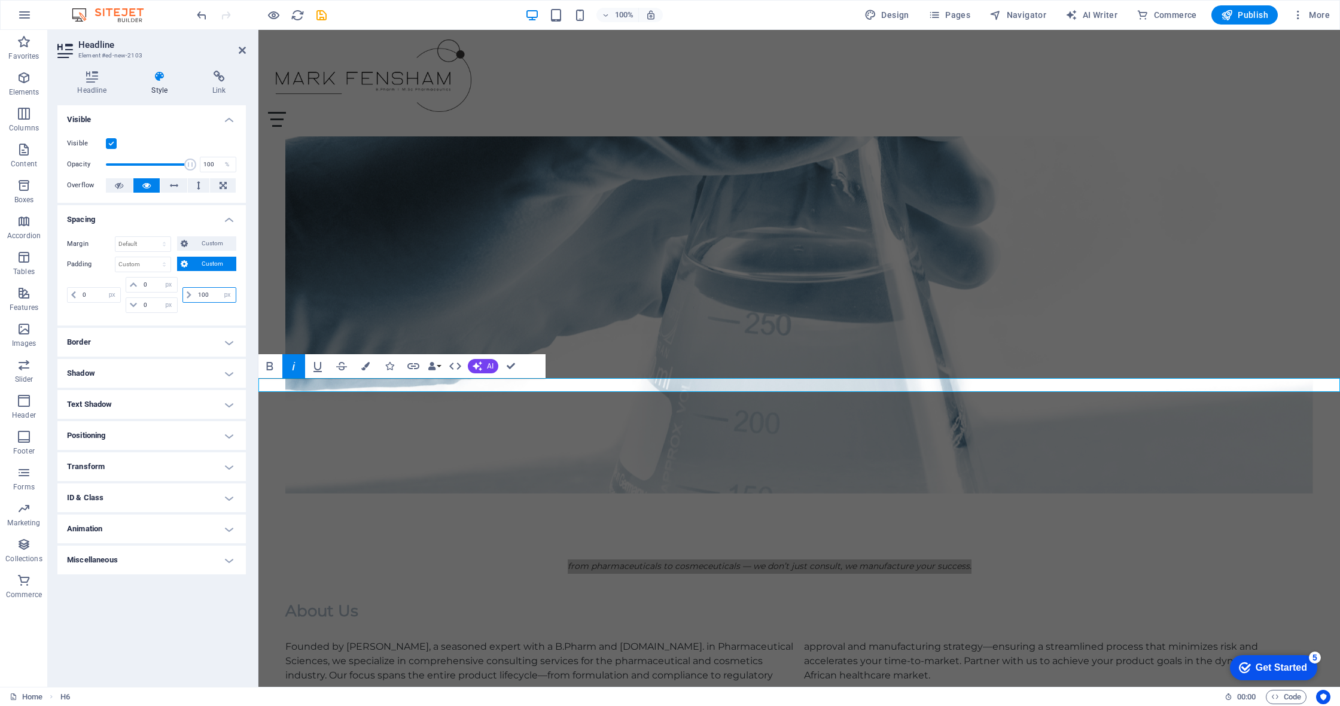
drag, startPoint x: 202, startPoint y: 293, endPoint x: 195, endPoint y: 293, distance: 6.6
click at [195, 293] on input "100" at bounding box center [215, 295] width 41 height 14
select select "px"
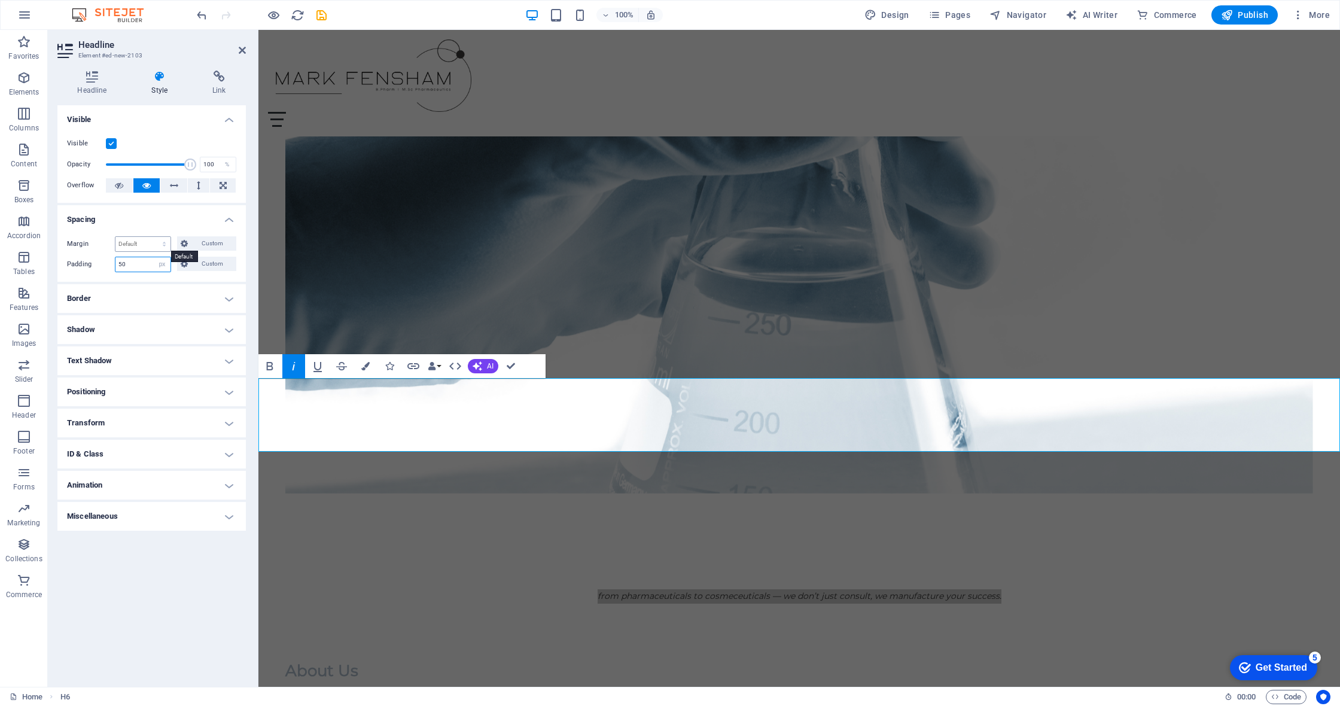
type input "5"
select select "px"
click at [139, 243] on input "number" at bounding box center [142, 244] width 55 height 14
type input "0"
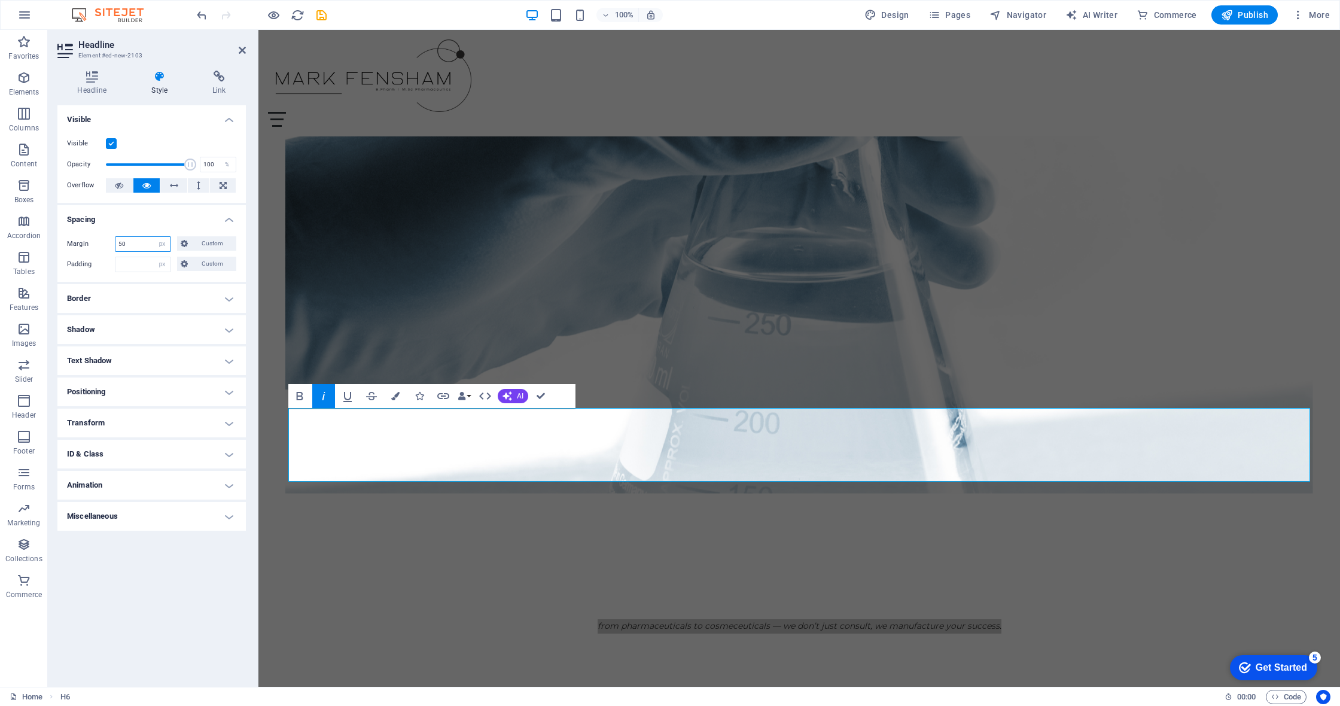
click at [121, 243] on input "50" at bounding box center [142, 244] width 55 height 14
click at [129, 244] on input "50" at bounding box center [142, 244] width 55 height 14
type input "5"
type input "45"
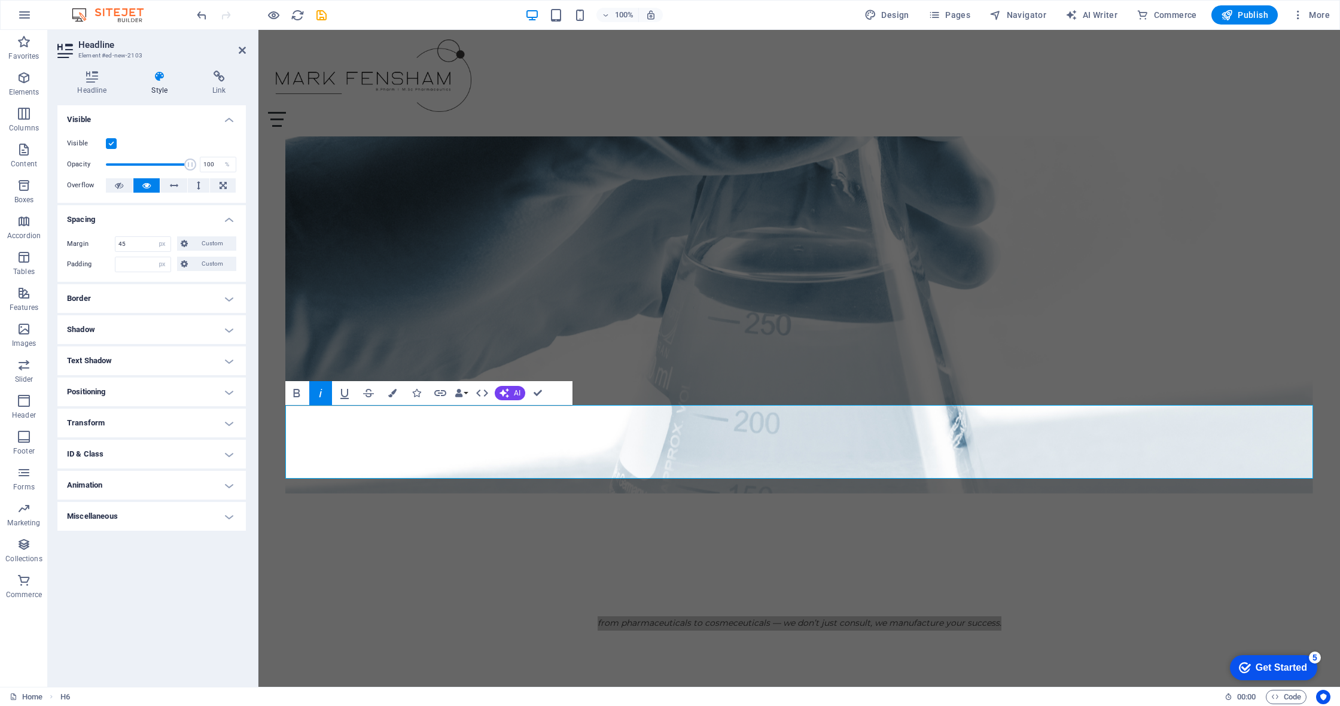
click at [258, 284] on aside "Headline Element #ed-new-2103 Headline Style Link Settings Level H1 H2 H3 H4 H5…" at bounding box center [153, 358] width 211 height 657
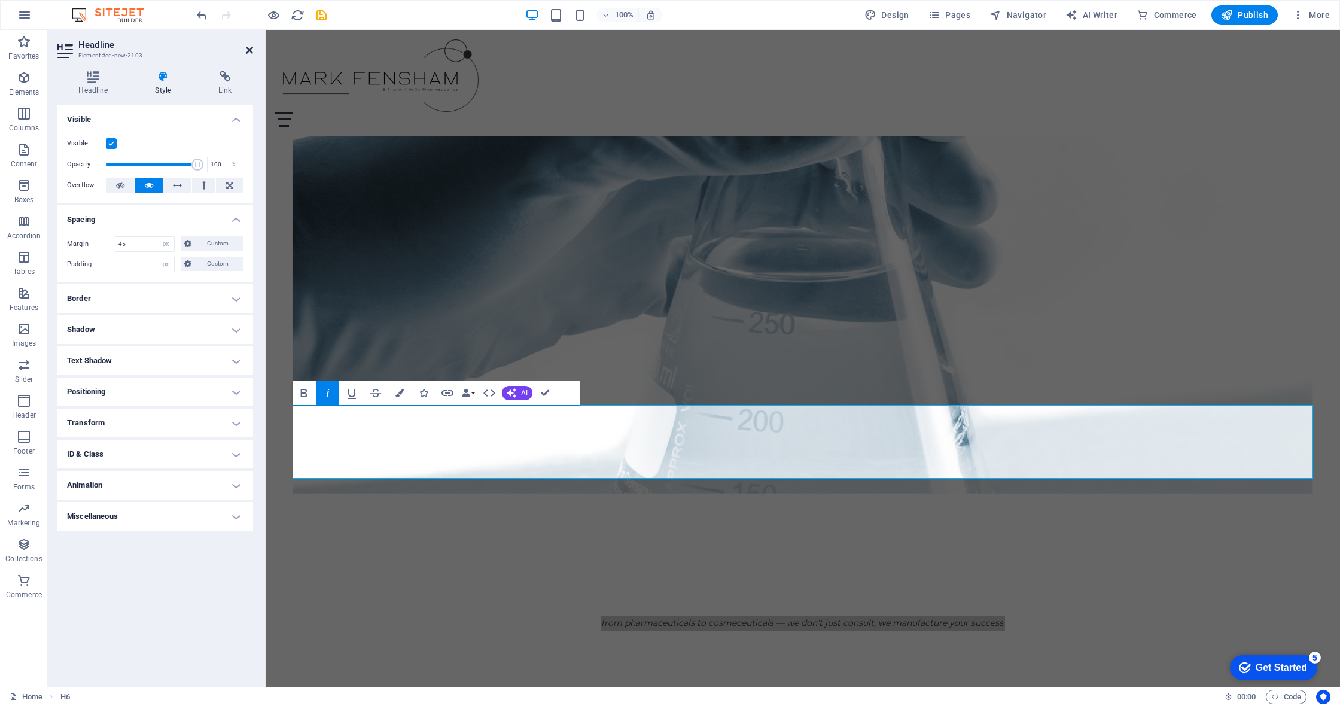
click at [252, 46] on icon at bounding box center [249, 50] width 7 height 10
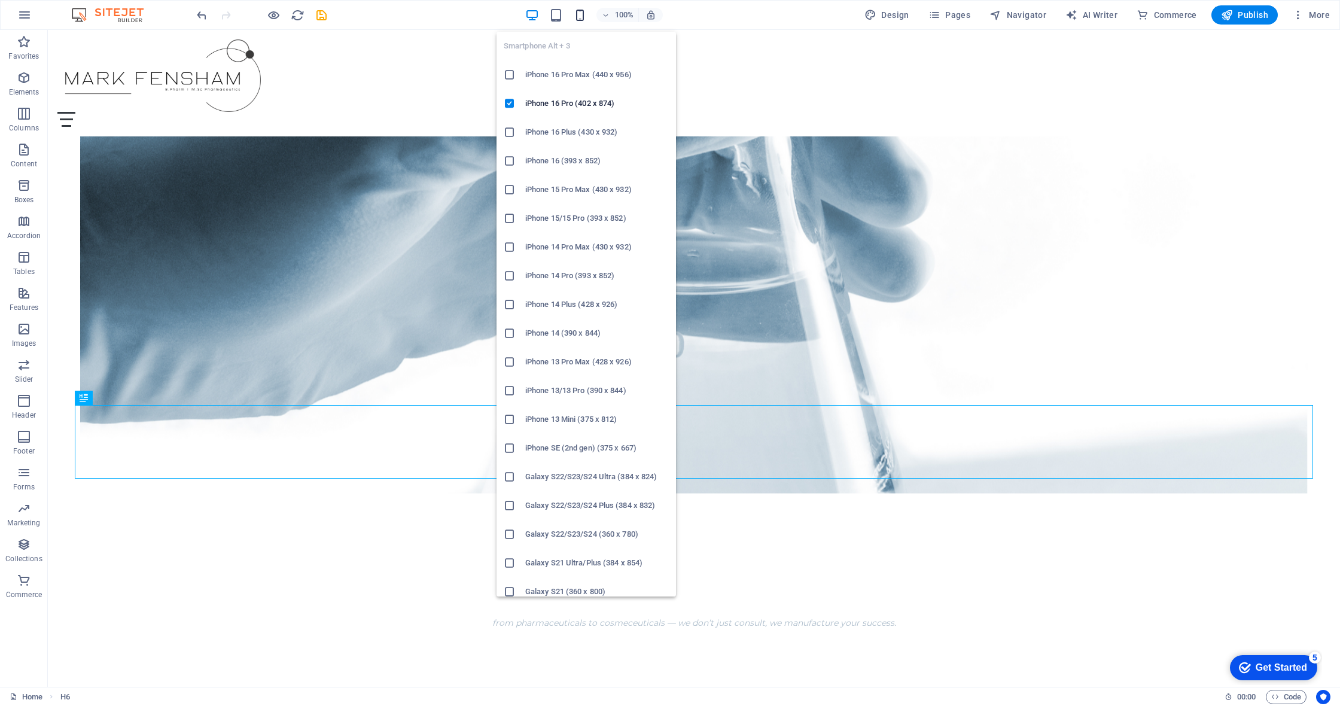
click at [587, 14] on icon "button" at bounding box center [580, 15] width 14 height 14
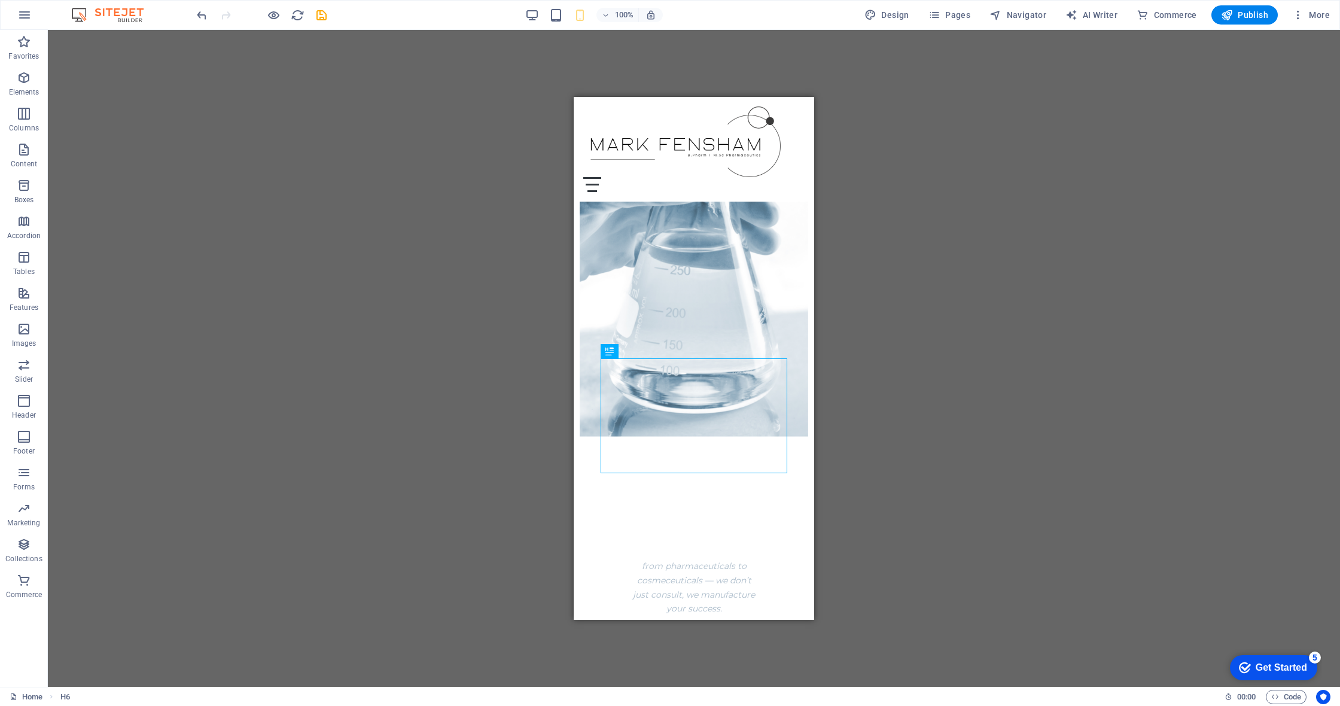
click at [997, 268] on div "H2 Container Container Banner Container Menu Bar Menu Text H2 Text Spacer Conta…" at bounding box center [694, 358] width 1292 height 657
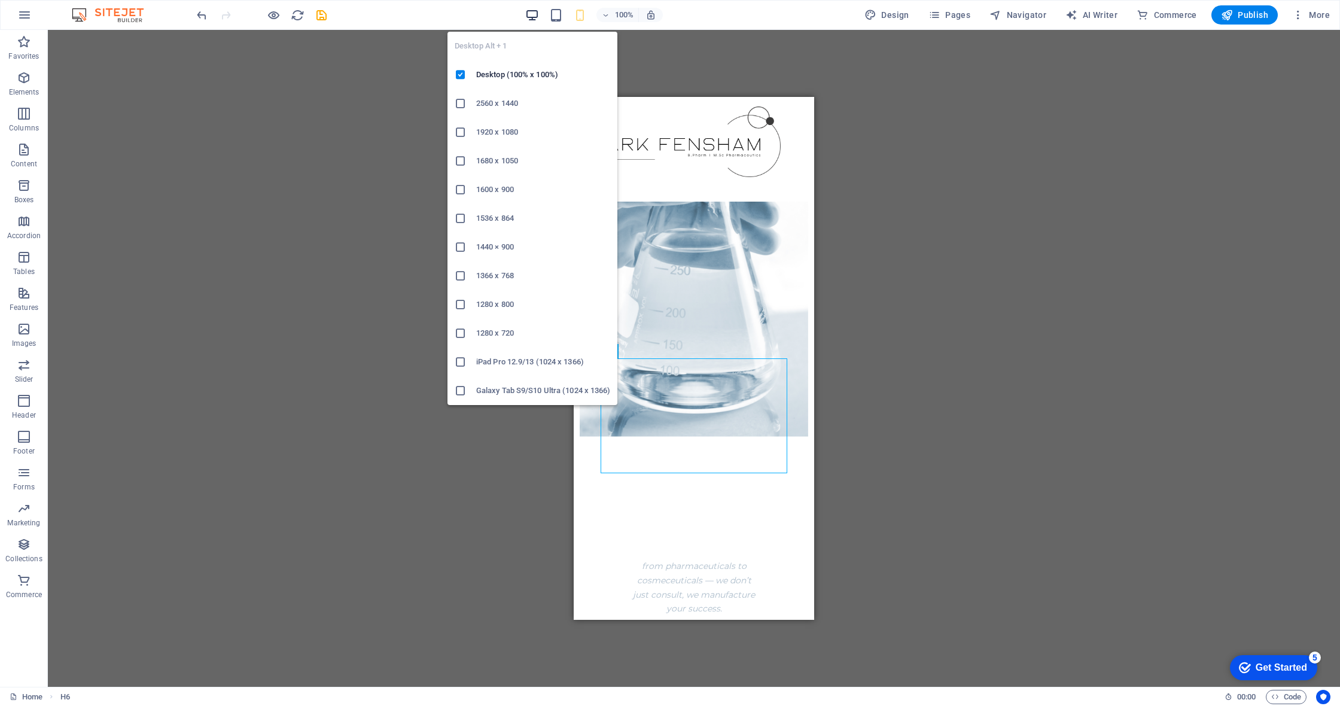
click at [527, 11] on span "button" at bounding box center [532, 15] width 14 height 14
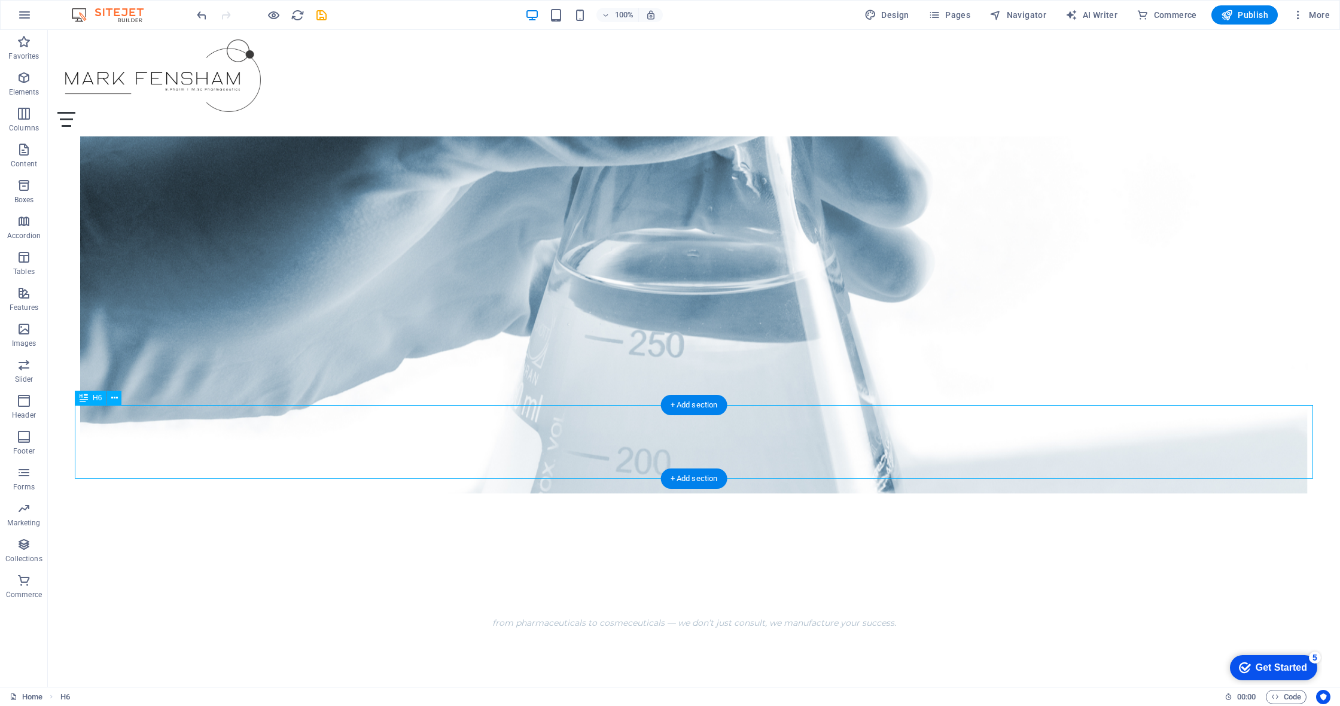
click at [395, 586] on div "from pharmaceuticals to cosmeceuticals — we don’t just consult, we manufacture …" at bounding box center [694, 623] width 1239 height 74
select select "px"
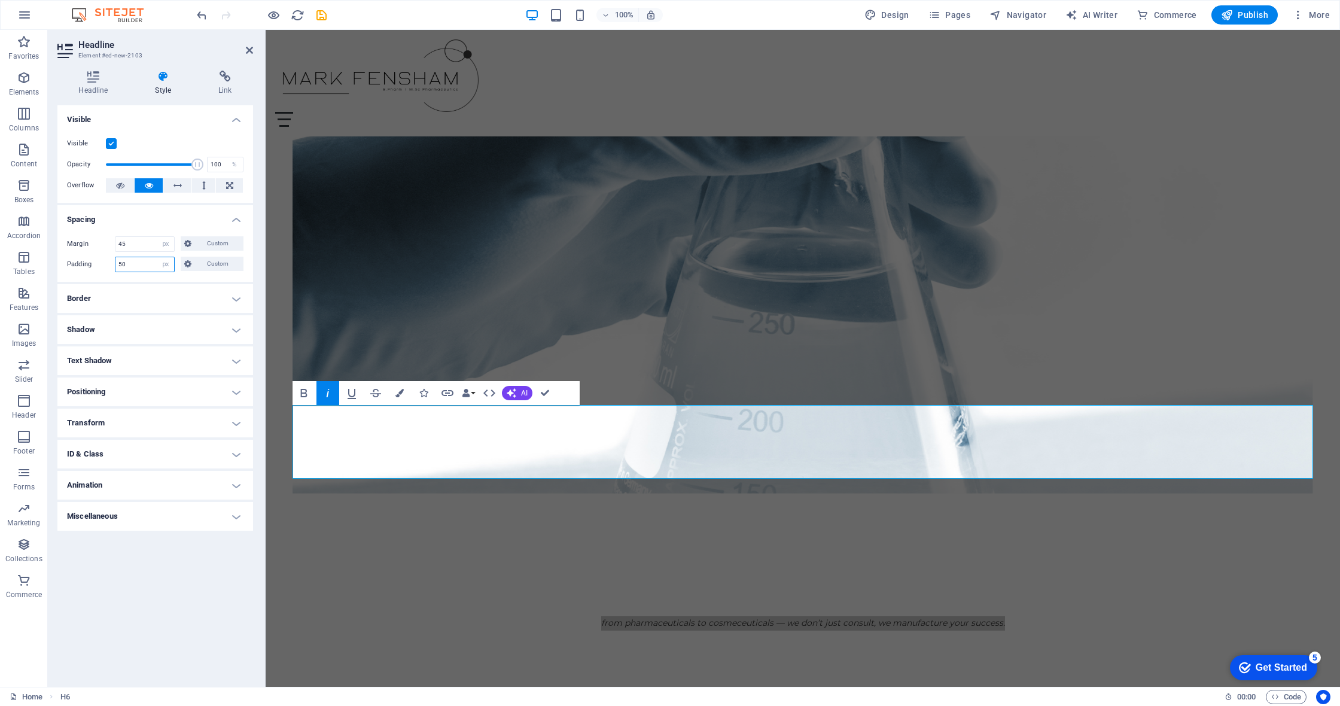
drag, startPoint x: 136, startPoint y: 264, endPoint x: 104, endPoint y: 262, distance: 33.0
click at [104, 262] on div "Padding 50 Default px rem % vh vw Custom Custom" at bounding box center [155, 265] width 177 height 16
type input "0"
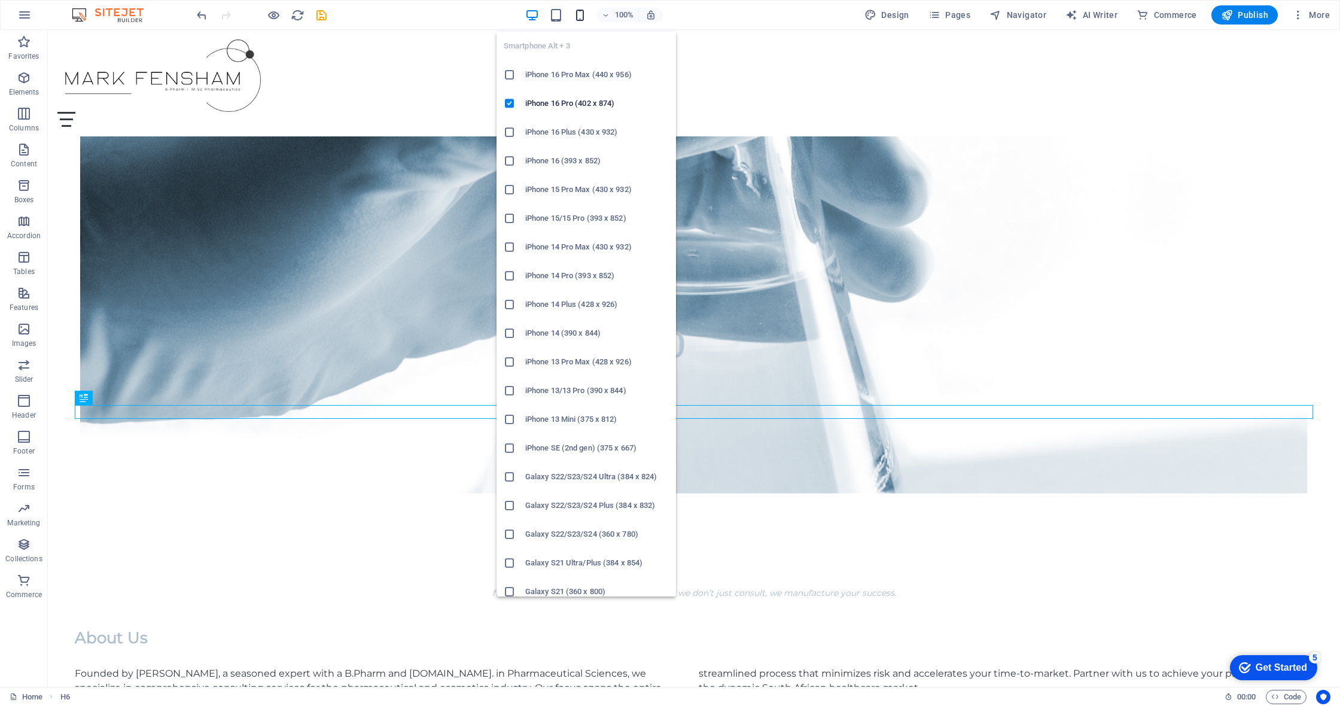
click at [587, 17] on icon "button" at bounding box center [580, 15] width 14 height 14
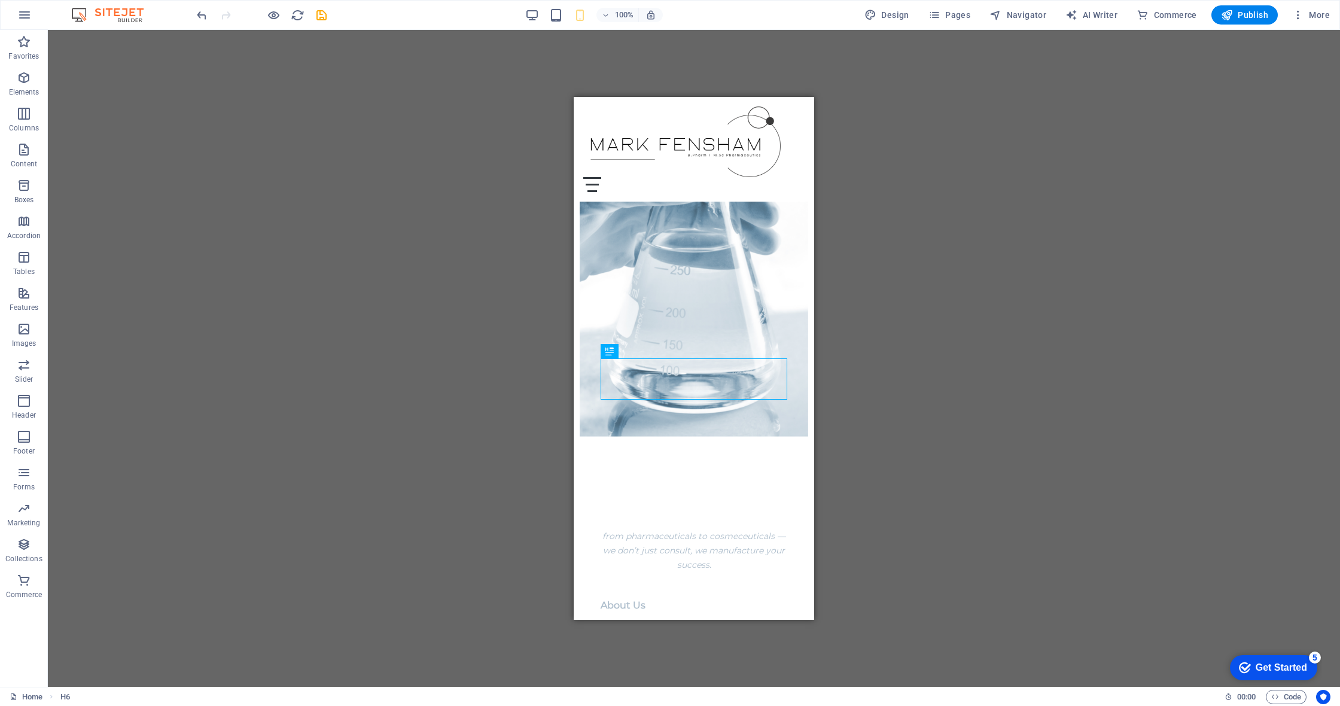
click at [967, 188] on div "H2 Container Container Banner Container Menu Bar Menu Text H2 Text Spacer Conta…" at bounding box center [694, 358] width 1292 height 657
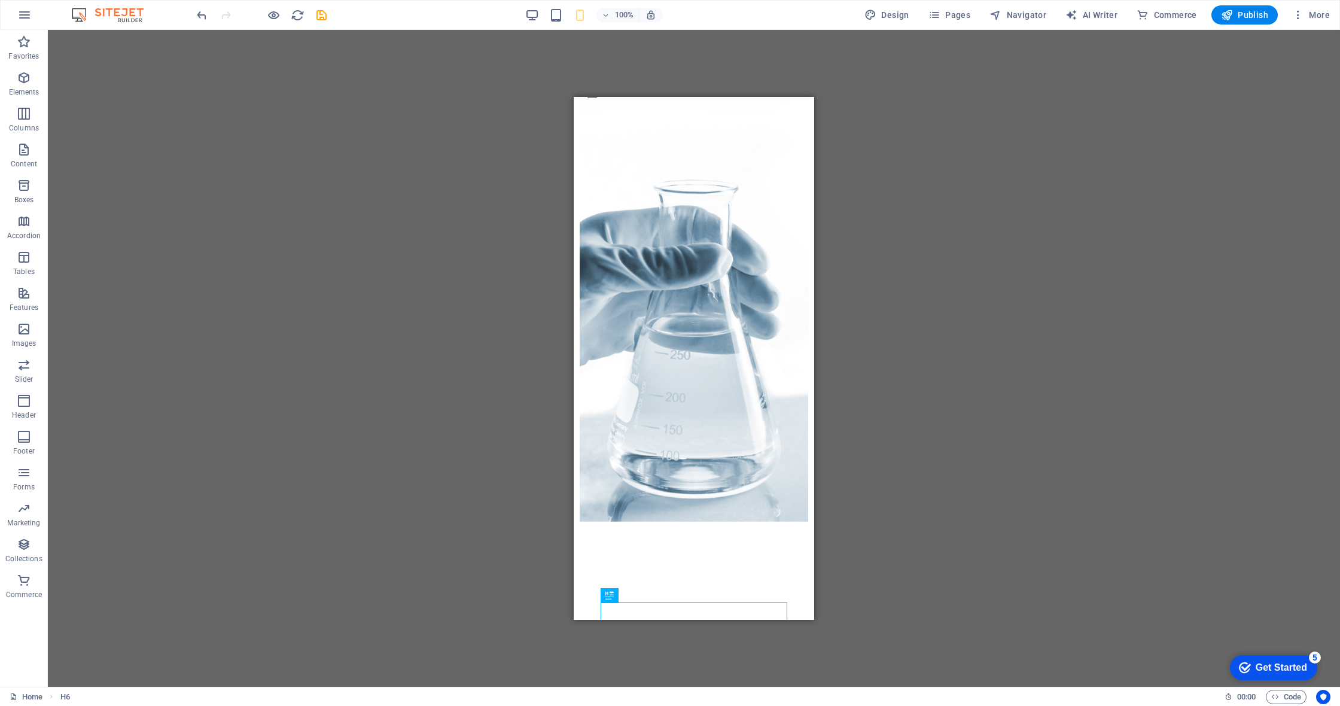
scroll to position [102, 0]
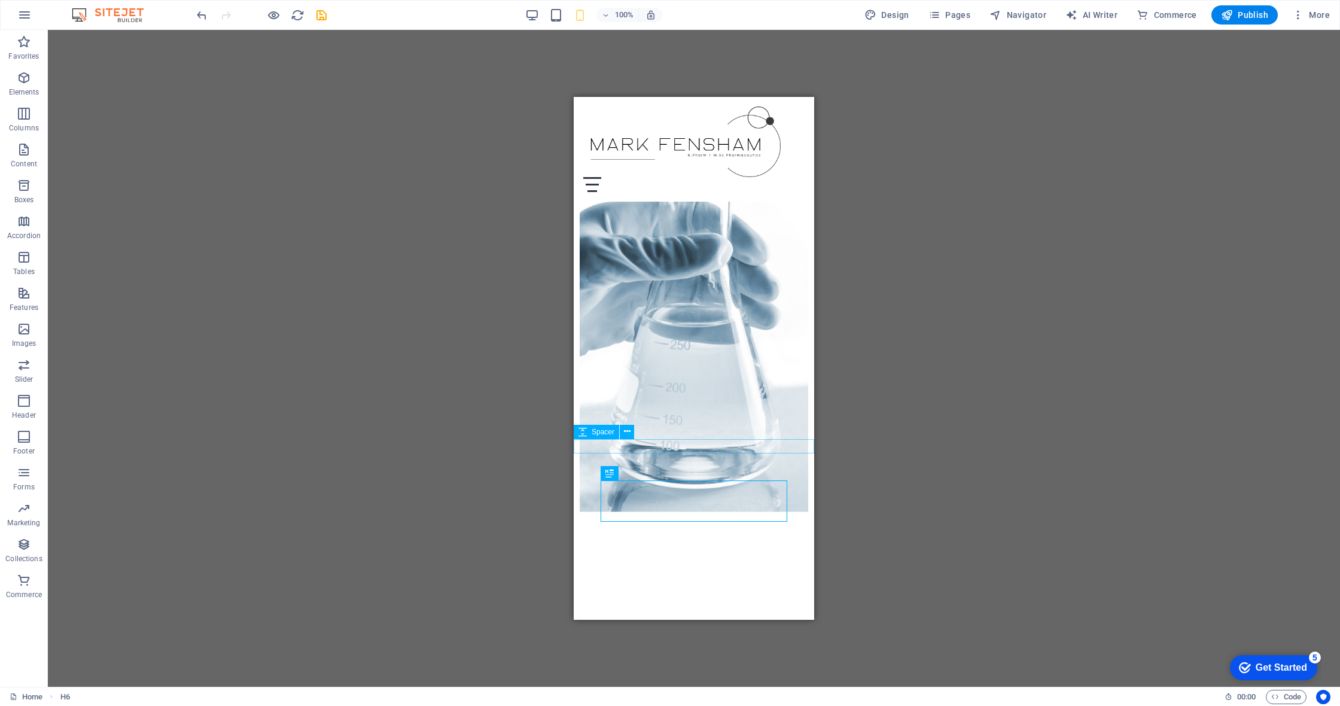
click at [722, 611] on div at bounding box center [694, 618] width 241 height 14
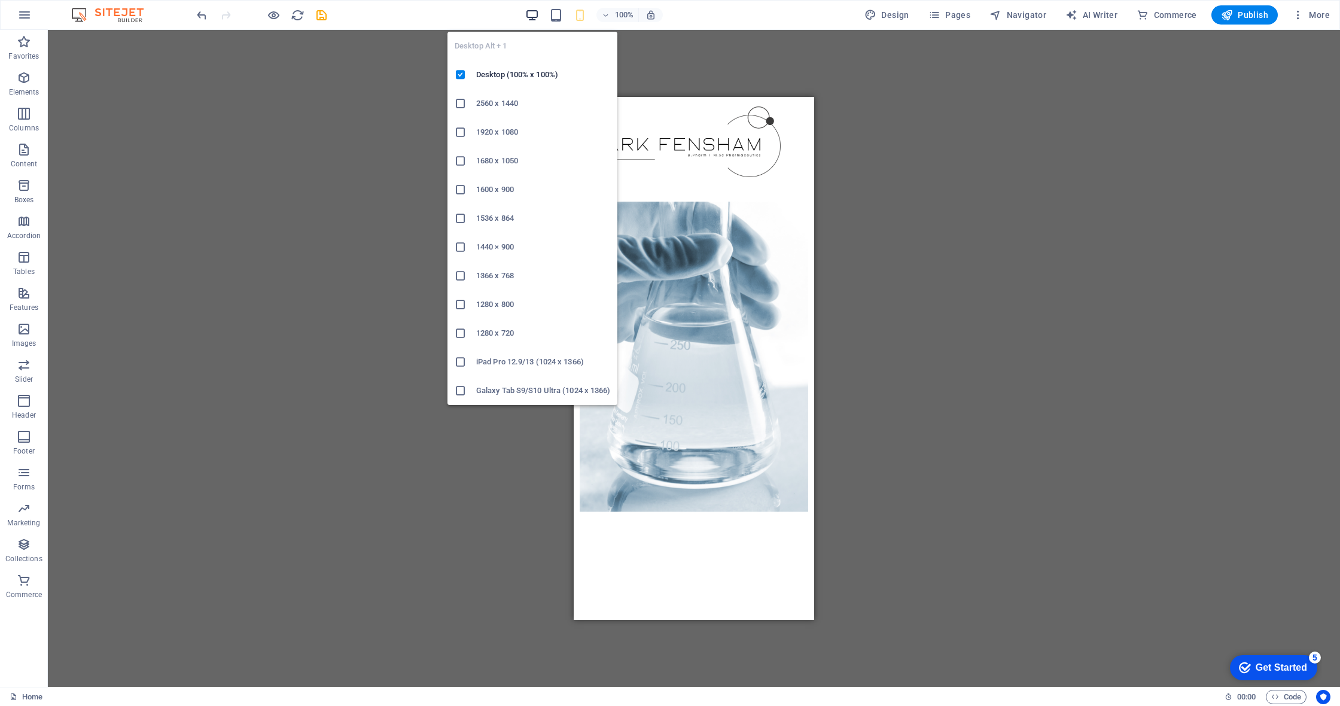
click at [531, 16] on icon "button" at bounding box center [532, 15] width 14 height 14
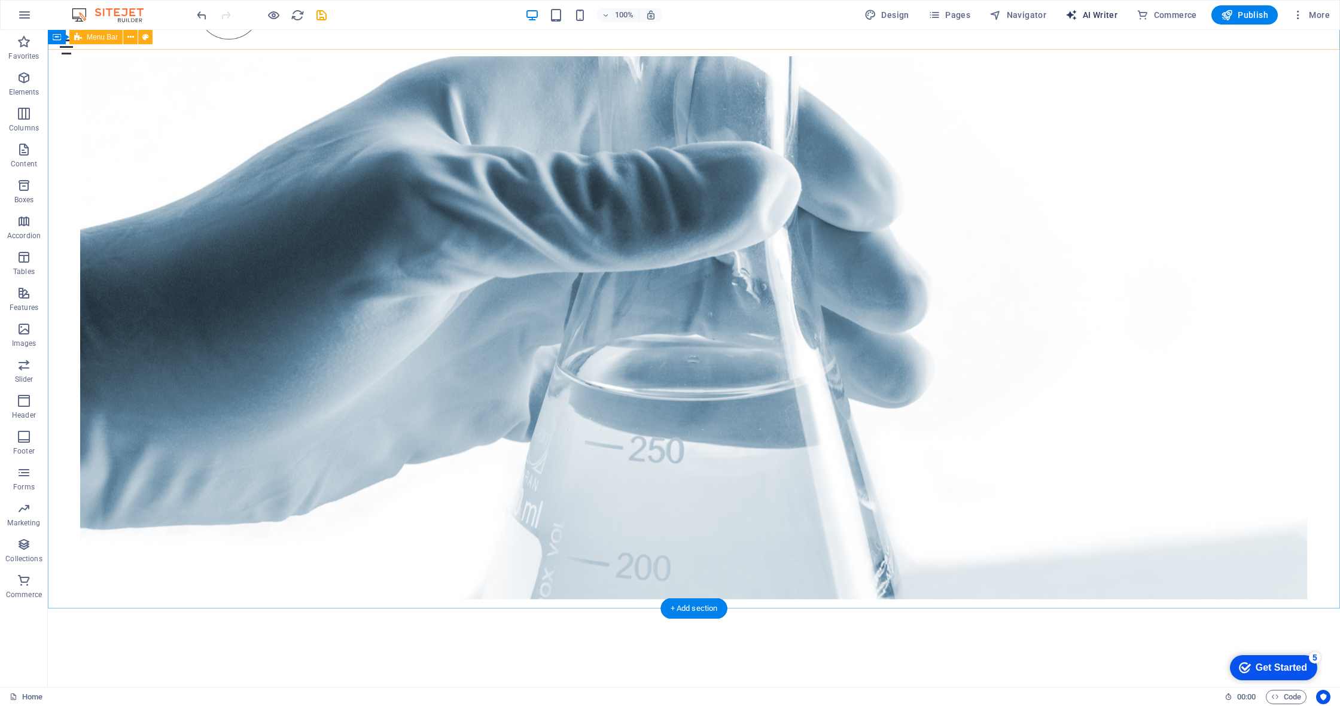
scroll to position [72, 0]
click at [997, 18] on span "Publish" at bounding box center [1244, 15] width 47 height 12
